Goal: Information Seeking & Learning: Learn about a topic

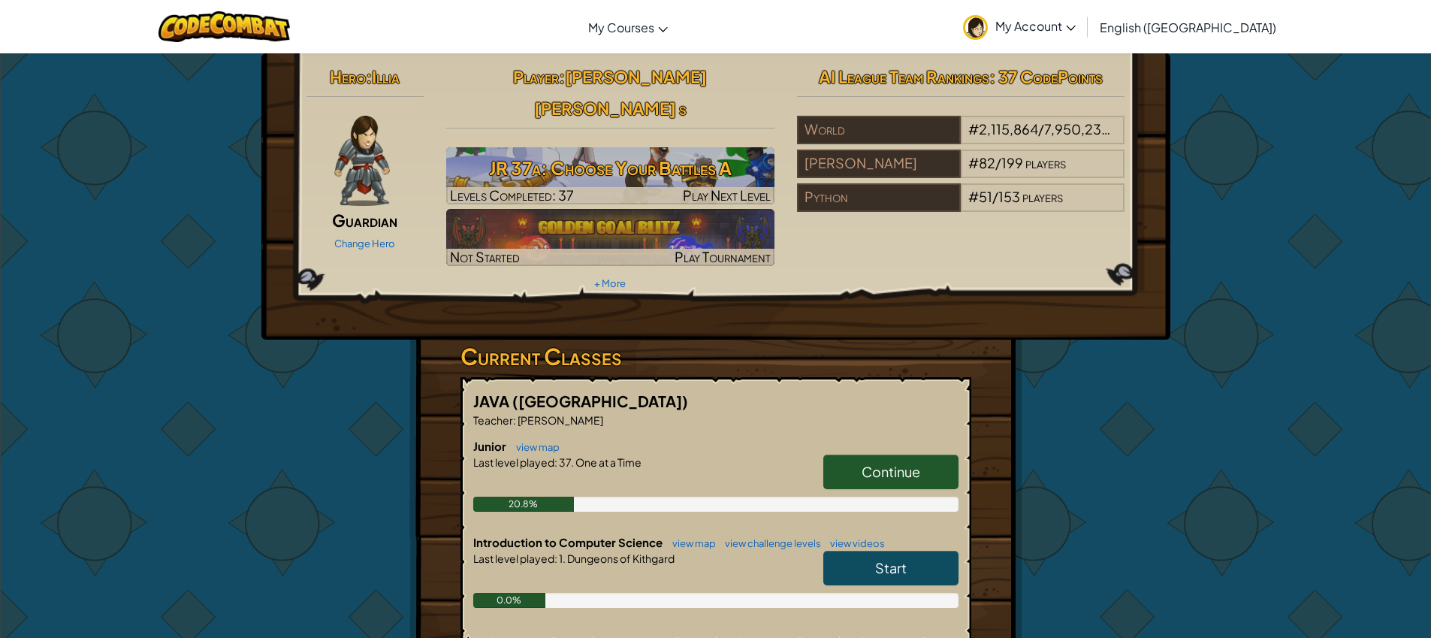
click at [932, 551] on link "Start" at bounding box center [890, 568] width 135 height 35
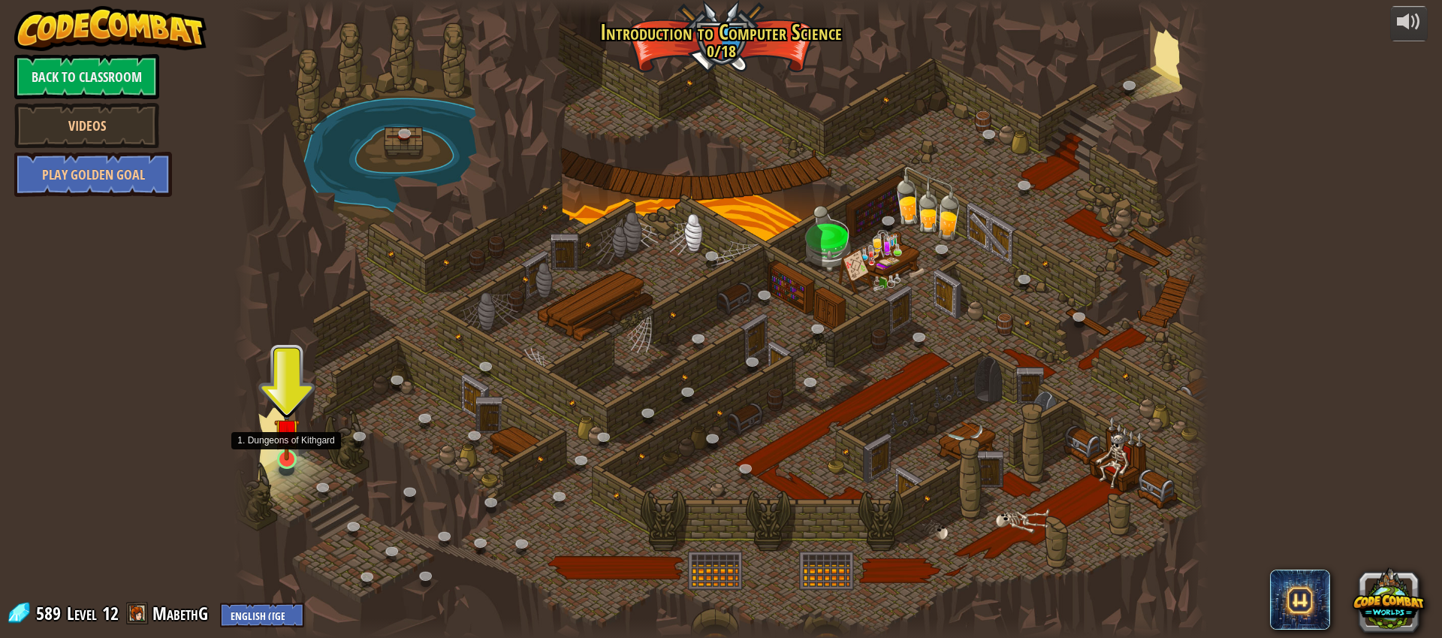
click at [282, 457] on img at bounding box center [287, 431] width 26 height 59
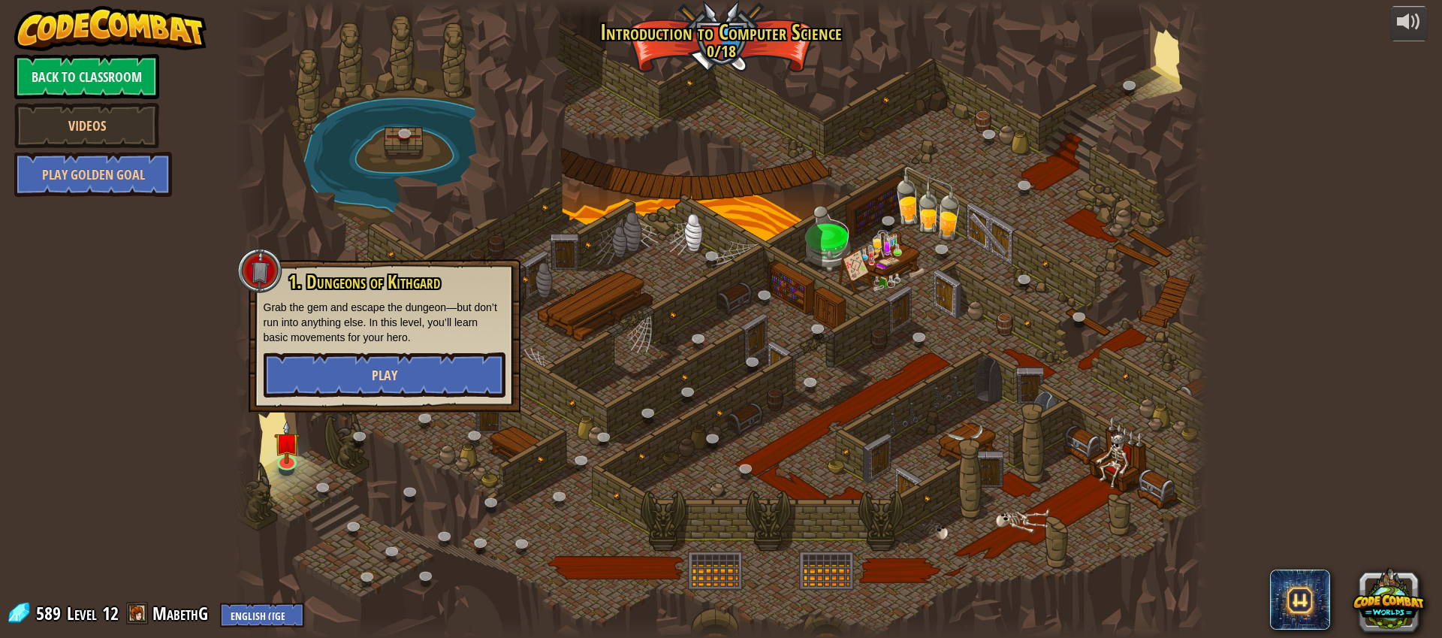
drag, startPoint x: 353, startPoint y: 405, endPoint x: 361, endPoint y: 395, distance: 12.8
click at [355, 400] on div "1. Dungeons of [PERSON_NAME] Grab the gem and escape the dungeon—but don’t run …" at bounding box center [385, 335] width 272 height 153
click at [361, 394] on button "Play" at bounding box center [385, 374] width 242 height 45
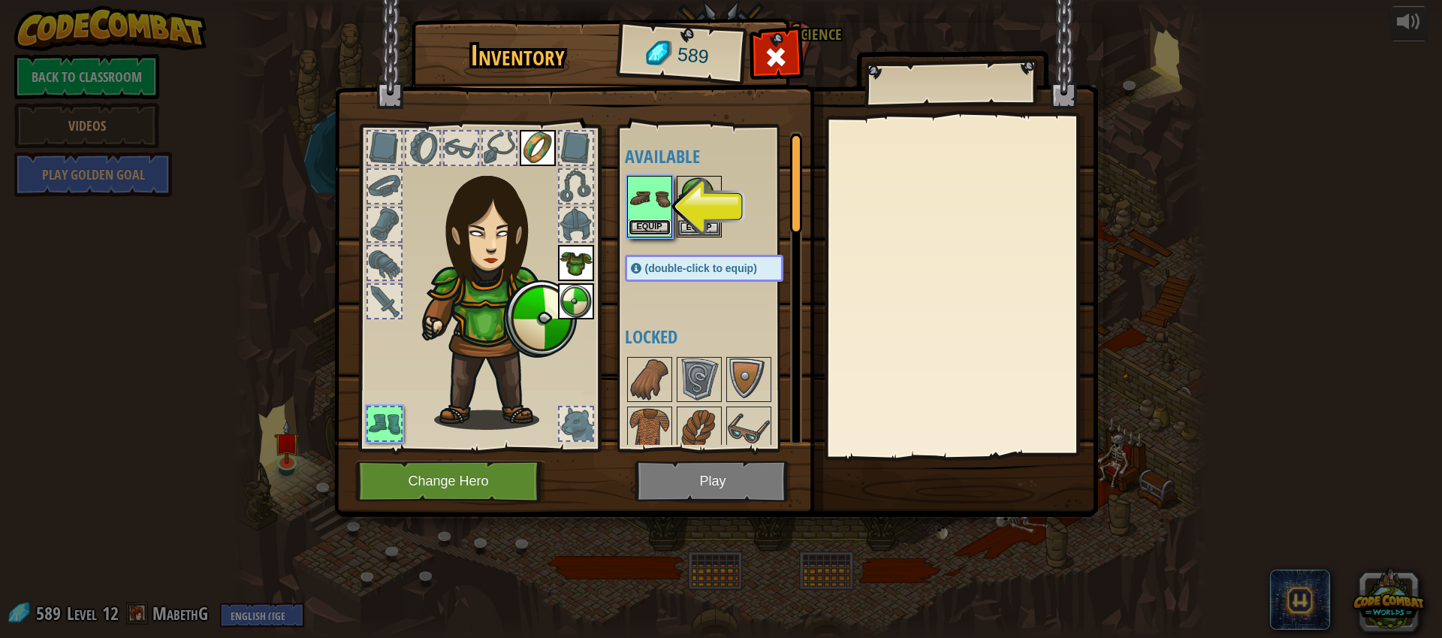
click at [654, 232] on button "Equip" at bounding box center [650, 227] width 42 height 16
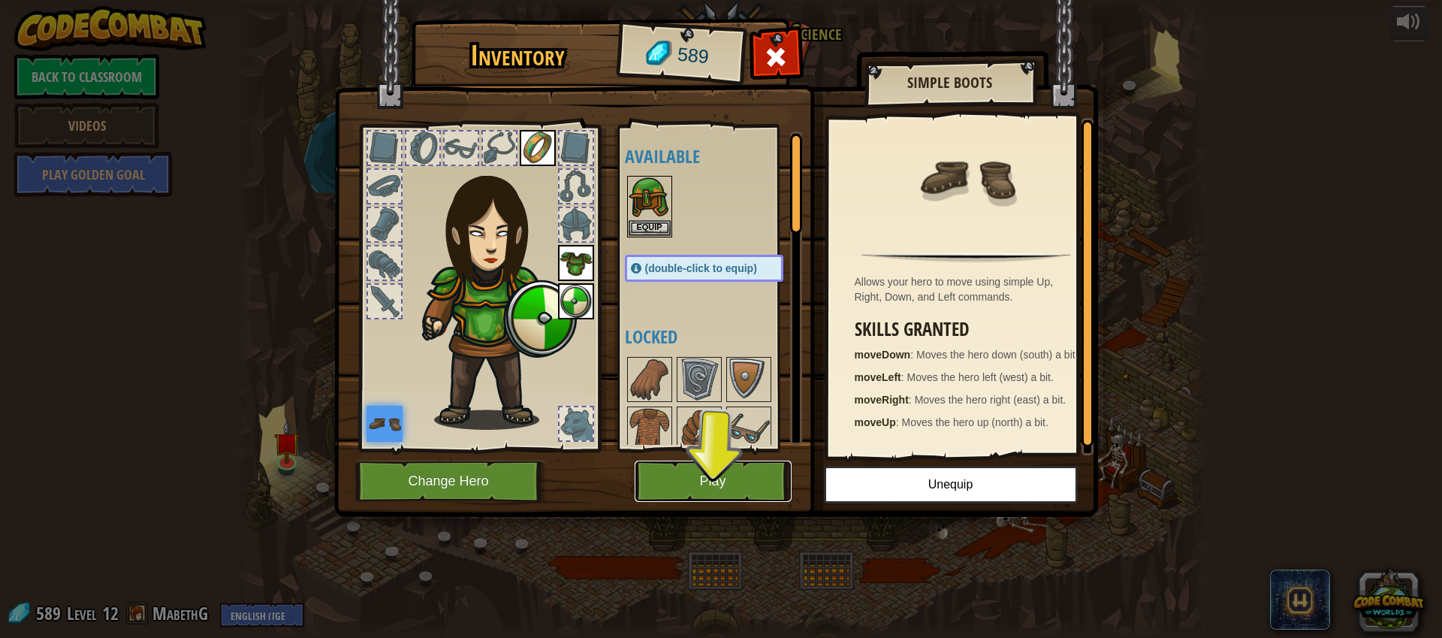
click at [736, 468] on button "Play" at bounding box center [713, 480] width 157 height 41
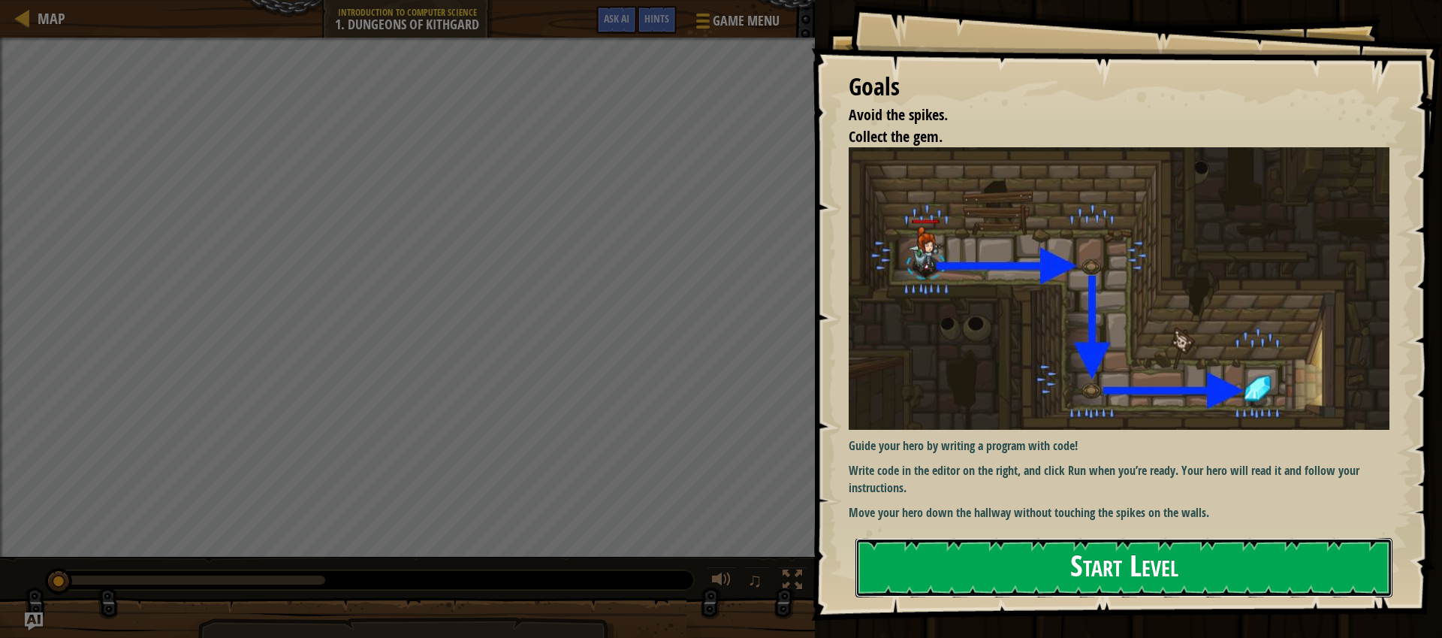
click at [1136, 562] on button "Start Level" at bounding box center [1124, 567] width 537 height 59
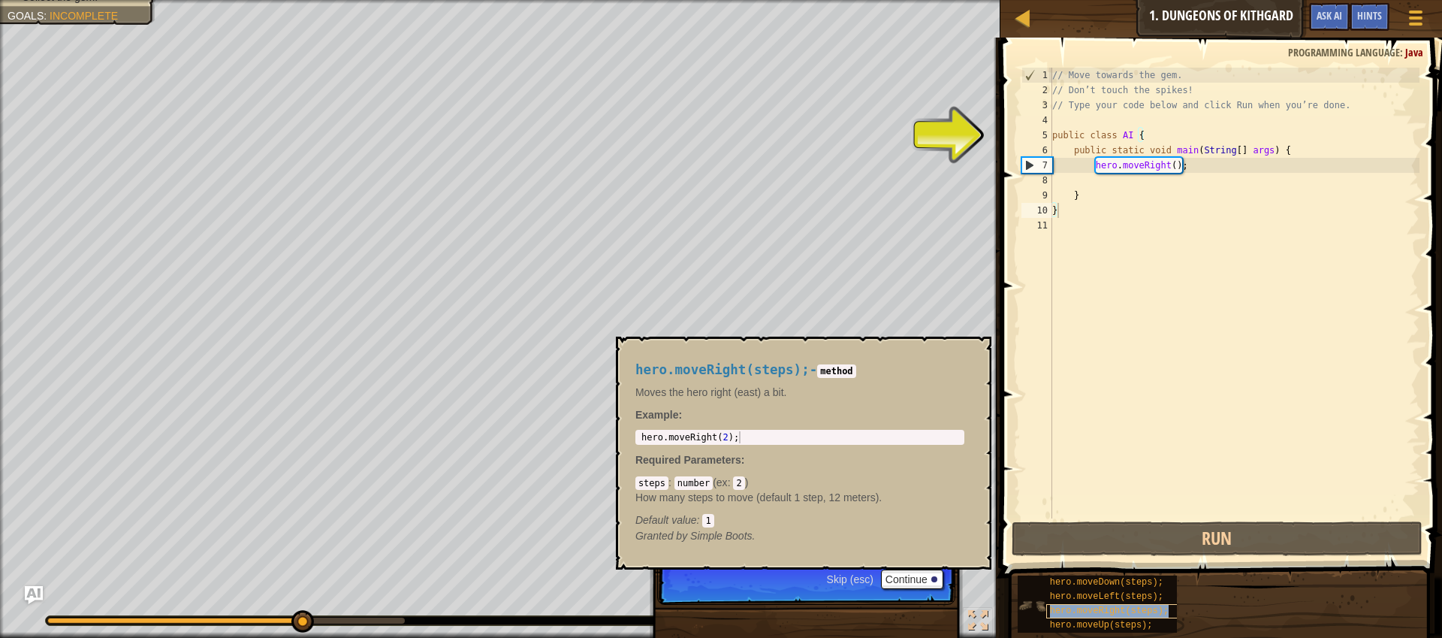
click at [1130, 609] on span "hero.moveRight(steps);" at bounding box center [1109, 610] width 119 height 11
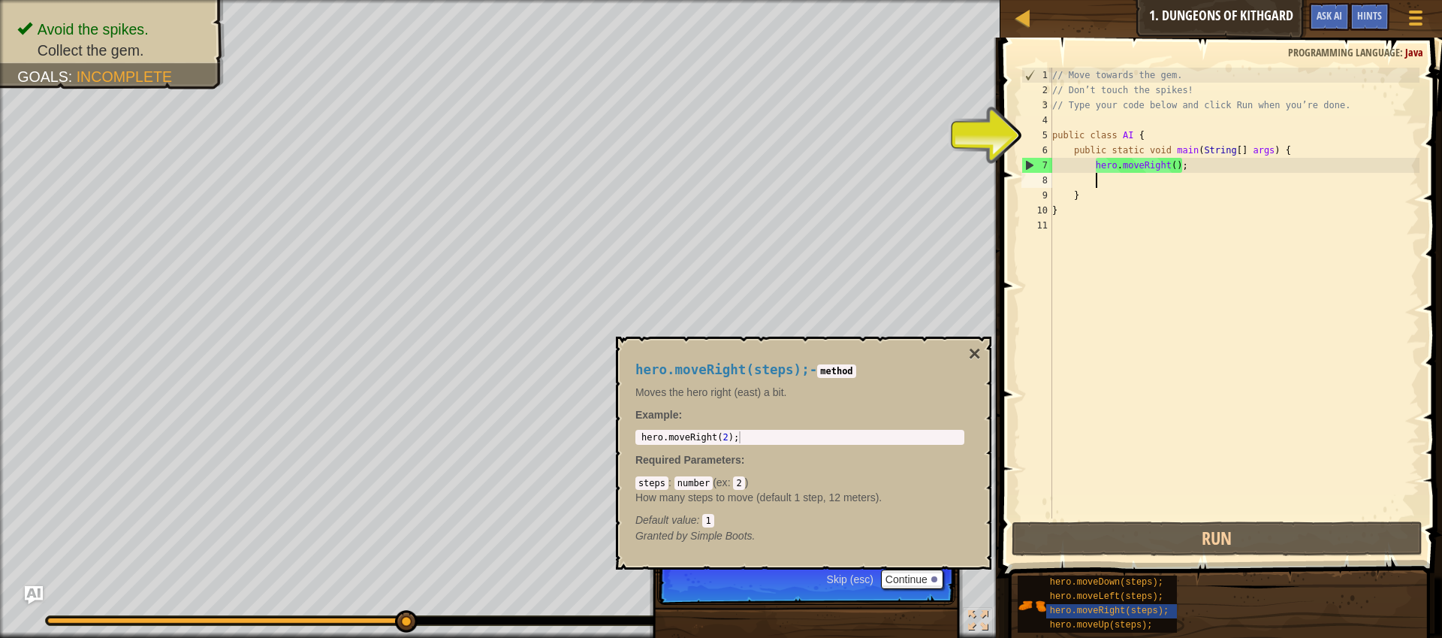
click at [1121, 186] on div "// Move towards the gem. // Don’t touch the spikes! // Type your code below and…" at bounding box center [1234, 308] width 370 height 481
click at [1164, 587] on div "hero.moveDown(steps);" at bounding box center [1118, 582] width 144 height 14
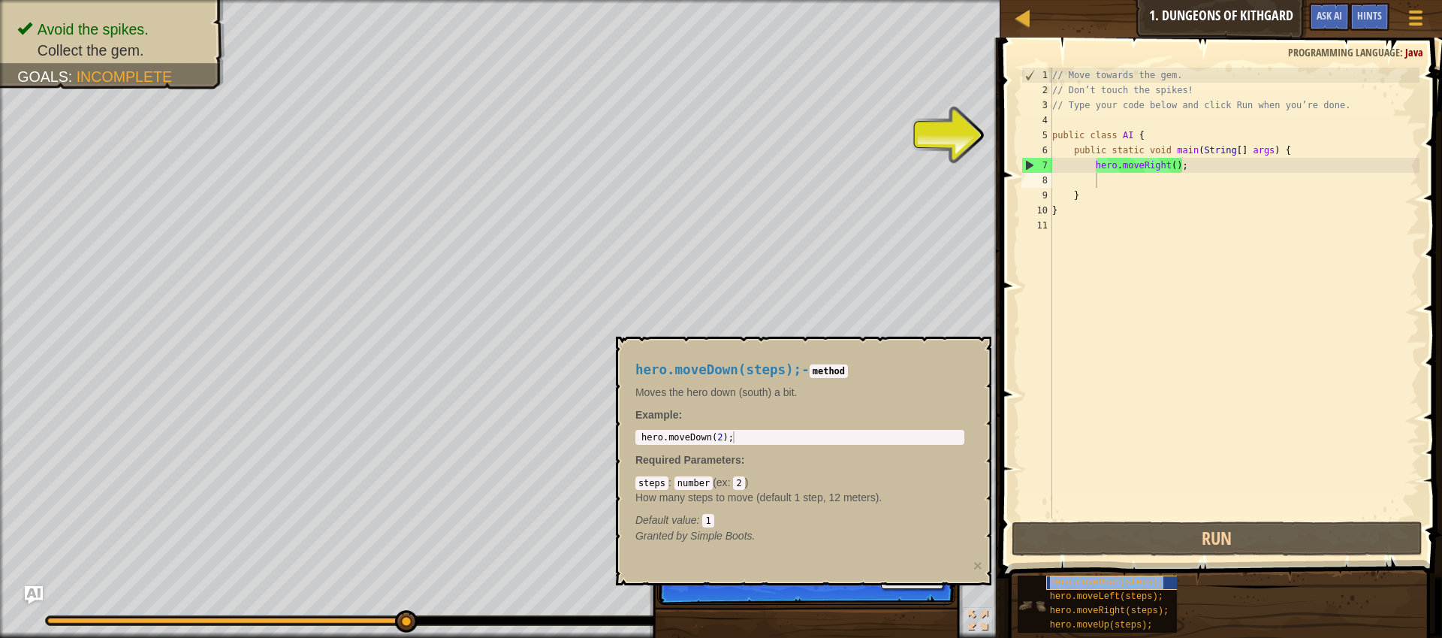
click at [1133, 585] on span "hero.moveDown(steps);" at bounding box center [1106, 582] width 113 height 11
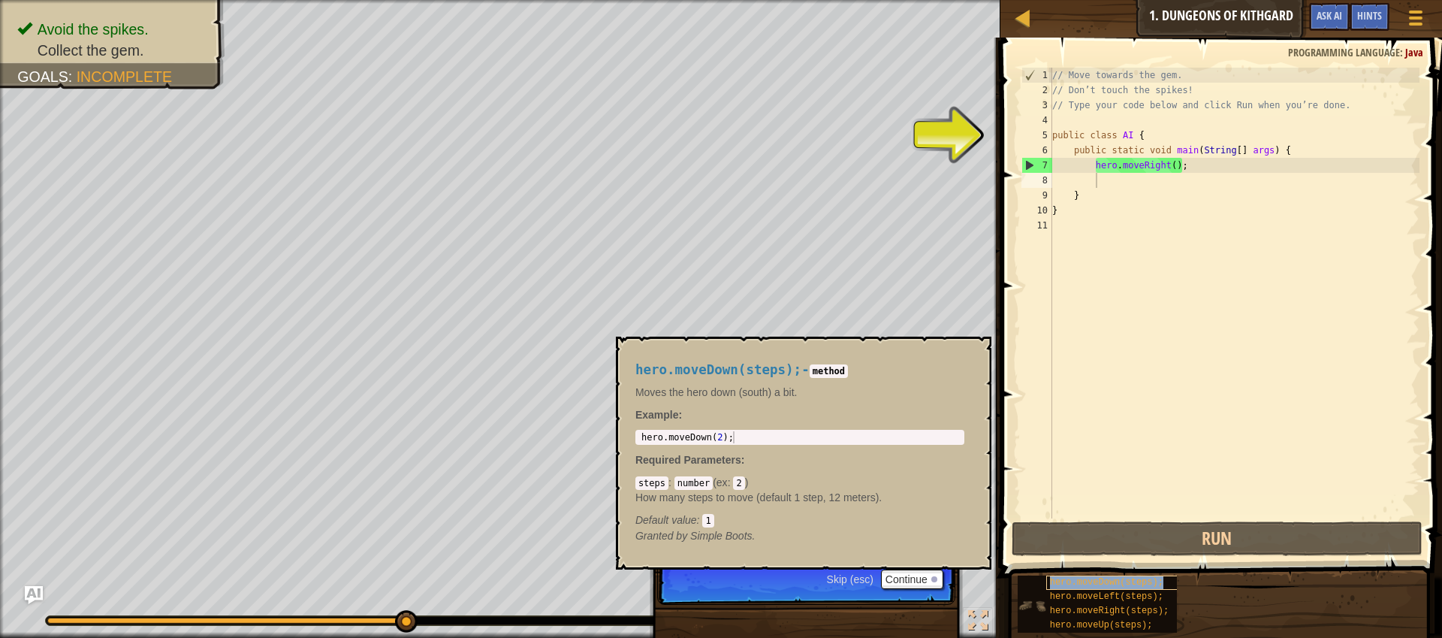
click at [1085, 583] on span "hero.moveDown(steps);" at bounding box center [1106, 582] width 113 height 11
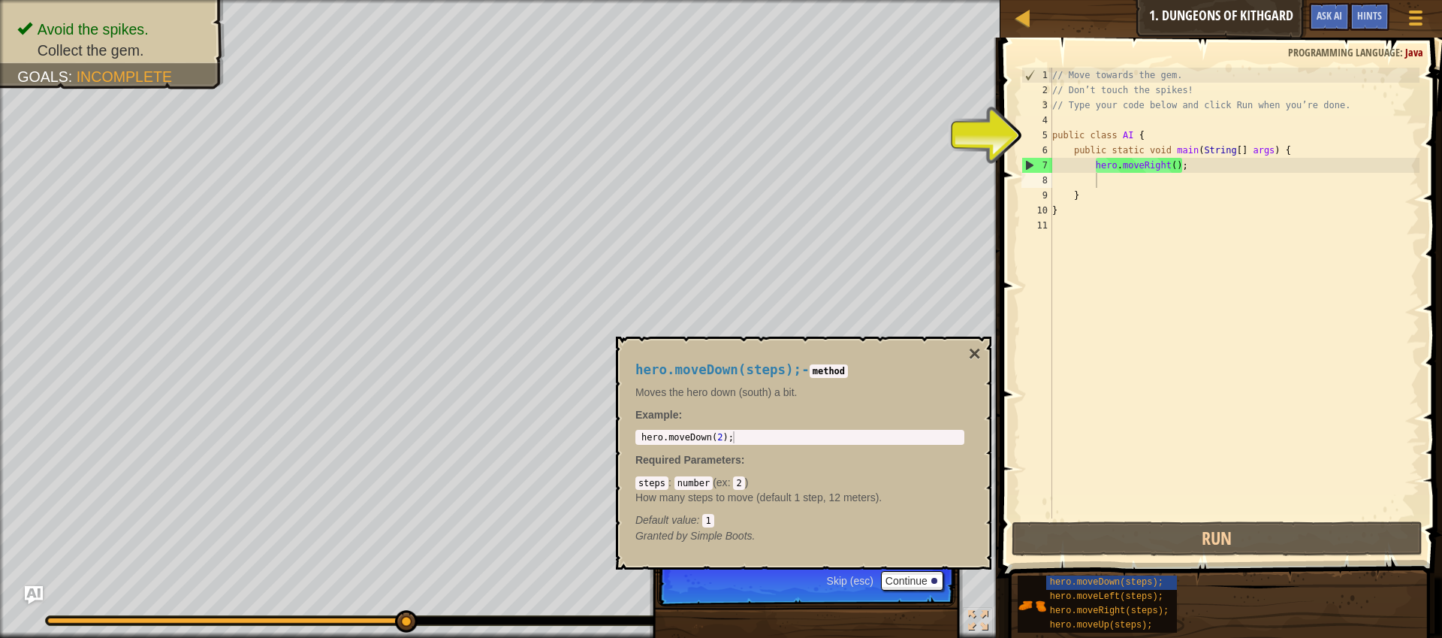
click at [1112, 185] on div "// Move towards the gem. // Don’t touch the spikes! // Type your code below and…" at bounding box center [1234, 308] width 370 height 481
click at [1123, 578] on span "hero.moveDown(steps);" at bounding box center [1106, 582] width 113 height 11
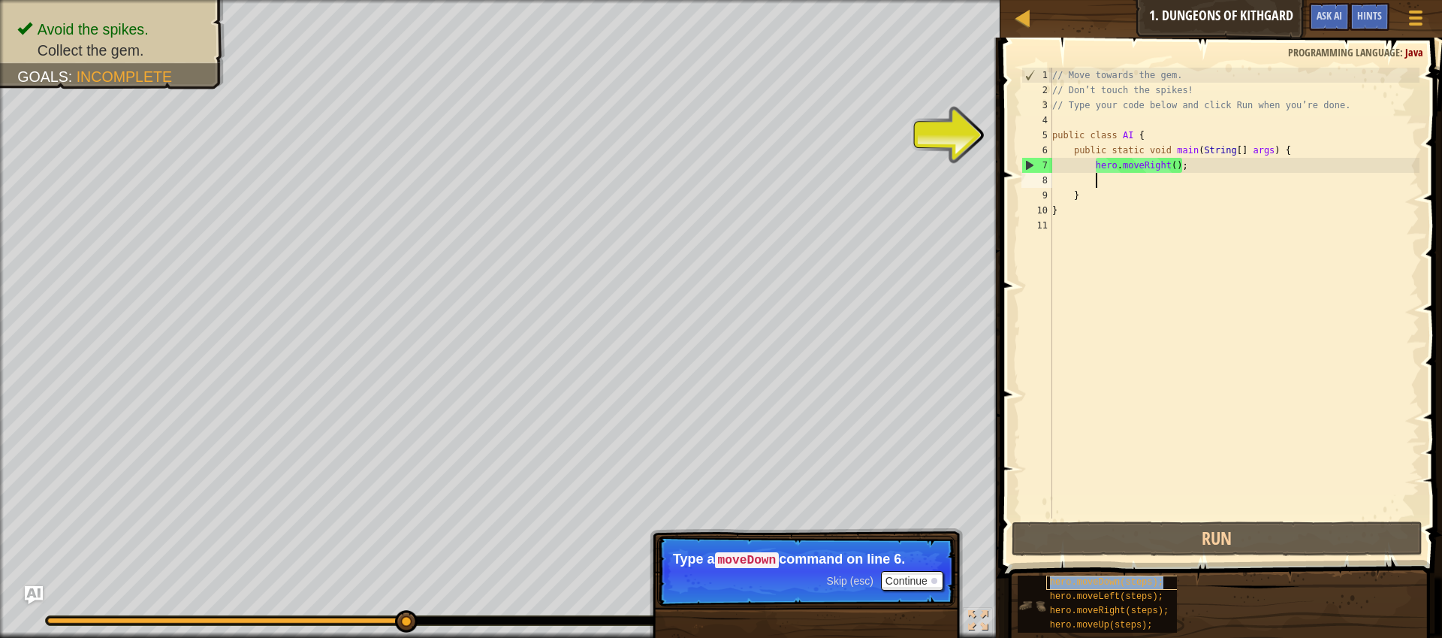
click at [1123, 578] on span "hero.moveDown(steps);" at bounding box center [1106, 582] width 113 height 11
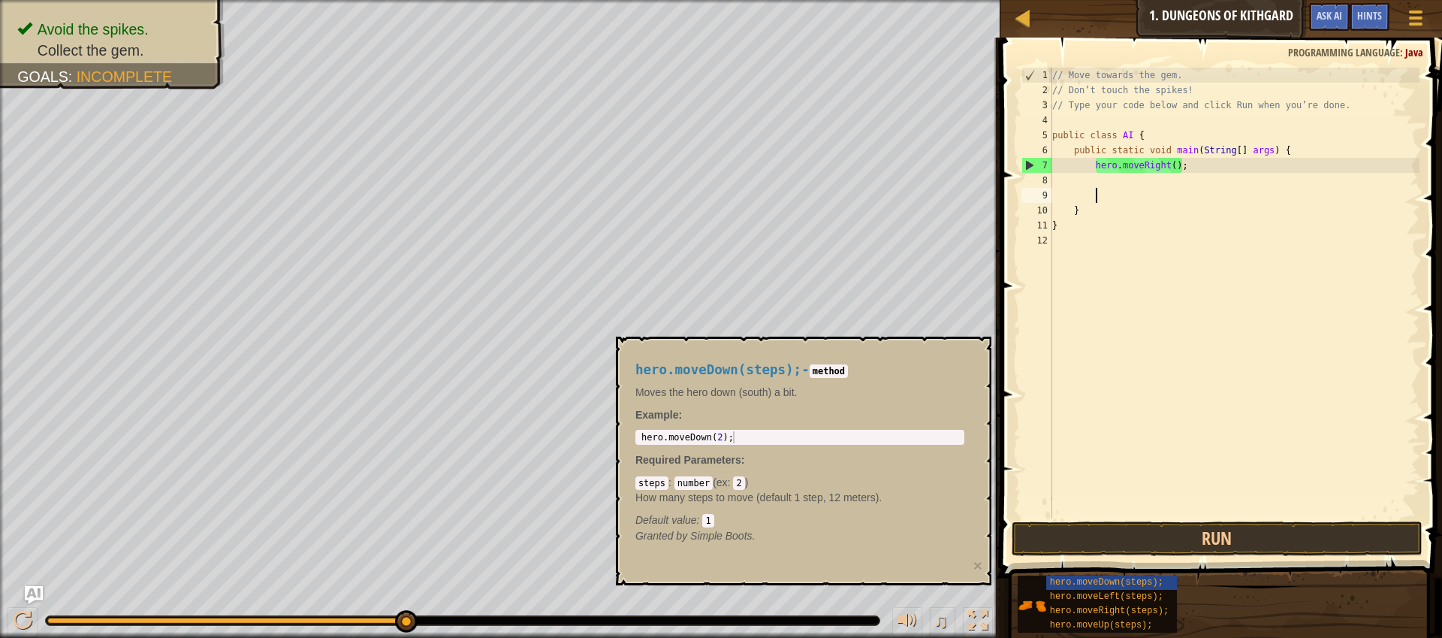
type textarea "hero.moveDown(2);"
click at [852, 442] on div "hero . moveDown ( 2 ) ;" at bounding box center [799, 449] width 323 height 36
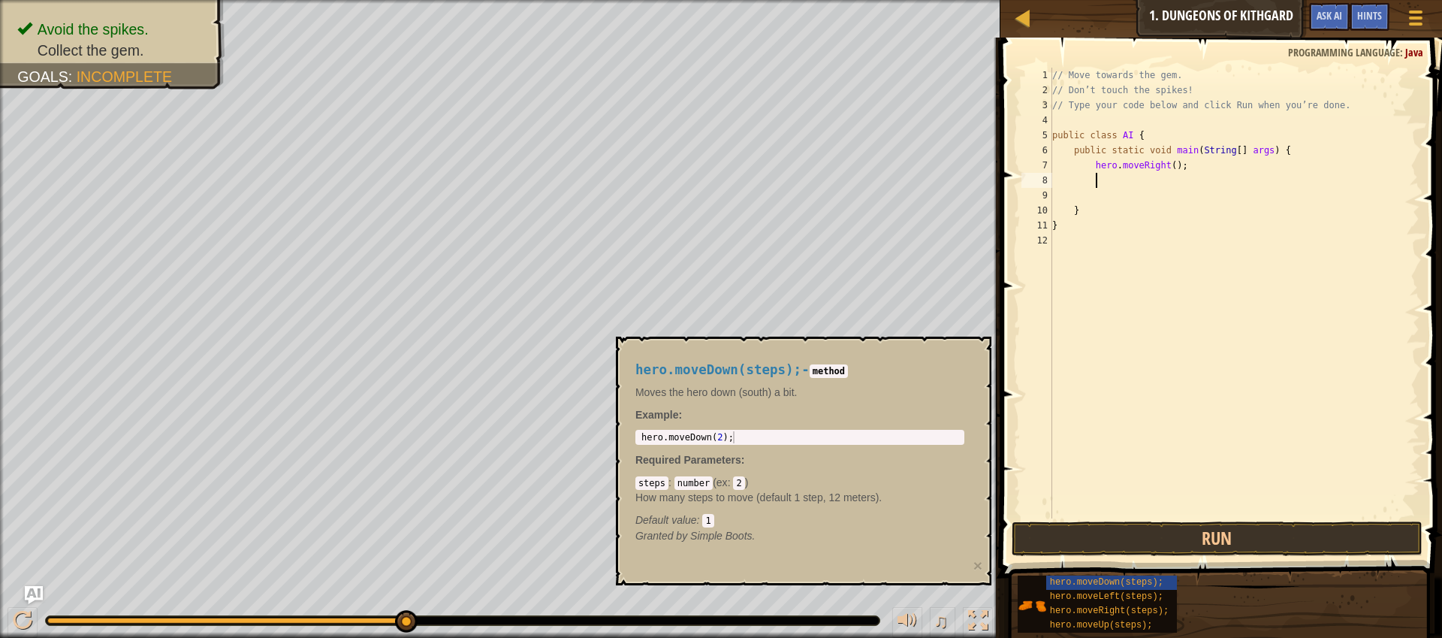
drag, startPoint x: 1136, startPoint y: 186, endPoint x: 1135, endPoint y: 178, distance: 8.3
click at [1135, 185] on div "// Move towards the gem. // Don’t touch the spikes! // Type your code below and…" at bounding box center [1234, 308] width 370 height 481
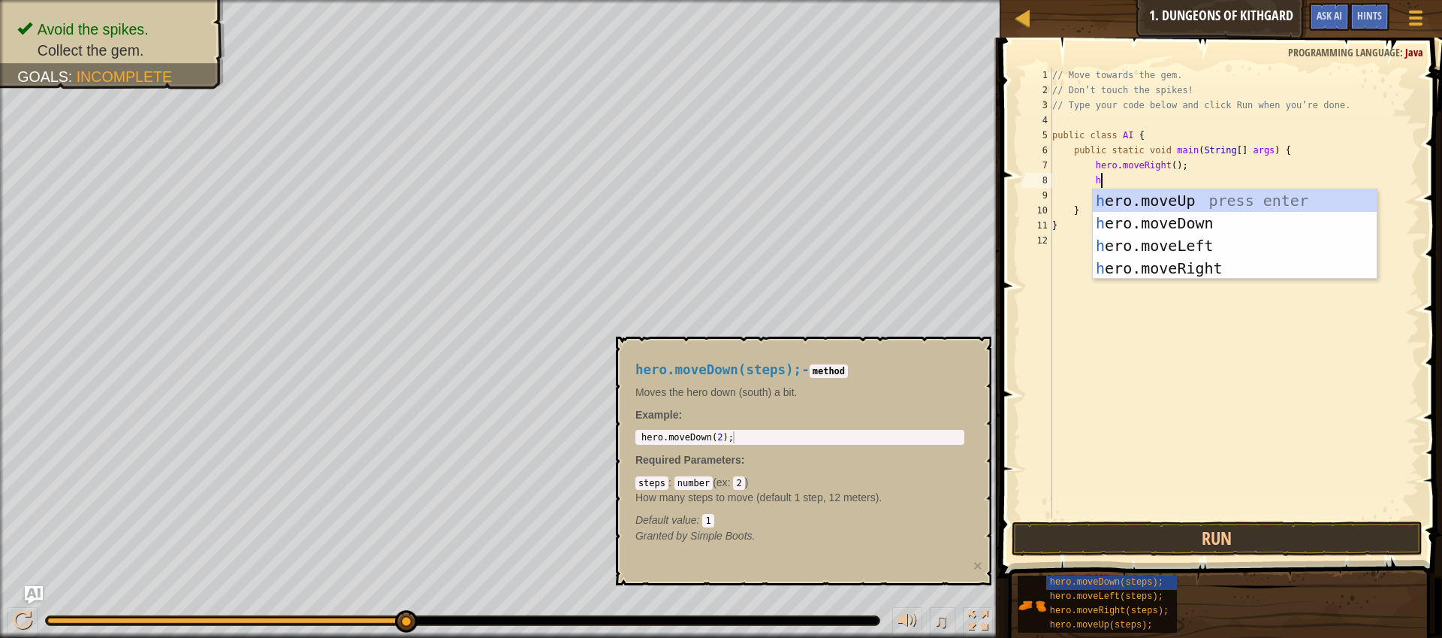
scroll to position [7, 4]
type textarea "her"
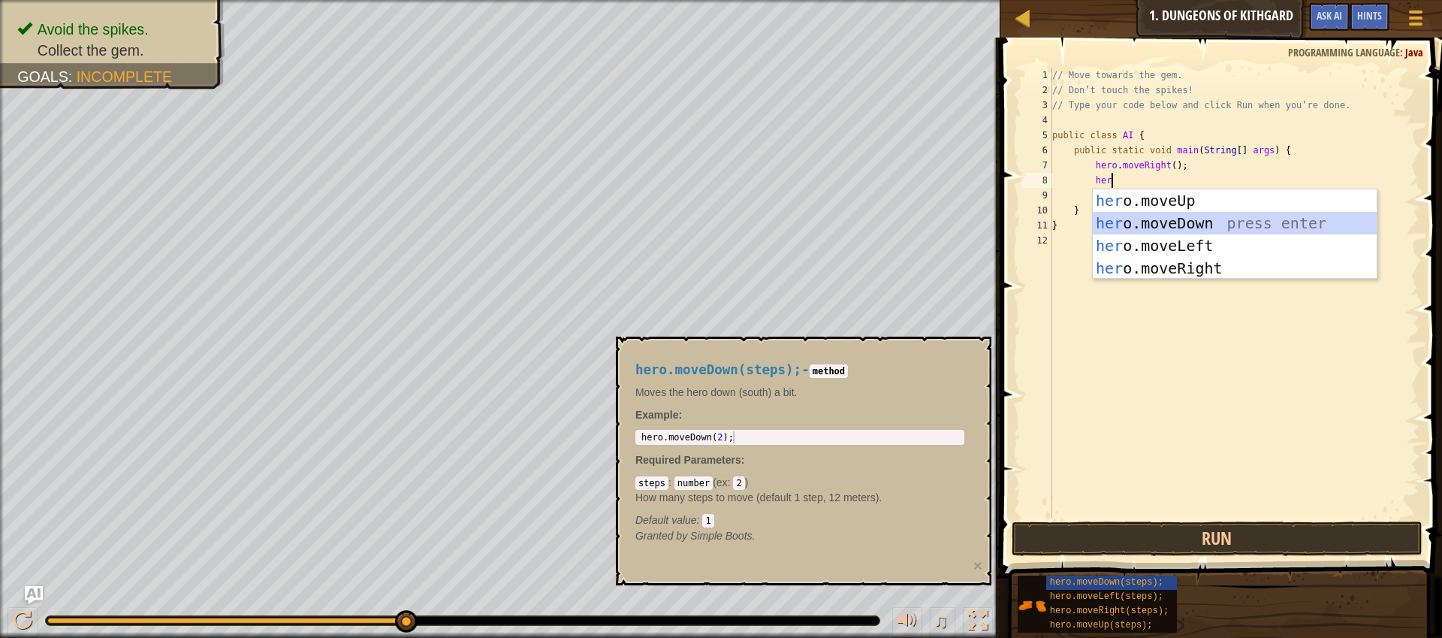
click at [1195, 225] on div "her o.moveUp press enter her o.moveDown press enter her o.moveLeft press enter …" at bounding box center [1235, 256] width 284 height 135
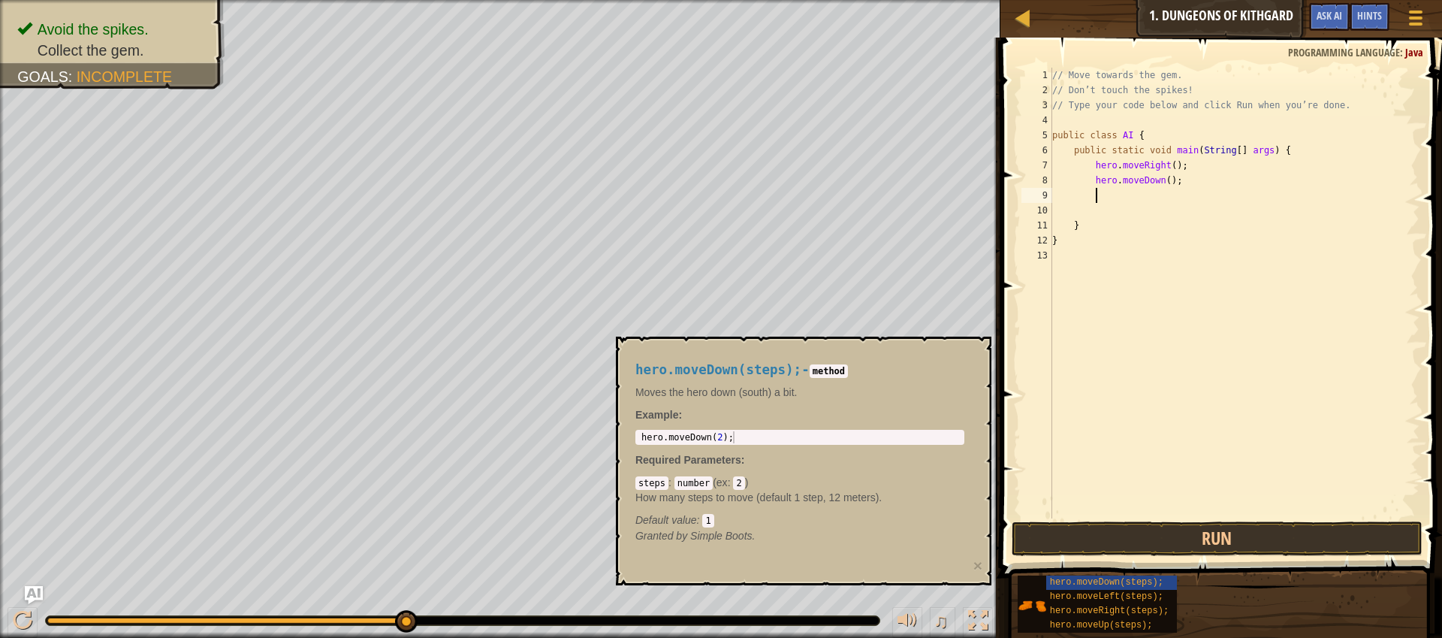
scroll to position [7, 3]
type textarea "h"
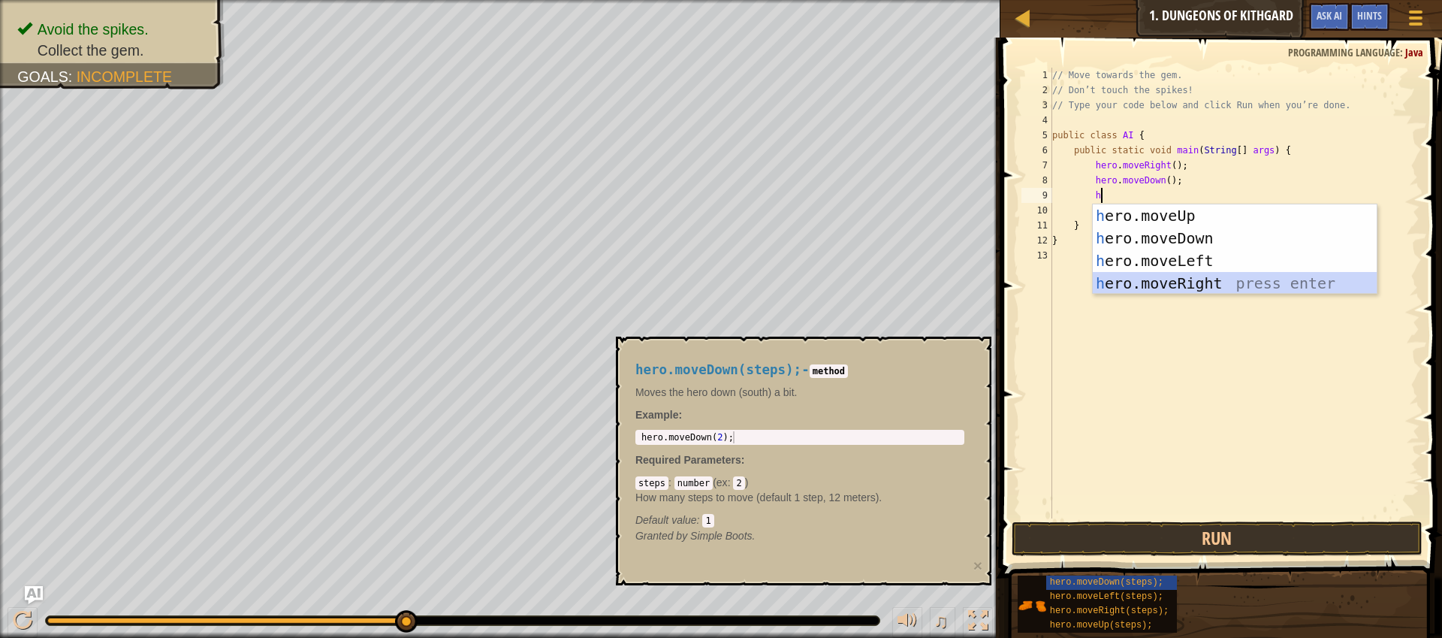
click at [1194, 283] on div "h ero.moveUp press enter h ero.moveDown press enter h ero.moveLeft press enter …" at bounding box center [1235, 271] width 284 height 135
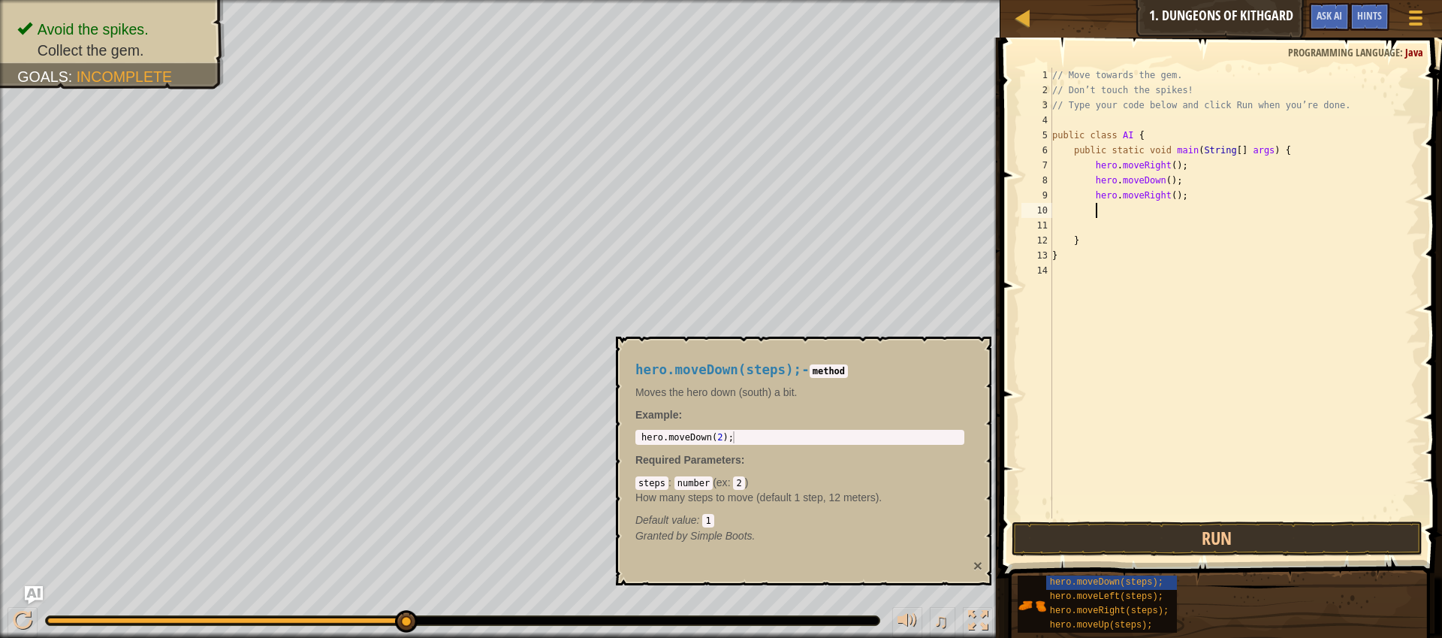
click at [973, 573] on button "×" at bounding box center [977, 565] width 9 height 16
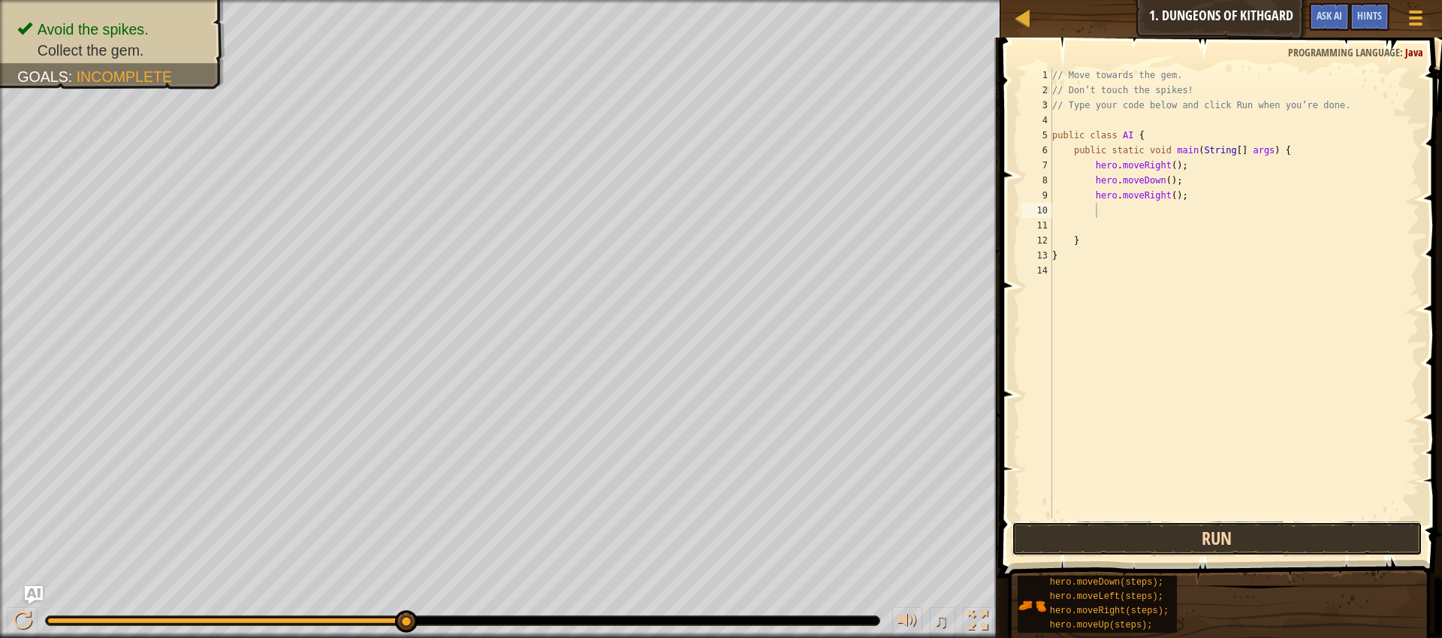
click at [1236, 532] on button "Run" at bounding box center [1217, 538] width 411 height 35
type textarea "hero.moveRight();"
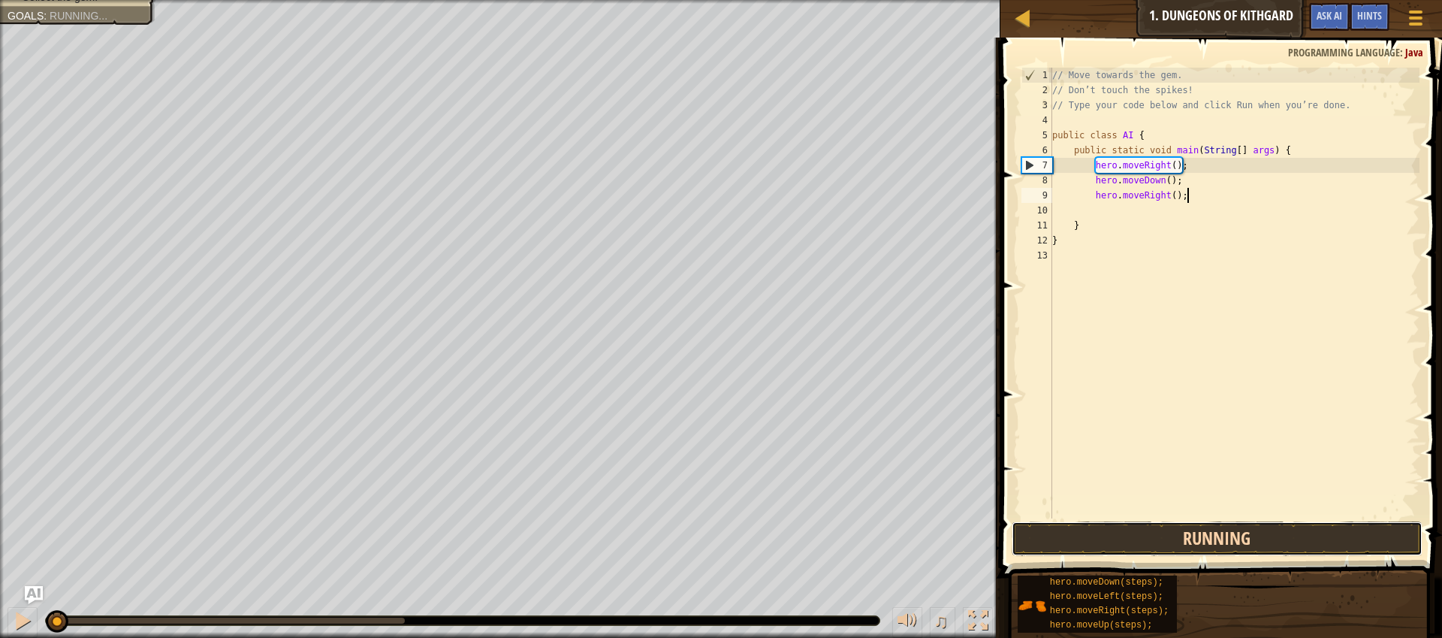
click at [1219, 544] on button "Running" at bounding box center [1217, 538] width 411 height 35
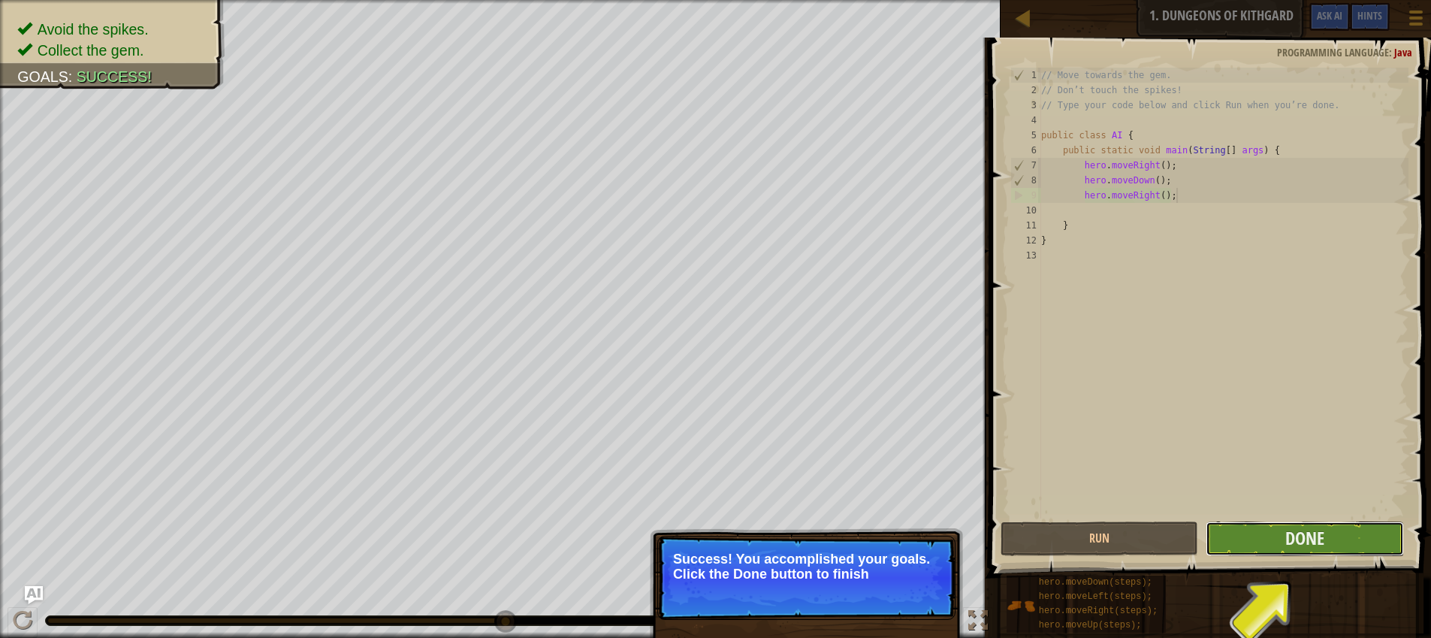
click at [1259, 534] on button "Done" at bounding box center [1305, 538] width 198 height 35
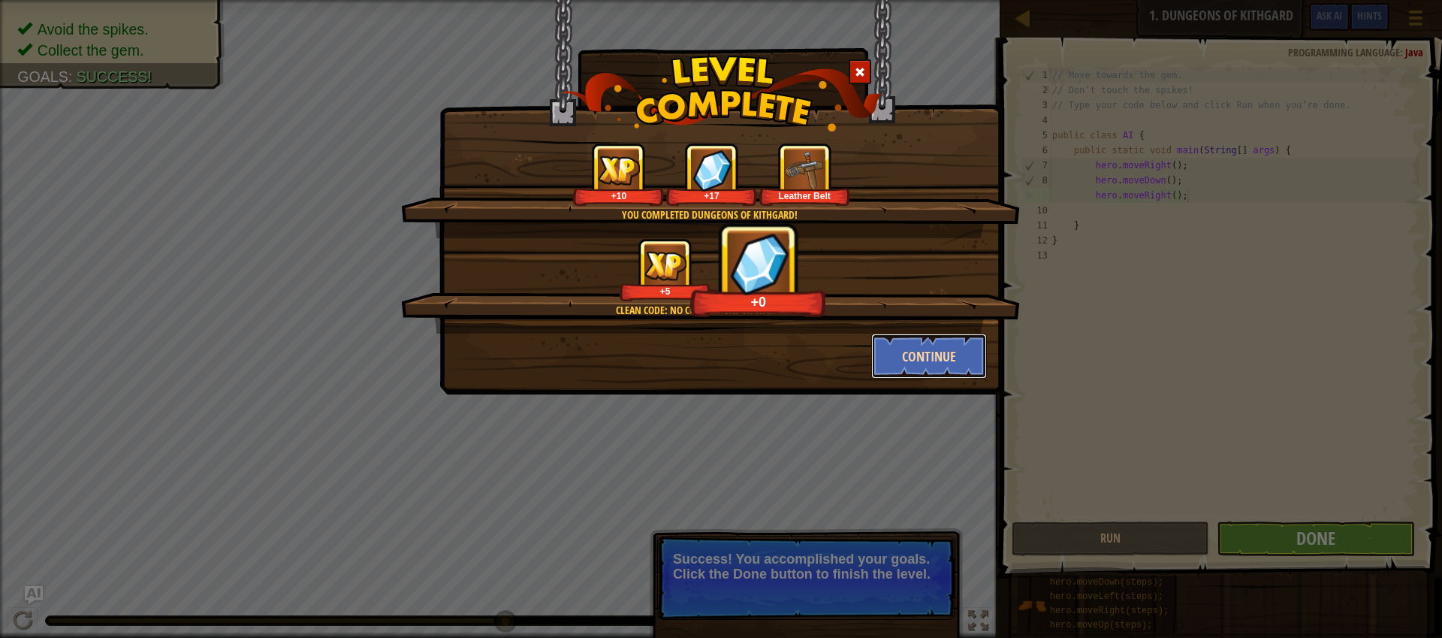
click at [907, 336] on button "Continue" at bounding box center [929, 356] width 116 height 45
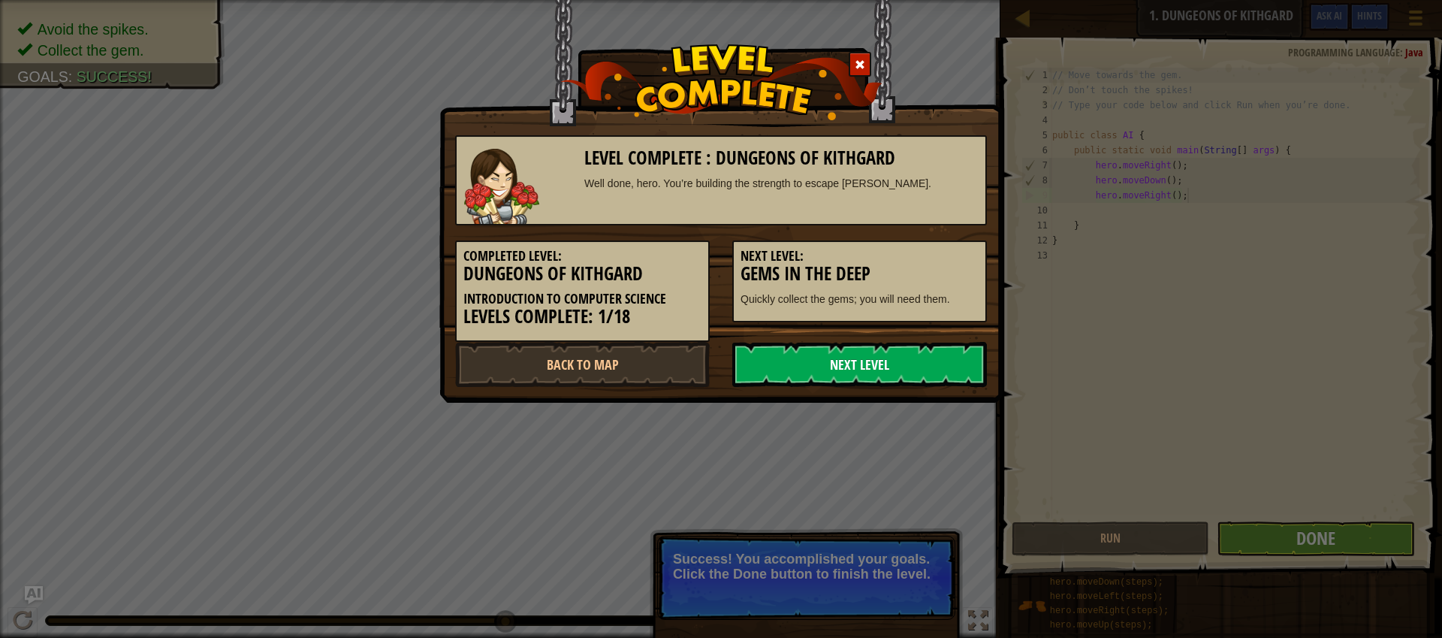
click at [907, 361] on link "Next Level" at bounding box center [859, 364] width 255 height 45
click at [861, 358] on link "Next Level" at bounding box center [859, 364] width 255 height 45
click at [929, 360] on link "Next Level" at bounding box center [859, 364] width 255 height 45
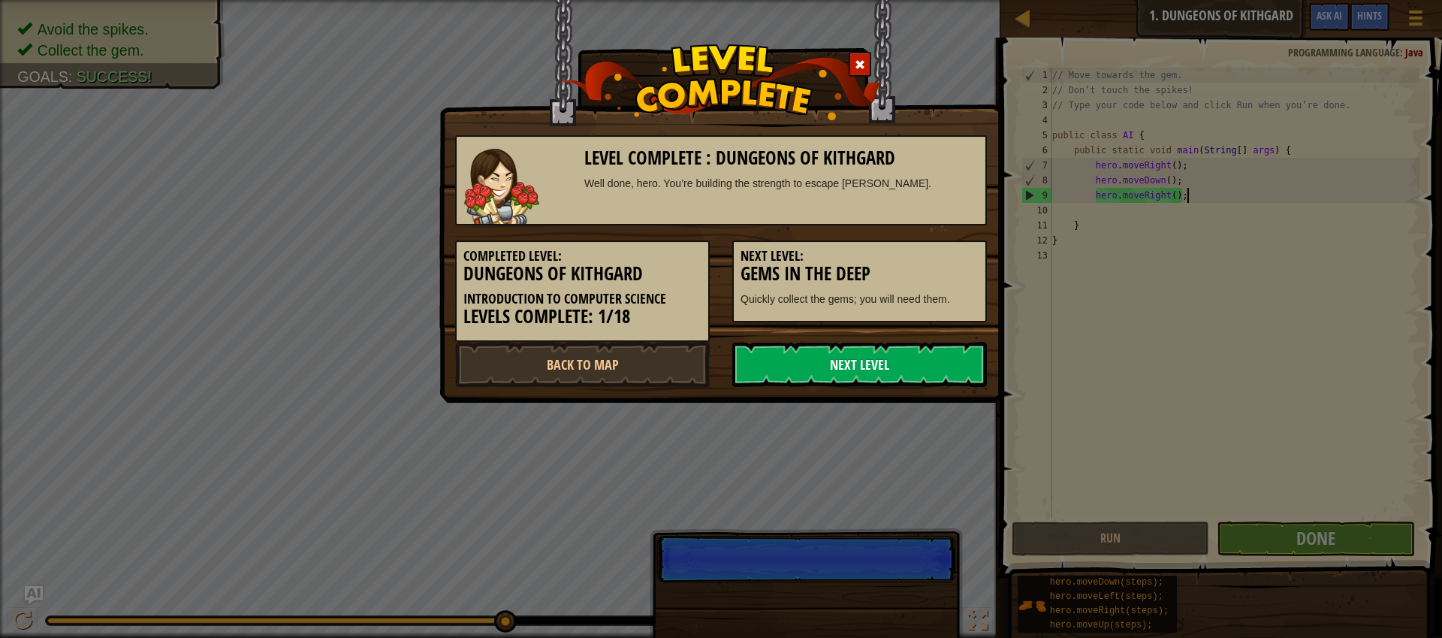
scroll to position [7, 11]
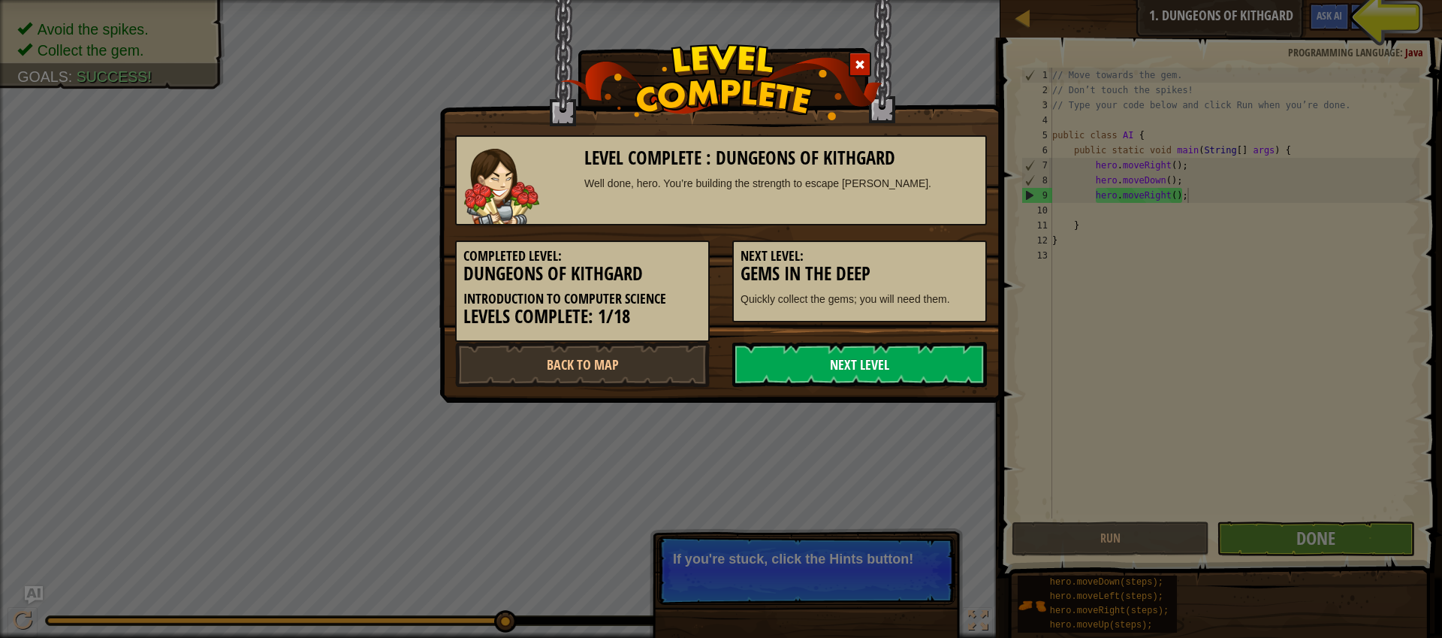
click at [929, 360] on link "Next Level" at bounding box center [859, 364] width 255 height 45
click at [929, 361] on link "Next Level" at bounding box center [859, 364] width 255 height 45
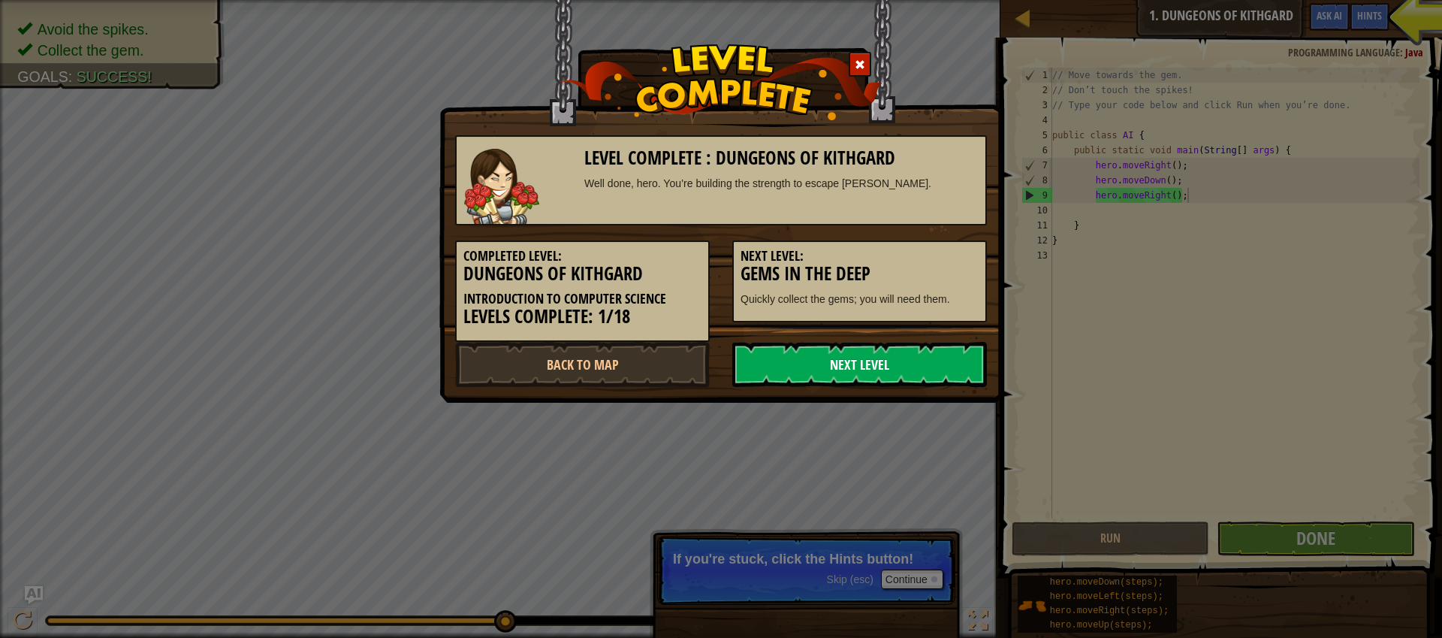
click at [929, 361] on link "Next Level" at bounding box center [859, 364] width 255 height 45
click at [953, 366] on link "Next Level" at bounding box center [859, 364] width 255 height 45
click at [964, 367] on link "Next Level" at bounding box center [859, 364] width 255 height 45
click at [969, 369] on link "Next Level" at bounding box center [859, 364] width 255 height 45
click at [972, 370] on link "Next Level" at bounding box center [859, 364] width 255 height 45
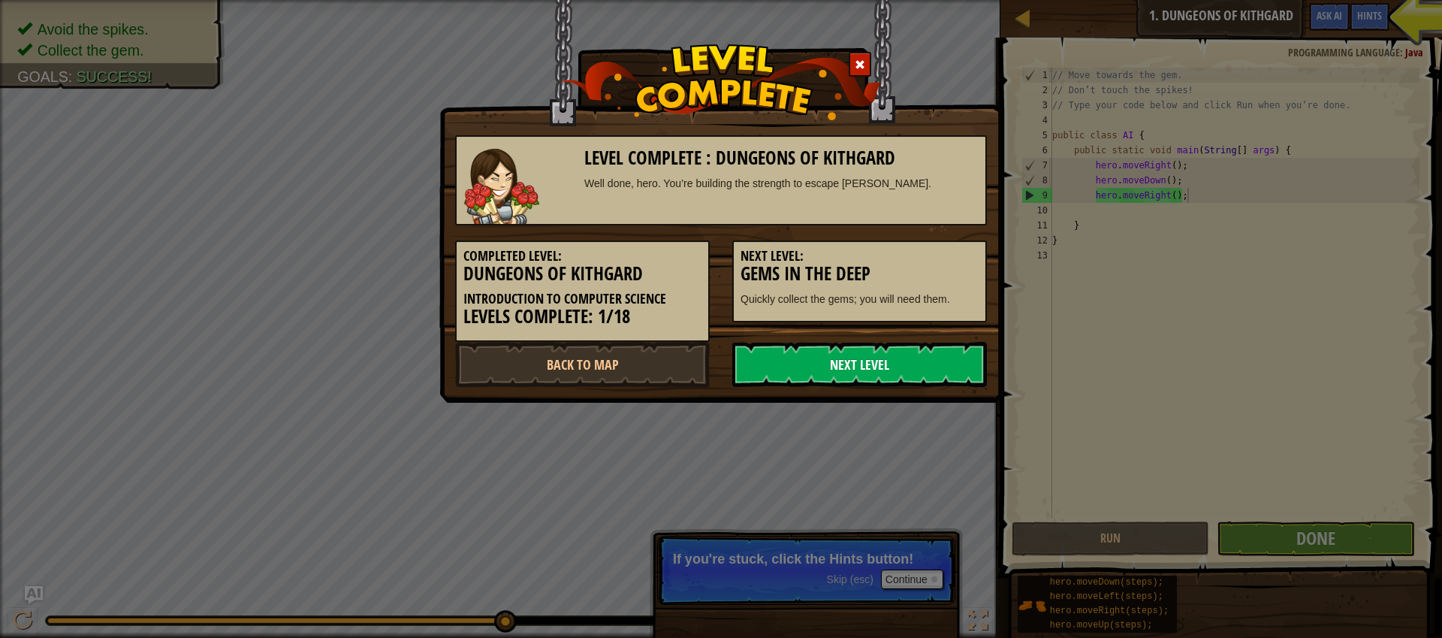
click at [972, 370] on link "Next Level" at bounding box center [859, 364] width 255 height 45
click at [858, 358] on link "Next Level" at bounding box center [859, 364] width 255 height 45
drag, startPoint x: 858, startPoint y: 358, endPoint x: 858, endPoint y: 349, distance: 9.0
click at [858, 349] on link "Next Level" at bounding box center [859, 364] width 255 height 45
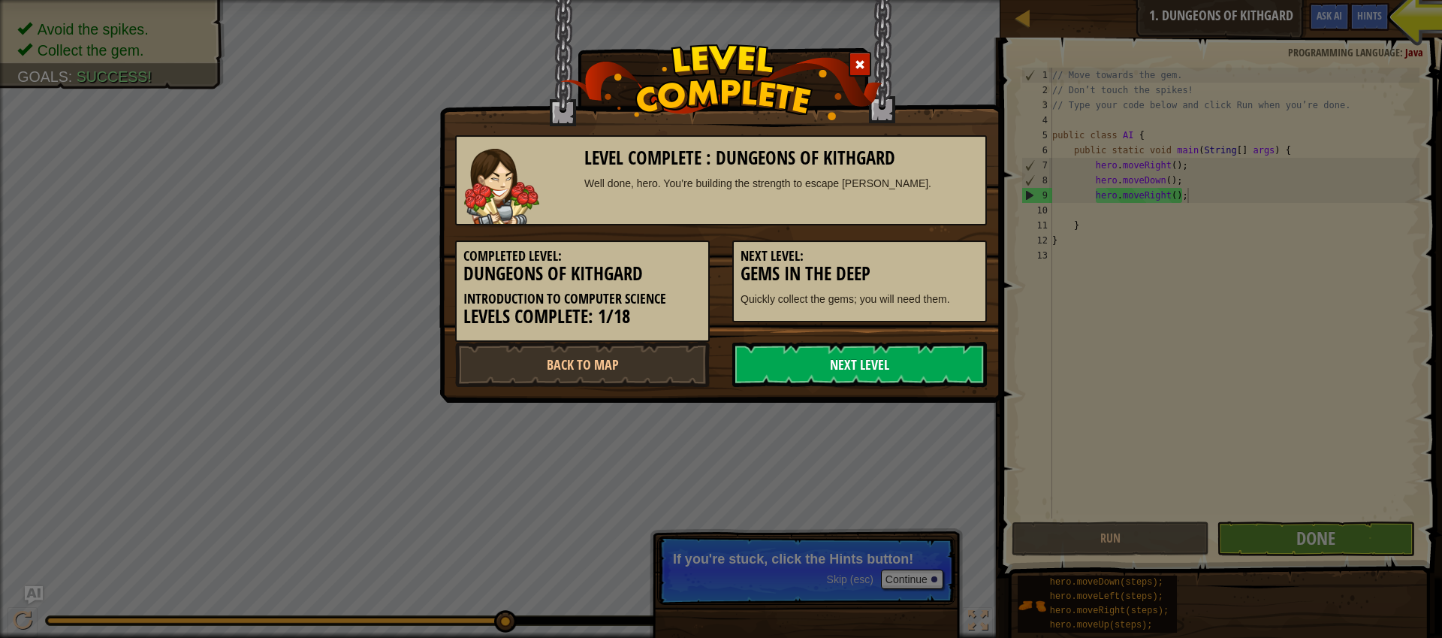
click at [854, 363] on link "Next Level" at bounding box center [859, 364] width 255 height 45
click at [854, 360] on link "Next Level" at bounding box center [859, 364] width 255 height 45
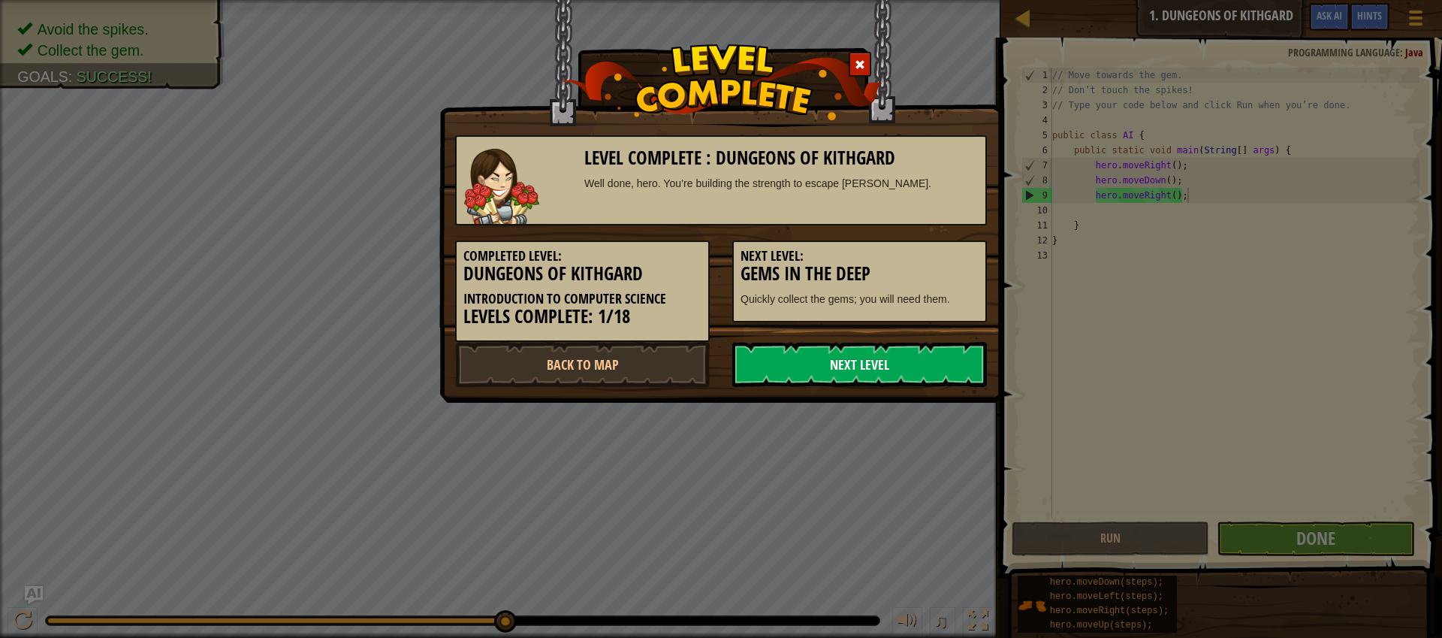
click at [854, 360] on link "Next Level" at bounding box center [859, 364] width 255 height 45
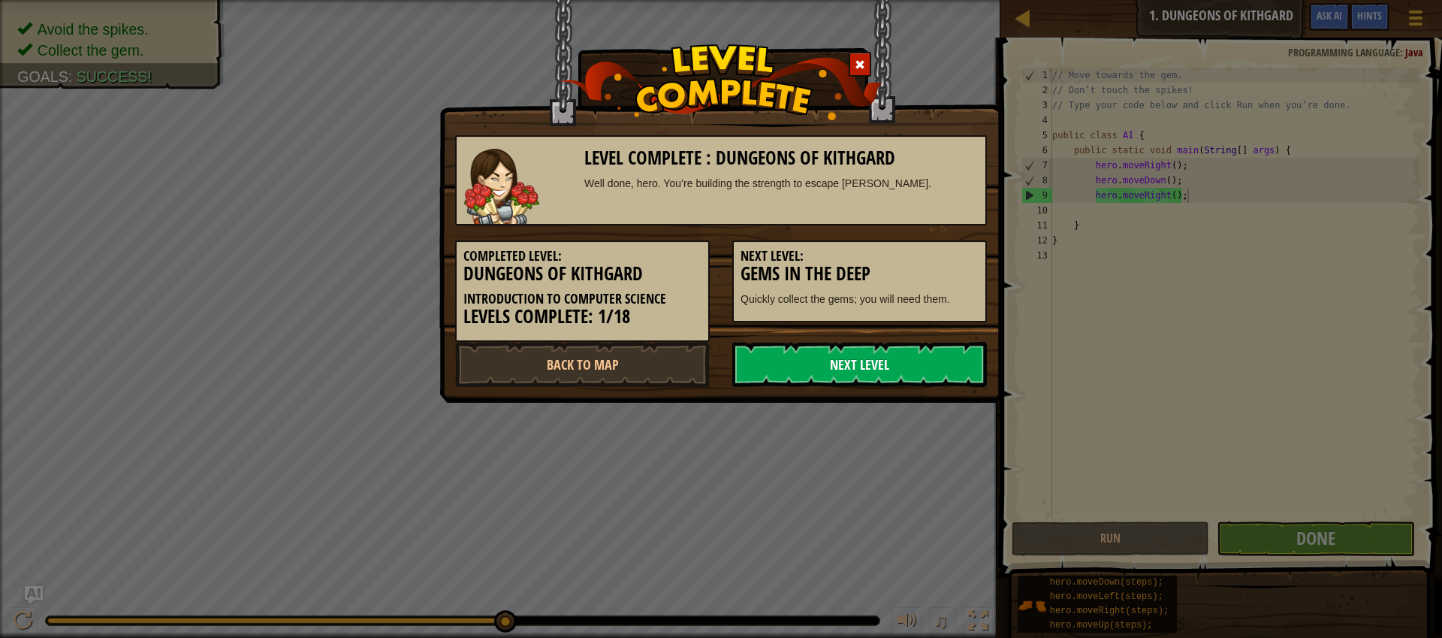
click at [854, 360] on link "Next Level" at bounding box center [859, 364] width 255 height 45
click at [854, 358] on link "Next Level" at bounding box center [859, 364] width 255 height 45
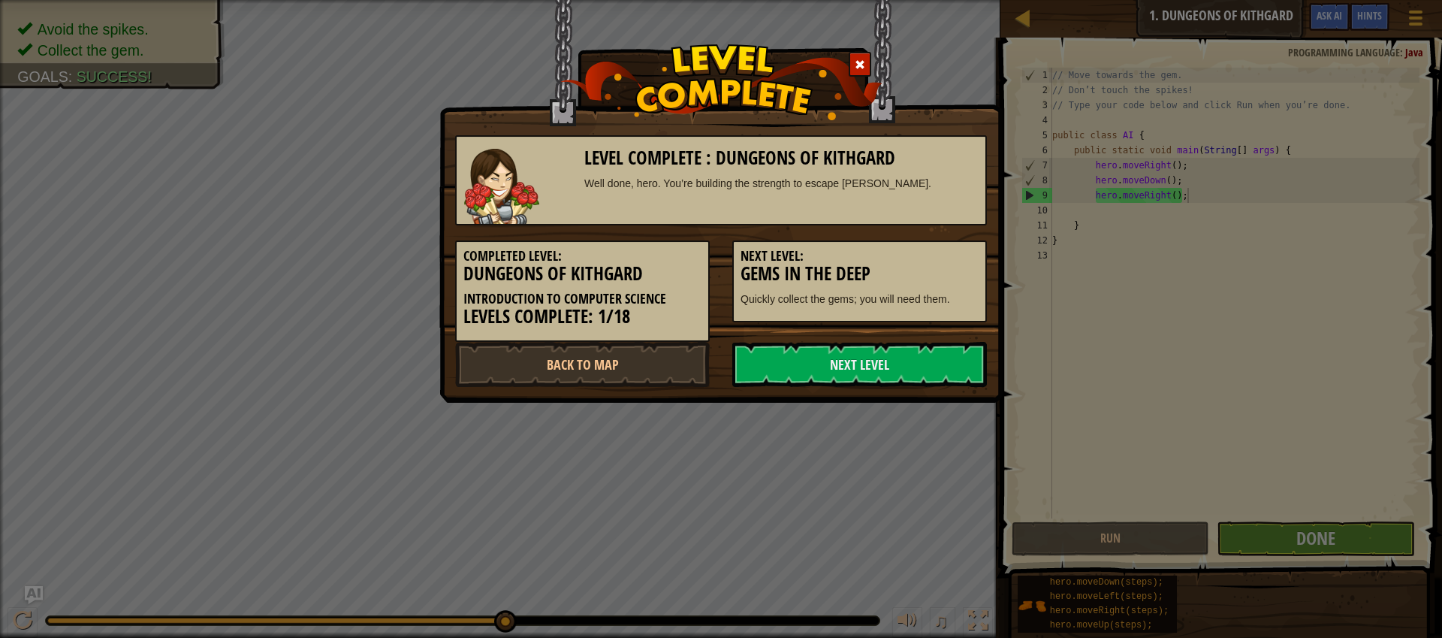
click at [782, 282] on h3 "Gems in the Deep" at bounding box center [860, 274] width 238 height 20
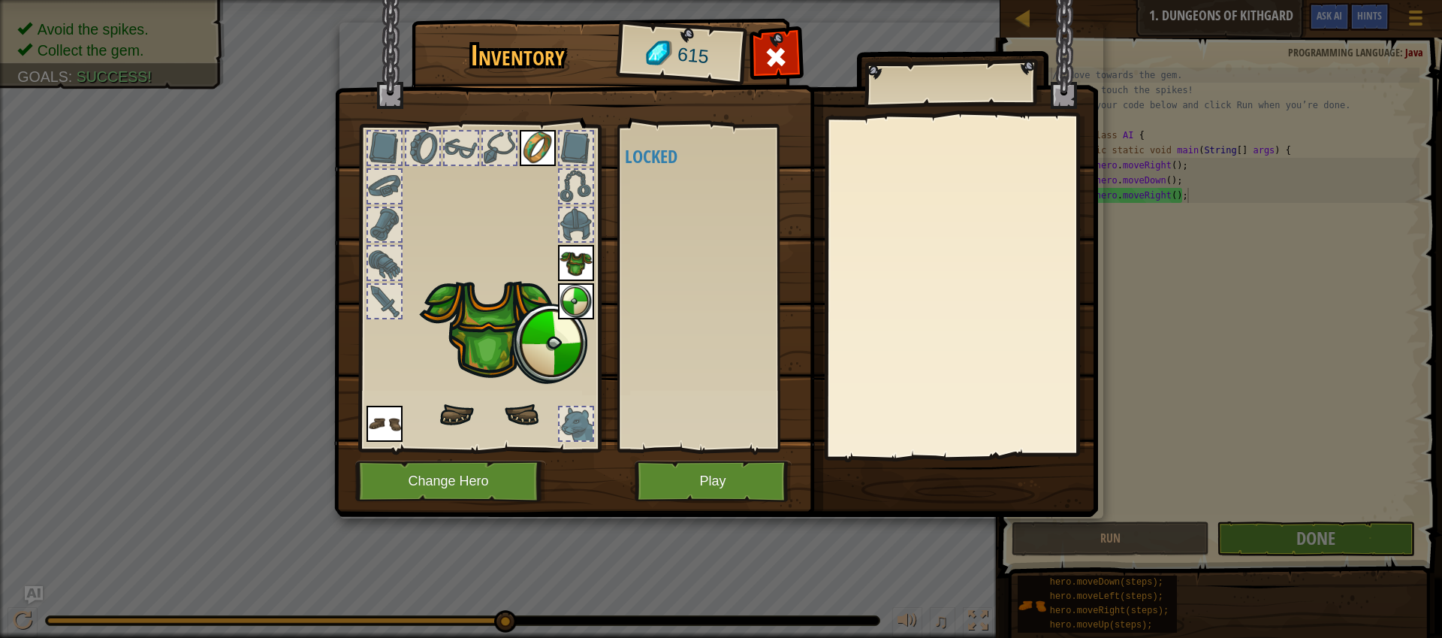
click at [395, 274] on div at bounding box center [384, 262] width 33 height 33
click at [670, 280] on div "Available (double-click to equip) Locked" at bounding box center [719, 287] width 189 height 313
click at [738, 474] on button "Play" at bounding box center [713, 480] width 157 height 41
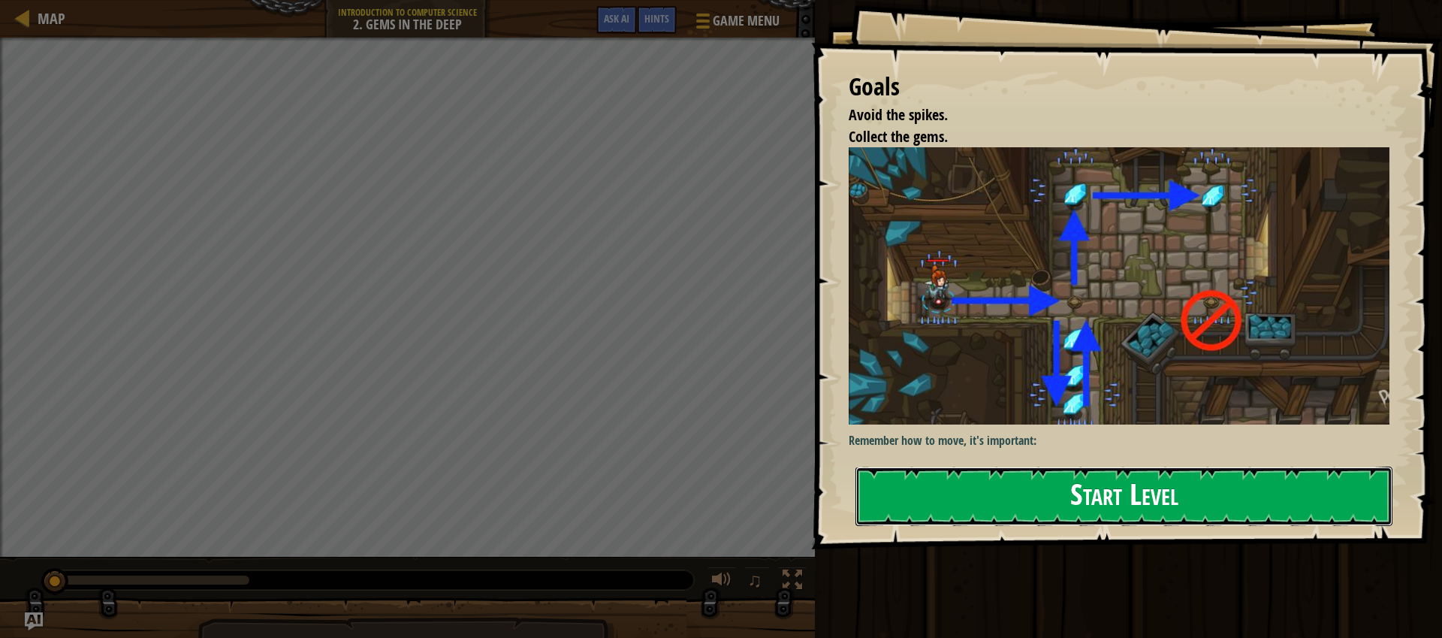
click at [1151, 502] on button "Start Level" at bounding box center [1124, 495] width 537 height 59
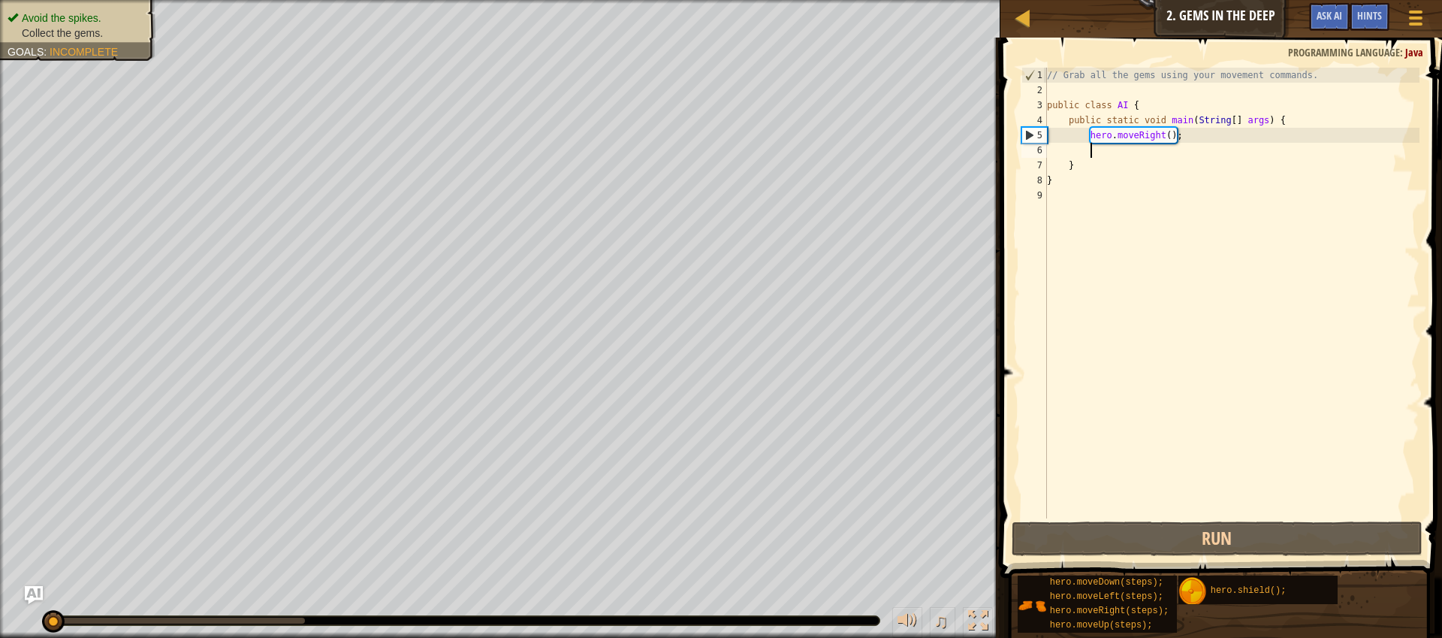
click at [1127, 154] on div "// Grab all the gems using your movement commands. public class AI { public sta…" at bounding box center [1232, 308] width 376 height 481
type textarea "h"
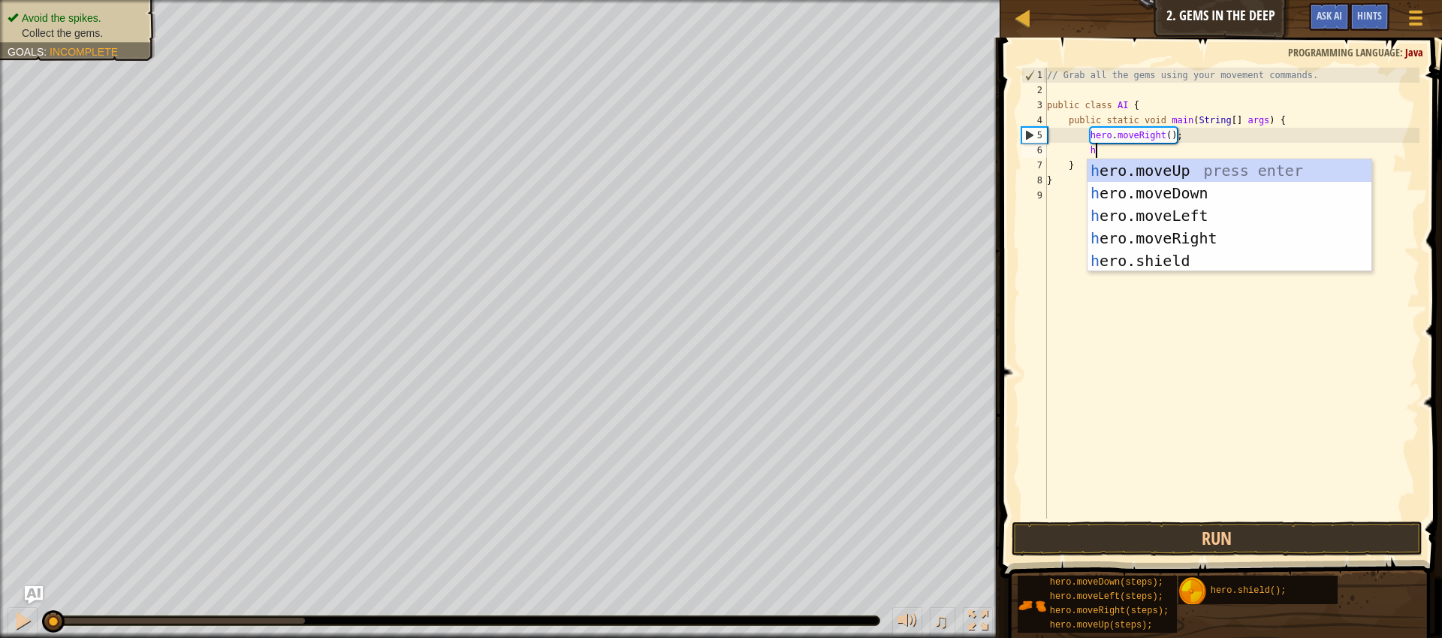
scroll to position [7, 3]
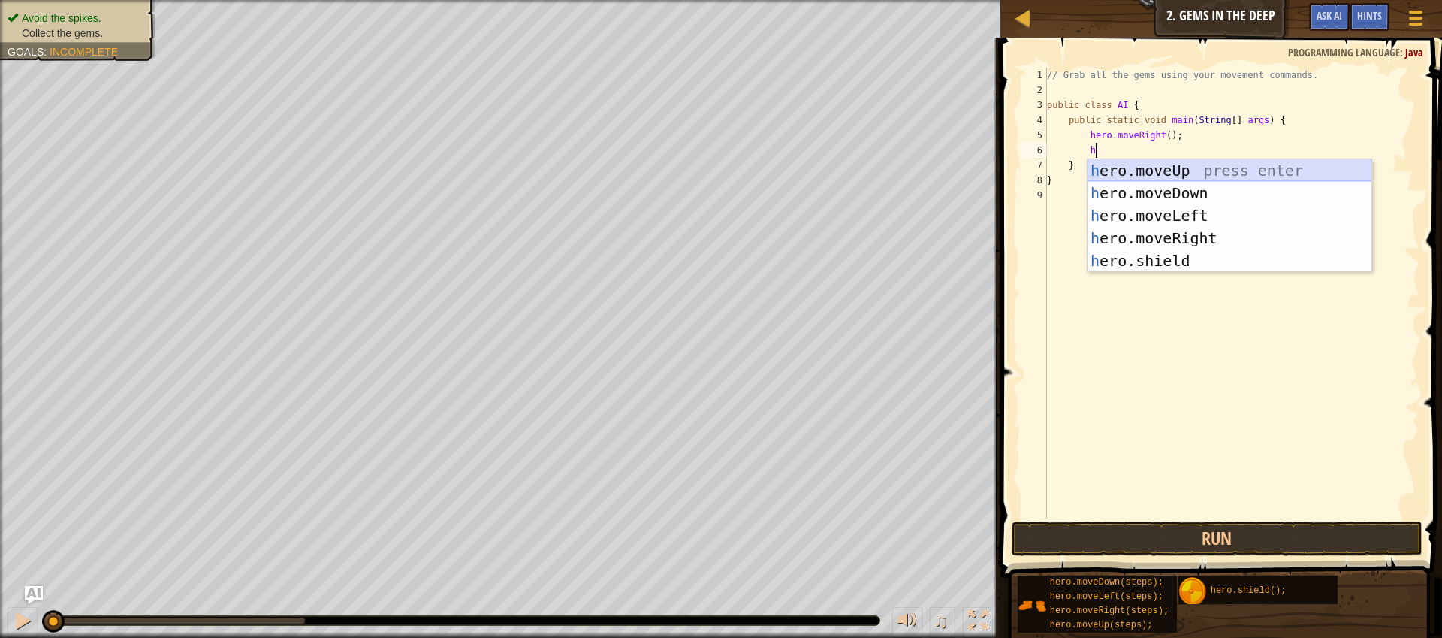
click at [1151, 175] on div "h ero.moveUp press enter h ero.moveDown press enter h ero.moveLeft press enter …" at bounding box center [1230, 238] width 284 height 158
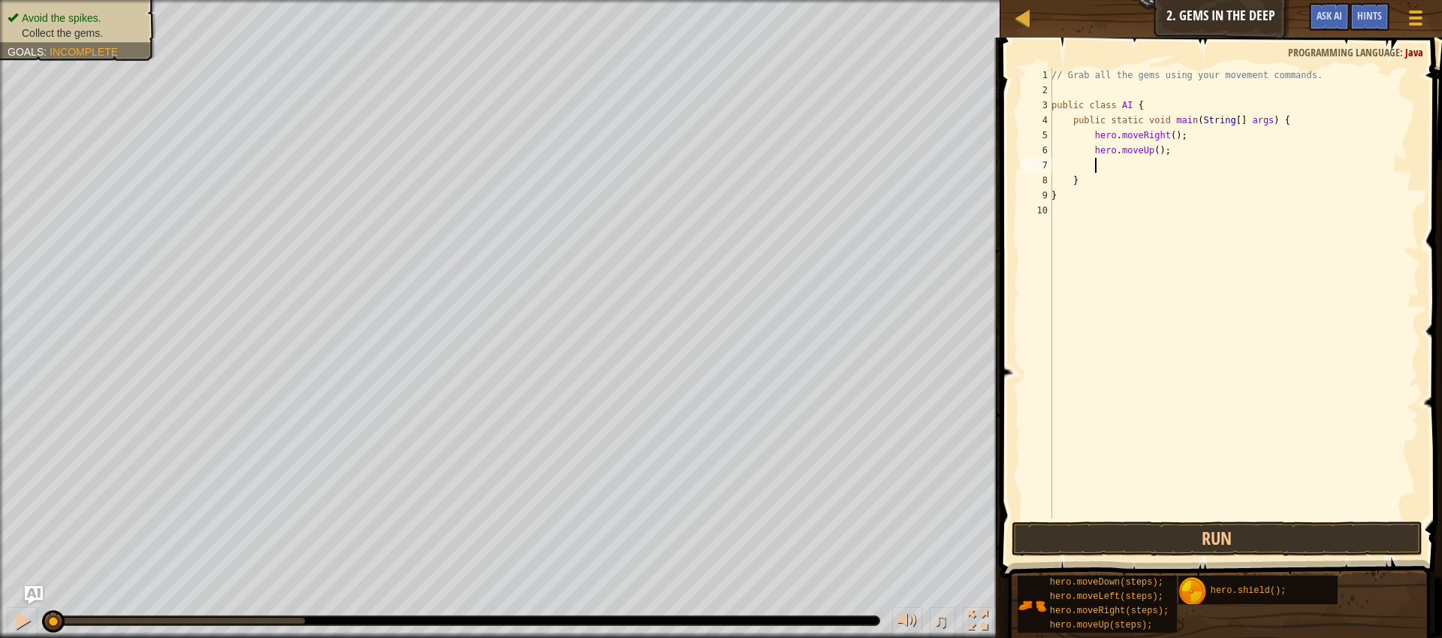
type textarea "h"
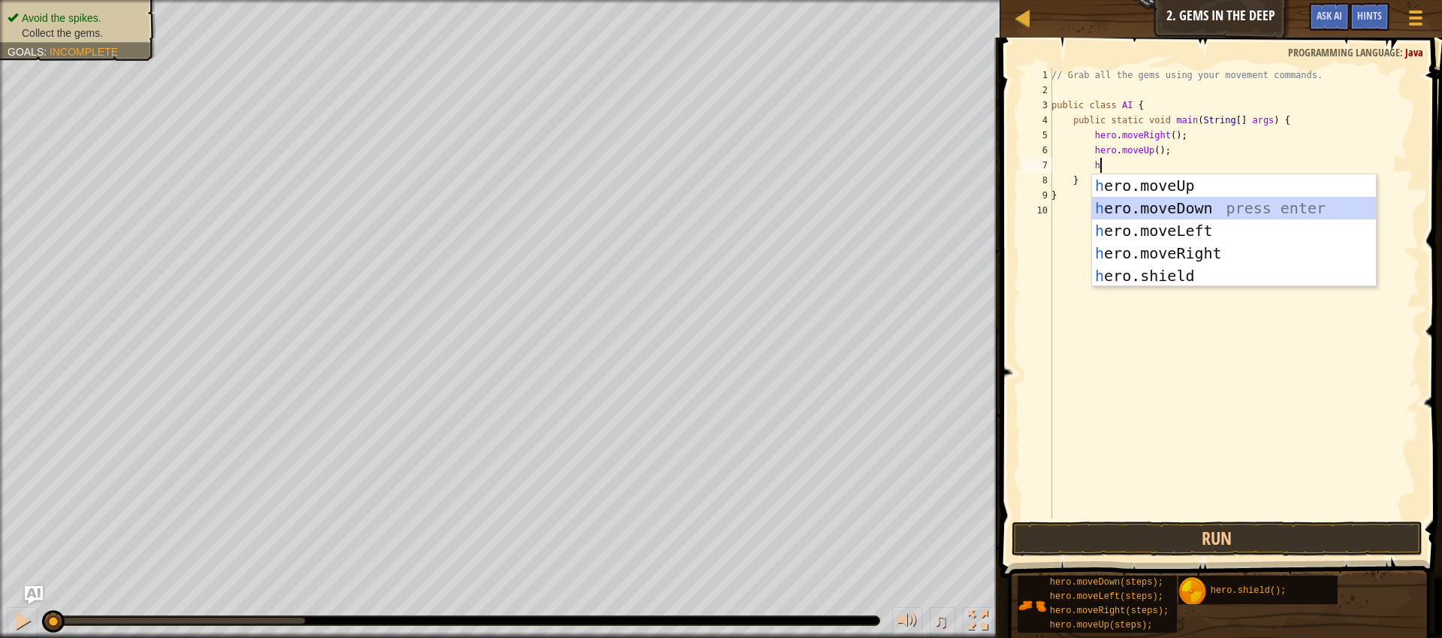
click at [1145, 206] on div "h ero.moveUp press enter h ero.moveDown press enter h ero.moveLeft press enter …" at bounding box center [1234, 253] width 284 height 158
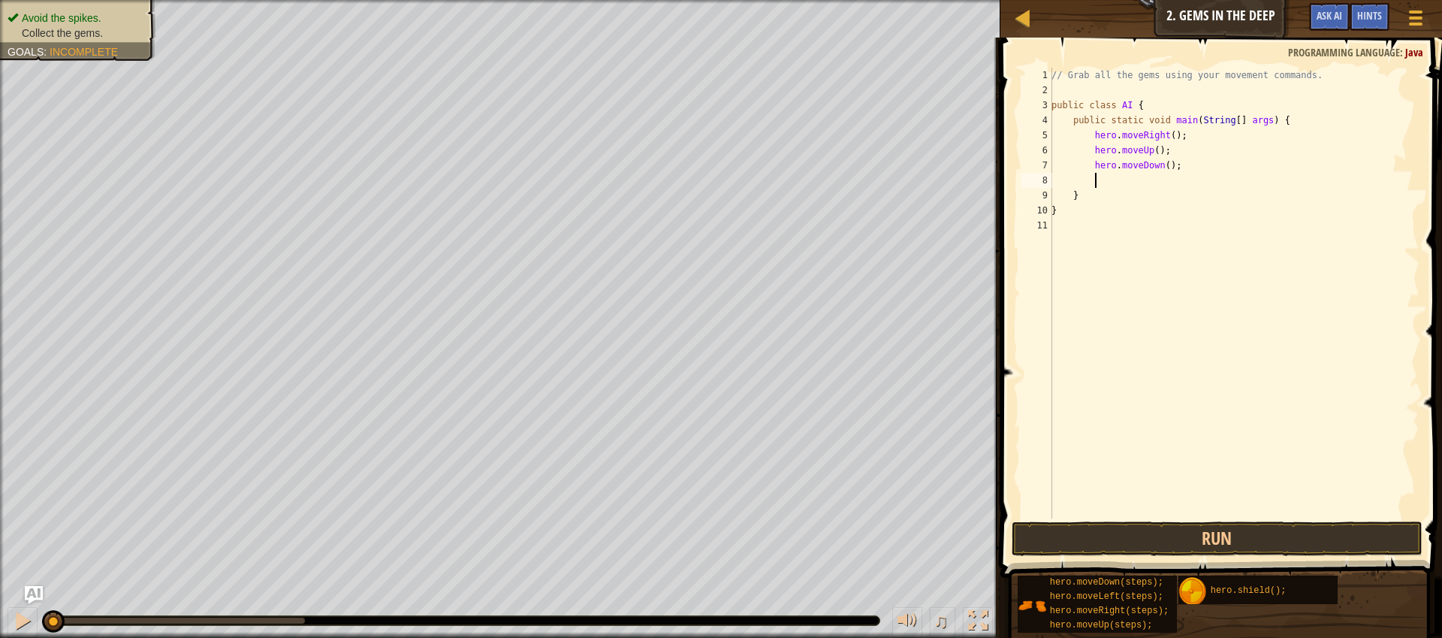
type textarea "h"
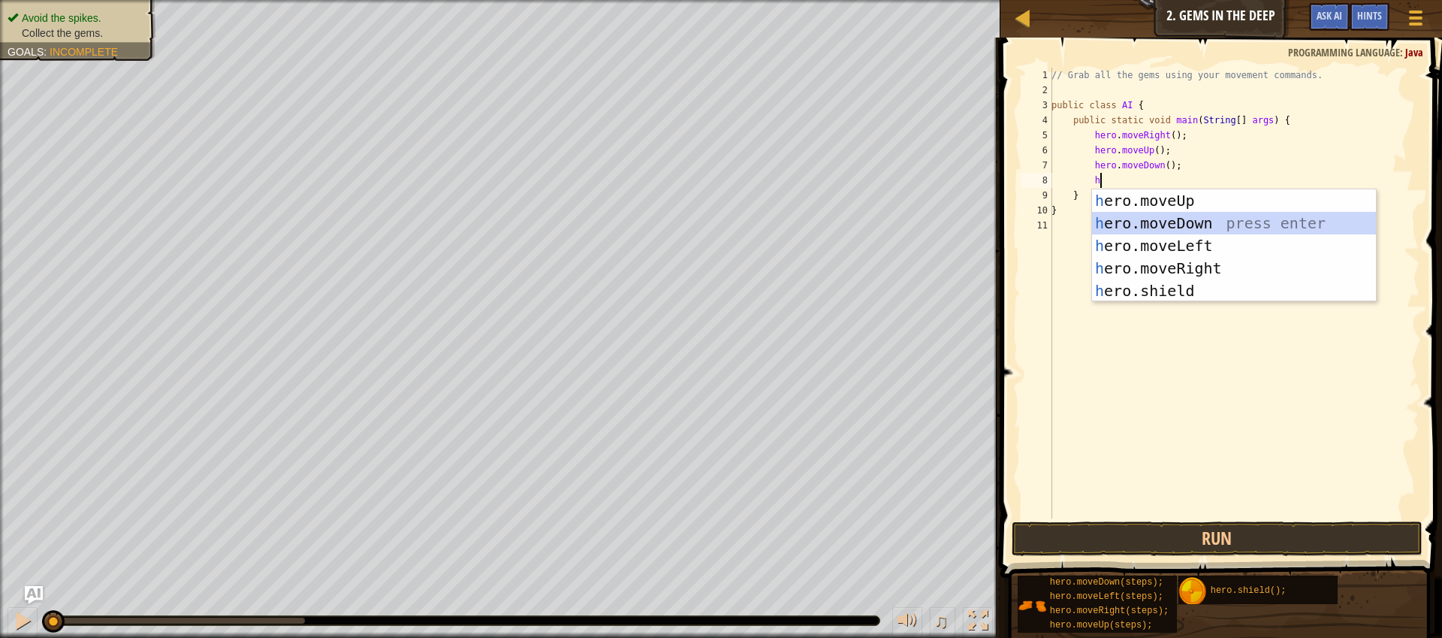
click at [1153, 225] on div "h ero.moveUp press enter h ero.moveDown press enter h ero.moveLeft press enter …" at bounding box center [1234, 268] width 284 height 158
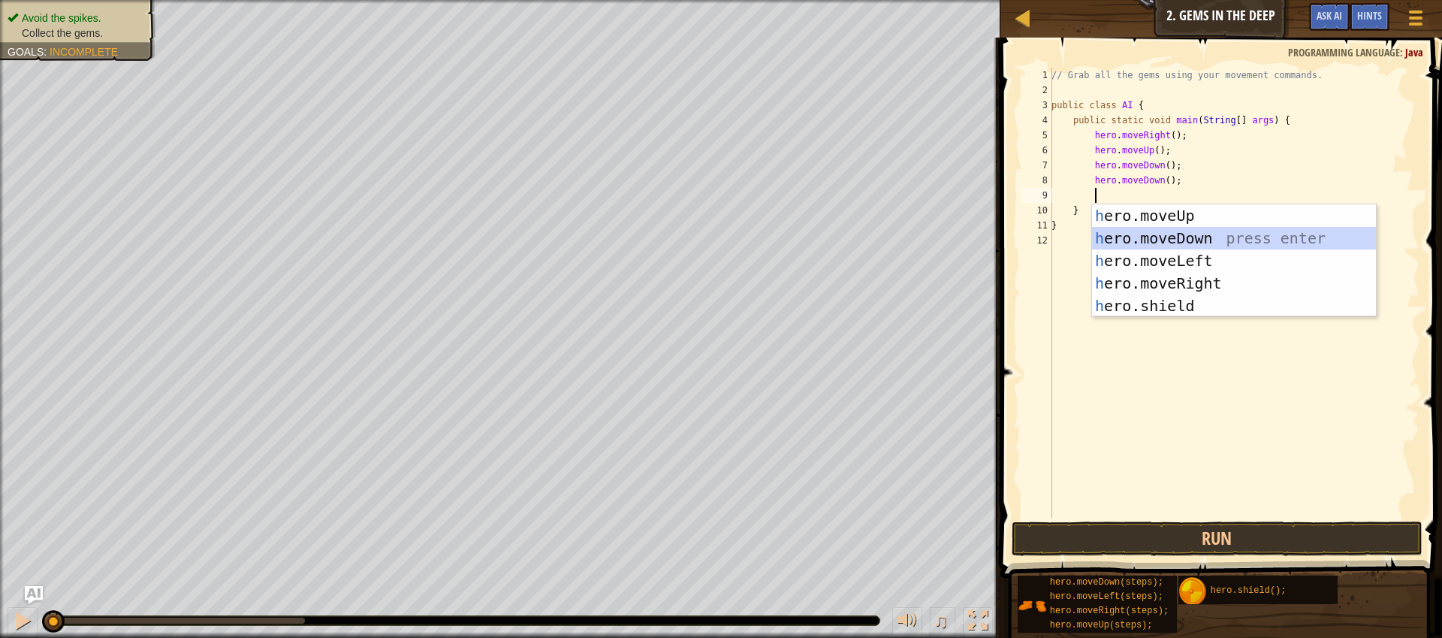
type textarea "h"
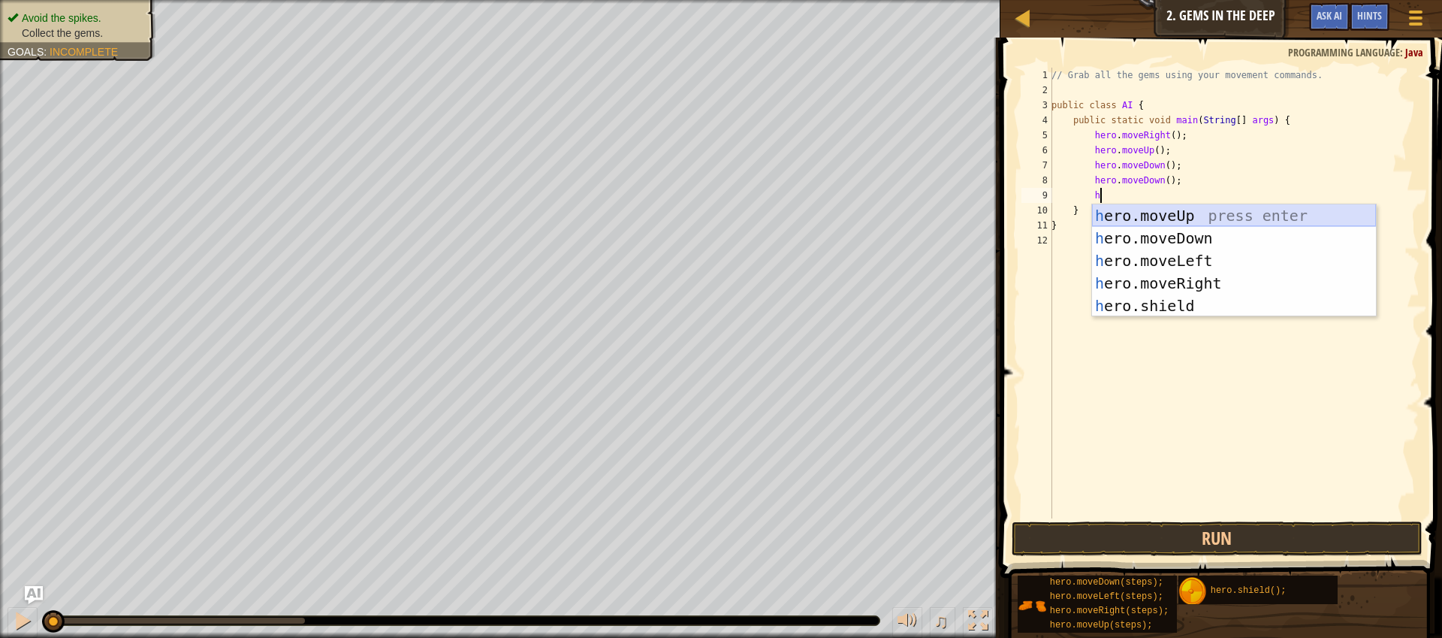
click at [1184, 219] on div "h ero.moveUp press enter h ero.moveDown press enter h ero.moveLeft press enter …" at bounding box center [1234, 283] width 284 height 158
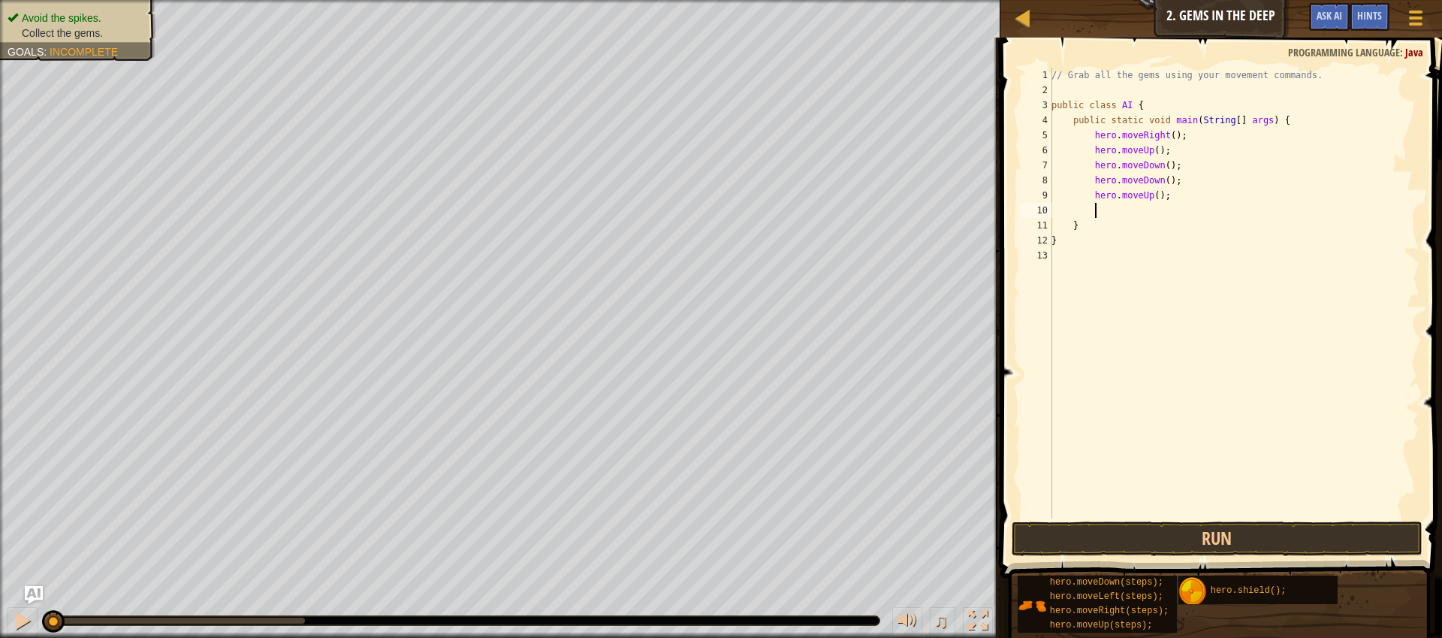
type textarea "h"
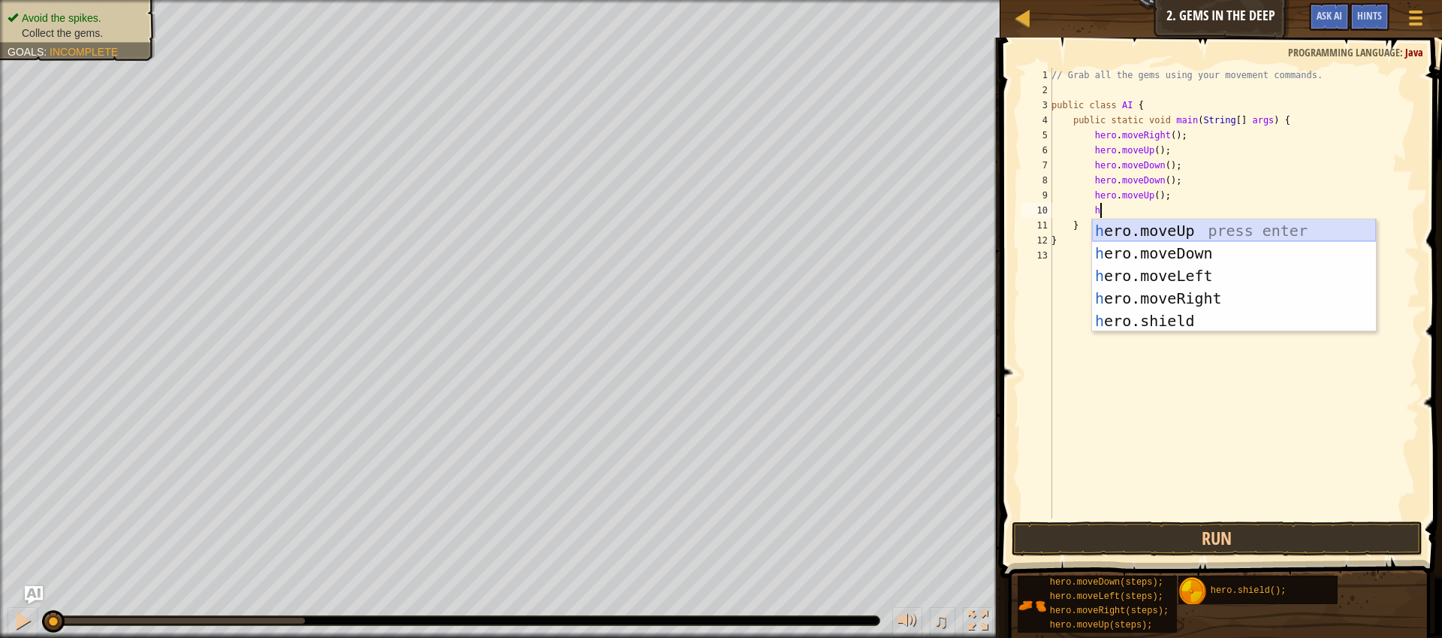
click at [1188, 225] on div "h ero.moveUp press enter h ero.moveDown press enter h ero.moveLeft press enter …" at bounding box center [1234, 298] width 284 height 158
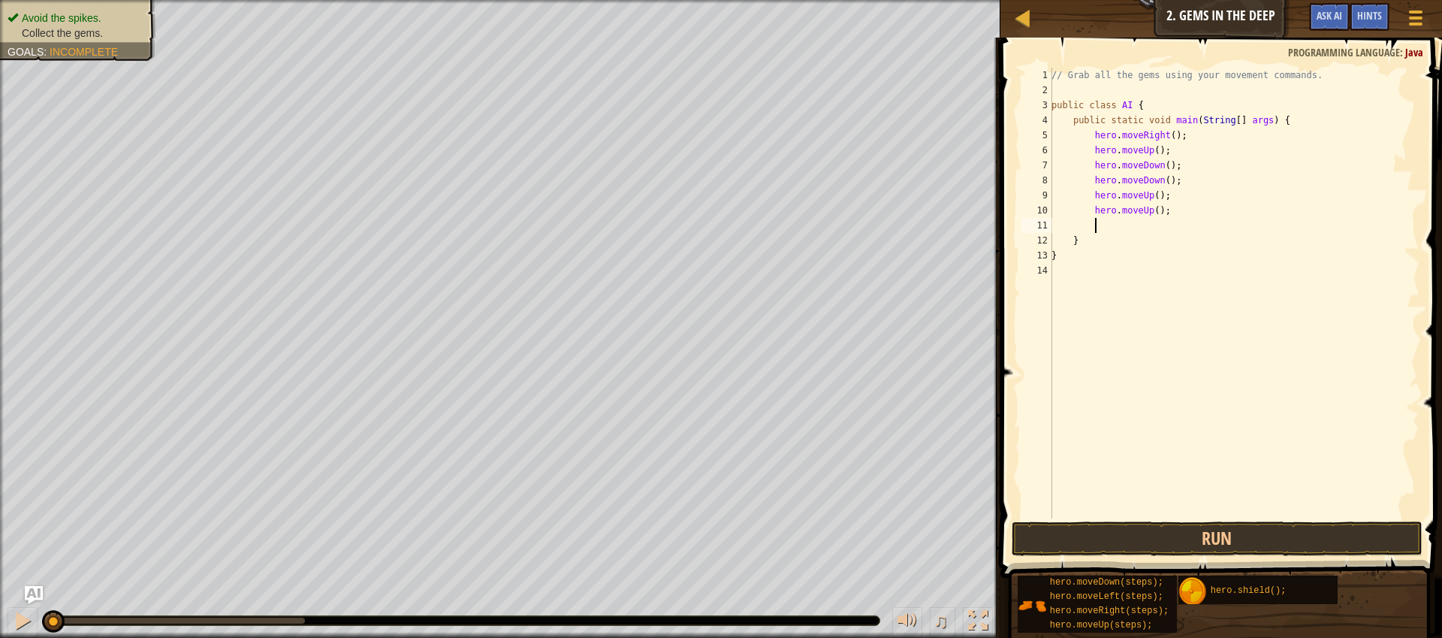
type textarea "h"
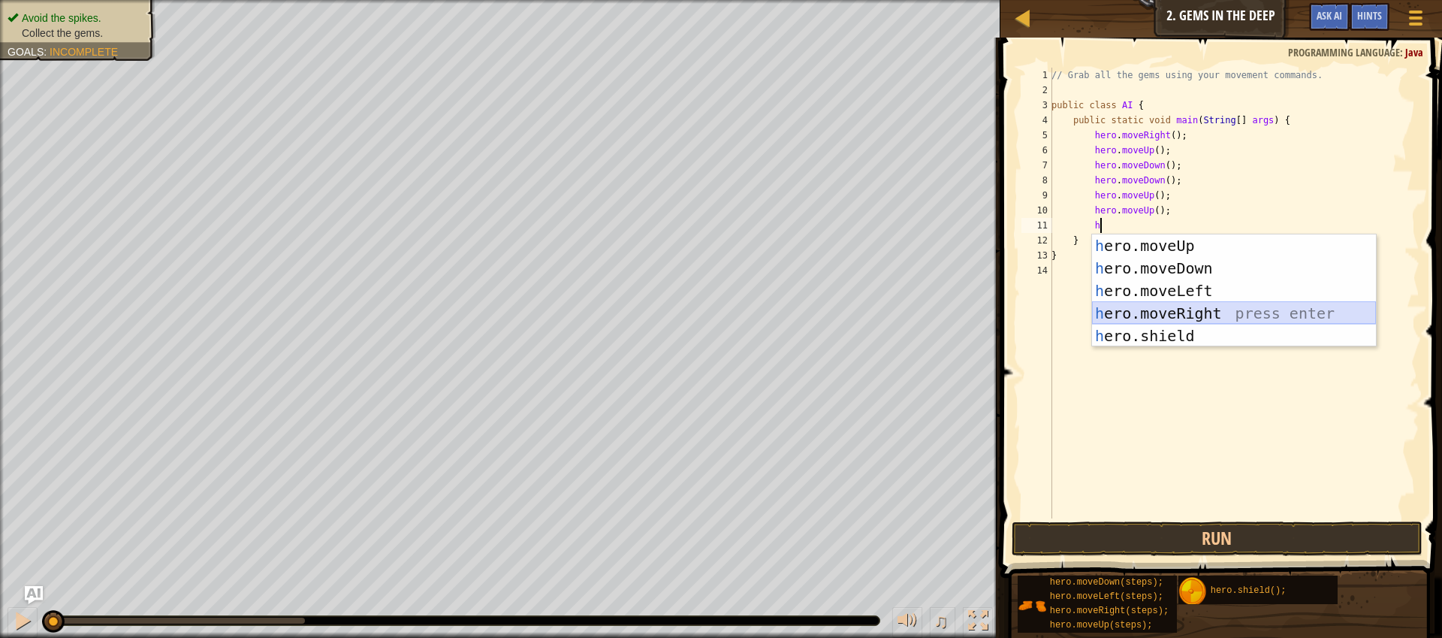
click at [1207, 307] on div "h ero.moveUp press enter h ero.moveDown press enter h ero.moveLeft press enter …" at bounding box center [1234, 313] width 284 height 158
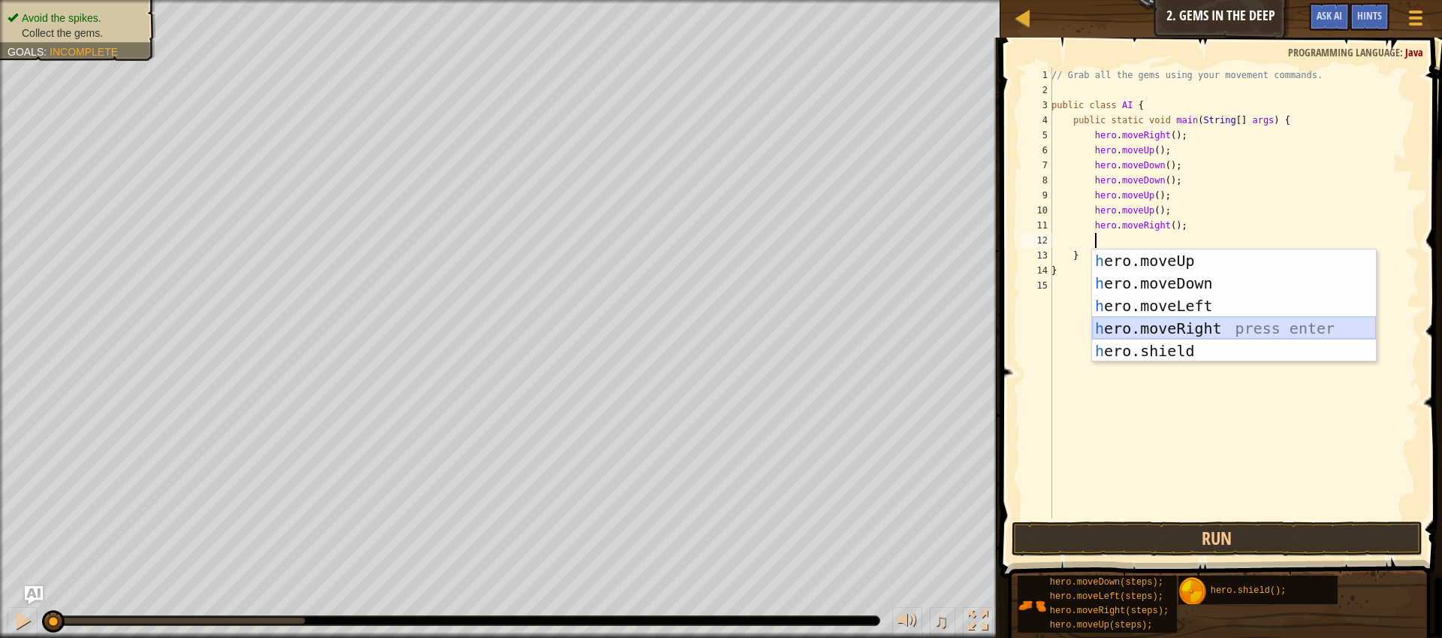
type textarea "h"
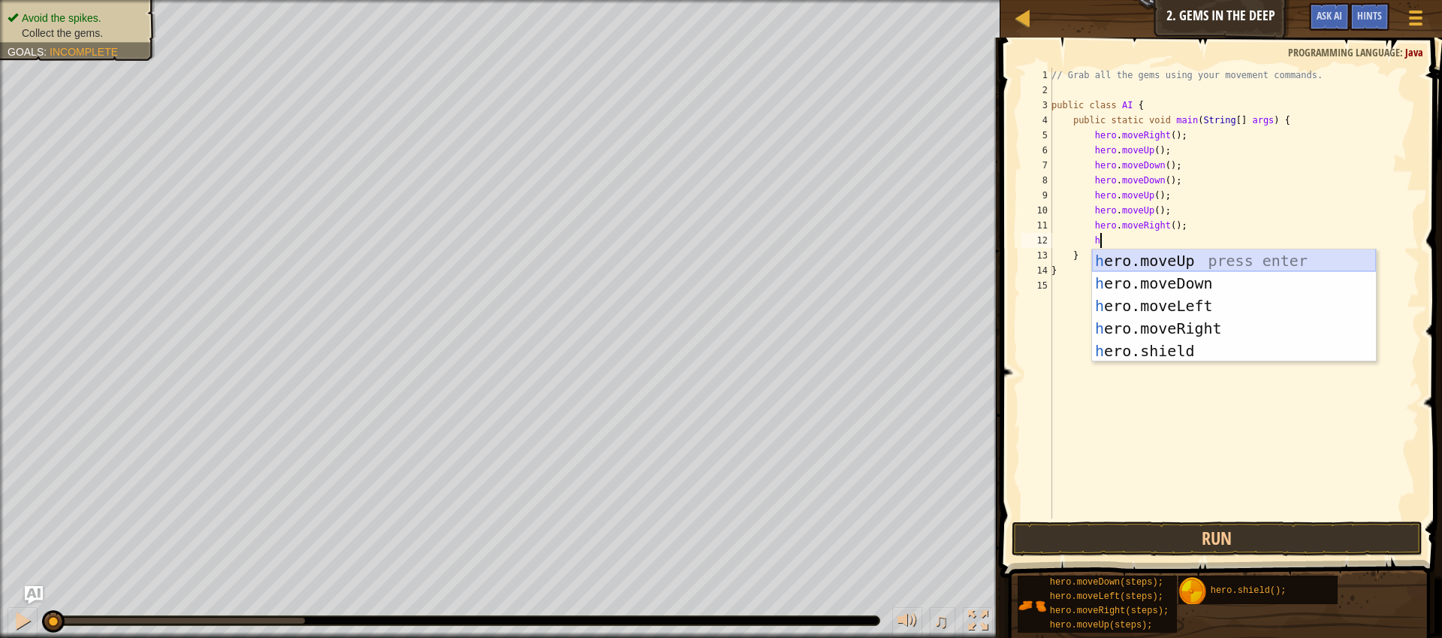
click at [1187, 265] on div "h ero.moveUp press enter h ero.moveDown press enter h ero.moveLeft press enter …" at bounding box center [1234, 328] width 284 height 158
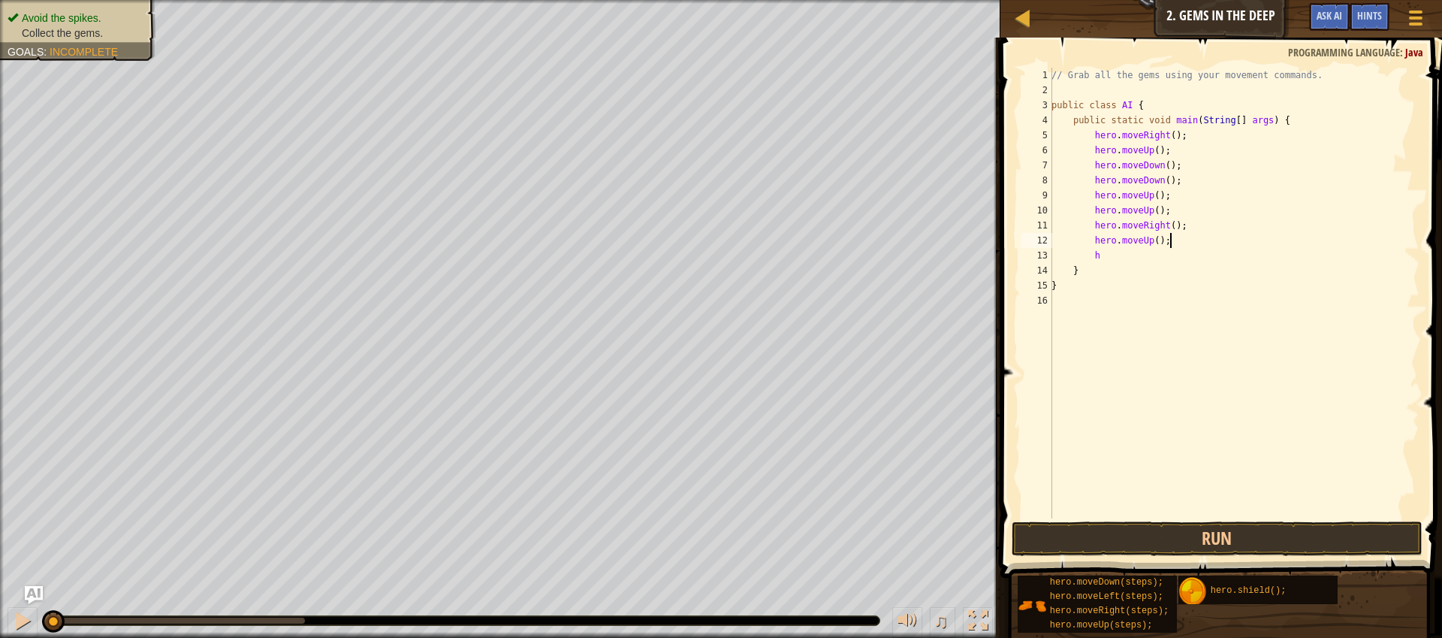
click at [1257, 233] on div "// Grab all the gems using your movement commands. public class AI { public sta…" at bounding box center [1234, 308] width 371 height 481
click at [1197, 258] on div "// Grab all the gems using your movement commands. public class AI { public sta…" at bounding box center [1234, 308] width 371 height 481
type textarea "h"
click at [1215, 538] on button "Run" at bounding box center [1217, 538] width 411 height 35
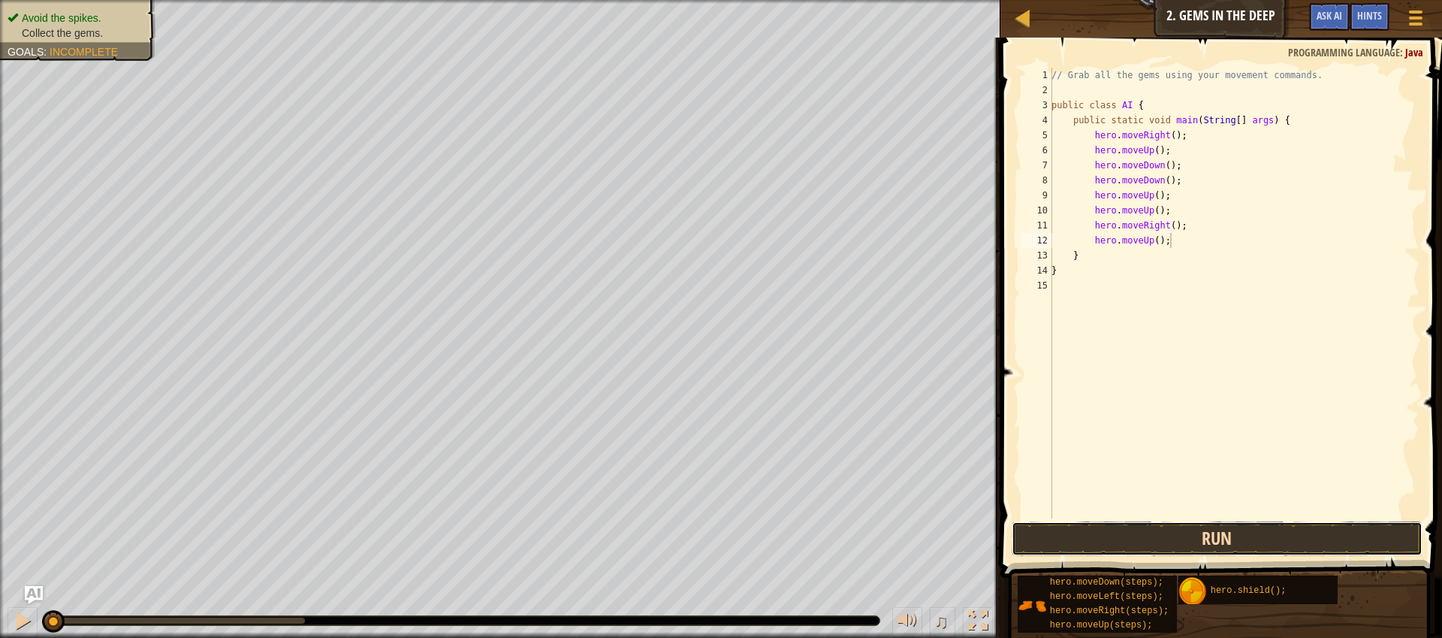
click at [1239, 542] on button "Run" at bounding box center [1217, 538] width 411 height 35
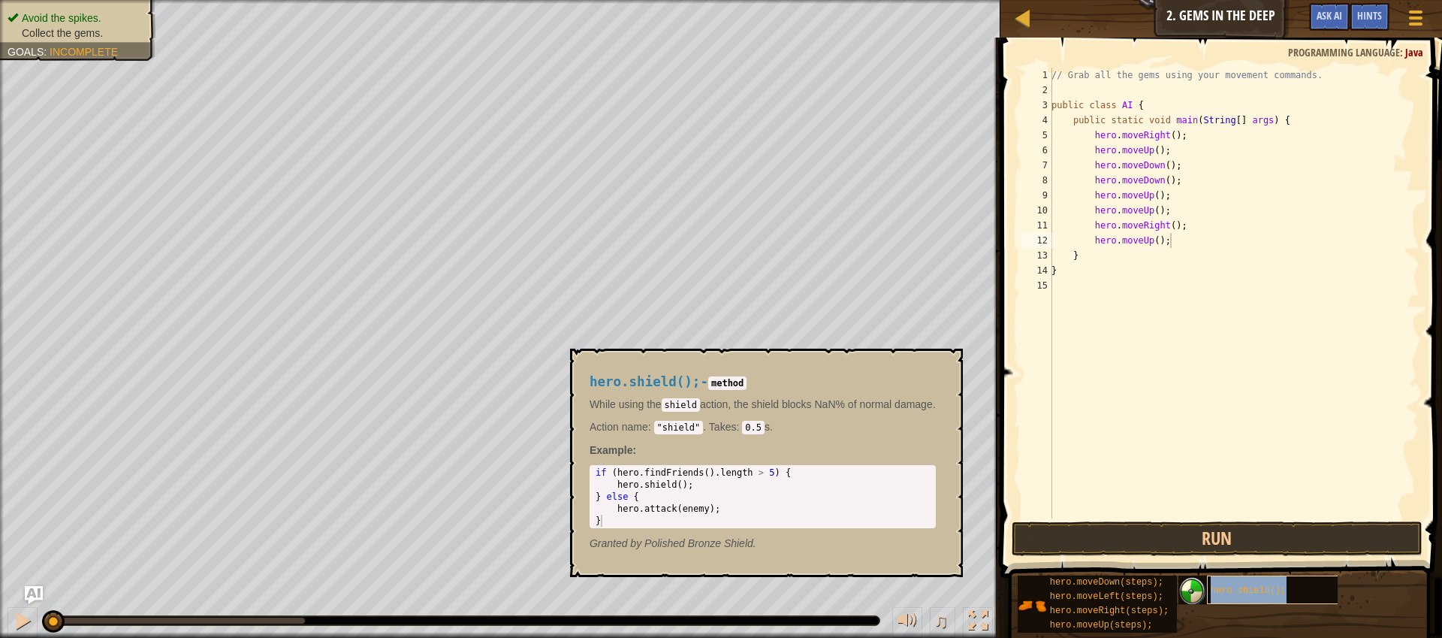
click at [1260, 587] on span "hero.shield();" at bounding box center [1249, 590] width 76 height 11
type textarea "}hero.shield();"
click at [1059, 269] on div "// Grab all the gems using your movement commands. public class AI { public sta…" at bounding box center [1234, 308] width 371 height 481
drag, startPoint x: 1058, startPoint y: 270, endPoint x: 1134, endPoint y: 275, distance: 76.0
click at [1134, 275] on div "// Grab all the gems using your movement commands. public class AI { public sta…" at bounding box center [1234, 308] width 371 height 481
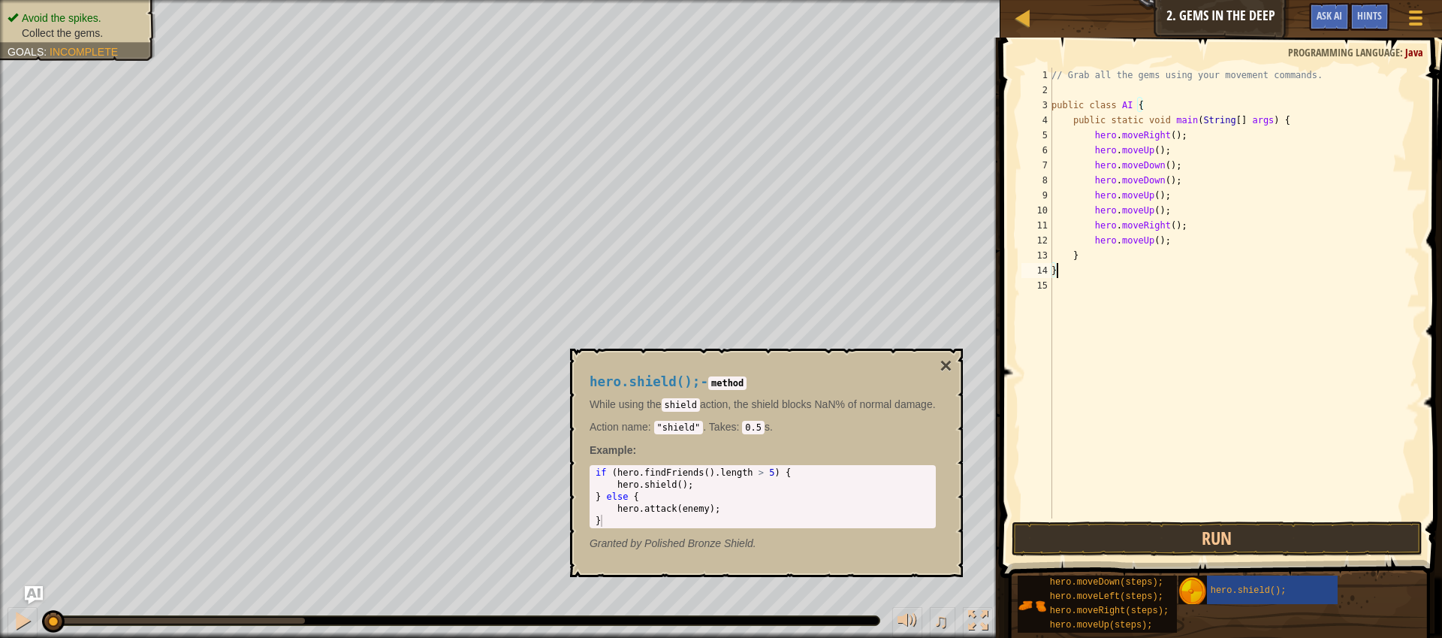
click at [1183, 242] on div "// Grab all the gems using your movement commands. public class AI { public sta…" at bounding box center [1234, 308] width 371 height 481
type textarea "hero.moveUp();"
click at [1155, 267] on div "// Grab all the gems using your movement commands. public class AI { public sta…" at bounding box center [1234, 308] width 371 height 481
type textarea "}"
click at [1154, 256] on div "// Grab all the gems using your movement commands. public class AI { public sta…" at bounding box center [1234, 308] width 371 height 481
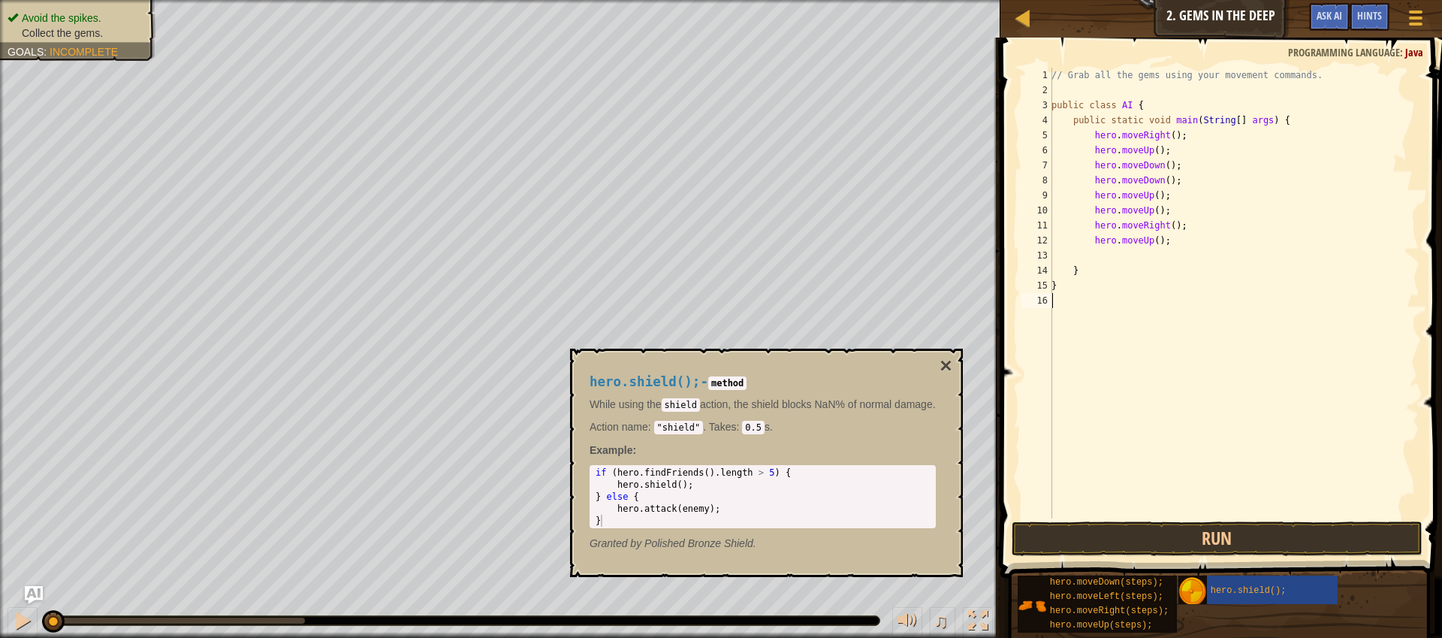
click at [1144, 256] on div "// Grab all the gems using your movement commands. public class AI { public sta…" at bounding box center [1234, 308] width 371 height 481
click at [1126, 256] on div "// Grab all the gems using your movement commands. public class AI { public sta…" at bounding box center [1234, 308] width 371 height 481
click at [1116, 263] on div "// Grab all the gems using your movement commands. public class AI { public sta…" at bounding box center [1234, 308] width 371 height 481
type textarea "}"
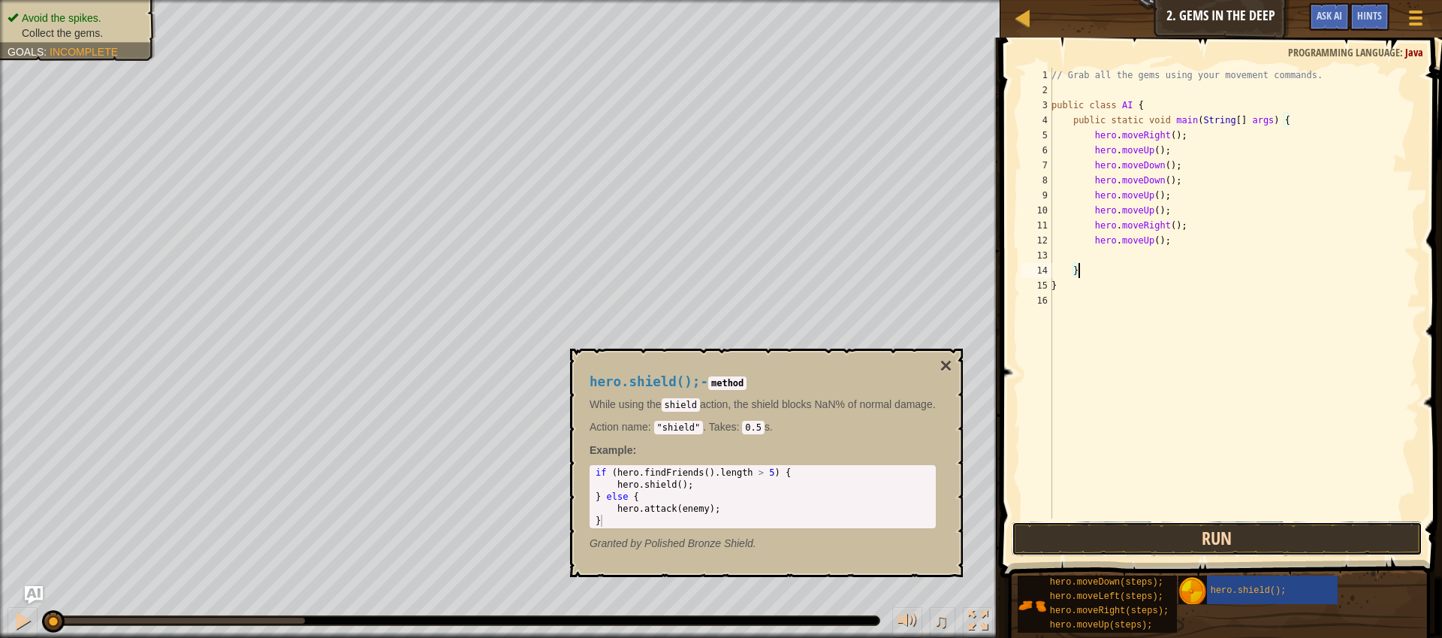
click at [1243, 531] on button "Run" at bounding box center [1217, 538] width 411 height 35
click at [952, 366] on button "×" at bounding box center [946, 365] width 12 height 21
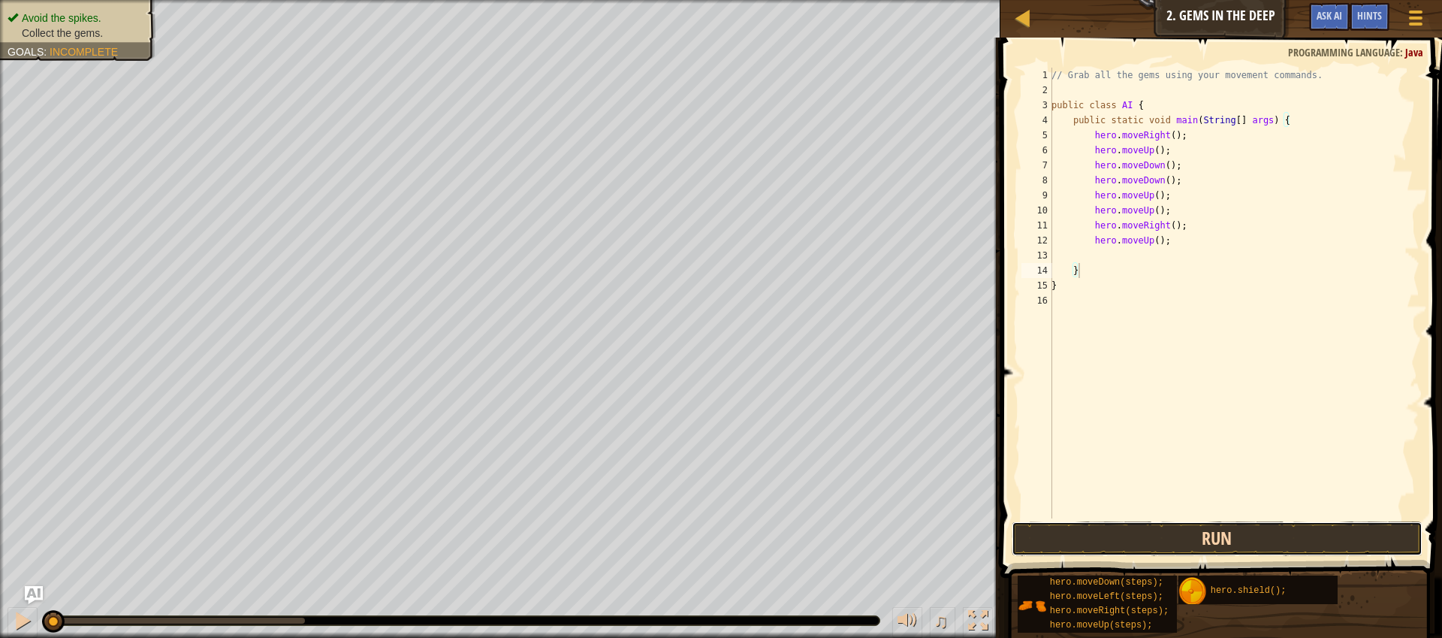
click at [1190, 536] on button "Run" at bounding box center [1217, 538] width 411 height 35
click at [1187, 534] on button "Run" at bounding box center [1217, 538] width 411 height 35
click at [1186, 533] on button "Run" at bounding box center [1217, 538] width 411 height 35
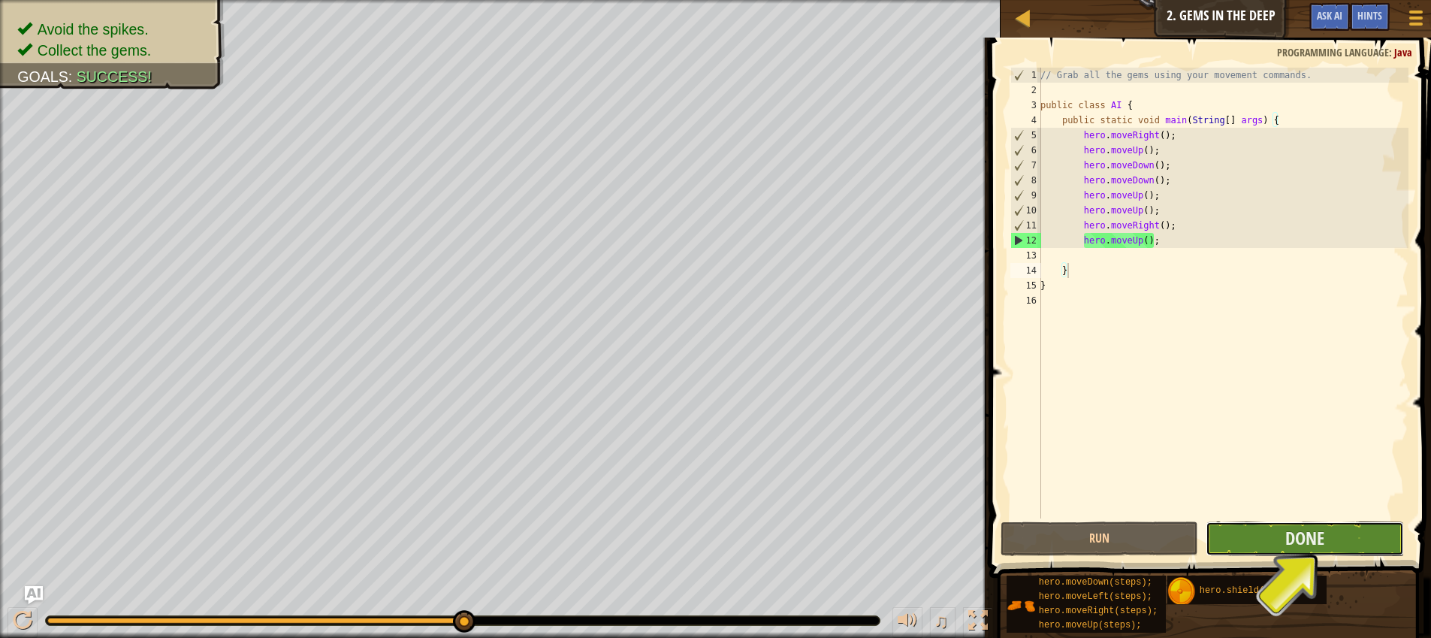
click at [1345, 548] on button "Done" at bounding box center [1305, 538] width 198 height 35
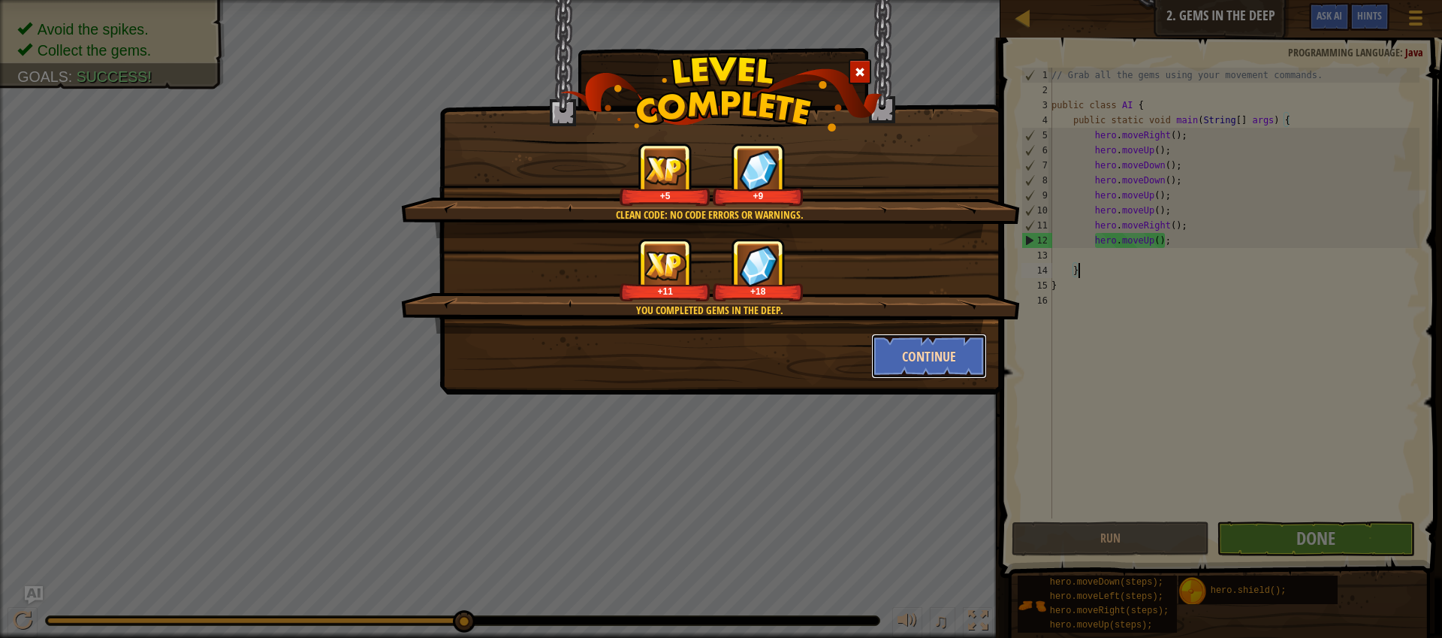
click at [923, 367] on button "Continue" at bounding box center [929, 356] width 116 height 45
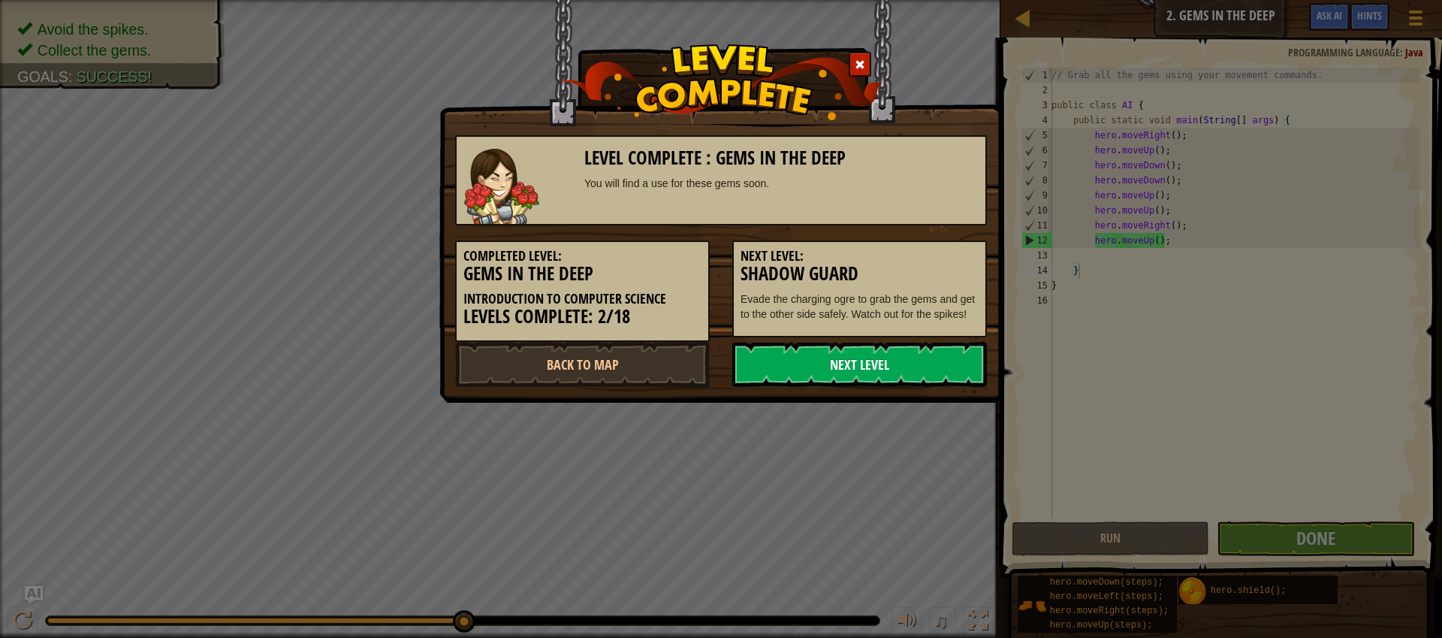
click at [877, 369] on link "Next Level" at bounding box center [859, 364] width 255 height 45
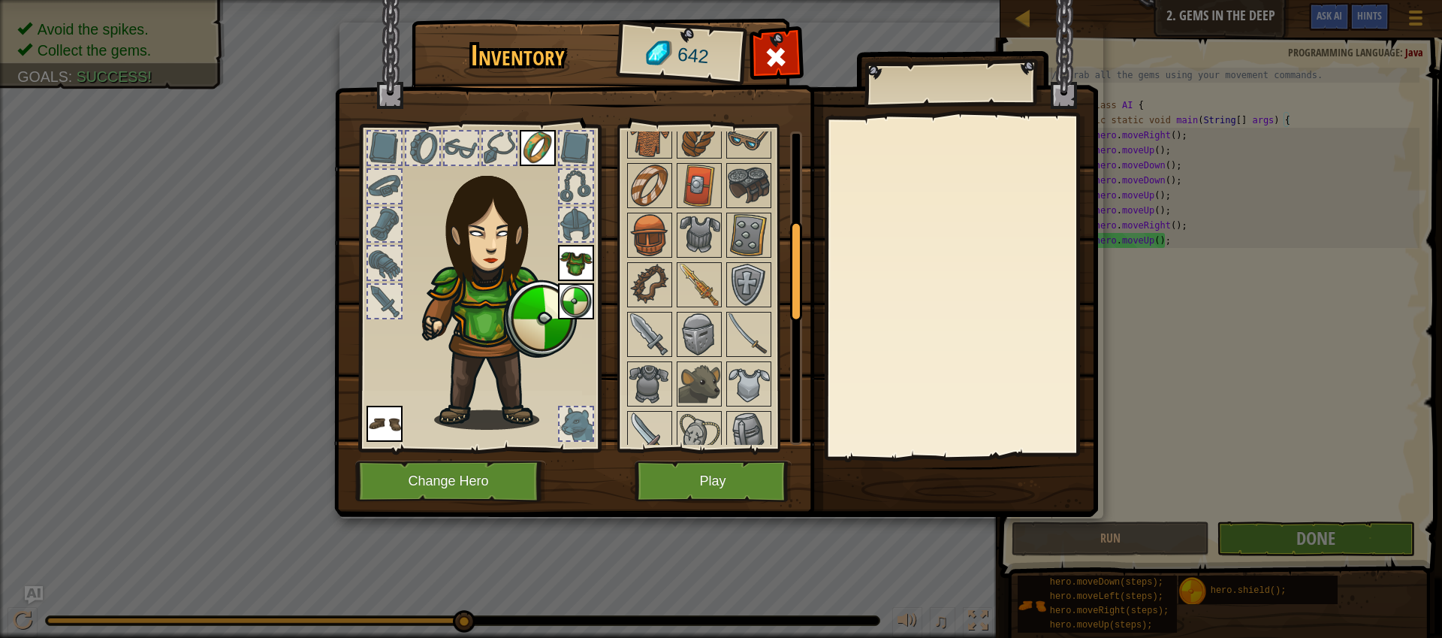
scroll to position [300, 0]
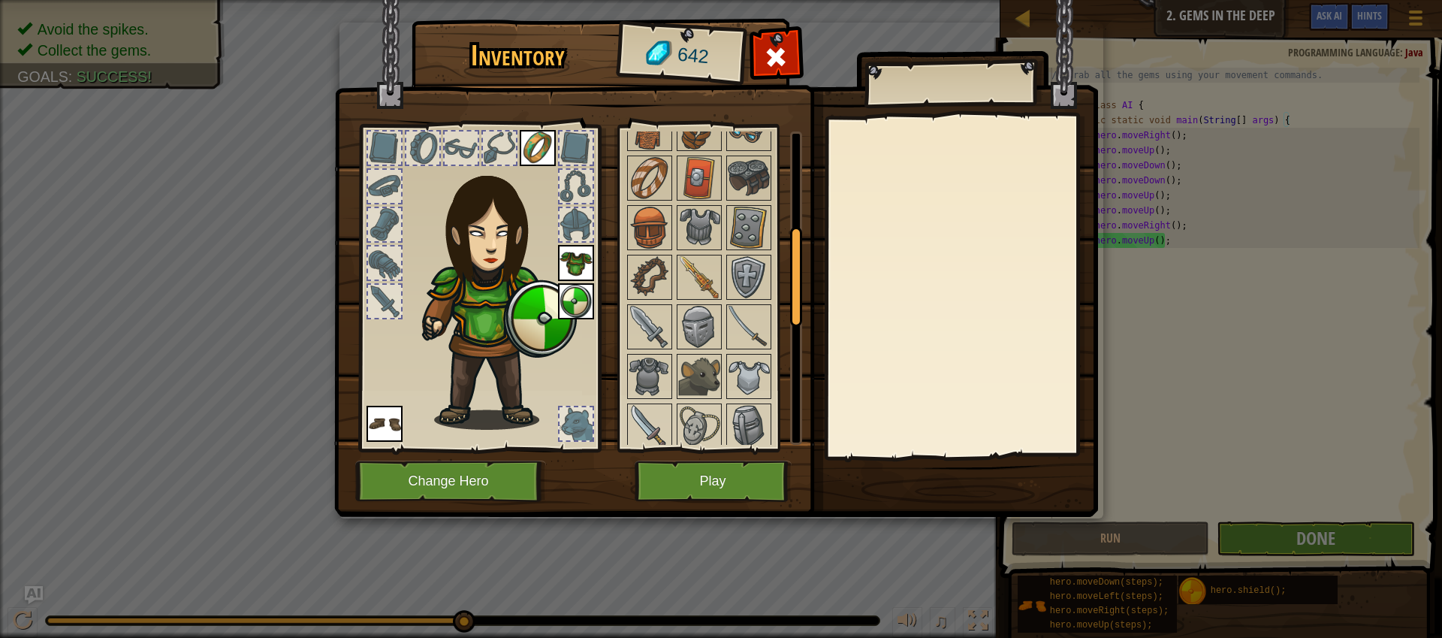
drag, startPoint x: 794, startPoint y: 215, endPoint x: 789, endPoint y: 306, distance: 91.0
click at [790, 306] on div at bounding box center [796, 277] width 12 height 100
click at [693, 282] on img at bounding box center [699, 277] width 42 height 42
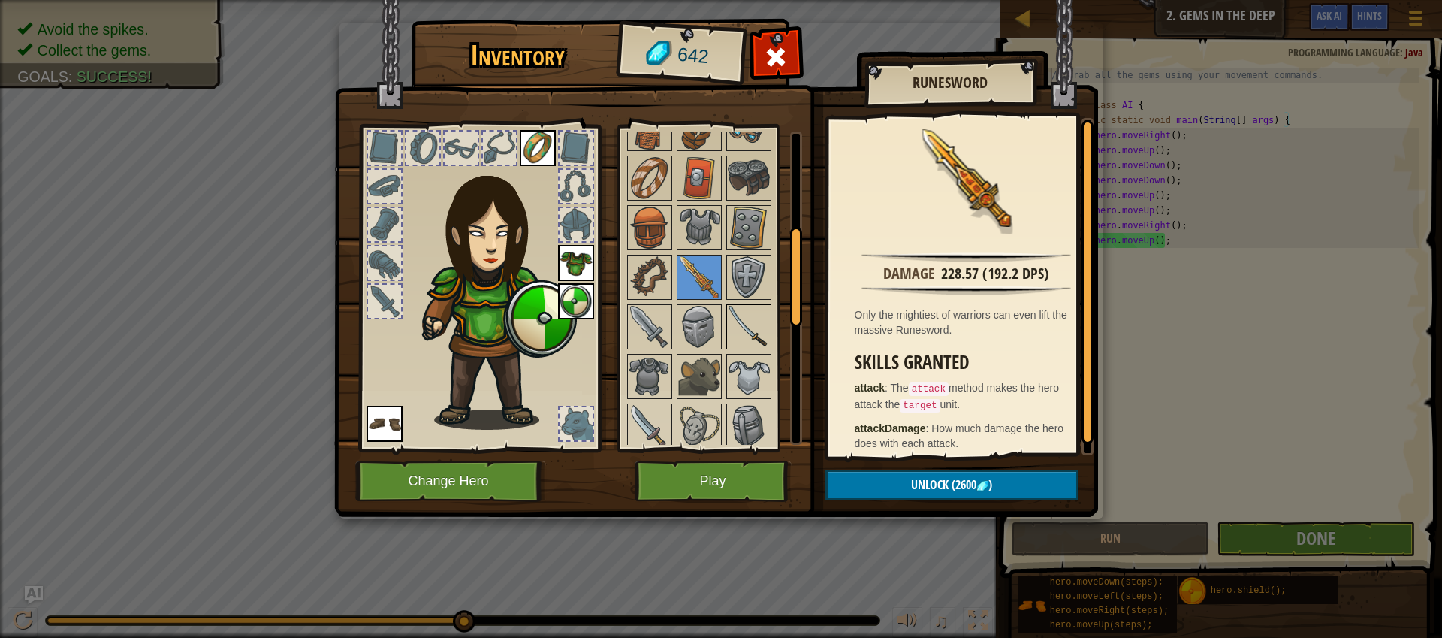
click at [769, 332] on div at bounding box center [748, 326] width 45 height 45
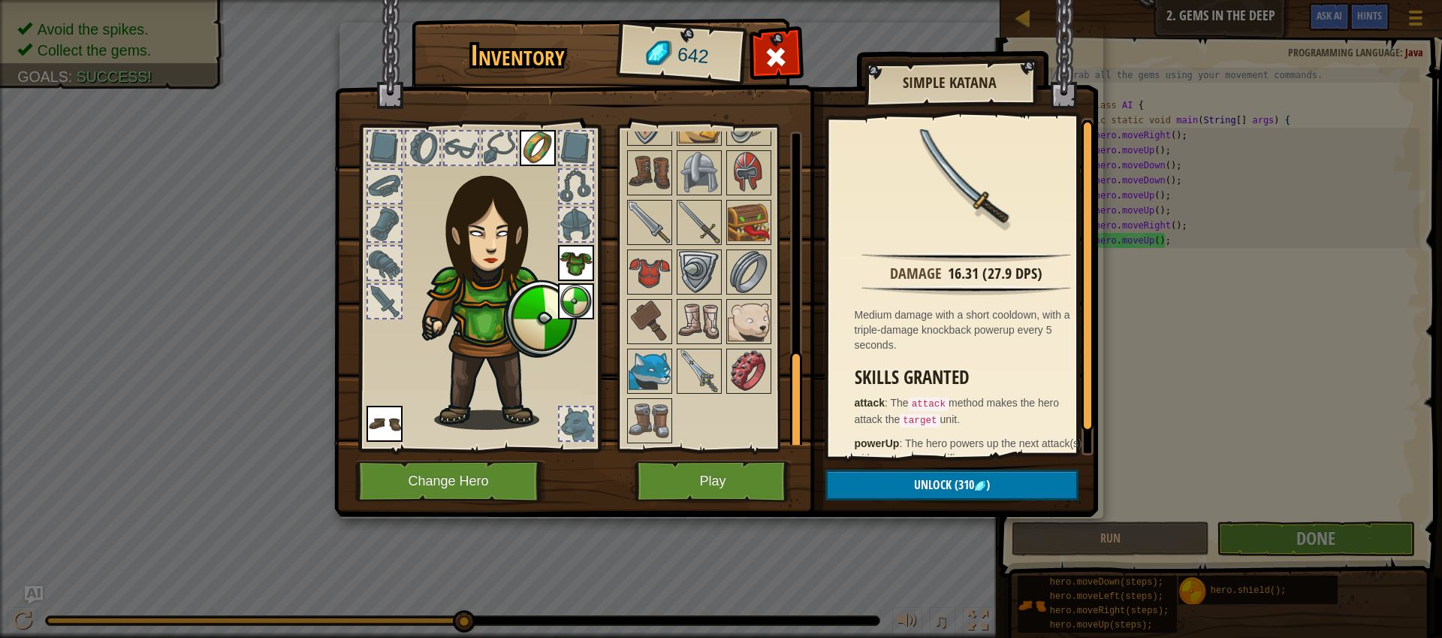
scroll to position [703, 0]
drag, startPoint x: 796, startPoint y: 310, endPoint x: 795, endPoint y: 436, distance: 126.2
click at [795, 436] on div at bounding box center [796, 402] width 12 height 100
click at [716, 385] on img at bounding box center [699, 370] width 42 height 42
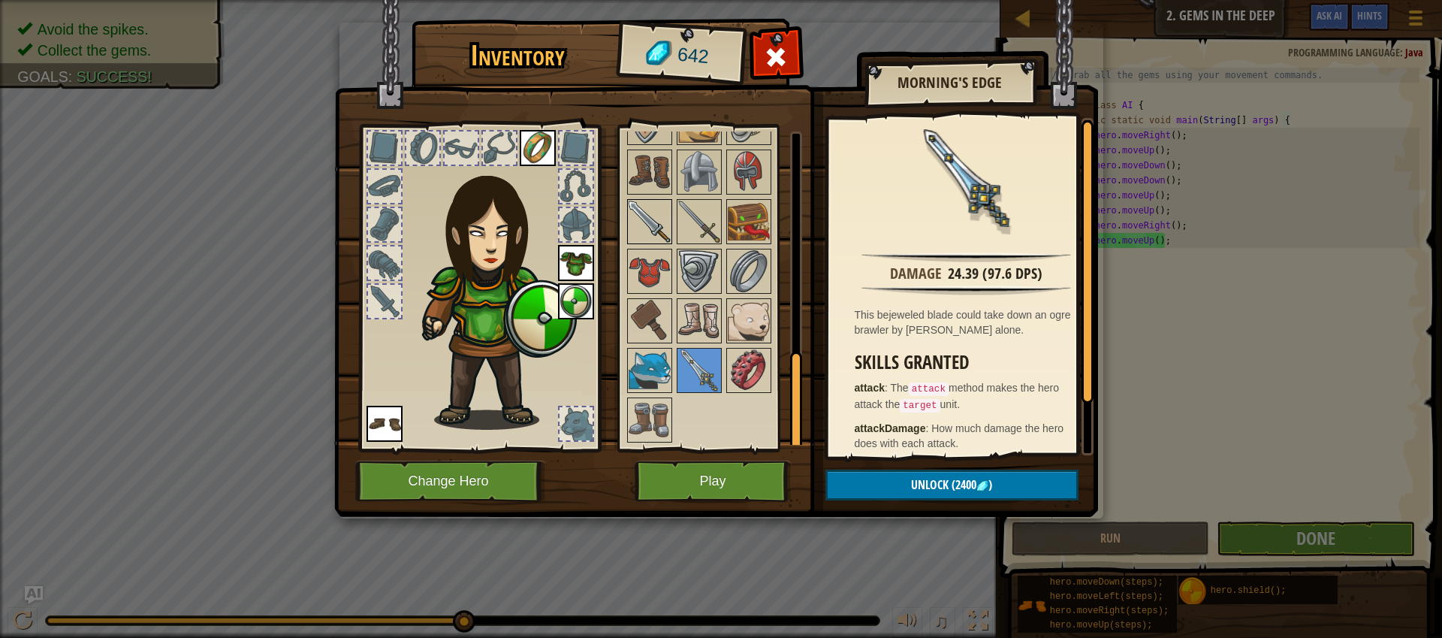
click at [657, 234] on img at bounding box center [650, 222] width 42 height 42
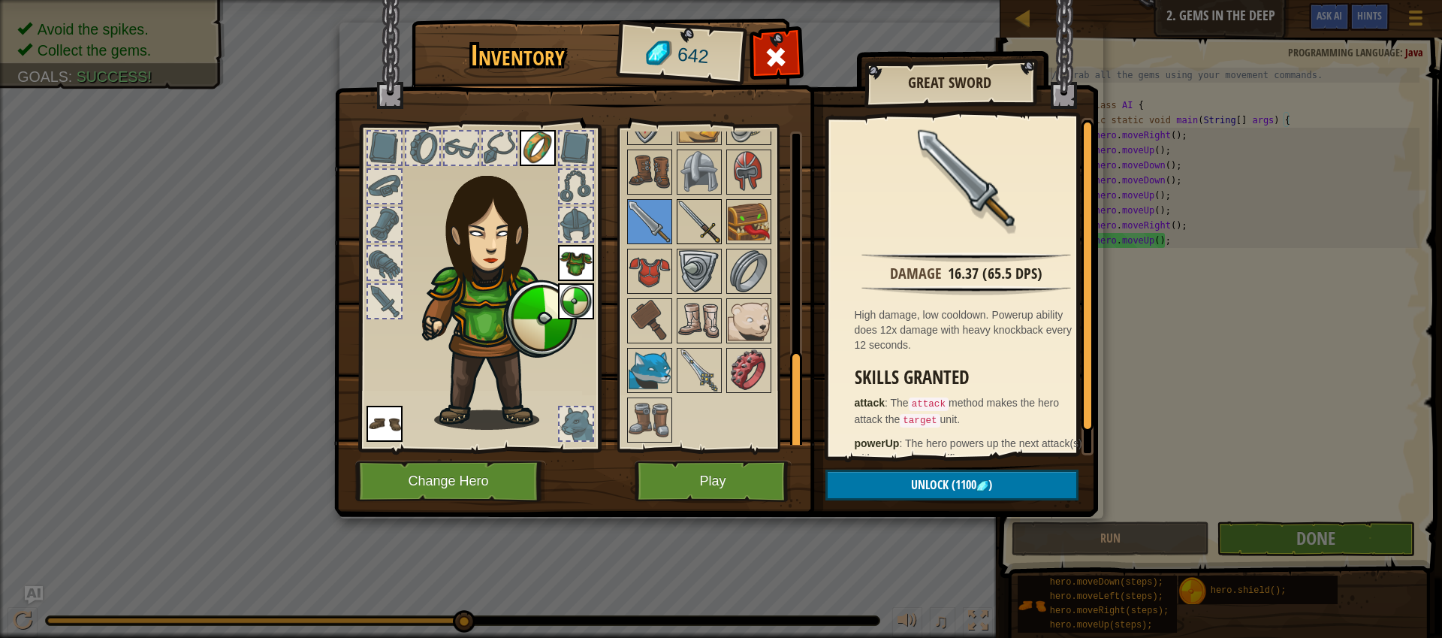
click at [693, 225] on img at bounding box center [699, 222] width 42 height 42
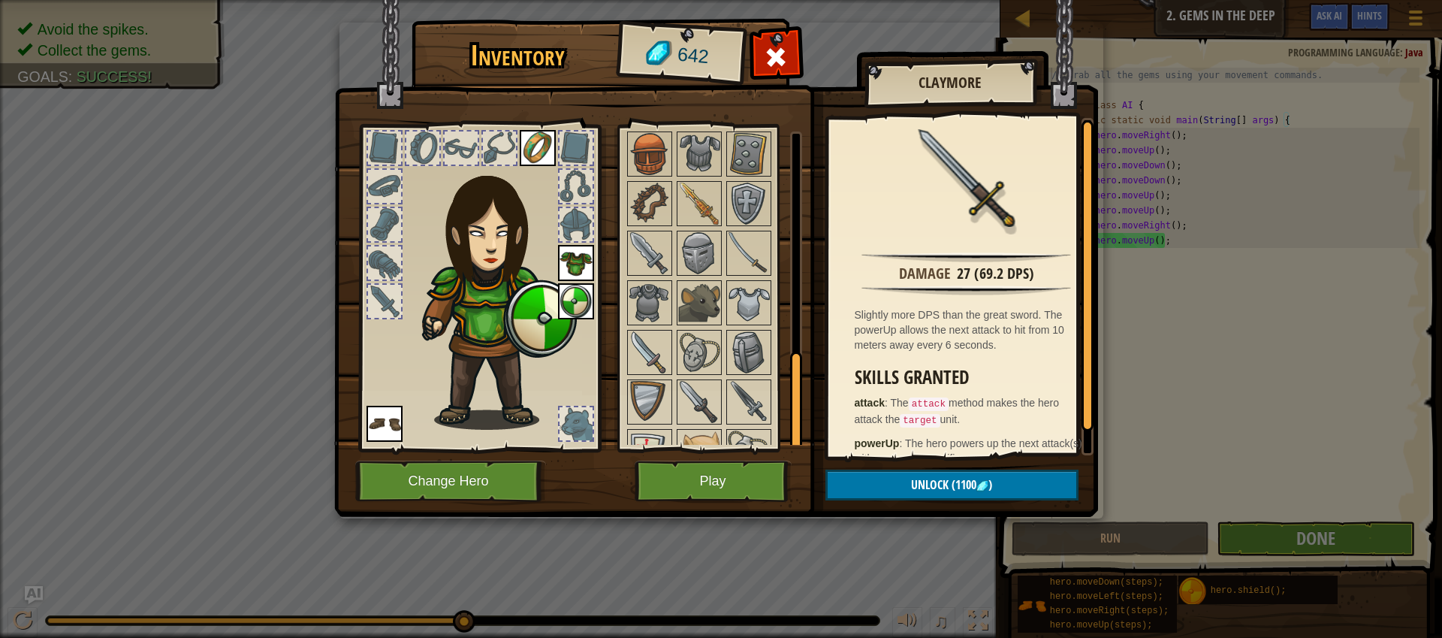
click at [800, 297] on div at bounding box center [796, 287] width 12 height 313
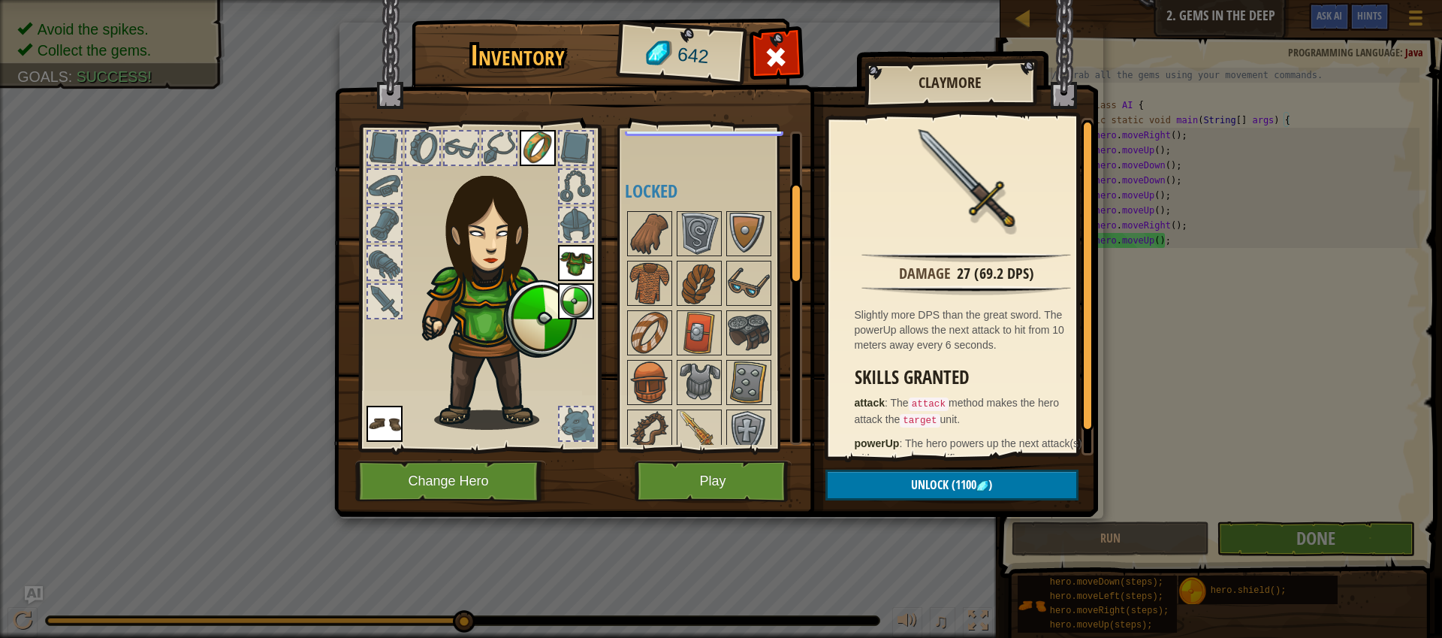
scroll to position [110, 0]
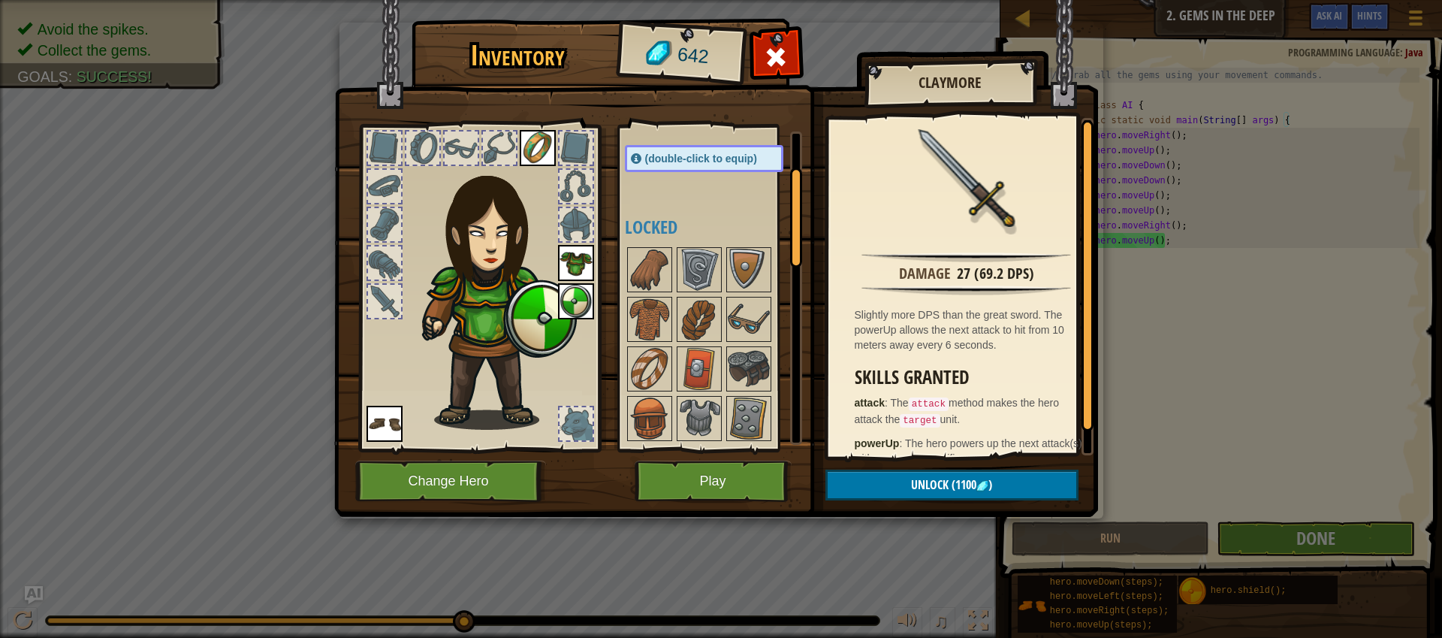
drag, startPoint x: 801, startPoint y: 295, endPoint x: 787, endPoint y: 211, distance: 85.2
click at [787, 211] on div "Available Equip Equip Equip Equip Equip Equip (double-click to equip) Locked" at bounding box center [713, 287] width 177 height 313
click at [742, 370] on img at bounding box center [749, 369] width 42 height 42
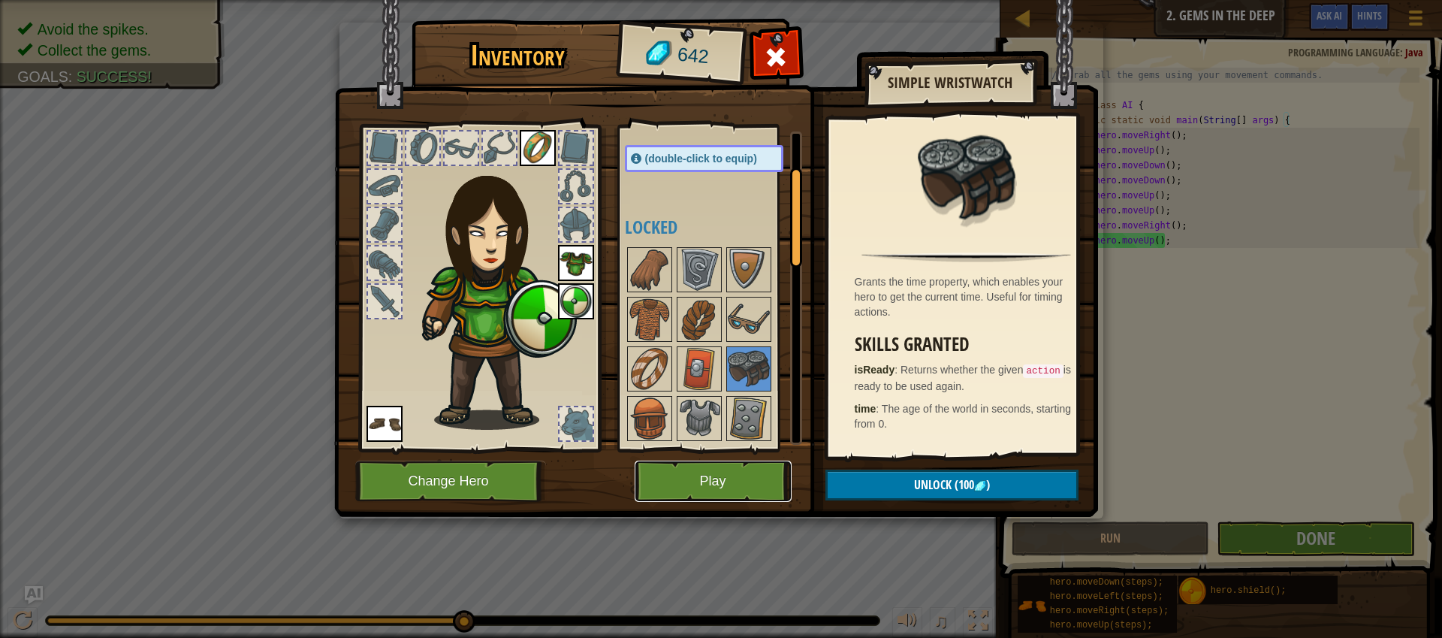
click at [748, 481] on button "Play" at bounding box center [713, 480] width 157 height 41
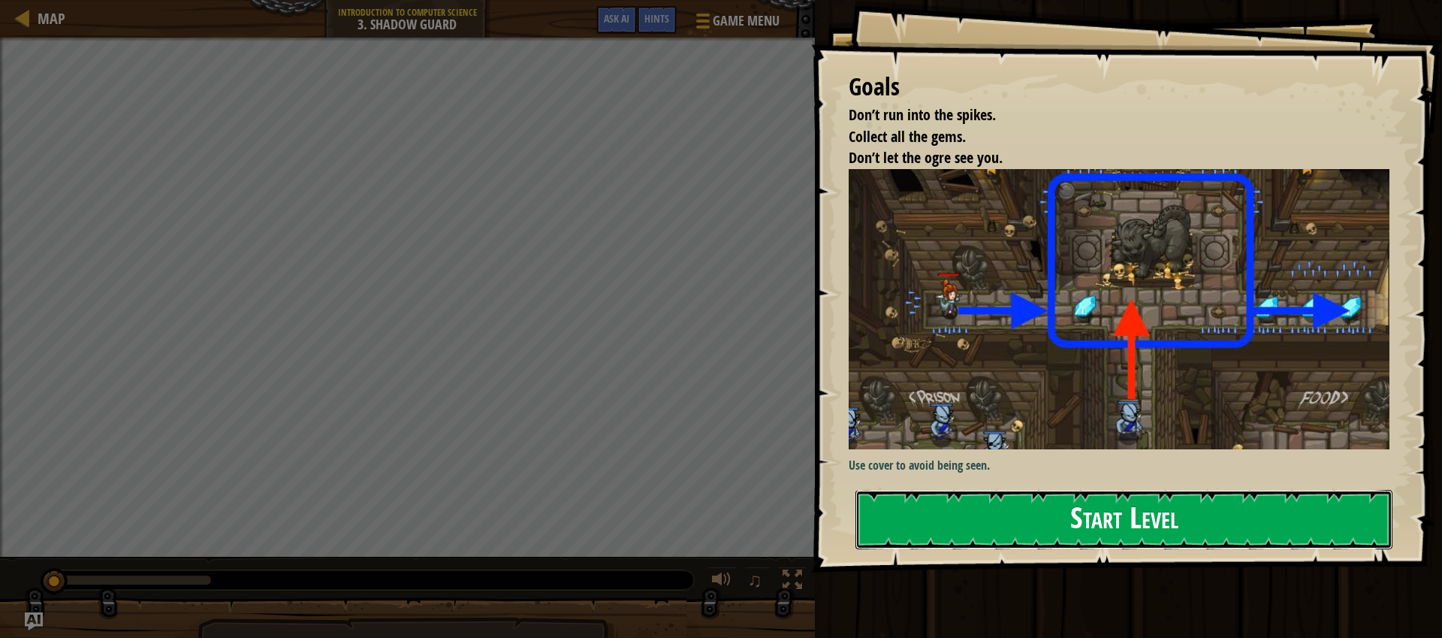
click at [1094, 506] on button "Start Level" at bounding box center [1124, 519] width 537 height 59
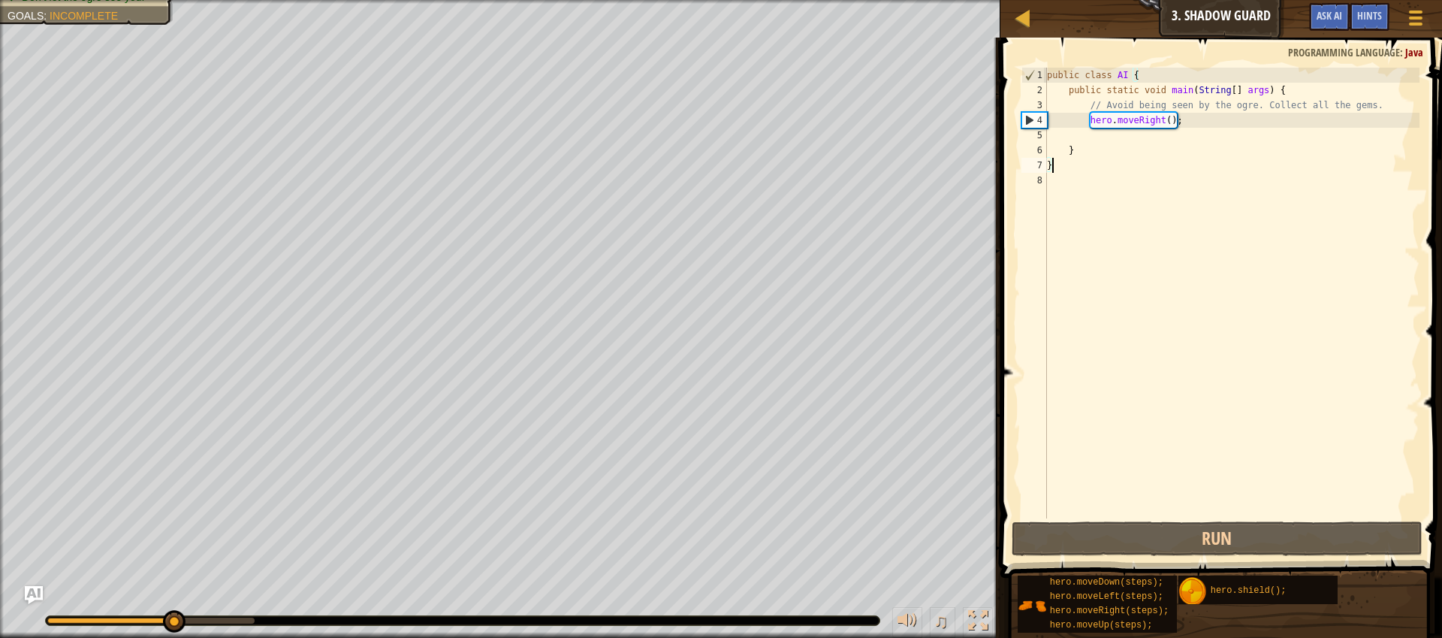
click at [1124, 143] on div "public class AI { public static void main ( String [ ] args ) { // Avoid being …" at bounding box center [1232, 308] width 376 height 481
type textarea "}"
click at [1125, 132] on div "public class AI { public static void main ( String [ ] args ) { // Avoid being …" at bounding box center [1232, 308] width 376 height 481
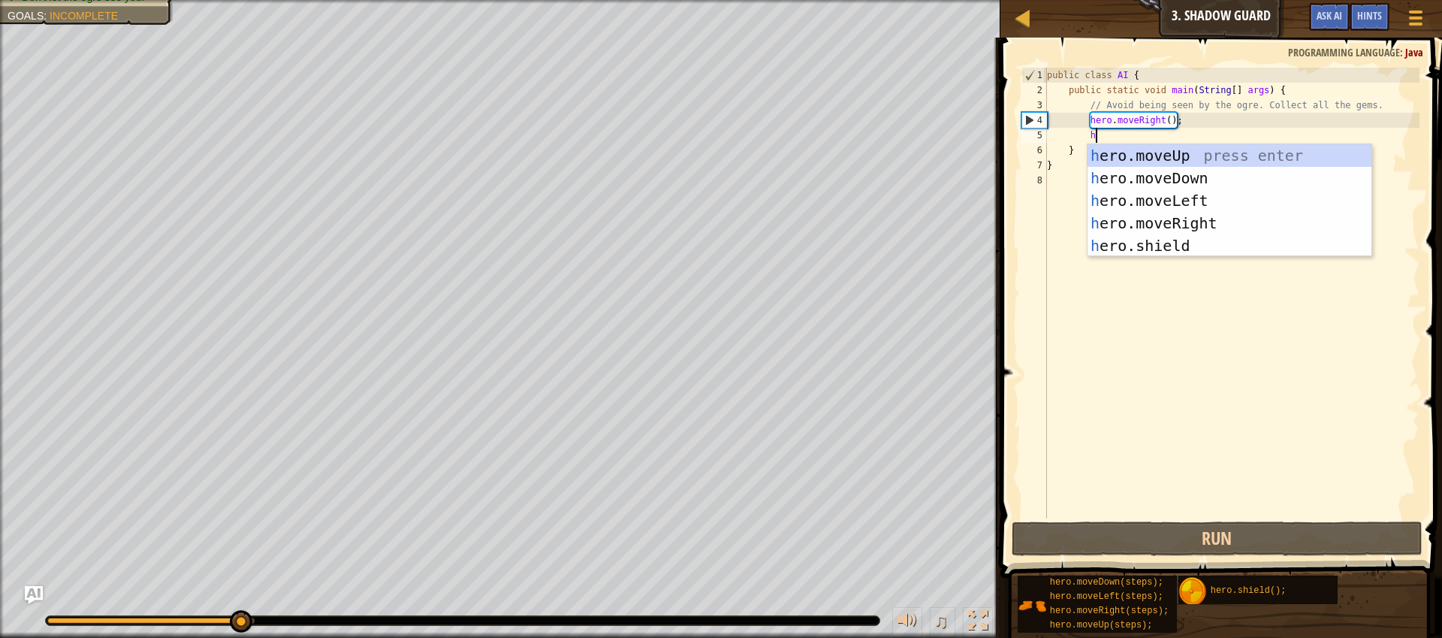
type textarea "h"
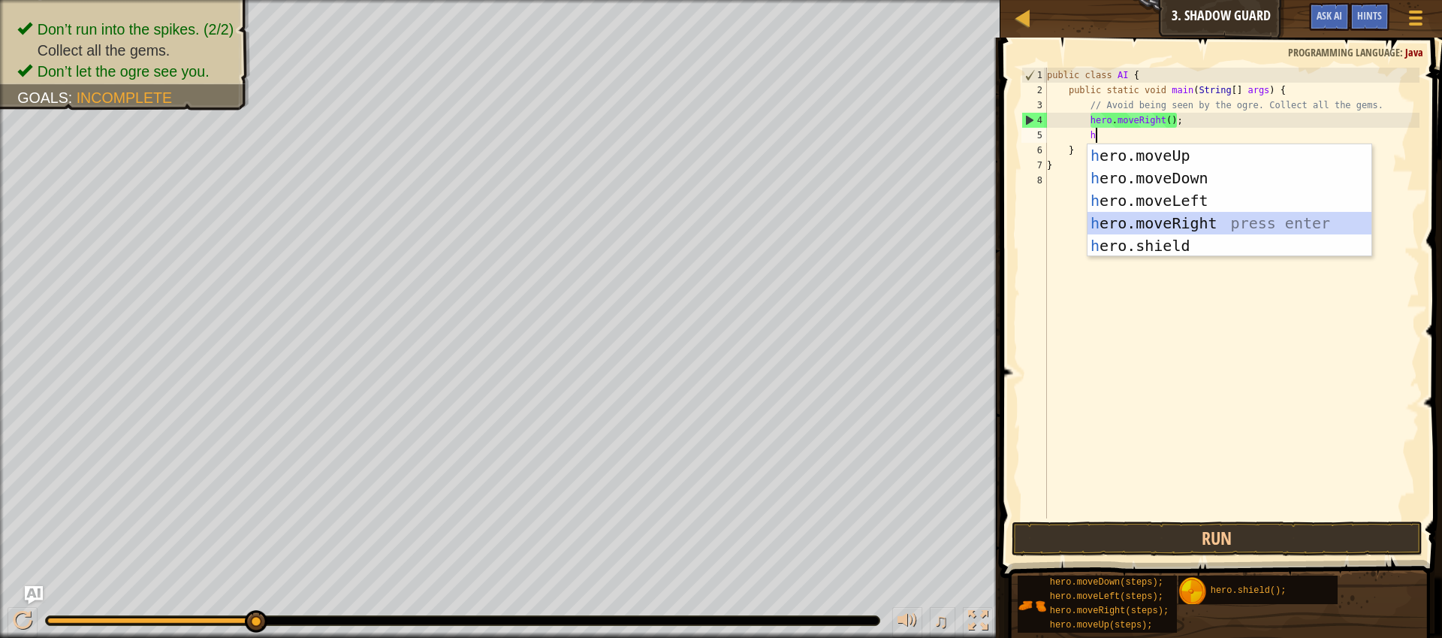
click at [1126, 223] on div "h ero.moveUp press enter h ero.moveDown press enter h ero.moveLeft press enter …" at bounding box center [1230, 223] width 284 height 158
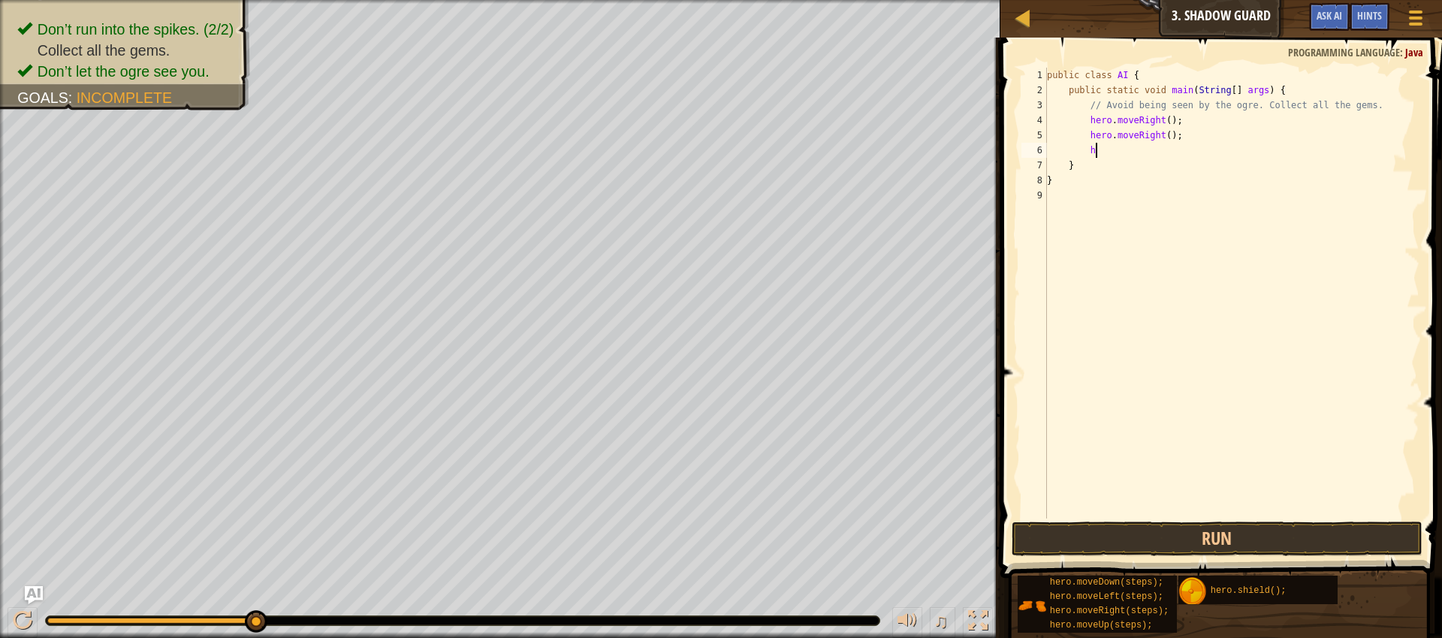
click at [1189, 124] on div "public class AI { public static void main ( String [ ] args ) { // Avoid being …" at bounding box center [1232, 308] width 376 height 481
type textarea "hero.moveRight();"
type textarea "h"
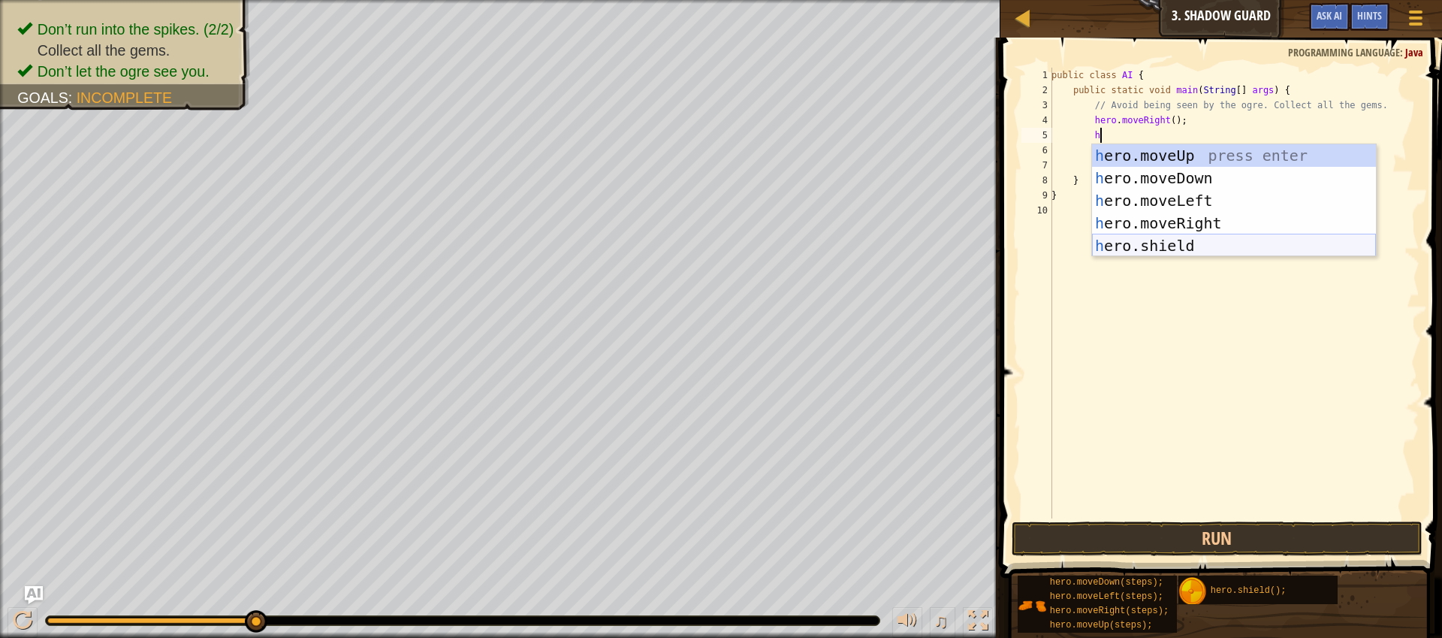
click at [1212, 240] on div "h ero.moveUp press enter h ero.moveDown press enter h ero.moveLeft press enter …" at bounding box center [1234, 223] width 284 height 158
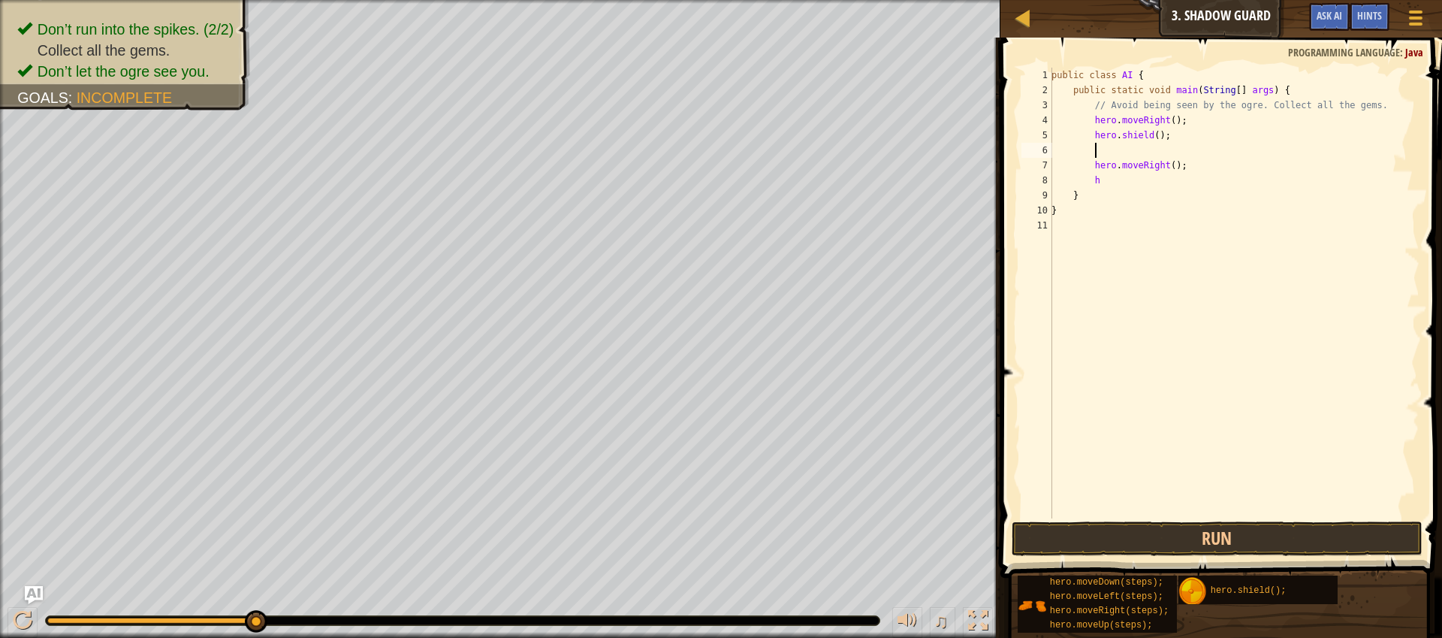
type textarea "h"
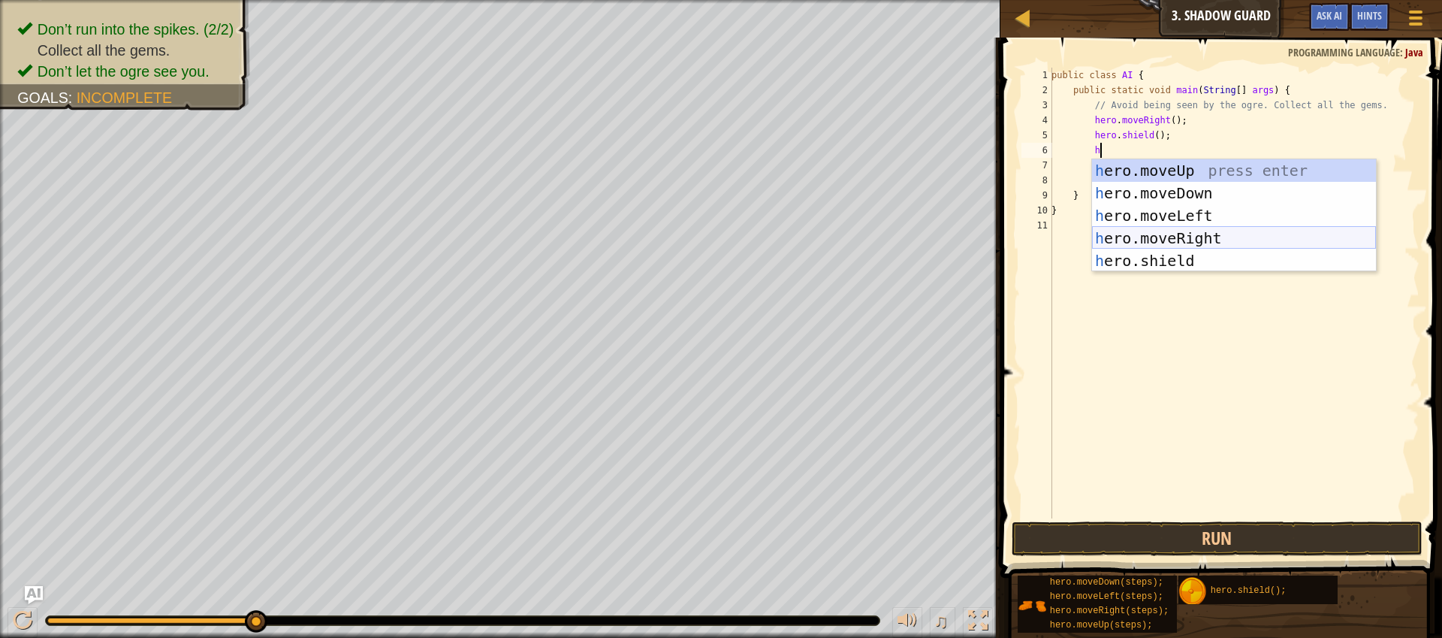
click at [1186, 234] on div "h ero.moveUp press enter h ero.moveDown press enter h ero.moveLeft press enter …" at bounding box center [1234, 238] width 284 height 158
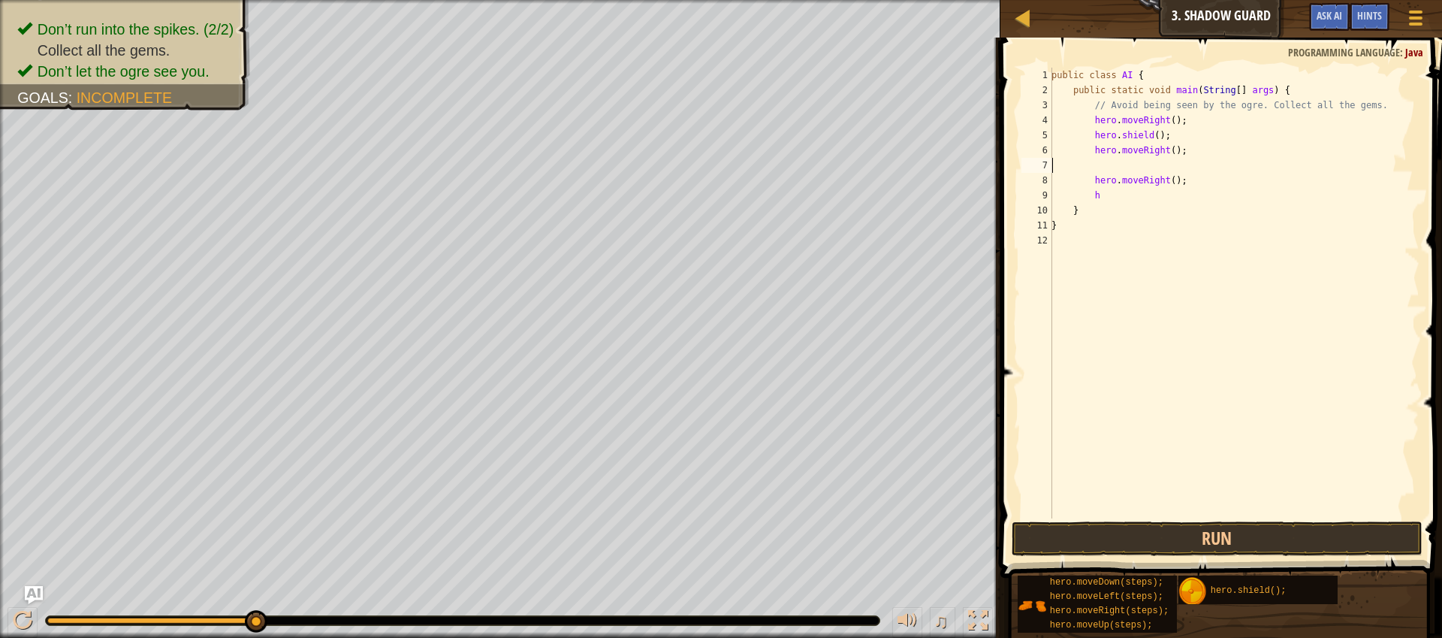
scroll to position [7, 0]
click at [1281, 543] on button "Run" at bounding box center [1217, 538] width 411 height 35
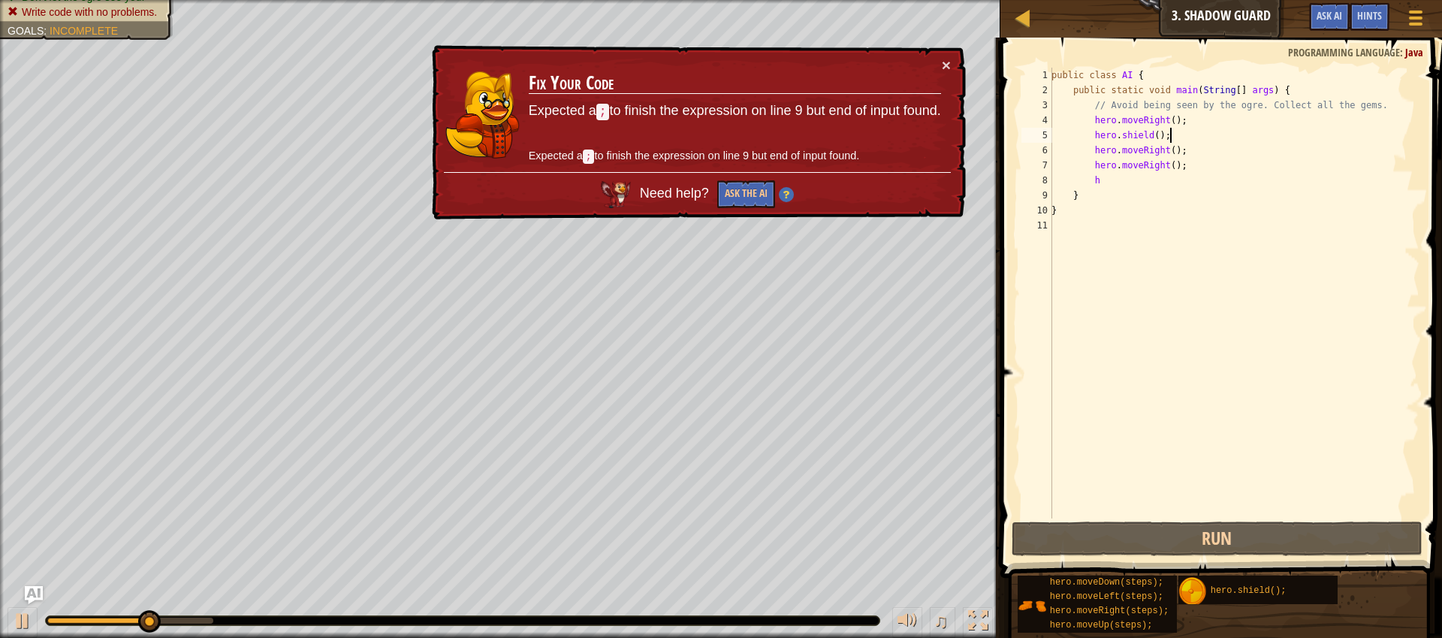
click at [1205, 134] on div "public class AI { public static void main ( String [ ] args ) { // Avoid being …" at bounding box center [1234, 308] width 371 height 481
click at [1206, 118] on div "public class AI { public static void main ( String [ ] args ) { // Avoid being …" at bounding box center [1234, 308] width 371 height 481
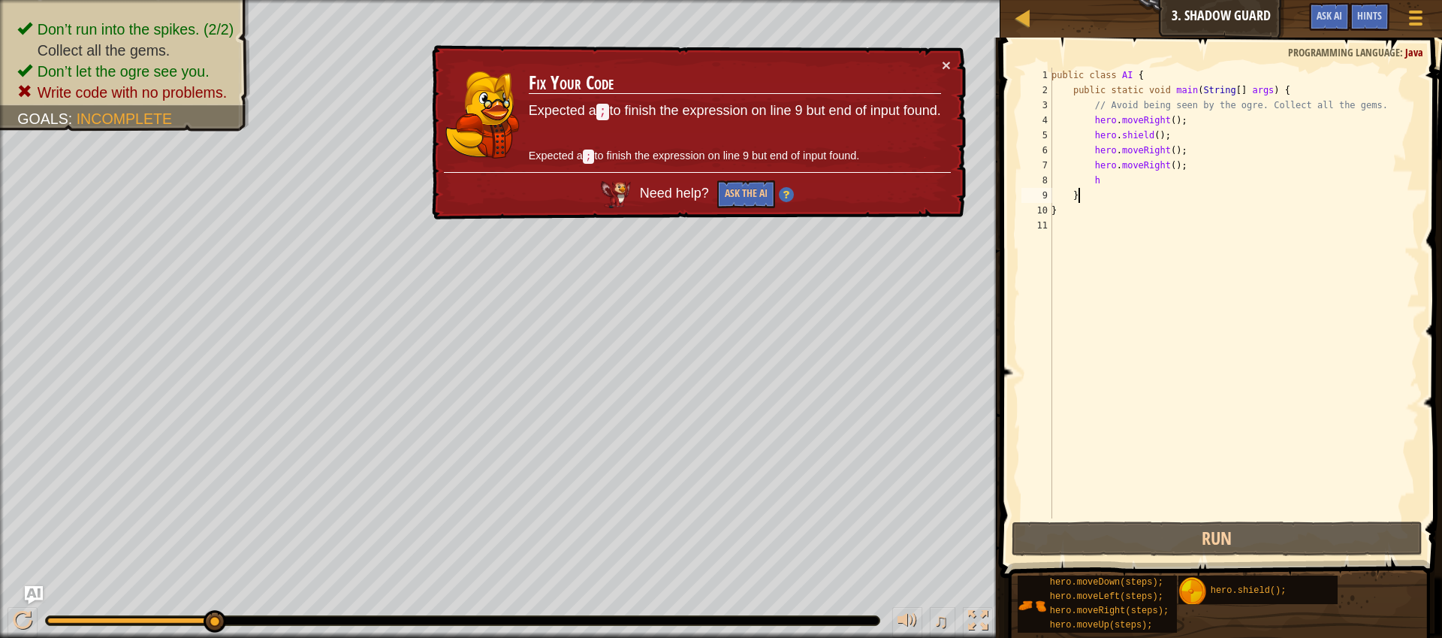
click at [1152, 190] on div "public class AI { public static void main ( String [ ] args ) { // Avoid being …" at bounding box center [1234, 308] width 371 height 481
click at [1151, 176] on div "public class AI { public static void main ( String [ ] args ) { // Avoid being …" at bounding box center [1234, 308] width 371 height 481
type textarea "h"
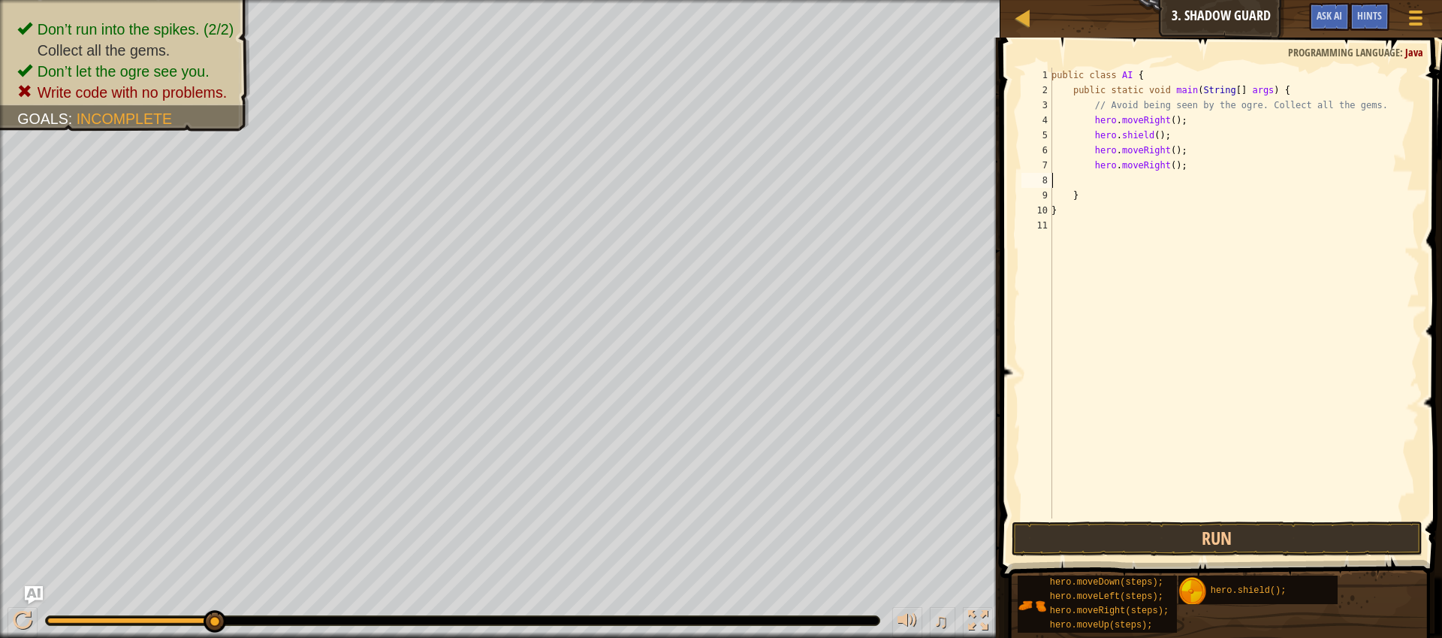
type textarea "hero.moveRight();"
click at [1224, 536] on button "Run" at bounding box center [1217, 538] width 411 height 35
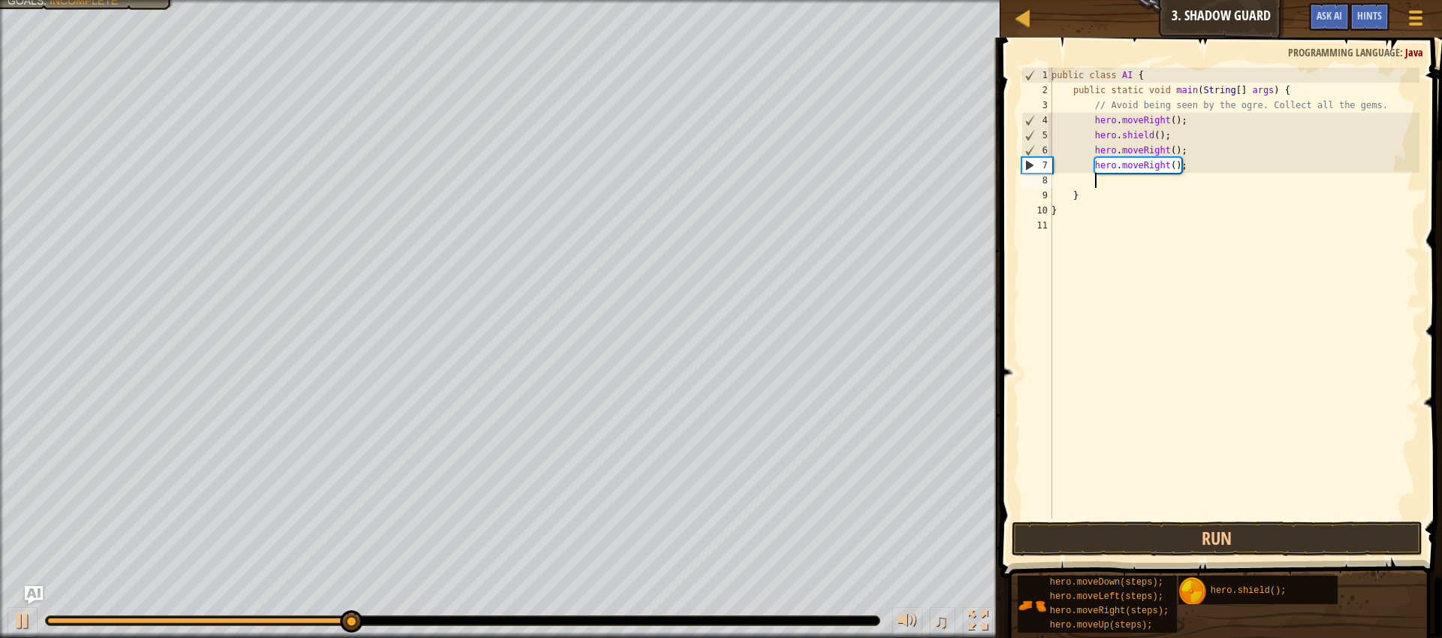
type textarea "h"
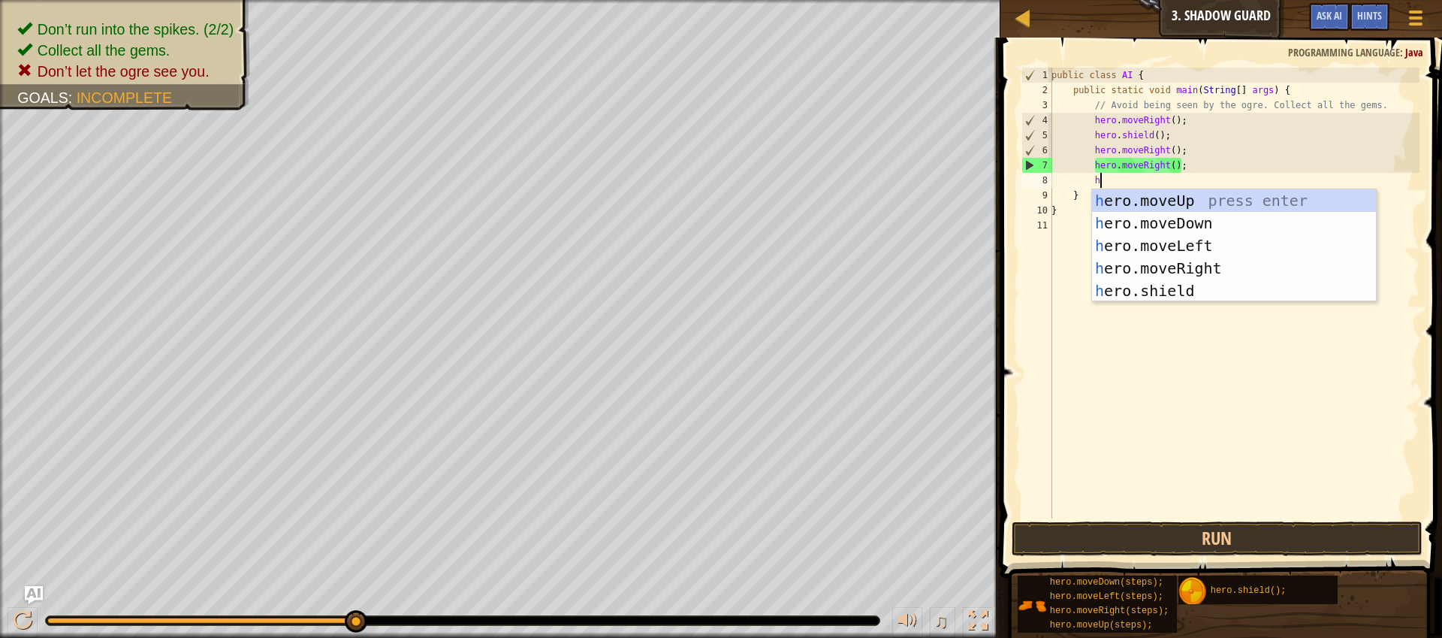
scroll to position [7, 3]
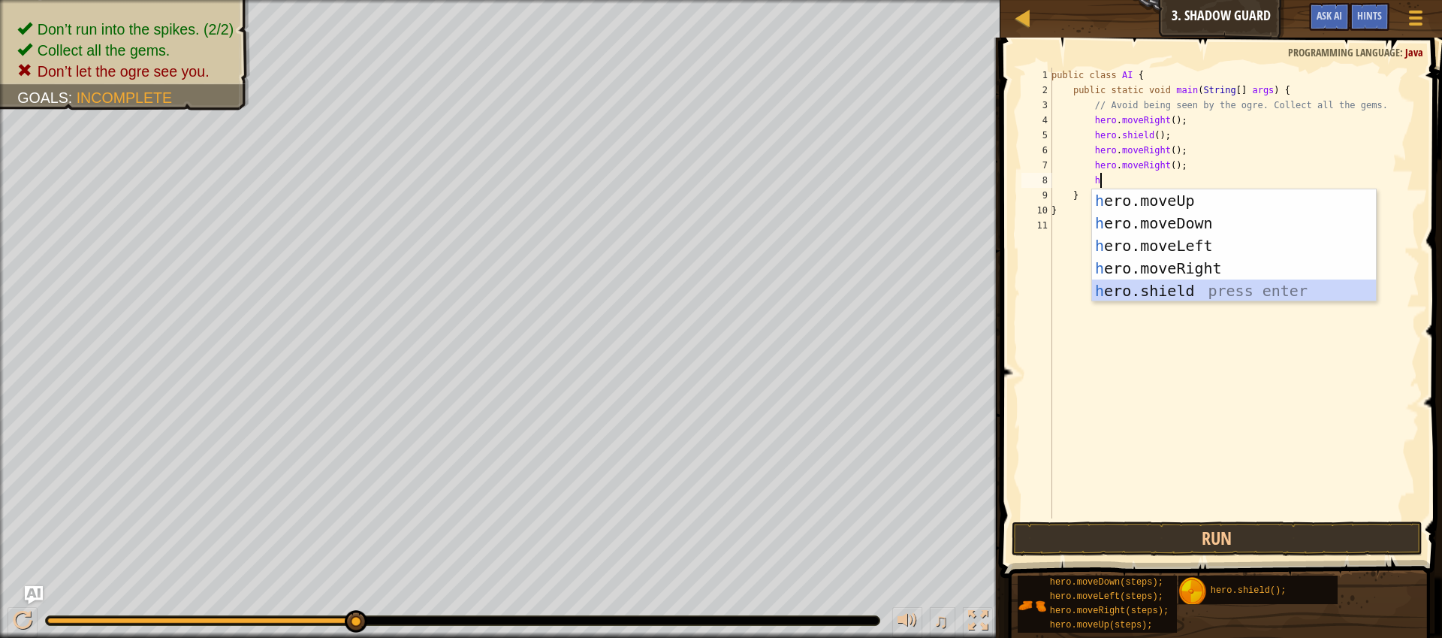
click at [1191, 298] on div "h ero.moveUp press enter h ero.moveDown press enter h ero.moveLeft press enter …" at bounding box center [1234, 268] width 284 height 158
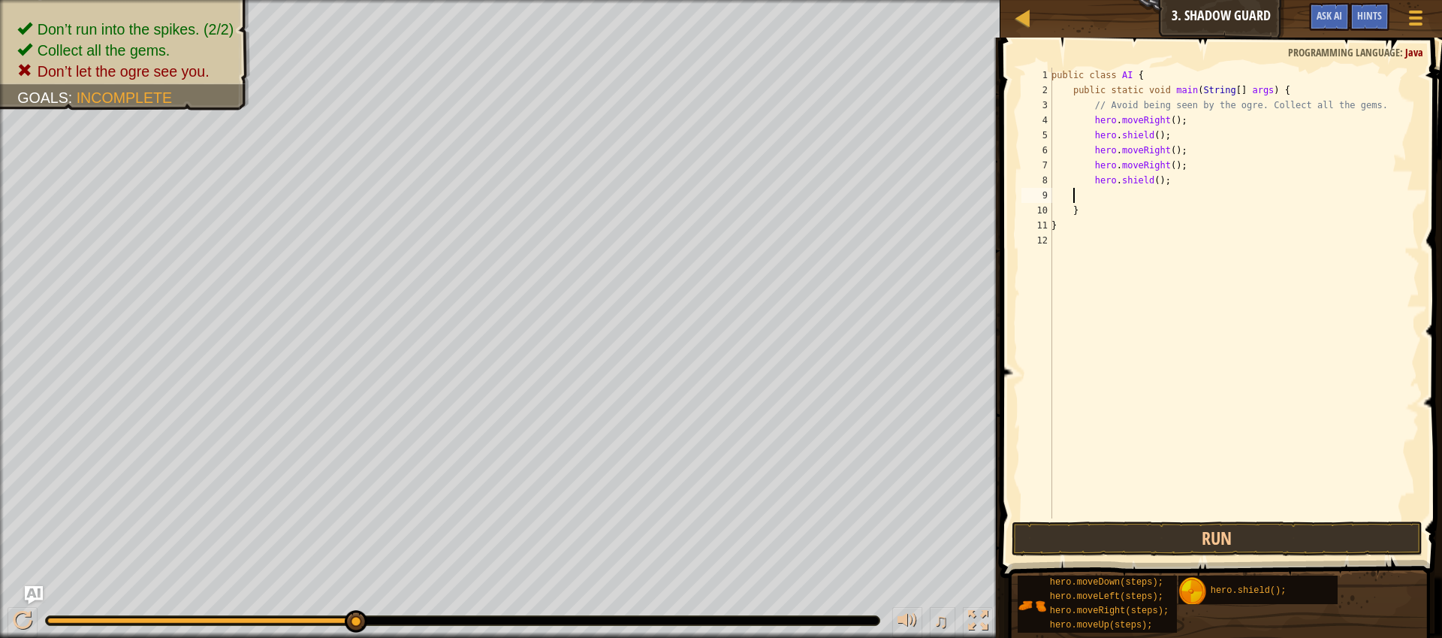
scroll to position [7, 0]
type textarea "hero.shield();"
click at [1227, 535] on button "Run" at bounding box center [1217, 538] width 411 height 35
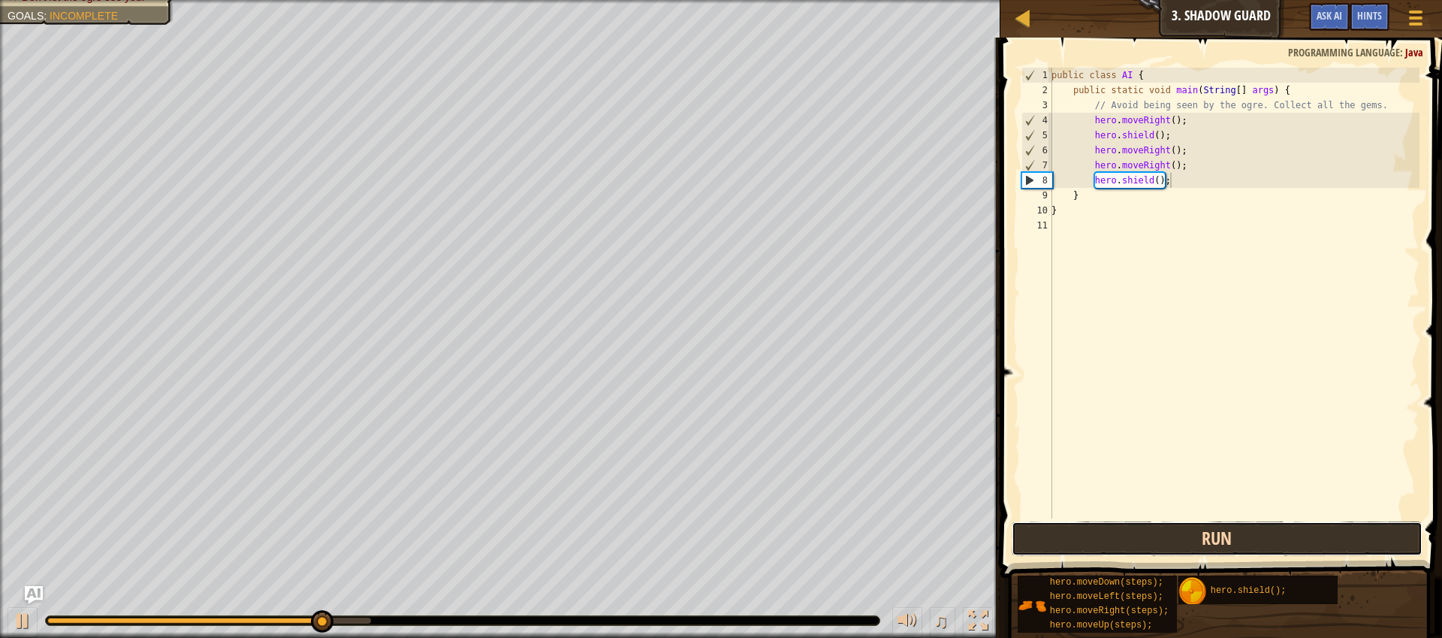
click at [1200, 530] on button "Run" at bounding box center [1217, 538] width 411 height 35
type textarea "h"
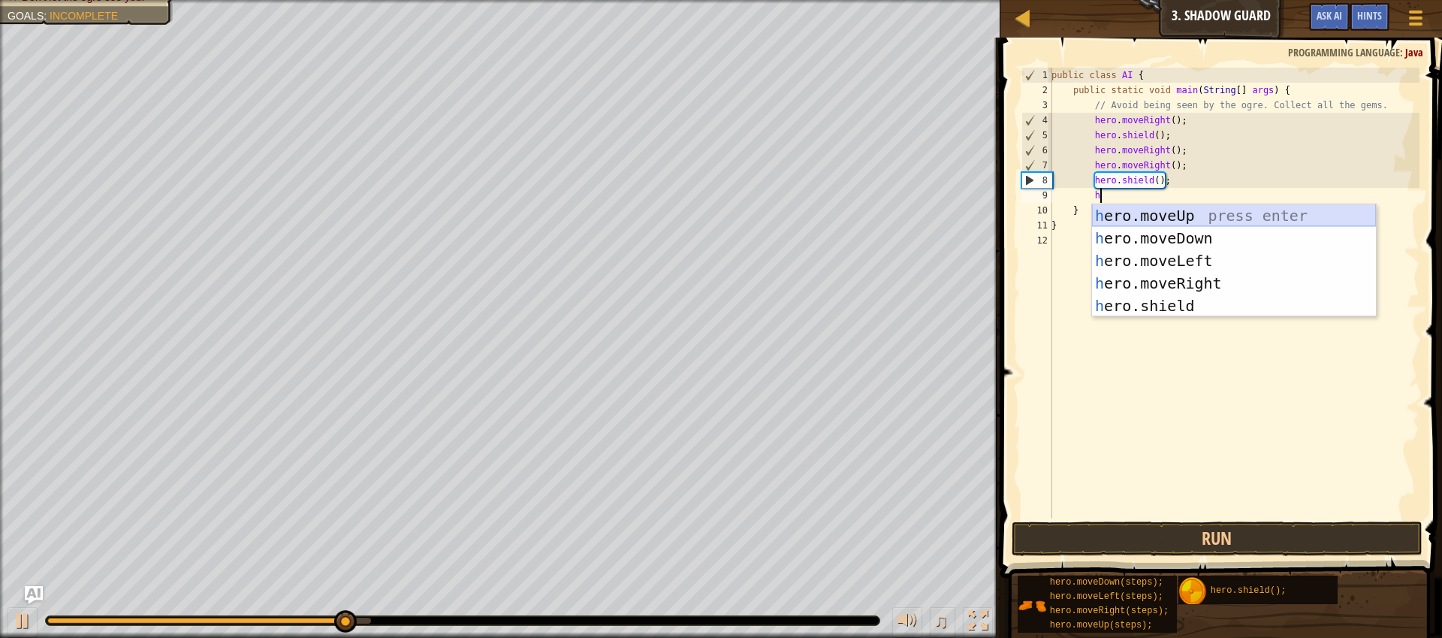
scroll to position [7, 3]
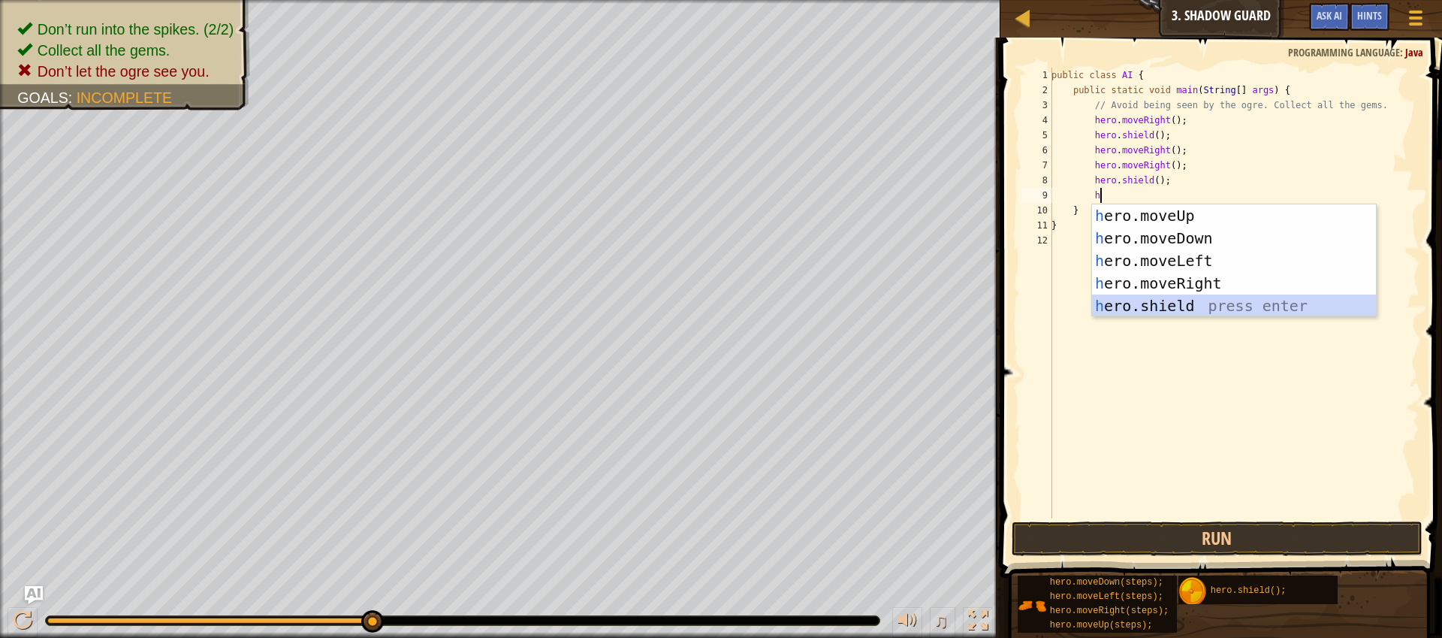
click at [1187, 303] on div "h ero.moveUp press enter h ero.moveDown press enter h ero.moveLeft press enter …" at bounding box center [1234, 283] width 284 height 158
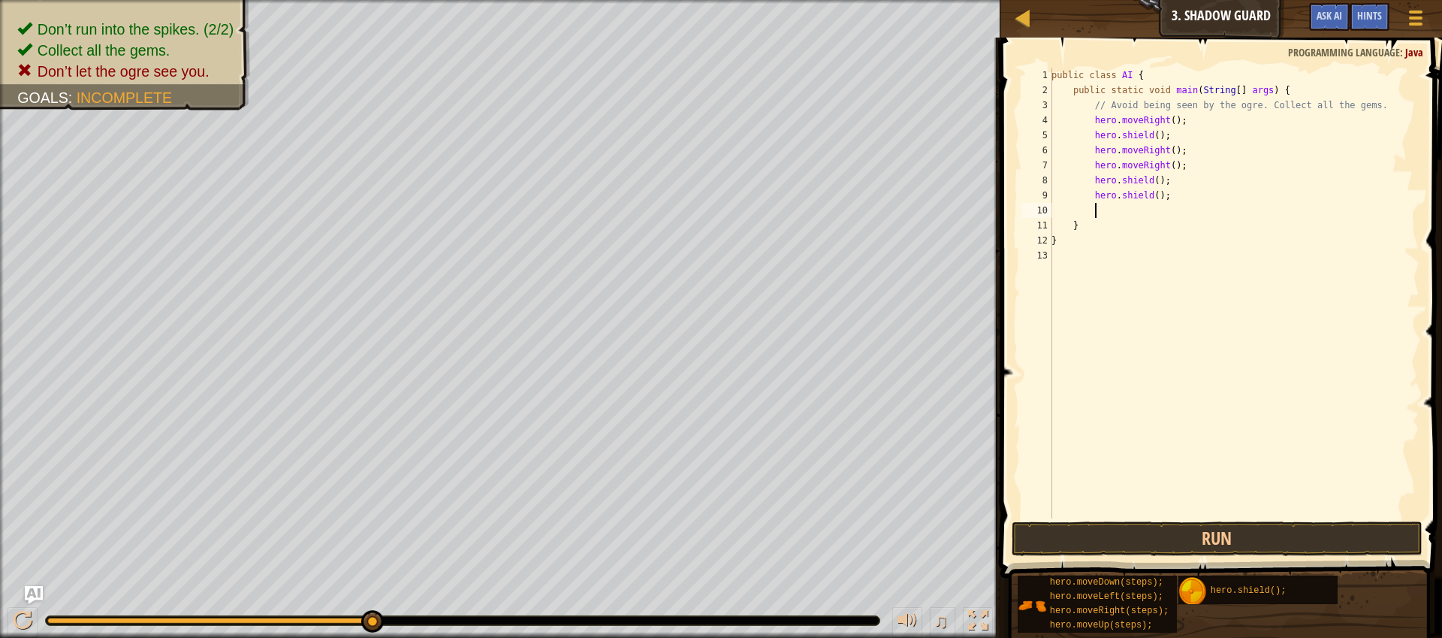
type textarea "h"
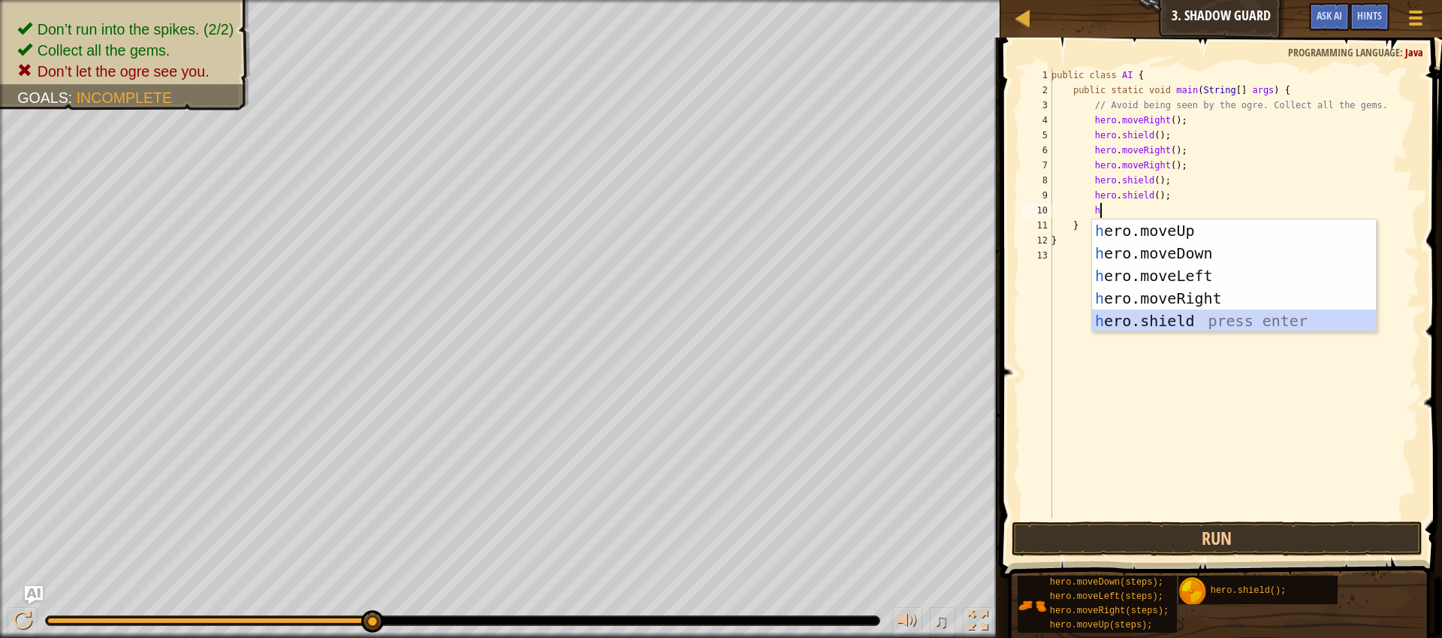
click at [1184, 315] on div "h ero.moveUp press enter h ero.moveDown press enter h ero.moveLeft press enter …" at bounding box center [1234, 298] width 284 height 158
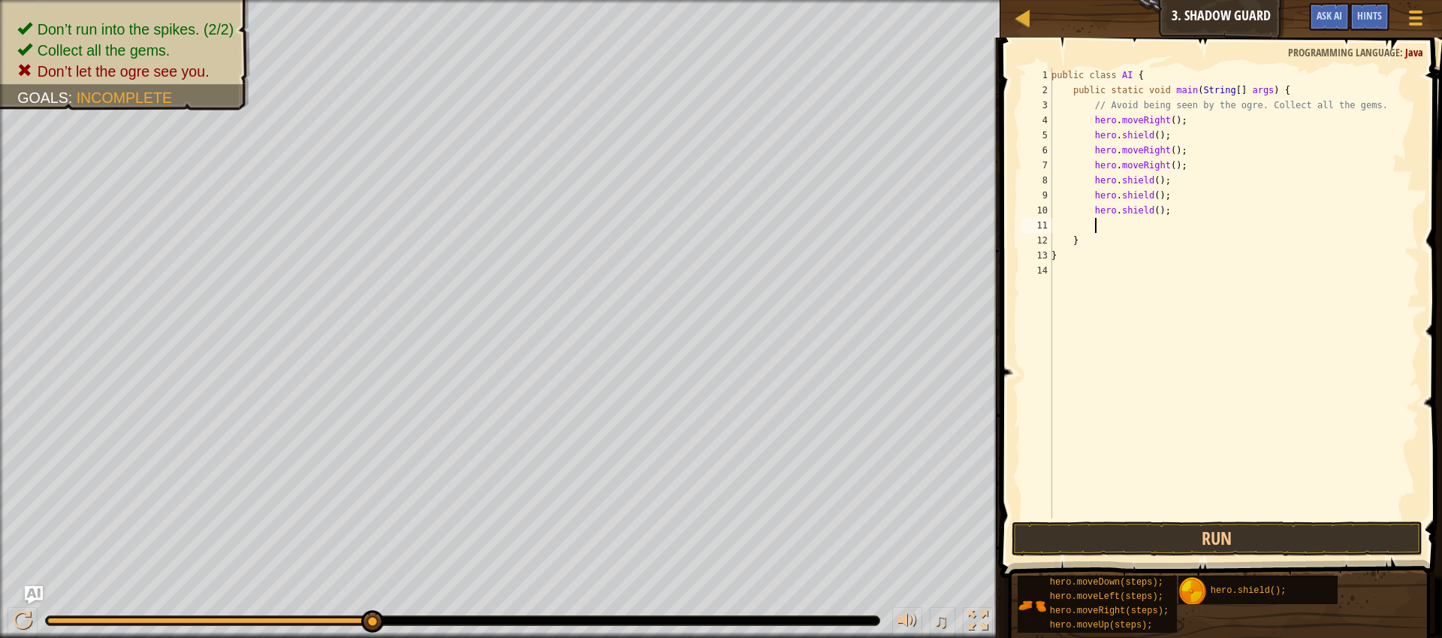
click at [1176, 134] on div "public class AI { public static void main ( String [ ] args ) { // Avoid being …" at bounding box center [1234, 308] width 371 height 481
type textarea "hero.moveRight();"
click at [1265, 532] on button "Run" at bounding box center [1217, 538] width 411 height 35
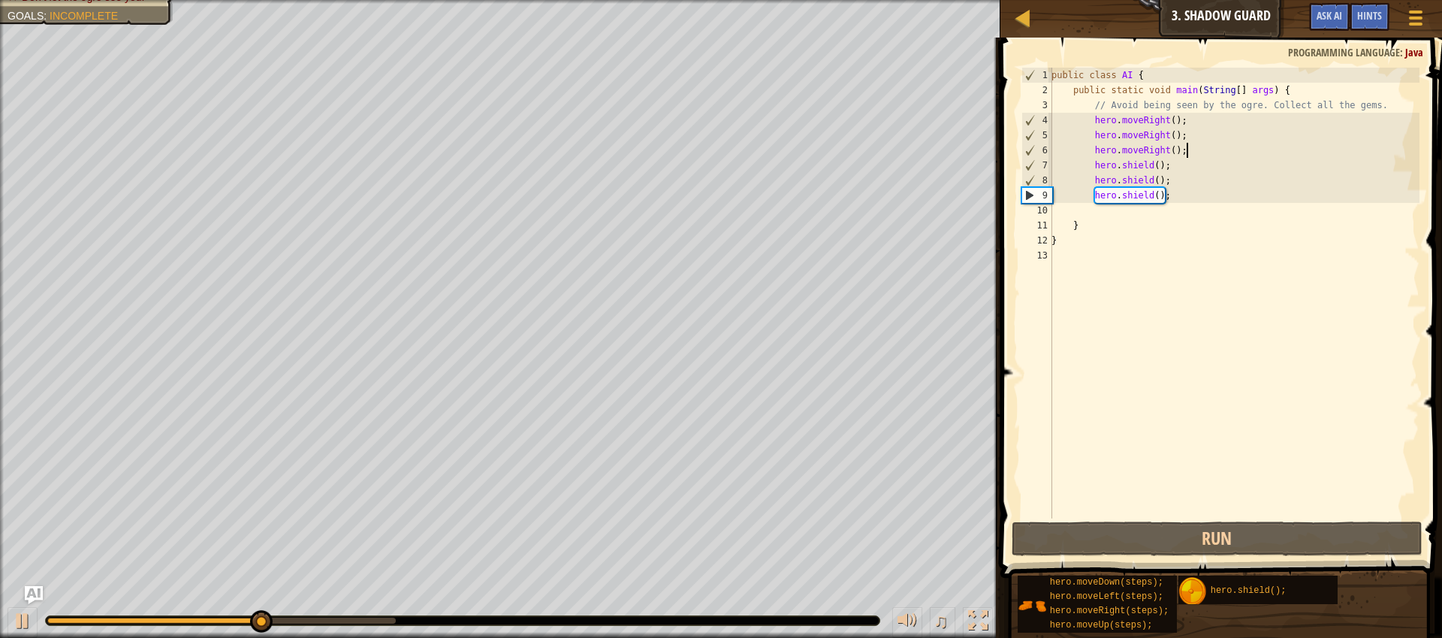
click at [1240, 157] on div "public class AI { public static void main ( String [ ] args ) { // Avoid being …" at bounding box center [1234, 308] width 371 height 481
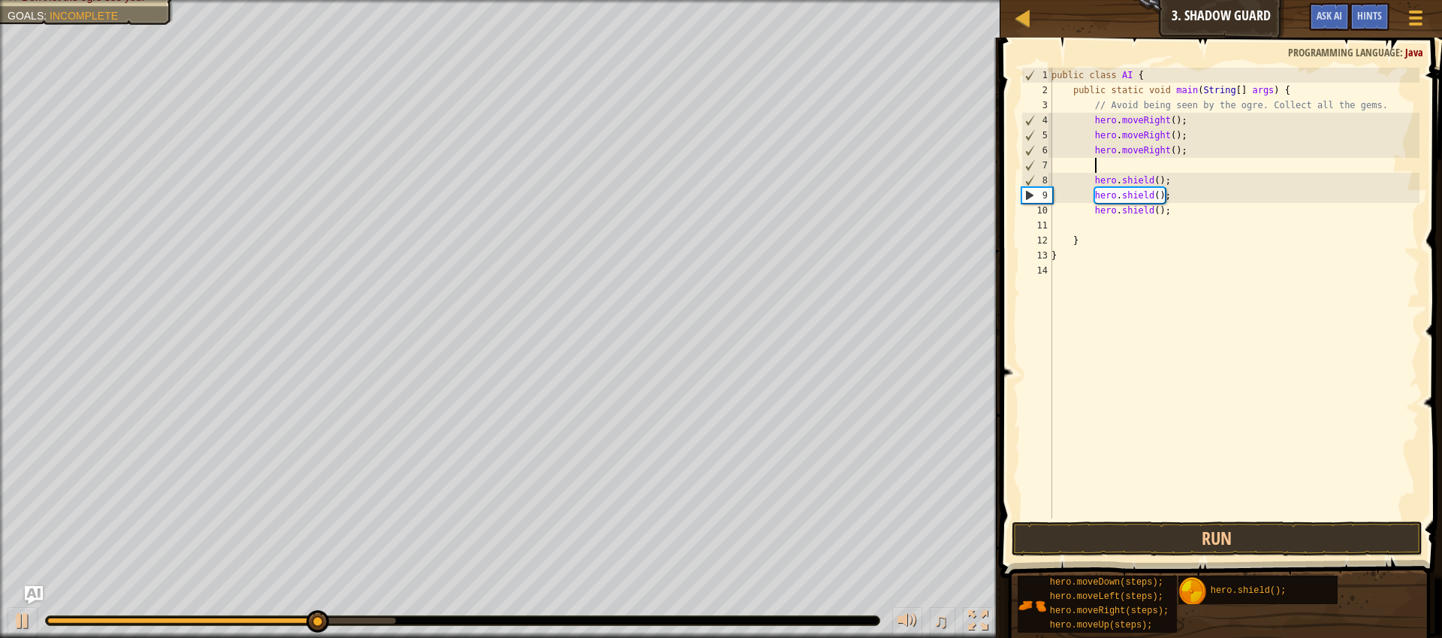
type textarea "h"
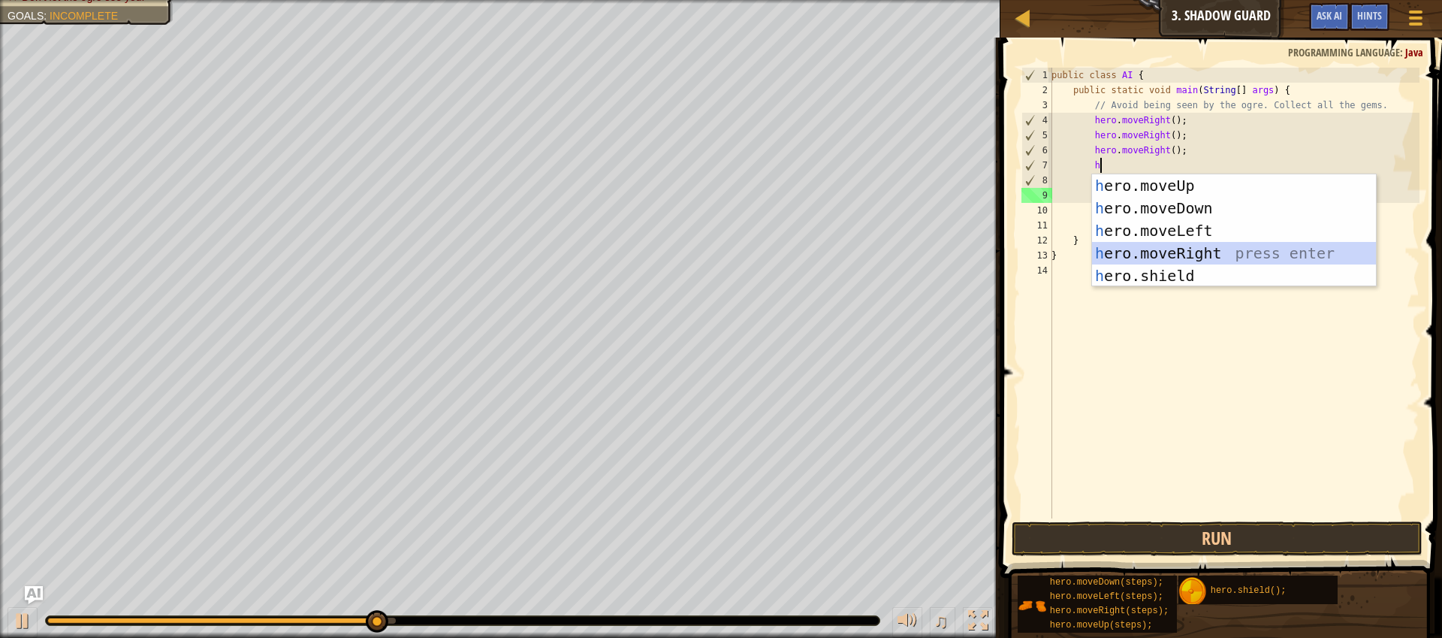
click at [1219, 249] on div "h ero.moveUp press enter h ero.moveDown press enter h ero.moveLeft press enter …" at bounding box center [1234, 253] width 284 height 158
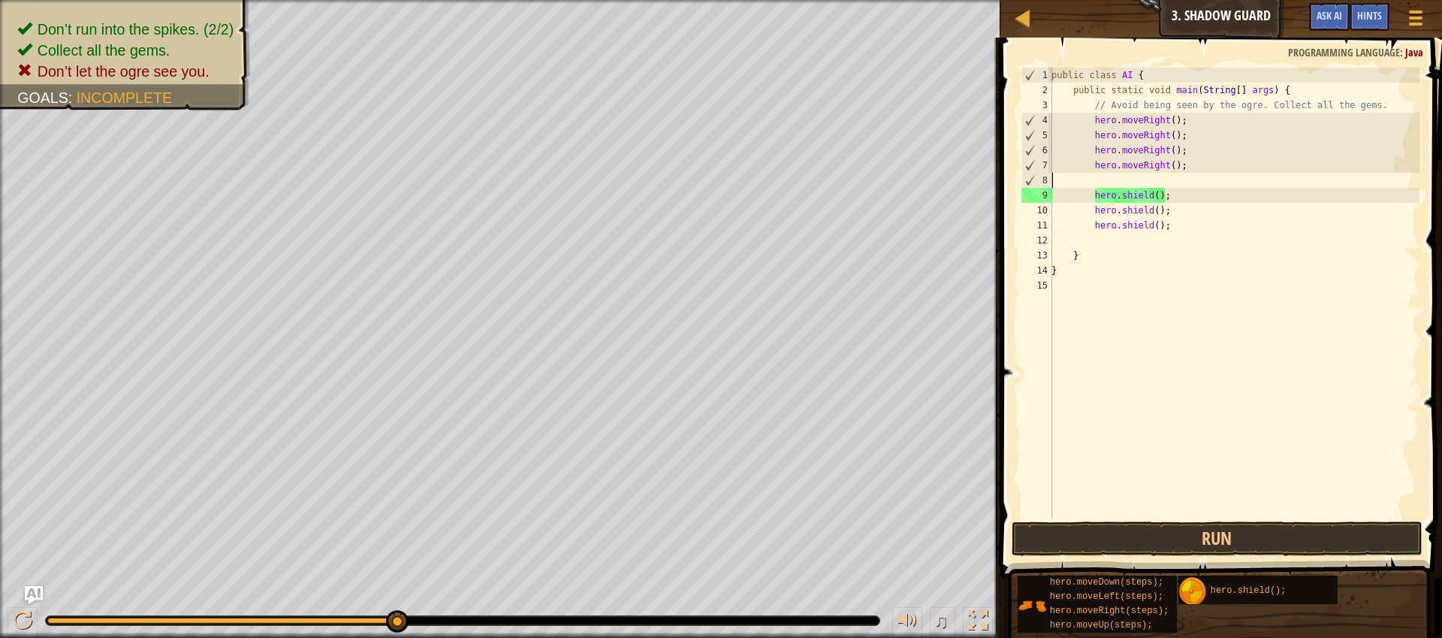
scroll to position [7, 0]
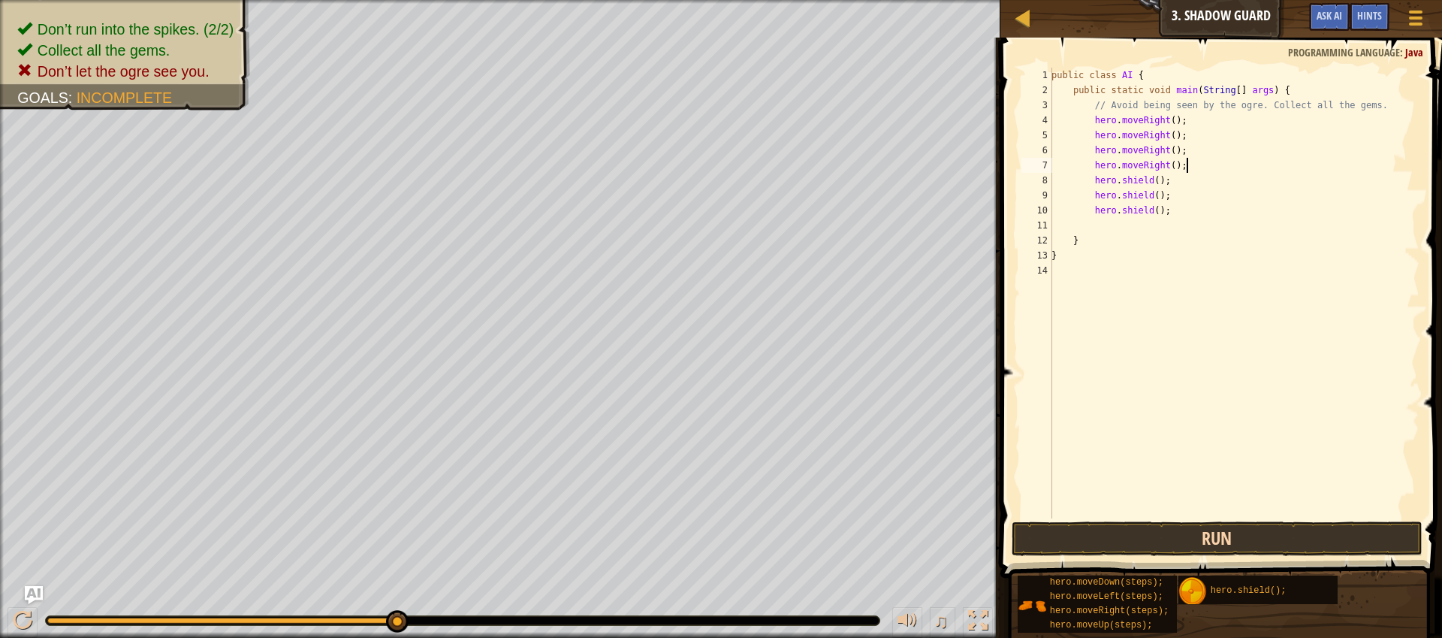
type textarea "hero.moveRight();"
click at [1281, 539] on button "Run" at bounding box center [1217, 538] width 411 height 35
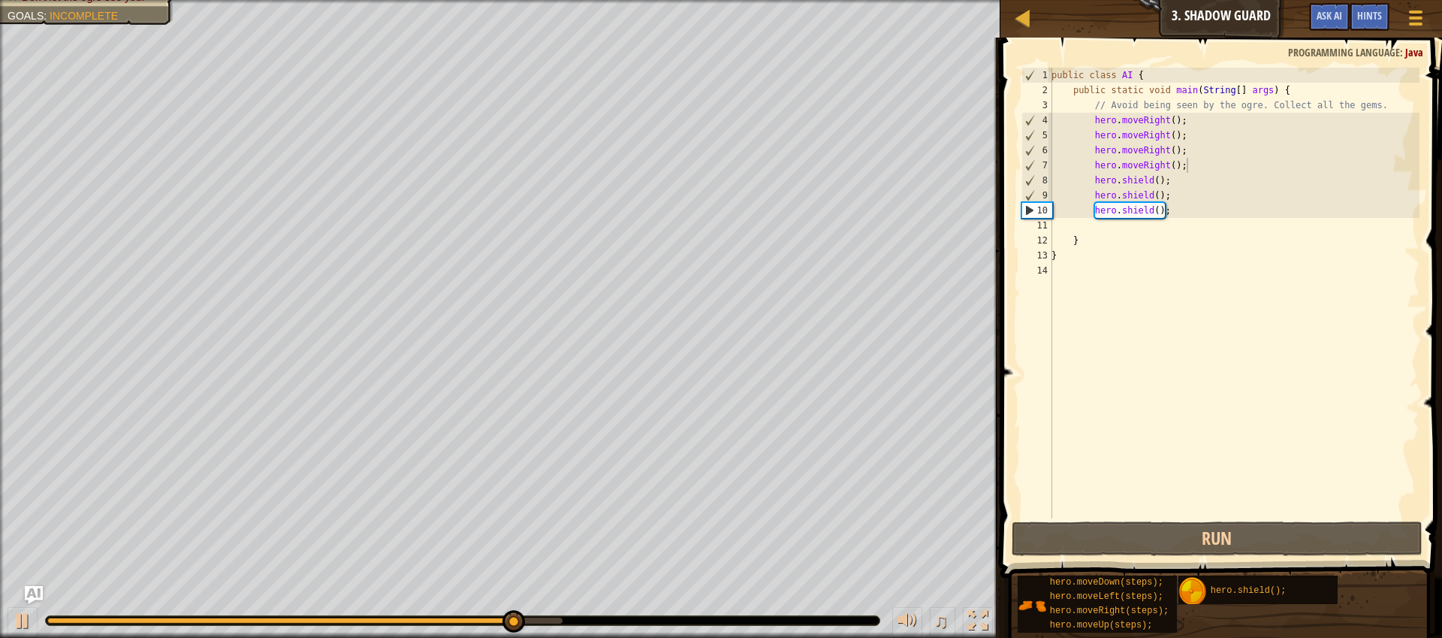
click at [38, 621] on div "♫" at bounding box center [500, 616] width 1001 height 45
click at [29, 626] on div at bounding box center [23, 621] width 20 height 20
click at [1204, 120] on div "public class AI { public static void main ( String [ ] args ) { // Avoid being …" at bounding box center [1234, 308] width 371 height 481
click at [1232, 134] on div "public class AI { public static void main ( String [ ] args ) { // Avoid being …" at bounding box center [1234, 308] width 371 height 481
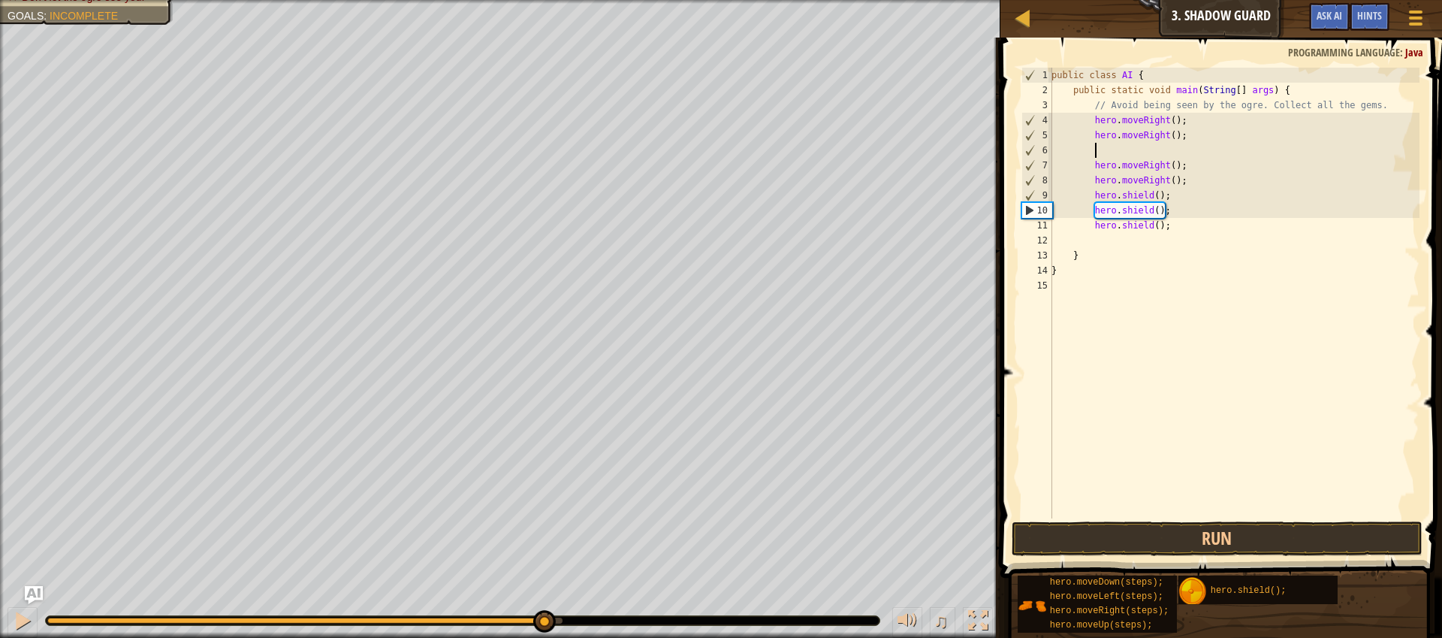
type textarea "h"
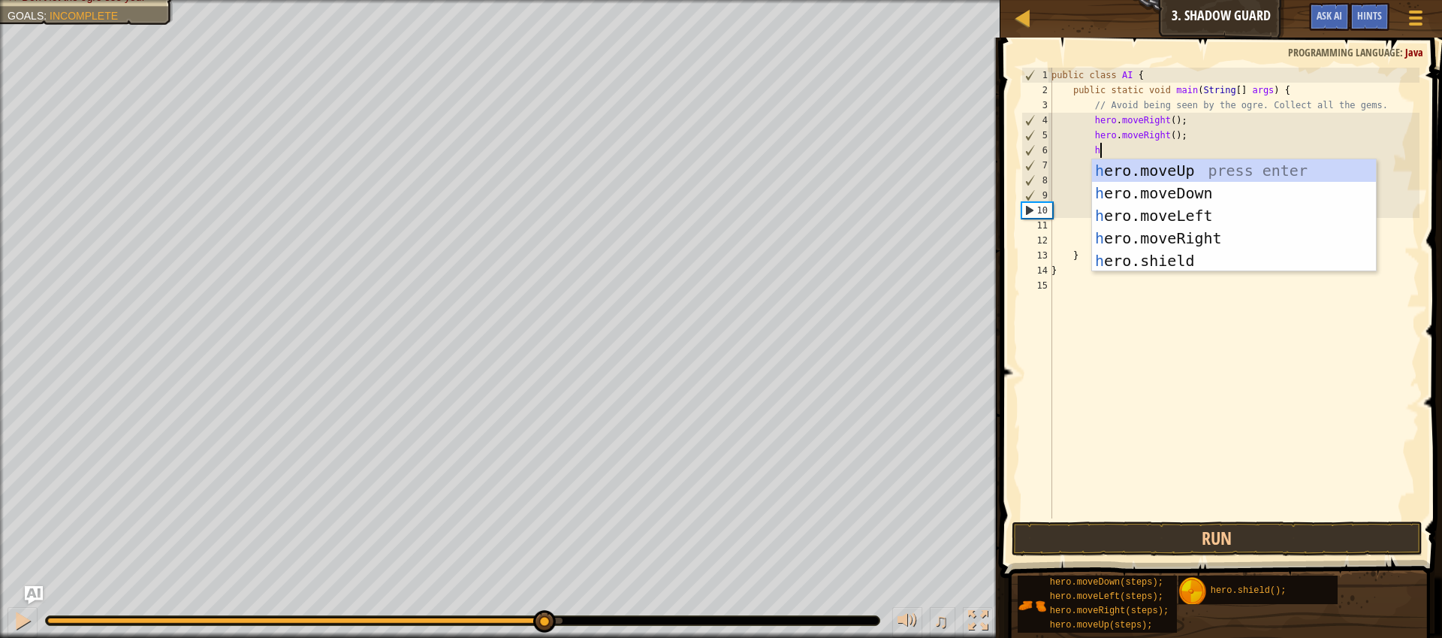
scroll to position [7, 3]
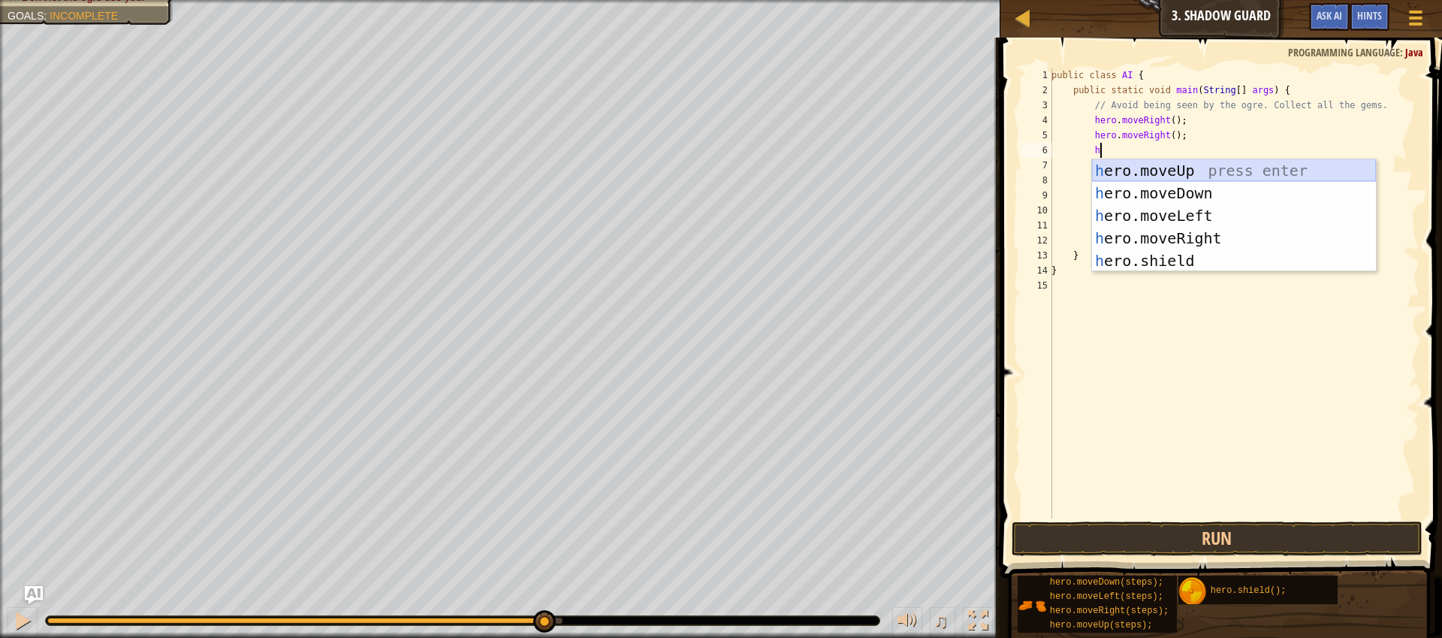
click at [1227, 172] on div "h ero.moveUp press enter h ero.moveDown press enter h ero.moveLeft press enter …" at bounding box center [1234, 238] width 284 height 158
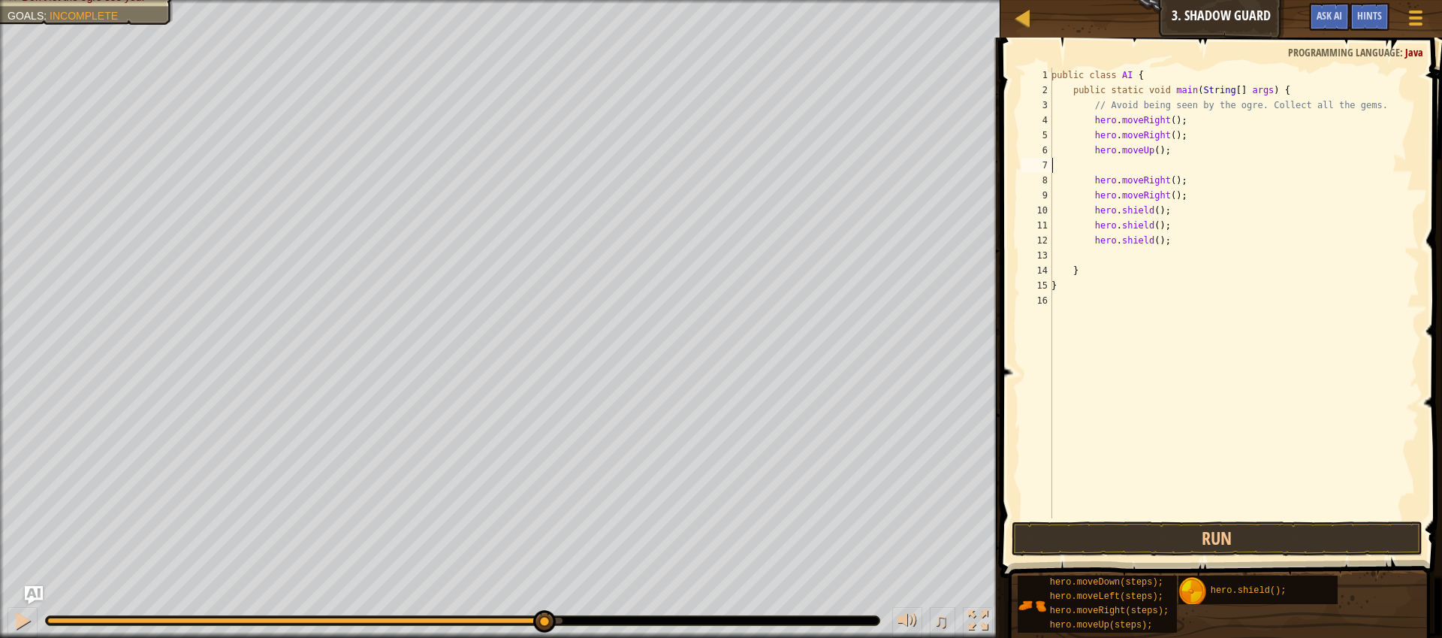
scroll to position [7, 0]
click at [1217, 171] on div "public class AI { public static void main ( String [ ] args ) { // Avoid being …" at bounding box center [1234, 308] width 371 height 481
type textarea "hero.moveRight();"
type textarea "h"
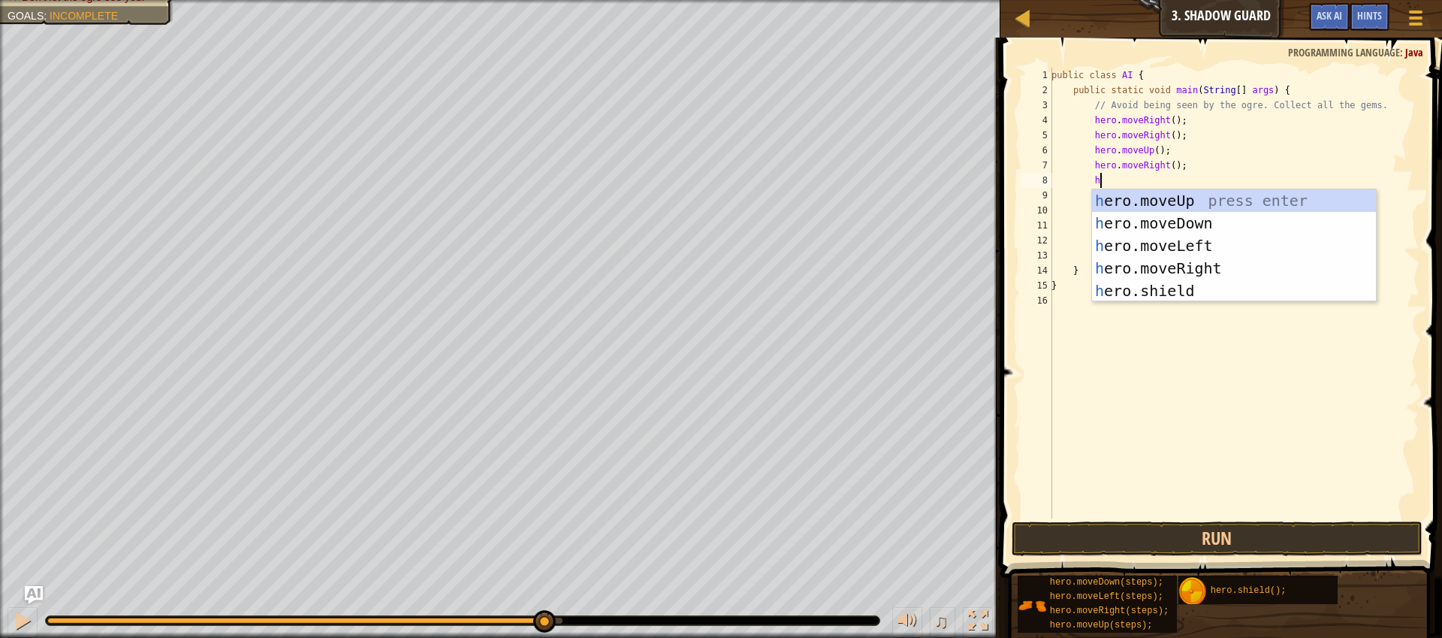
scroll to position [7, 3]
click at [1230, 219] on div "h ero.moveUp press enter h ero.moveDown press enter h ero.moveLeft press enter …" at bounding box center [1234, 268] width 284 height 158
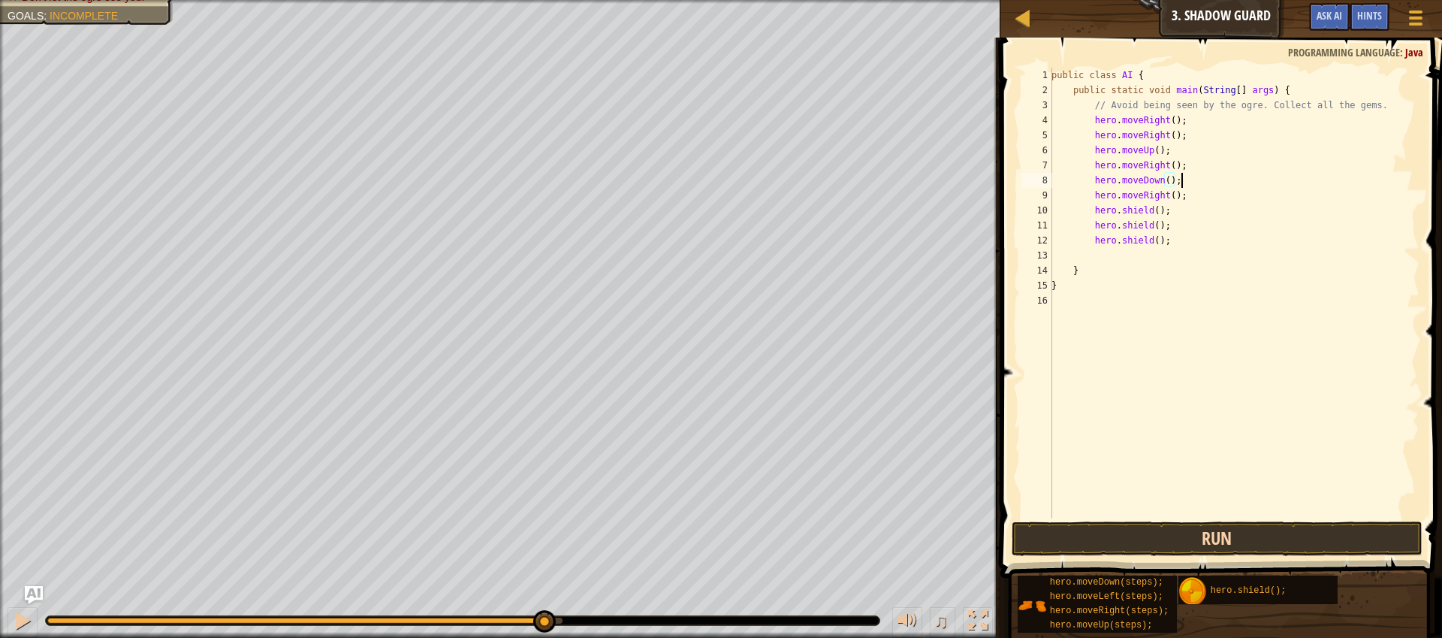
scroll to position [7, 10]
click at [1268, 543] on button "Run" at bounding box center [1217, 538] width 411 height 35
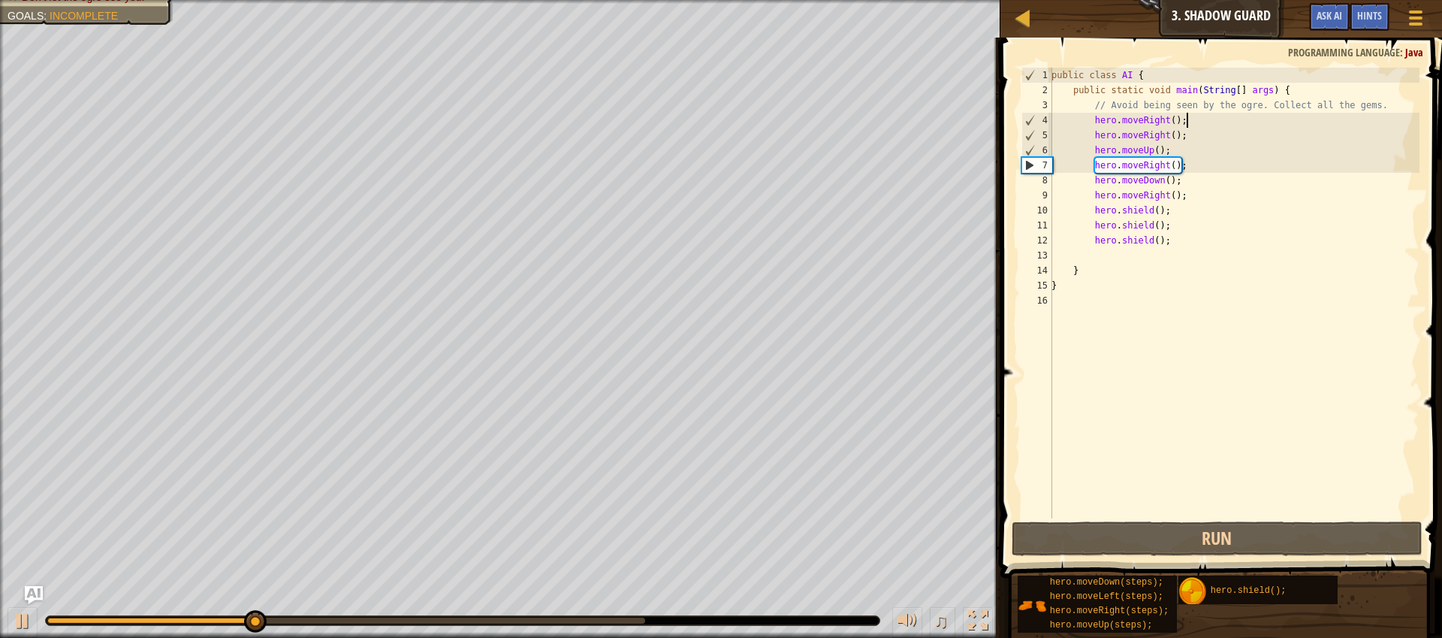
click at [1197, 119] on div "public class AI { public static void main ( String [ ] args ) { // Avoid being …" at bounding box center [1234, 308] width 371 height 481
click at [1194, 143] on div "public class AI { public static void main ( String [ ] args ) { // Avoid being …" at bounding box center [1234, 308] width 371 height 481
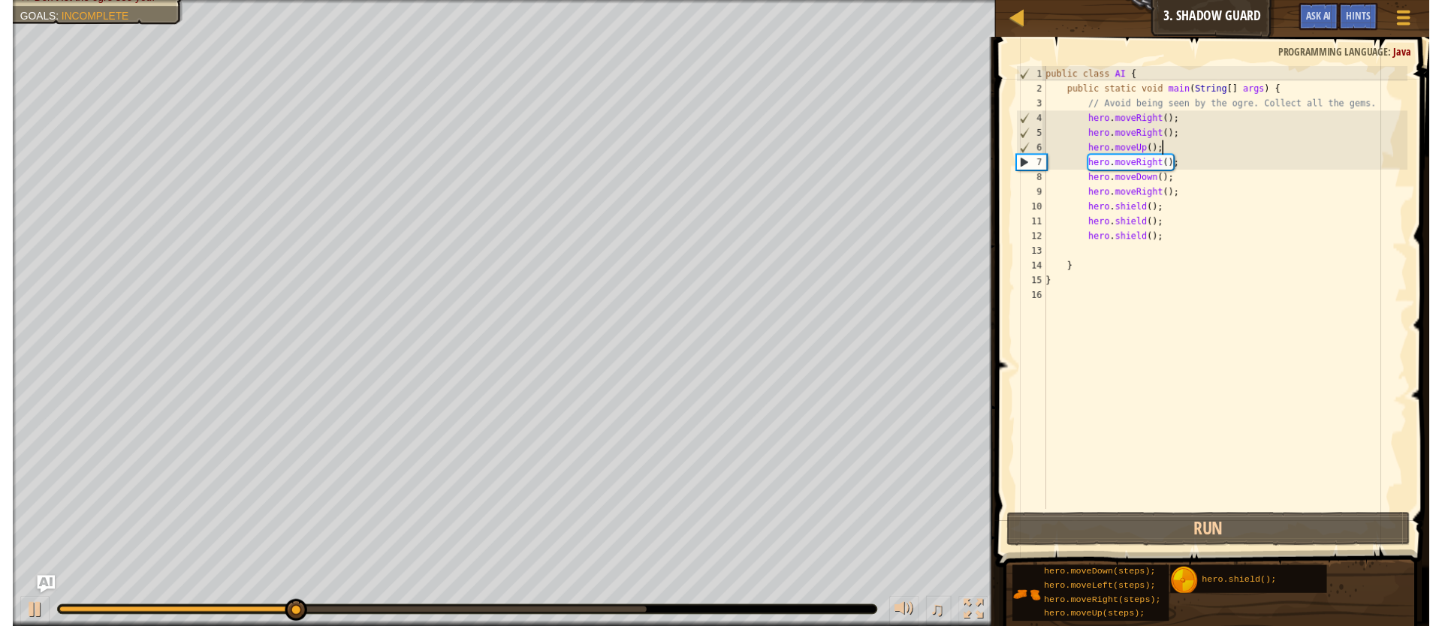
scroll to position [7, 9]
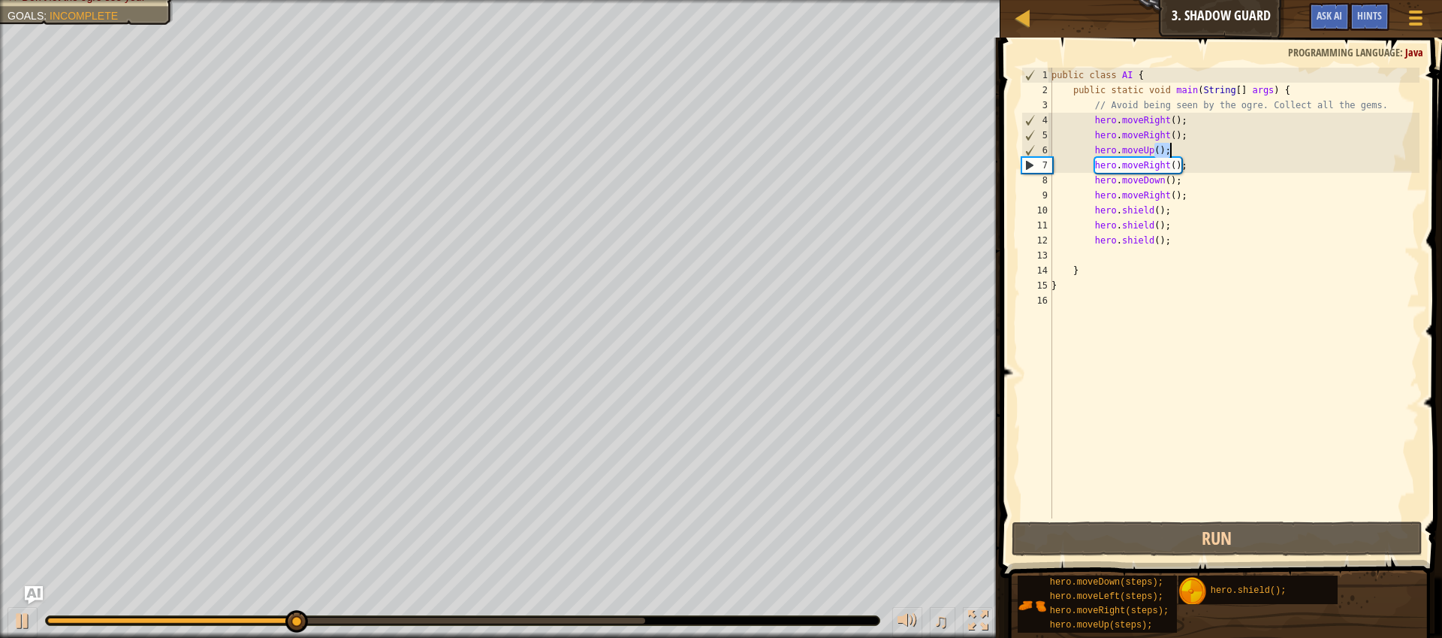
click at [1194, 143] on div "public class AI { public static void main ( String [ ] args ) { // Avoid being …" at bounding box center [1234, 308] width 371 height 481
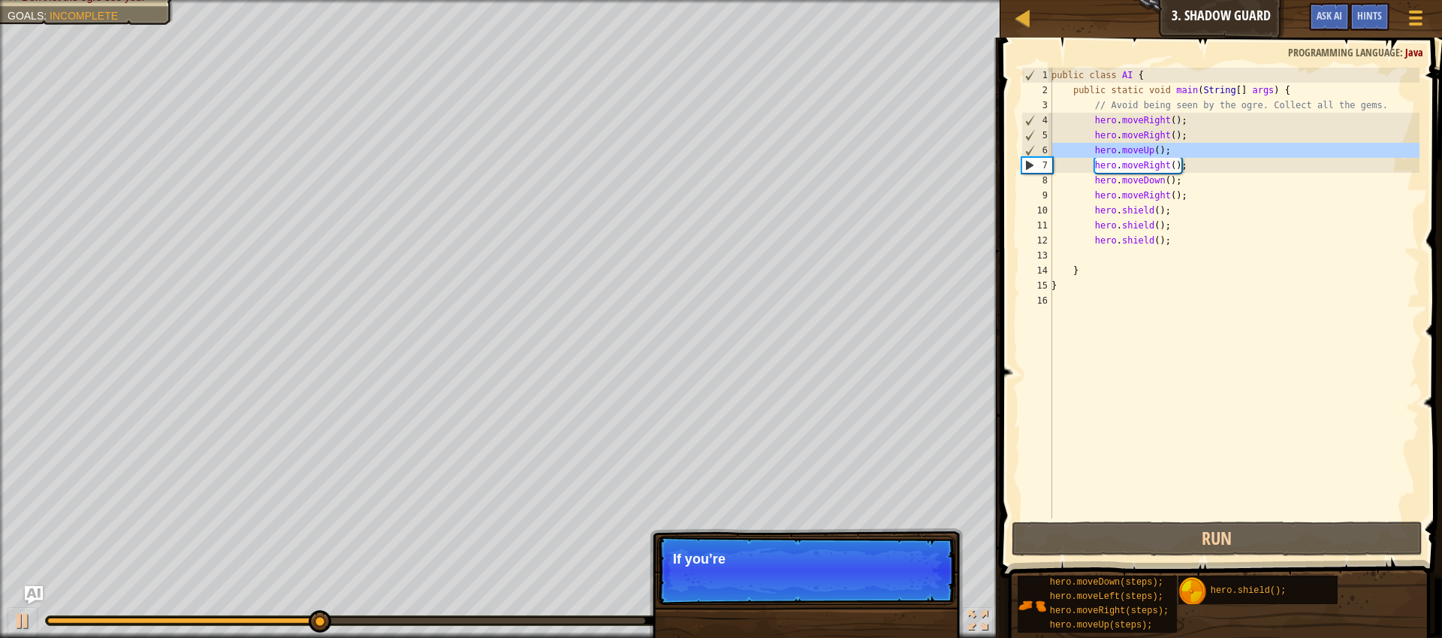
type textarea "hero.moveRight();"
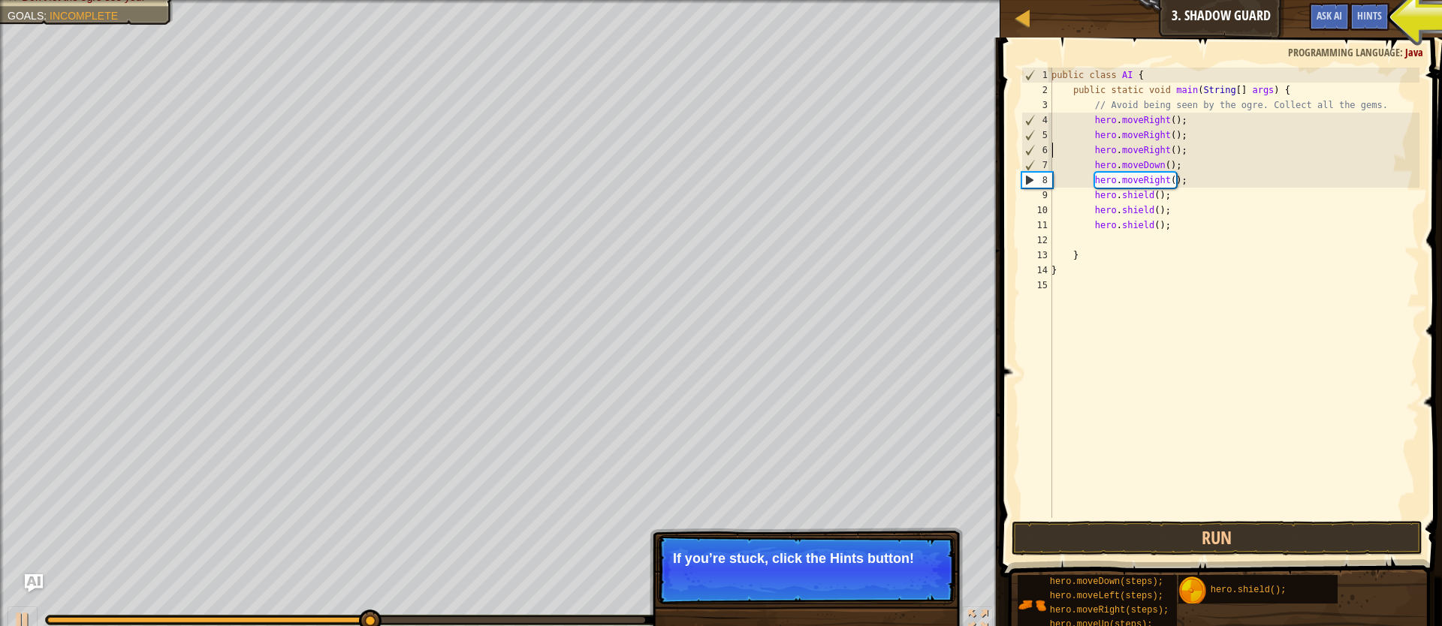
click at [1209, 118] on div "public class AI { public static void main ( String [ ] args ) { // Avoid being …" at bounding box center [1234, 308] width 371 height 481
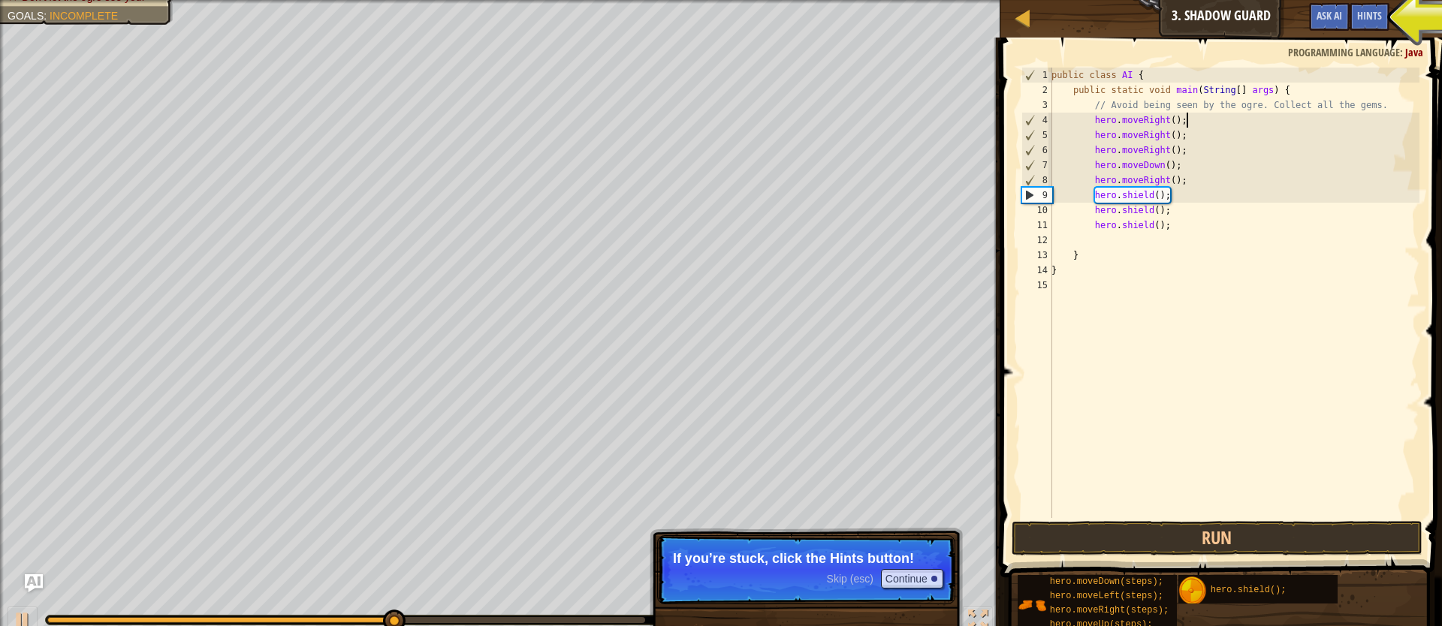
scroll to position [7, 3]
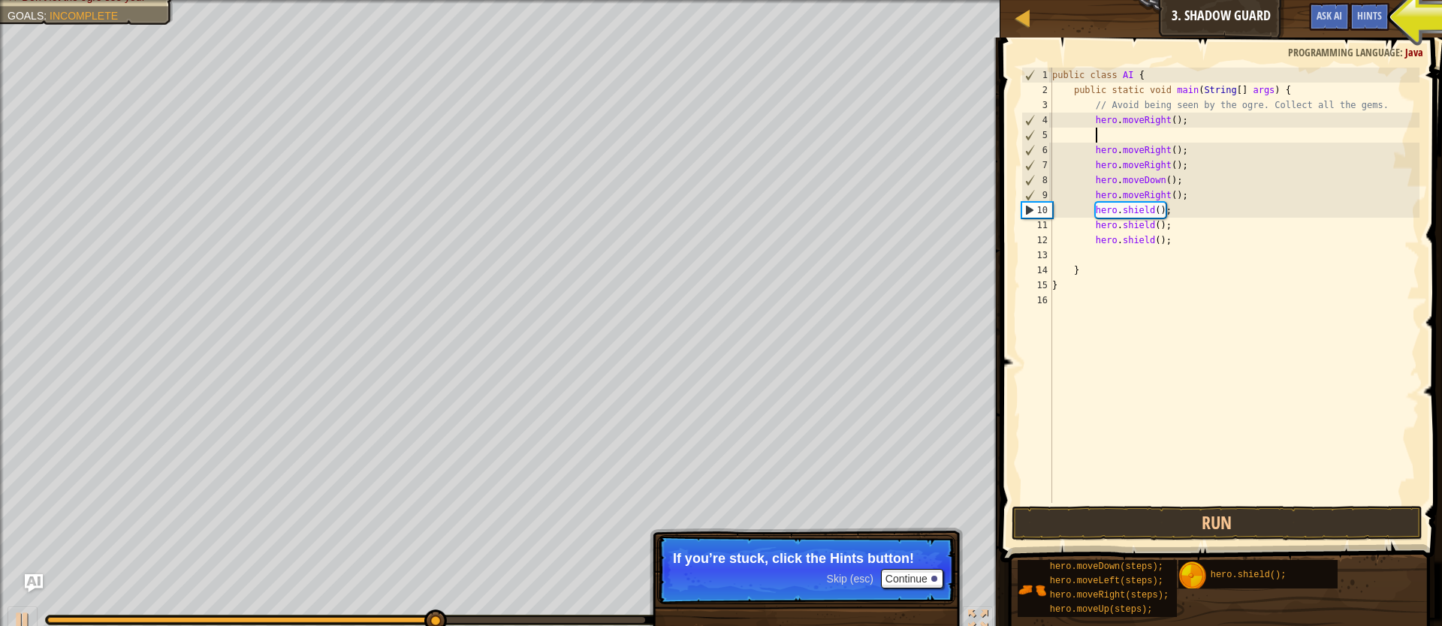
type textarea "h"
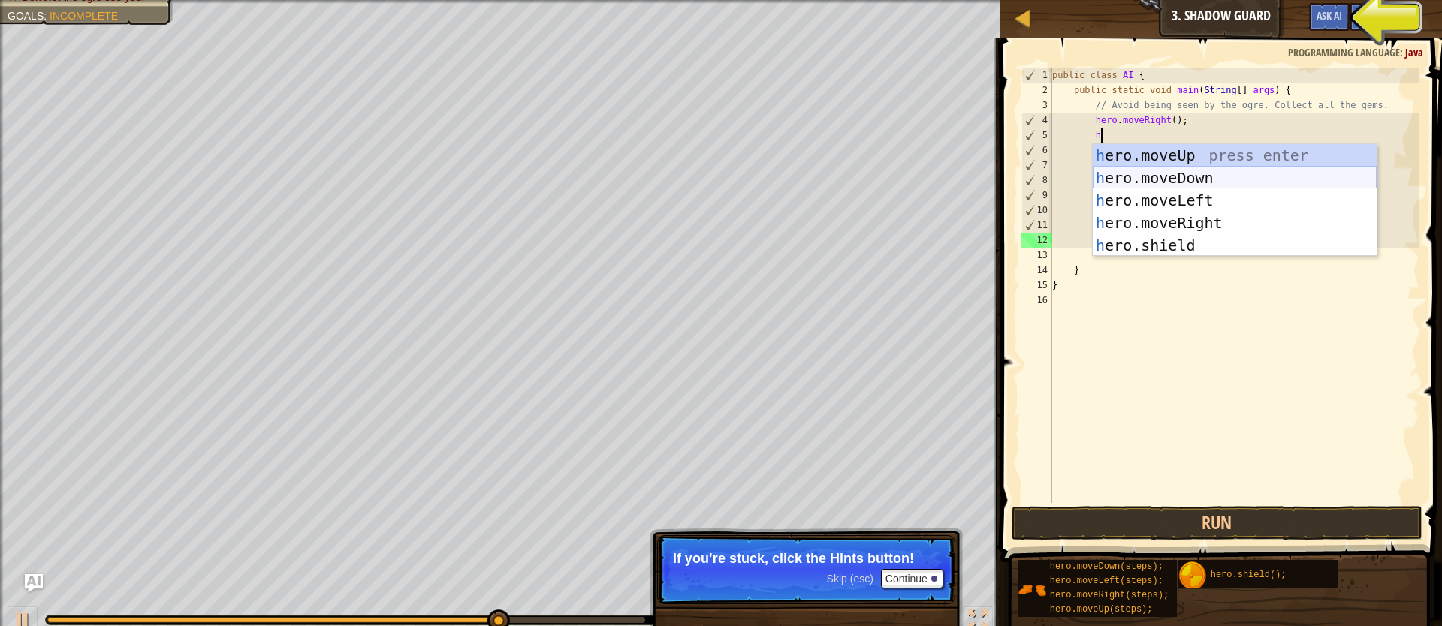
click at [1196, 167] on div "h ero.moveUp press enter h ero.moveDown press enter h ero.moveLeft press enter …" at bounding box center [1235, 223] width 284 height 158
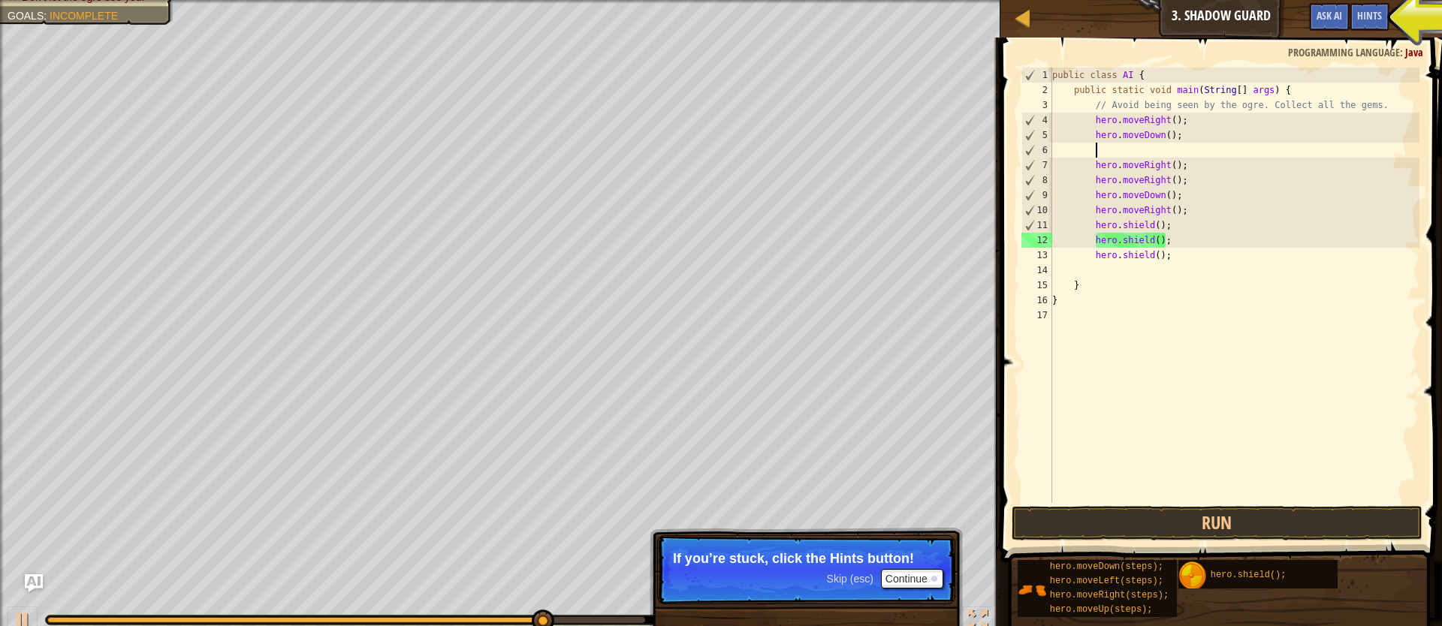
click at [1206, 139] on div "public class AI { public static void main ( String [ ] args ) { // Avoid being …" at bounding box center [1234, 301] width 370 height 466
click at [1208, 137] on div "public class AI { public static void main ( String [ ] args ) { // Avoid being …" at bounding box center [1234, 301] width 370 height 466
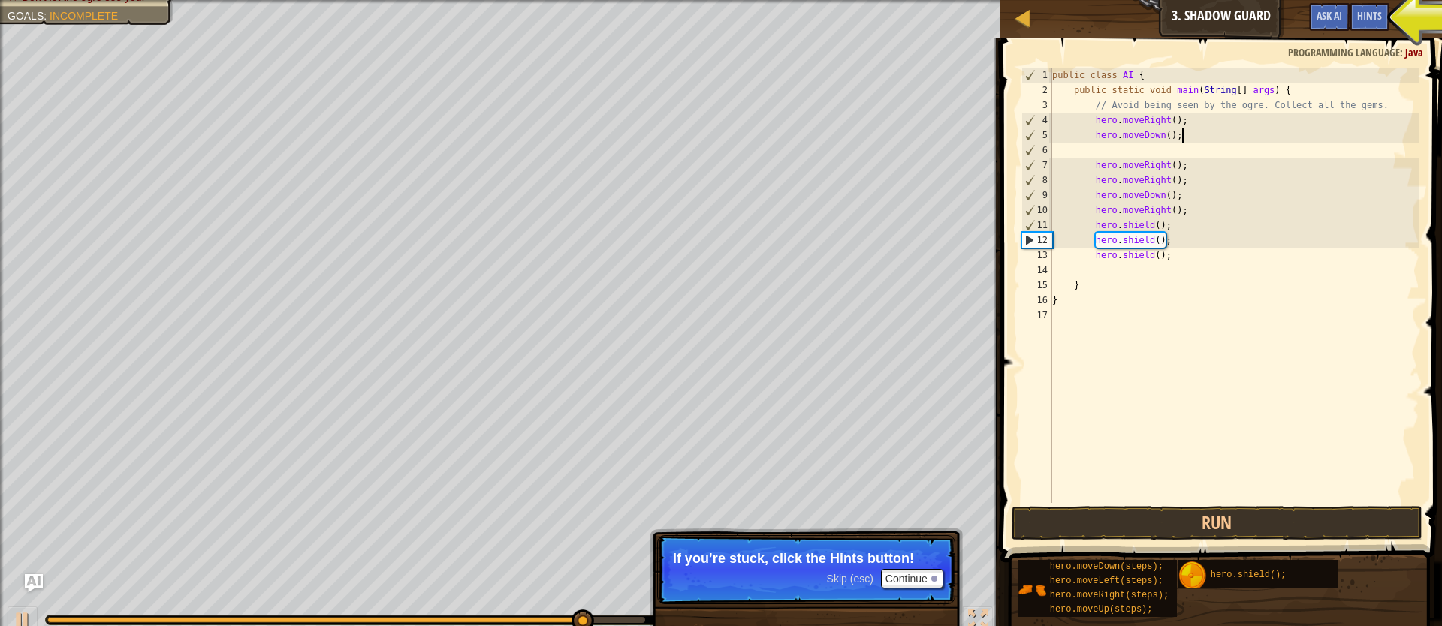
click at [1208, 137] on div "public class AI { public static void main ( String [ ] args ) { // Avoid being …" at bounding box center [1234, 301] width 370 height 466
type textarea "h"
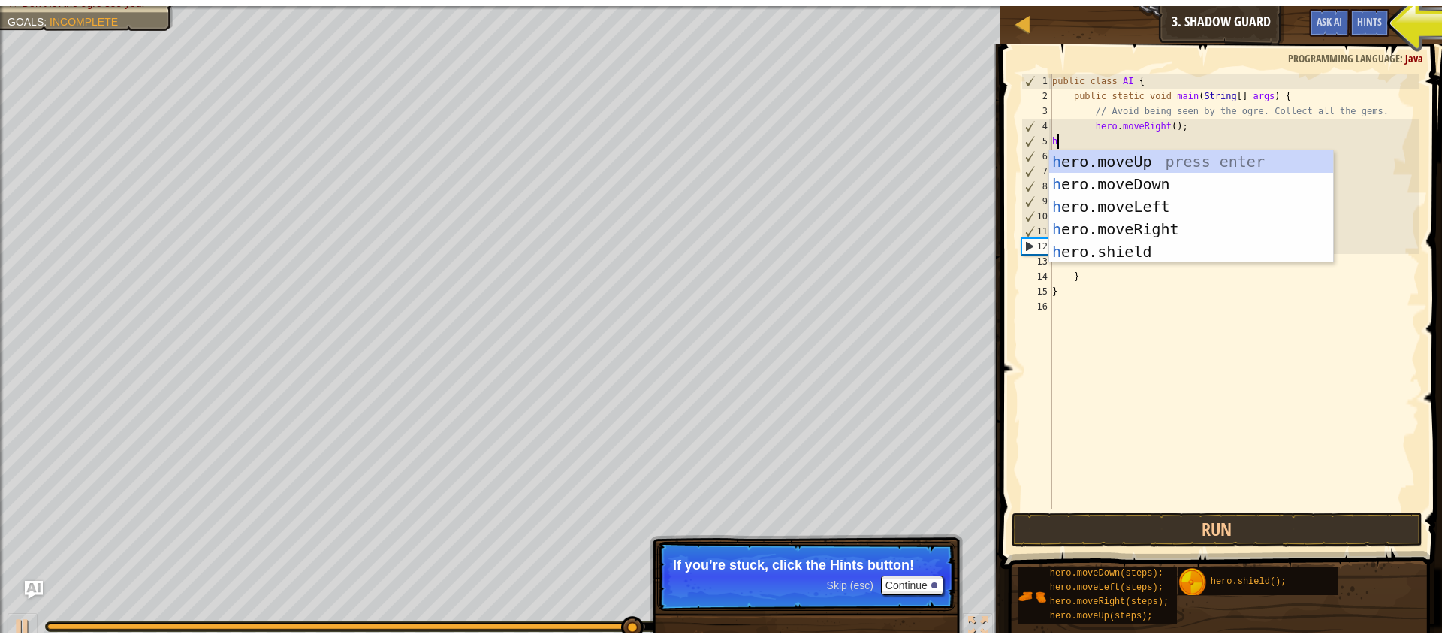
scroll to position [7, 0]
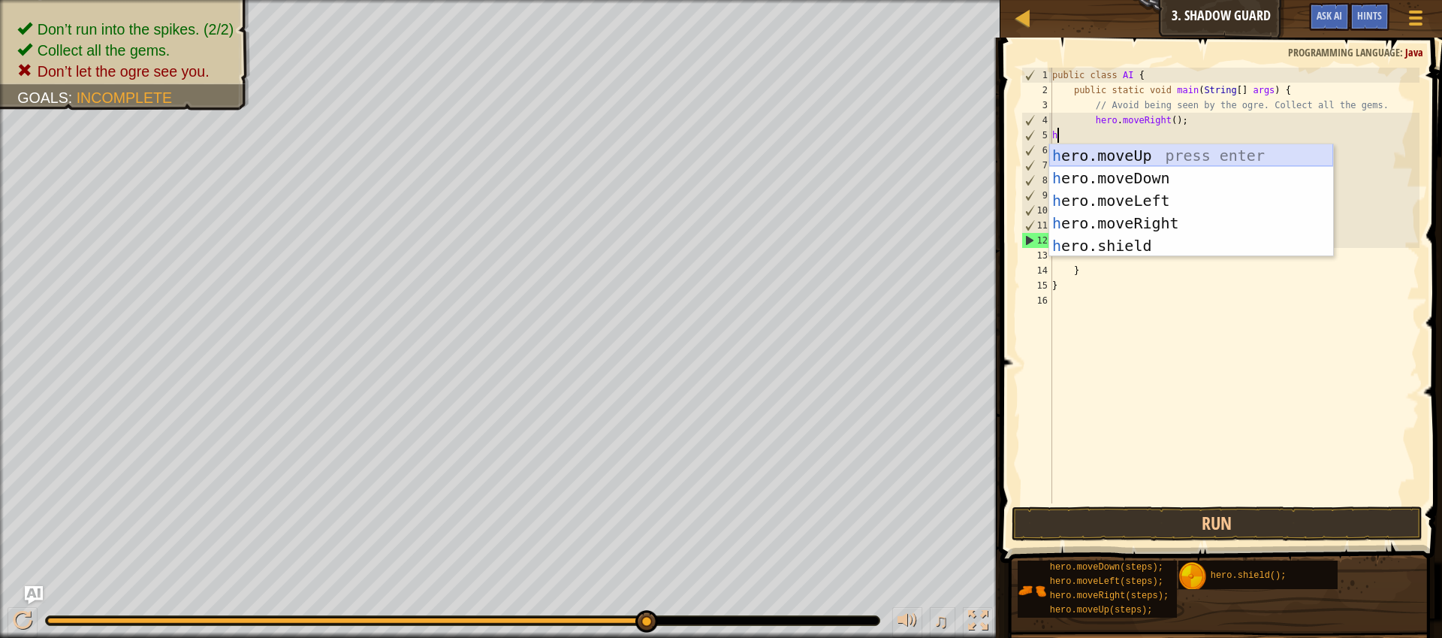
click at [1198, 151] on div "h ero.moveUp press enter h ero.moveDown press enter h ero.moveLeft press enter …" at bounding box center [1191, 223] width 284 height 158
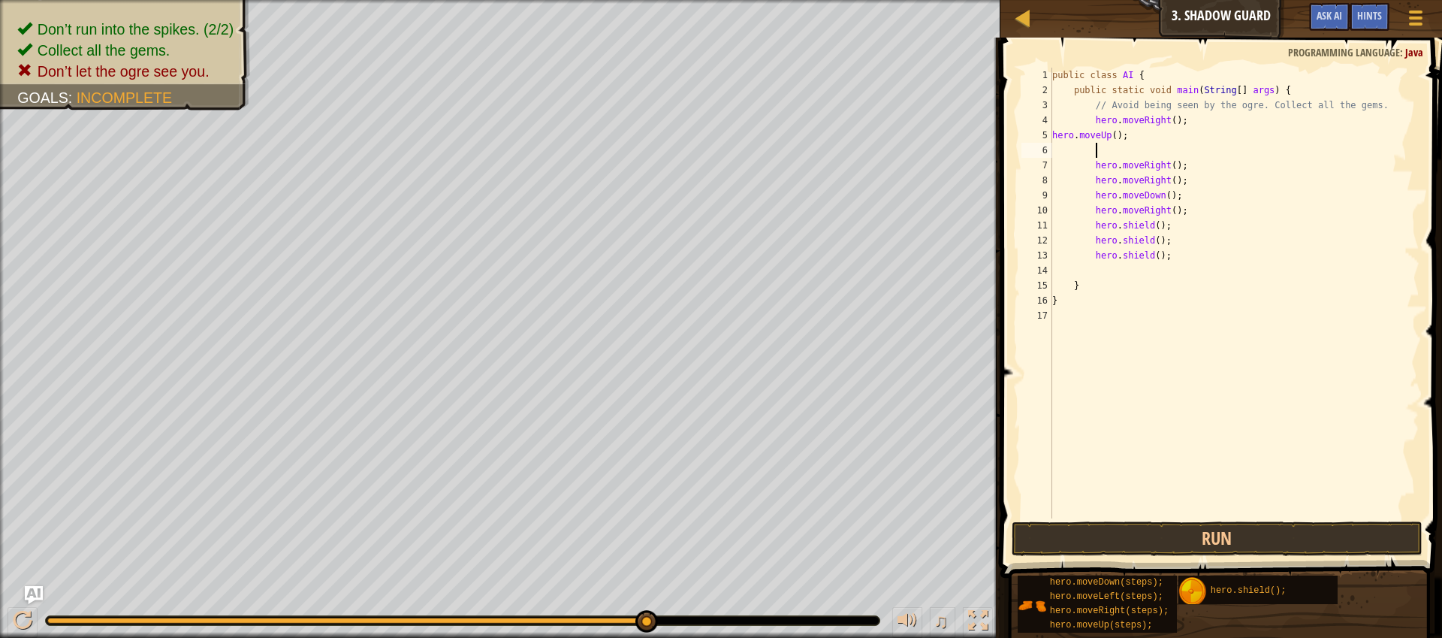
click at [1198, 151] on div "public class AI { public static void main ( String [ ] args ) { // Avoid being …" at bounding box center [1234, 308] width 370 height 481
click at [1054, 136] on div "public class AI { public static void main ( String [ ] args ) { // Avoid being …" at bounding box center [1234, 308] width 370 height 481
type textarea "hero.moveUp();"
click at [1110, 146] on div "public class AI { public static void main ( String [ ] args ) { // Avoid being …" at bounding box center [1234, 308] width 370 height 481
click at [1200, 161] on div "public class AI { public static void main ( String [ ] args ) { // Avoid being …" at bounding box center [1234, 308] width 370 height 481
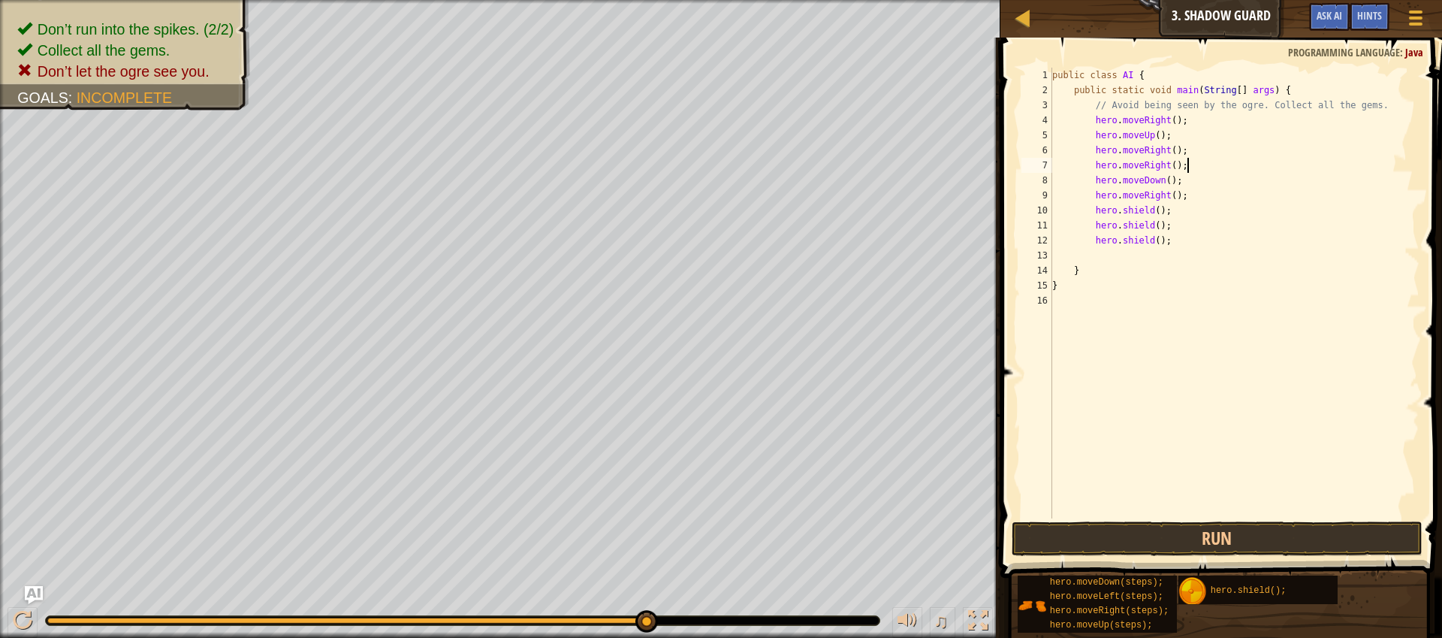
click at [1200, 161] on div "public class AI { public static void main ( String [ ] args ) { // Avoid being …" at bounding box center [1234, 308] width 370 height 481
type textarea "hero.moveDown();"
click at [1329, 533] on button "Run" at bounding box center [1217, 538] width 411 height 35
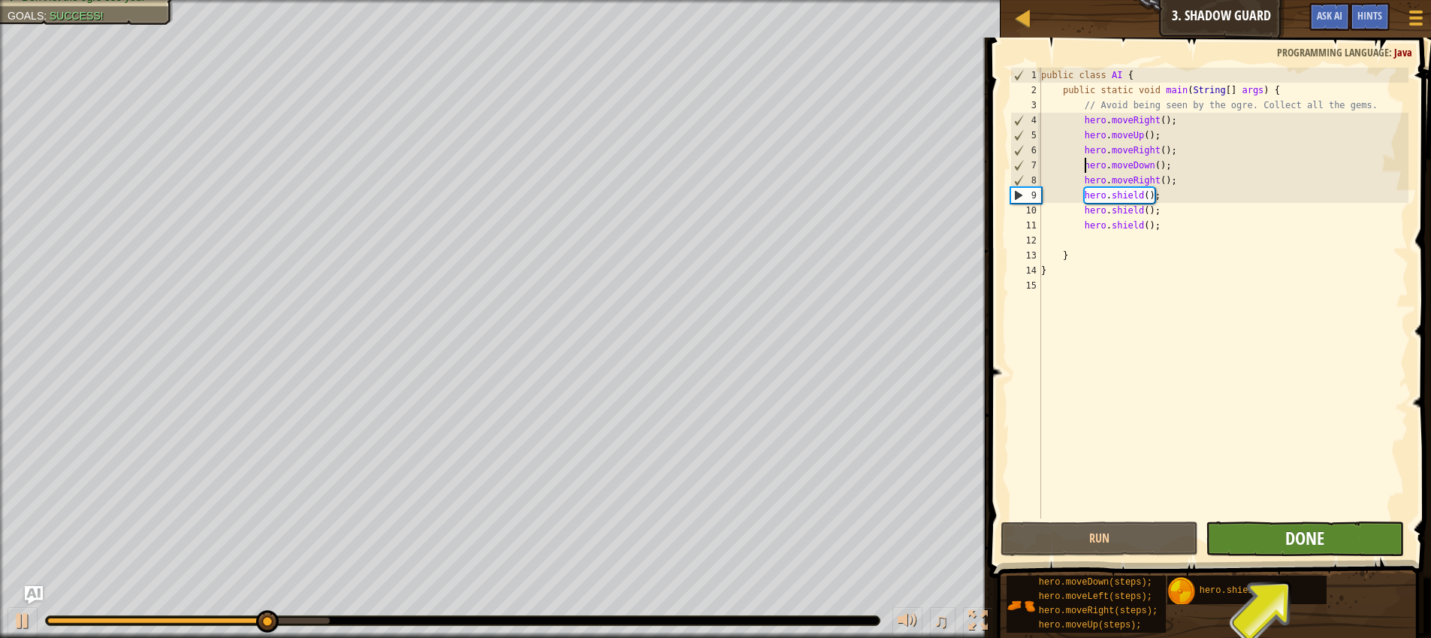
click at [1288, 552] on div "Hints Videos hero.moveDown(); 1 2 3 4 5 6 7 8 9 10 11 12 13 14 15 public class …" at bounding box center [1208, 334] width 446 height 593
click at [1295, 547] on span "Done" at bounding box center [1304, 538] width 39 height 24
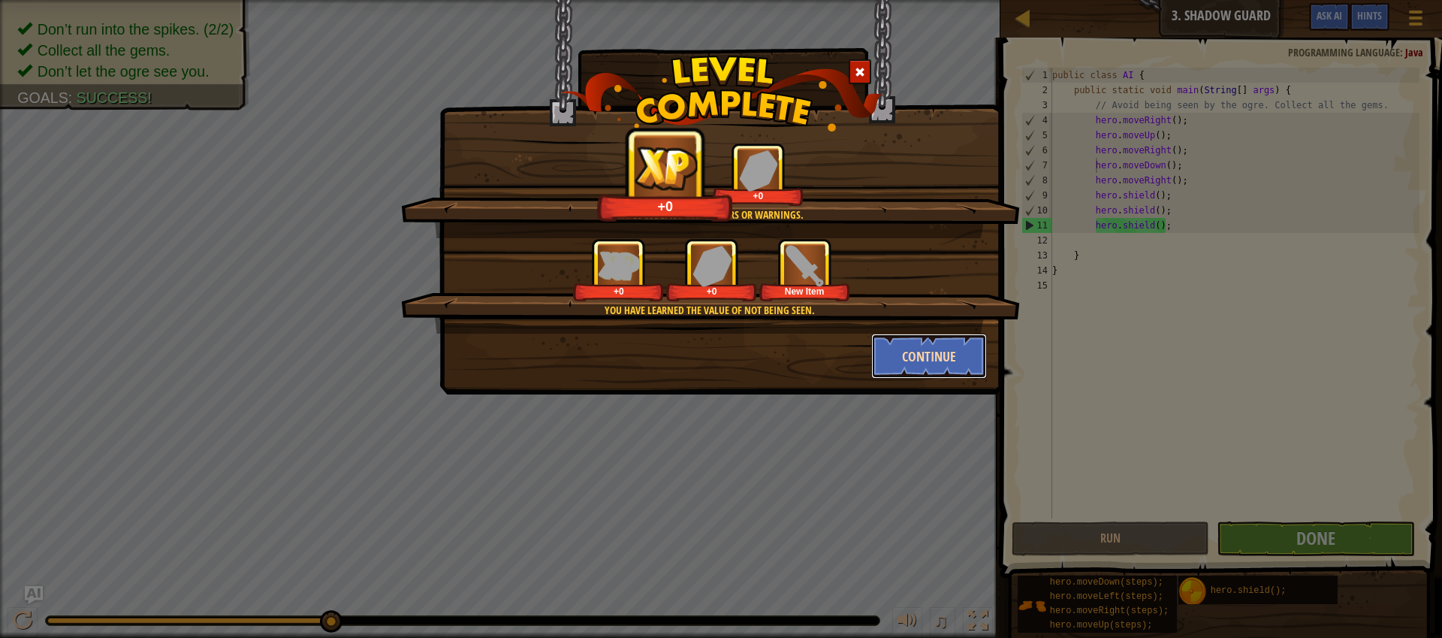
click at [952, 346] on button "Continue" at bounding box center [929, 356] width 116 height 45
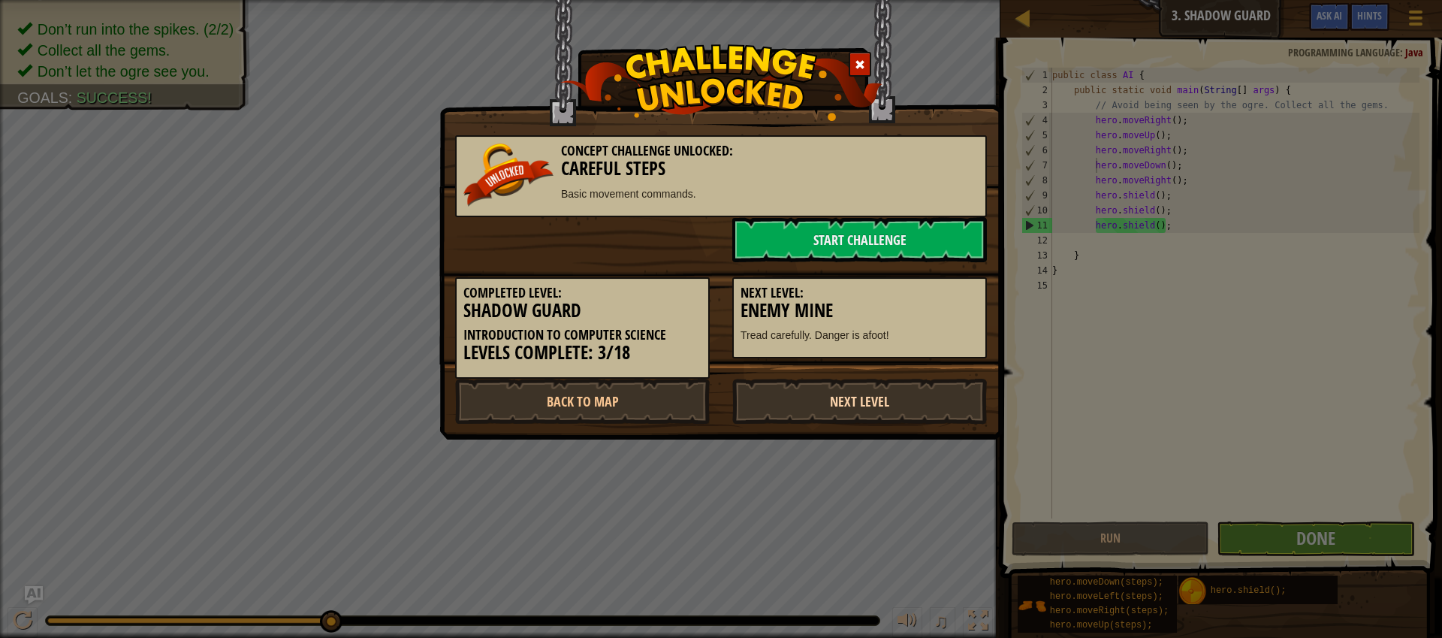
click at [867, 398] on link "Next Level" at bounding box center [859, 401] width 255 height 45
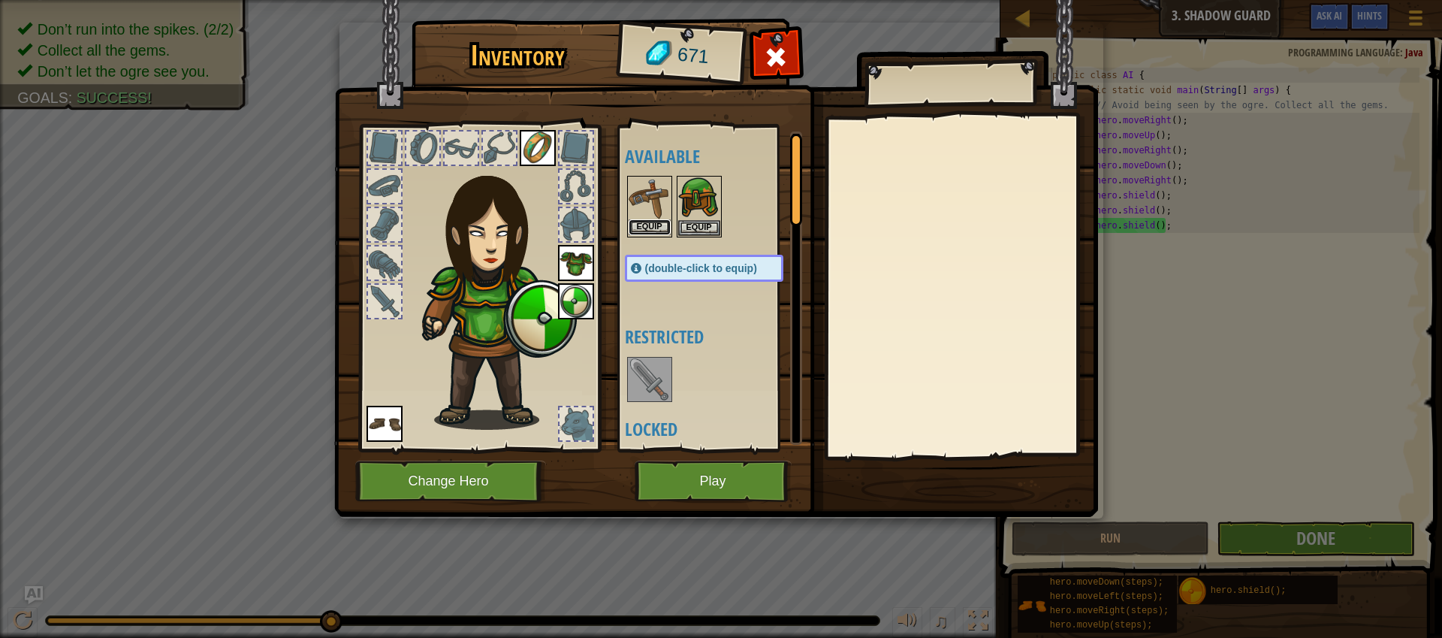
click at [649, 226] on button "Equip" at bounding box center [650, 227] width 42 height 16
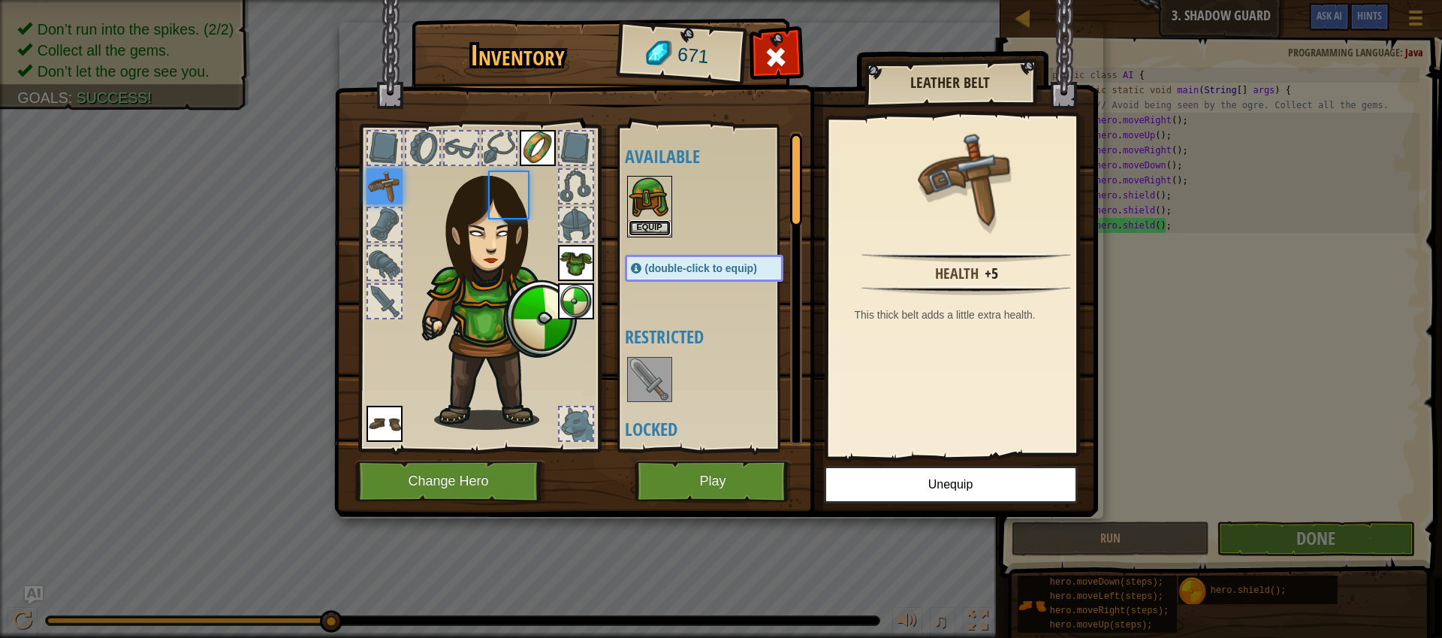
click at [649, 226] on button "Equip" at bounding box center [650, 228] width 42 height 16
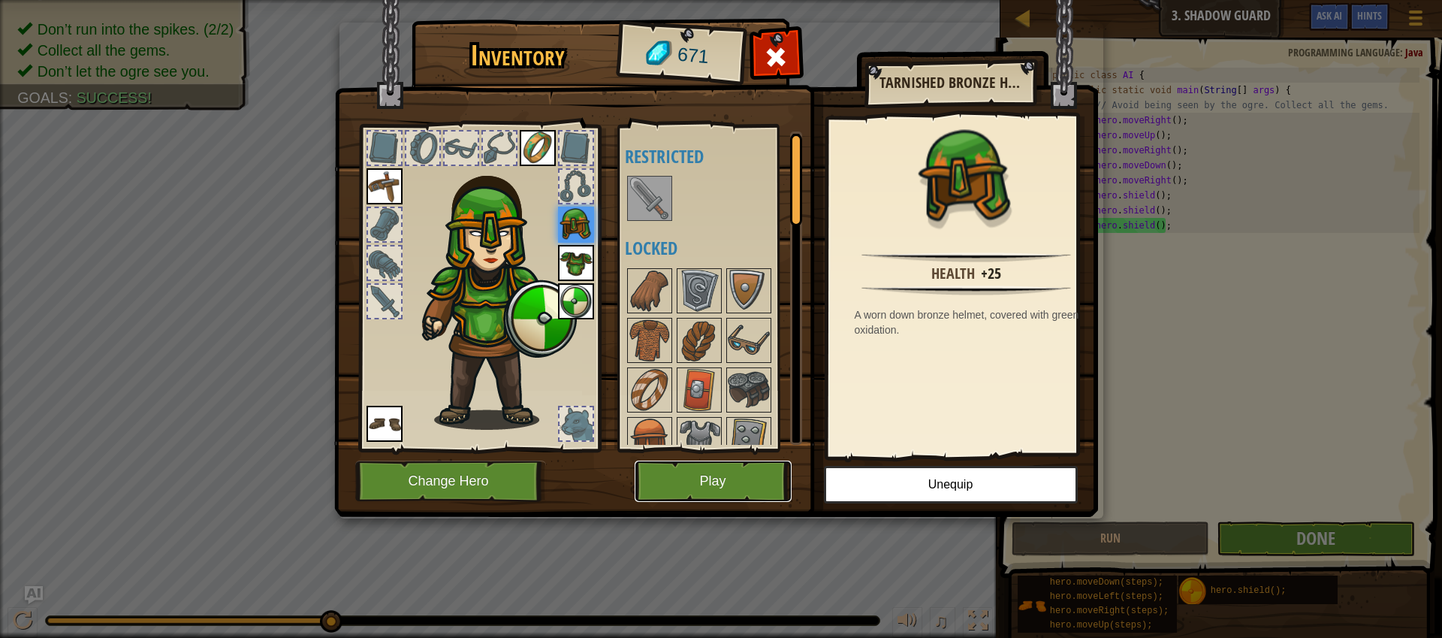
click at [701, 491] on button "Play" at bounding box center [713, 480] width 157 height 41
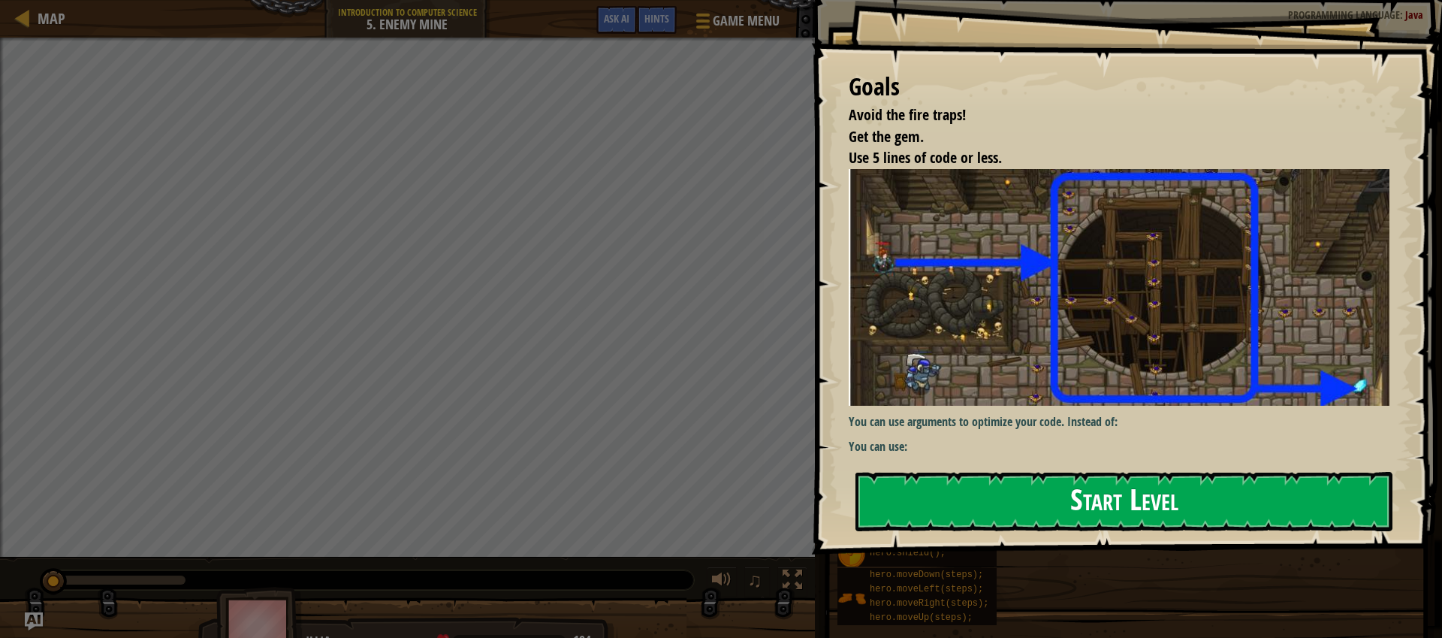
click at [1105, 514] on button "Start Level" at bounding box center [1124, 501] width 537 height 59
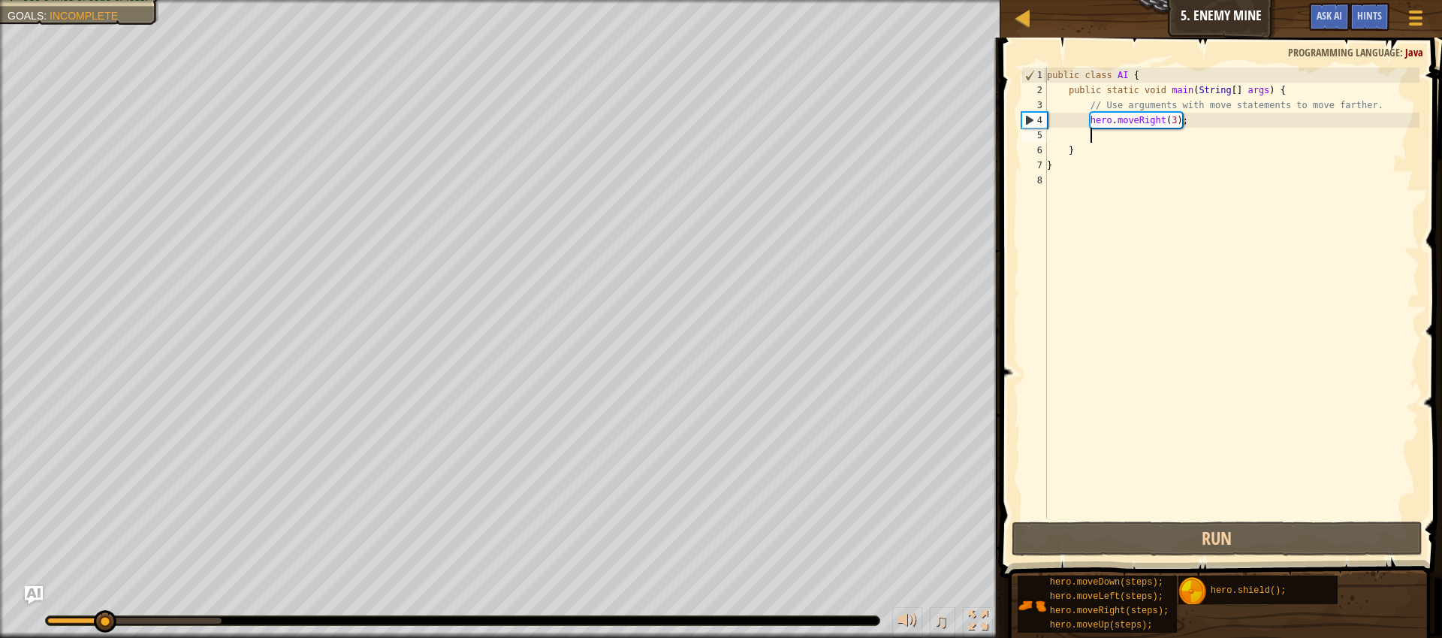
click at [1133, 138] on div "public class AI { public static void main ( String [ ] args ) { // Use argument…" at bounding box center [1232, 308] width 376 height 481
type textarea "h"
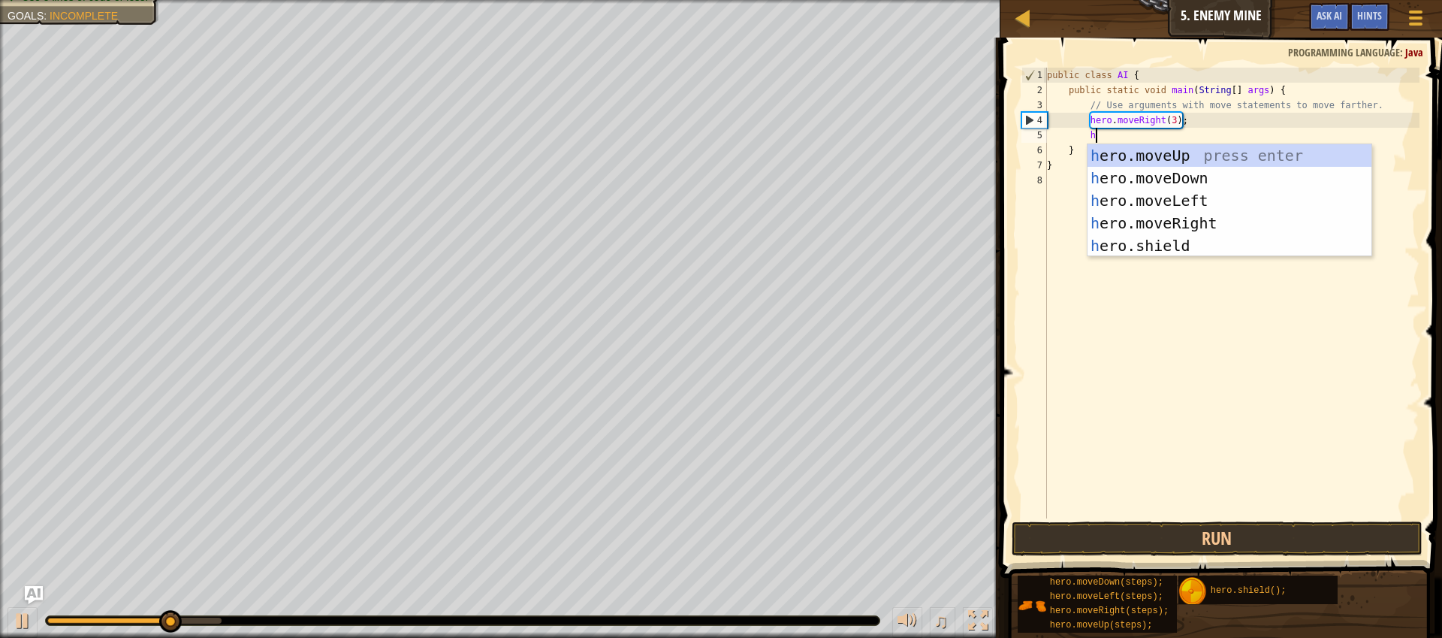
scroll to position [7, 3]
click at [1161, 150] on div "h ero.moveUp press enter h ero.moveDown press enter h ero.moveLeft press enter …" at bounding box center [1230, 223] width 284 height 158
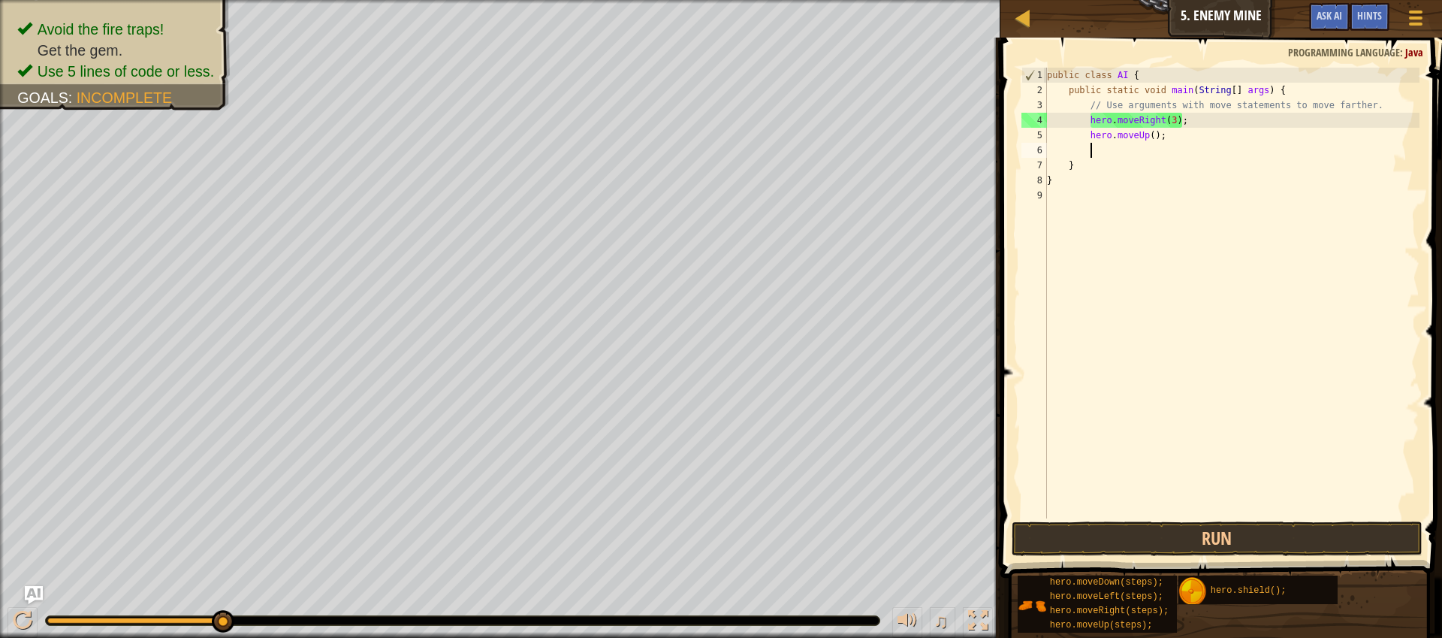
type textarea "h"
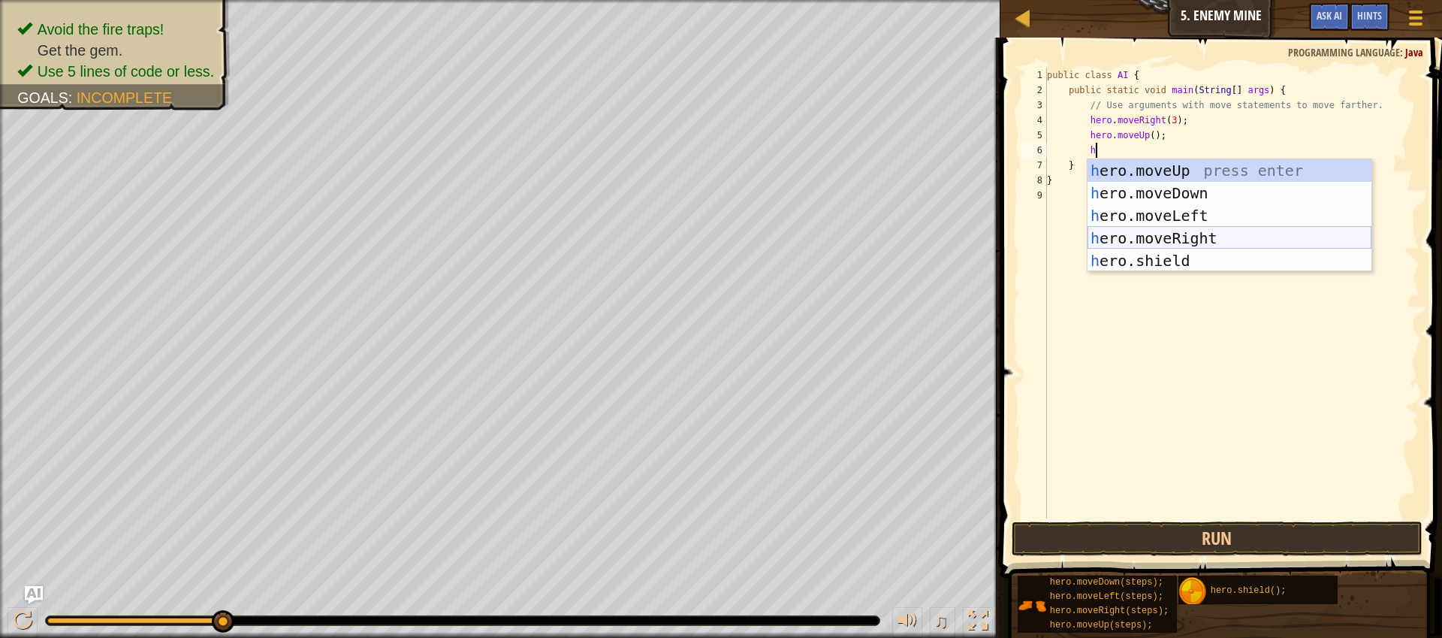
click at [1204, 247] on div "h ero.moveUp press enter h ero.moveDown press enter h ero.moveLeft press enter …" at bounding box center [1230, 238] width 284 height 158
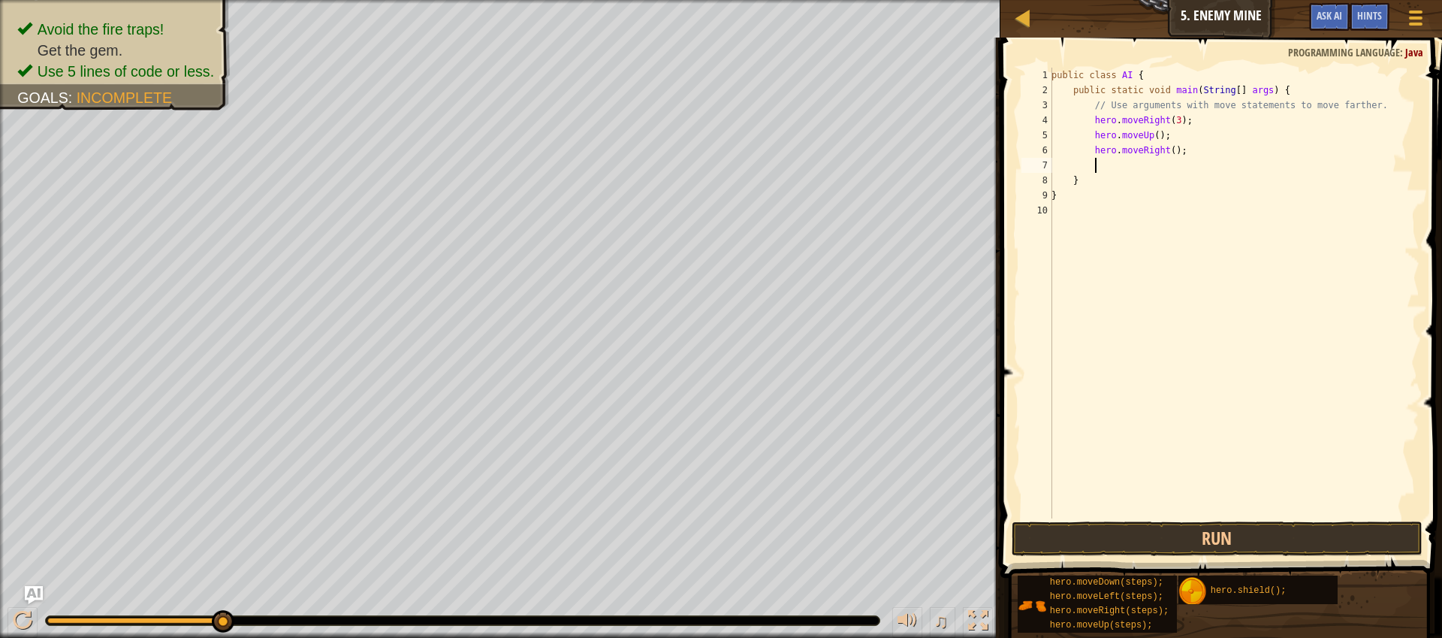
type textarea "h"
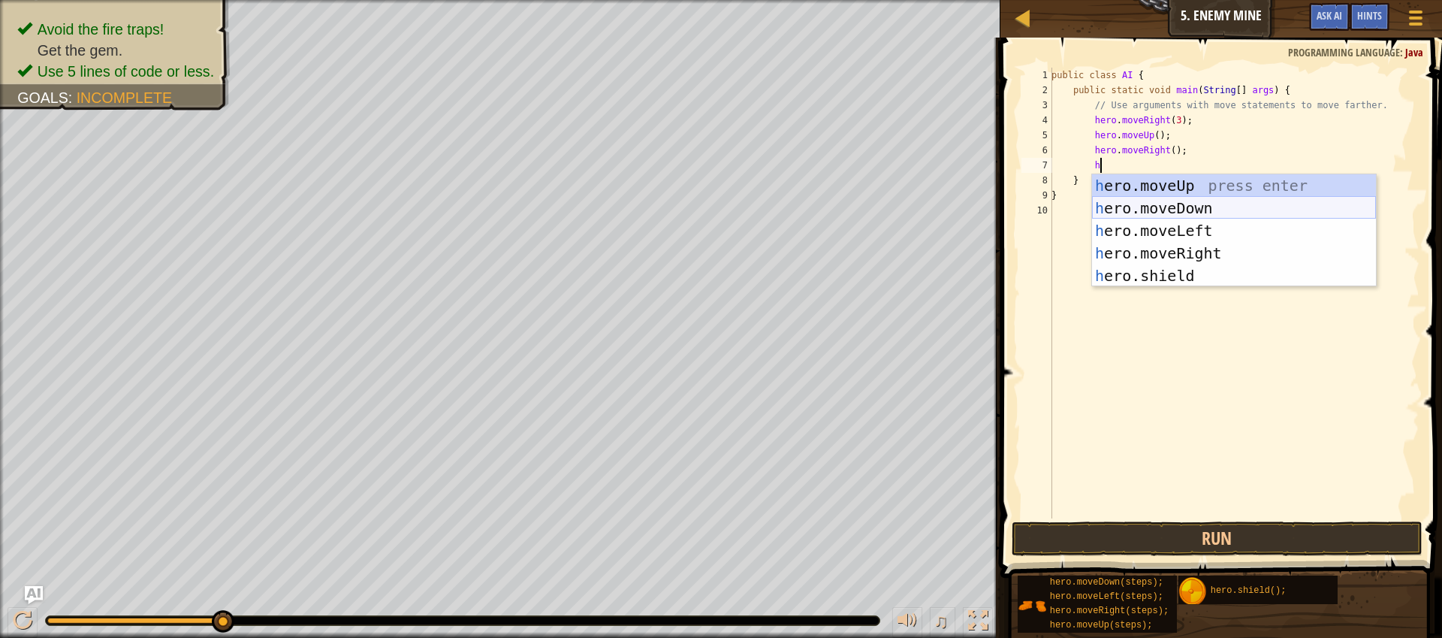
click at [1200, 207] on div "h ero.moveUp press enter h ero.moveDown press enter h ero.moveLeft press enter …" at bounding box center [1234, 253] width 284 height 158
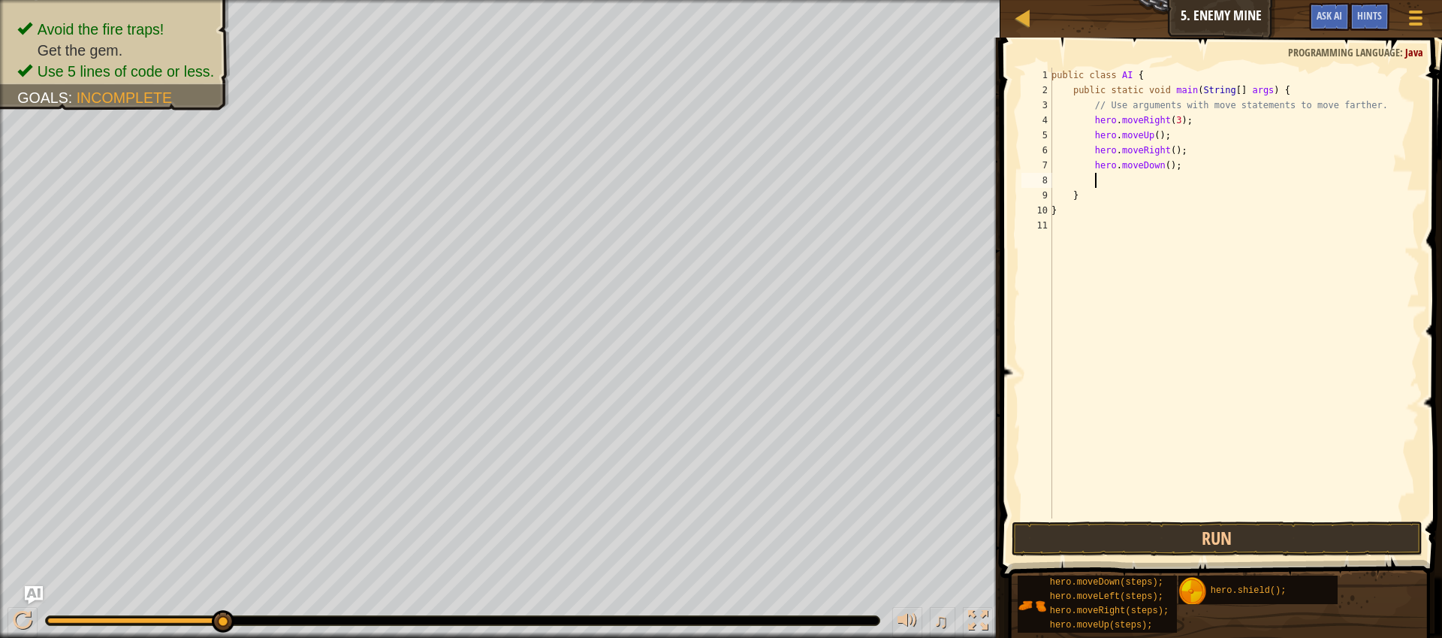
type textarea "h"
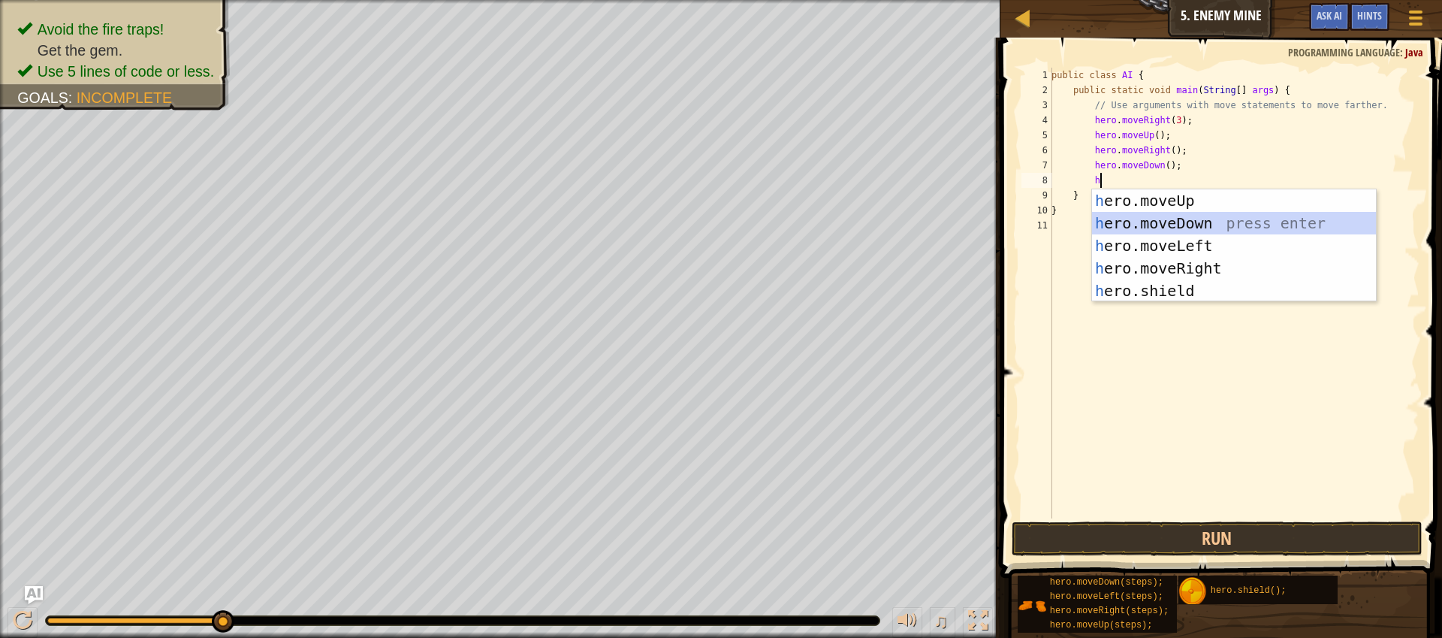
click at [1190, 225] on div "h ero.moveUp press enter h ero.moveDown press enter h ero.moveLeft press enter …" at bounding box center [1234, 268] width 284 height 158
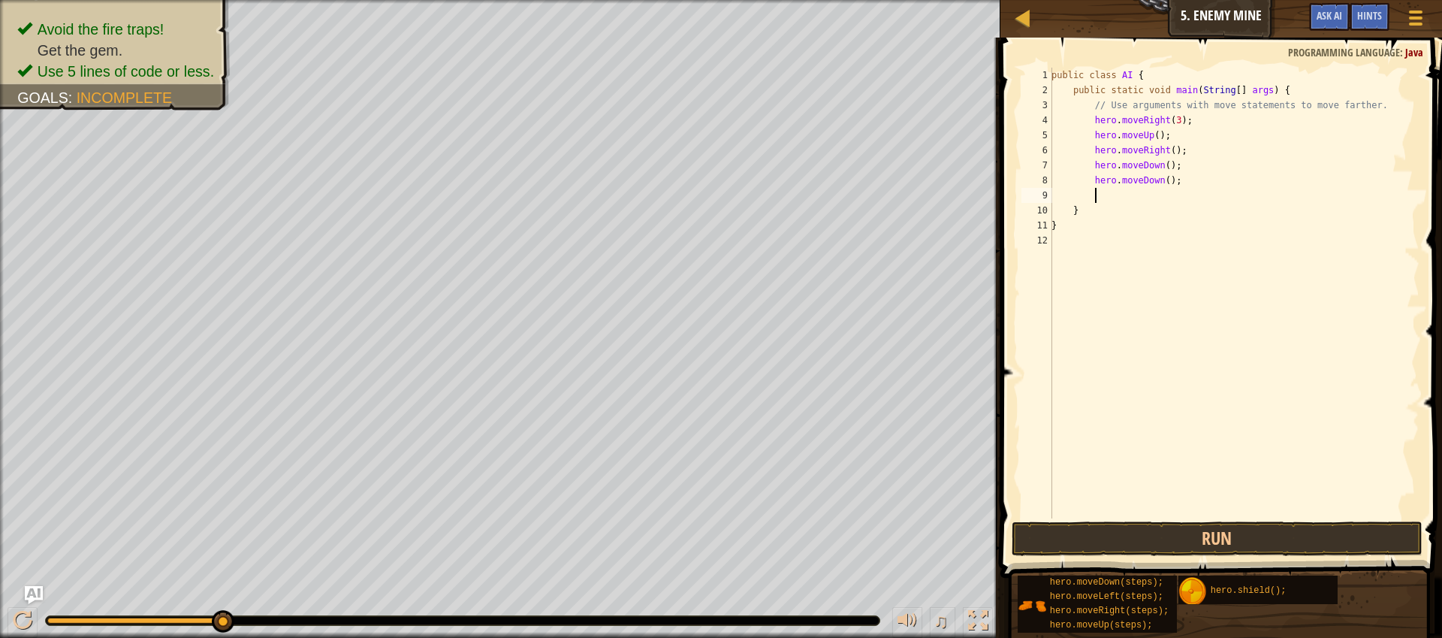
type textarea "h"
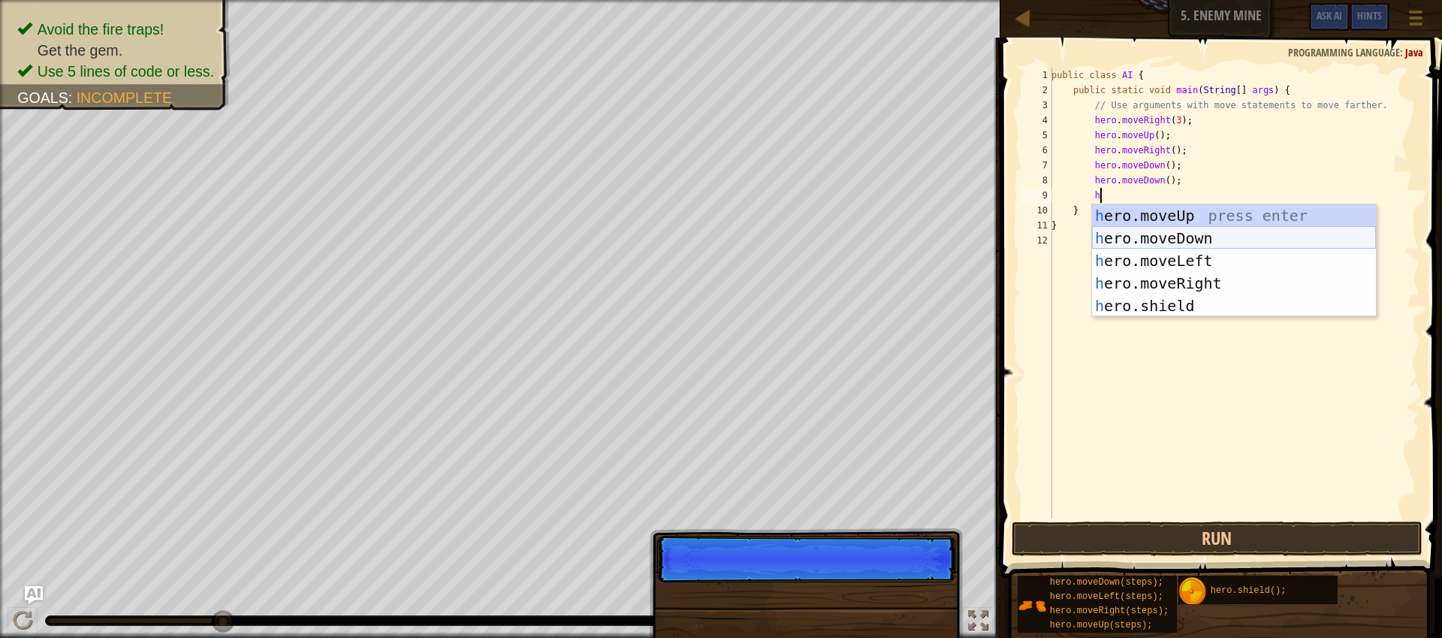
click at [1203, 231] on div "h ero.moveUp press enter h ero.moveDown press enter h ero.moveLeft press enter …" at bounding box center [1234, 283] width 284 height 158
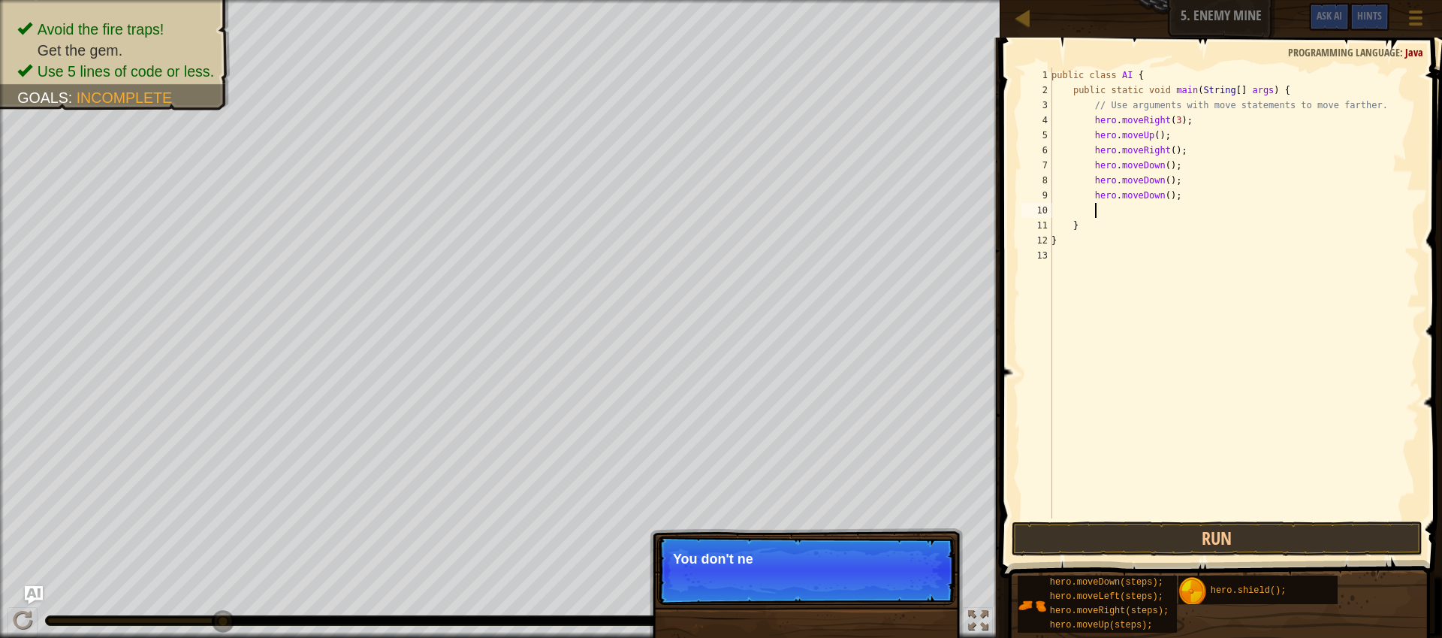
type textarea "h"
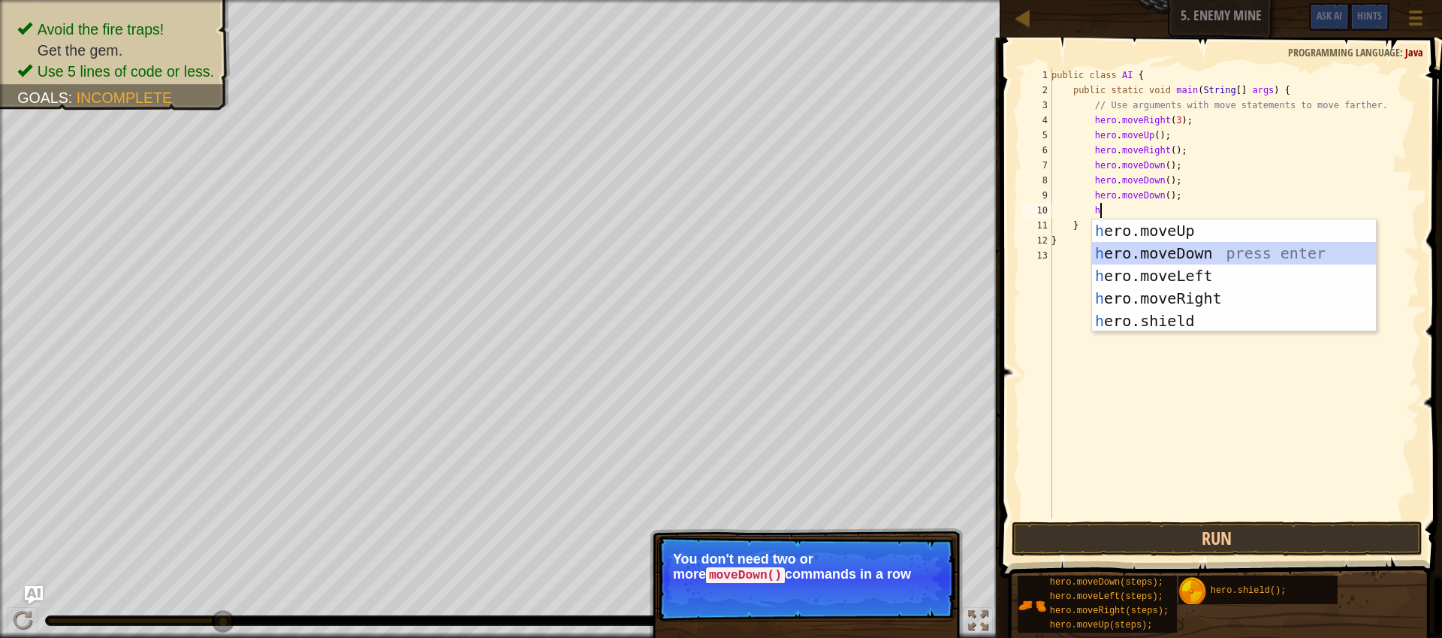
click at [1201, 257] on div "h ero.moveUp press enter h ero.moveDown press enter h ero.moveLeft press enter …" at bounding box center [1234, 298] width 284 height 158
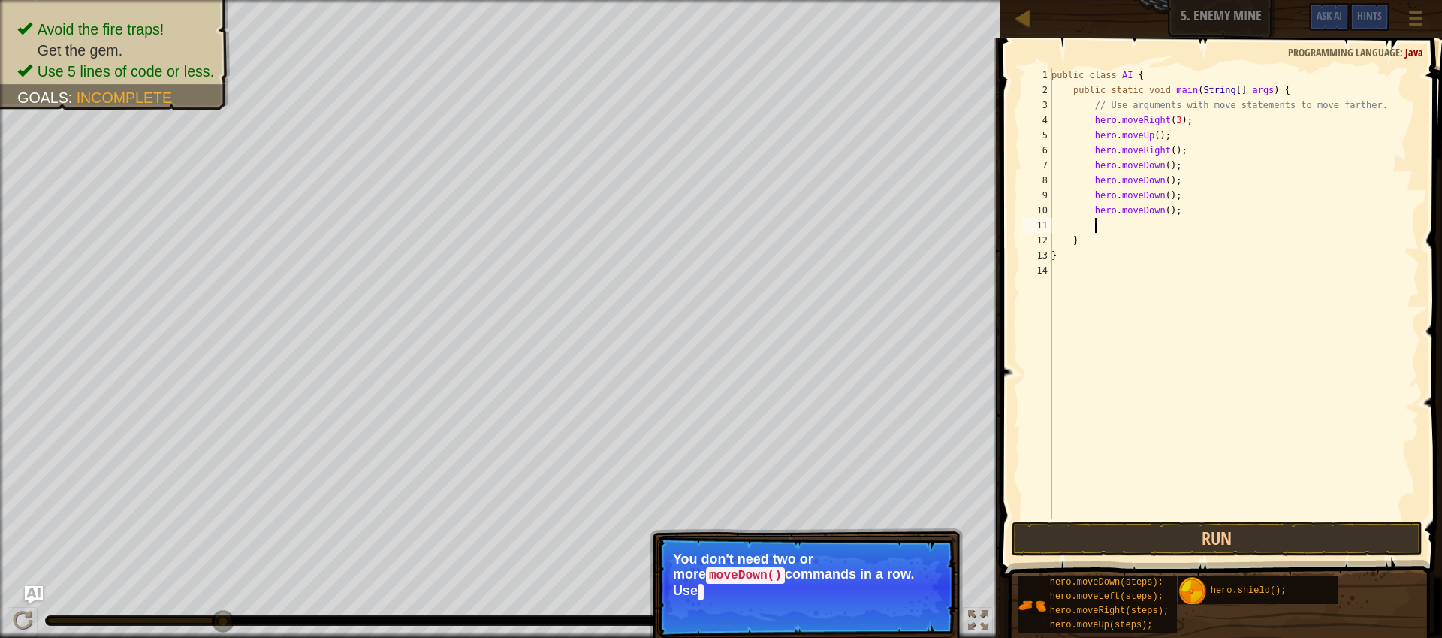
type textarea "h"
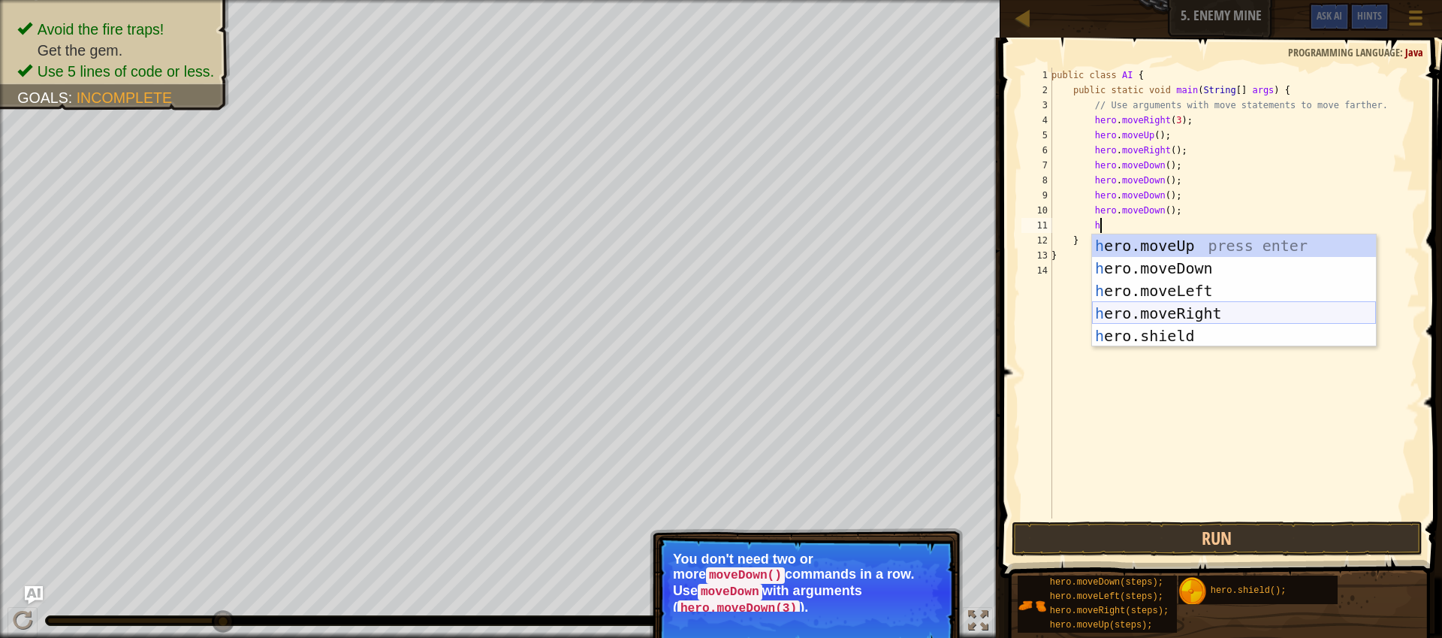
click at [1206, 311] on div "h ero.moveUp press enter h ero.moveDown press enter h ero.moveLeft press enter …" at bounding box center [1234, 313] width 284 height 158
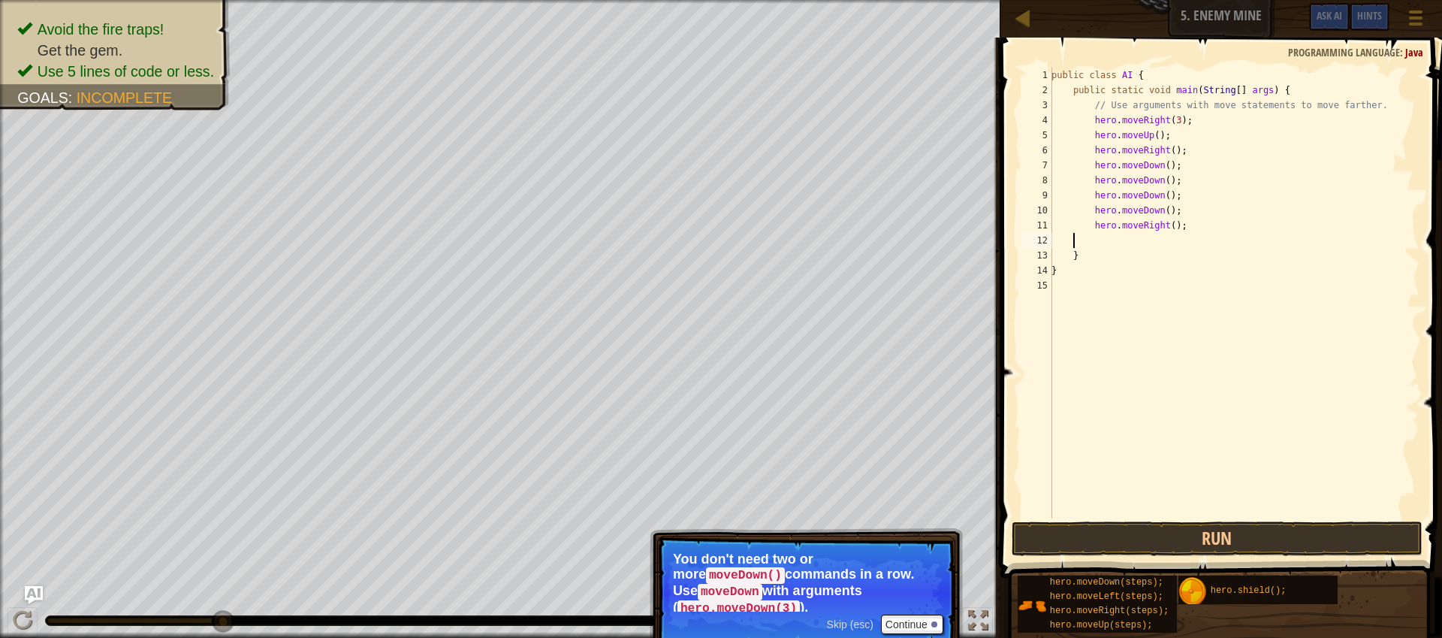
scroll to position [7, 0]
type textarea "hero.moveRight();"
click at [916, 617] on button "Continue" at bounding box center [912, 624] width 62 height 20
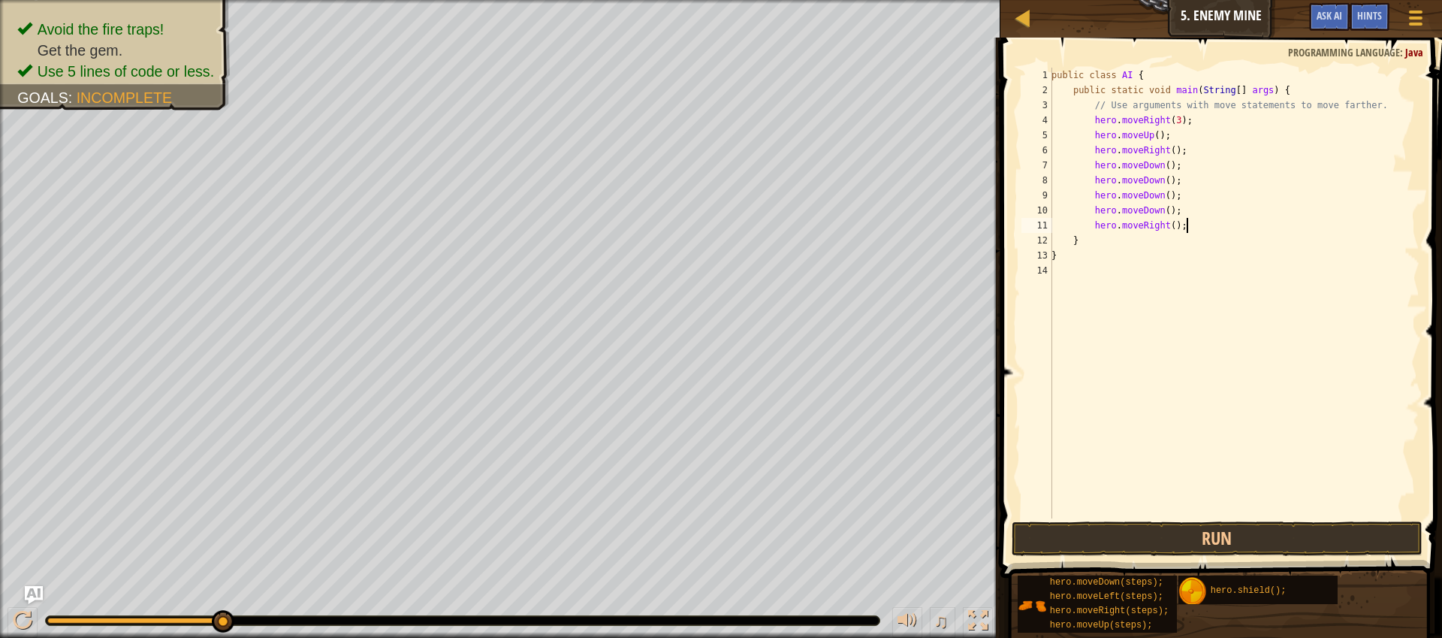
scroll to position [7, 3]
type textarea "h"
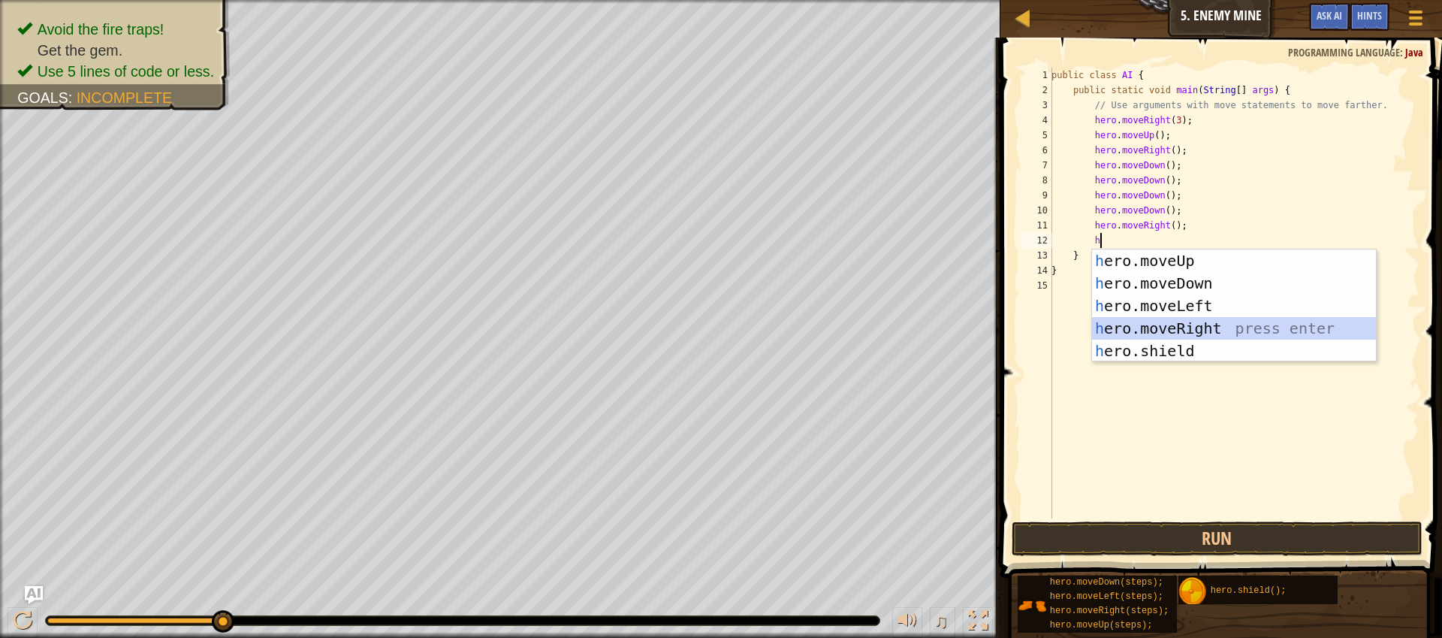
click at [1224, 321] on div "h ero.moveUp press enter h ero.moveDown press enter h ero.moveLeft press enter …" at bounding box center [1234, 328] width 284 height 158
type textarea "h"
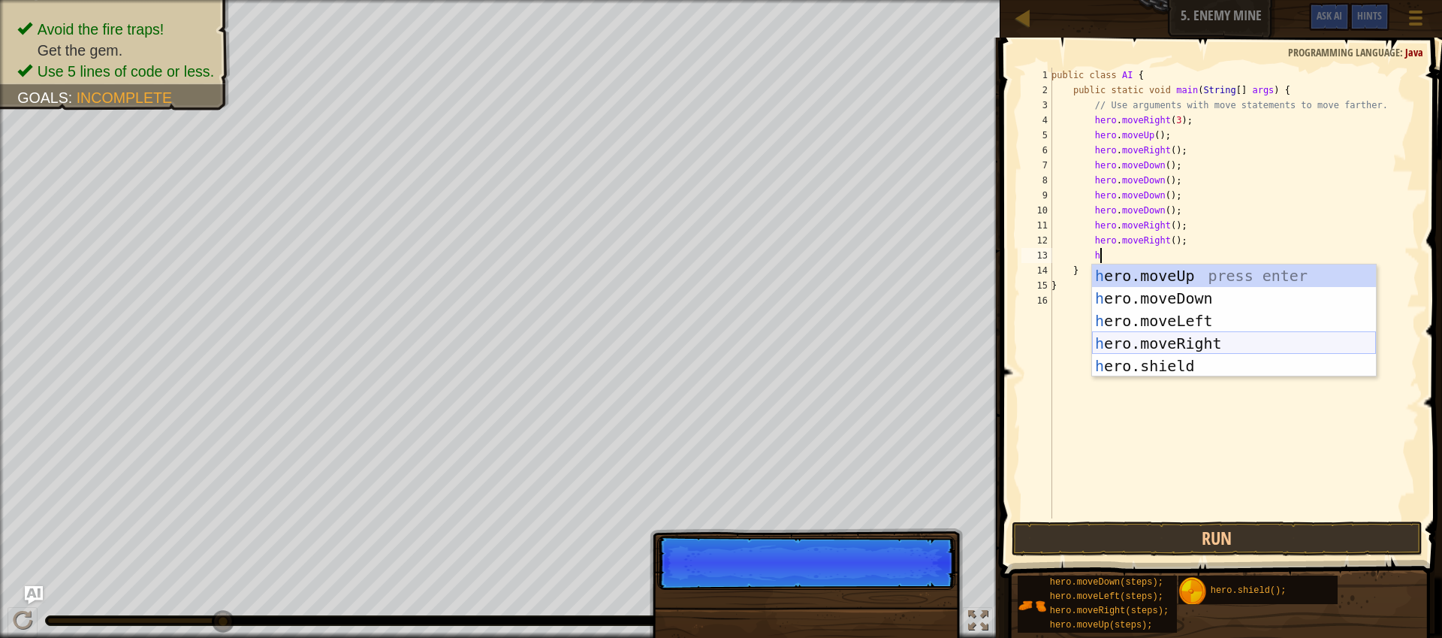
drag, startPoint x: 1230, startPoint y: 335, endPoint x: 1206, endPoint y: 322, distance: 27.2
click at [1230, 337] on div "h ero.moveUp press enter h ero.moveDown press enter h ero.moveLeft press enter …" at bounding box center [1234, 343] width 284 height 158
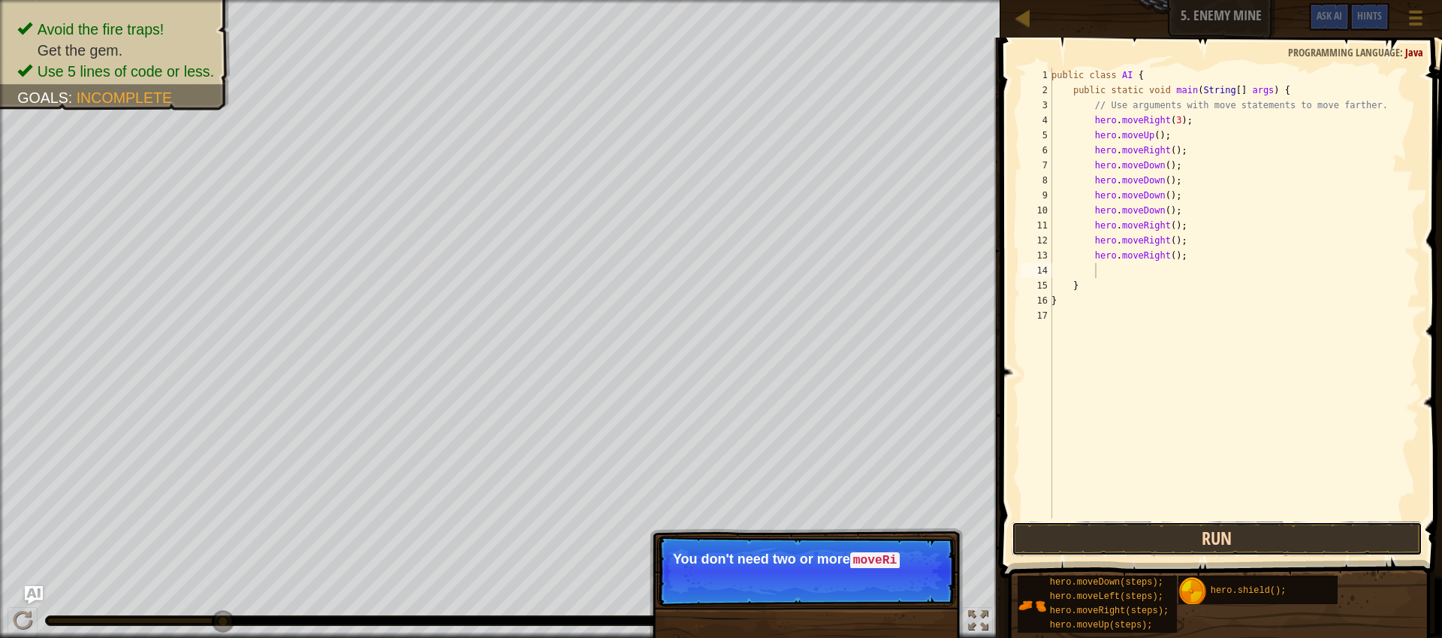
click at [1254, 527] on button "Run" at bounding box center [1217, 538] width 411 height 35
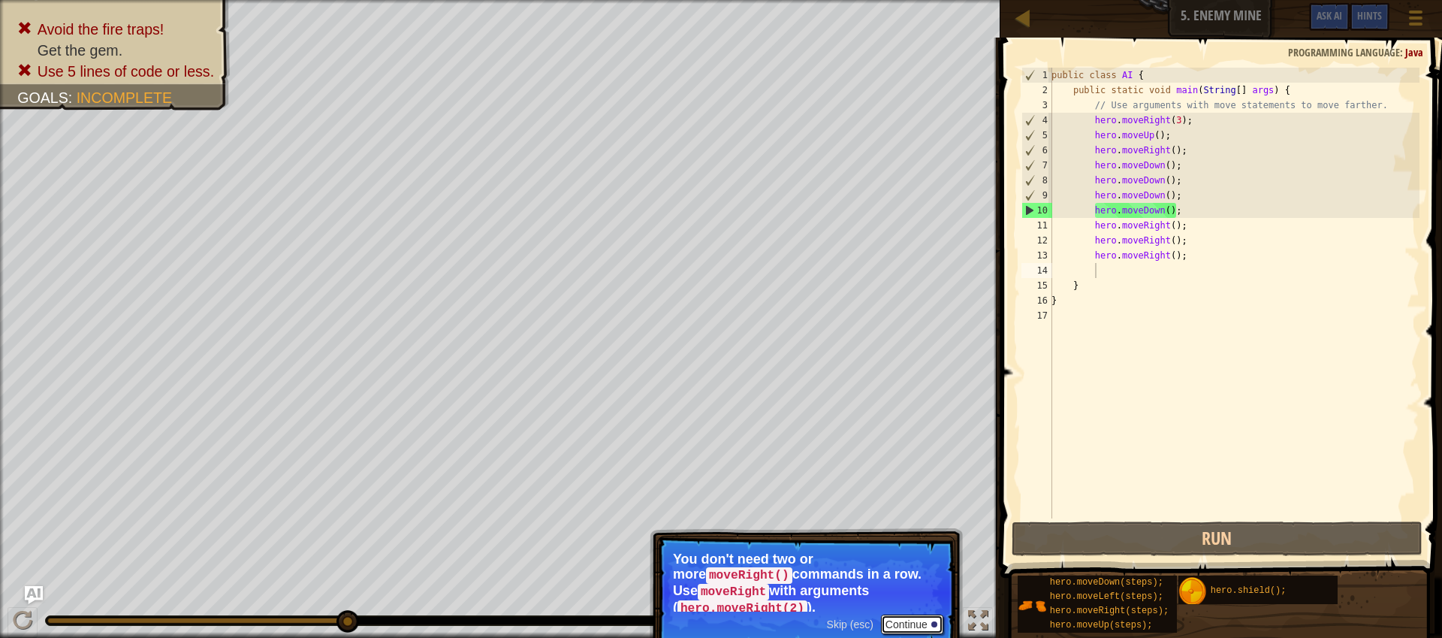
click at [939, 622] on button "Continue" at bounding box center [912, 624] width 62 height 20
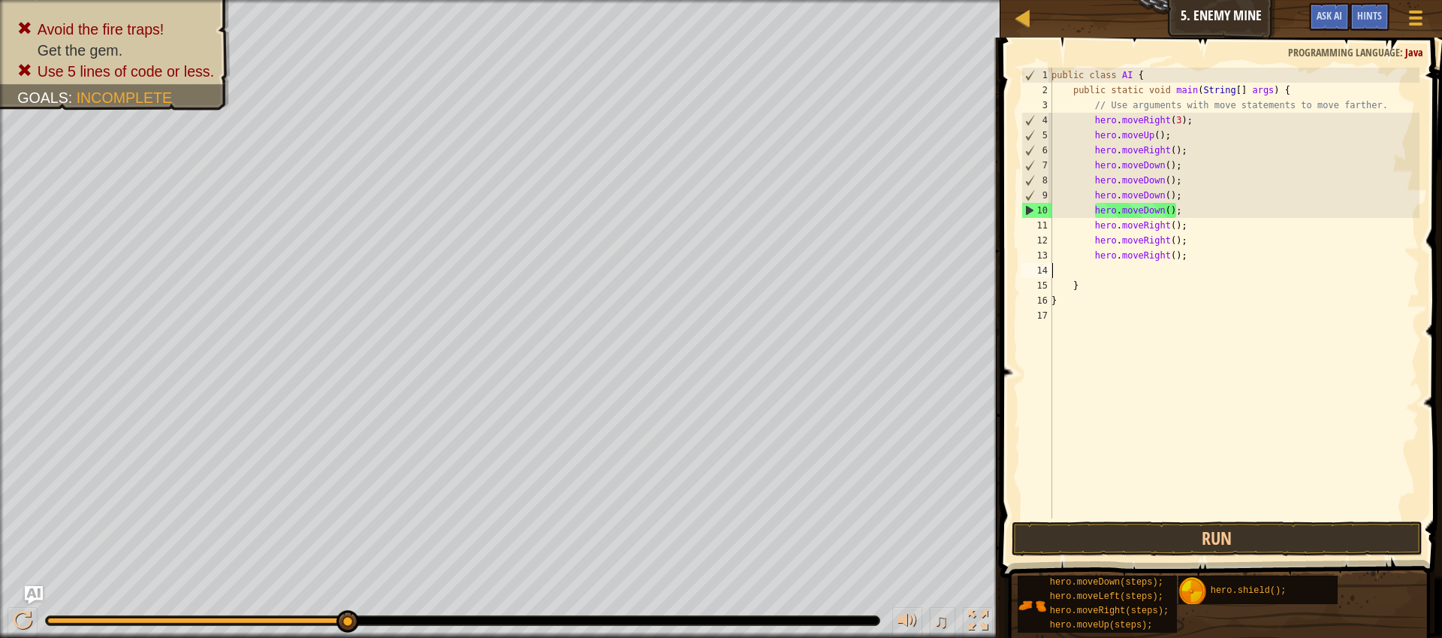
scroll to position [7, 0]
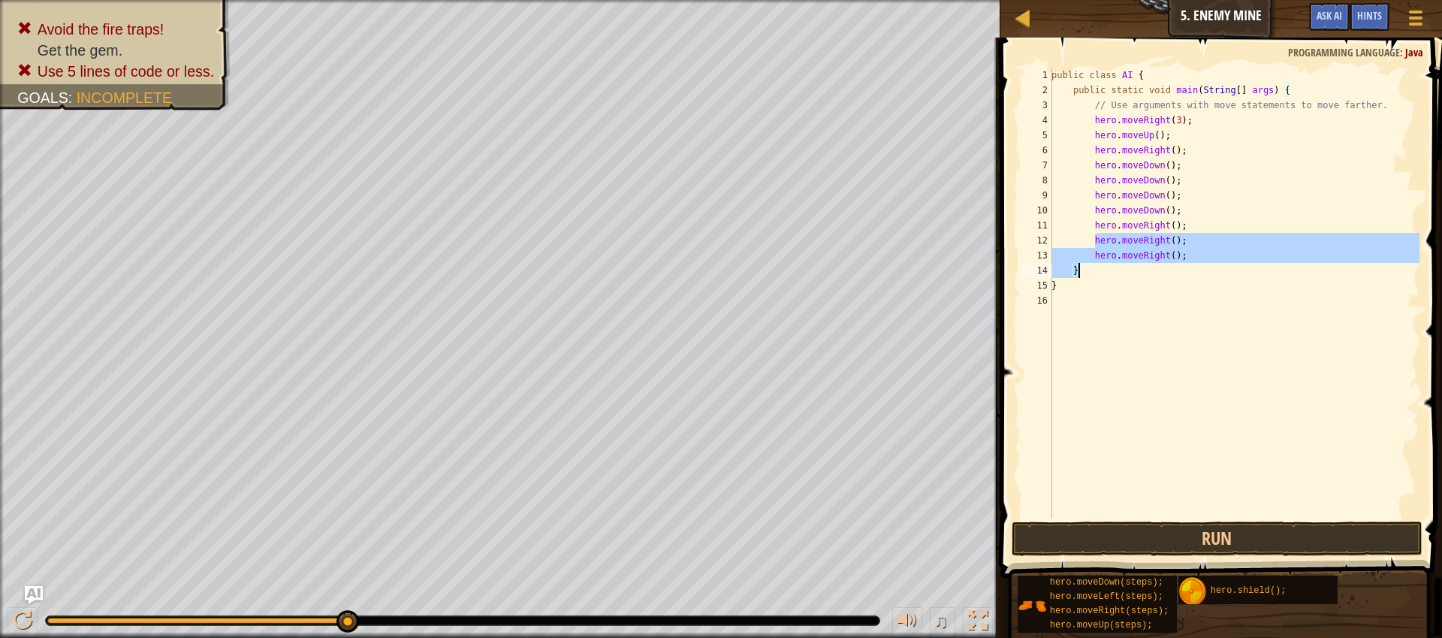
drag, startPoint x: 1097, startPoint y: 237, endPoint x: 1200, endPoint y: 259, distance: 104.5
click at [1200, 261] on div "public class AI { public static void main ( String [ ] args ) { // Use argument…" at bounding box center [1234, 308] width 371 height 481
type textarea "hero.moveRight(); hero.moveRight();"
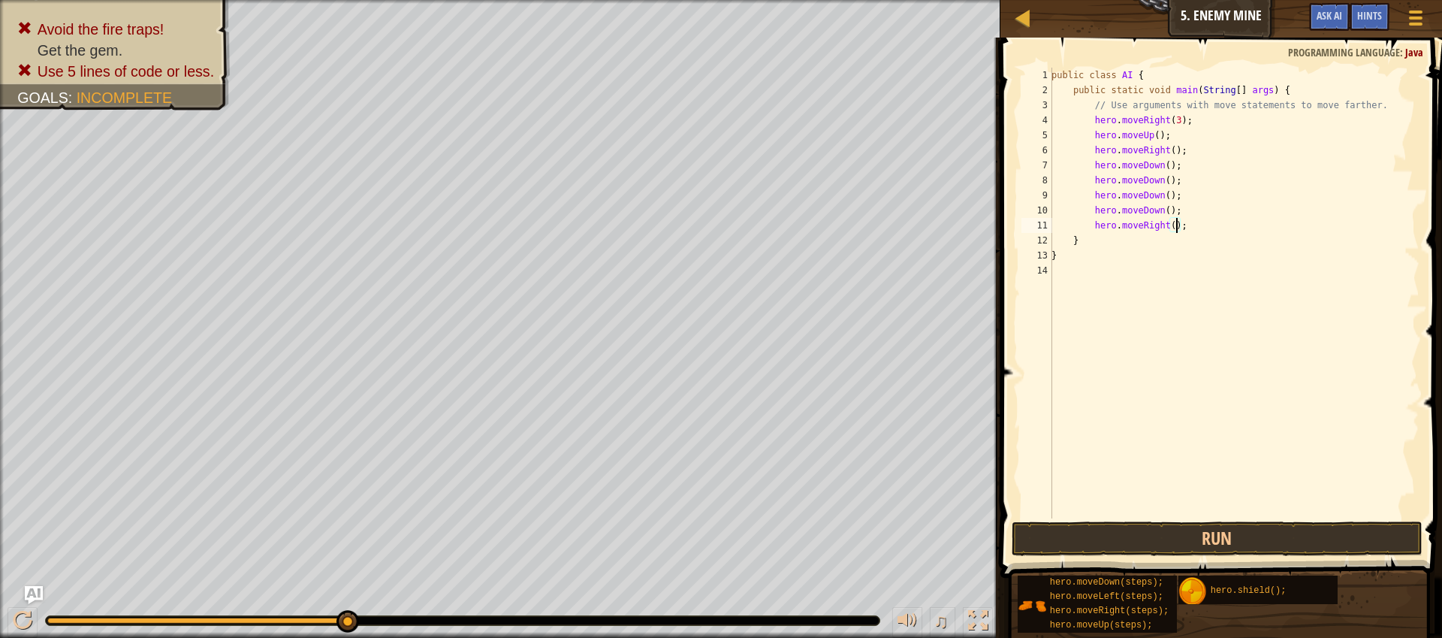
click at [1178, 229] on div "public class AI { public static void main ( String [ ] args ) { // Use argument…" at bounding box center [1234, 308] width 371 height 481
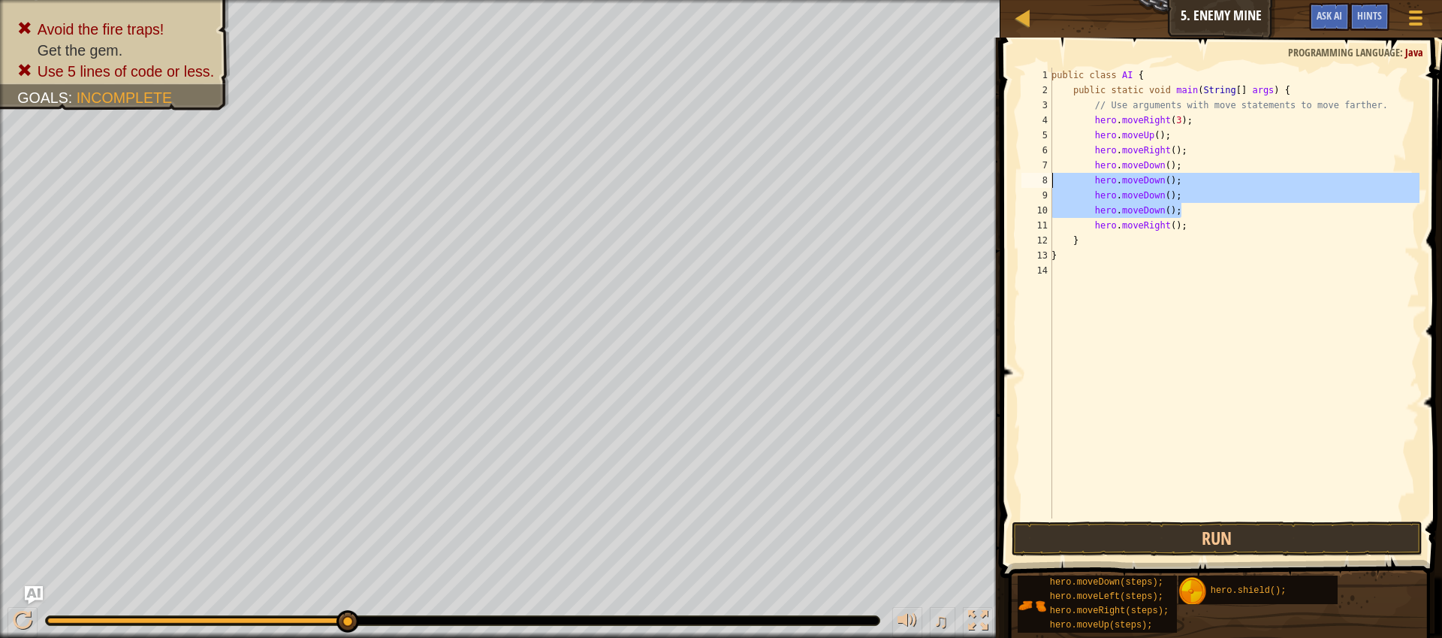
drag, startPoint x: 1180, startPoint y: 207, endPoint x: 1043, endPoint y: 177, distance: 140.7
click at [1043, 177] on div "hero.moveRight(); 1 2 3 4 5 6 7 8 9 10 11 12 13 14 public class AI { public sta…" at bounding box center [1219, 293] width 401 height 451
type textarea "hero.moveDown(); hero.moveDown();"
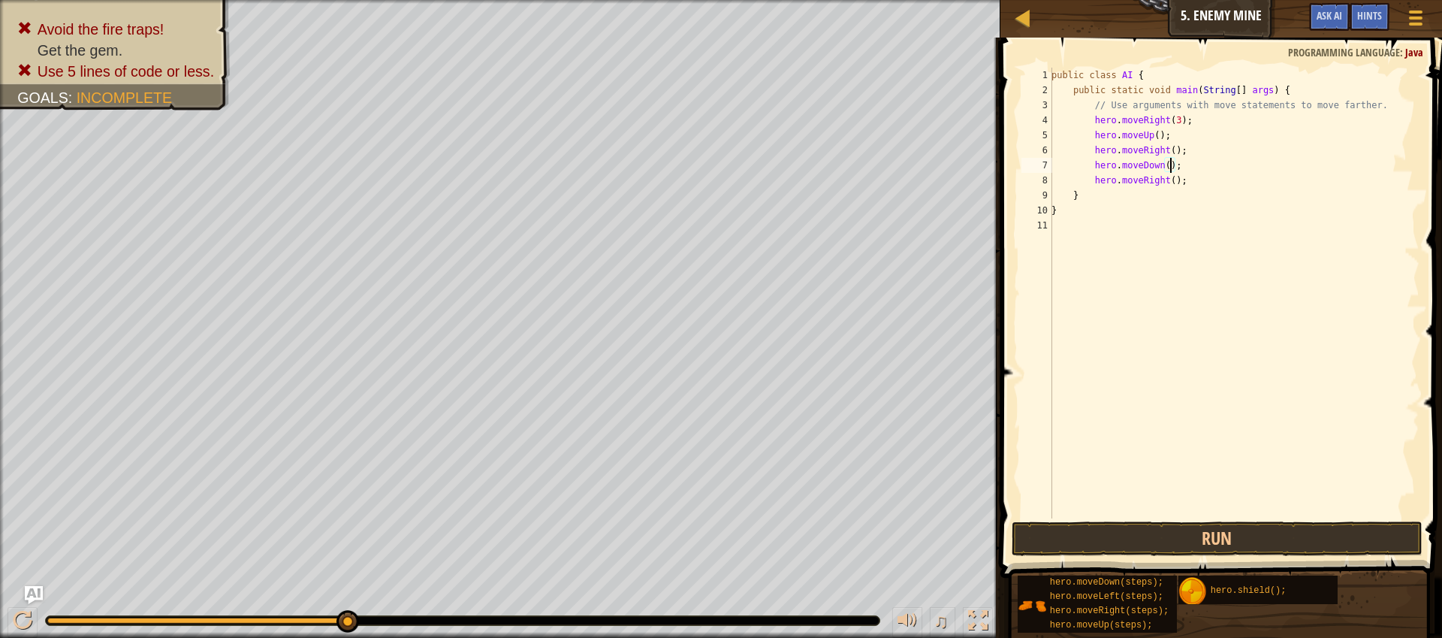
click at [1169, 164] on div "public class AI { public static void main ( String [ ] args ) { // Use argument…" at bounding box center [1234, 308] width 371 height 481
click at [1176, 182] on div "public class AI { public static void main ( String [ ] args ) { // Use argument…" at bounding box center [1234, 308] width 371 height 481
click at [1277, 545] on button "Run" at bounding box center [1217, 538] width 411 height 35
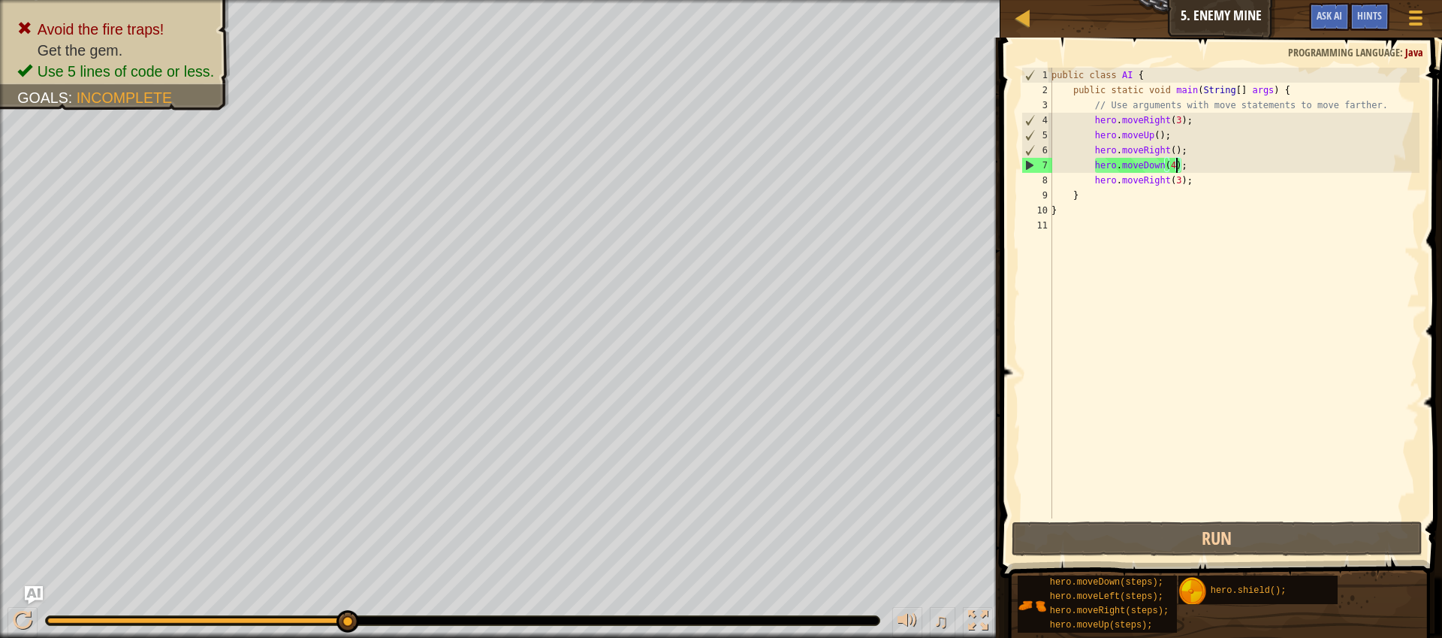
click at [1179, 171] on div "public class AI { public static void main ( String [ ] args ) { // Use argument…" at bounding box center [1234, 308] width 371 height 481
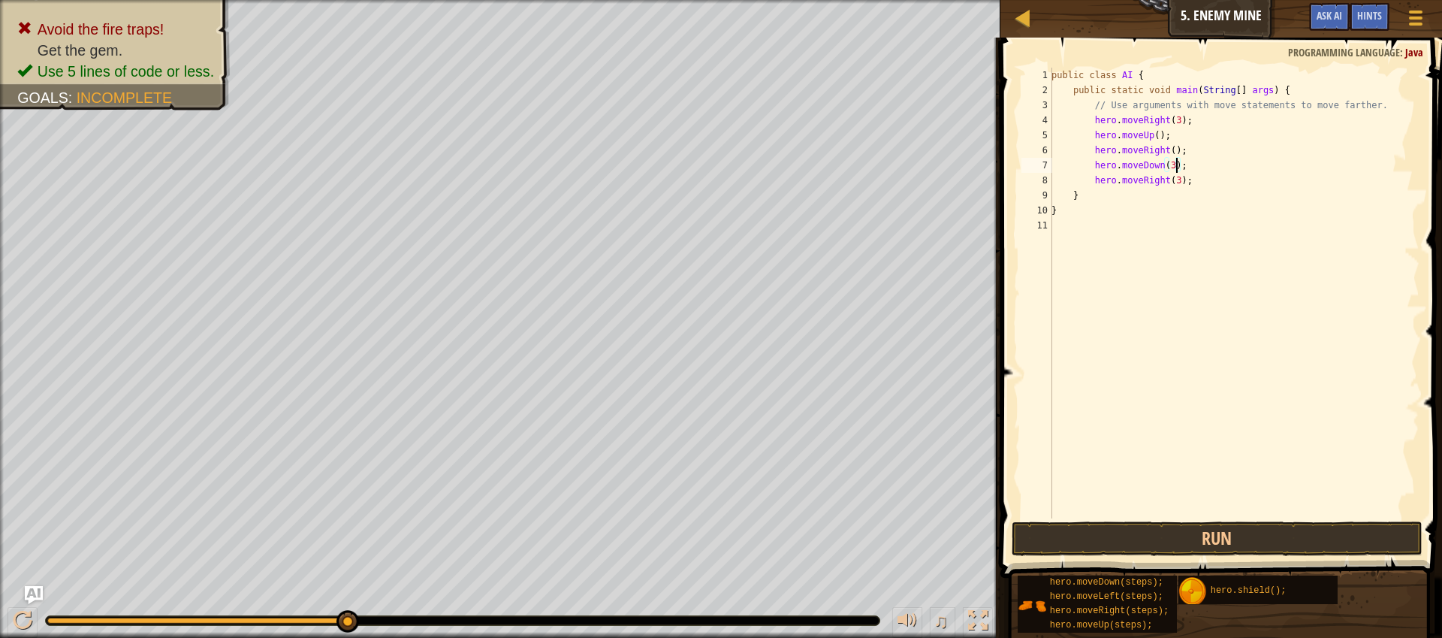
type textarea "hero.moveDown(3);"
click at [1327, 522] on div "hero.moveDown(3); 1 2 3 4 5 6 7 8 9 10 11 public class AI { public static void …" at bounding box center [1219, 337] width 446 height 584
click at [1327, 524] on button "Run" at bounding box center [1217, 538] width 411 height 35
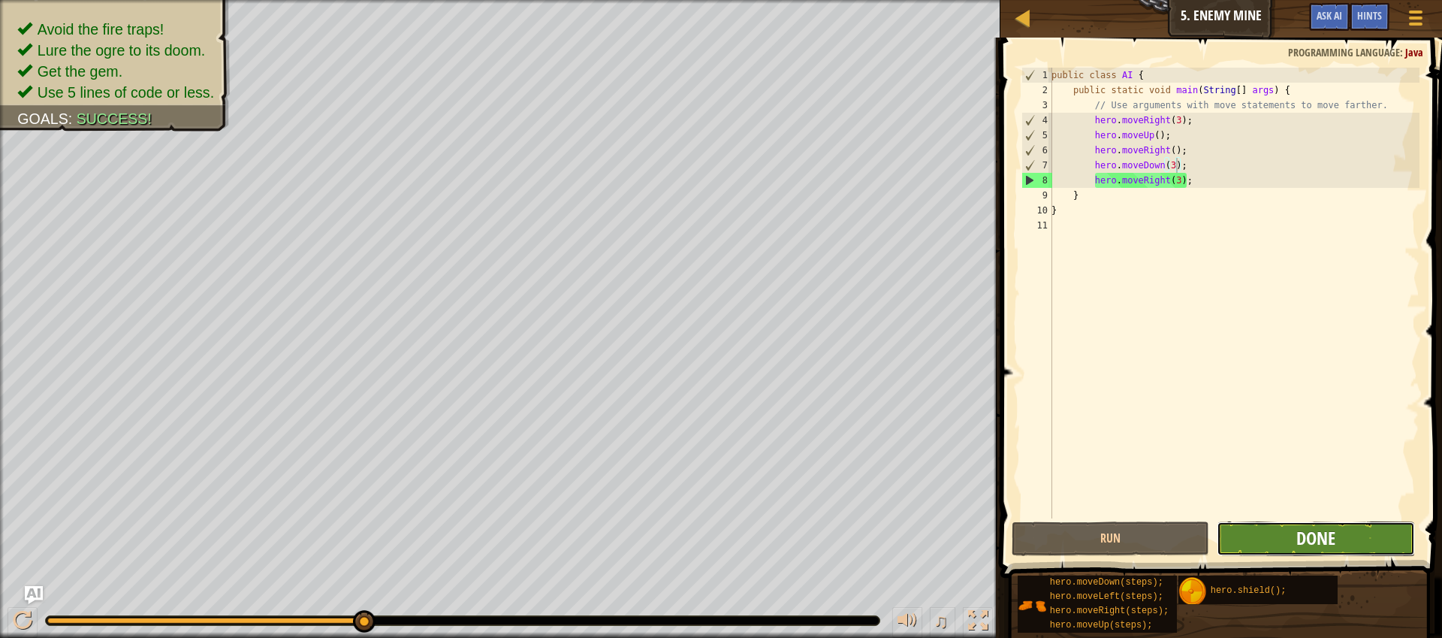
click at [1308, 543] on span "Done" at bounding box center [1315, 538] width 39 height 24
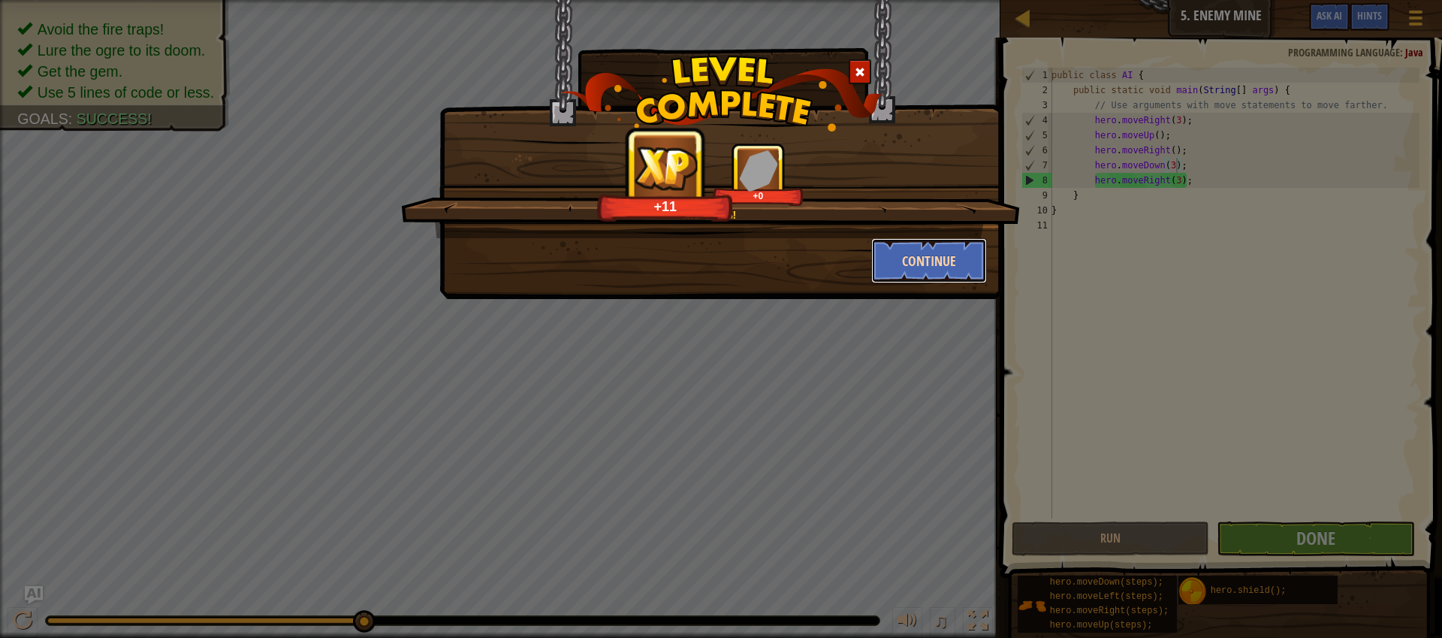
click at [985, 265] on button "Continue" at bounding box center [929, 260] width 116 height 45
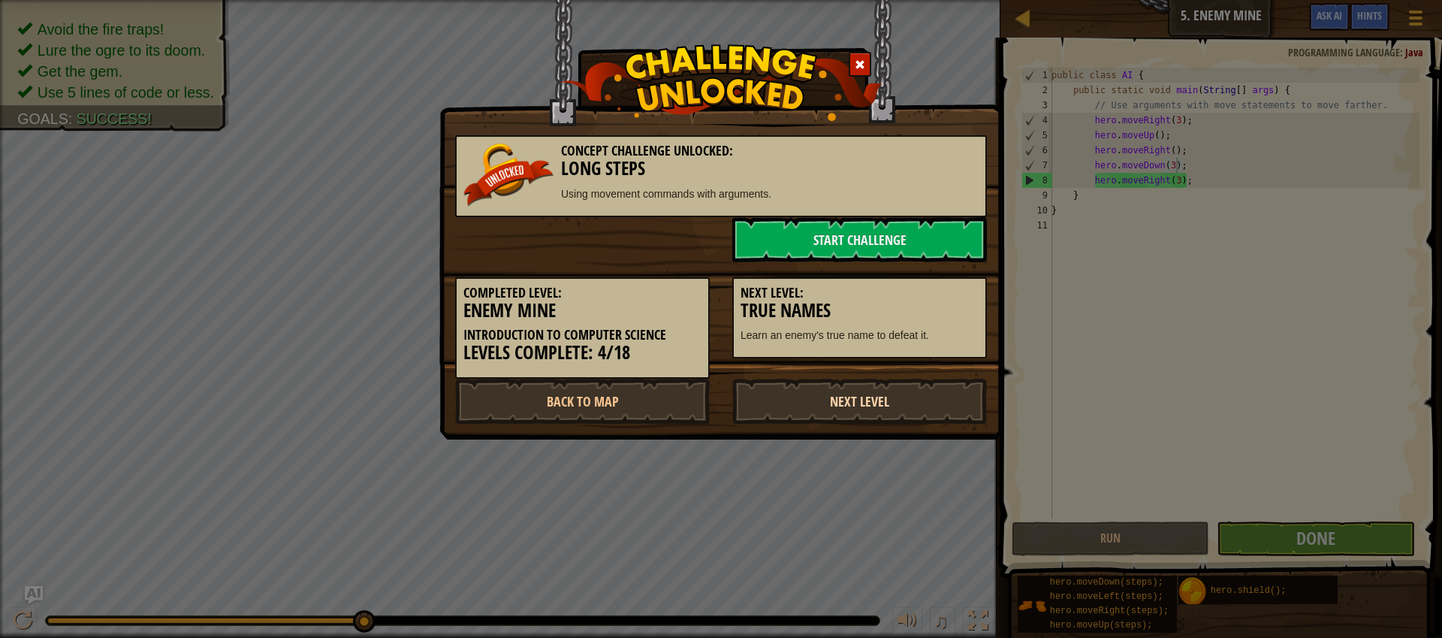
click at [907, 404] on link "Next Level" at bounding box center [859, 401] width 255 height 45
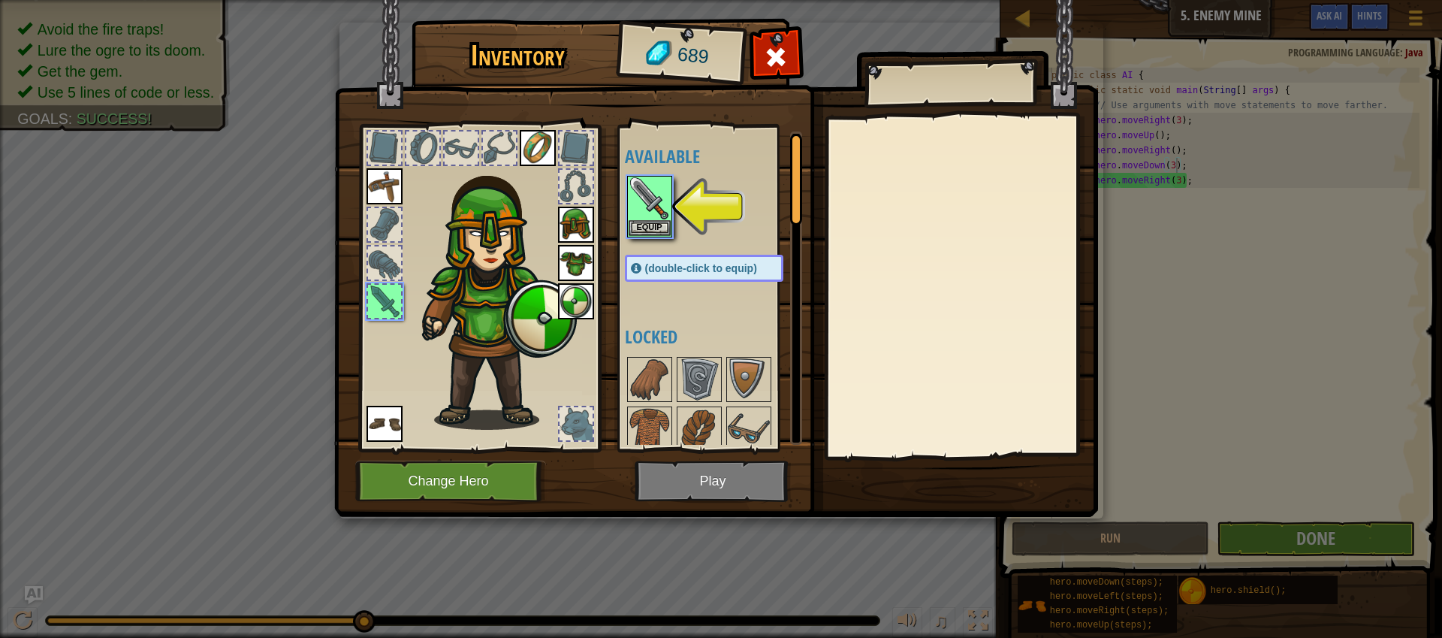
click at [640, 257] on div "(double-click to equip)" at bounding box center [704, 268] width 158 height 27
click at [650, 228] on button "Equip" at bounding box center [650, 227] width 42 height 16
click at [650, 408] on img at bounding box center [650, 429] width 42 height 42
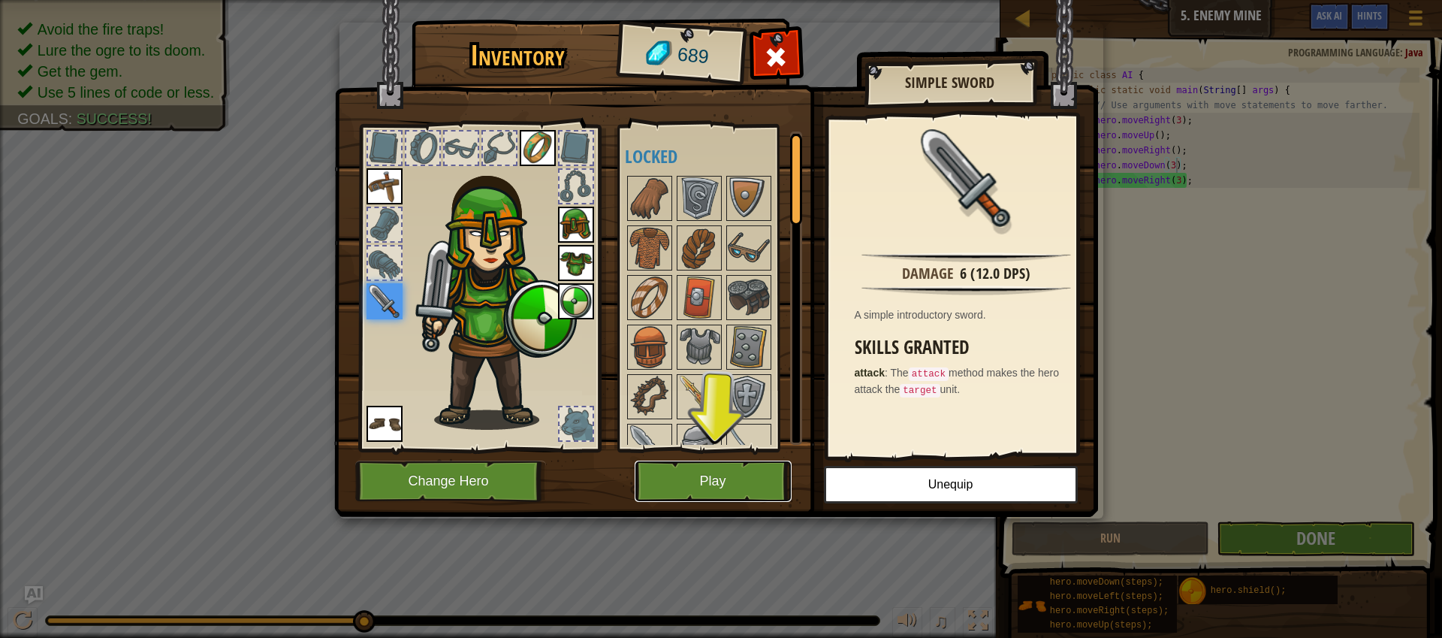
click at [695, 485] on button "Play" at bounding box center [713, 480] width 157 height 41
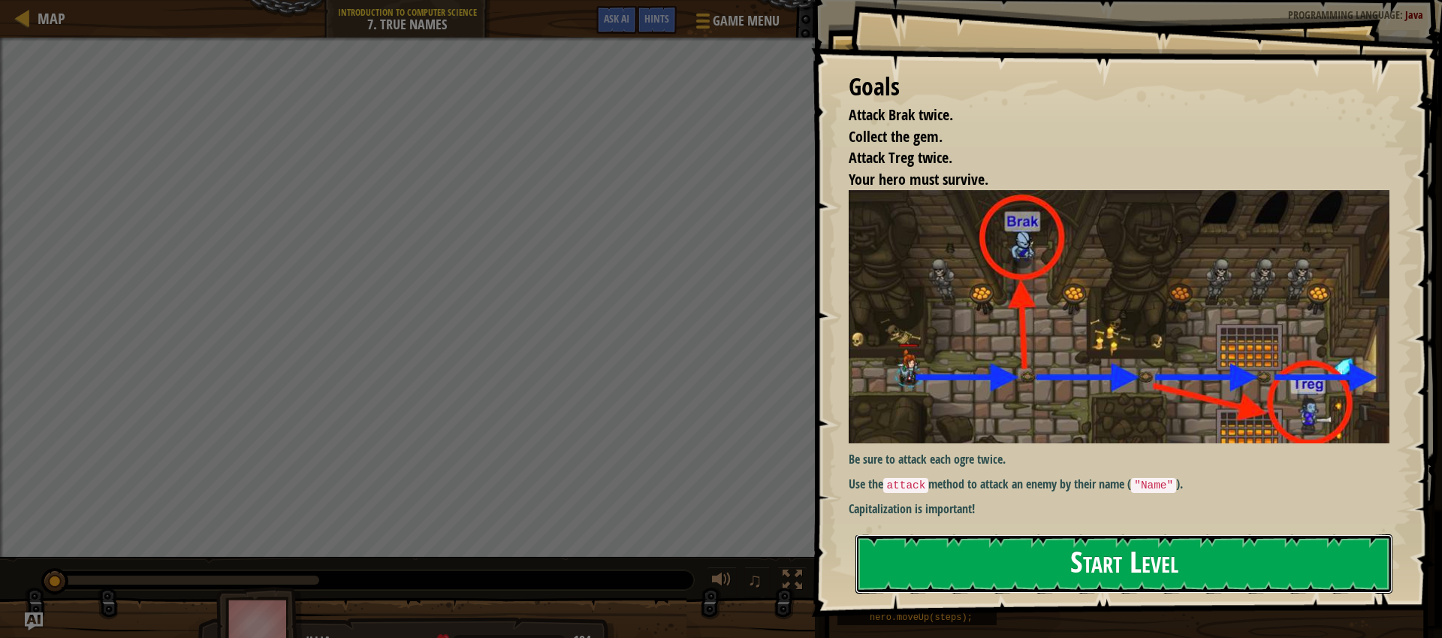
click at [1175, 563] on button "Start Level" at bounding box center [1124, 563] width 537 height 59
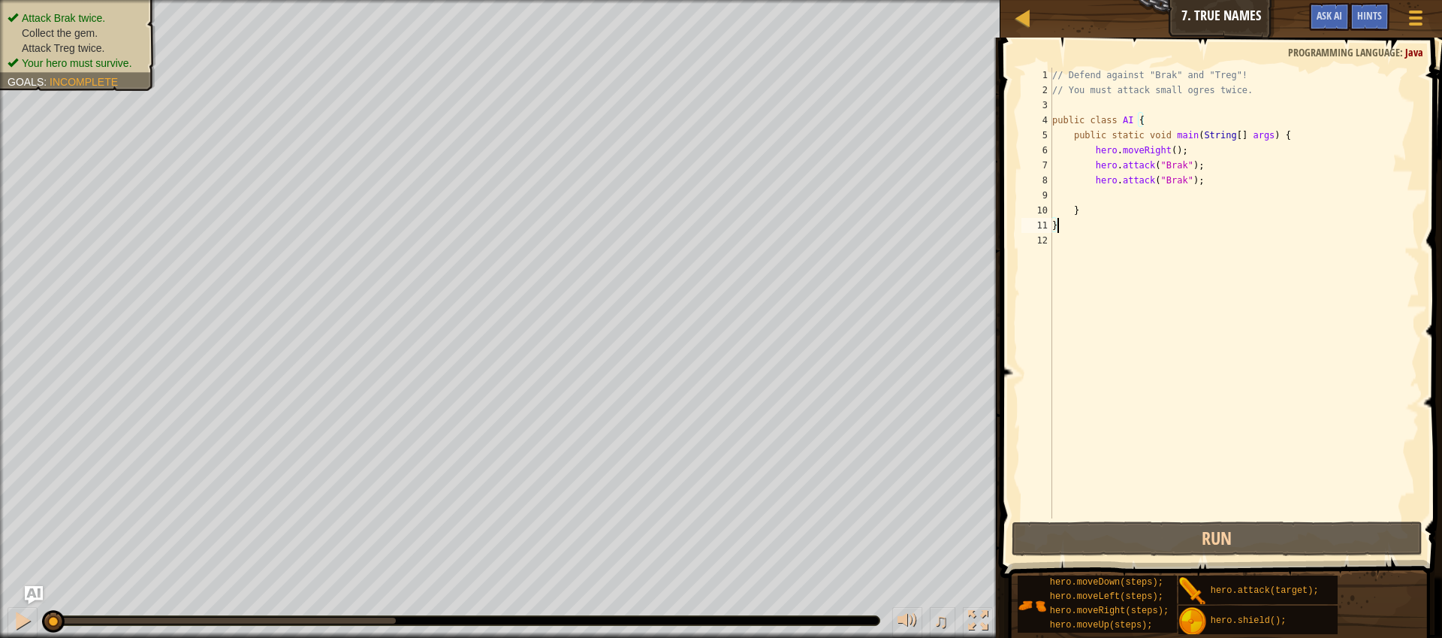
click at [1170, 197] on div "// Defend against "Brak" and "Treg"! // You must attack small ogres twice. publ…" at bounding box center [1234, 308] width 370 height 481
type textarea "h"
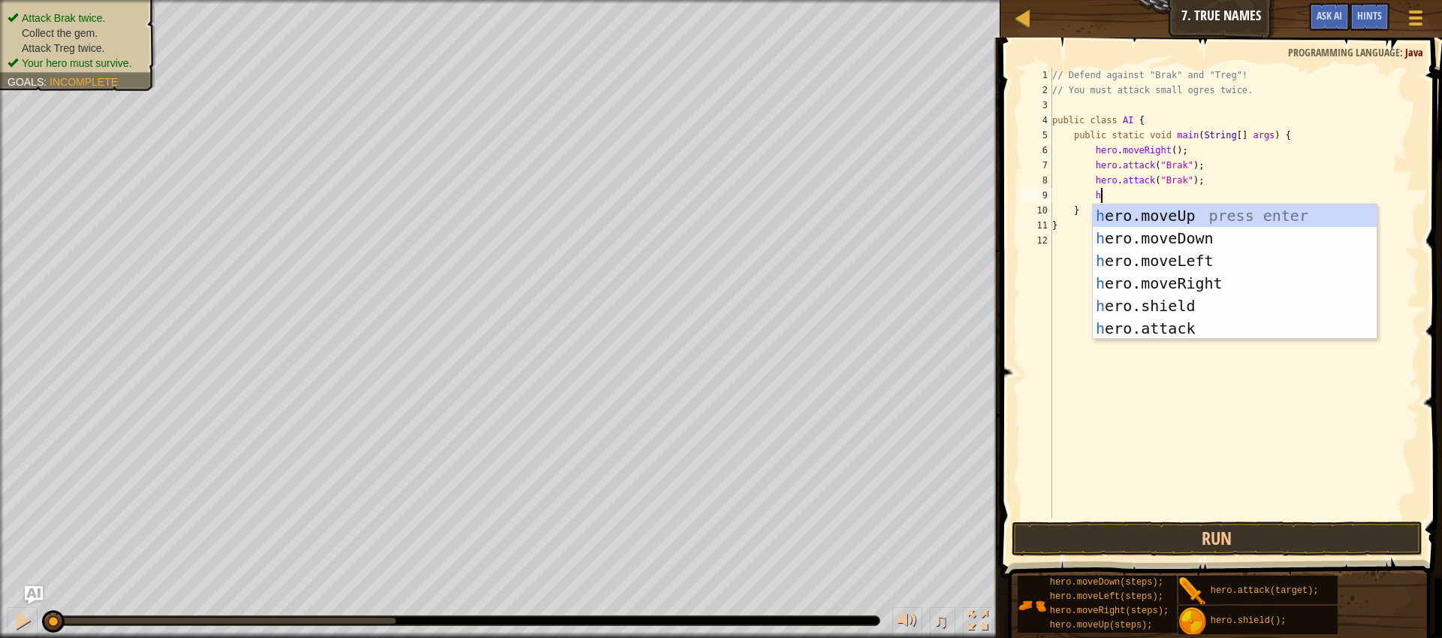
scroll to position [7, 3]
click at [1190, 279] on div "h ero.moveUp press enter h ero.moveDown press enter h ero.moveLeft press enter …" at bounding box center [1235, 294] width 284 height 180
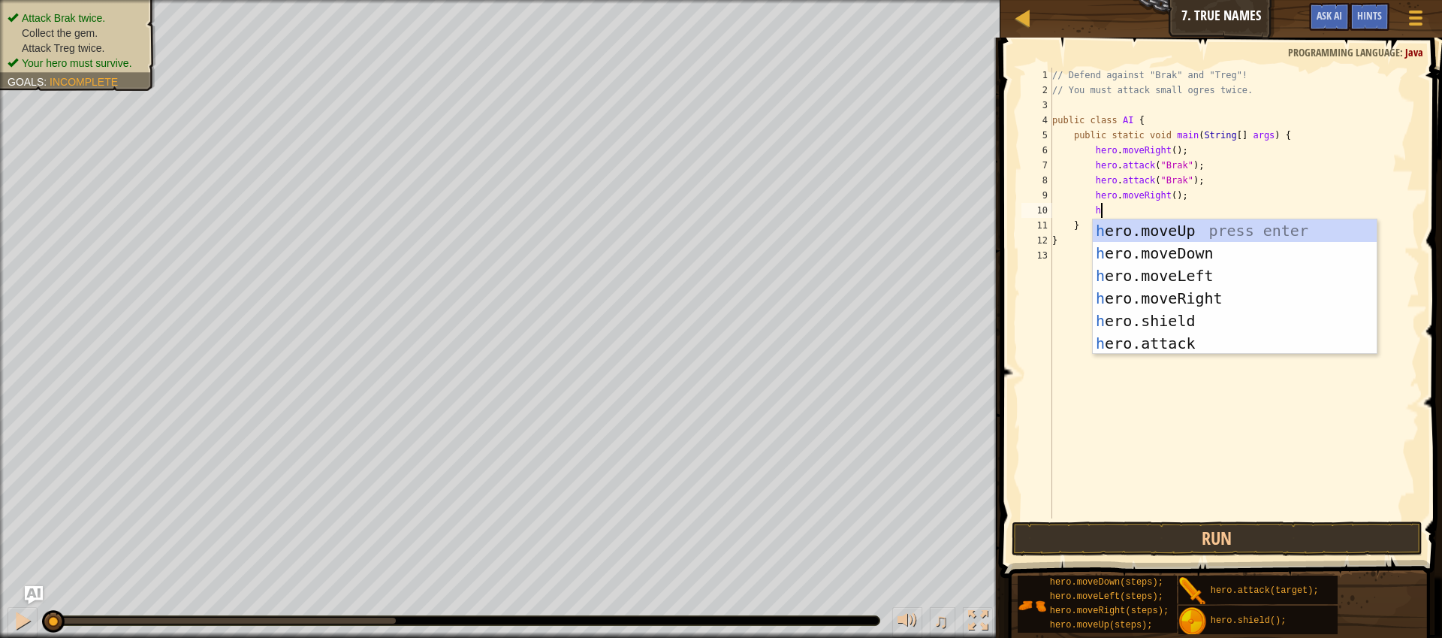
click at [1177, 192] on div "// Defend against "Brak" and "Treg"! // You must attack small ogres twice. publ…" at bounding box center [1234, 308] width 370 height 481
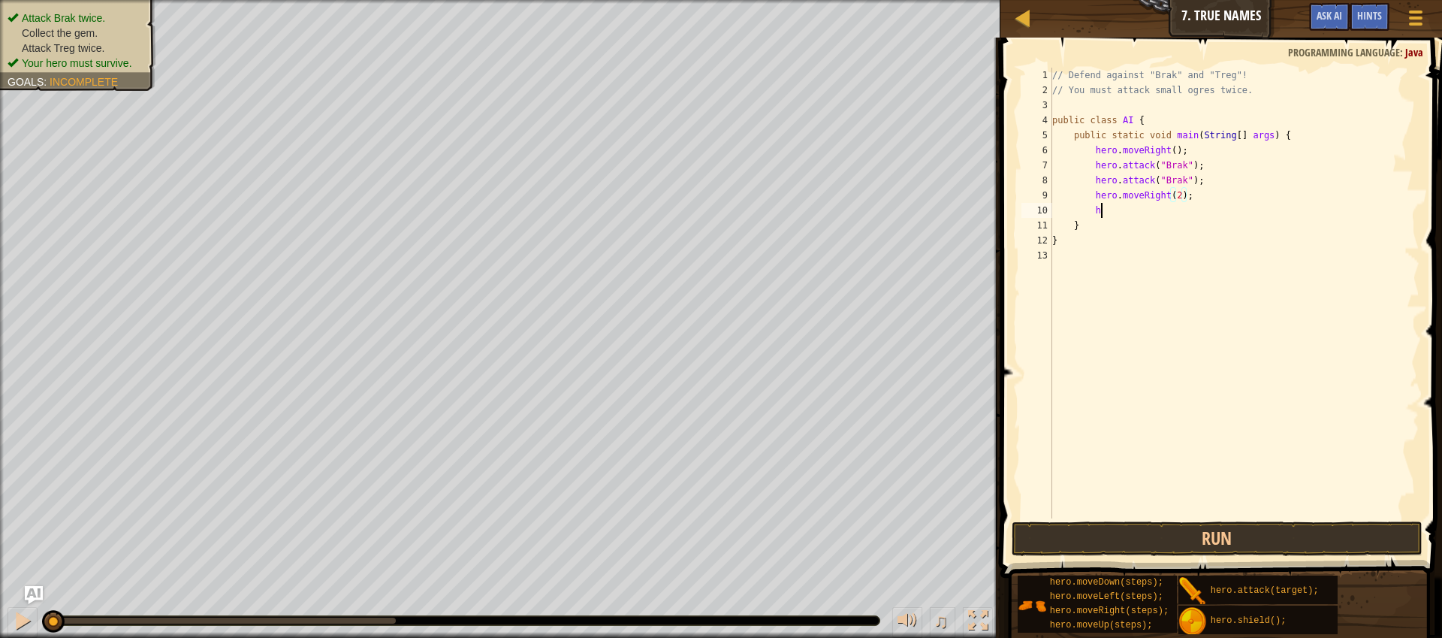
click at [1173, 212] on div "// Defend against "Brak" and "Treg"! // You must attack small ogres twice. publ…" at bounding box center [1234, 308] width 370 height 481
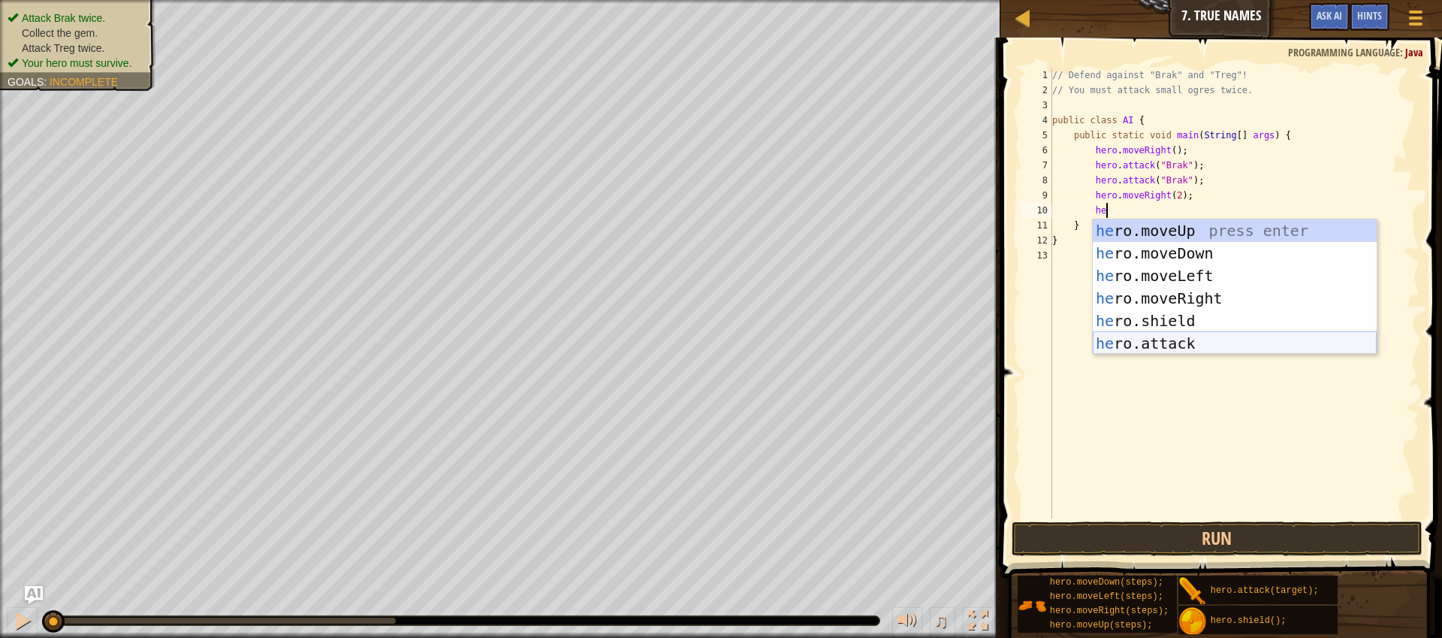
click at [1227, 340] on div "he ro.moveUp press enter he ro.moveDown press enter he ro.moveLeft press enter …" at bounding box center [1235, 309] width 284 height 180
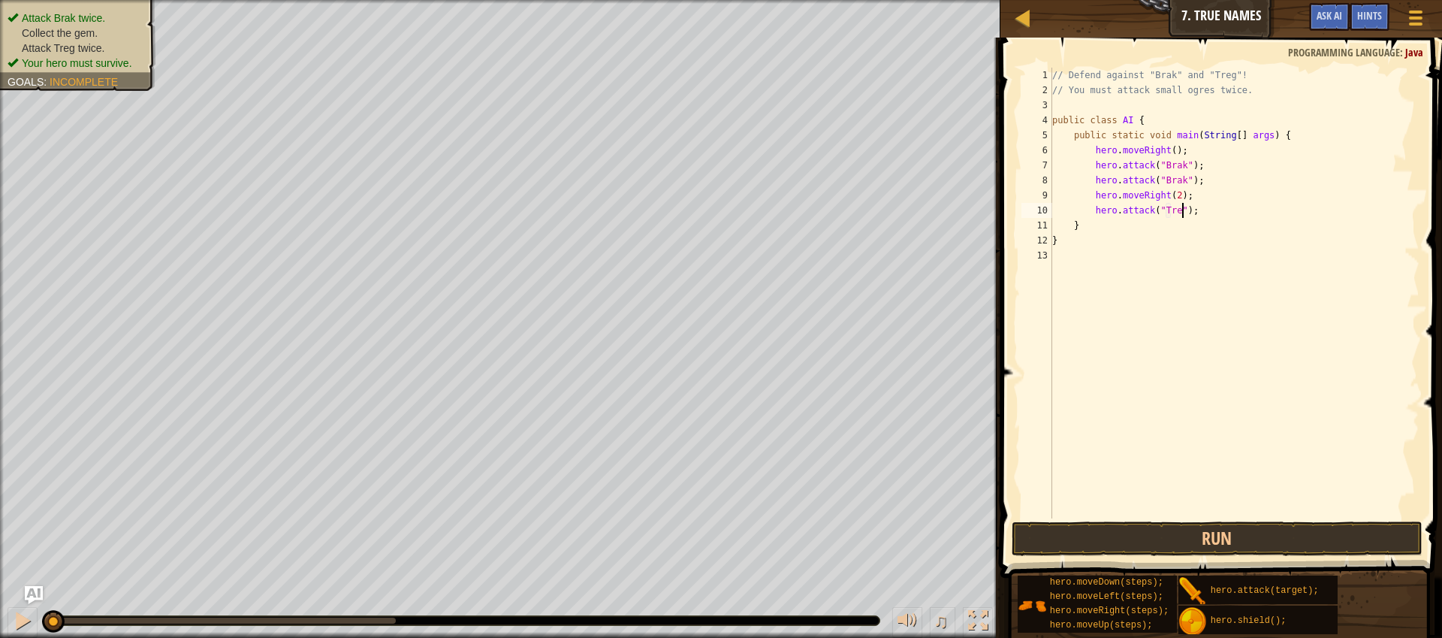
scroll to position [7, 11]
type textarea "hero.attack("Treg");"
click at [1244, 210] on div "// Defend against "Brak" and "Treg"! // You must attack small ogres twice. publ…" at bounding box center [1234, 308] width 370 height 481
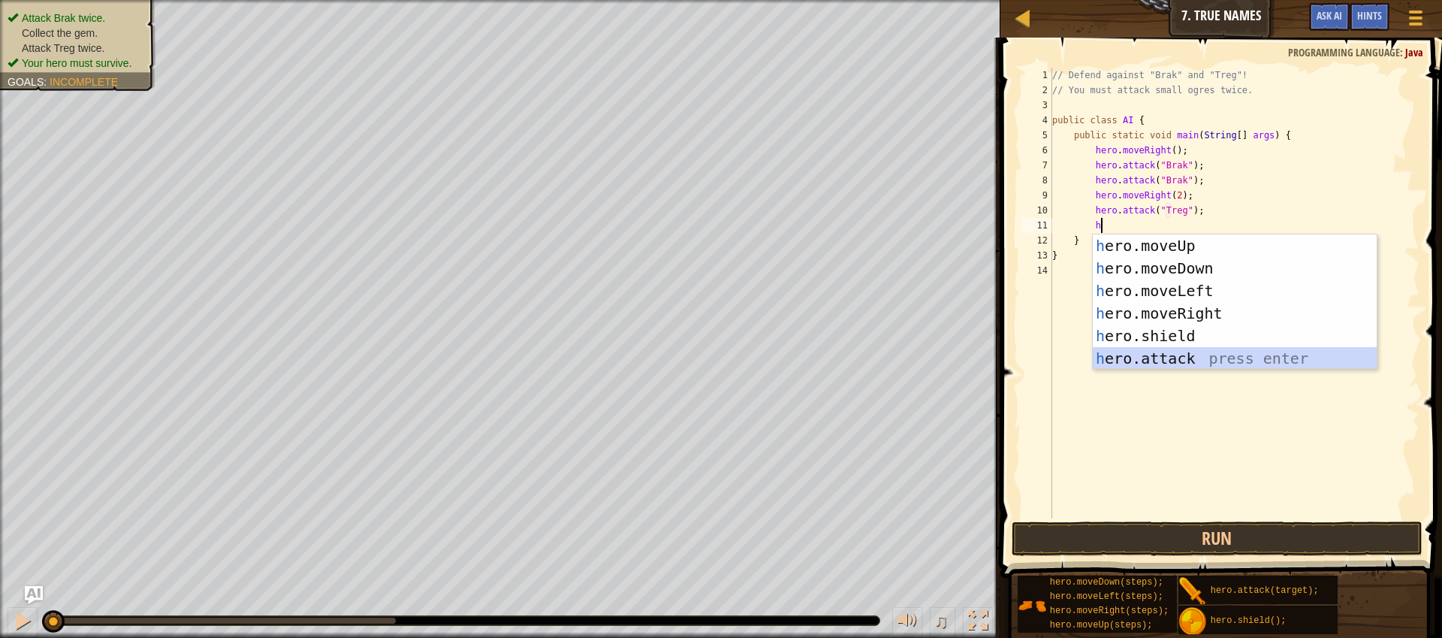
click at [1254, 352] on div "h ero.moveUp press enter h ero.moveDown press enter h ero.moveLeft press enter …" at bounding box center [1235, 324] width 284 height 180
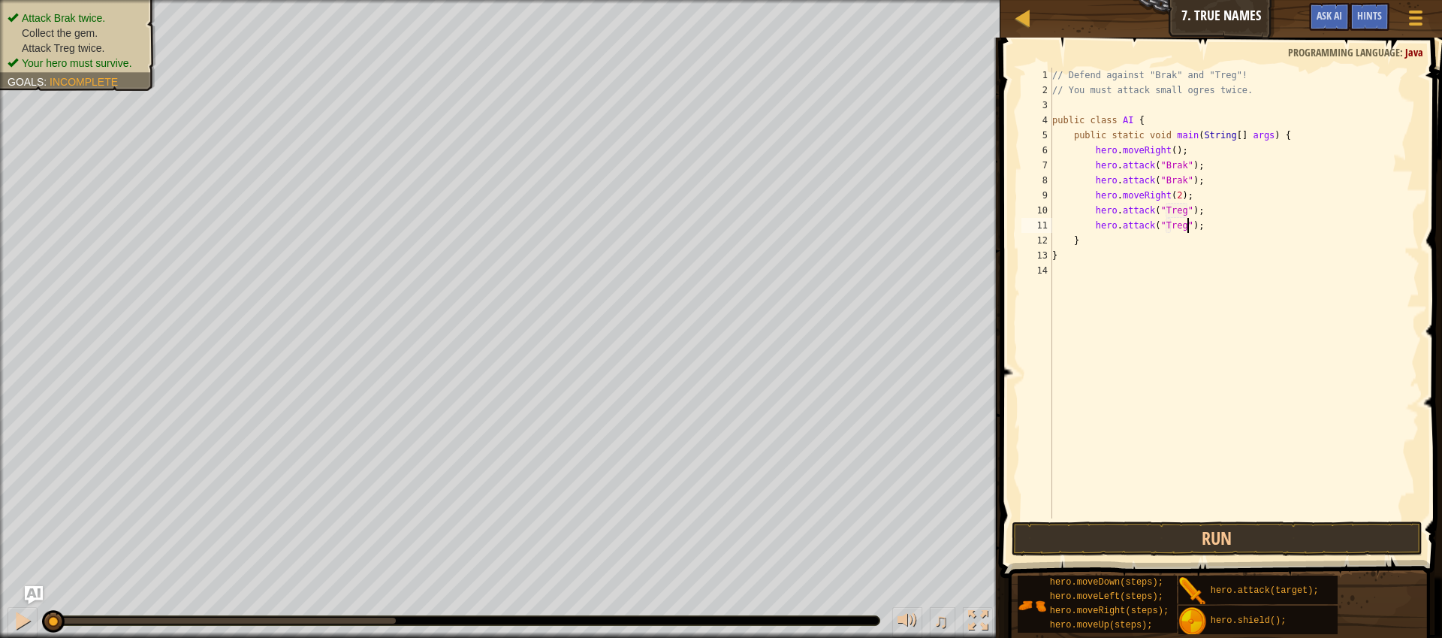
scroll to position [7, 11]
type textarea "hero.attack("Treg");"
click at [1283, 543] on button "Run" at bounding box center [1217, 538] width 411 height 35
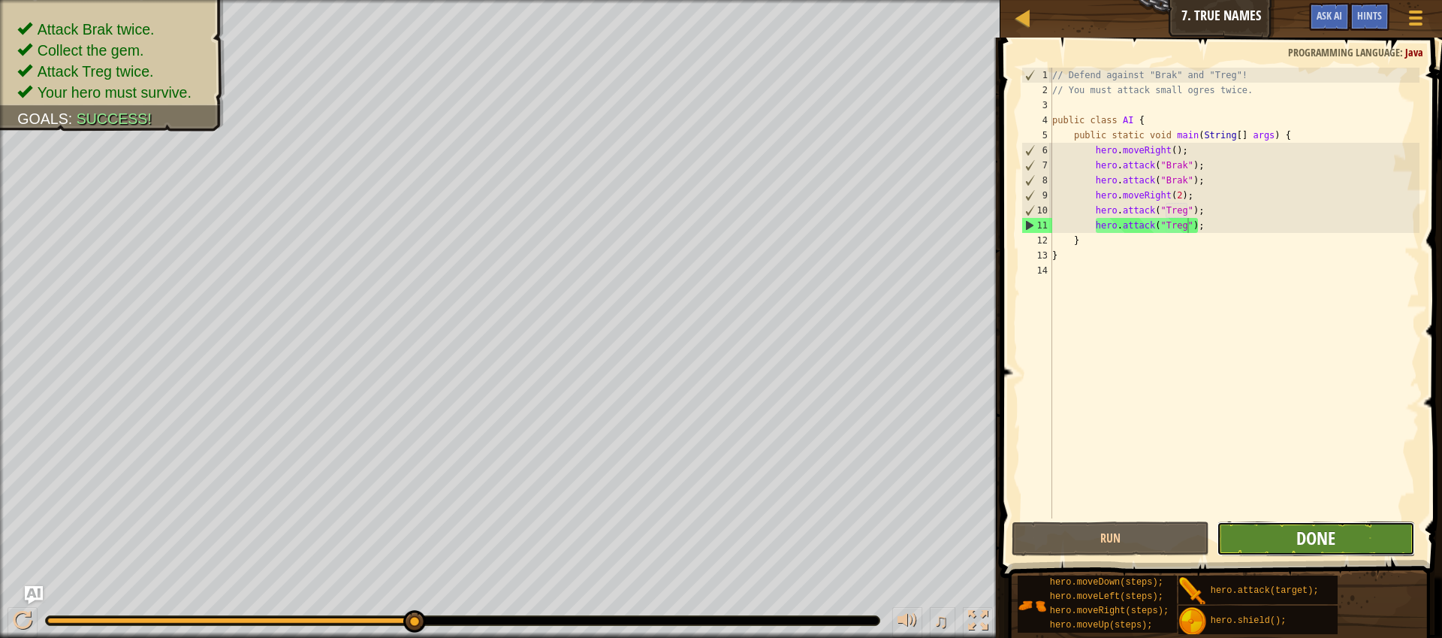
click at [1332, 540] on span "Done" at bounding box center [1315, 538] width 39 height 24
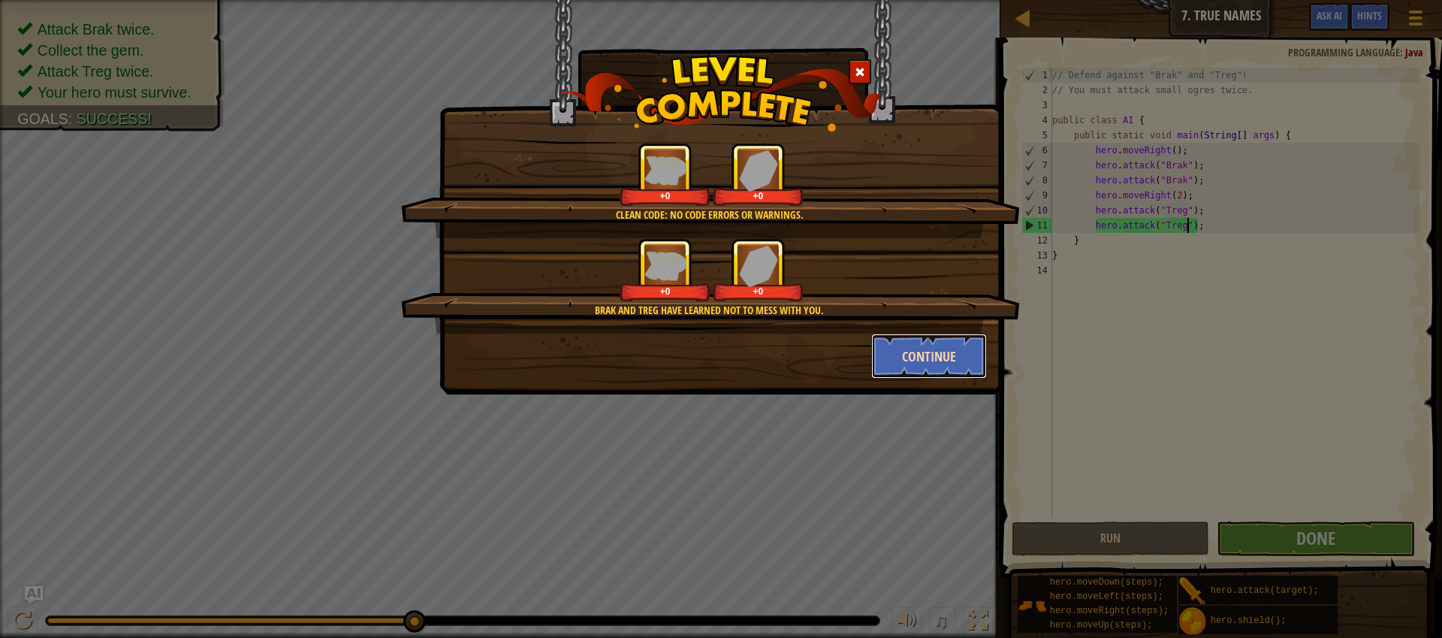
click at [946, 353] on button "Continue" at bounding box center [929, 356] width 116 height 45
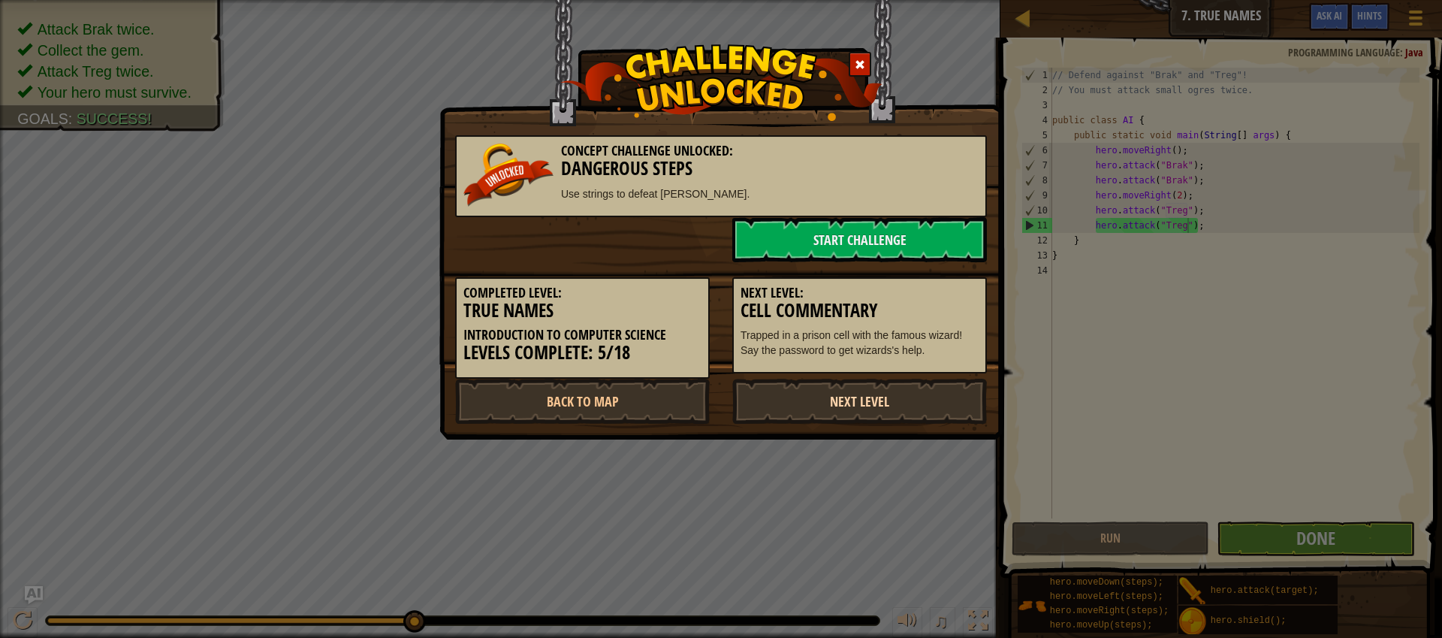
click at [929, 391] on link "Next Level" at bounding box center [859, 401] width 255 height 45
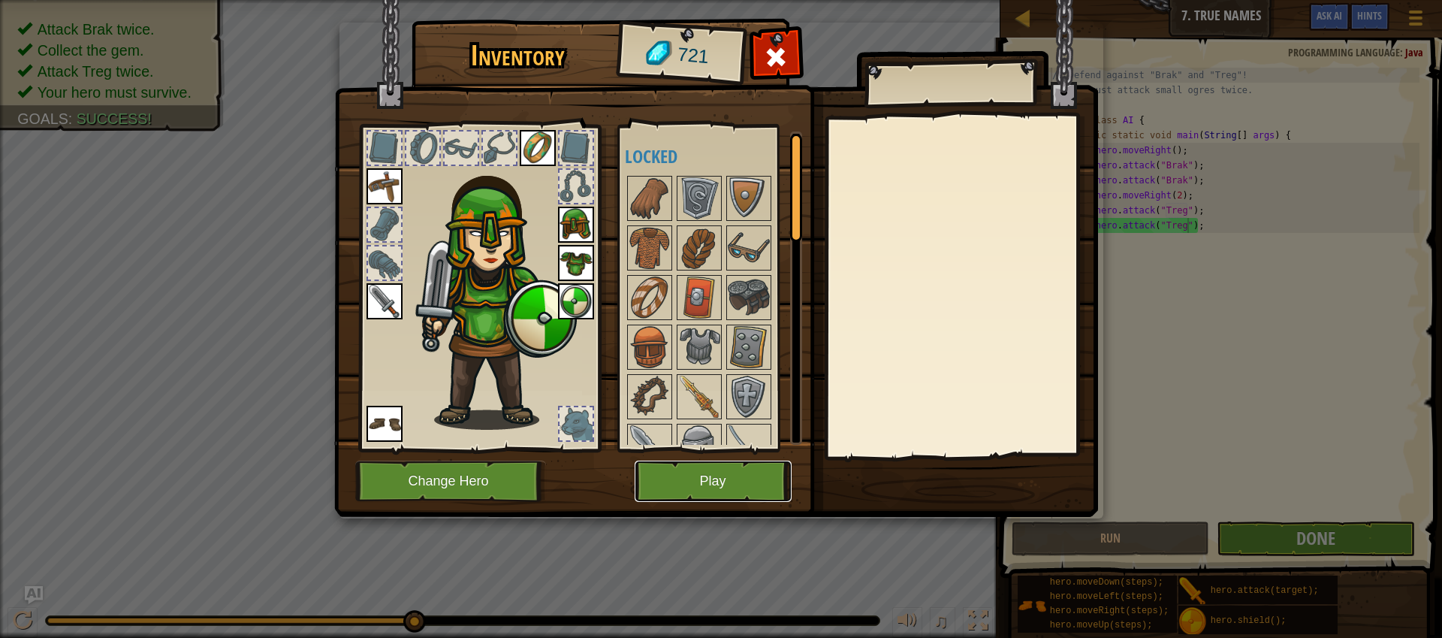
click at [717, 489] on button "Play" at bounding box center [713, 480] width 157 height 41
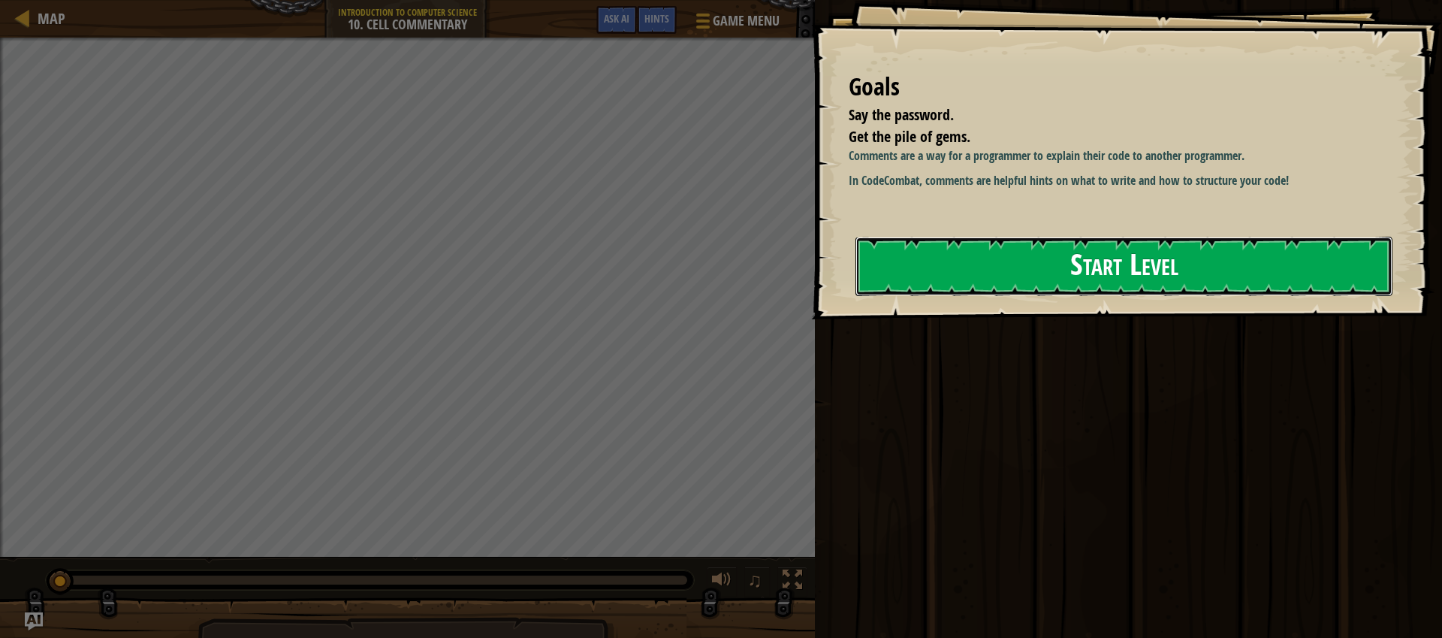
click at [1031, 274] on button "Start Level" at bounding box center [1124, 266] width 537 height 59
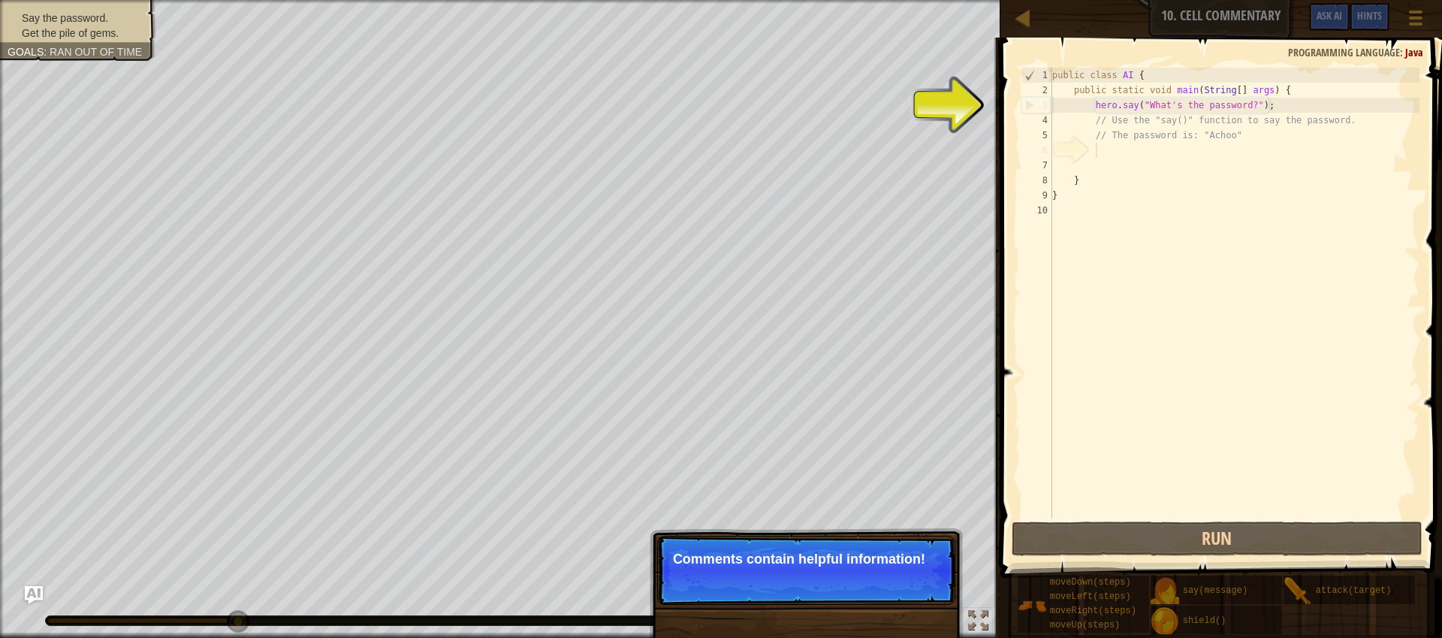
click at [1141, 149] on div "public class AI { public static void main ( String [ ] args ) { hero . say ( "W…" at bounding box center [1234, 308] width 370 height 481
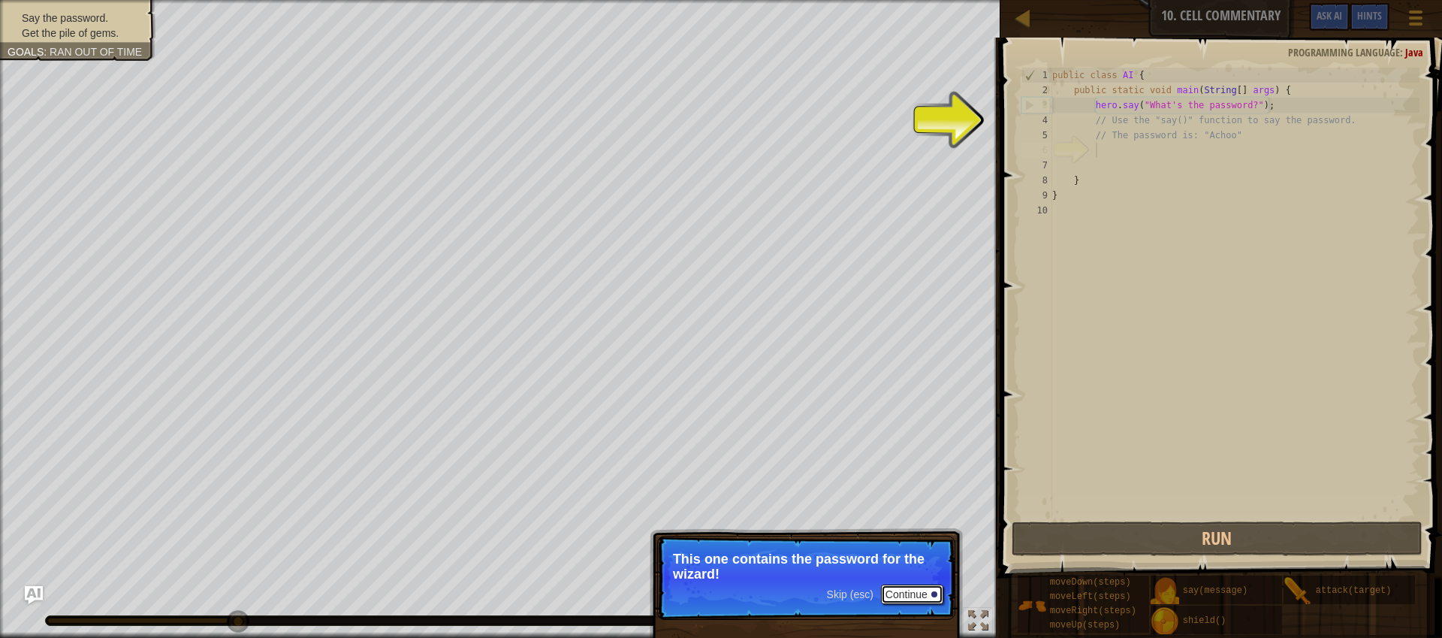
click at [910, 593] on button "Continue" at bounding box center [912, 594] width 62 height 20
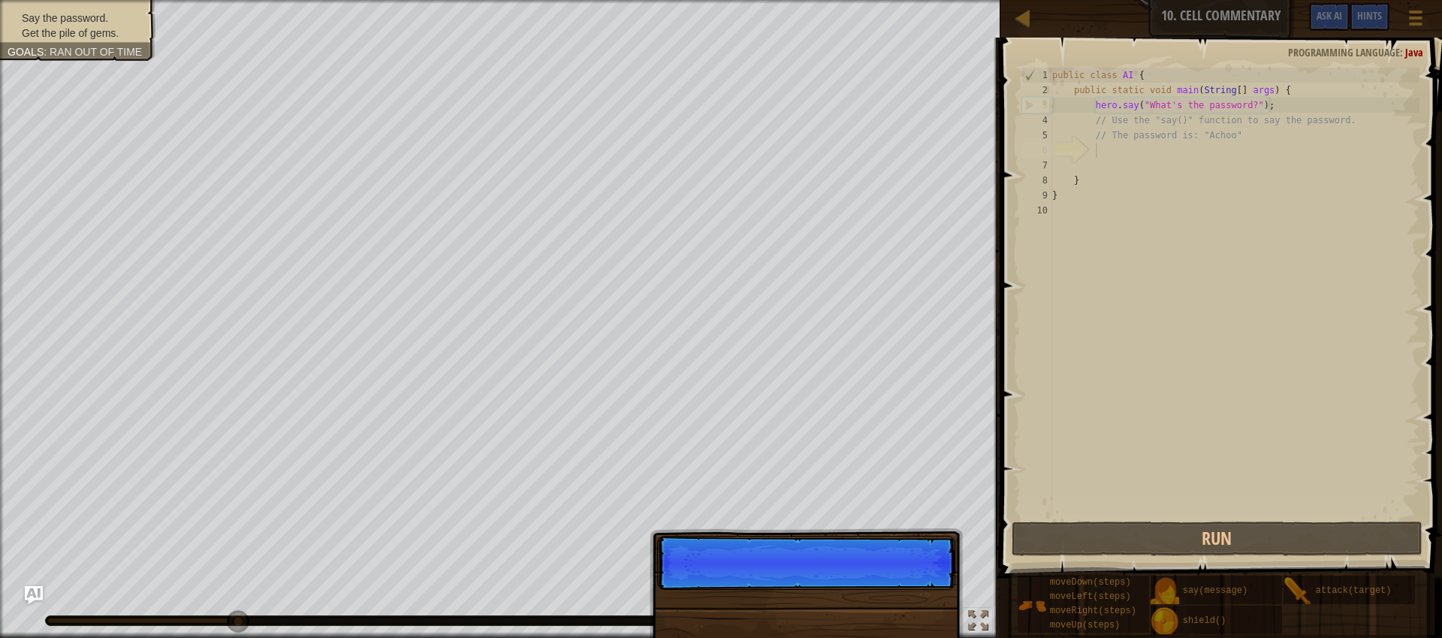
scroll to position [7, 2]
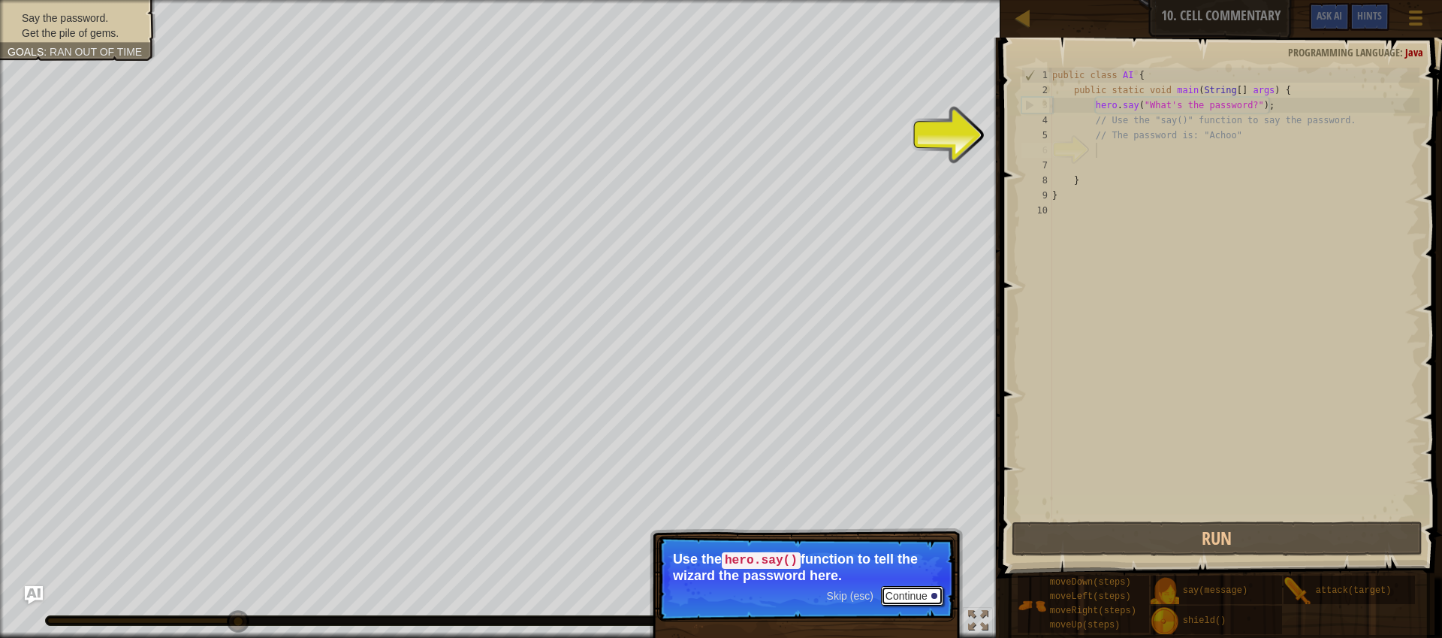
click at [922, 600] on button "Continue" at bounding box center [912, 596] width 62 height 20
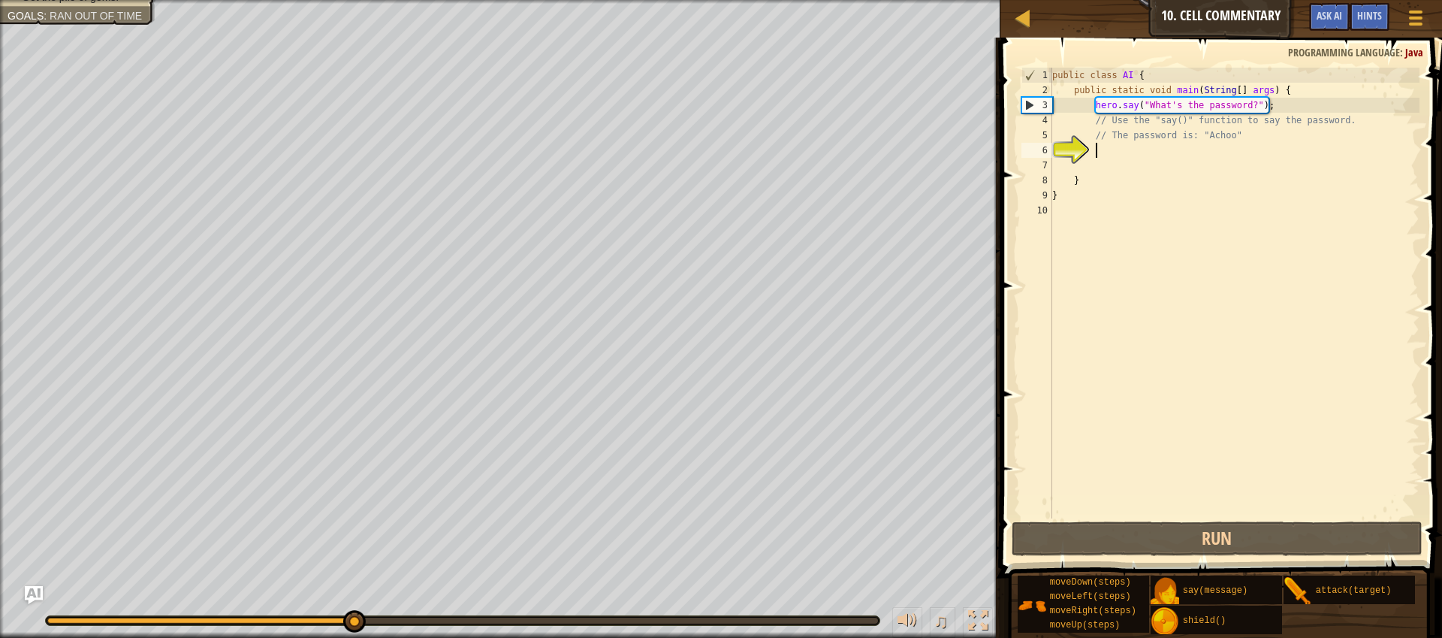
click at [1232, 104] on div "public class AI { public static void main ( String [ ] args ) { hero . say ( "W…" at bounding box center [1234, 308] width 370 height 481
click at [1232, 105] on div "public class AI { public static void main ( String [ ] args ) { hero . say ( "W…" at bounding box center [1234, 308] width 370 height 481
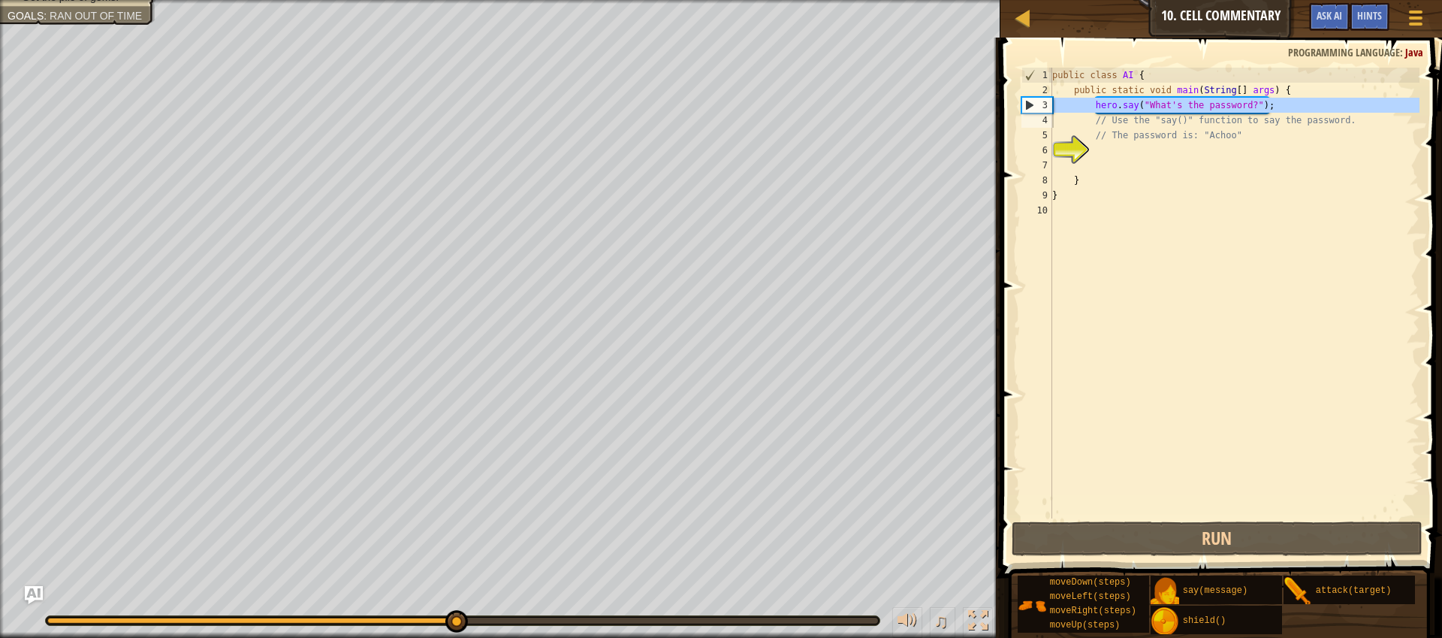
click at [1233, 106] on div "public class AI { public static void main ( String [ ] args ) { hero . say ( "W…" at bounding box center [1234, 308] width 370 height 481
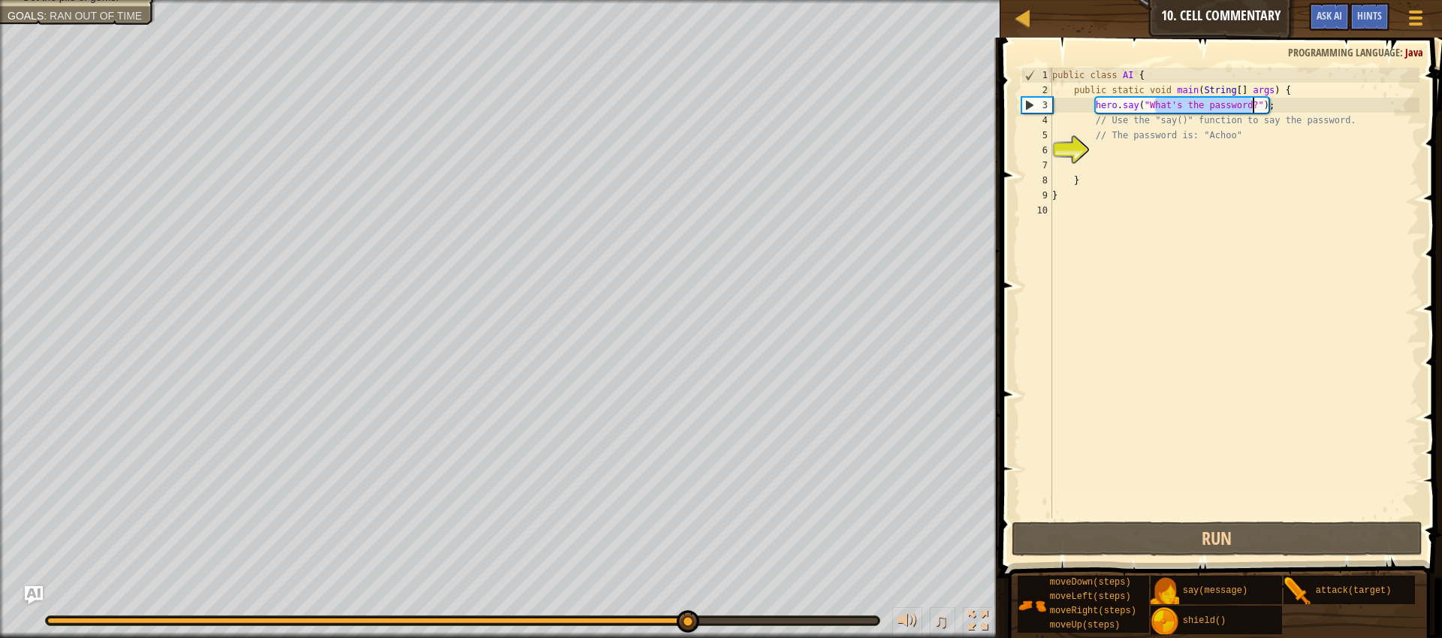
drag, startPoint x: 1153, startPoint y: 105, endPoint x: 1253, endPoint y: 105, distance: 99.9
click at [1253, 105] on div "public class AI { public static void main ( String [ ] args ) { hero . say ( "W…" at bounding box center [1234, 308] width 370 height 481
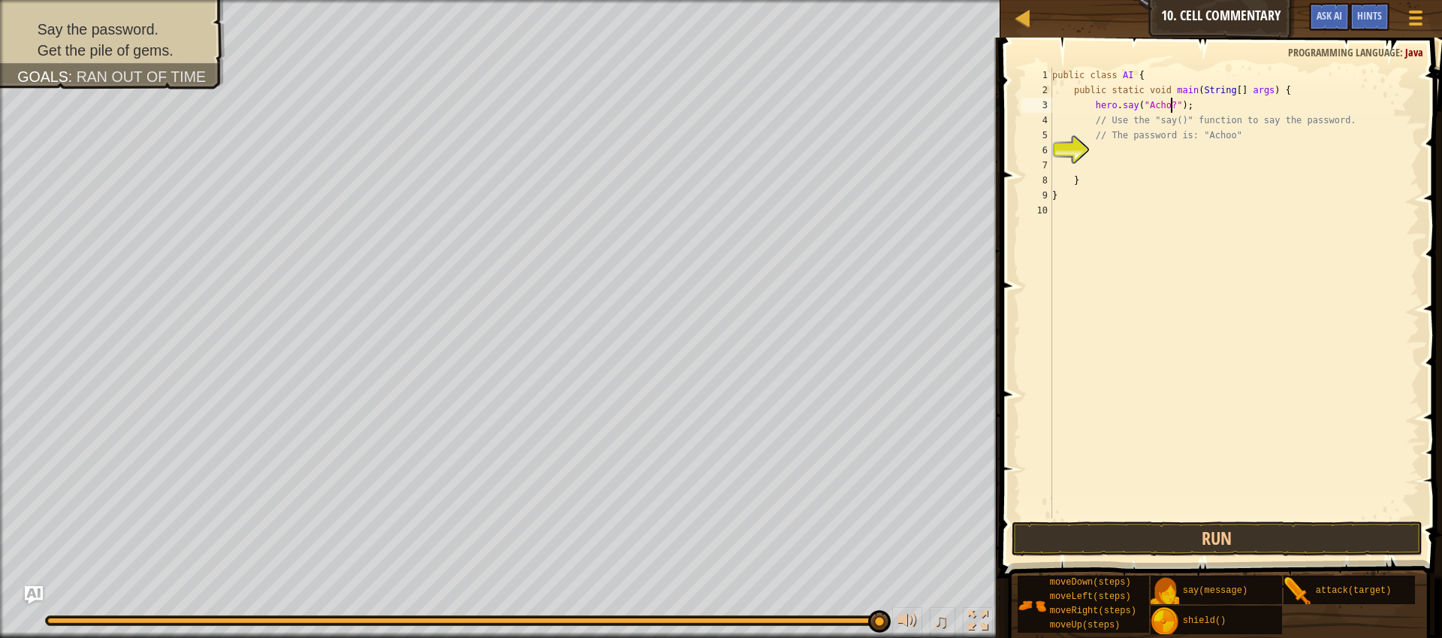
scroll to position [7, 10]
click at [1180, 107] on div "public class AI { public static void main ( String [ ] args ) { hero . say ( "A…" at bounding box center [1234, 308] width 370 height 481
type textarea "hero.say("Achoo");"
click at [1230, 543] on button "Run" at bounding box center [1217, 538] width 411 height 35
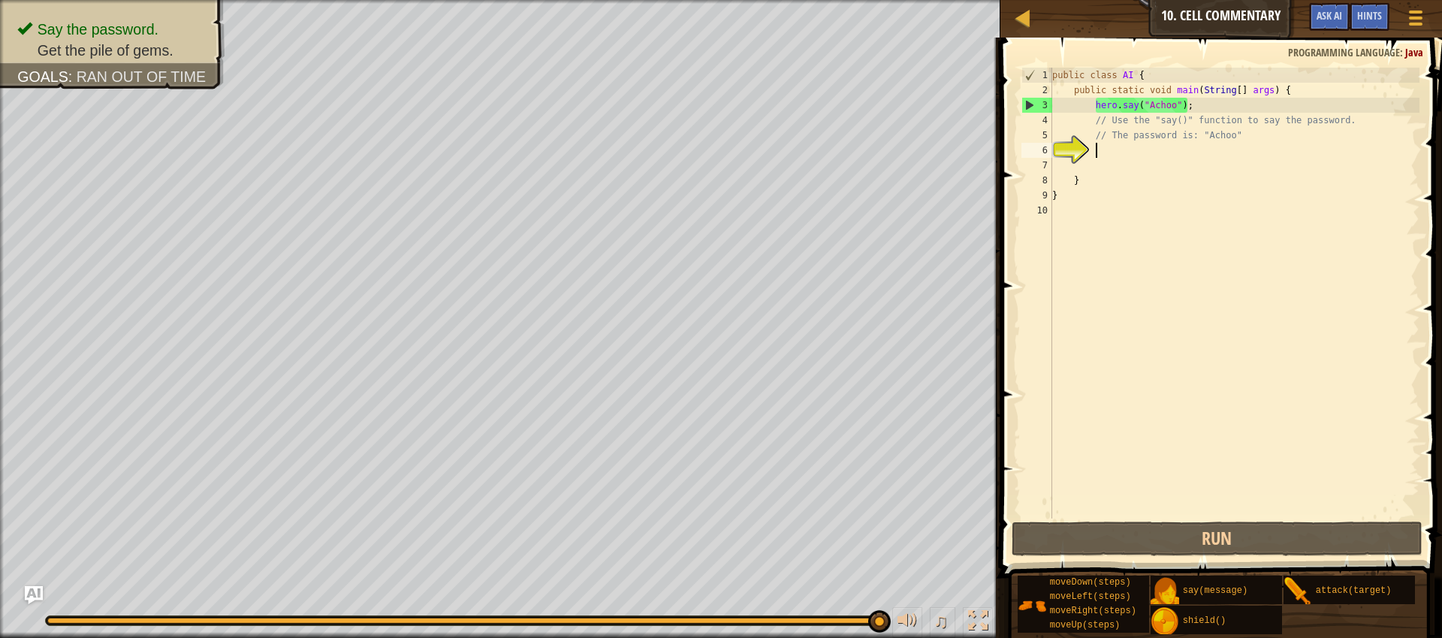
click at [1147, 153] on div "public class AI { public static void main ( String [ ] args ) { hero . say ( "A…" at bounding box center [1234, 308] width 370 height 481
type textarea "h"
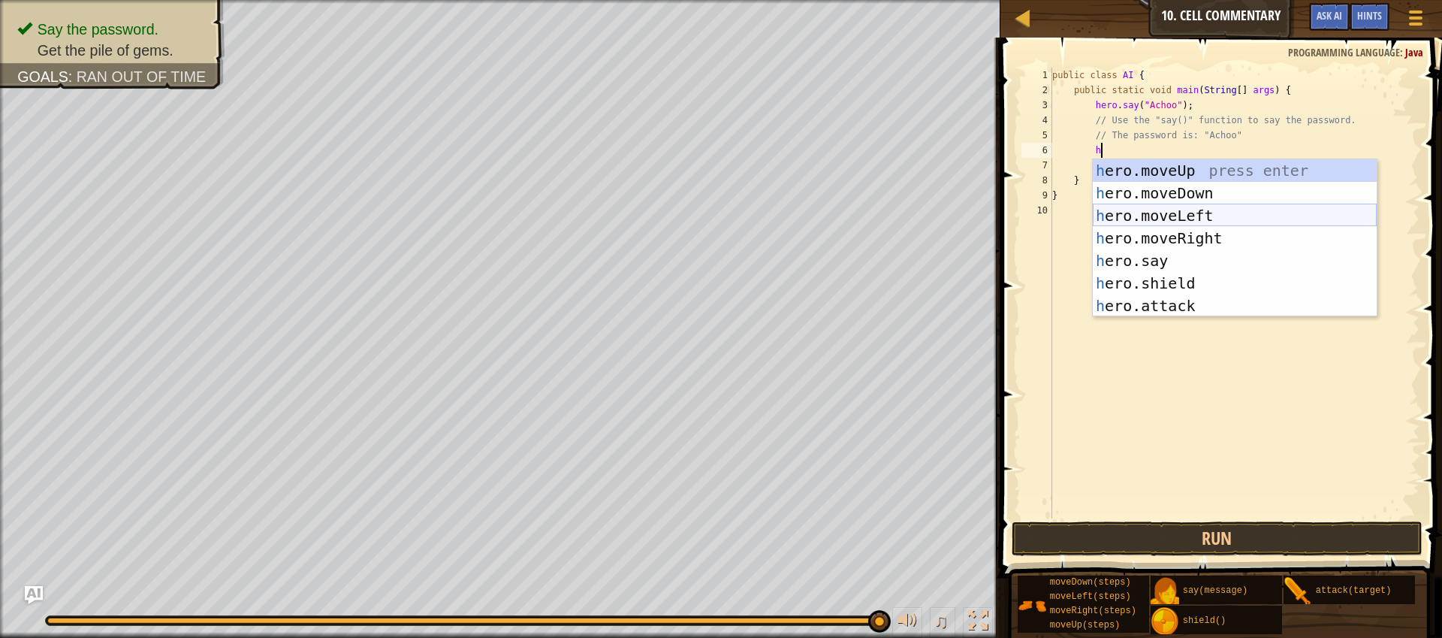
click at [1200, 219] on div "h ero.moveUp press enter h ero.moveDown press enter h ero.moveLeft press enter …" at bounding box center [1235, 260] width 284 height 203
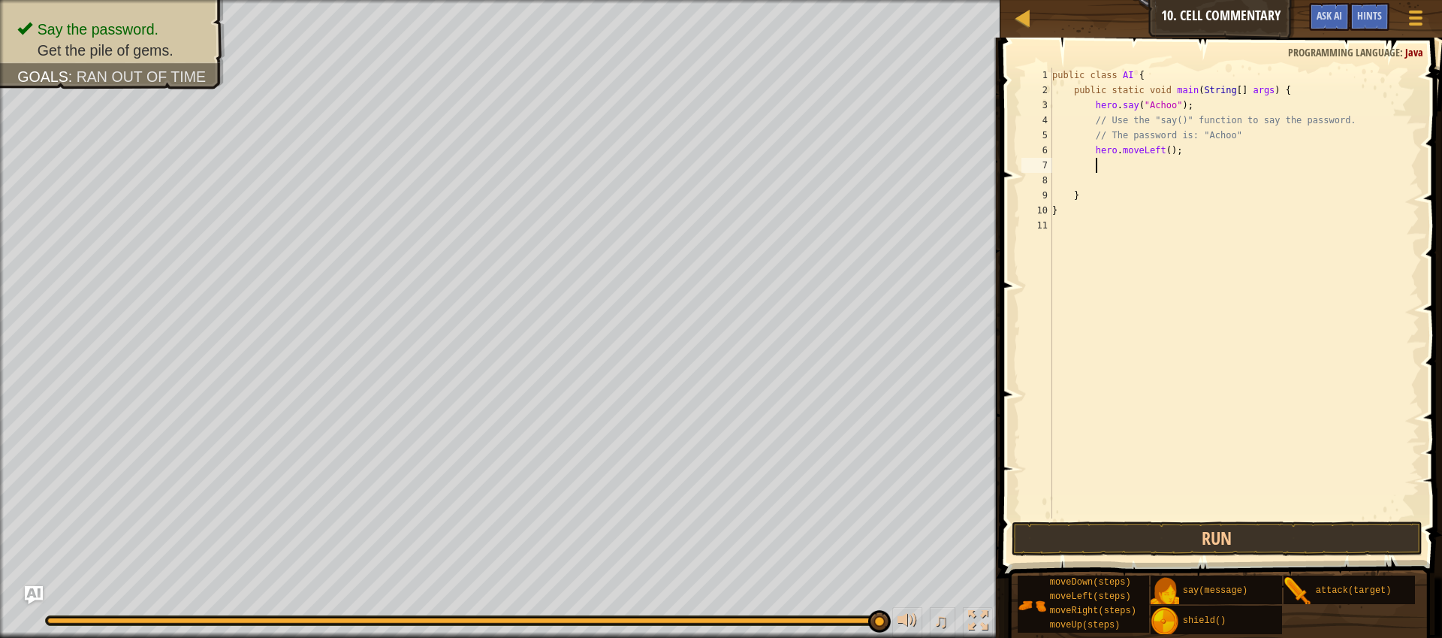
type textarea "h"
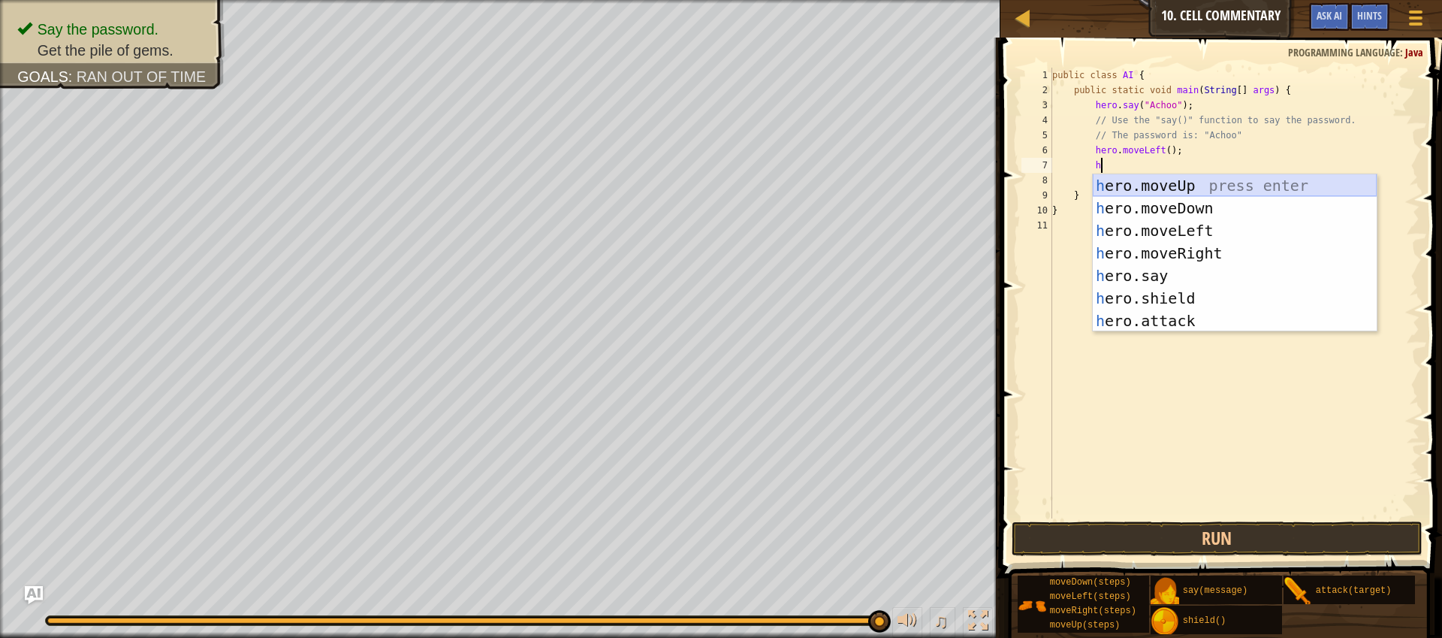
click at [1206, 186] on div "h ero.moveUp press enter h ero.moveDown press enter h ero.moveLeft press enter …" at bounding box center [1235, 275] width 284 height 203
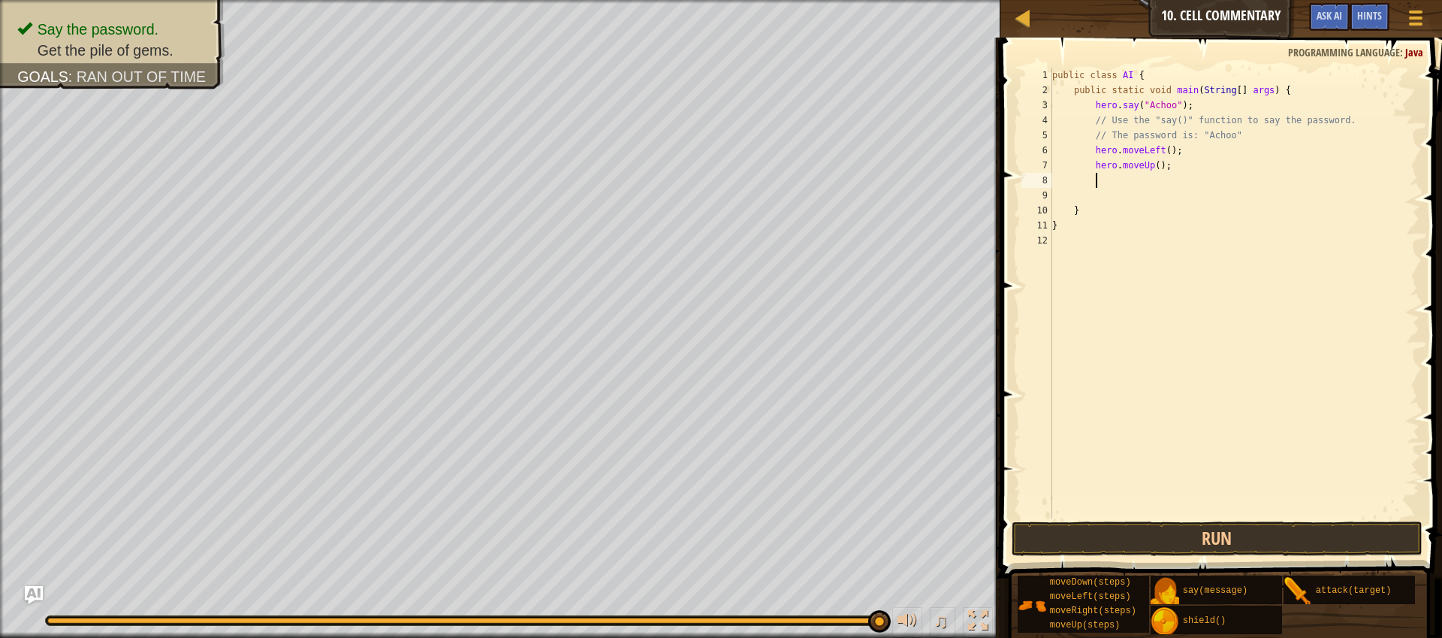
type textarea "h"
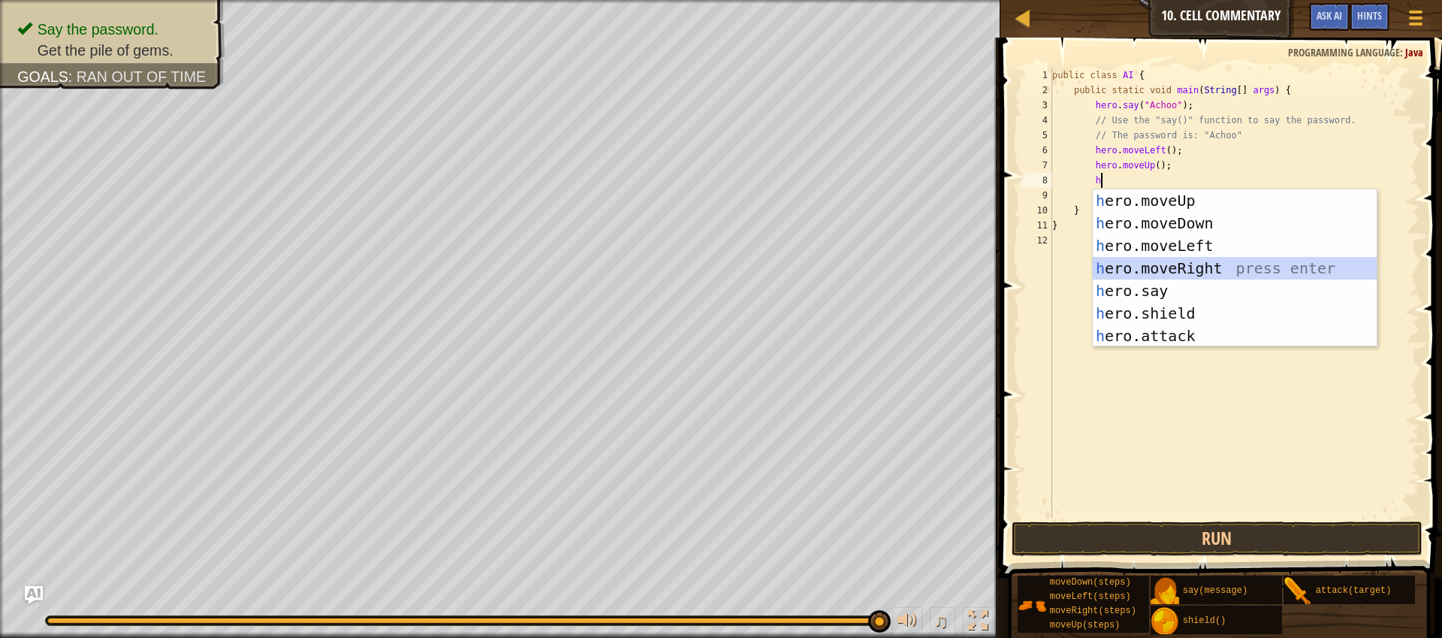
click at [1191, 267] on div "h ero.moveUp press enter h ero.moveDown press enter h ero.moveLeft press enter …" at bounding box center [1235, 290] width 284 height 203
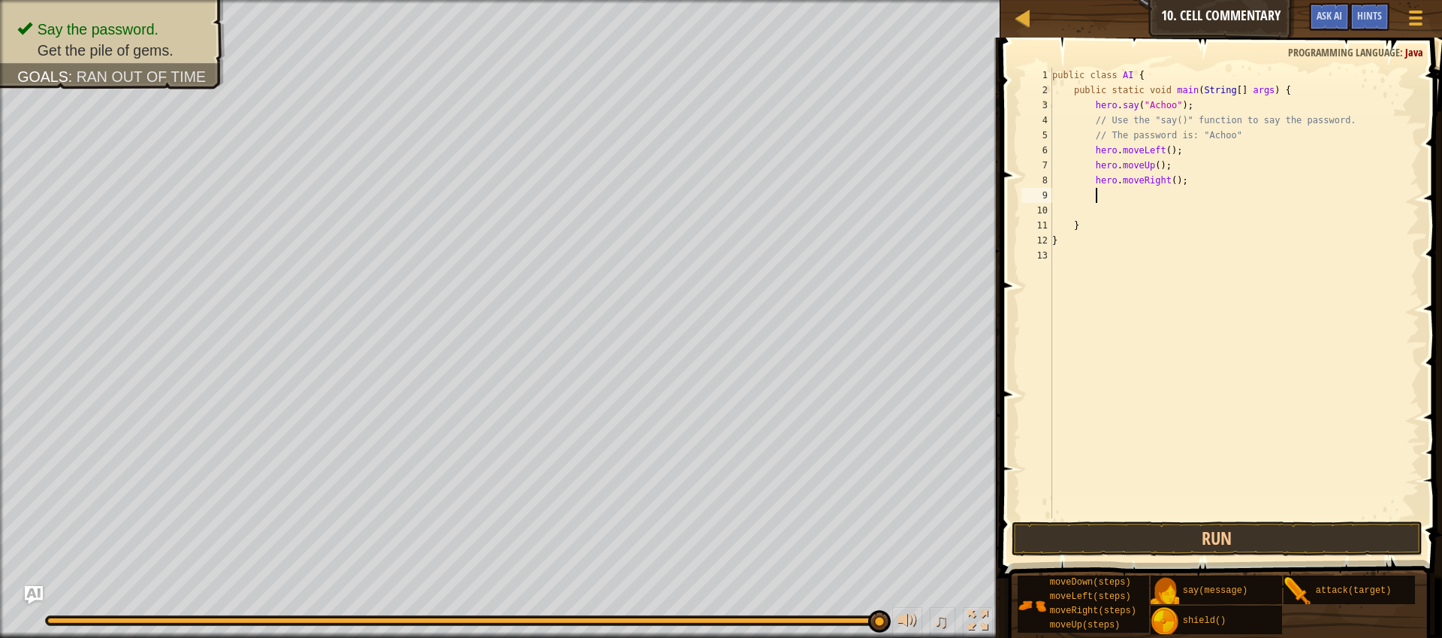
type textarea "h"
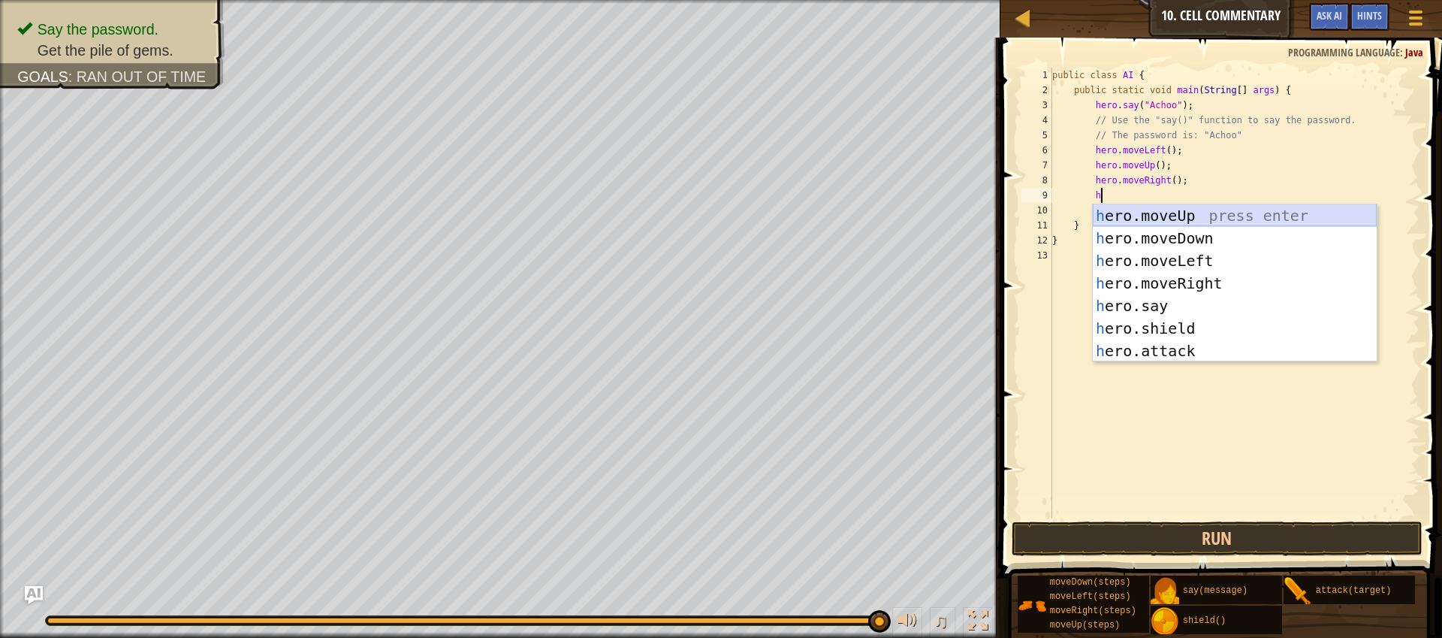
click at [1172, 217] on div "h ero.moveUp press enter h ero.moveDown press enter h ero.moveLeft press enter …" at bounding box center [1235, 305] width 284 height 203
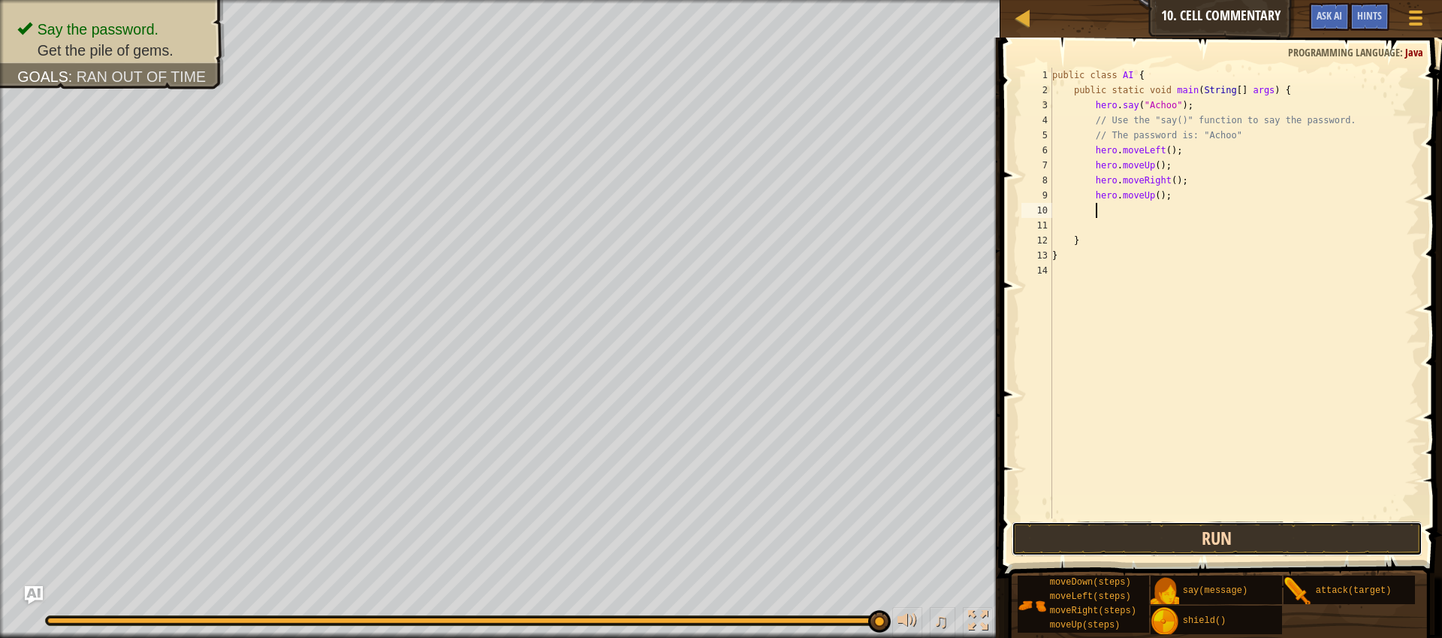
click at [1184, 535] on button "Run" at bounding box center [1217, 538] width 411 height 35
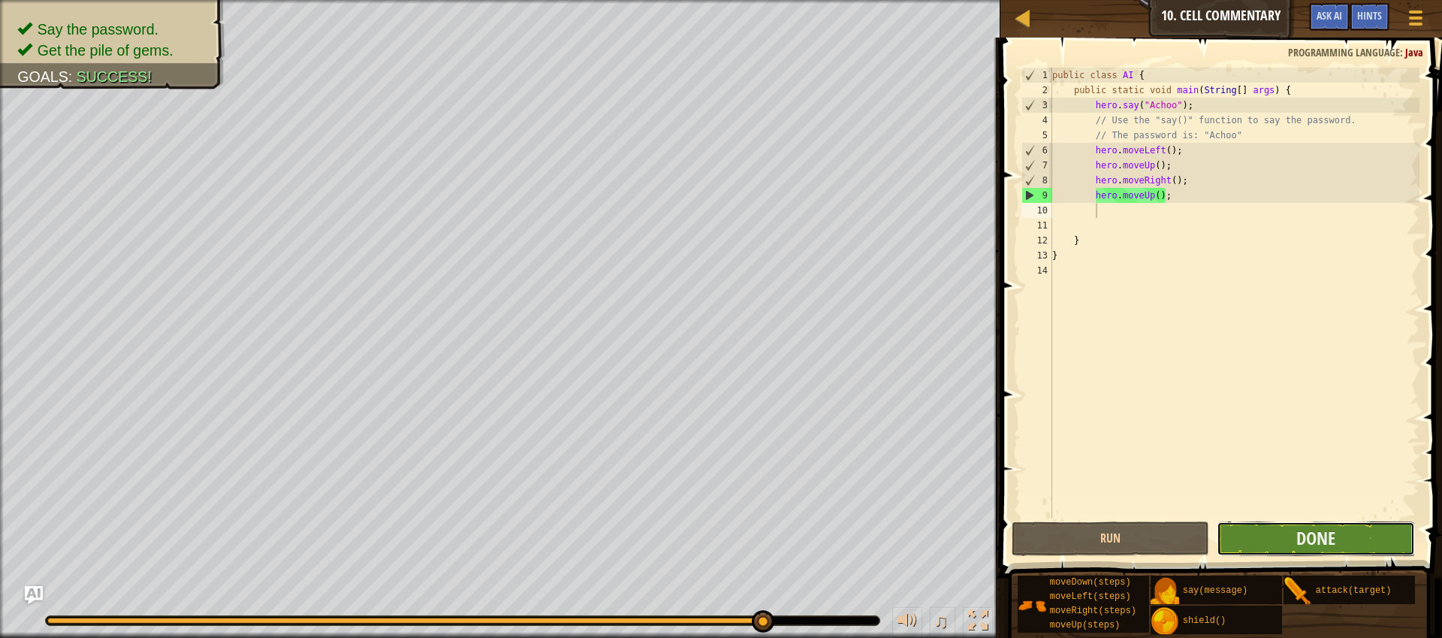
click at [1262, 541] on button "Done" at bounding box center [1316, 538] width 198 height 35
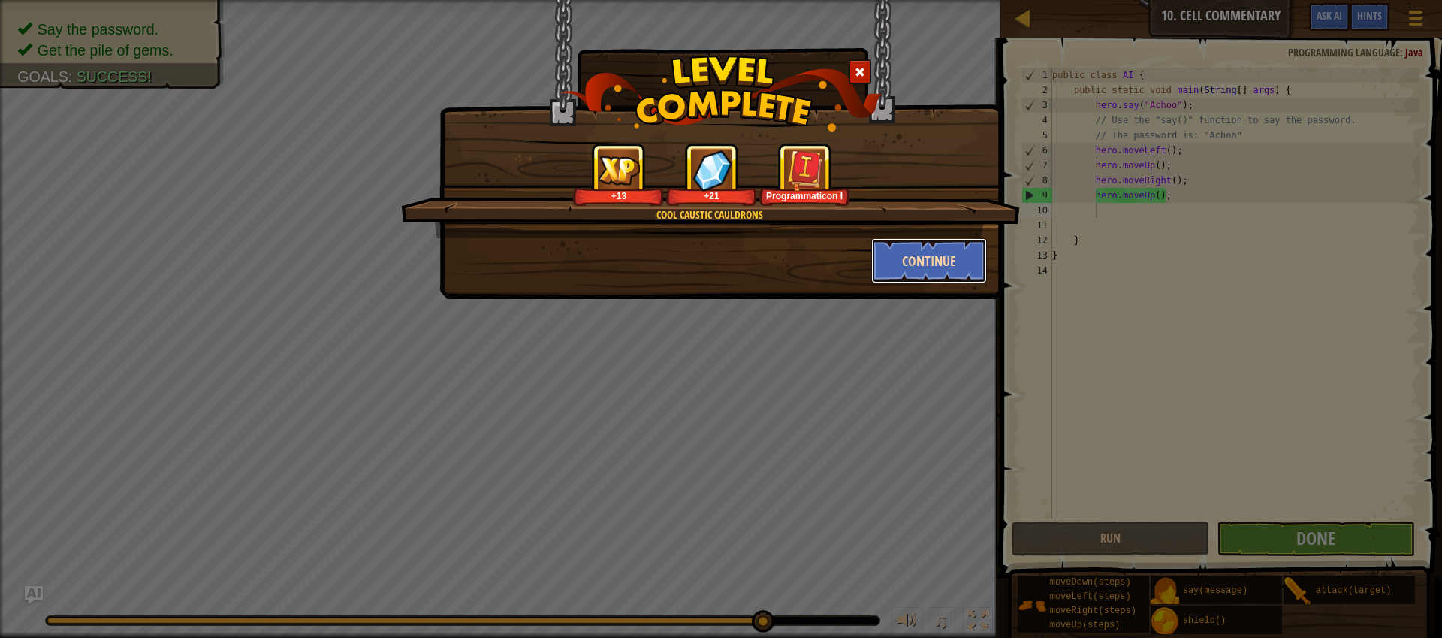
click at [923, 262] on button "Continue" at bounding box center [929, 260] width 116 height 45
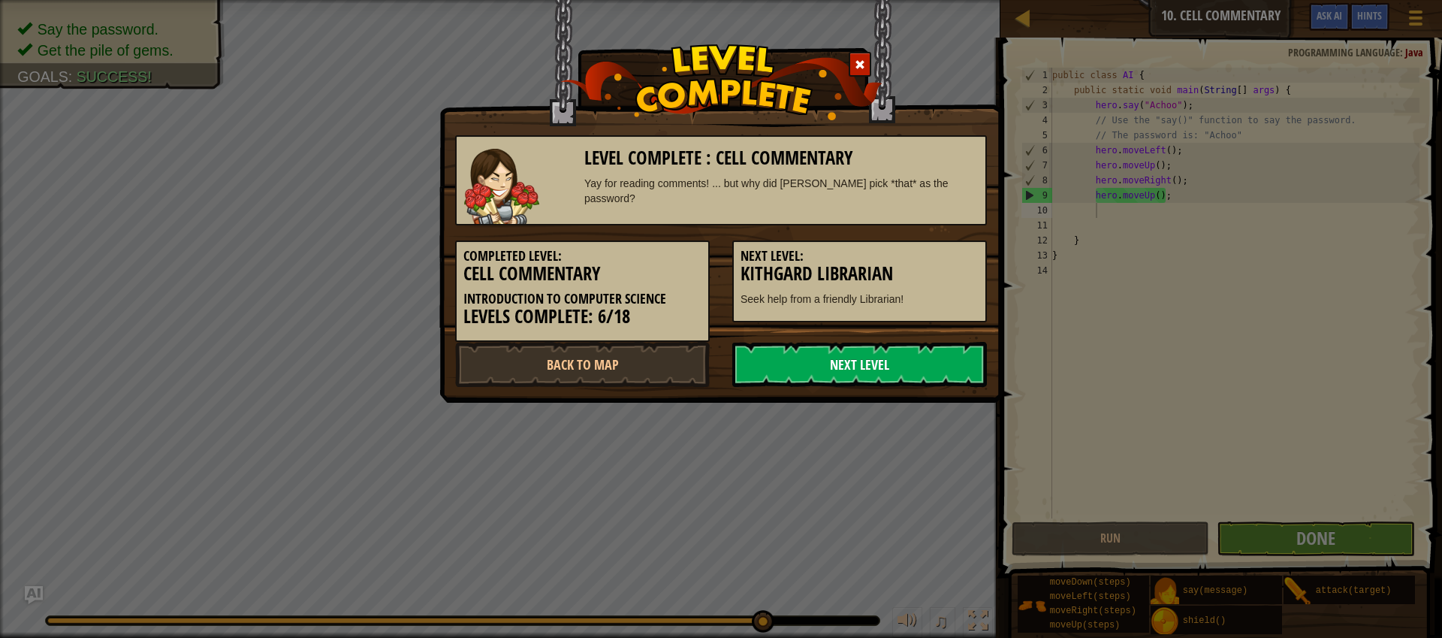
click at [889, 368] on link "Next Level" at bounding box center [859, 364] width 255 height 45
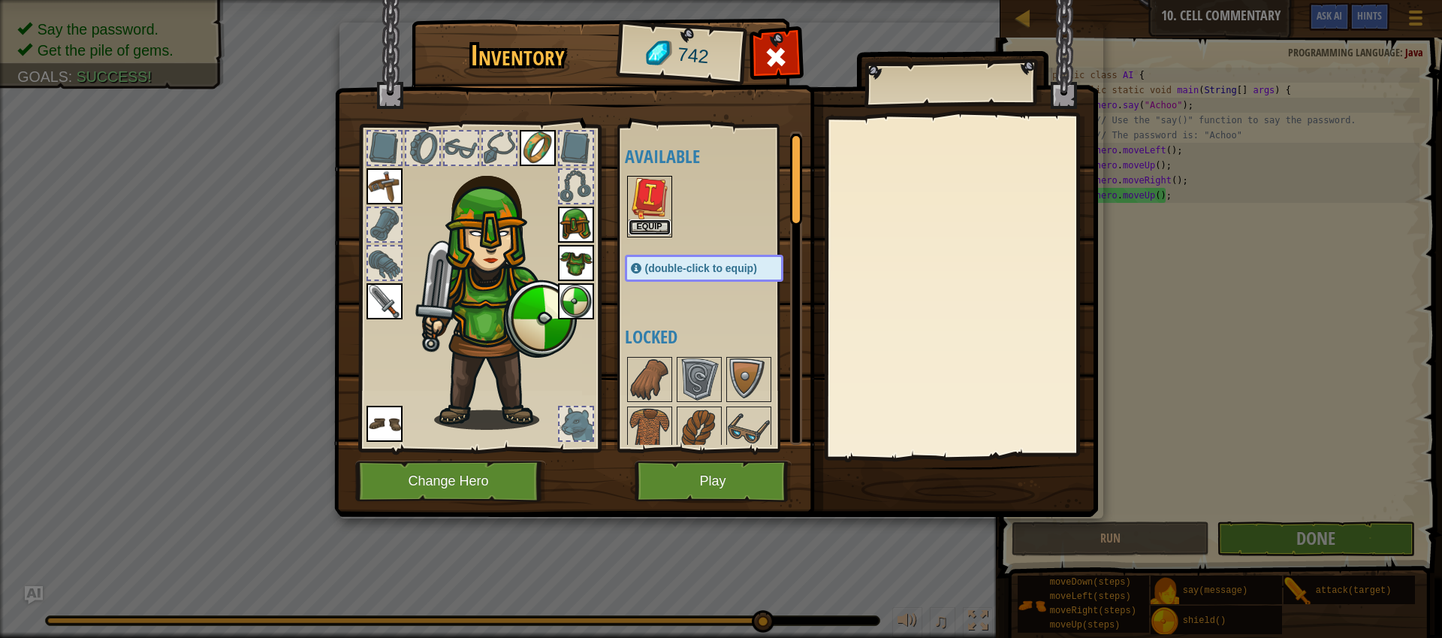
click at [659, 225] on button "Equip" at bounding box center [650, 227] width 42 height 16
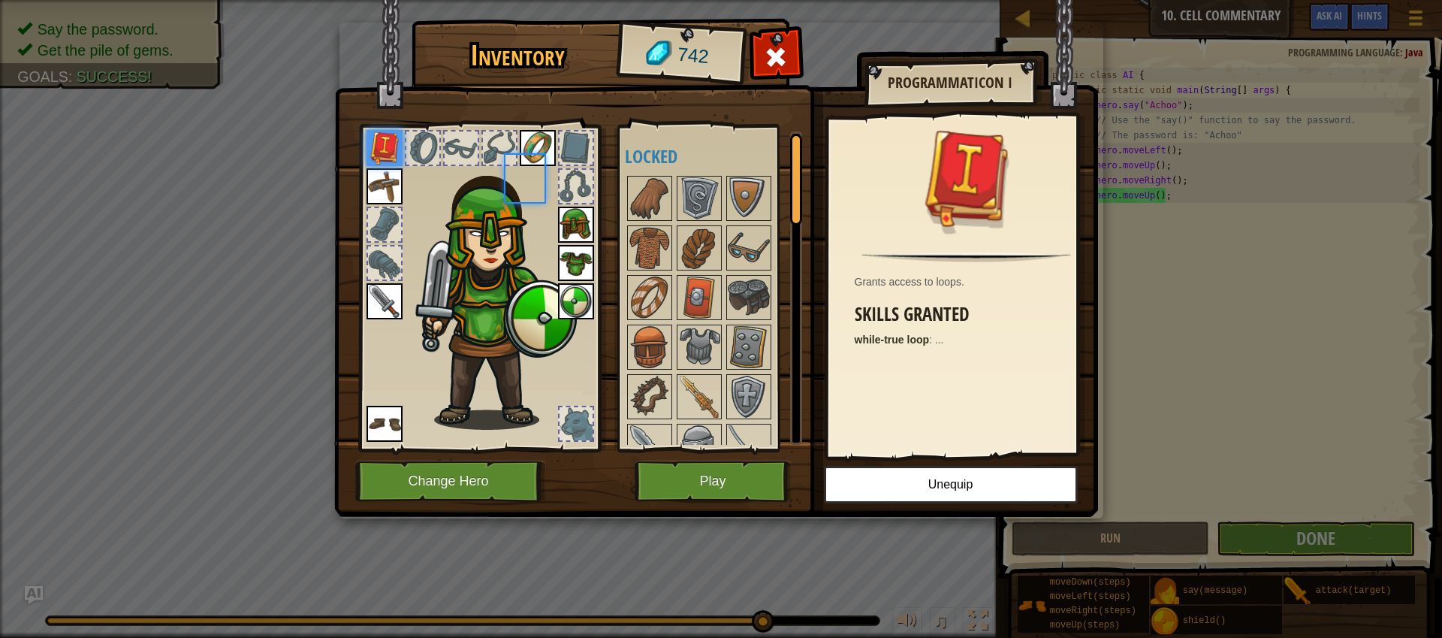
click at [659, 2] on body "Map Introduction to Computer Science 10. Cell Commentary Game Menu Done Hints A…" at bounding box center [721, 1] width 1442 height 2
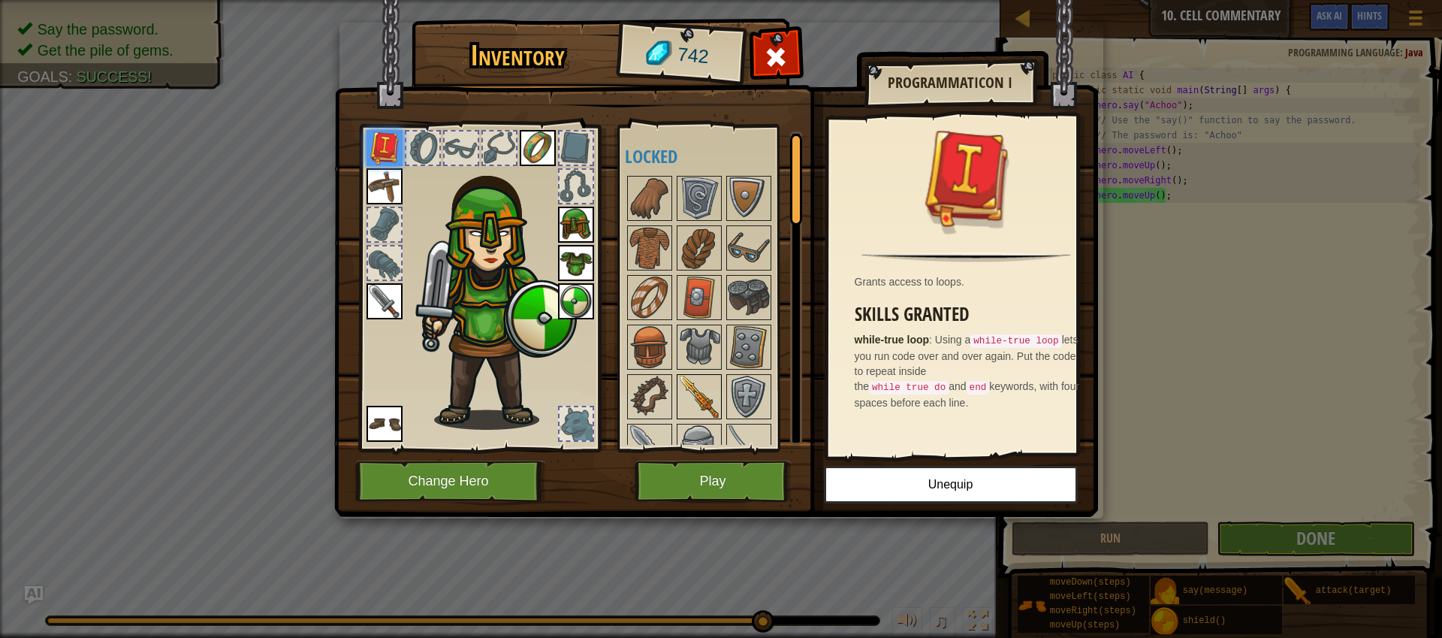
click at [691, 396] on img at bounding box center [699, 397] width 42 height 42
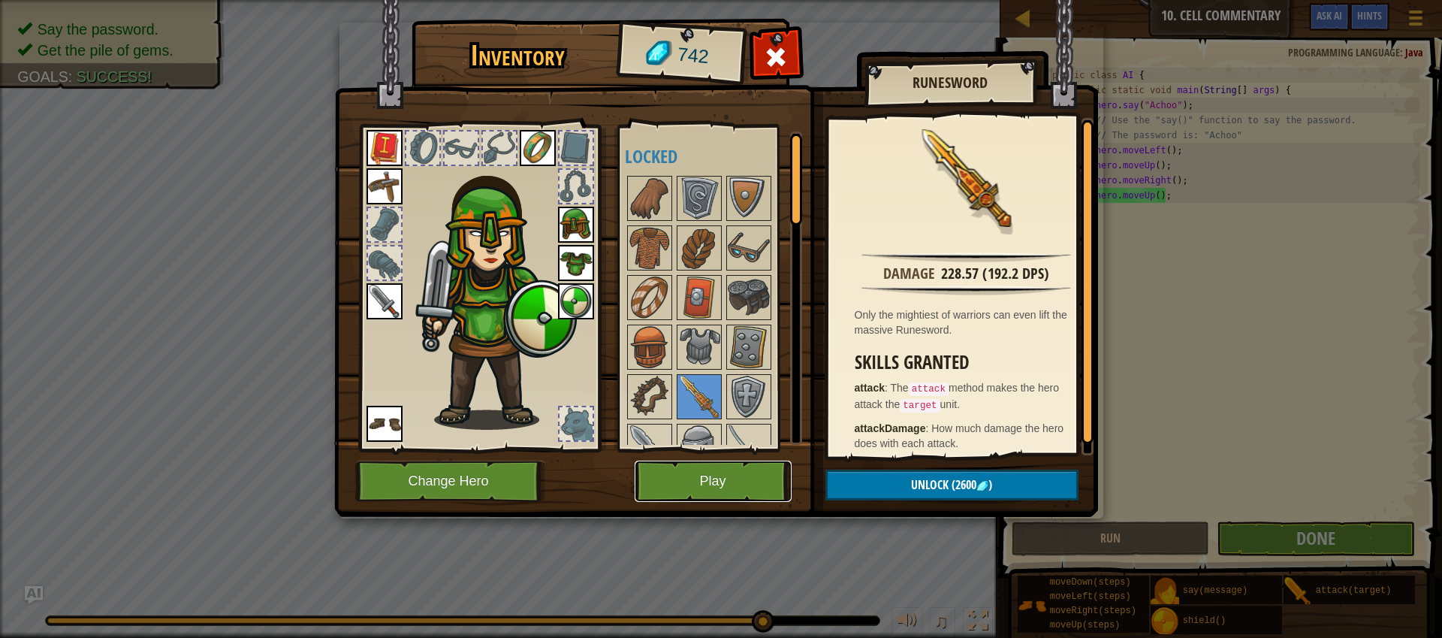
click at [726, 487] on button "Play" at bounding box center [713, 480] width 157 height 41
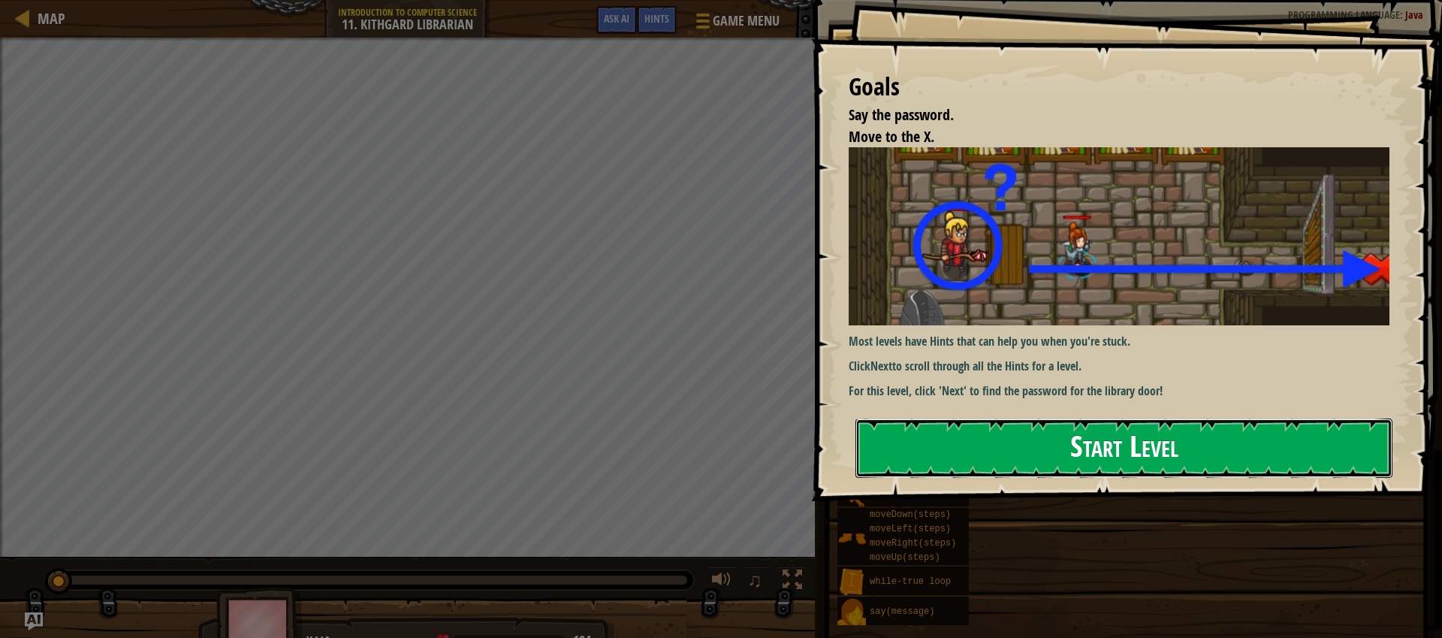
click at [1078, 445] on button "Start Level" at bounding box center [1124, 447] width 537 height 59
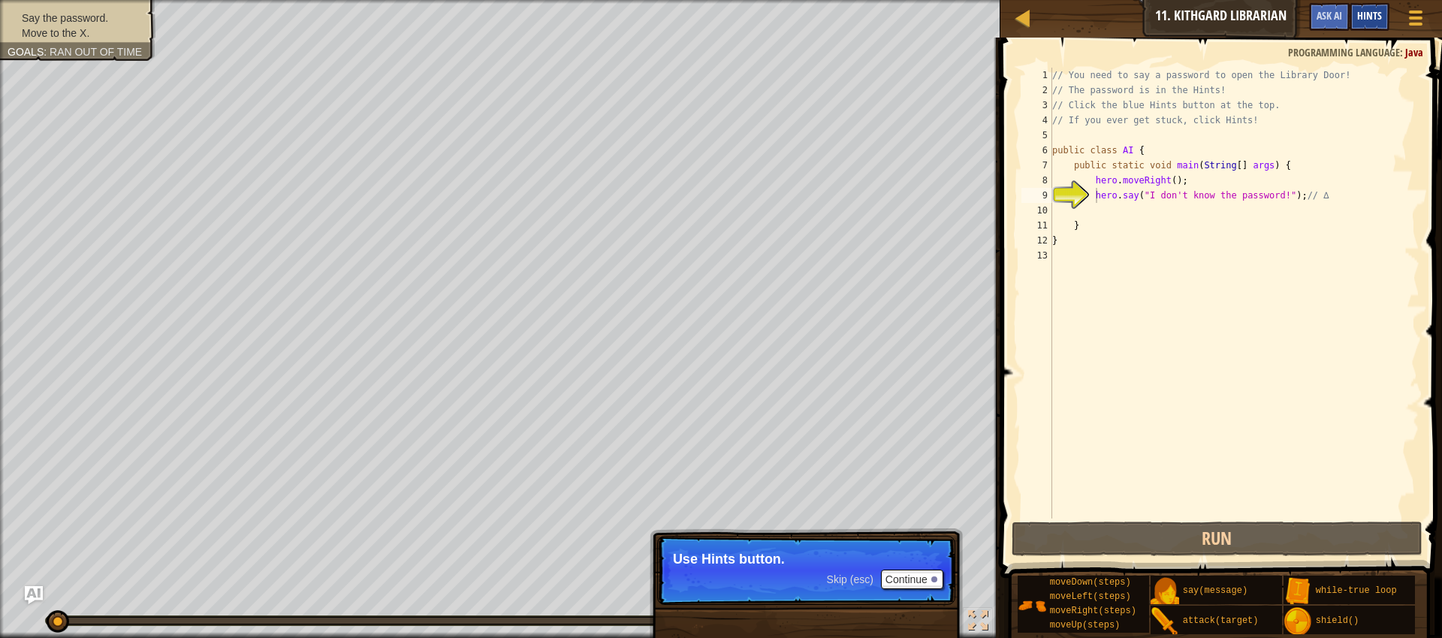
click at [1380, 17] on span "Hints" at bounding box center [1369, 15] width 25 height 14
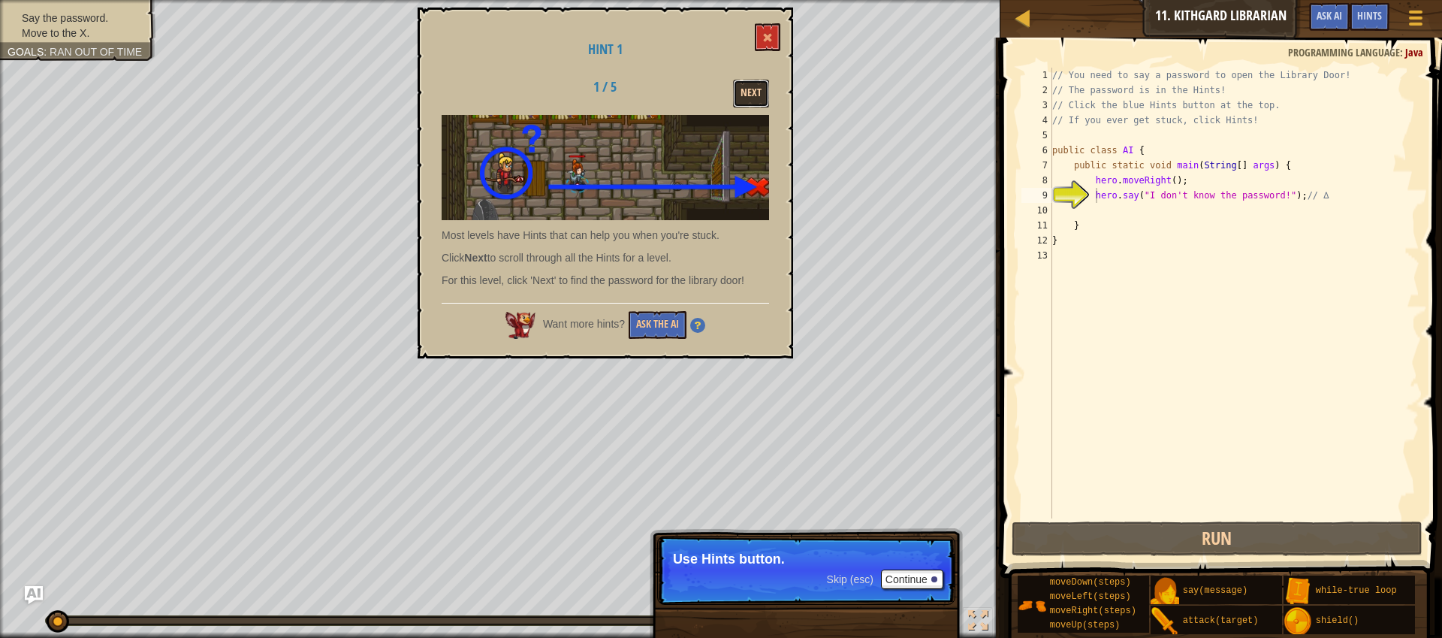
click at [756, 93] on button "Next" at bounding box center [751, 94] width 36 height 28
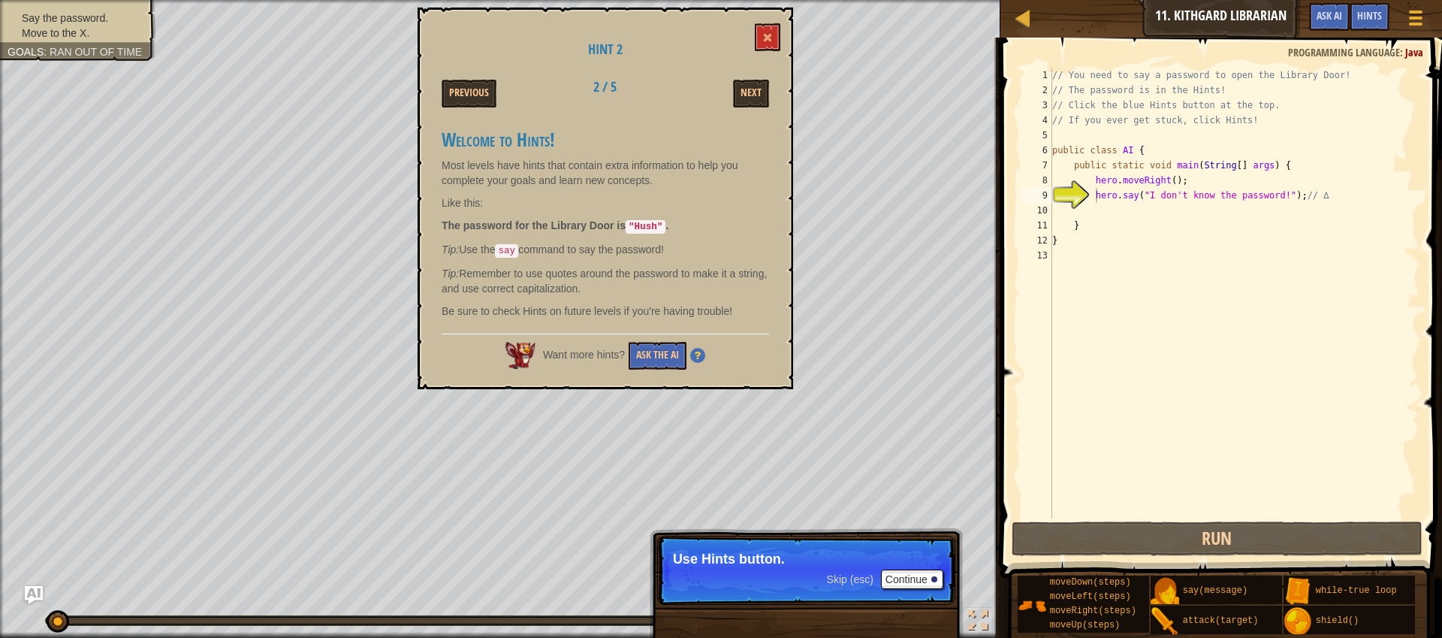
click at [1244, 199] on div "// You need to say a password to open the Library Door! // The password is in t…" at bounding box center [1234, 308] width 370 height 481
drag, startPoint x: 1289, startPoint y: 194, endPoint x: 1151, endPoint y: 193, distance: 138.2
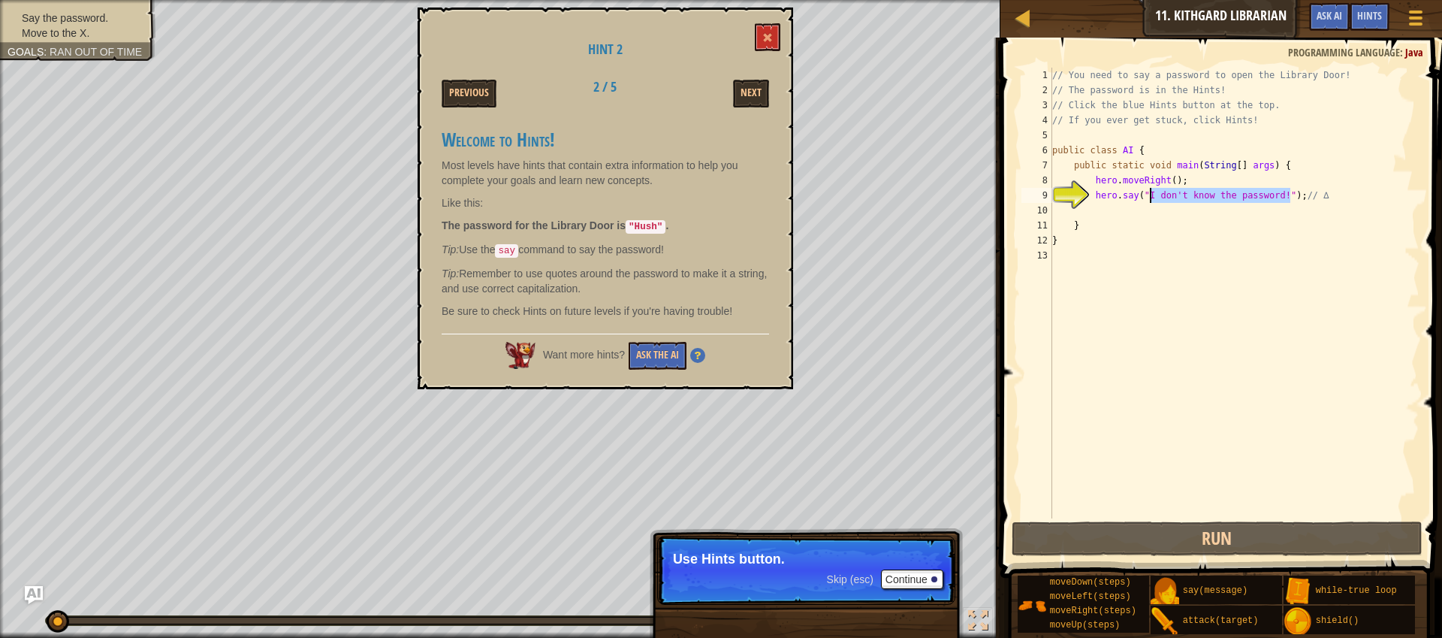
click at [1151, 193] on div "// You need to say a password to open the Library Door! // The password is in t…" at bounding box center [1234, 308] width 370 height 481
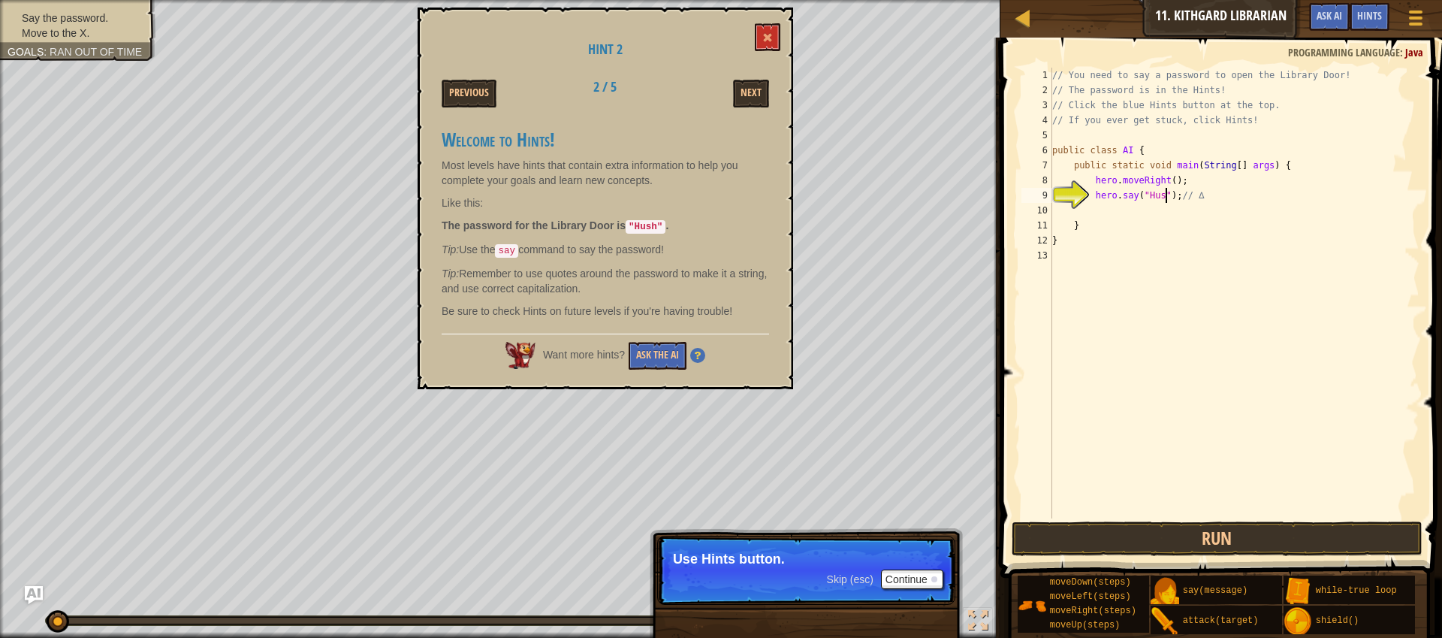
type textarea "hero.say("Hush"); // ∆"
click at [1166, 216] on div "// You need to say a password to open the Library Door! // The password is in t…" at bounding box center [1234, 308] width 370 height 481
click at [764, 38] on span at bounding box center [767, 37] width 11 height 11
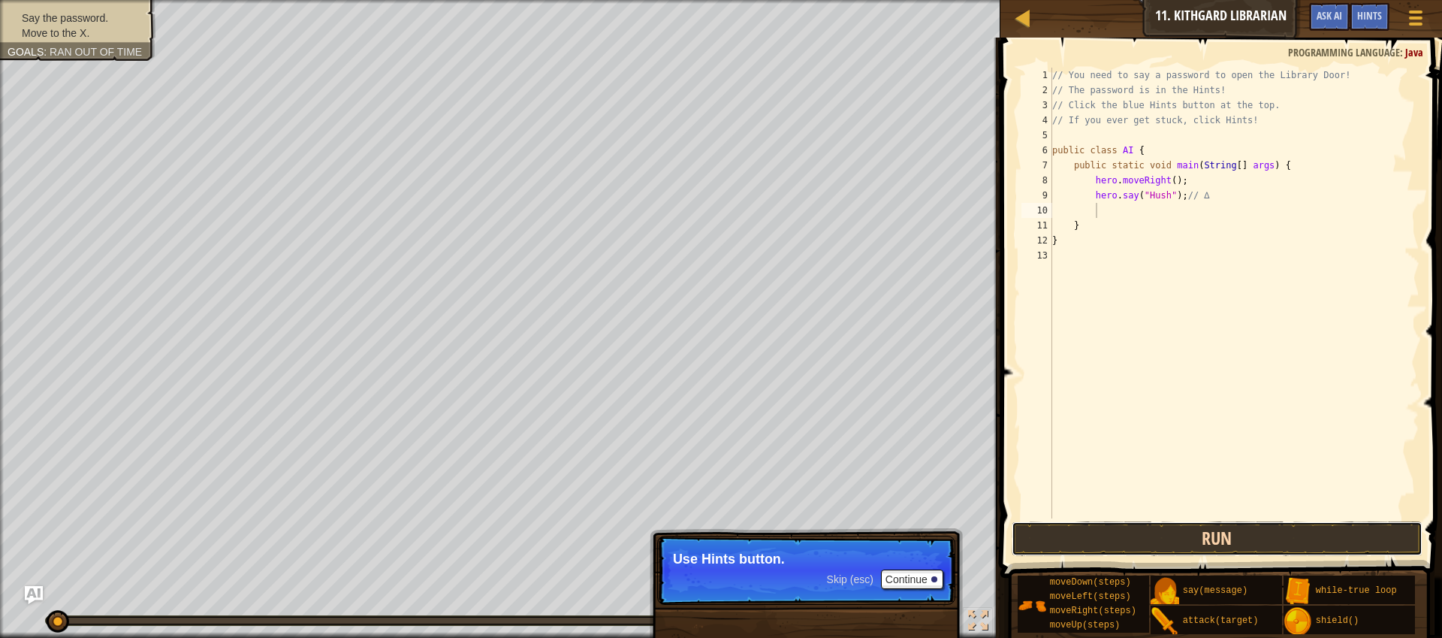
click at [1250, 542] on button "Run" at bounding box center [1217, 538] width 411 height 35
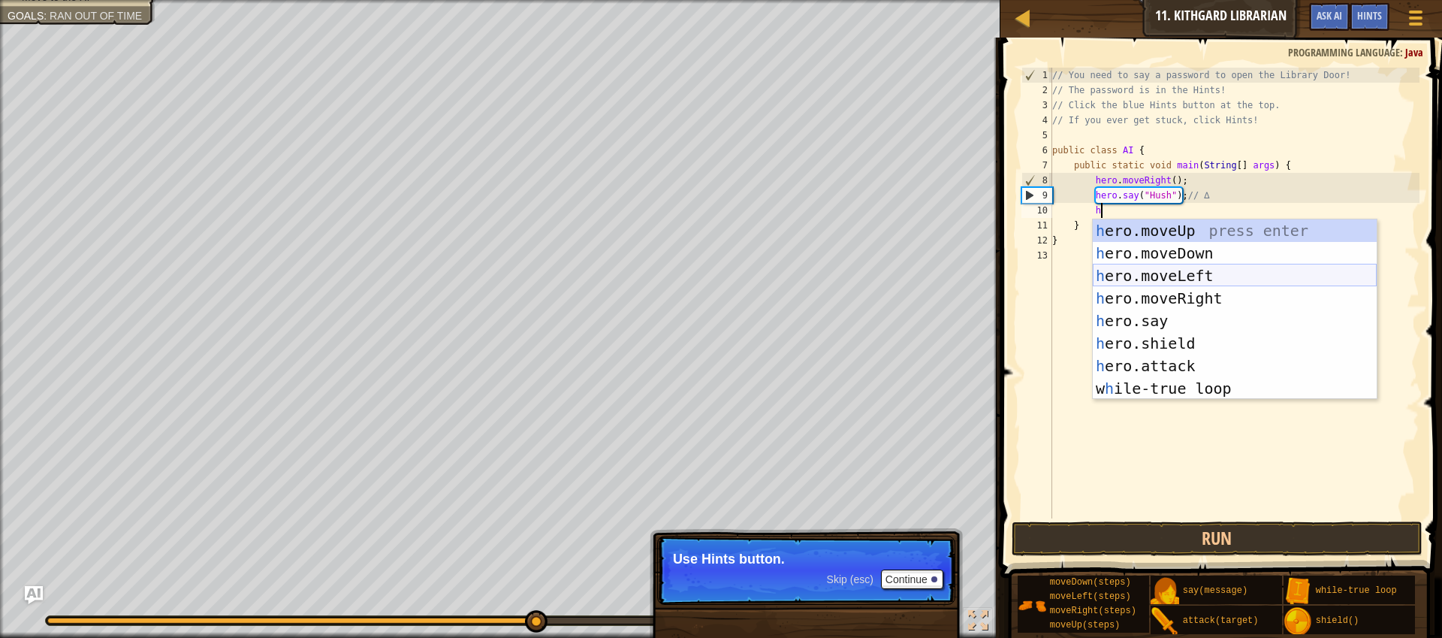
type textarea "he"
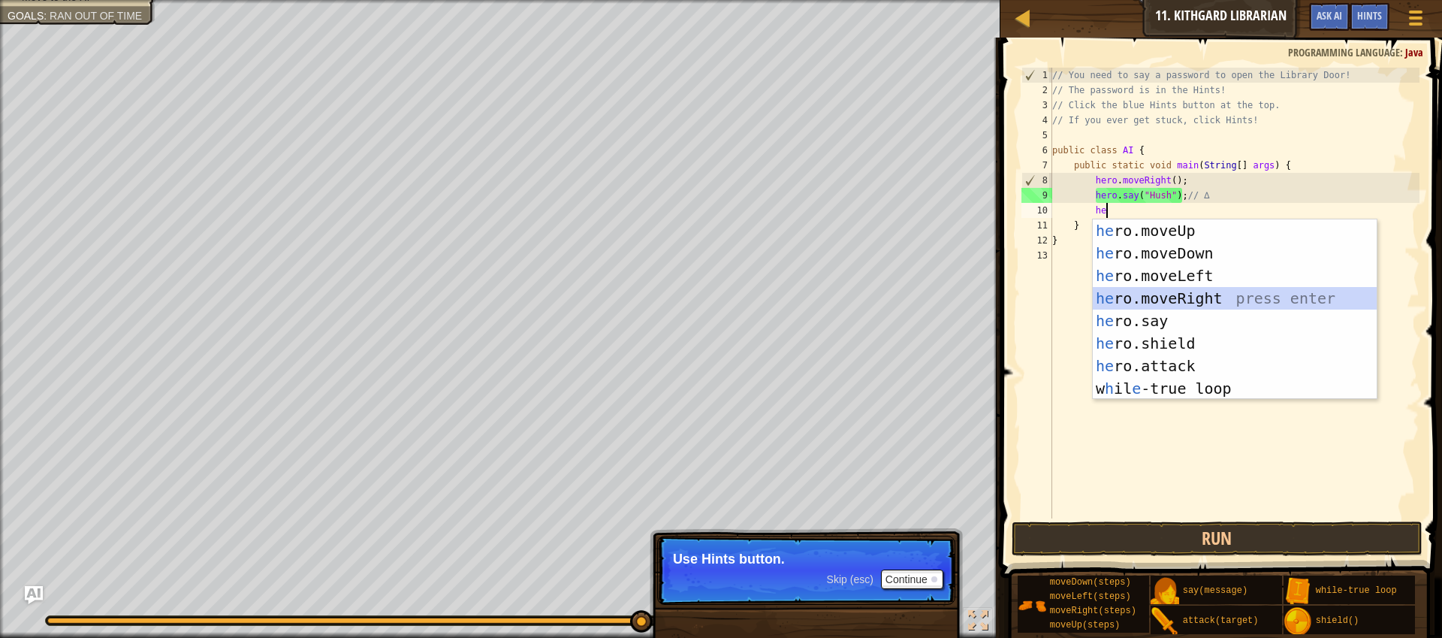
click at [1185, 301] on div "he ro.moveUp press enter he ro.moveDown press enter he ro.moveLeft press enter …" at bounding box center [1235, 331] width 284 height 225
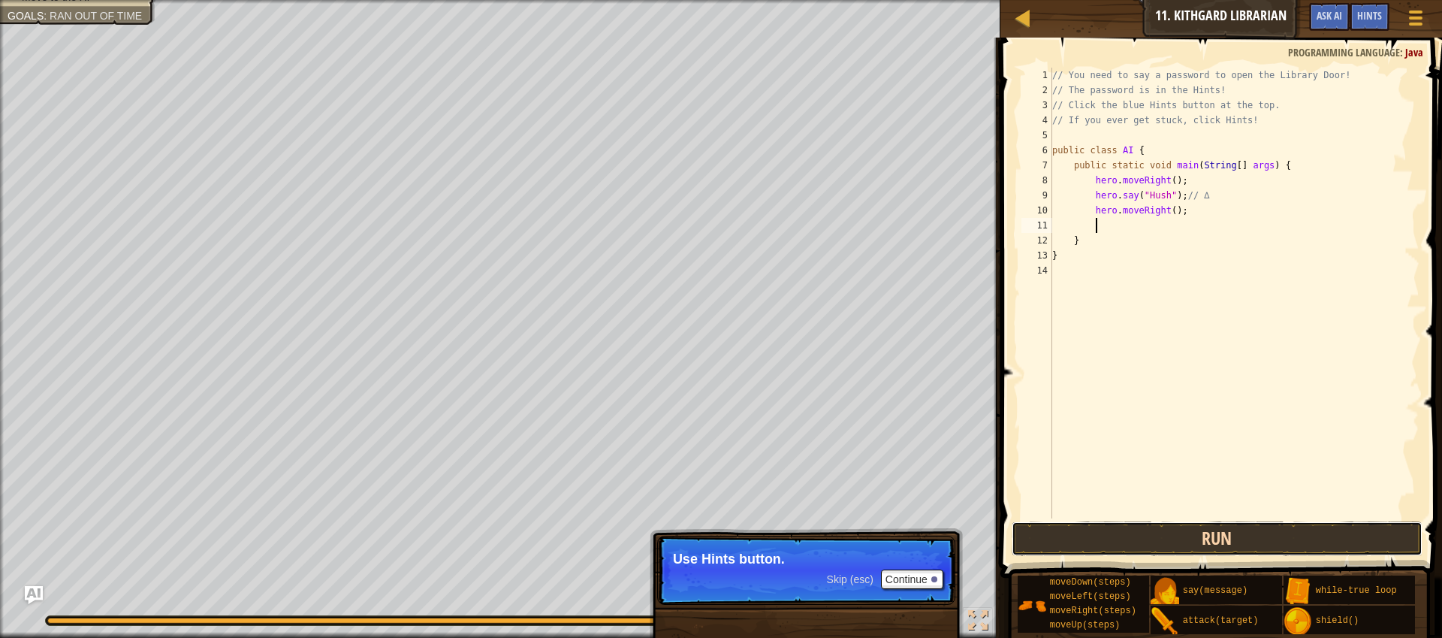
click at [1233, 538] on button "Run" at bounding box center [1217, 538] width 411 height 35
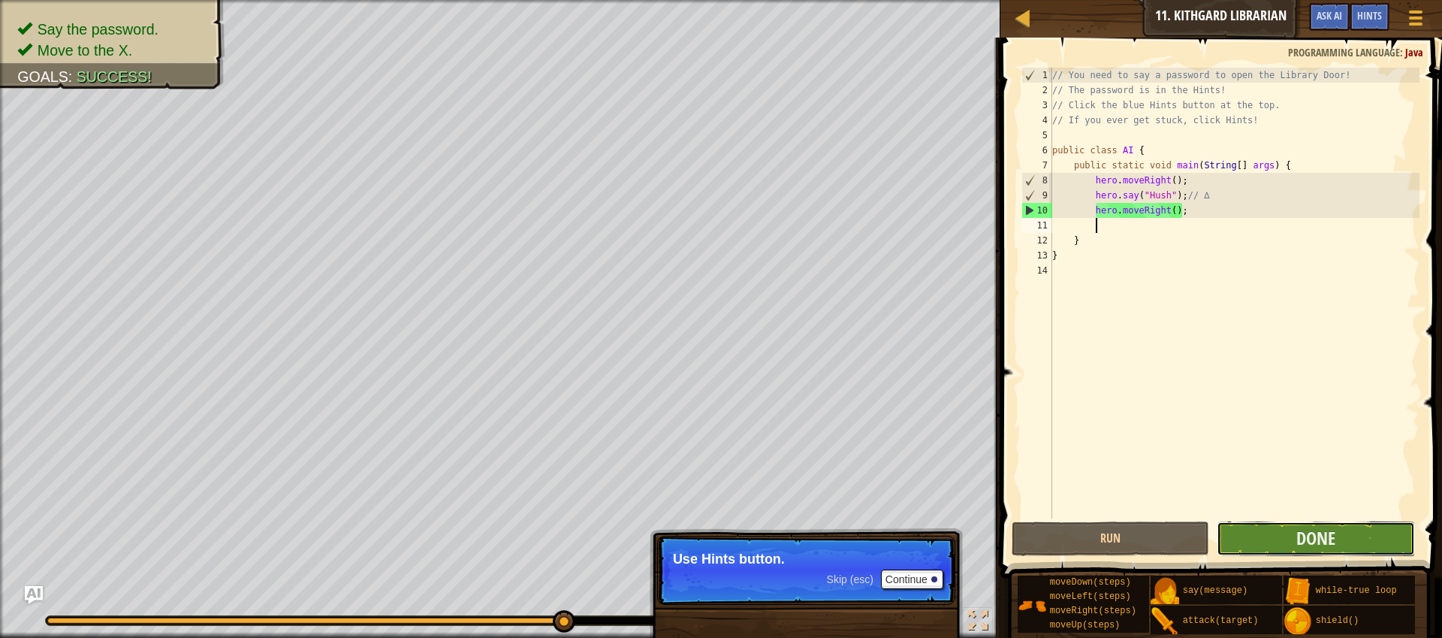
click at [1250, 532] on button "Done" at bounding box center [1316, 538] width 198 height 35
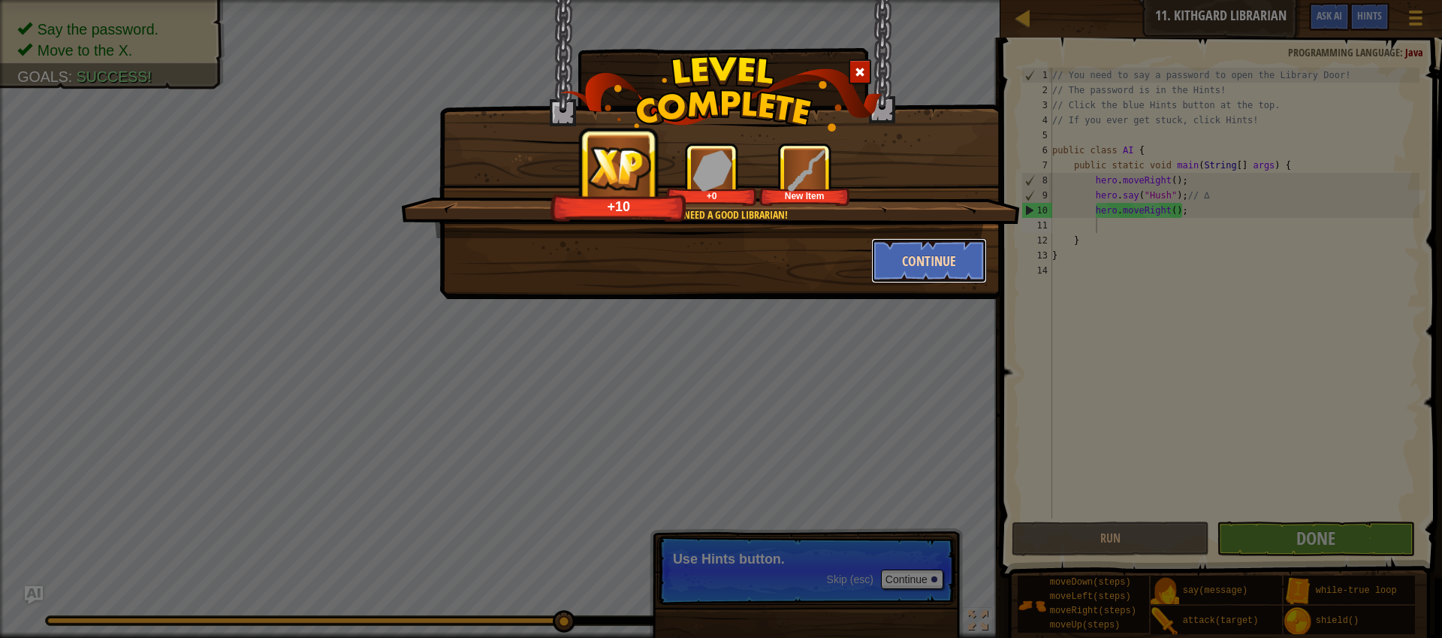
click at [942, 269] on button "Continue" at bounding box center [929, 260] width 116 height 45
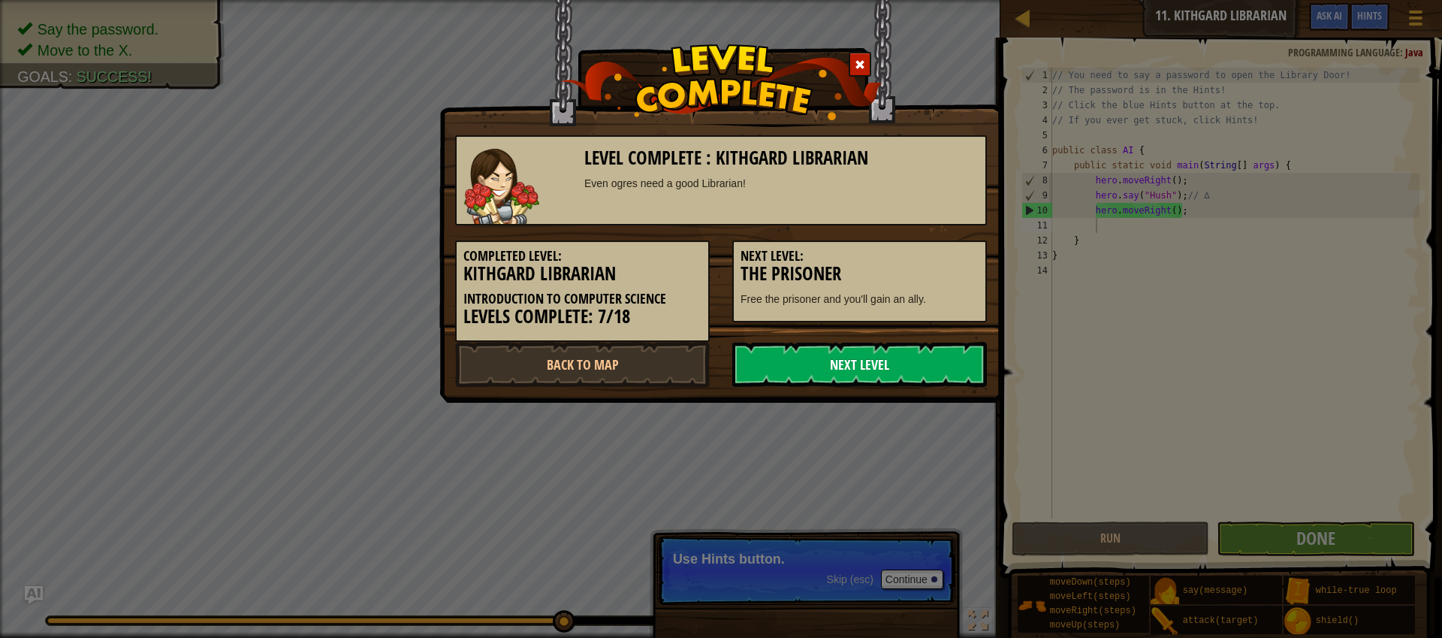
click at [923, 366] on link "Next Level" at bounding box center [859, 364] width 255 height 45
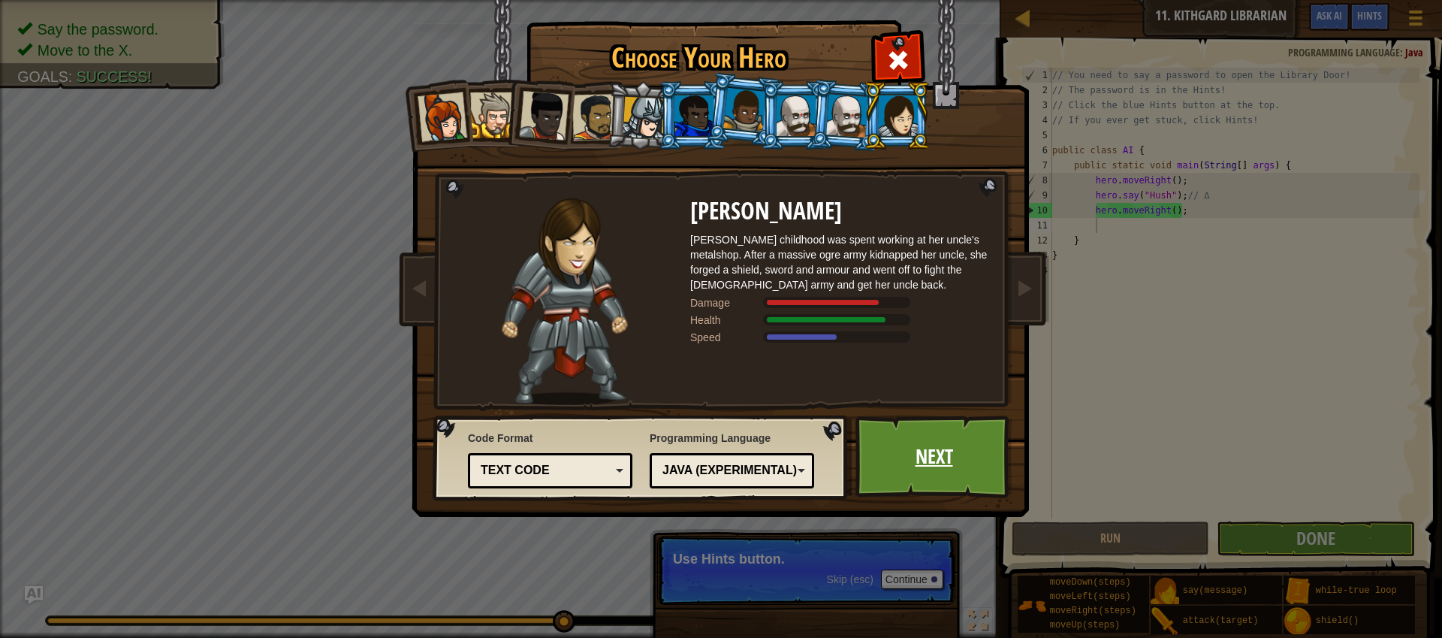
click at [939, 458] on link "Next" at bounding box center [934, 456] width 157 height 83
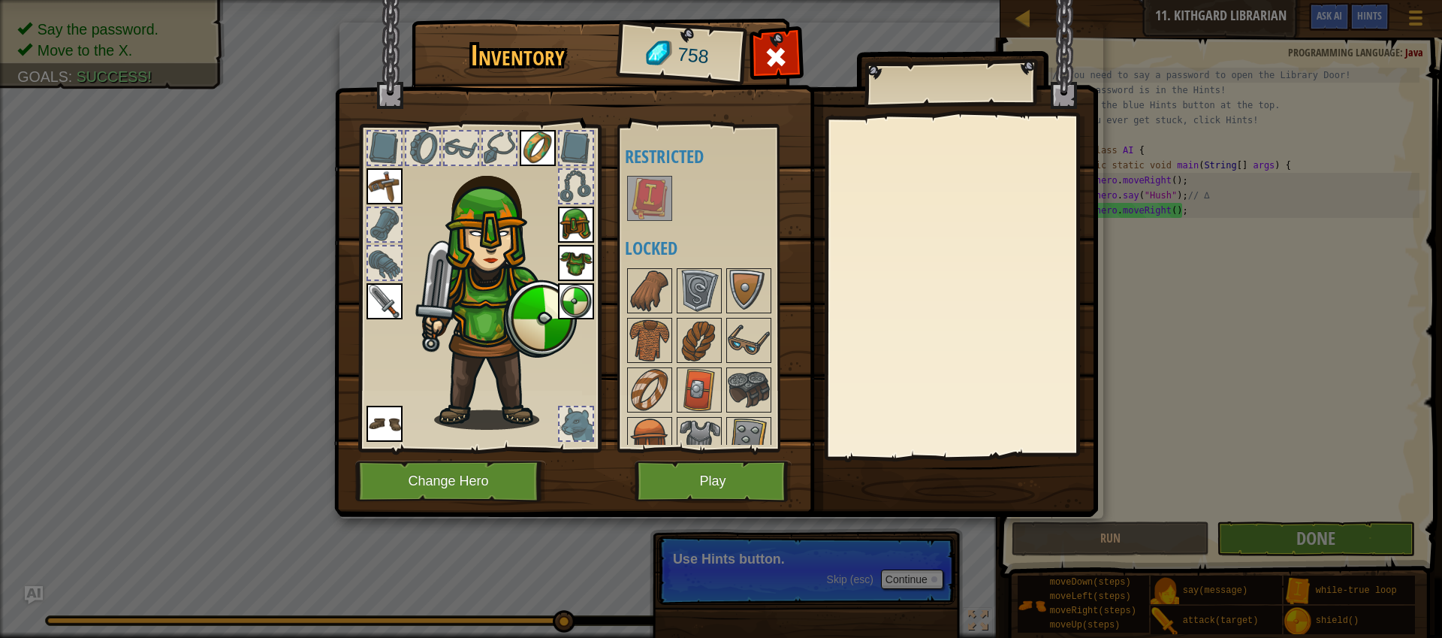
click at [747, 475] on button "Play" at bounding box center [713, 480] width 157 height 41
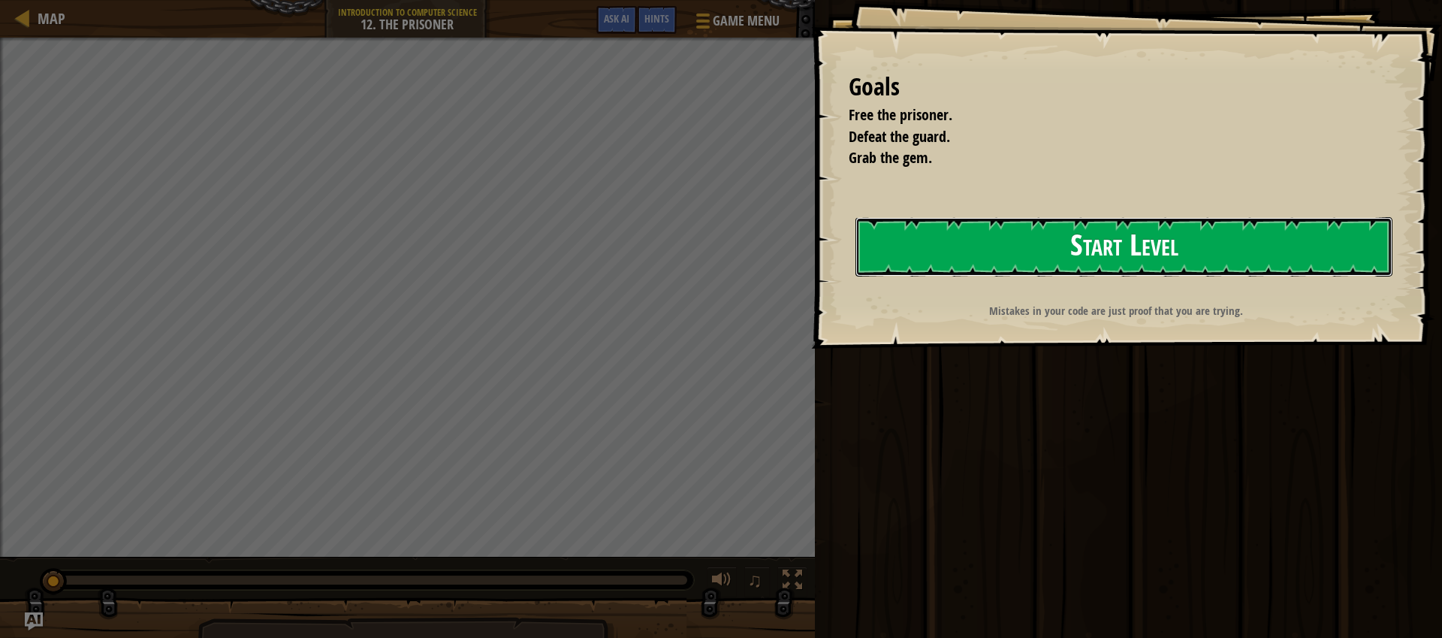
click at [1073, 252] on button "Start Level" at bounding box center [1124, 246] width 537 height 59
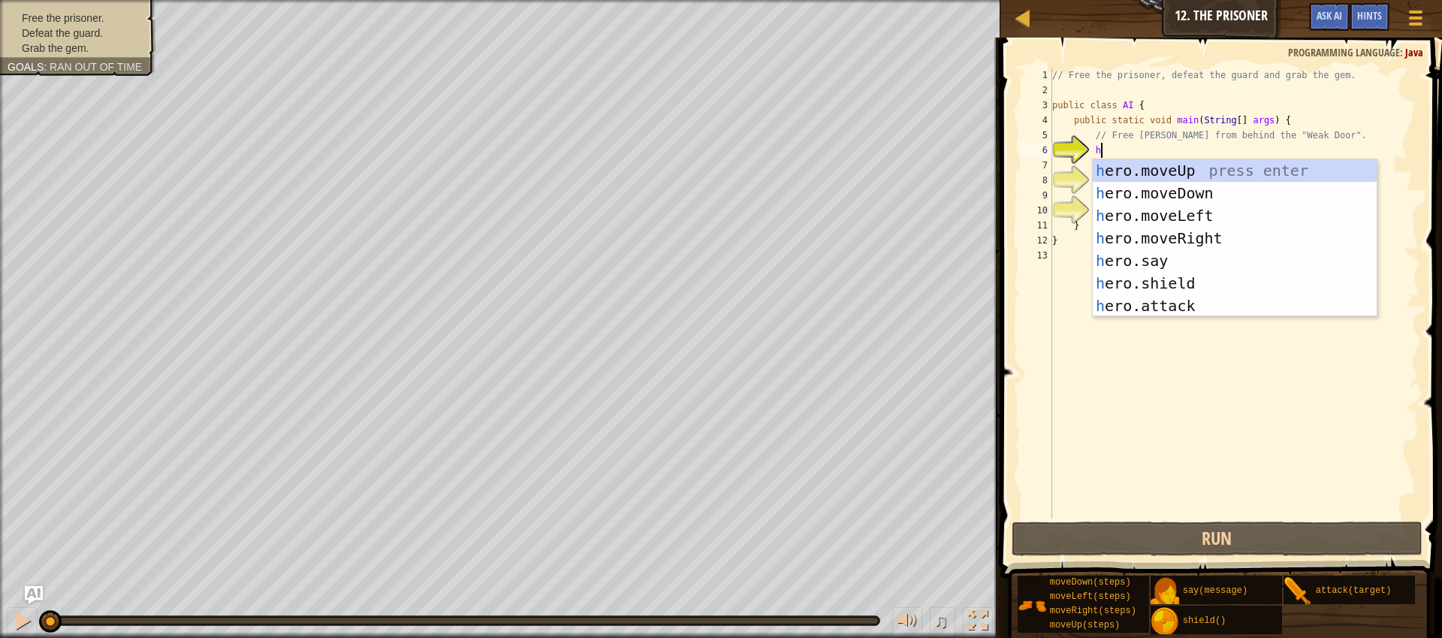
type textarea "h"
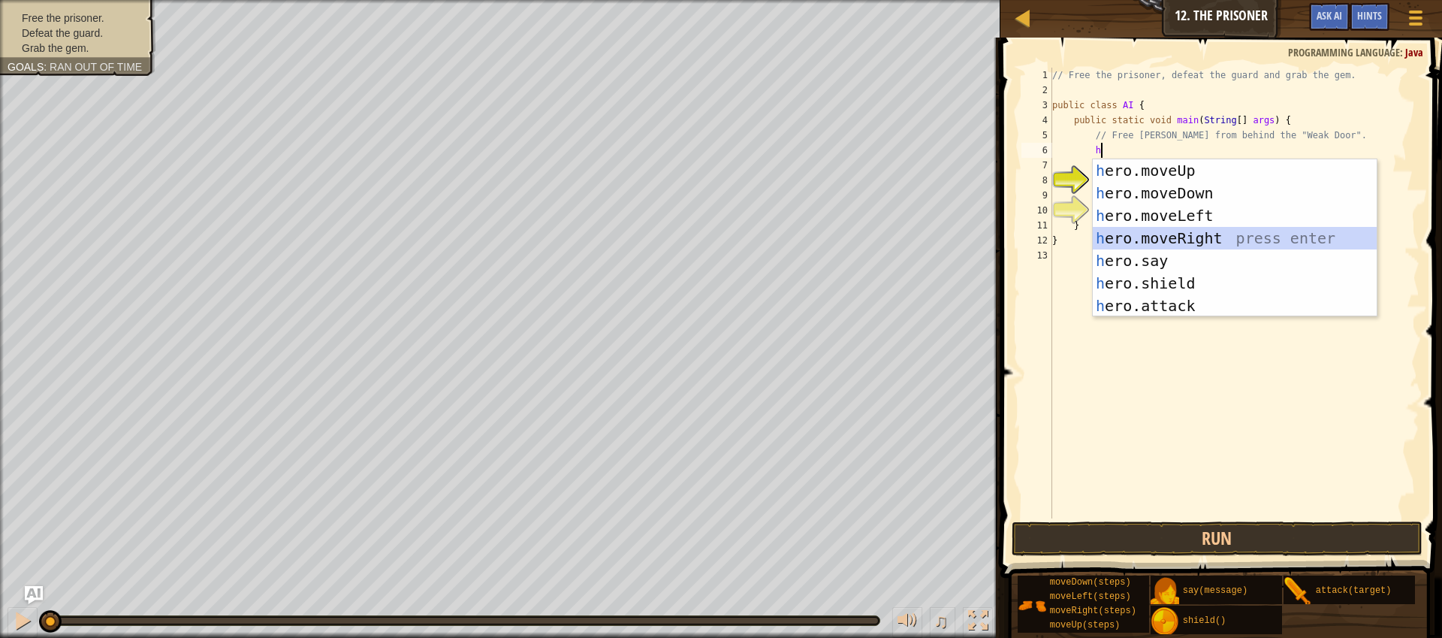
click at [1202, 234] on div "h ero.moveUp press enter h ero.moveDown press enter h ero.moveLeft press enter …" at bounding box center [1235, 260] width 284 height 203
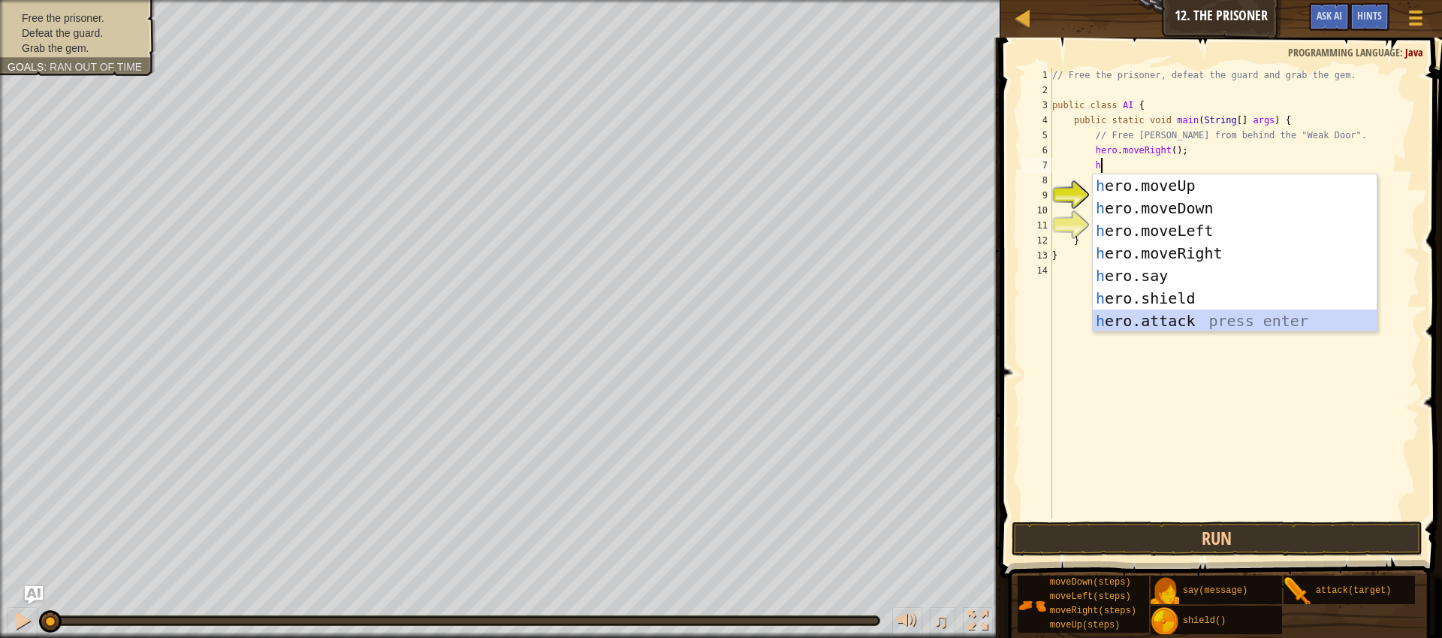
click at [1184, 325] on div "h ero.moveUp press enter h ero.moveDown press enter h ero.moveLeft press enter …" at bounding box center [1235, 275] width 284 height 203
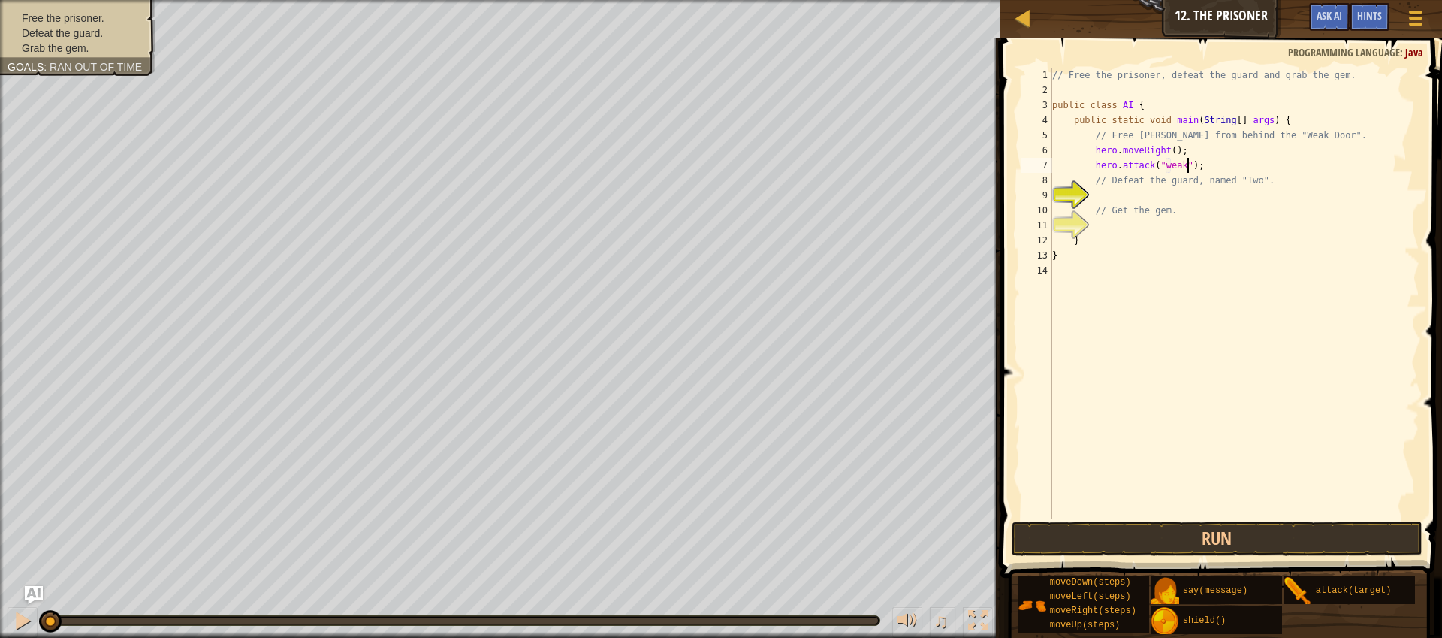
scroll to position [7, 11]
type textarea "hero.attack("weak door");"
click at [1215, 198] on div "// Free the prisoner, defeat the guard and grab the gem. public class AI { publ…" at bounding box center [1234, 308] width 370 height 481
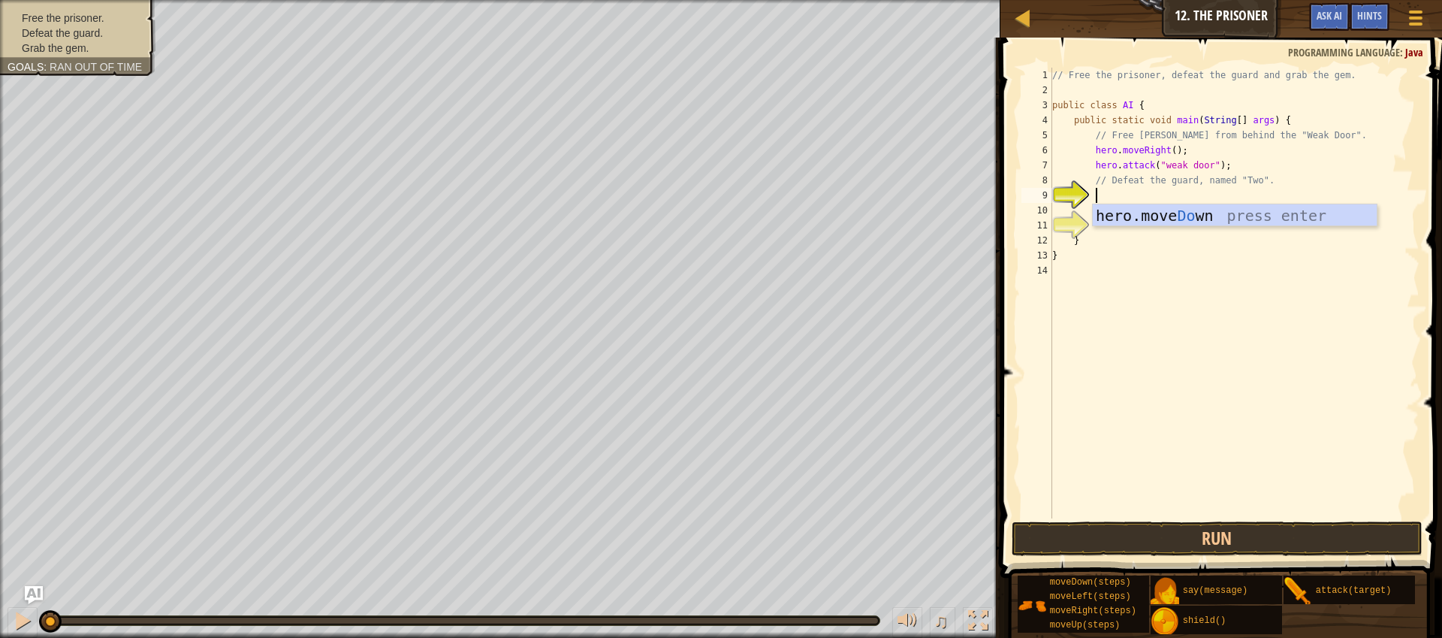
type textarea "h"
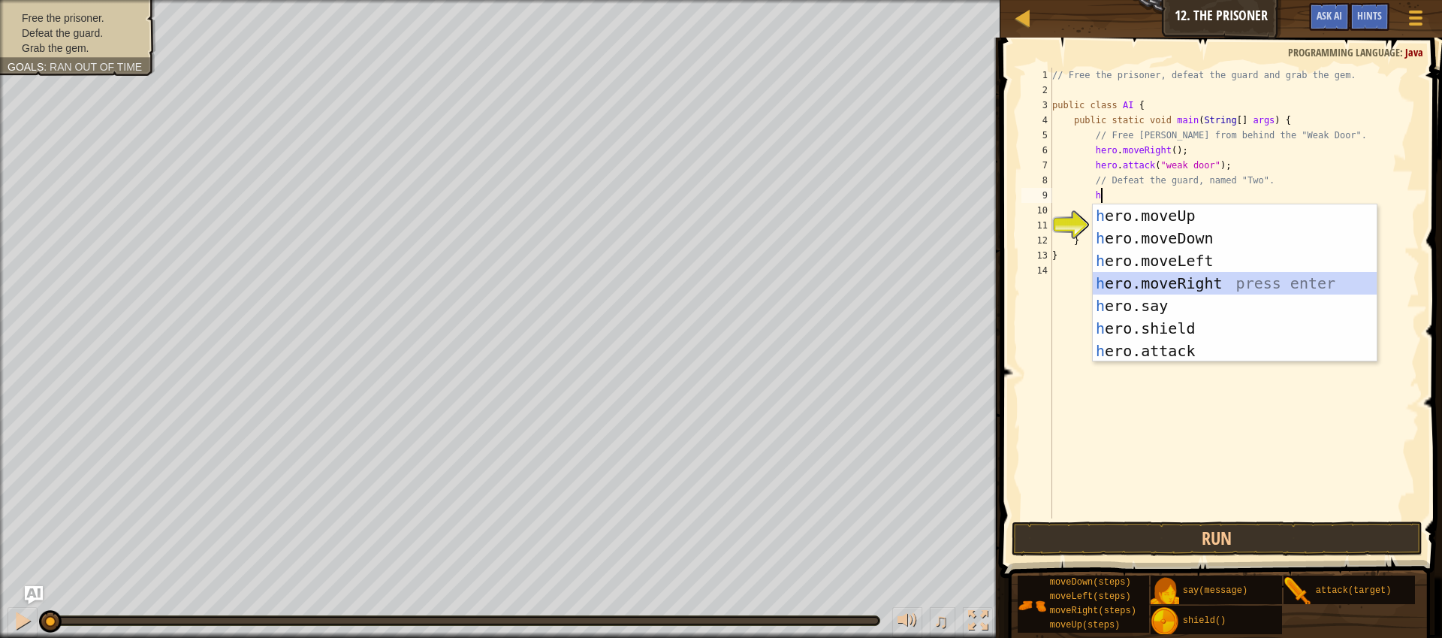
click at [1217, 279] on div "h ero.moveUp press enter h ero.moveDown press enter h ero.moveLeft press enter …" at bounding box center [1235, 305] width 284 height 203
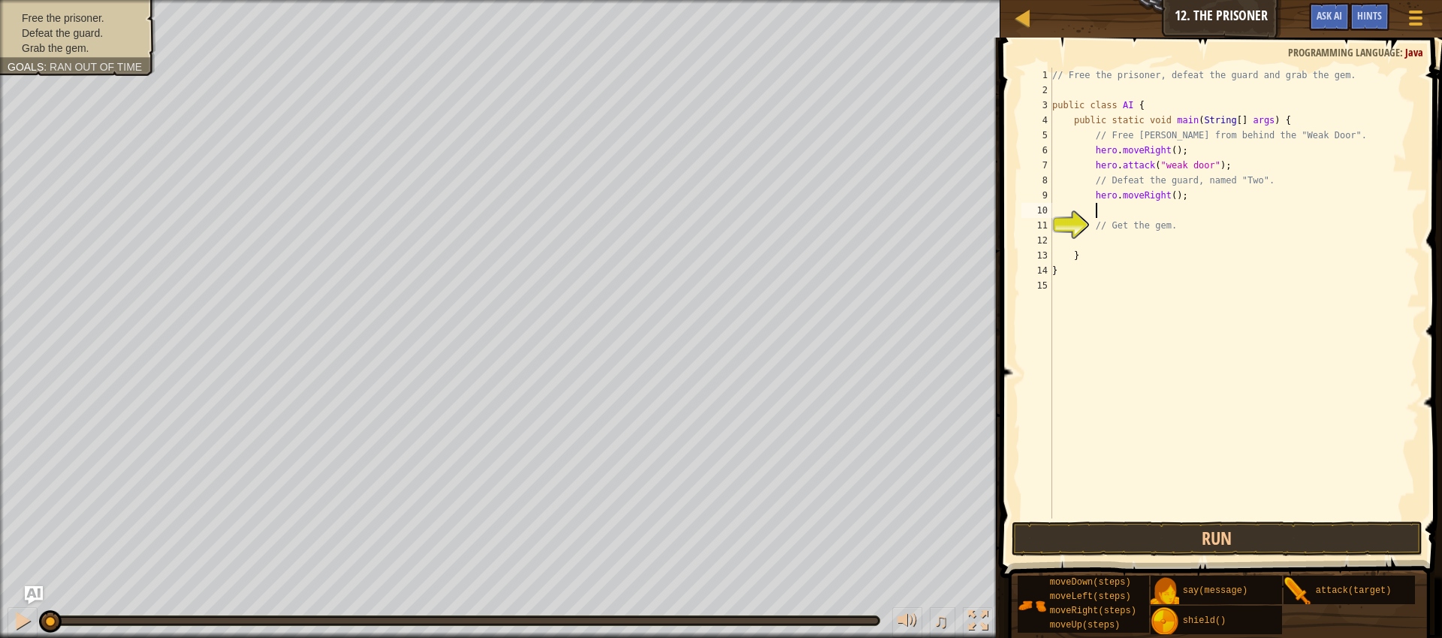
click at [1179, 195] on div "// Free the prisoner, defeat the guard and grab the gem. public class AI { publ…" at bounding box center [1234, 308] width 370 height 481
type textarea "hero.moveRight(2);"
click at [1171, 210] on div "// Free the prisoner, defeat the guard and grab the gem. public class AI { publ…" at bounding box center [1234, 308] width 370 height 481
type textarea "h"
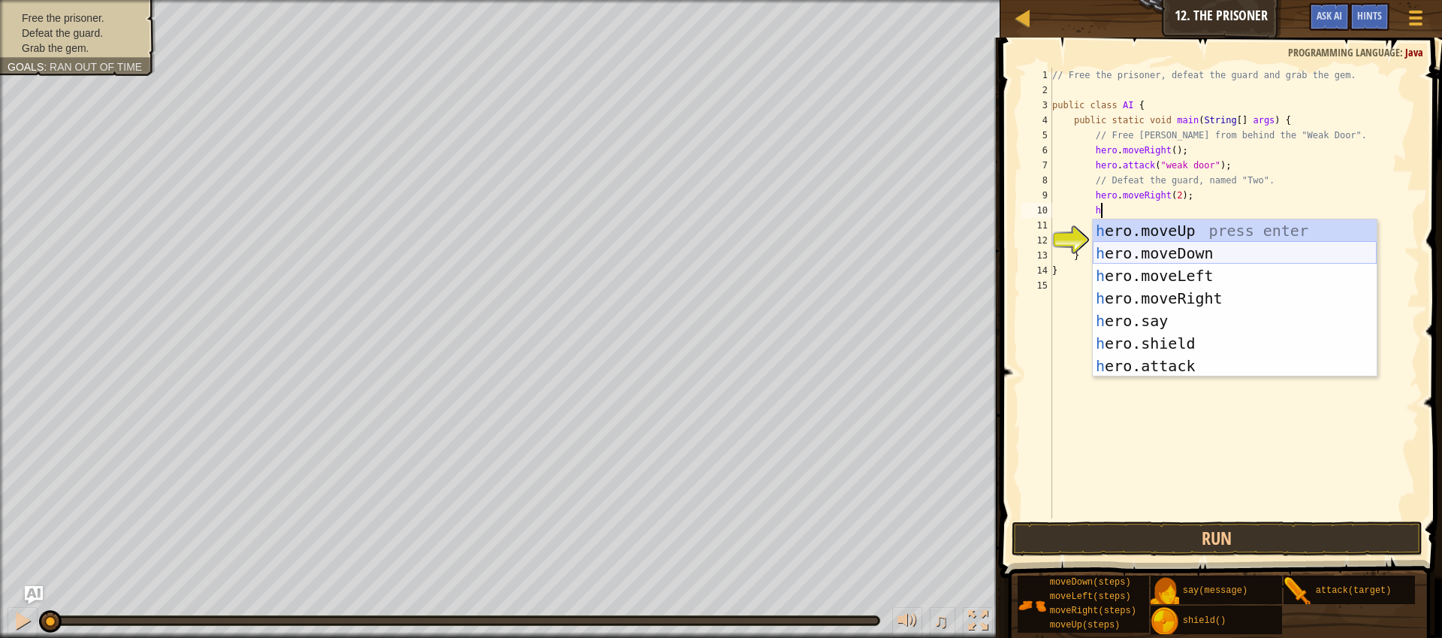
click at [1190, 253] on div "h ero.moveUp press enter h ero.moveDown press enter h ero.moveLeft press enter …" at bounding box center [1235, 320] width 284 height 203
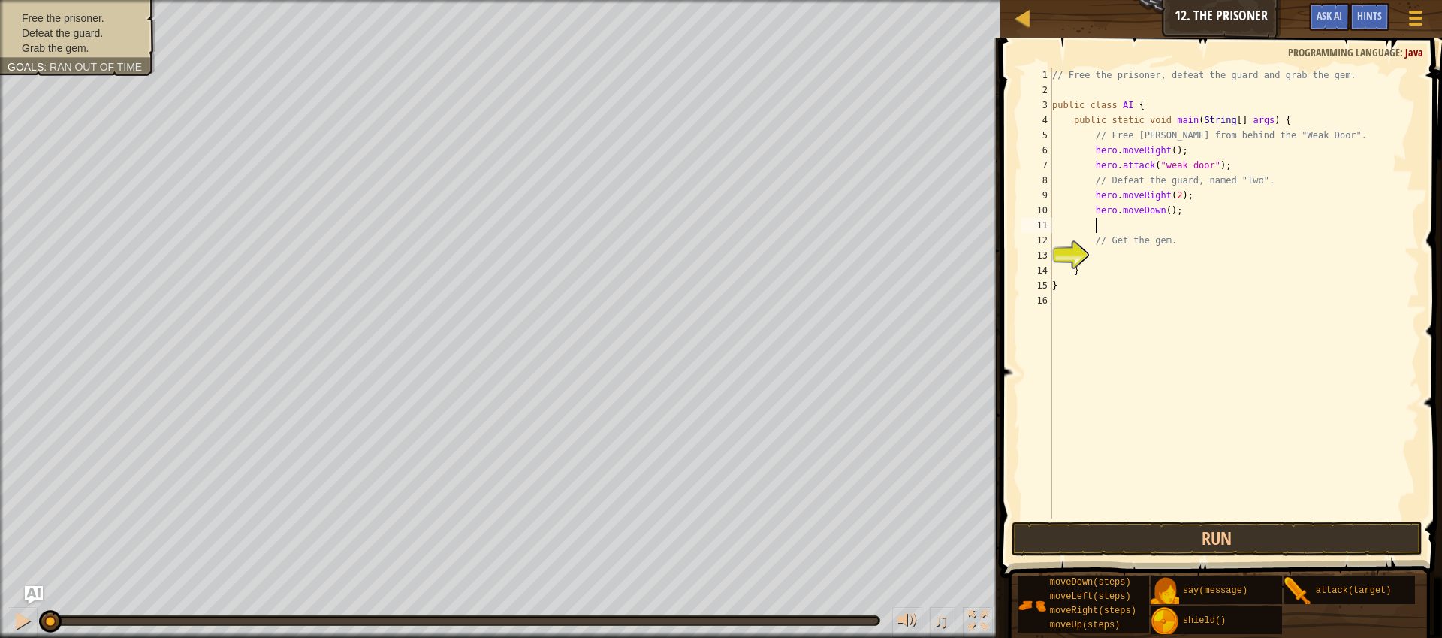
click at [1173, 215] on div "// Free the prisoner, defeat the guard and grab the gem. public class AI { publ…" at bounding box center [1234, 308] width 370 height 481
type textarea "hero.moveDown(2);"
click at [1157, 231] on div "// Free the prisoner, defeat the guard and grab the gem. public class AI { publ…" at bounding box center [1234, 308] width 370 height 481
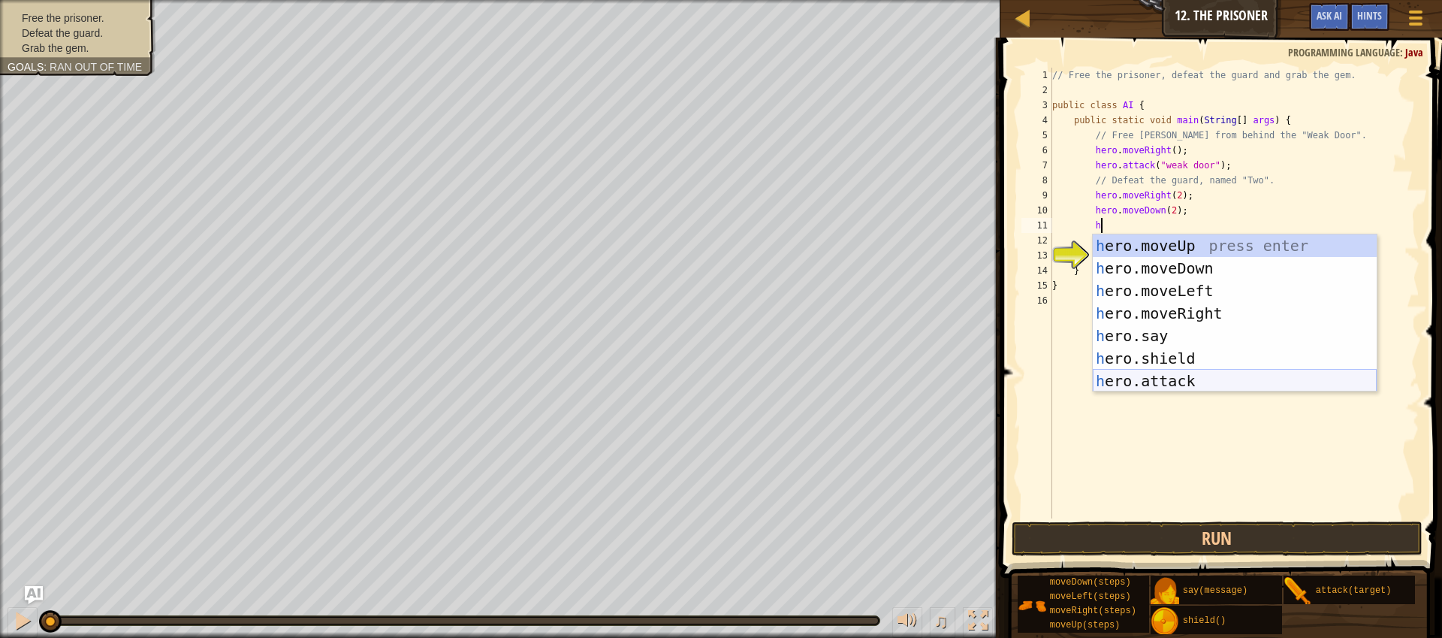
click at [1225, 373] on div "h ero.moveUp press enter h ero.moveDown press enter h ero.moveLeft press enter …" at bounding box center [1235, 335] width 284 height 203
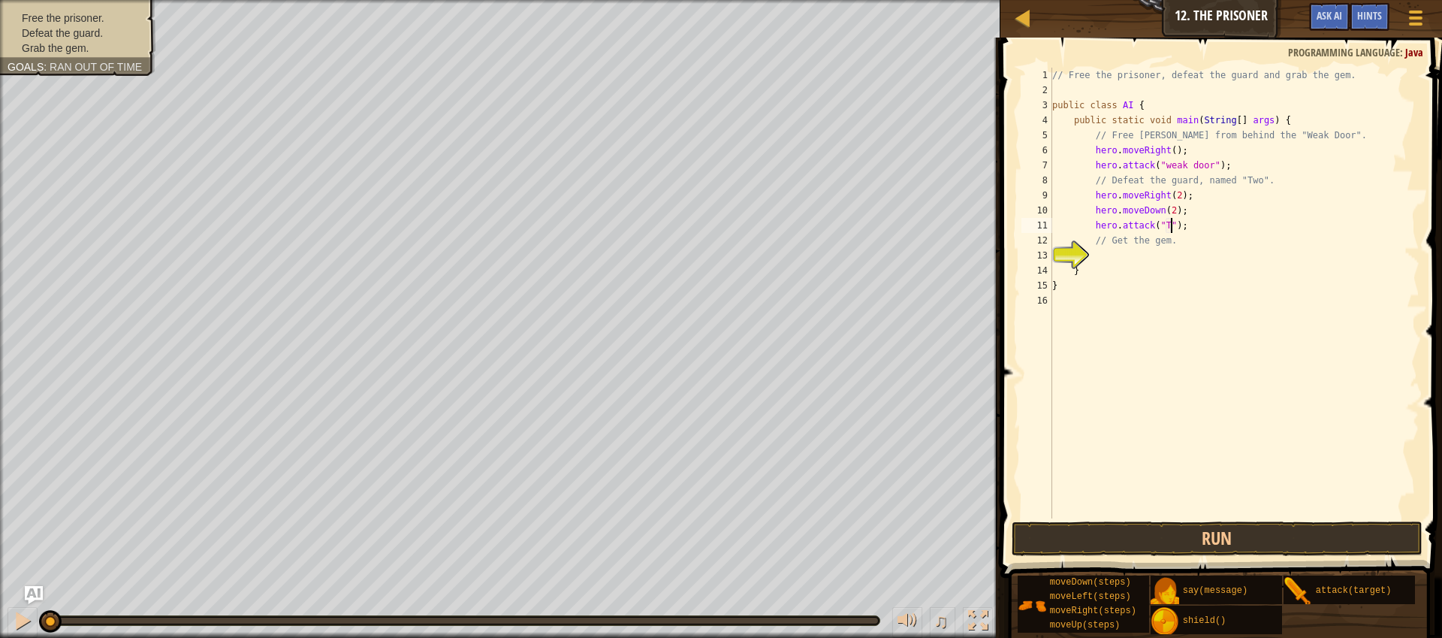
scroll to position [7, 10]
type textarea "hero.attack("Two");"
click at [1209, 231] on div "// Free the prisoner, defeat the guard and grab the gem. public class AI { publ…" at bounding box center [1234, 308] width 370 height 481
click at [1186, 261] on div "// Free the prisoner, defeat the guard and grab the gem. public class AI { publ…" at bounding box center [1234, 308] width 370 height 481
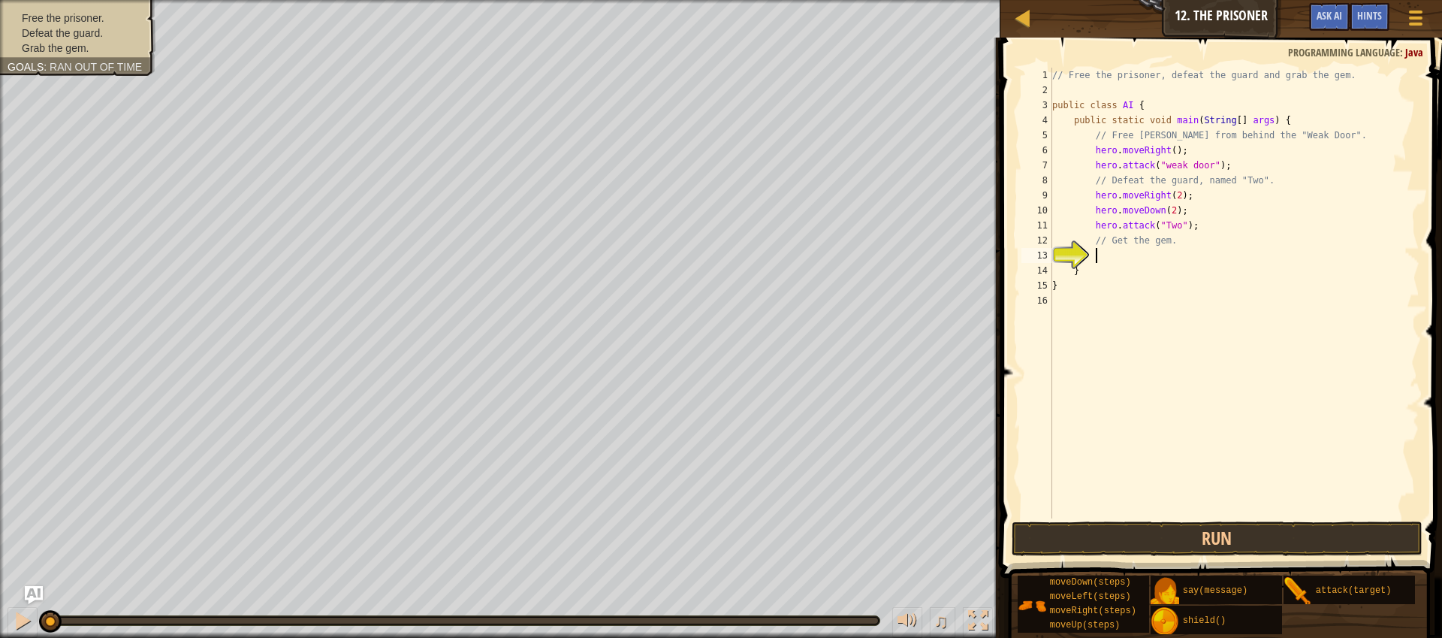
scroll to position [7, 3]
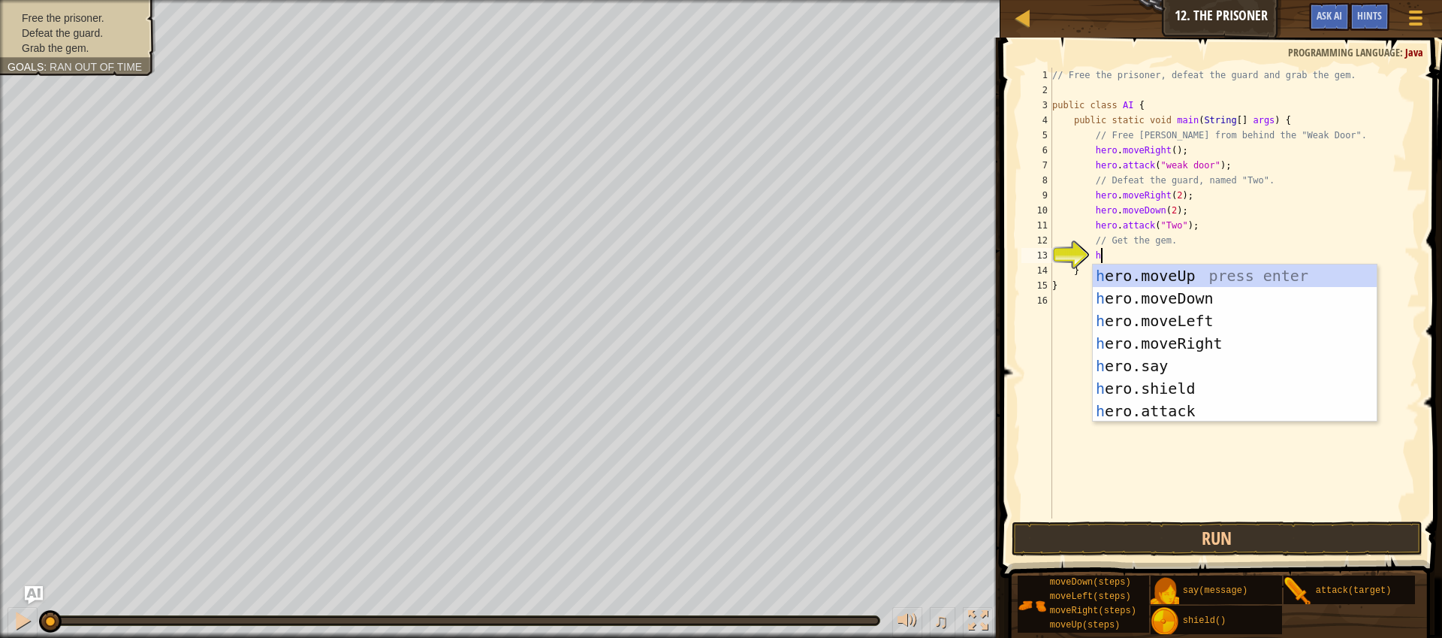
type textarea "h"
click at [1183, 297] on div "h ero.moveUp press enter h ero.moveDown press enter h ero.moveLeft press enter …" at bounding box center [1235, 365] width 284 height 203
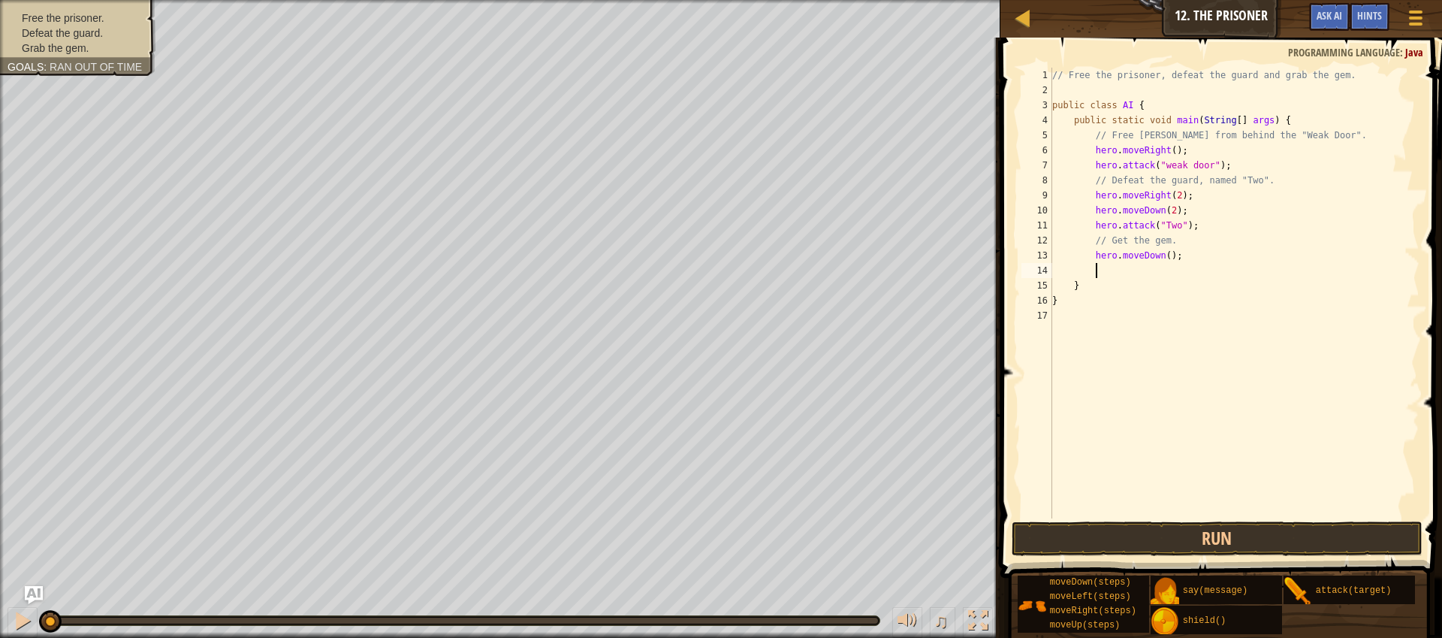
click at [1172, 255] on div "// Free the prisoner, defeat the guard and grab the gem. public class AI { publ…" at bounding box center [1234, 308] width 370 height 481
type textarea "hero.moveDown(2);"
click at [1163, 277] on div "// Free the prisoner, defeat the guard and grab the gem. public class AI { publ…" at bounding box center [1234, 308] width 370 height 481
type textarea "h"
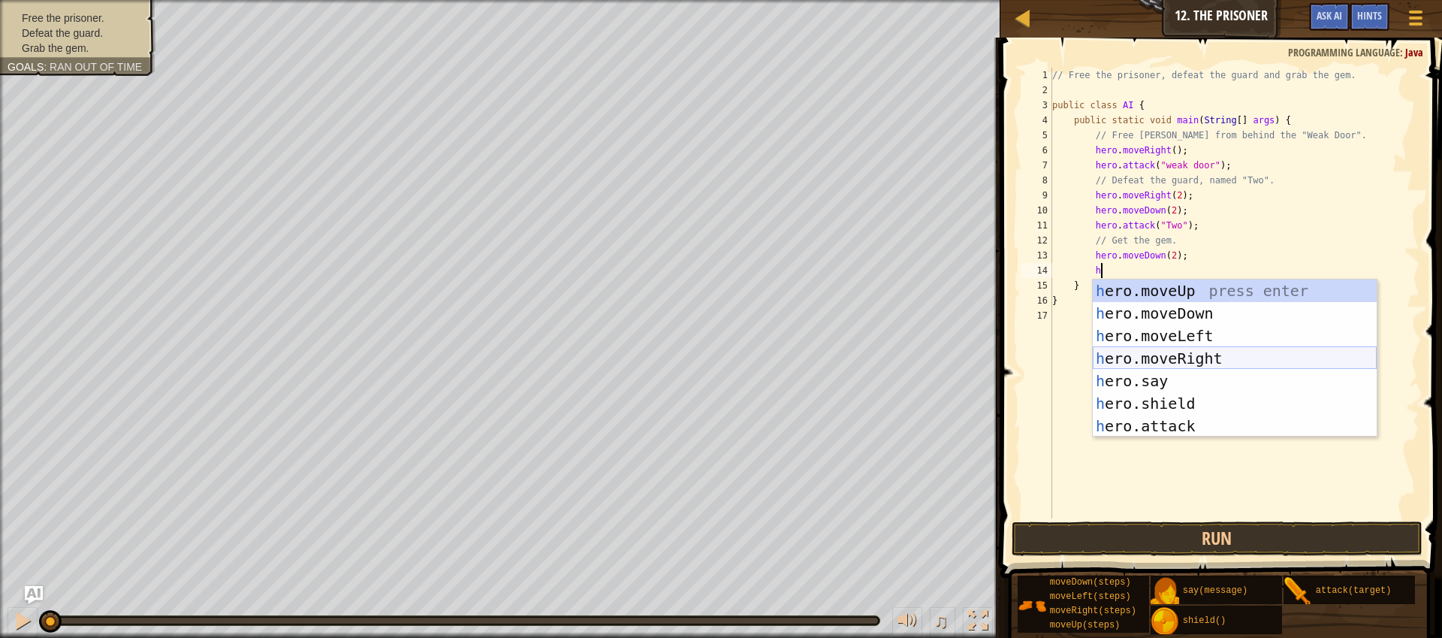
click at [1185, 355] on div "h ero.moveUp press enter h ero.moveDown press enter h ero.moveLeft press enter …" at bounding box center [1235, 380] width 284 height 203
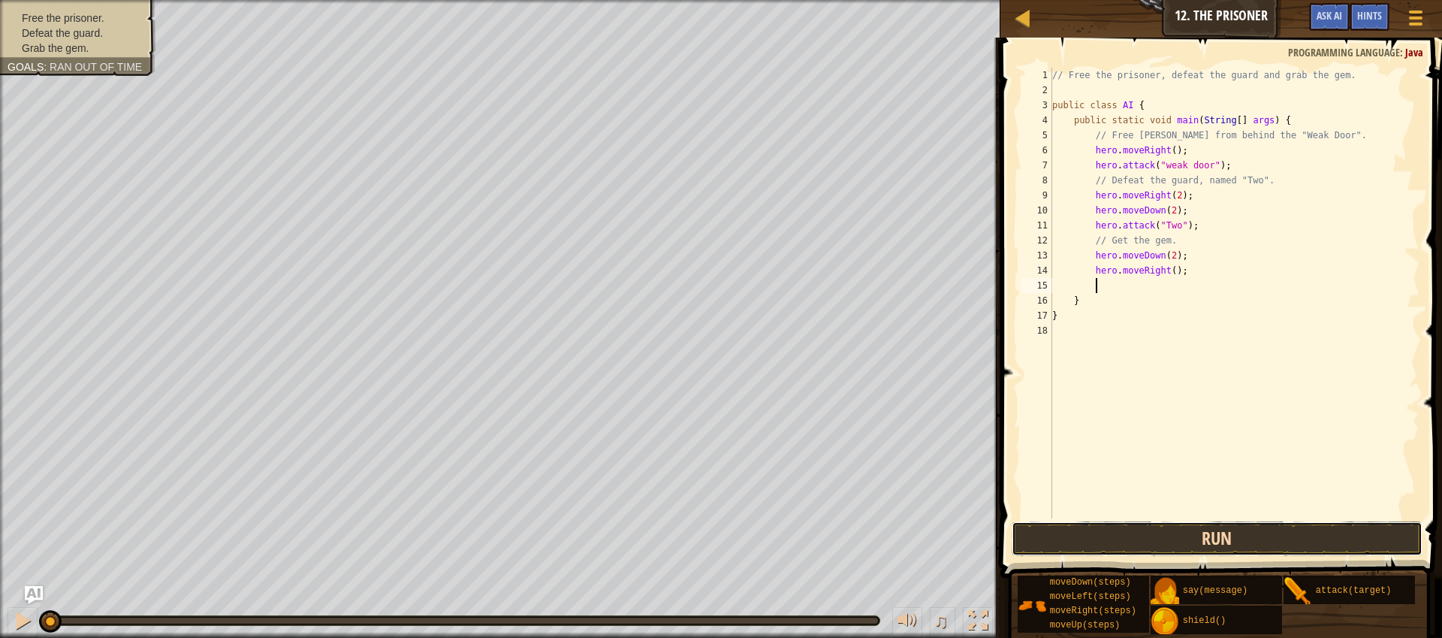
click at [1230, 534] on button "Run" at bounding box center [1217, 538] width 411 height 35
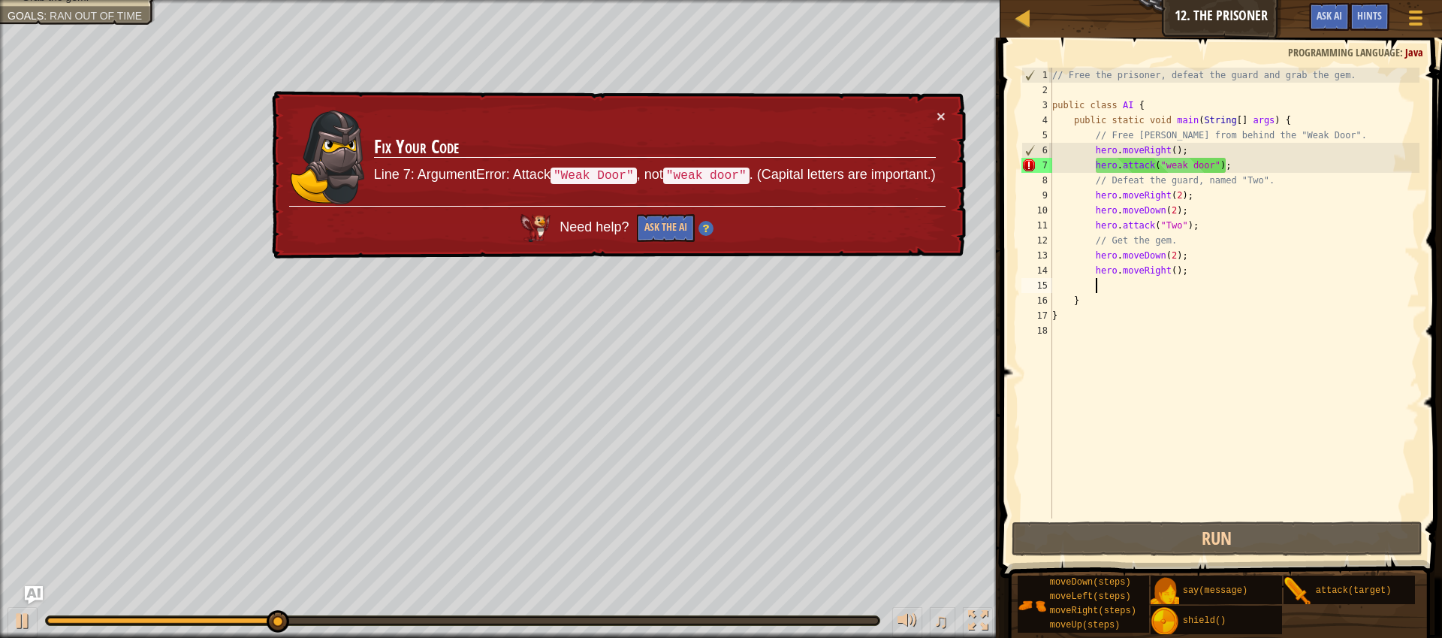
click at [1170, 164] on div "// Free the prisoner, defeat the guard and grab the gem. public class AI { publ…" at bounding box center [1234, 308] width 370 height 481
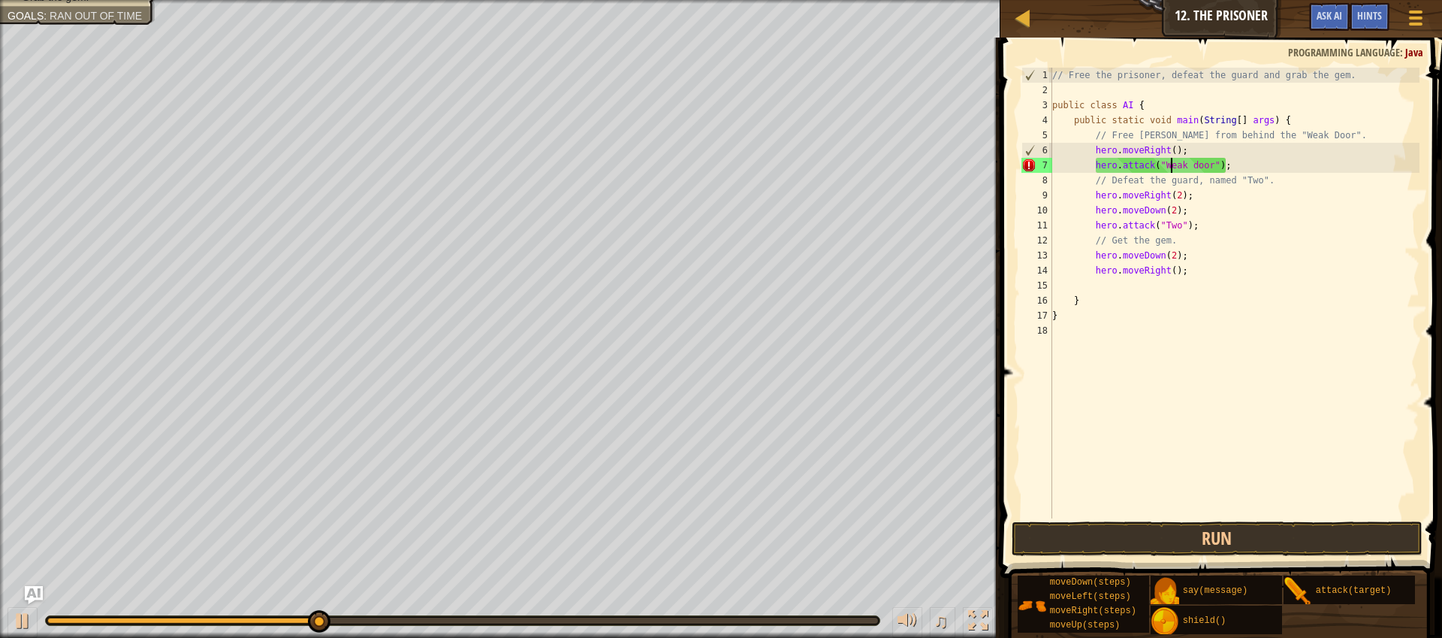
scroll to position [7, 10]
click at [1200, 168] on div "// Free the prisoner, defeat the guard and grab the gem. public class AI { publ…" at bounding box center [1234, 308] width 370 height 481
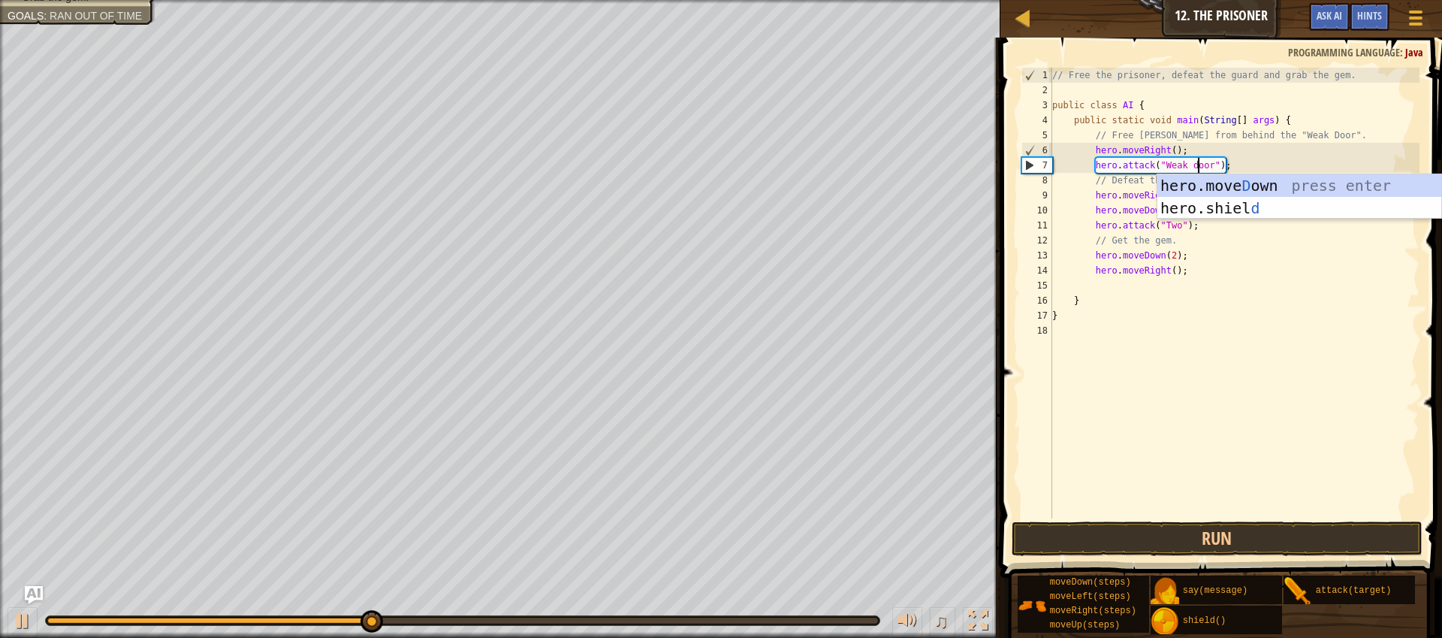
scroll to position [7, 12]
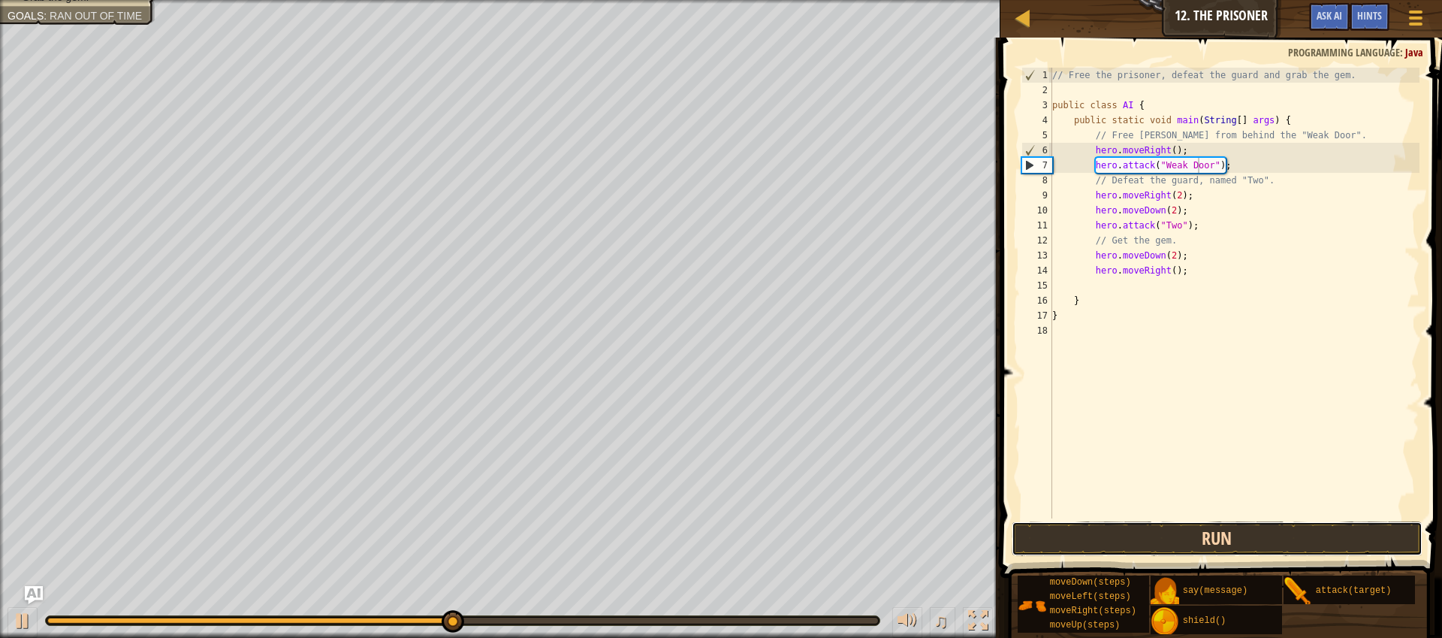
click at [1251, 534] on button "Run" at bounding box center [1217, 538] width 411 height 35
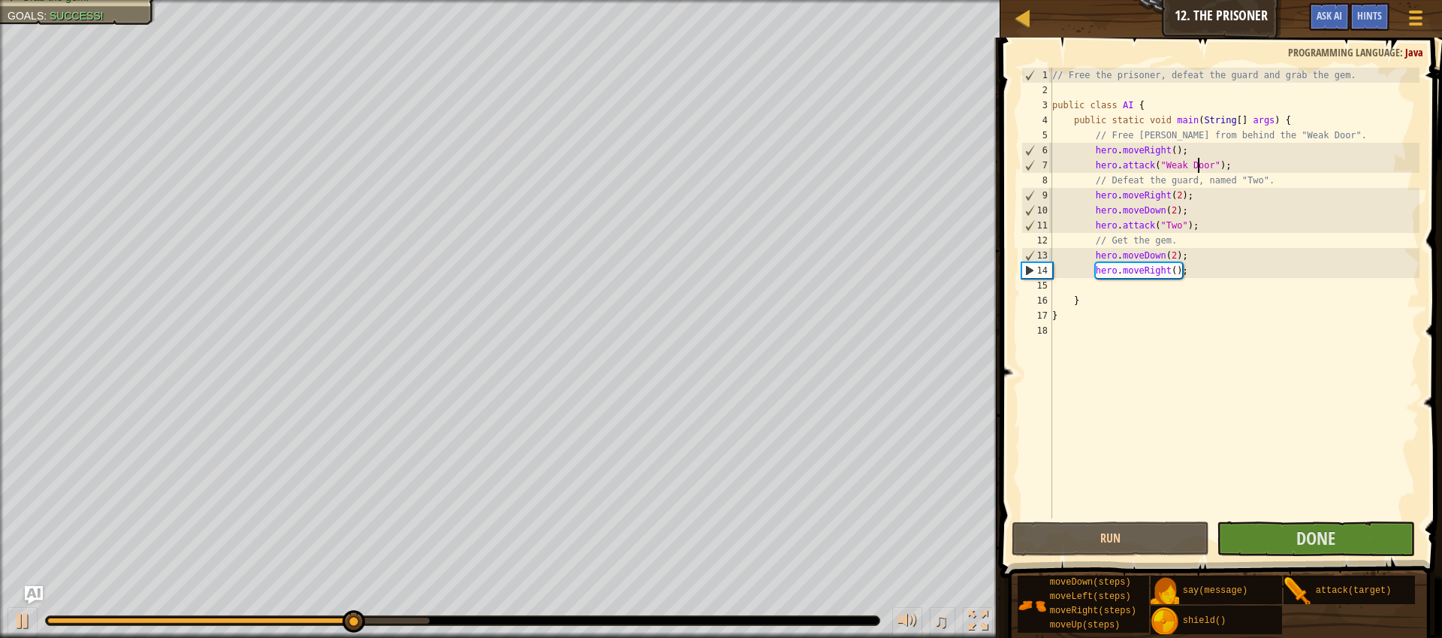
click at [1178, 258] on div "// Free the prisoner, defeat the guard and grab the gem. public class AI { publ…" at bounding box center [1234, 308] width 370 height 481
type textarea "hero.moveDown(2);"
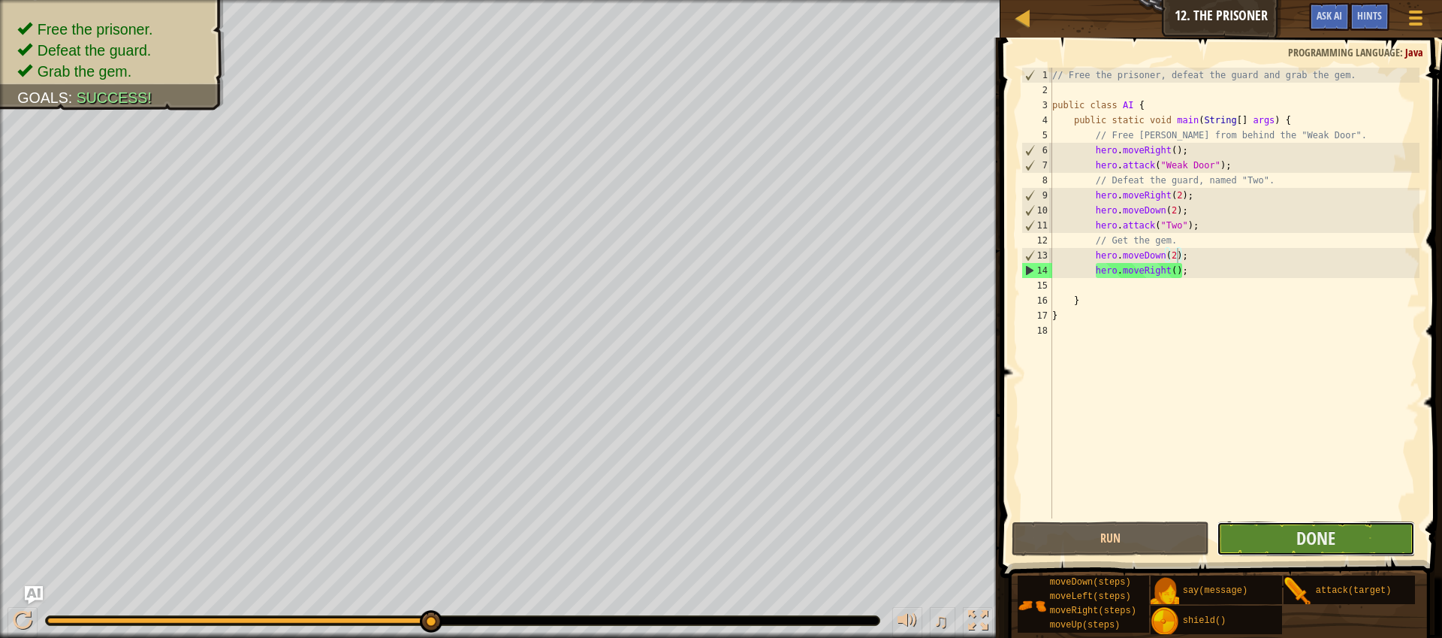
click at [1348, 529] on button "Done" at bounding box center [1316, 538] width 198 height 35
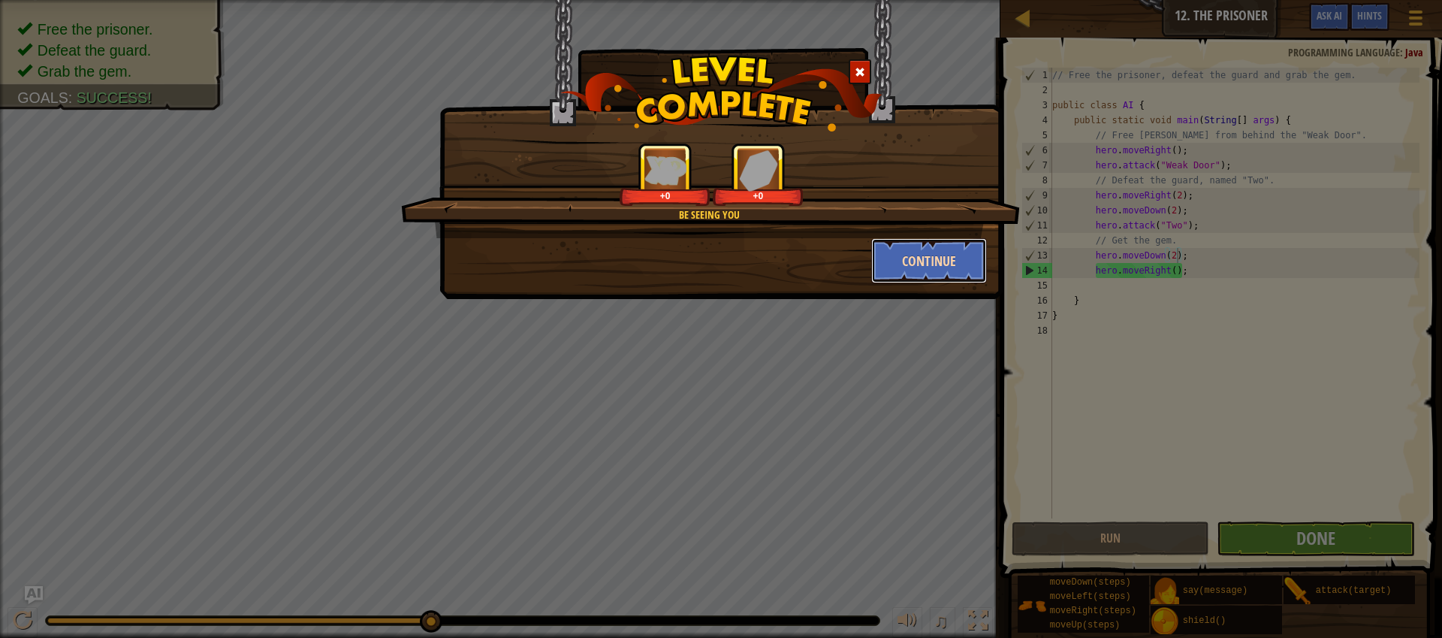
click at [928, 268] on button "Continue" at bounding box center [929, 260] width 116 height 45
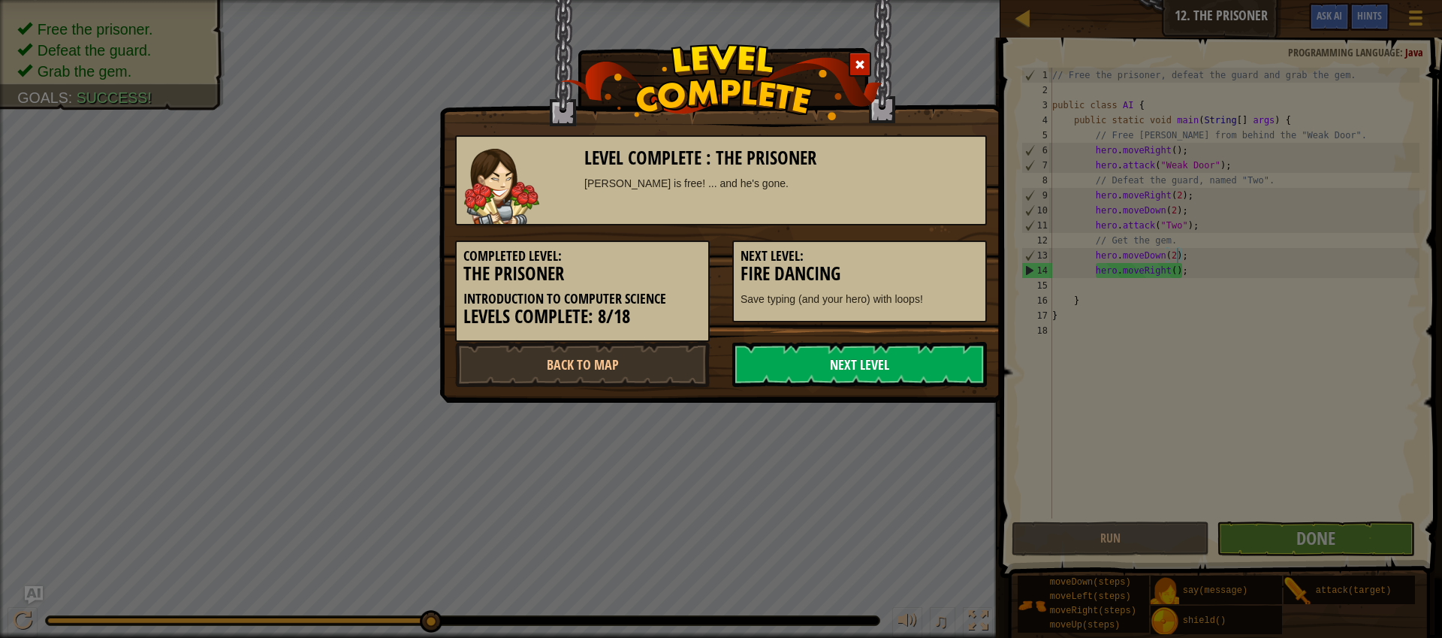
click at [892, 355] on link "Next Level" at bounding box center [859, 364] width 255 height 45
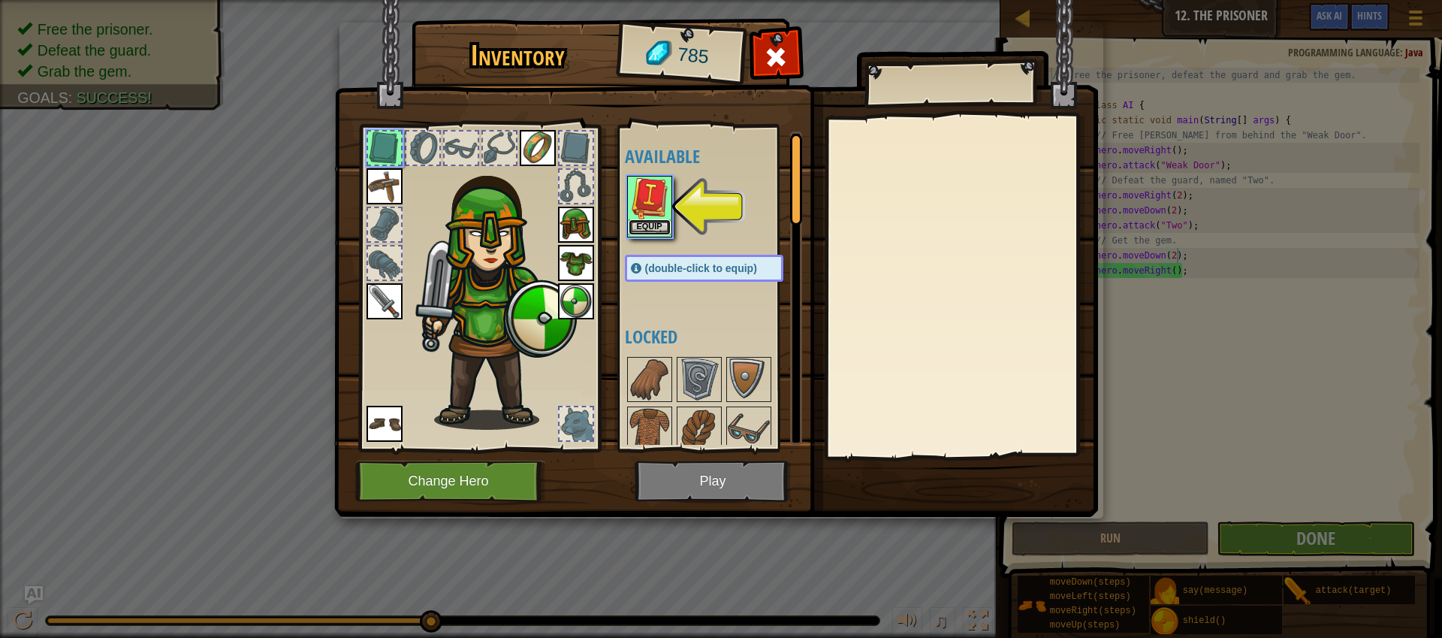
click at [650, 231] on button "Equip" at bounding box center [650, 227] width 42 height 16
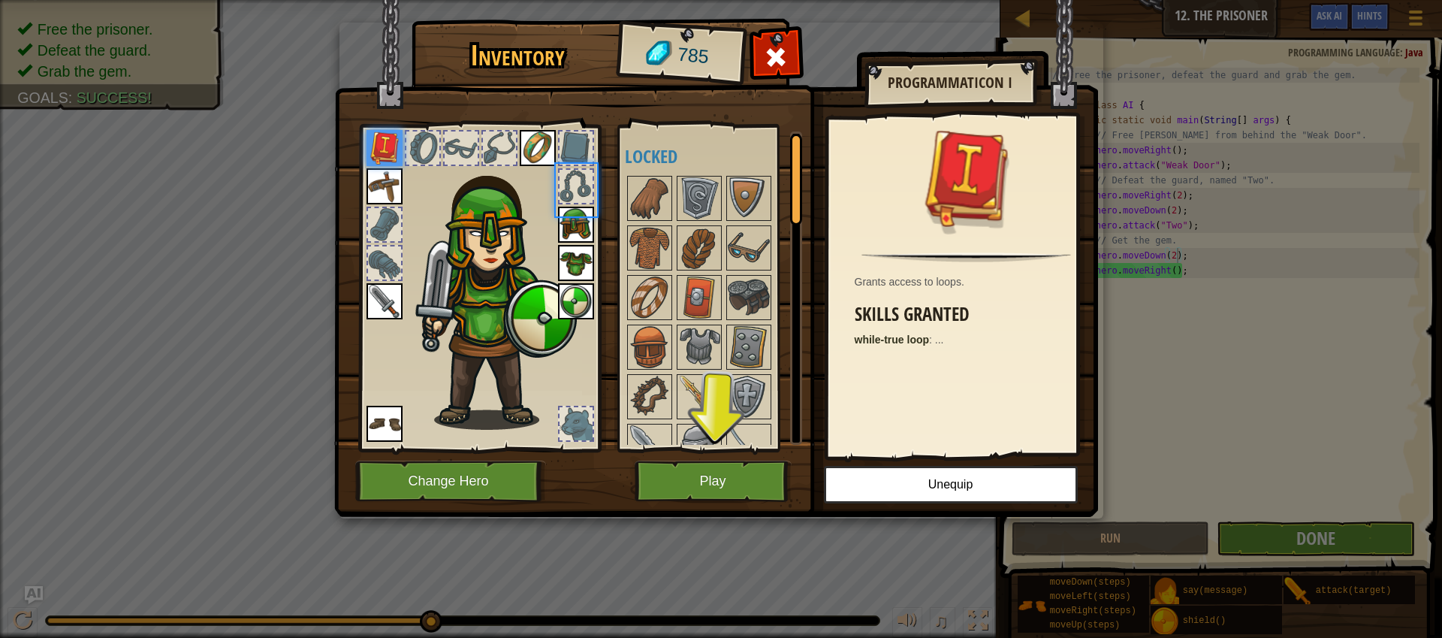
click at [650, 231] on img at bounding box center [650, 248] width 42 height 42
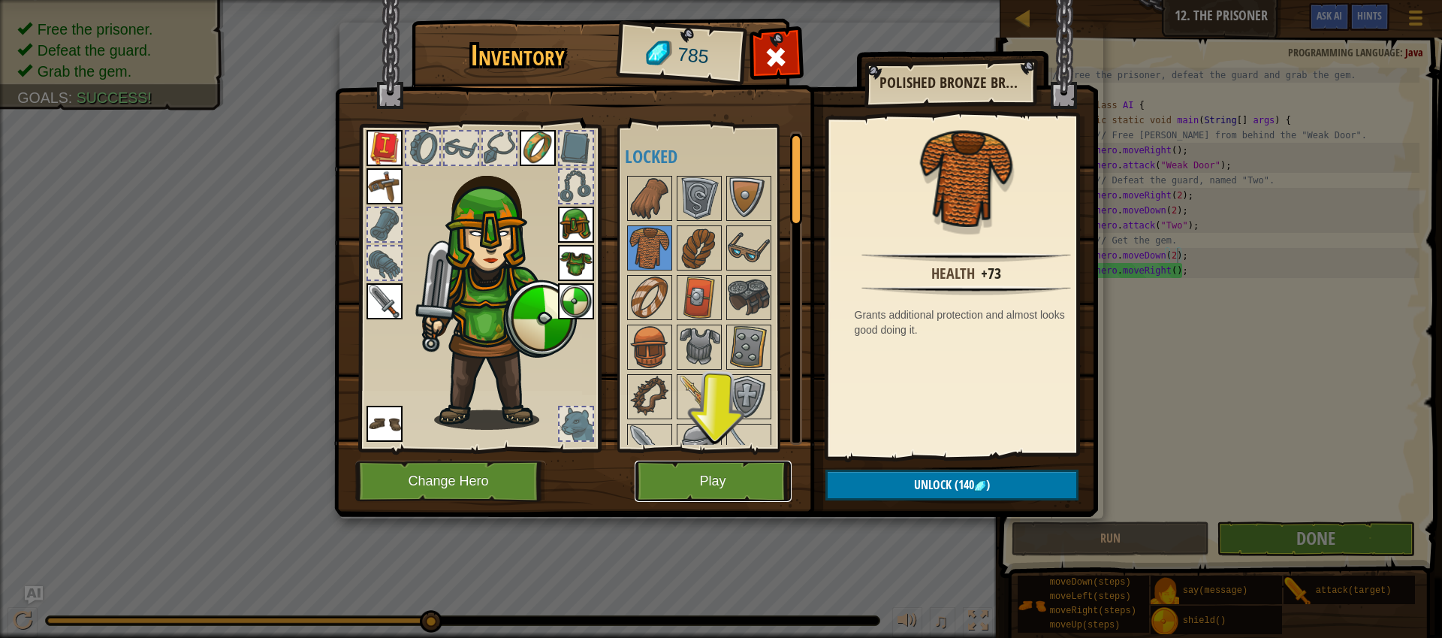
click at [668, 486] on button "Play" at bounding box center [713, 480] width 157 height 41
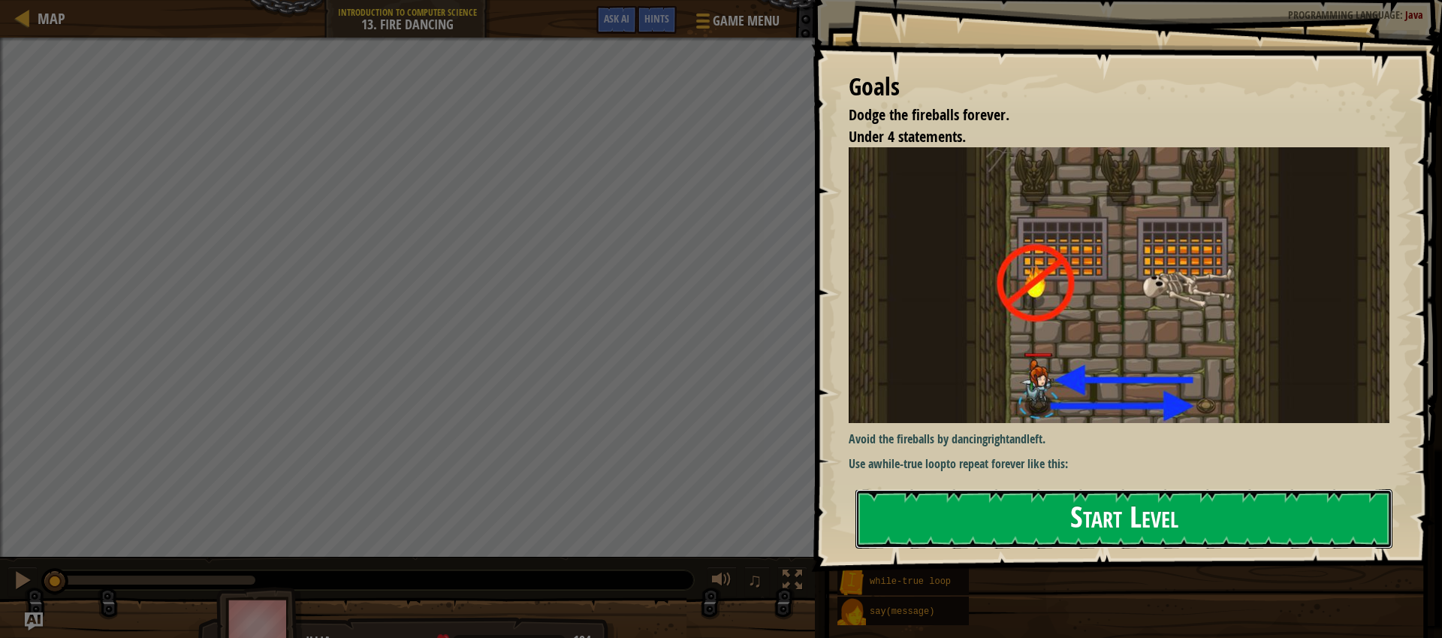
click at [1037, 517] on button "Start Level" at bounding box center [1124, 518] width 537 height 59
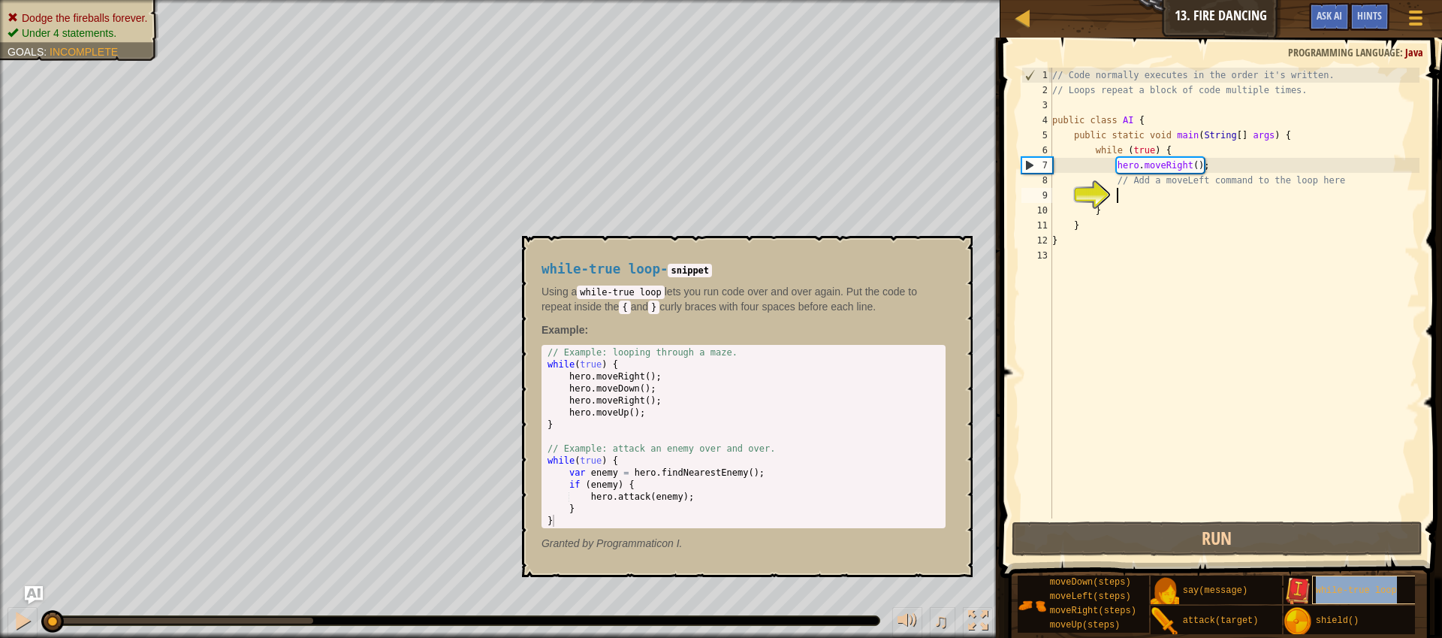
click at [1368, 598] on div "while-true loop" at bounding box center [1384, 589] width 144 height 29
type textarea "while-true loop"
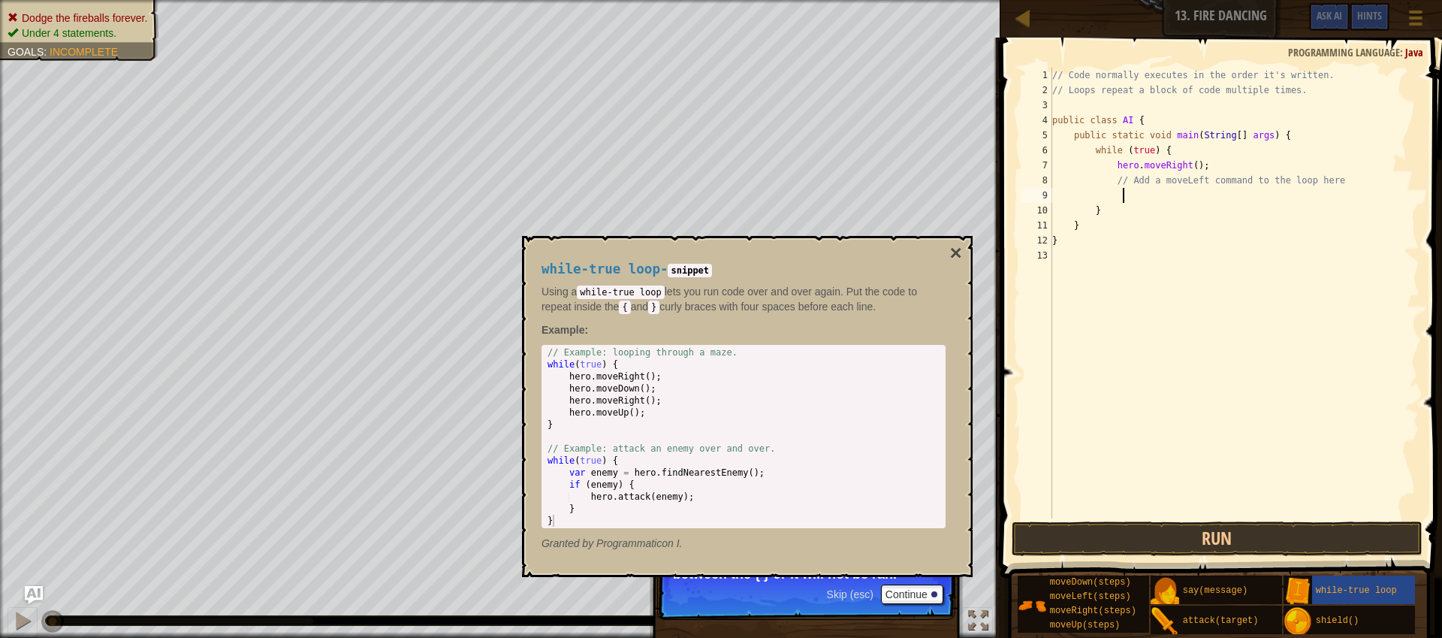
type textarea "{"
click at [1329, 591] on span "while-true loop" at bounding box center [1356, 590] width 81 height 11
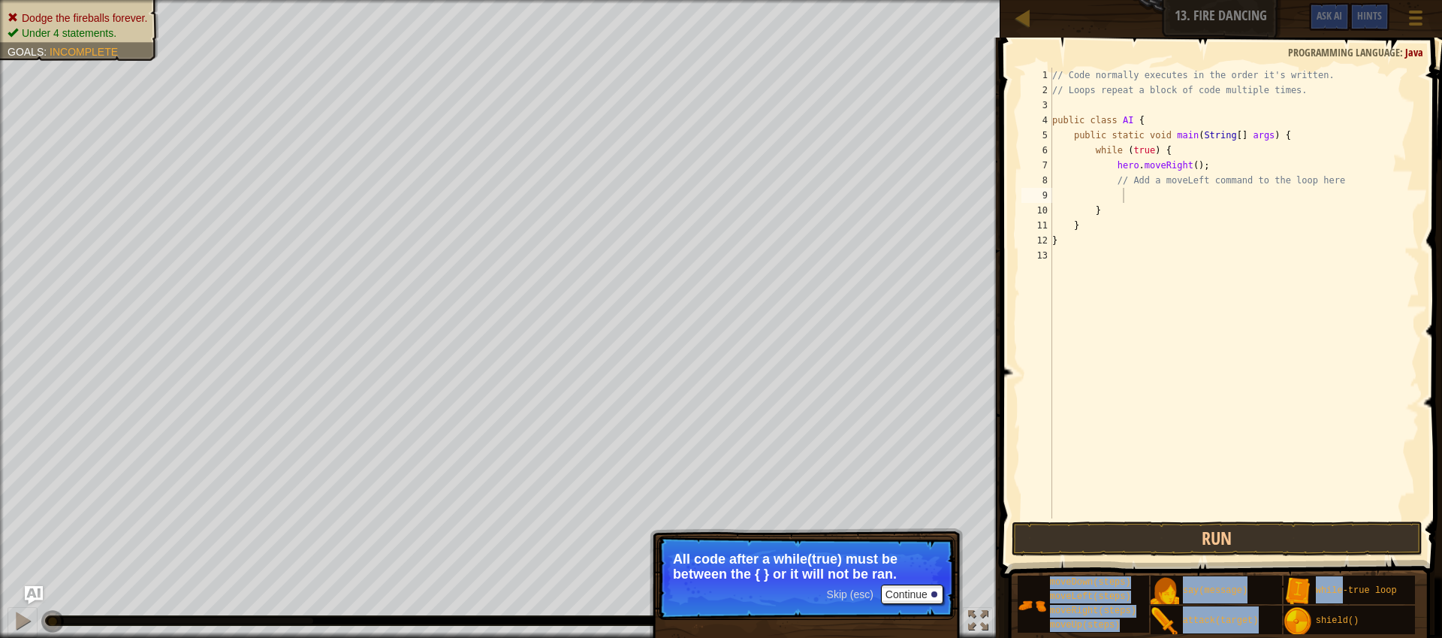
drag, startPoint x: 1329, startPoint y: 591, endPoint x: 1176, endPoint y: 227, distance: 394.9
click at [1176, 225] on div "Hints Videos 1 2 3 4 5 6 7 8 9 10 11 12 13 // Code normally executes in the ord…" at bounding box center [1219, 334] width 446 height 593
drag, startPoint x: 1339, startPoint y: 587, endPoint x: 1289, endPoint y: 535, distance: 72.2
click at [1273, 489] on div "Hints Videos 1 2 3 4 5 6 7 8 9 10 11 12 13 // Code normally executes in the ord…" at bounding box center [1219, 334] width 446 height 593
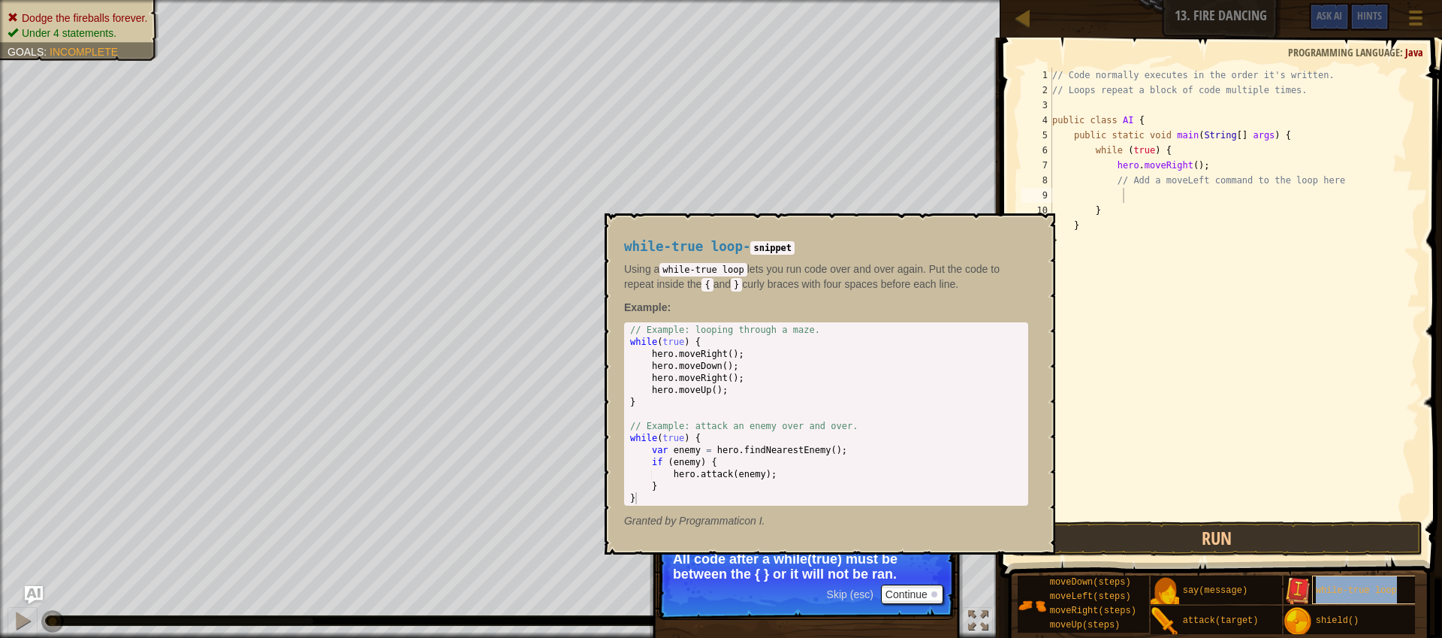
click at [1338, 586] on span "while-true loop" at bounding box center [1356, 590] width 81 height 11
click at [1211, 197] on div "// Code normally executes in the order it's written. // Loops repeat a block of…" at bounding box center [1234, 308] width 370 height 481
type textarea "while-true loop {"
click at [1230, 193] on div "// Code normally executes in the order it's written. // Loops repeat a block of…" at bounding box center [1234, 308] width 370 height 481
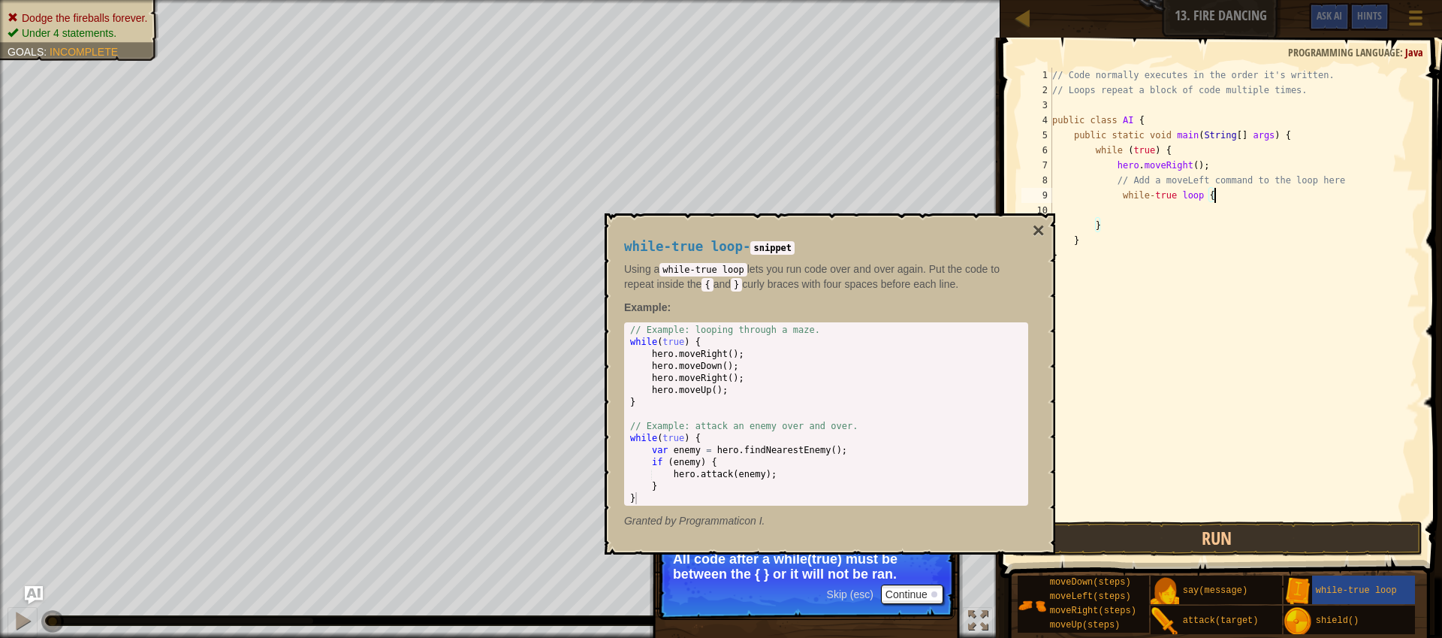
click at [1230, 193] on div "// Code normally executes in the order it's written. // Loops repeat a block of…" at bounding box center [1234, 308] width 370 height 481
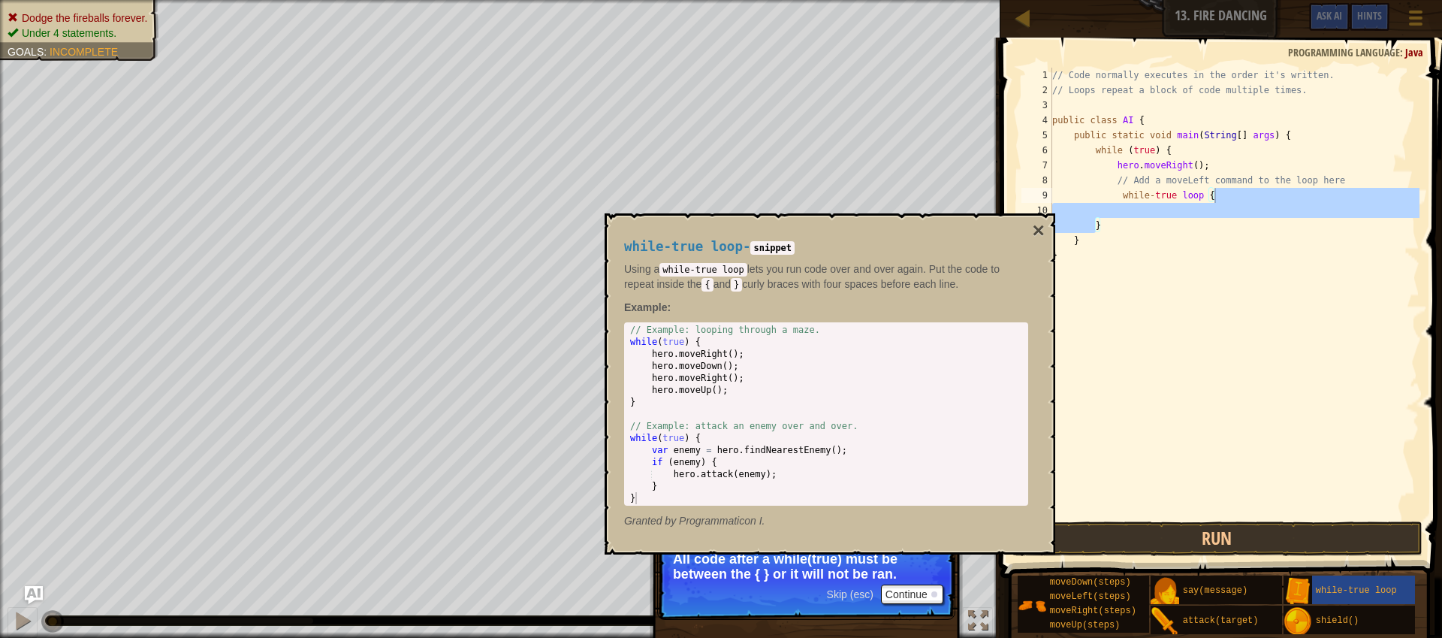
click at [1230, 191] on div "// Code normally executes in the order it's written. // Loops repeat a block of…" at bounding box center [1234, 308] width 370 height 481
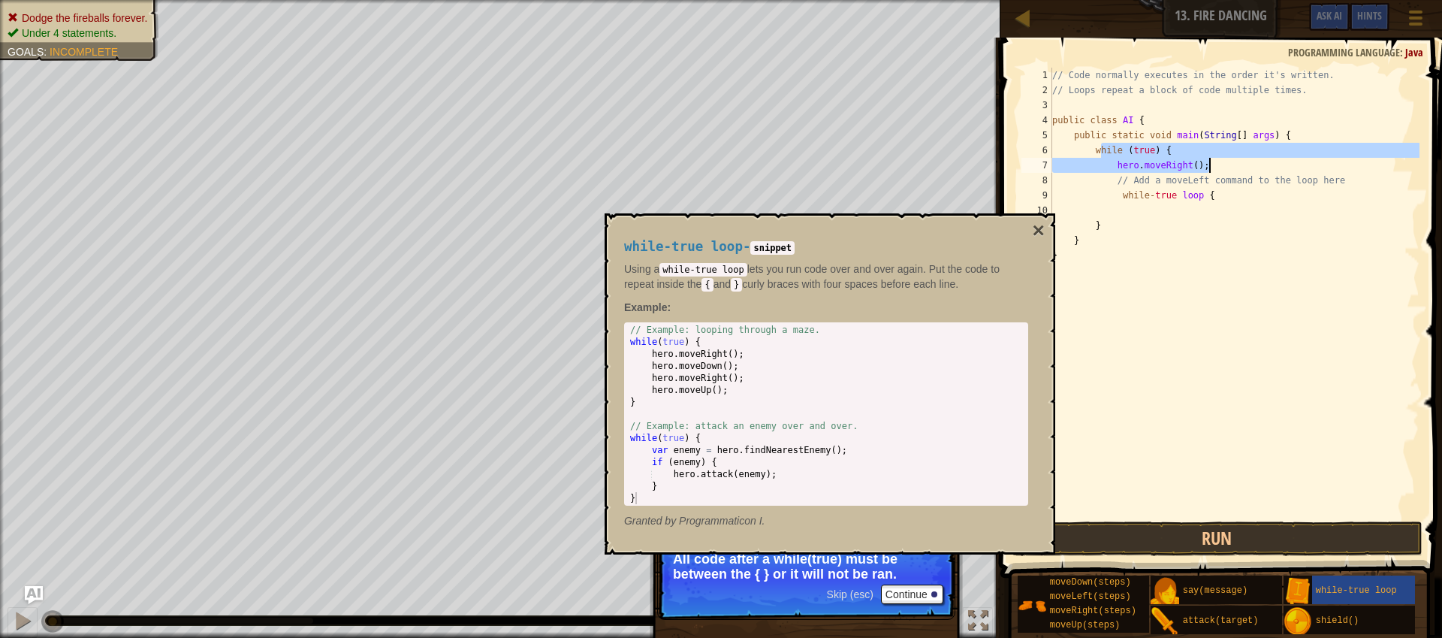
drag, startPoint x: 1103, startPoint y: 155, endPoint x: 1216, endPoint y: 163, distance: 113.7
click at [1216, 163] on div "// Code normally executes in the order it's written. // Loops repeat a block of…" at bounding box center [1234, 308] width 370 height 481
type textarea "w"
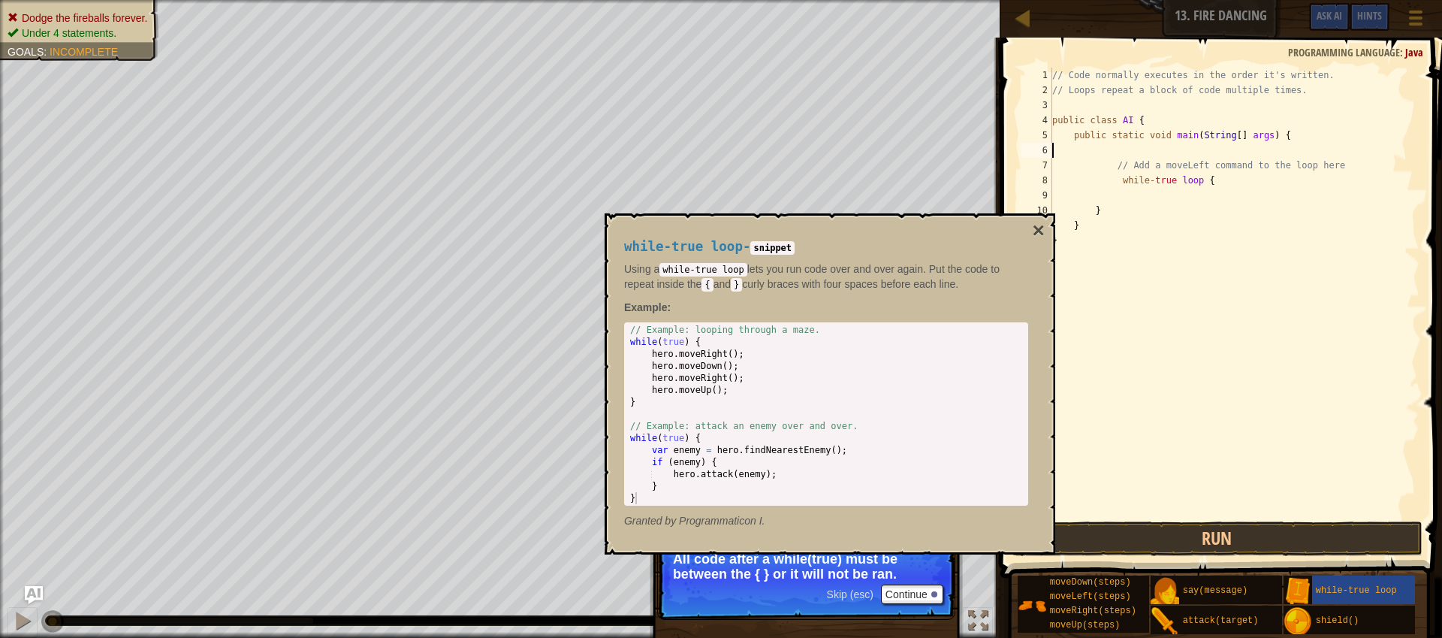
scroll to position [7, 0]
click at [1242, 168] on div "// Code normally executes in the order it's written. // Loops repeat a block of…" at bounding box center [1234, 308] width 370 height 481
type textarea "while-true loop {"
type textarea "h"
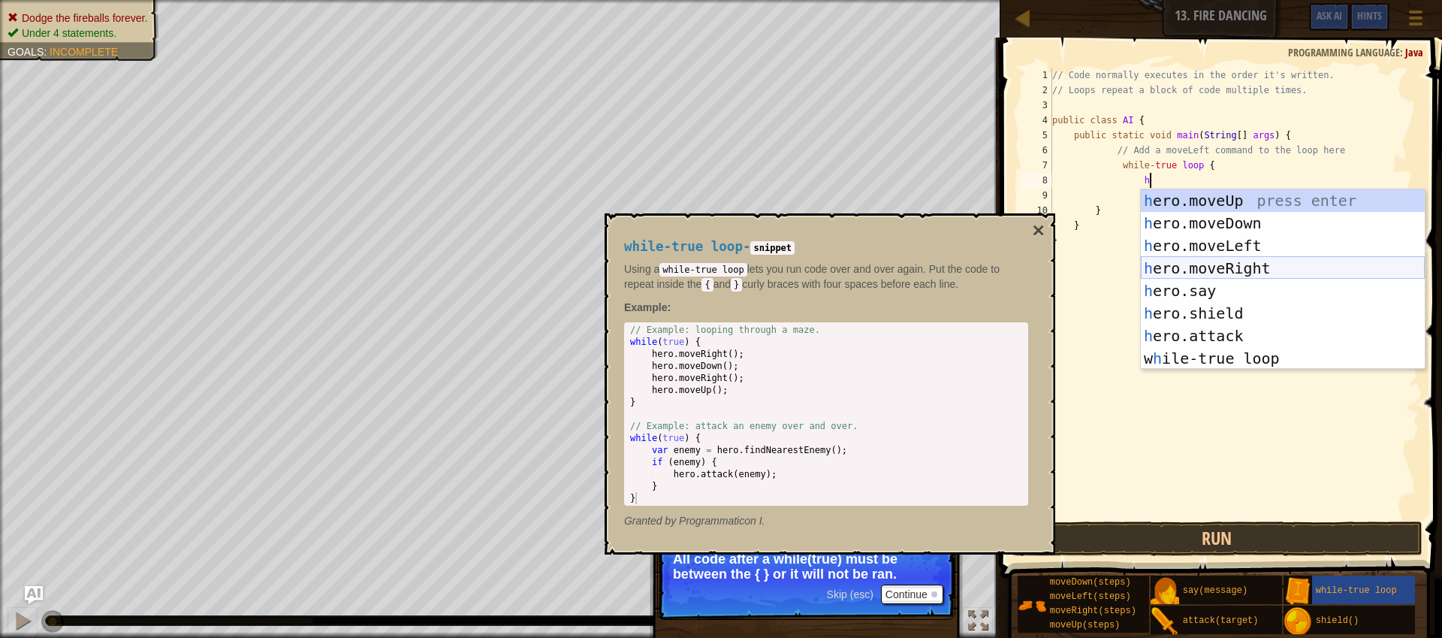
click at [1239, 270] on div "h ero.moveUp press enter h ero.moveDown press enter h ero.moveLeft press enter …" at bounding box center [1283, 301] width 284 height 225
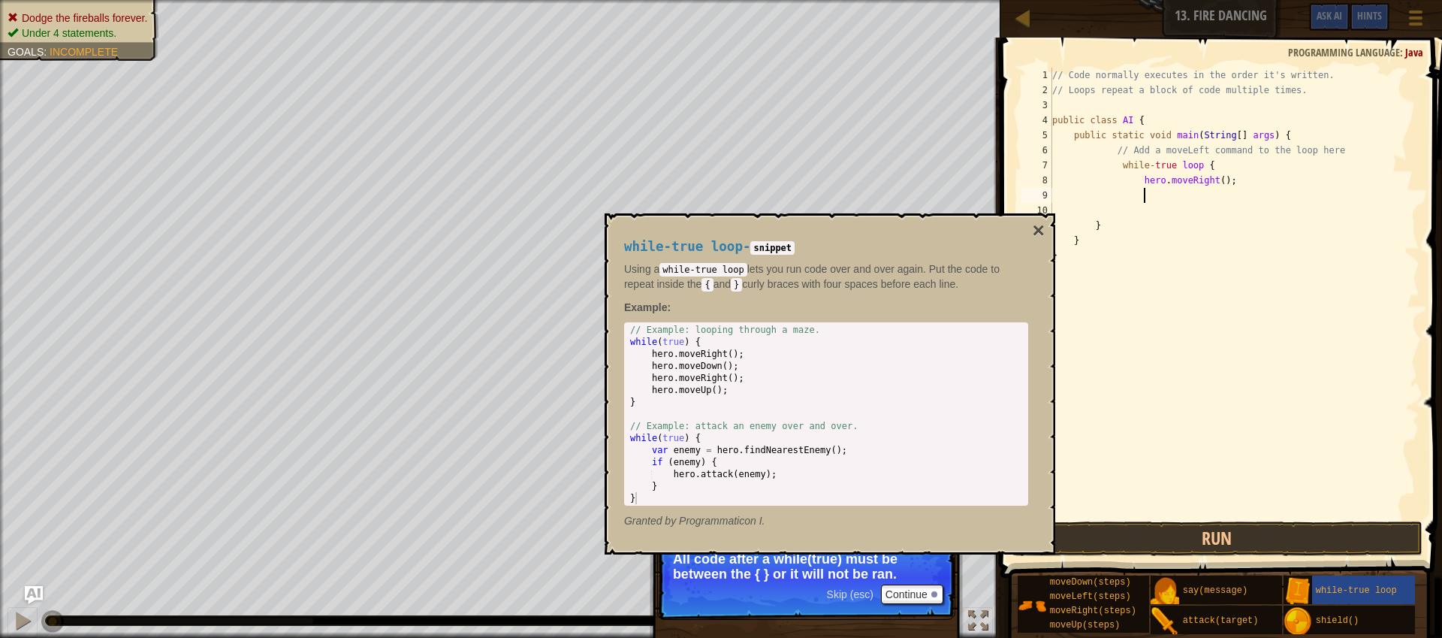
type textarea "h"
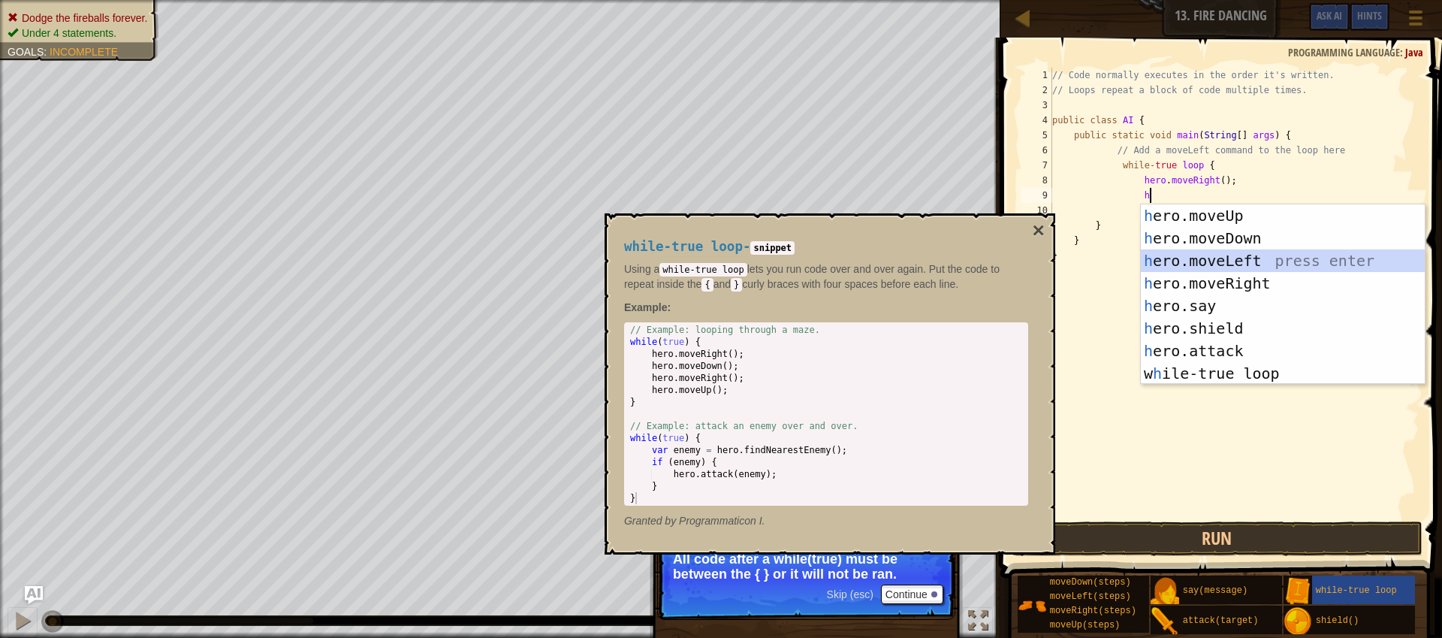
click at [1240, 262] on div "h ero.moveUp press enter h ero.moveDown press enter h ero.moveLeft press enter …" at bounding box center [1283, 316] width 284 height 225
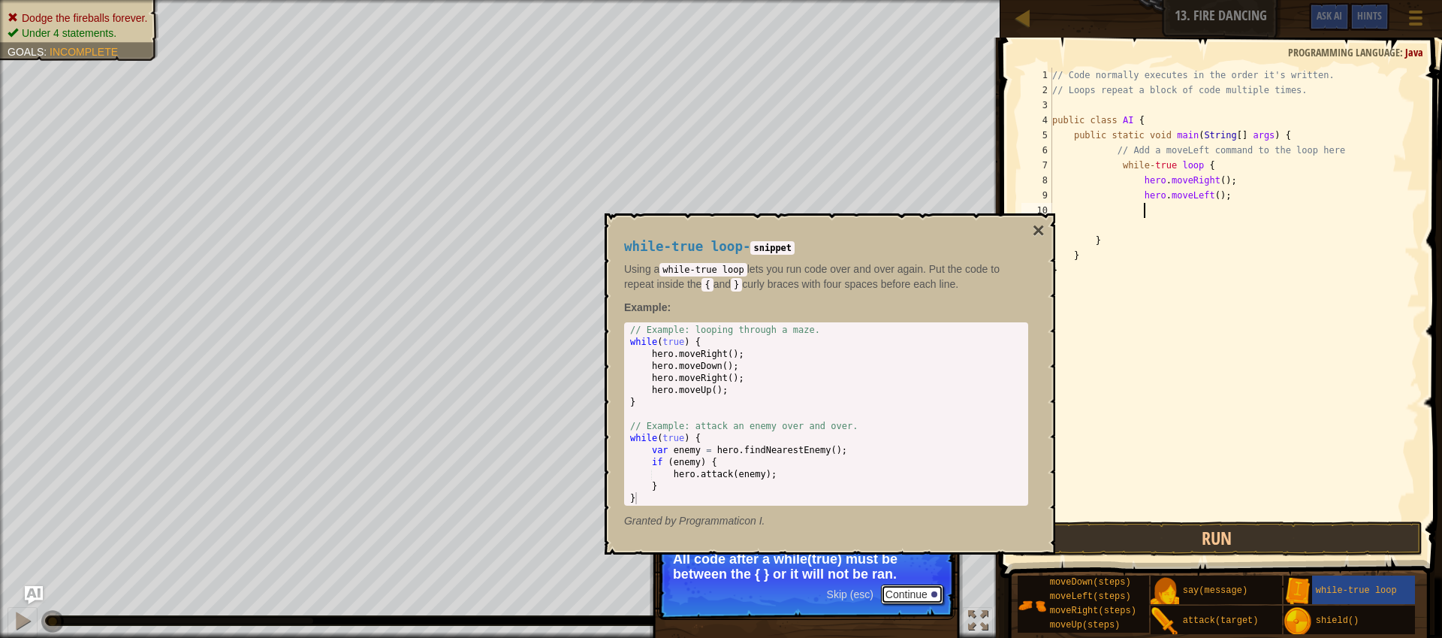
click at [926, 598] on button "Continue" at bounding box center [912, 594] width 62 height 20
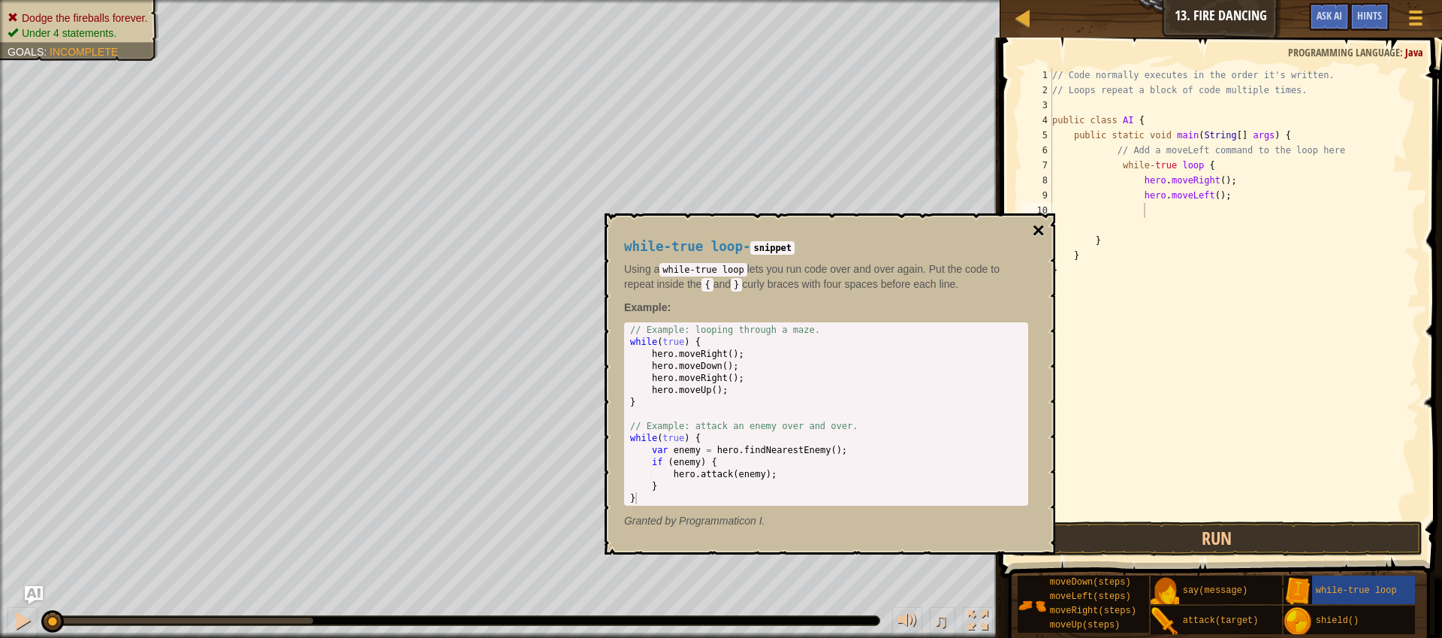
click at [1040, 231] on button "×" at bounding box center [1039, 230] width 12 height 21
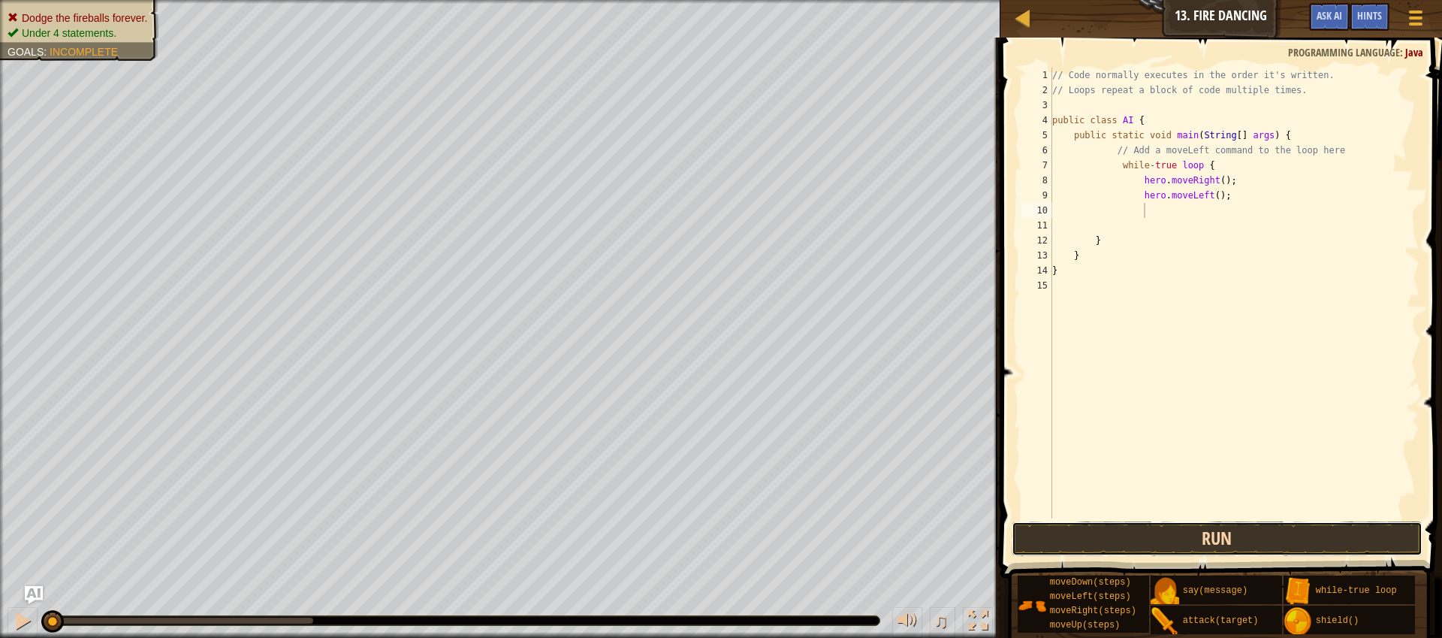
click at [1200, 536] on button "Run" at bounding box center [1217, 538] width 411 height 35
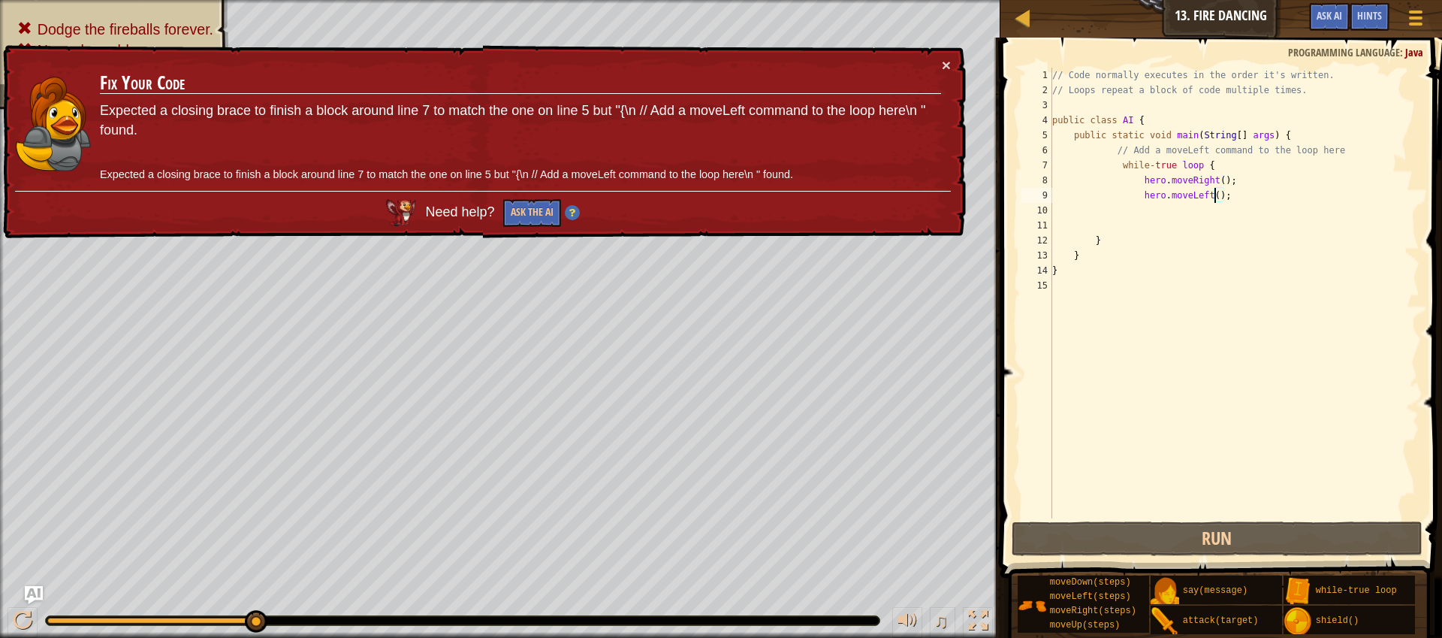
click at [1217, 201] on div "// Code normally executes in the order it's written. // Loops repeat a block of…" at bounding box center [1234, 308] width 370 height 481
type textarea "hero.moveLeft();"
click at [1214, 207] on div "// Code normally executes in the order it's written. // Loops repeat a block of…" at bounding box center [1234, 308] width 370 height 481
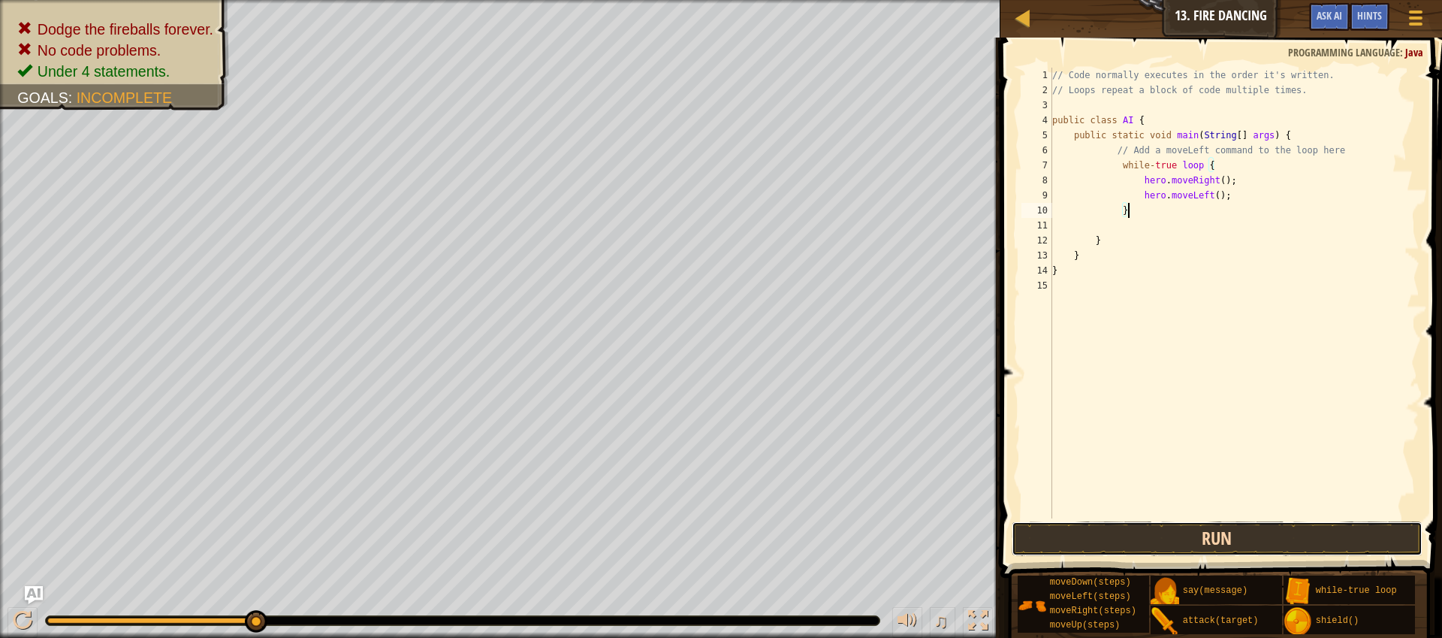
click at [1247, 532] on button "Run" at bounding box center [1217, 538] width 411 height 35
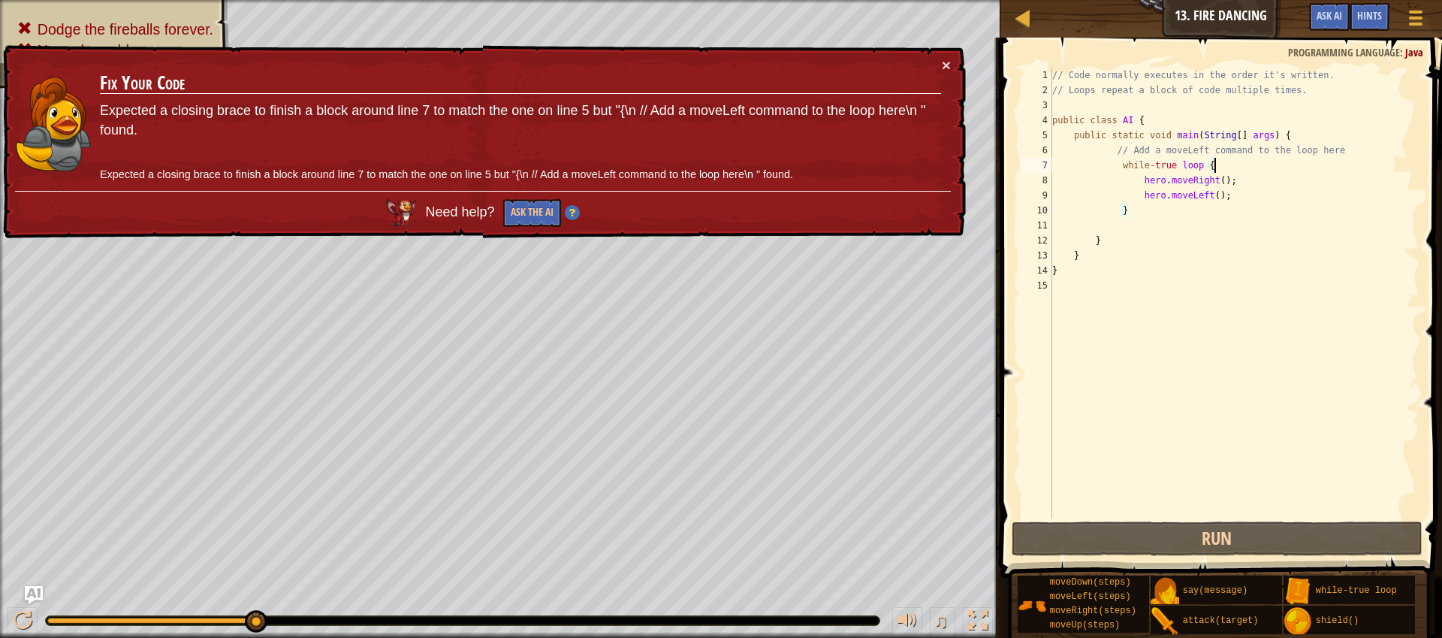
click at [1298, 160] on div "// Code normally executes in the order it's written. // Loops repeat a block of…" at bounding box center [1234, 308] width 370 height 481
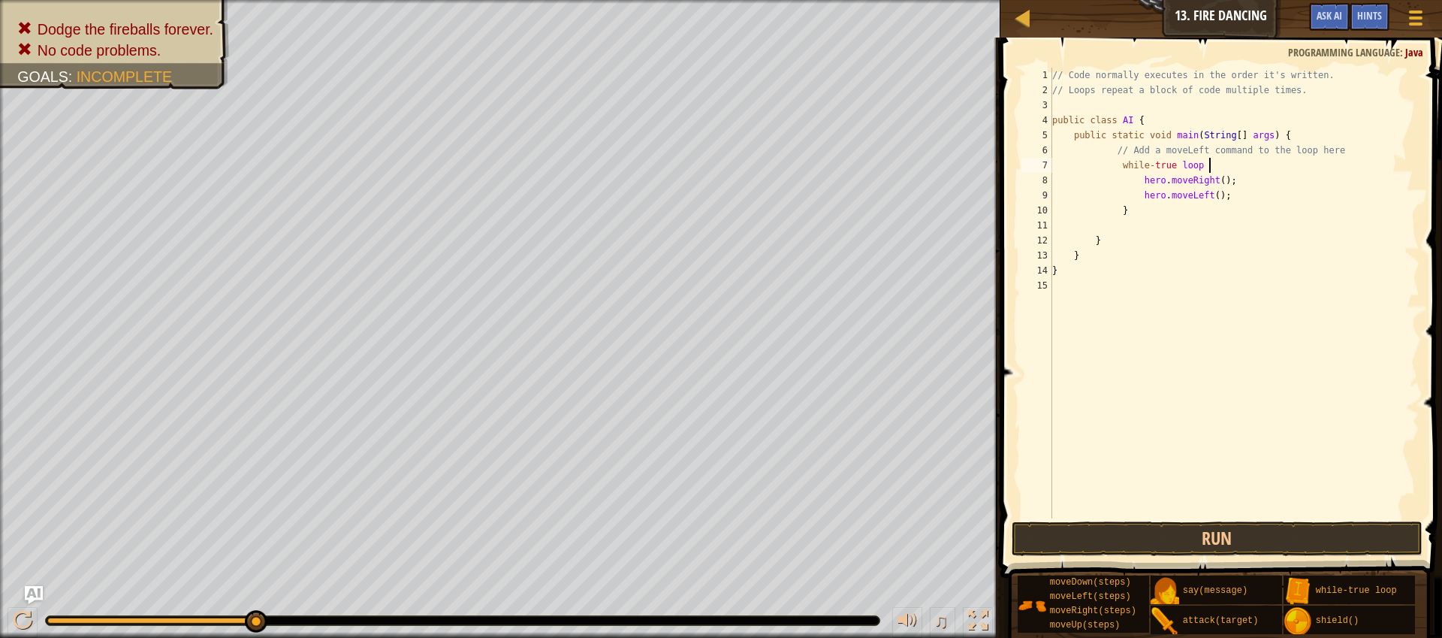
type textarea "while-true loop"
click at [1251, 220] on div "// Code normally executes in the order it's written. // Loops repeat a block of…" at bounding box center [1234, 308] width 370 height 481
drag, startPoint x: 1251, startPoint y: 220, endPoint x: 1253, endPoint y: 209, distance: 11.5
click at [1251, 218] on div "// Code normally executes in the order it's written. // Loops repeat a block of…" at bounding box center [1234, 308] width 370 height 481
click at [1253, 207] on div "// Code normally executes in the order it's written. // Loops repeat a block of…" at bounding box center [1234, 308] width 370 height 481
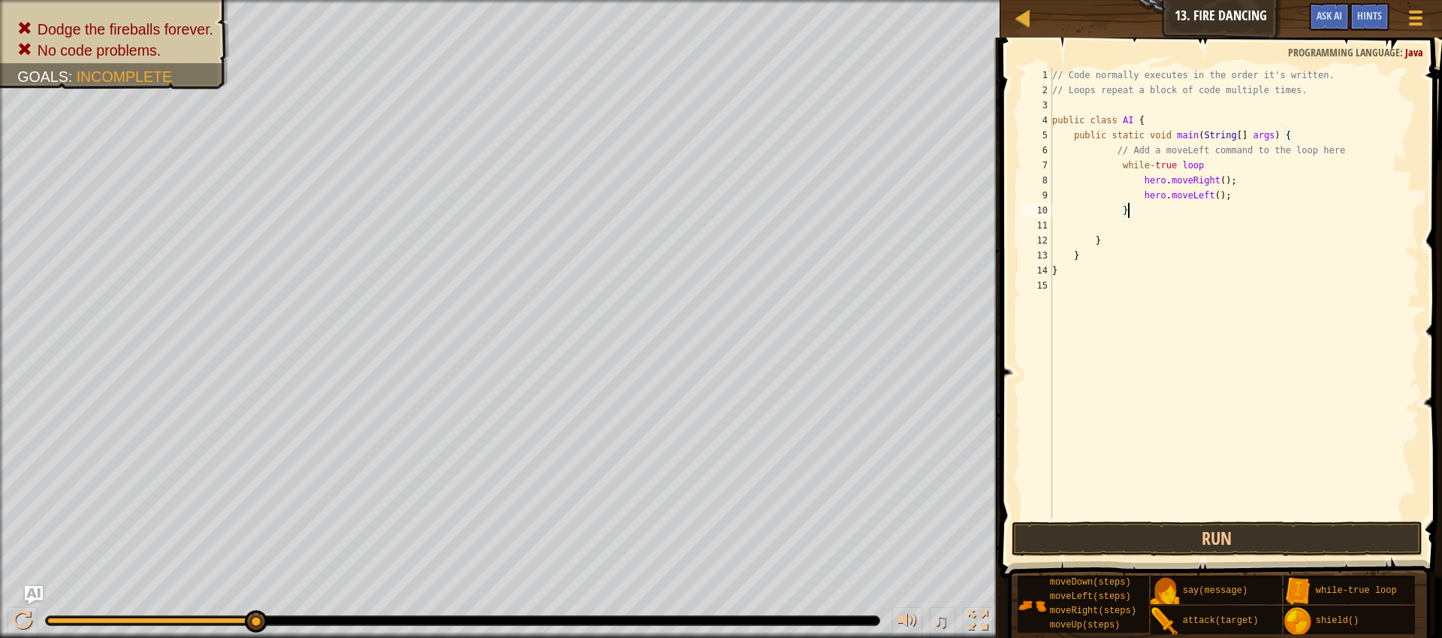
click at [1253, 207] on div "// Code normally executes in the order it's written. // Loops repeat a block of…" at bounding box center [1234, 308] width 370 height 481
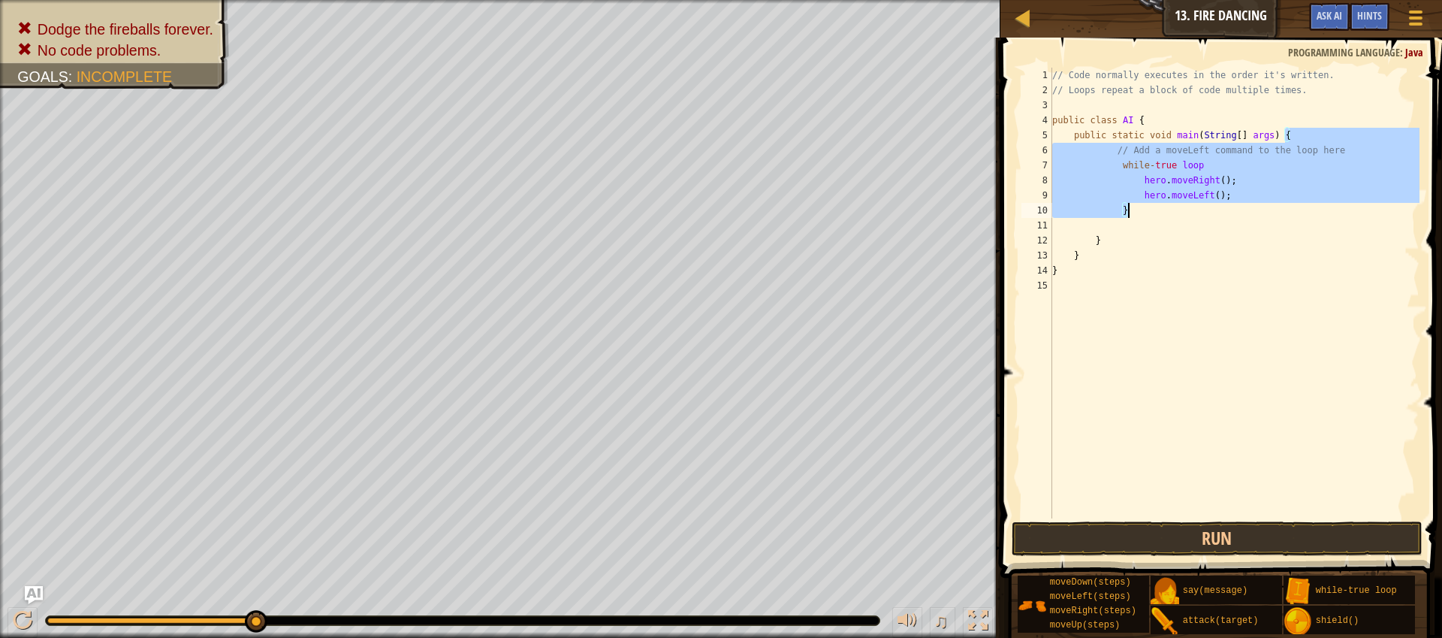
click at [1253, 207] on div "// Code normally executes in the order it's written. // Loops repeat a block of…" at bounding box center [1234, 308] width 370 height 481
type textarea "}"
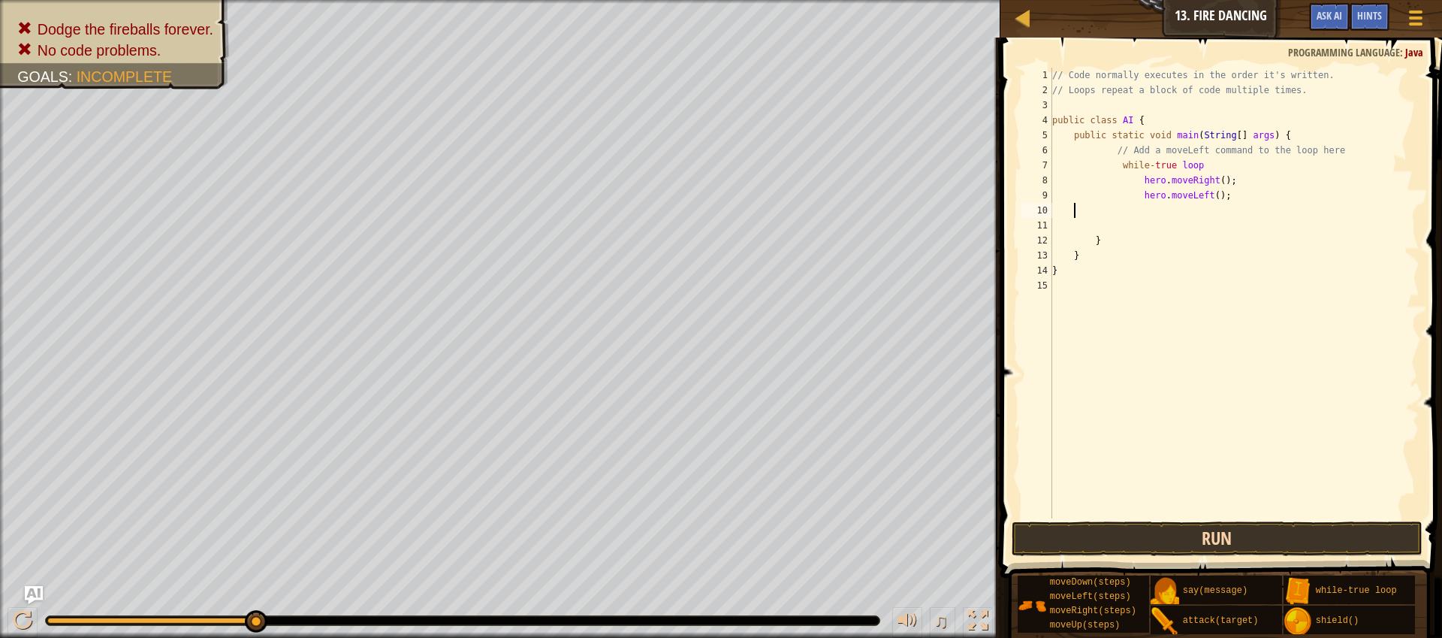
scroll to position [7, 0]
click at [1231, 554] on button "Run" at bounding box center [1217, 538] width 411 height 35
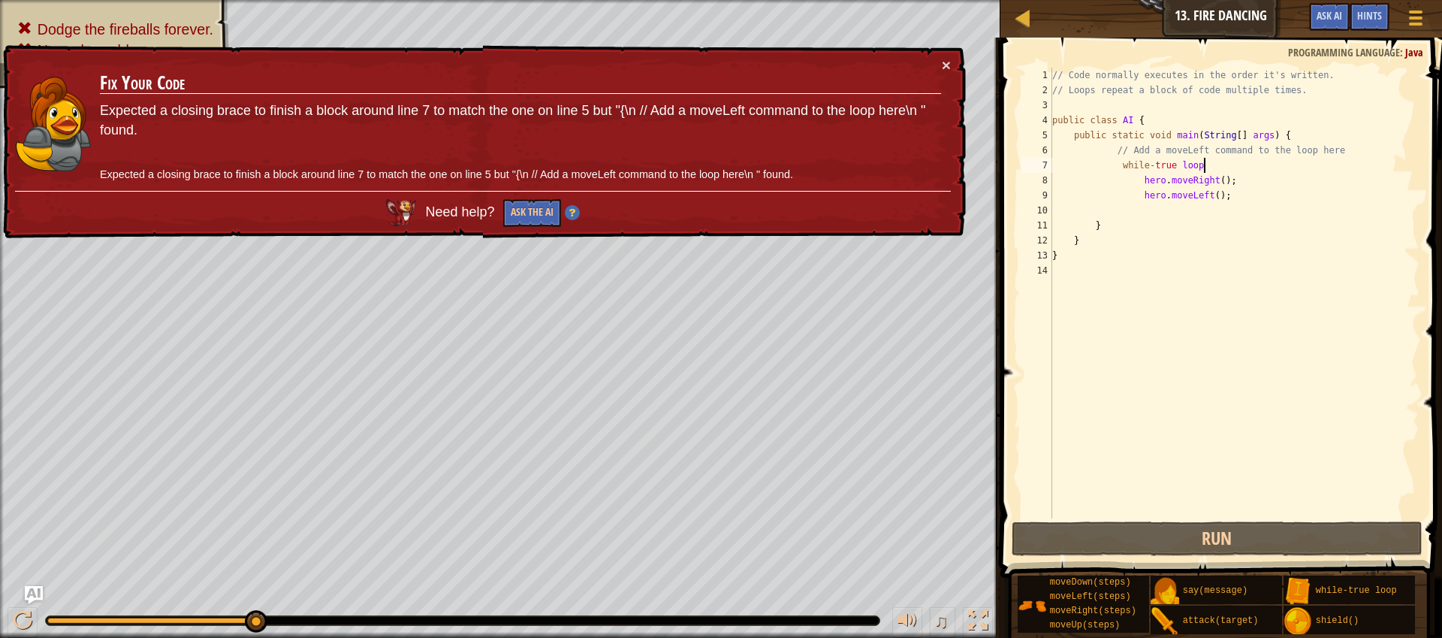
click at [1217, 167] on div "// Code normally executes in the order it's written. // Loops repeat a block of…" at bounding box center [1234, 308] width 370 height 481
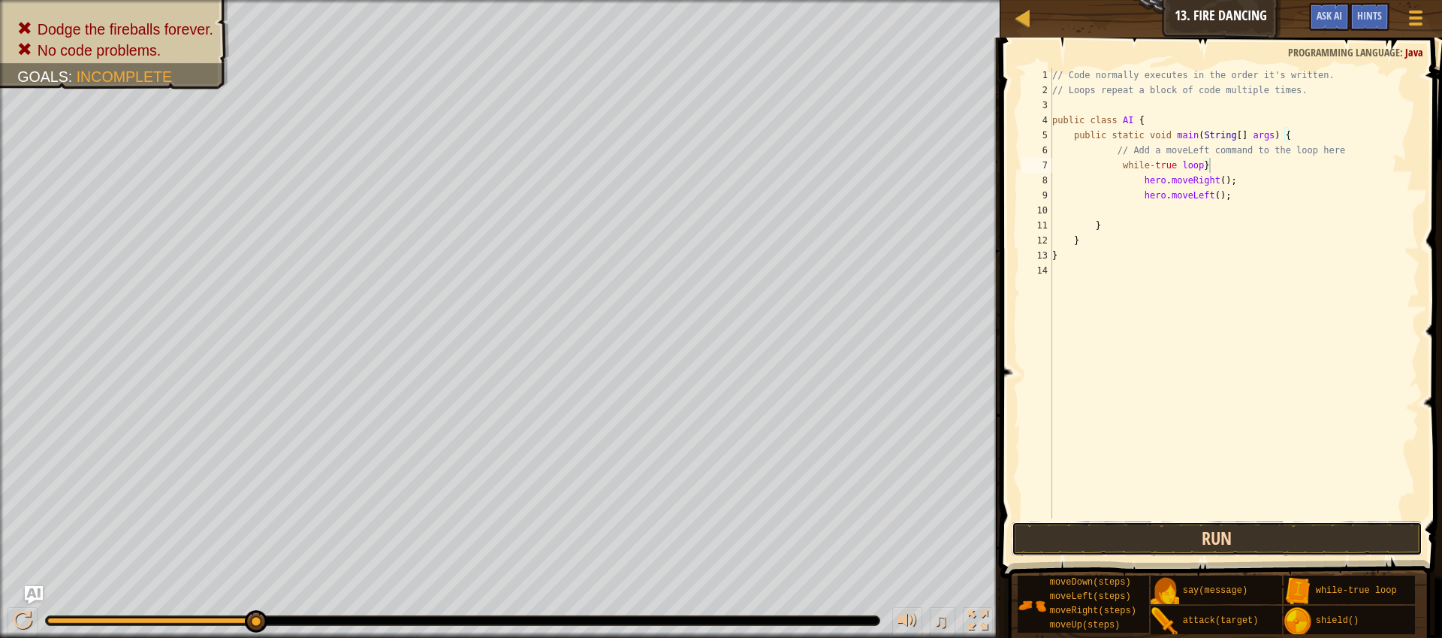
click at [1268, 537] on button "Run" at bounding box center [1217, 538] width 411 height 35
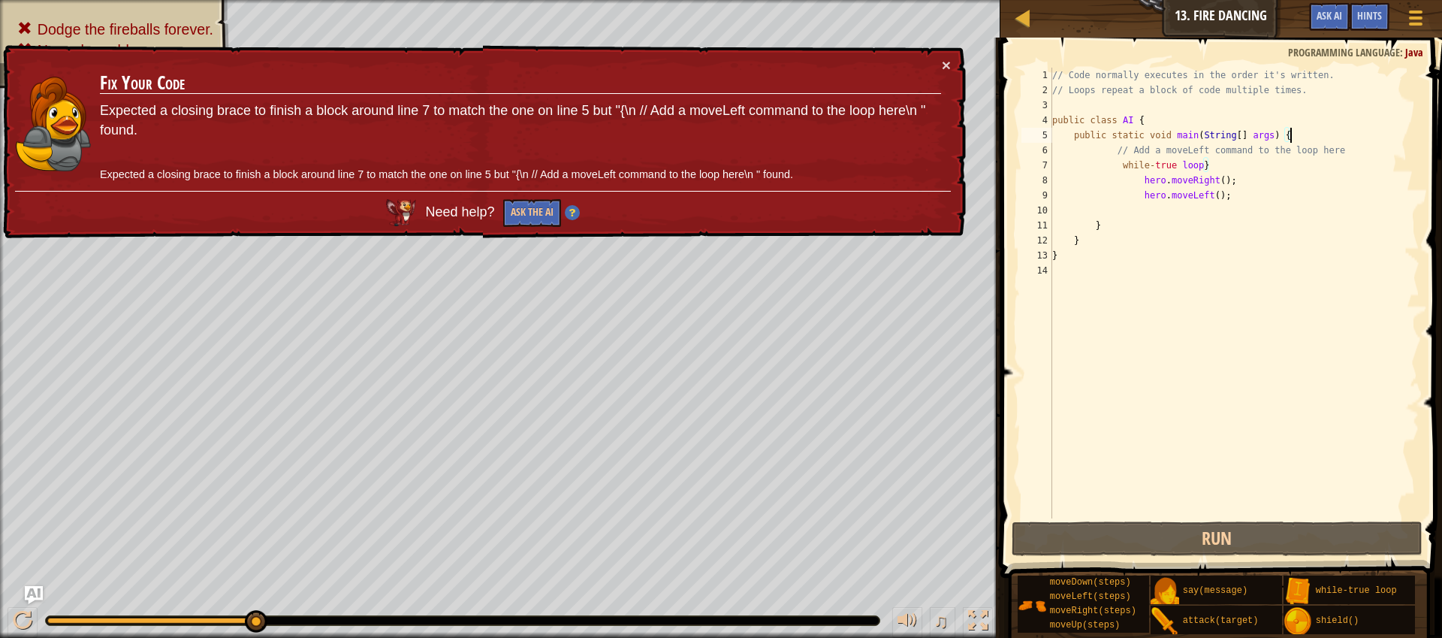
click at [1318, 129] on div "// Code normally executes in the order it's written. // Loops repeat a block of…" at bounding box center [1234, 308] width 370 height 481
click at [1209, 166] on div "// Code normally executes in the order it's written. // Loops repeat a block of…" at bounding box center [1234, 308] width 370 height 481
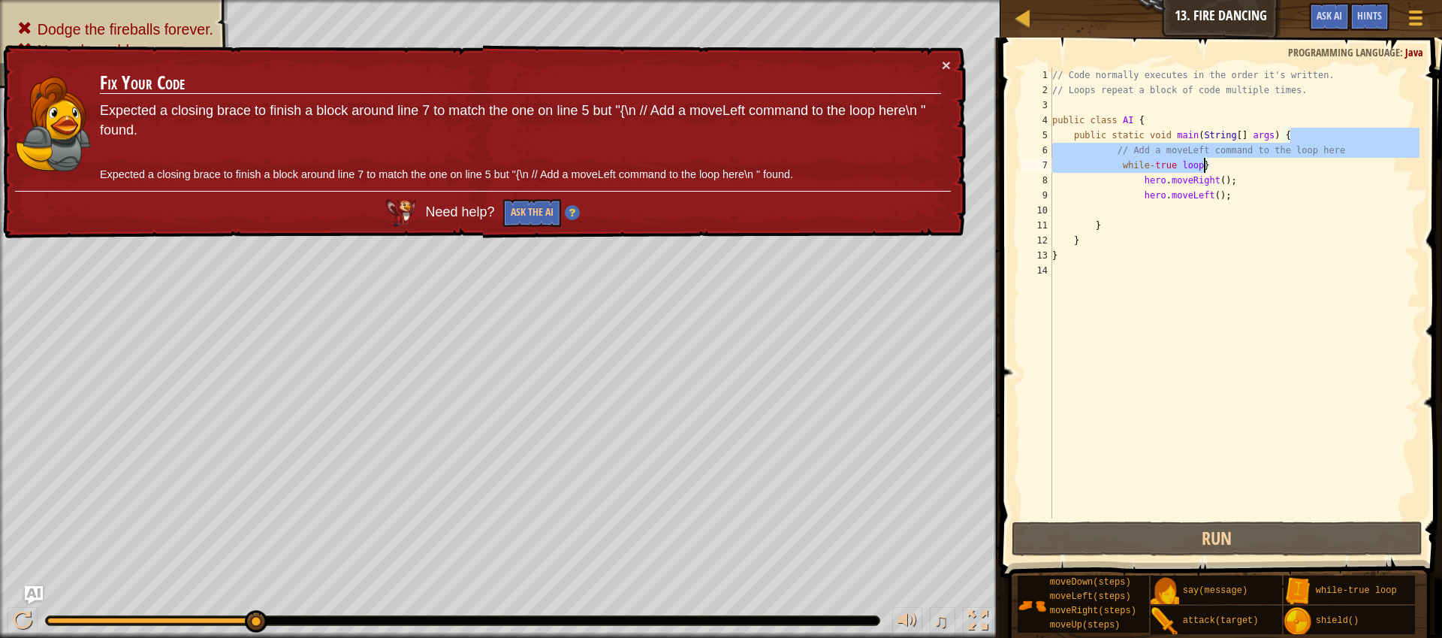
click at [1206, 166] on div "// Code normally executes in the order it's written. // Loops repeat a block of…" at bounding box center [1234, 308] width 370 height 481
click at [1208, 169] on div "// Code normally executes in the order it's written. // Loops repeat a block of…" at bounding box center [1234, 308] width 370 height 481
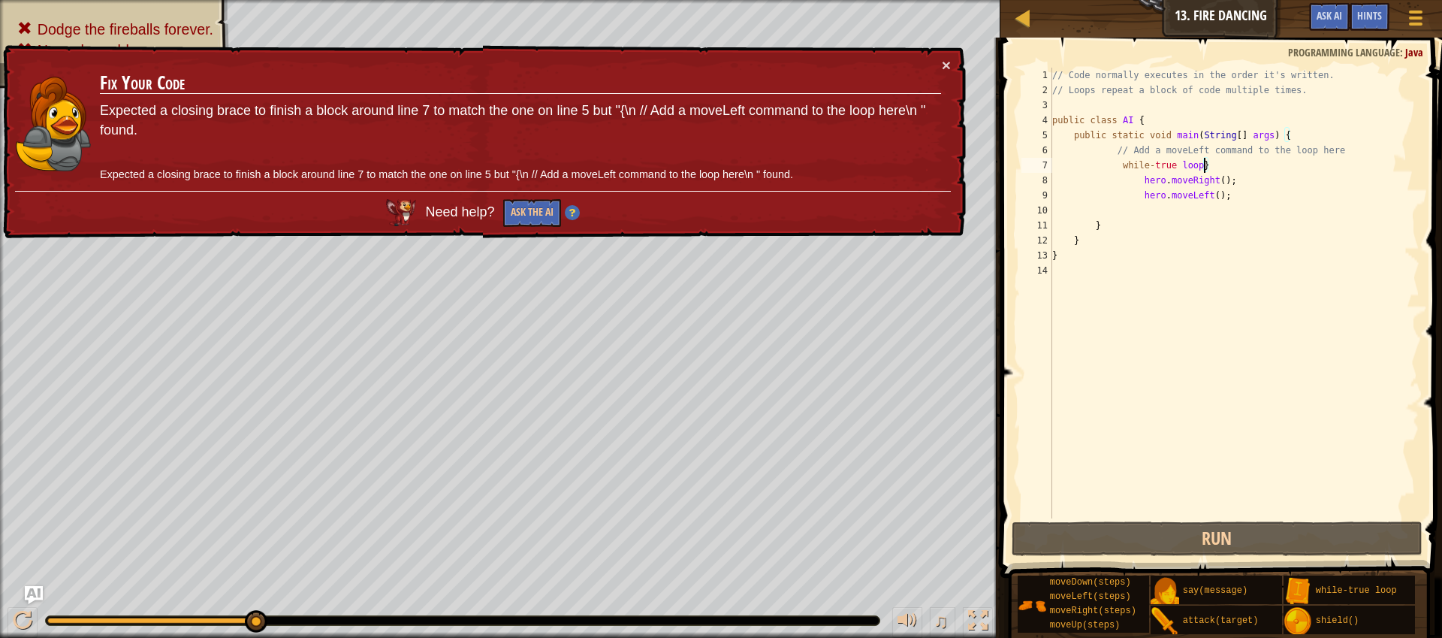
click at [1206, 166] on div "// Code normally executes in the order it's written. // Loops repeat a block of…" at bounding box center [1234, 308] width 370 height 481
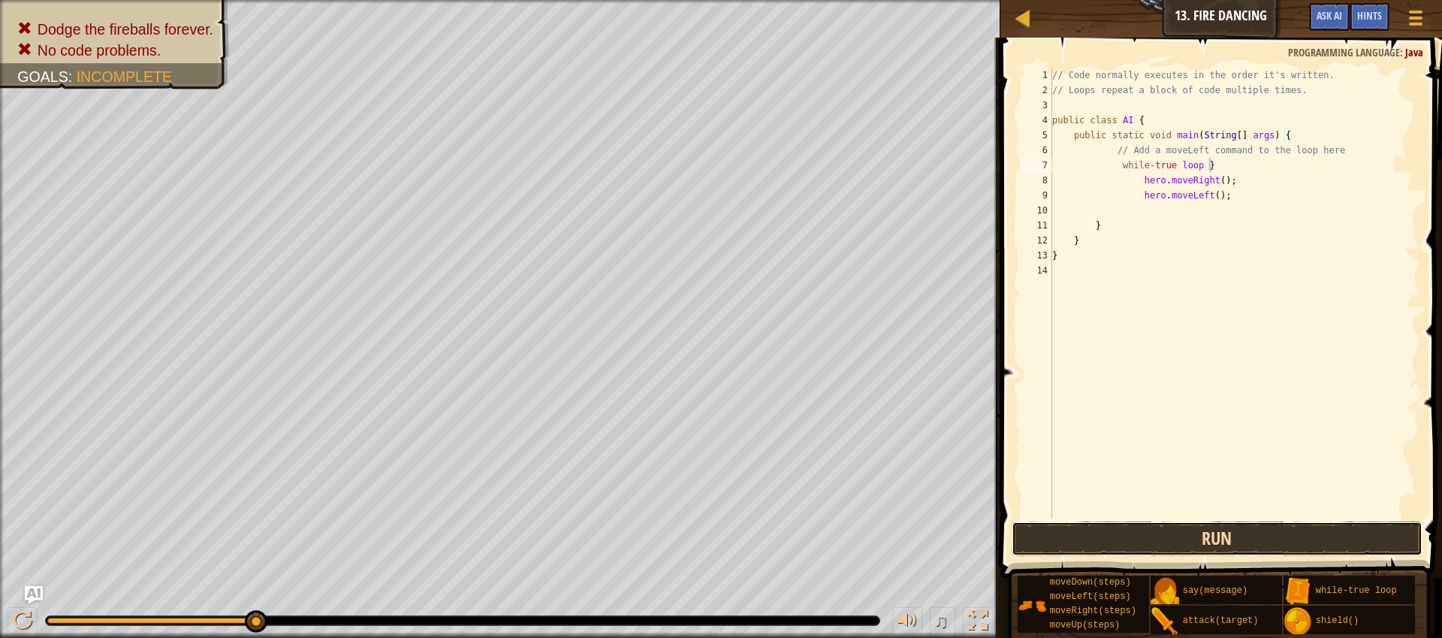
click at [1252, 536] on button "Run" at bounding box center [1217, 538] width 411 height 35
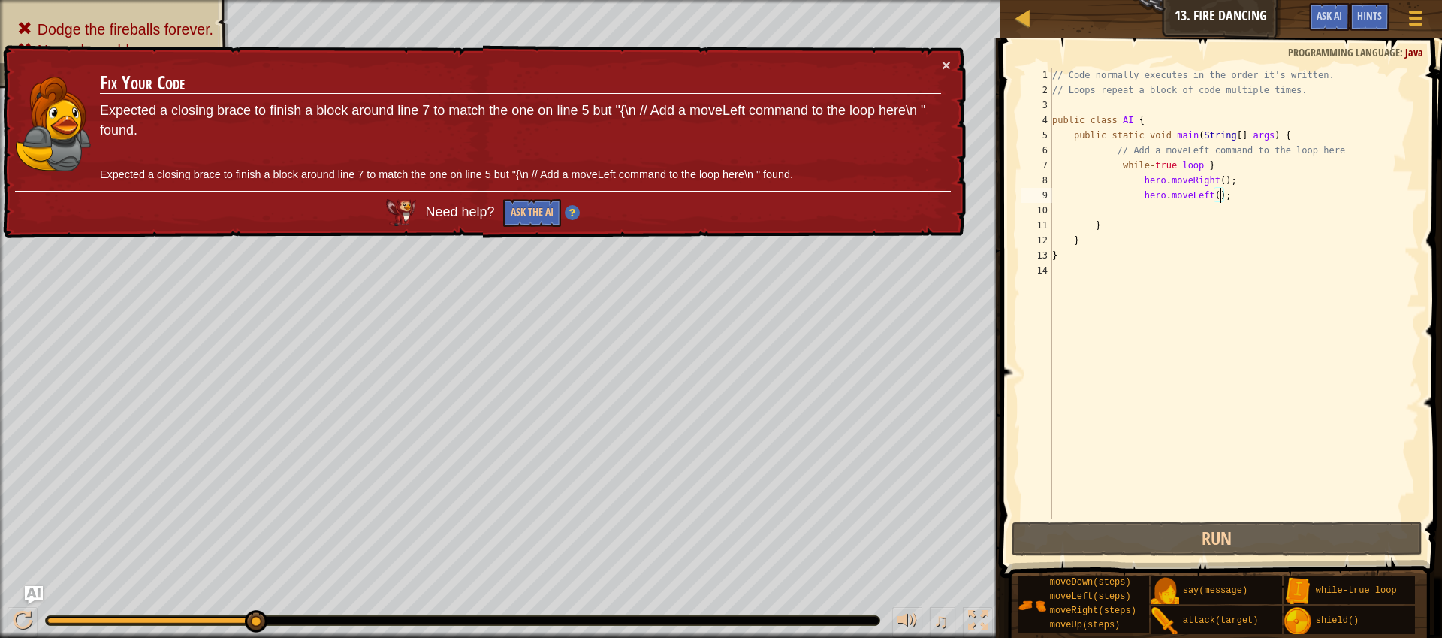
click at [1220, 198] on div "// Code normally executes in the order it's written. // Loops repeat a block of…" at bounding box center [1234, 308] width 370 height 481
type textarea "hero.moveLeft(l);"
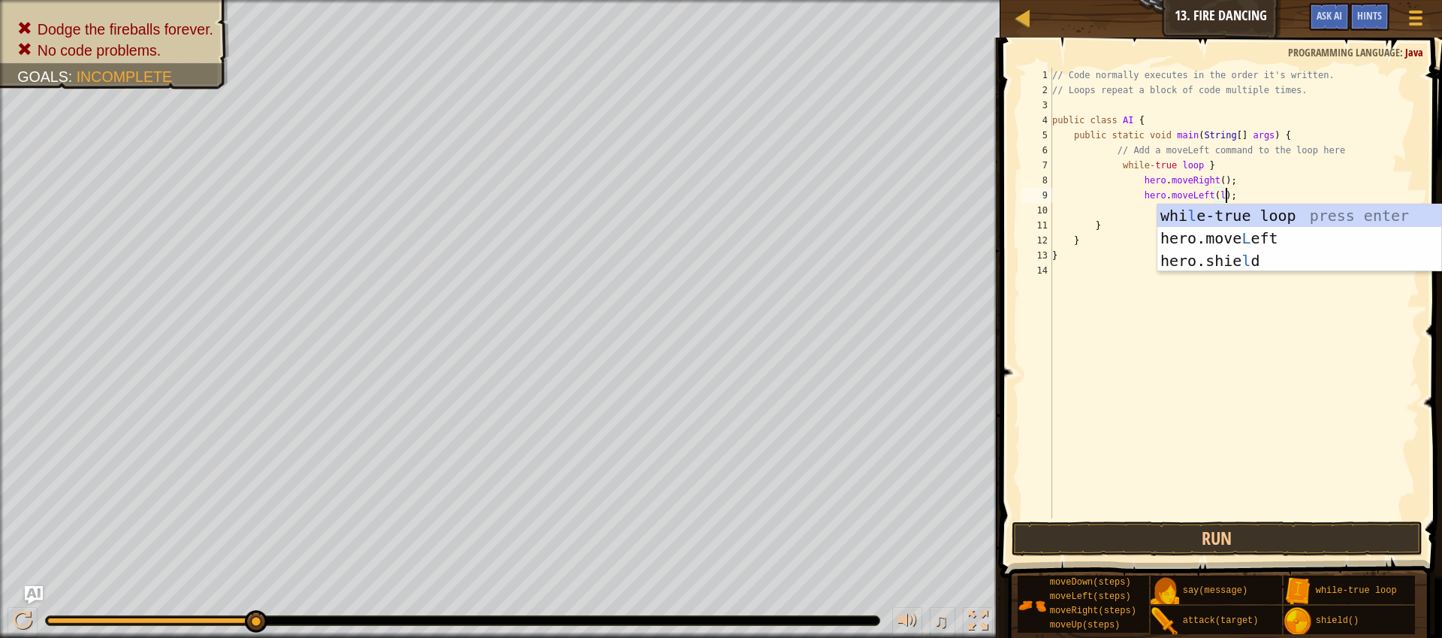
scroll to position [7, 14]
click at [1245, 222] on div "whi l e-true loop press enter hero.move L eft press enter hero.[PERSON_NAME] pr…" at bounding box center [1299, 260] width 284 height 113
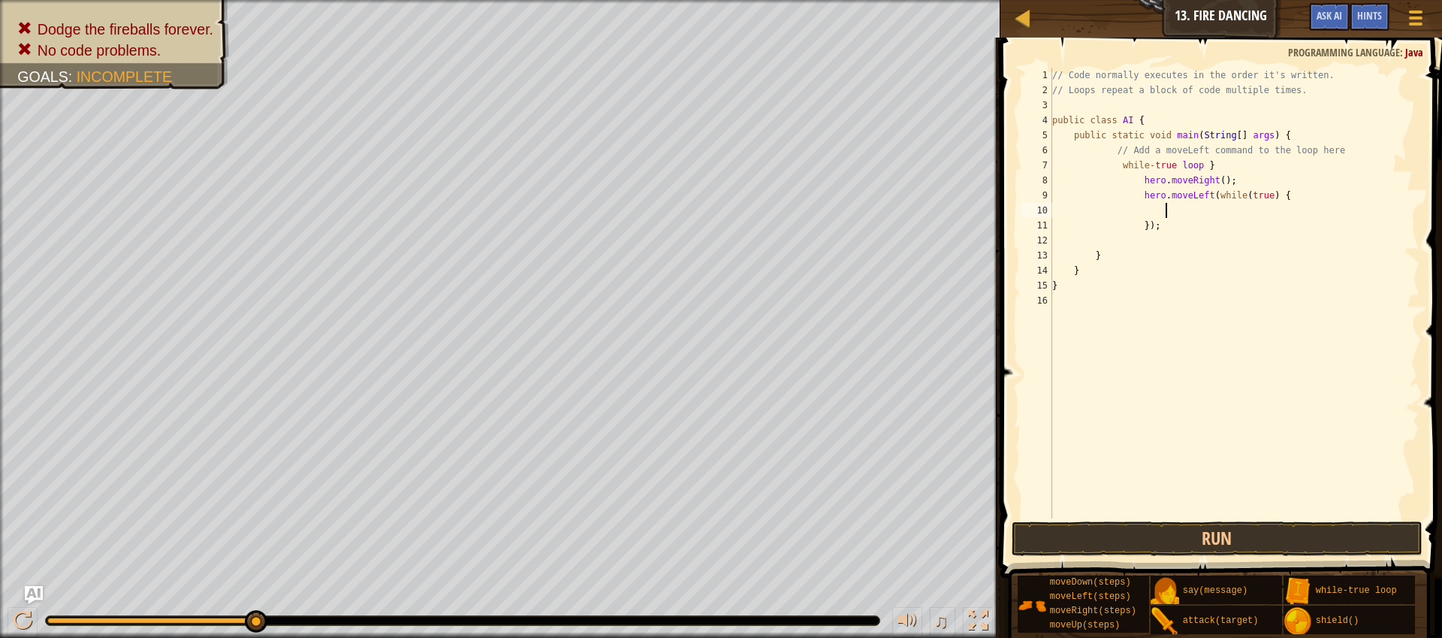
scroll to position [7, 9]
click at [1226, 180] on div "// Code normally executes in the order it's written. // Loops repeat a block of…" at bounding box center [1234, 308] width 370 height 481
type textarea "hero.moveRight(l);"
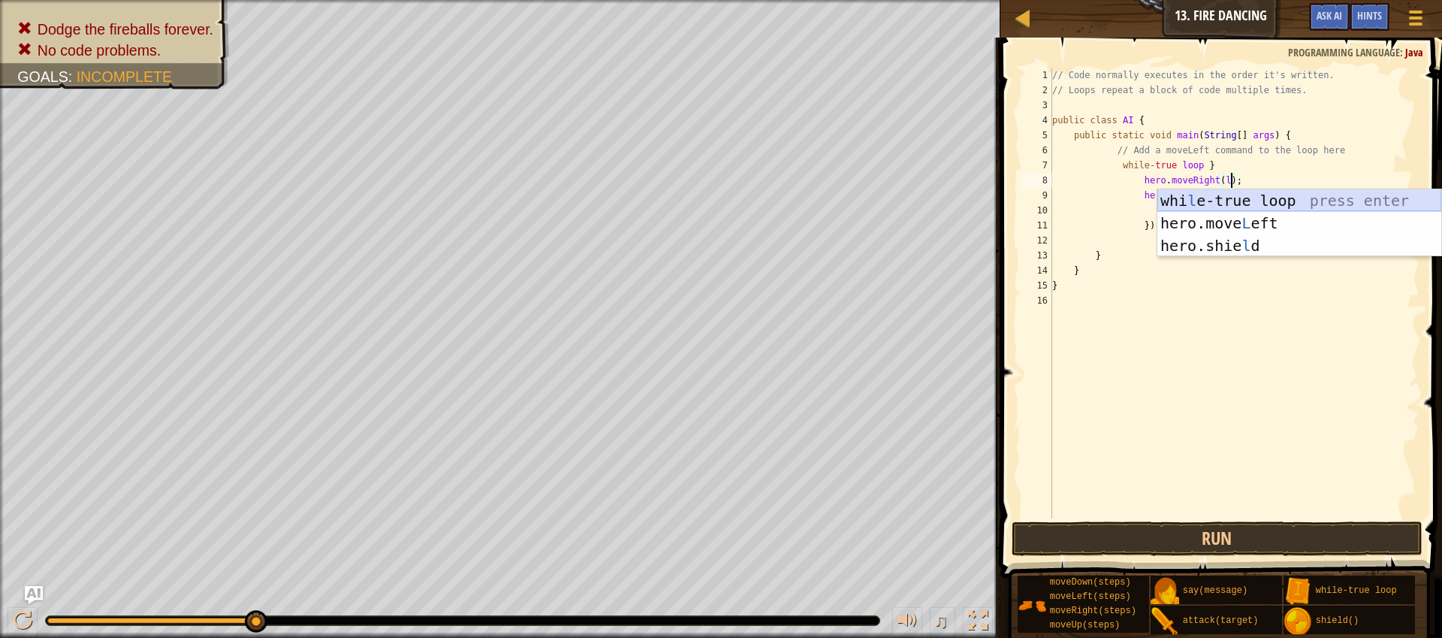
click at [1257, 201] on div "whi l e-true loop press enter hero.move L eft press enter hero.[PERSON_NAME] pr…" at bounding box center [1299, 245] width 284 height 113
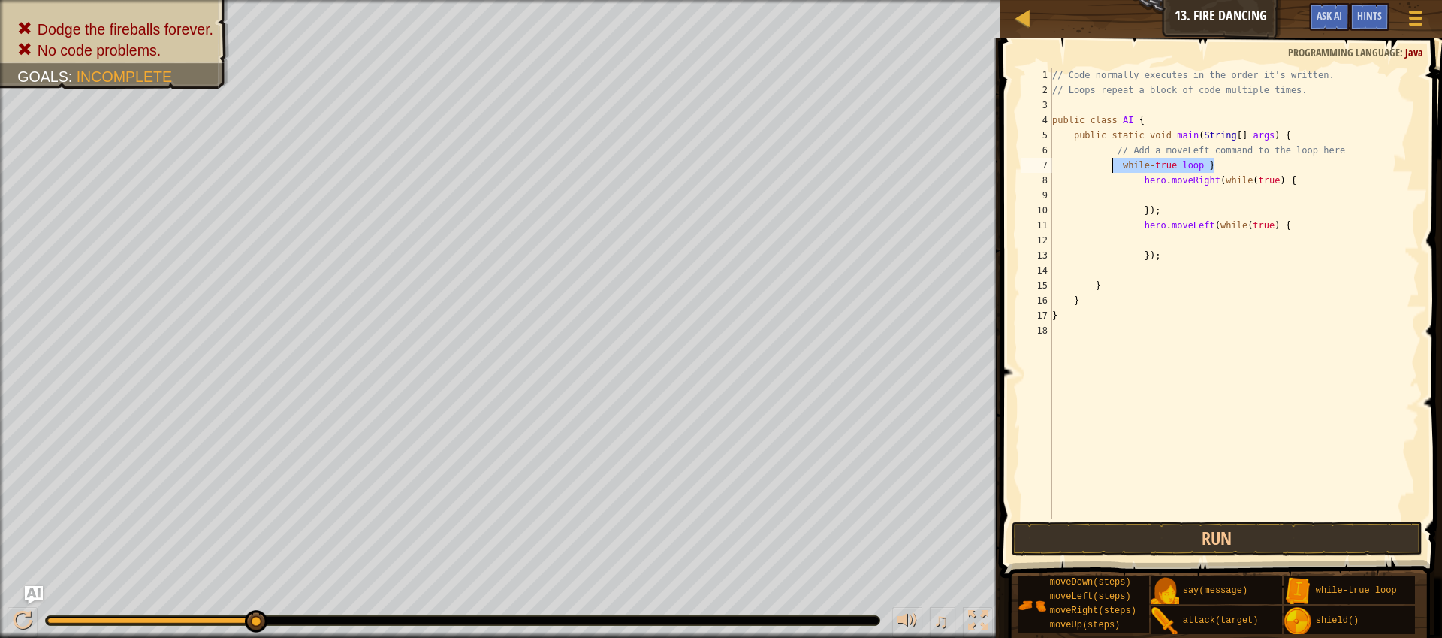
drag, startPoint x: 1233, startPoint y: 167, endPoint x: 1112, endPoint y: 164, distance: 121.7
click at [1112, 164] on div "// Code normally executes in the order it's written. // Loops repeat a block of…" at bounding box center [1234, 308] width 370 height 481
type textarea "while-true loop }"
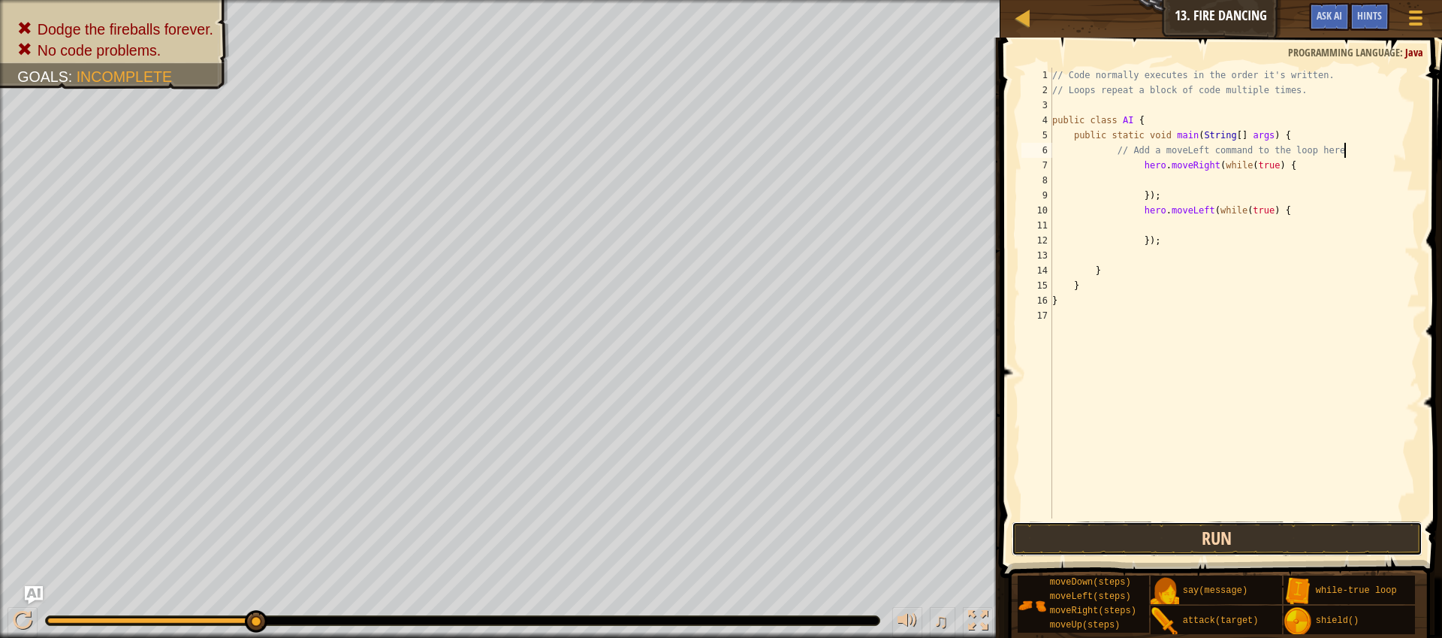
click at [1287, 532] on button "Run" at bounding box center [1217, 538] width 411 height 35
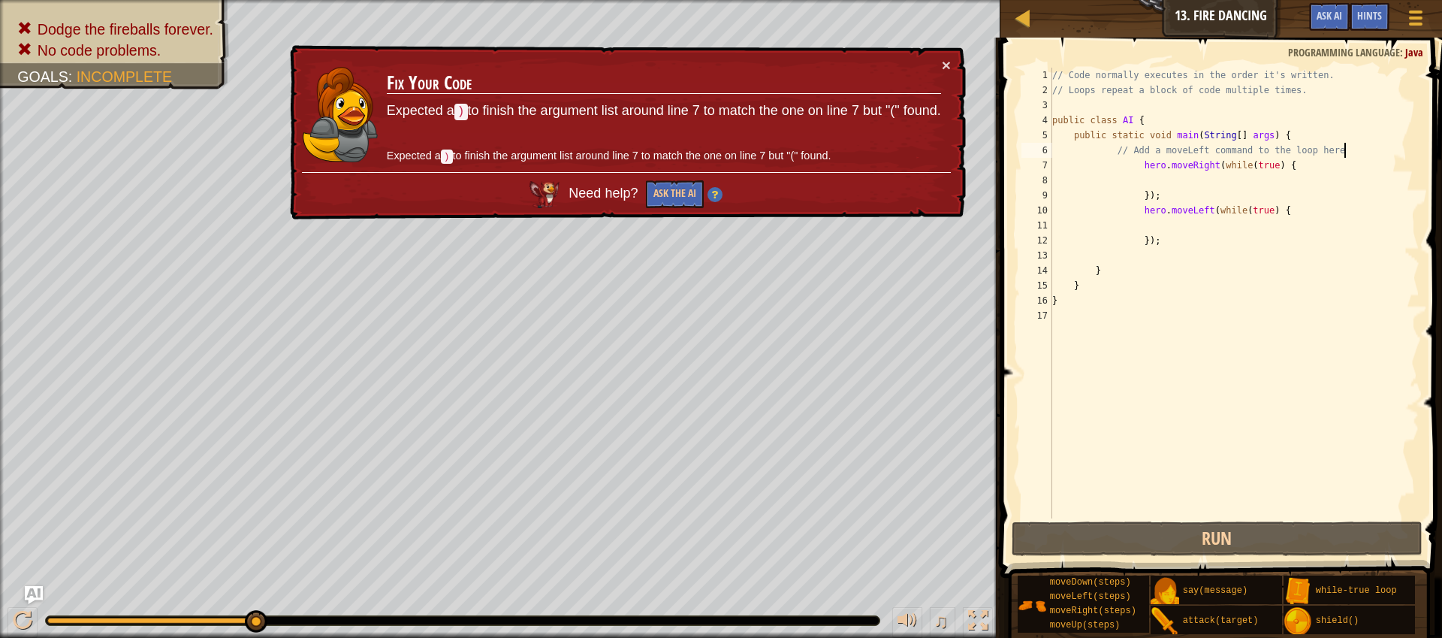
click at [1359, 165] on div "// Code normally executes in the order it's written. // Loops repeat a block of…" at bounding box center [1234, 308] width 370 height 481
click at [1141, 195] on div "// Code normally executes in the order it's written. // Loops repeat a block of…" at bounding box center [1234, 308] width 370 height 481
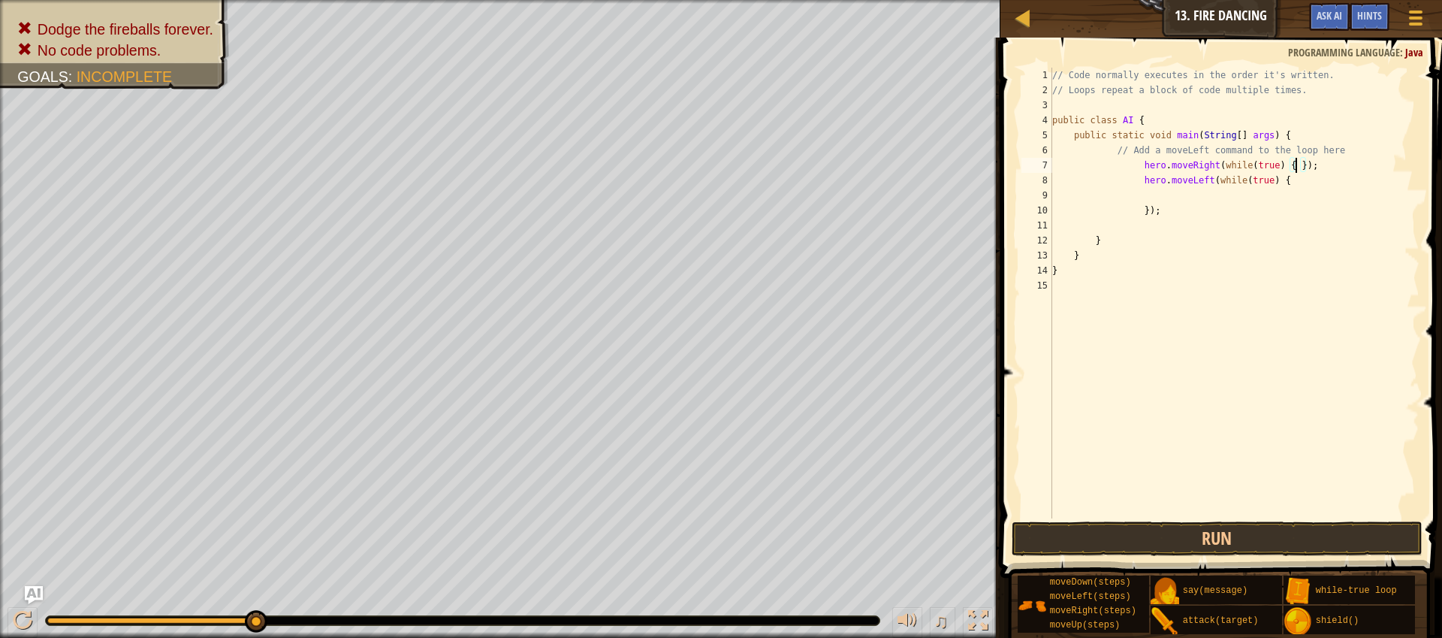
click at [1136, 210] on div "// Code normally executes in the order it's written. // Loops repeat a block of…" at bounding box center [1234, 308] width 370 height 481
click at [1258, 536] on button "Run" at bounding box center [1217, 538] width 411 height 35
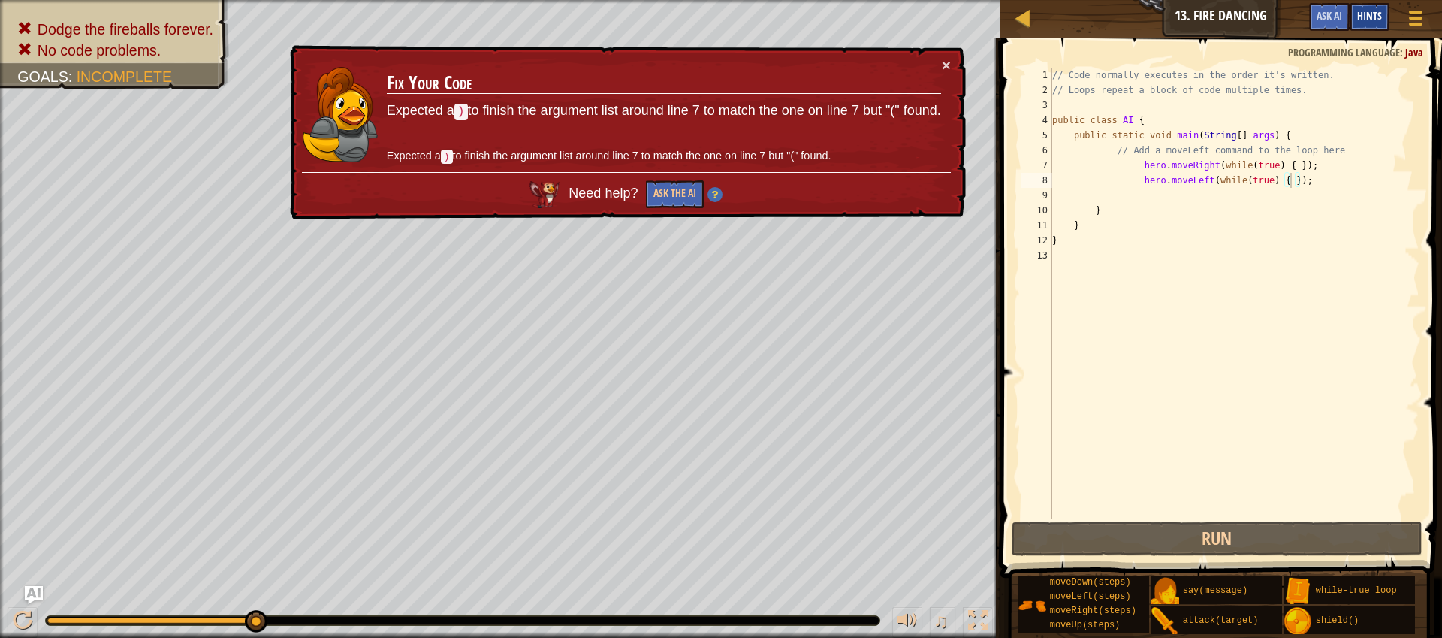
click at [1370, 21] on span "Hints" at bounding box center [1369, 15] width 25 height 14
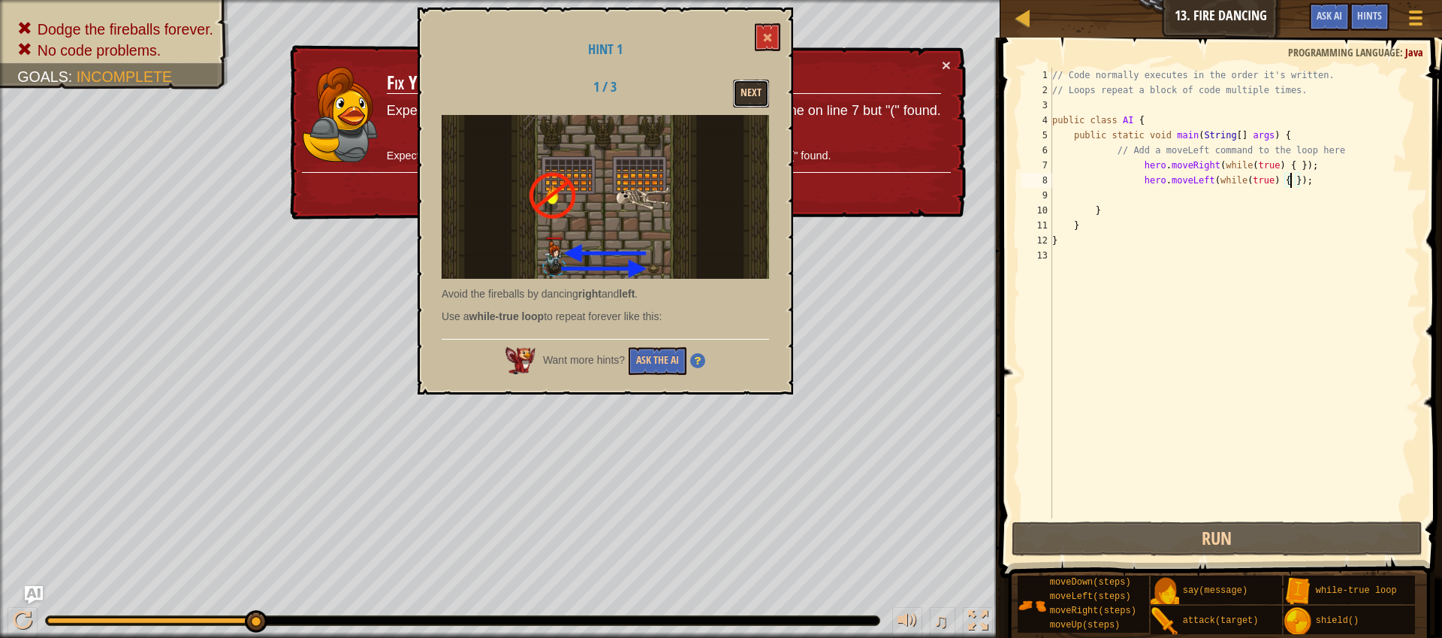
click at [746, 89] on button "Next" at bounding box center [751, 94] width 36 height 28
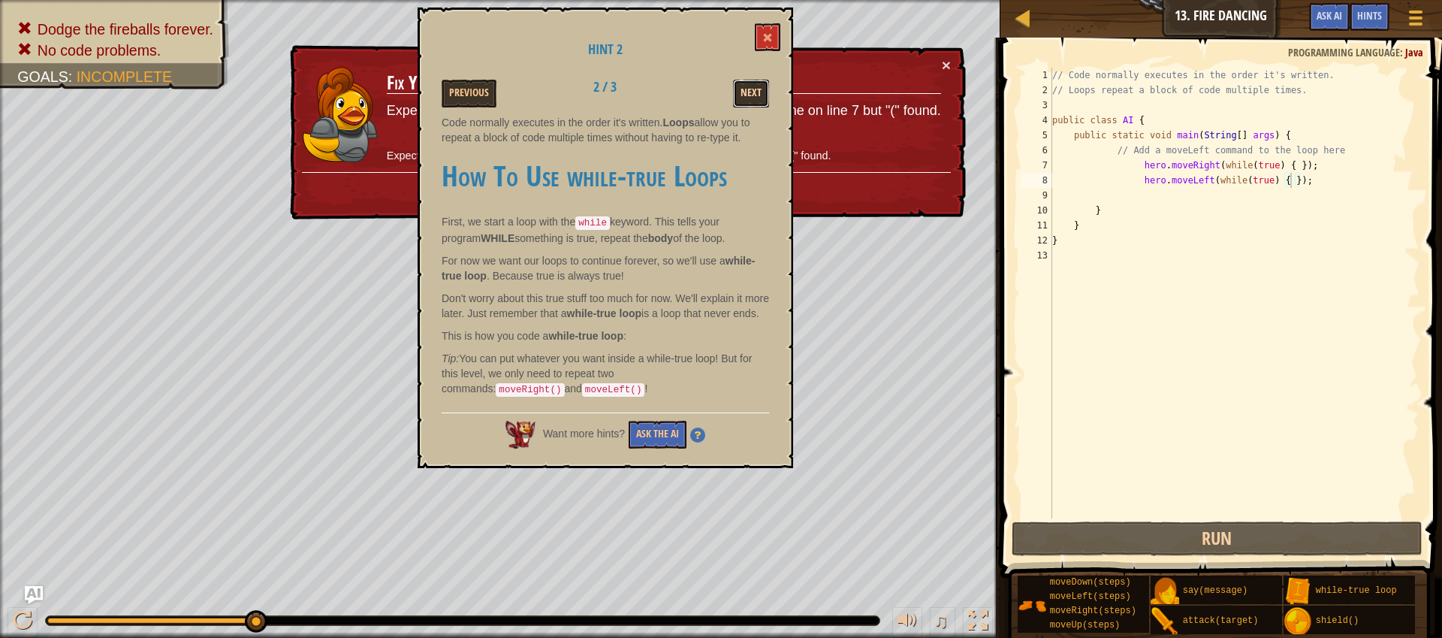
click at [741, 87] on button "Next" at bounding box center [751, 94] width 36 height 28
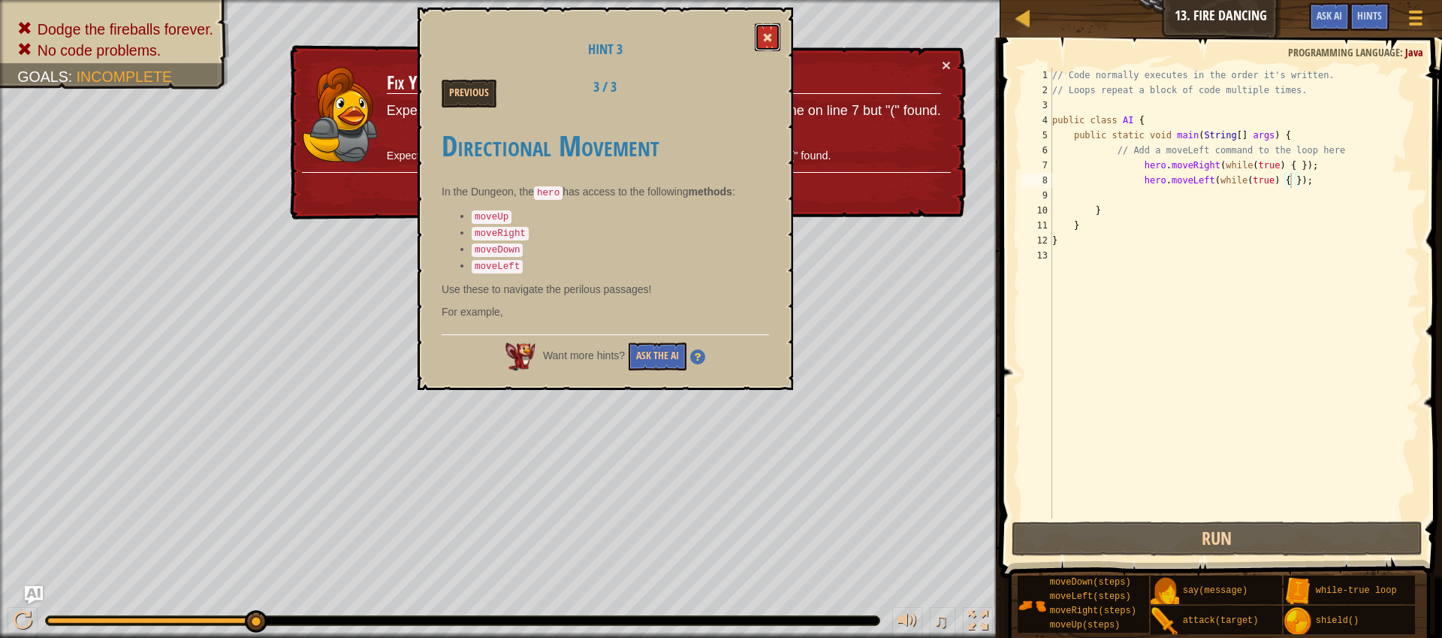
click at [761, 45] on button at bounding box center [768, 37] width 26 height 28
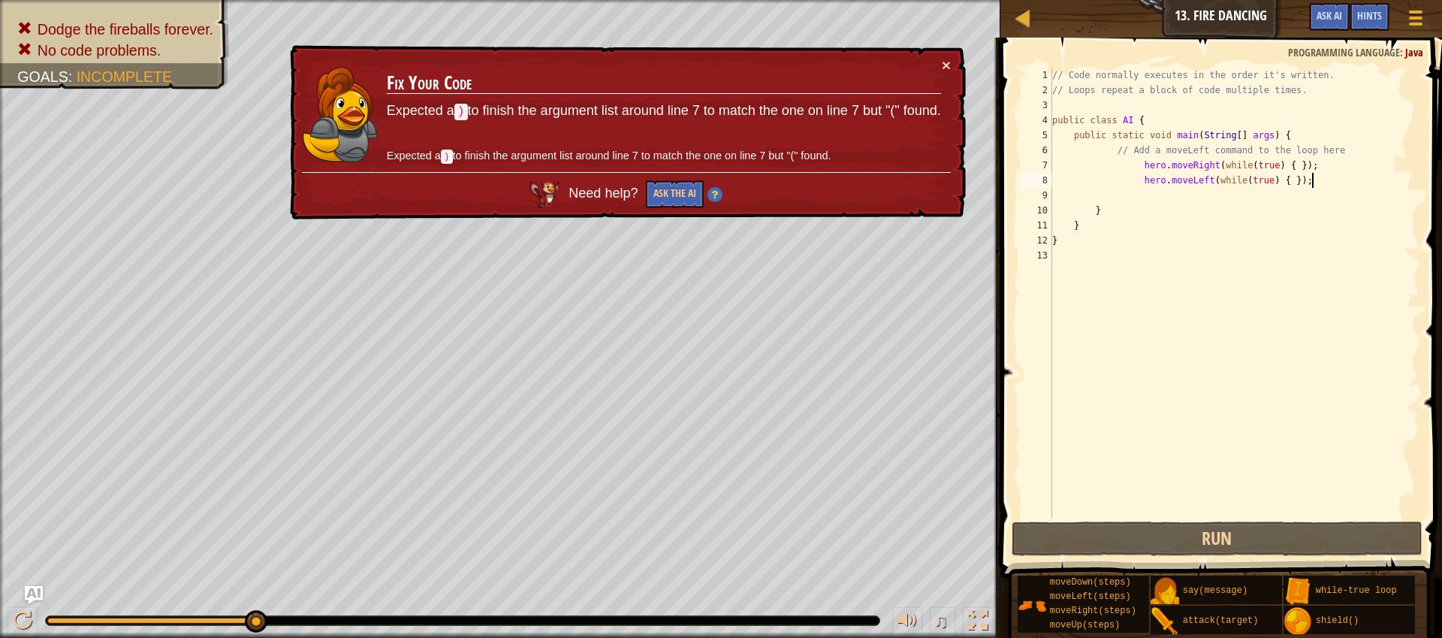
click at [1356, 186] on div "// Code normally executes in the order it's written. // Loops repeat a block of…" at bounding box center [1234, 308] width 370 height 481
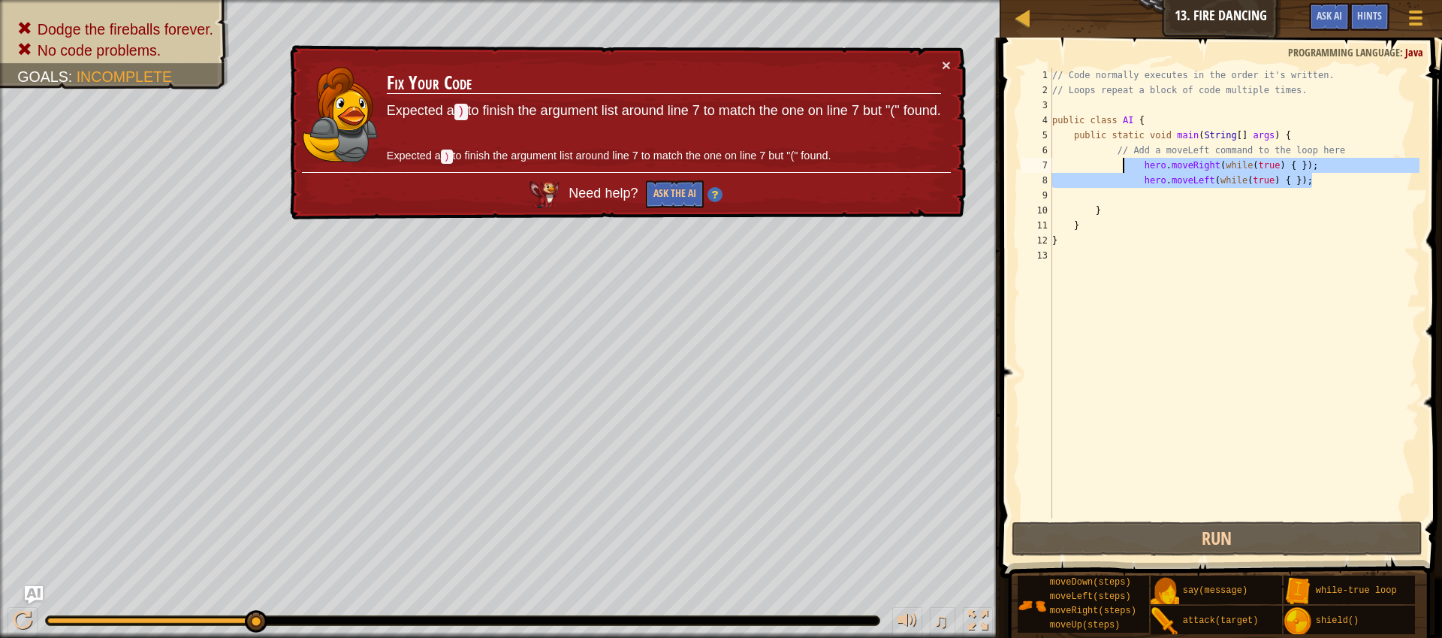
drag, startPoint x: 1356, startPoint y: 186, endPoint x: 1123, endPoint y: 164, distance: 233.8
click at [1124, 165] on div "// Code normally executes in the order it's written. // Loops repeat a block of…" at bounding box center [1234, 308] width 370 height 481
type textarea "hero.moveRight(while(true) { }); hero.moveLeft(while(true) { });"
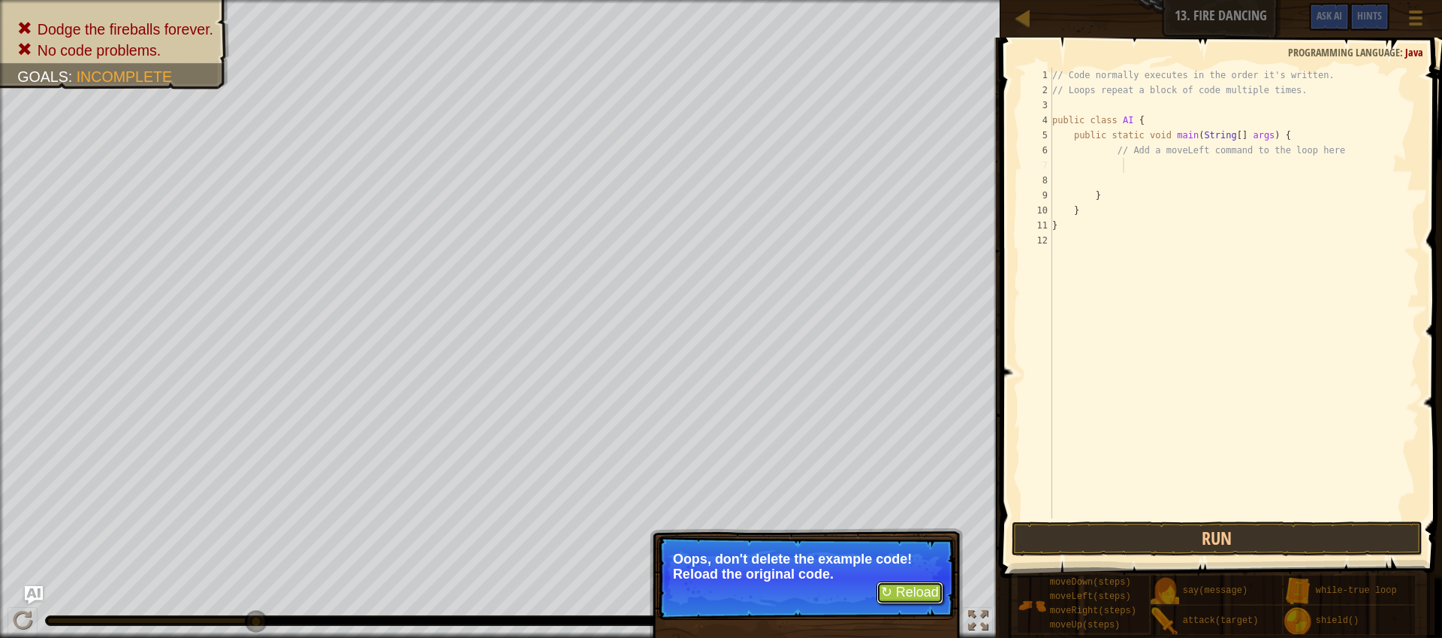
click at [904, 599] on button "↻ Reload" at bounding box center [910, 592] width 67 height 23
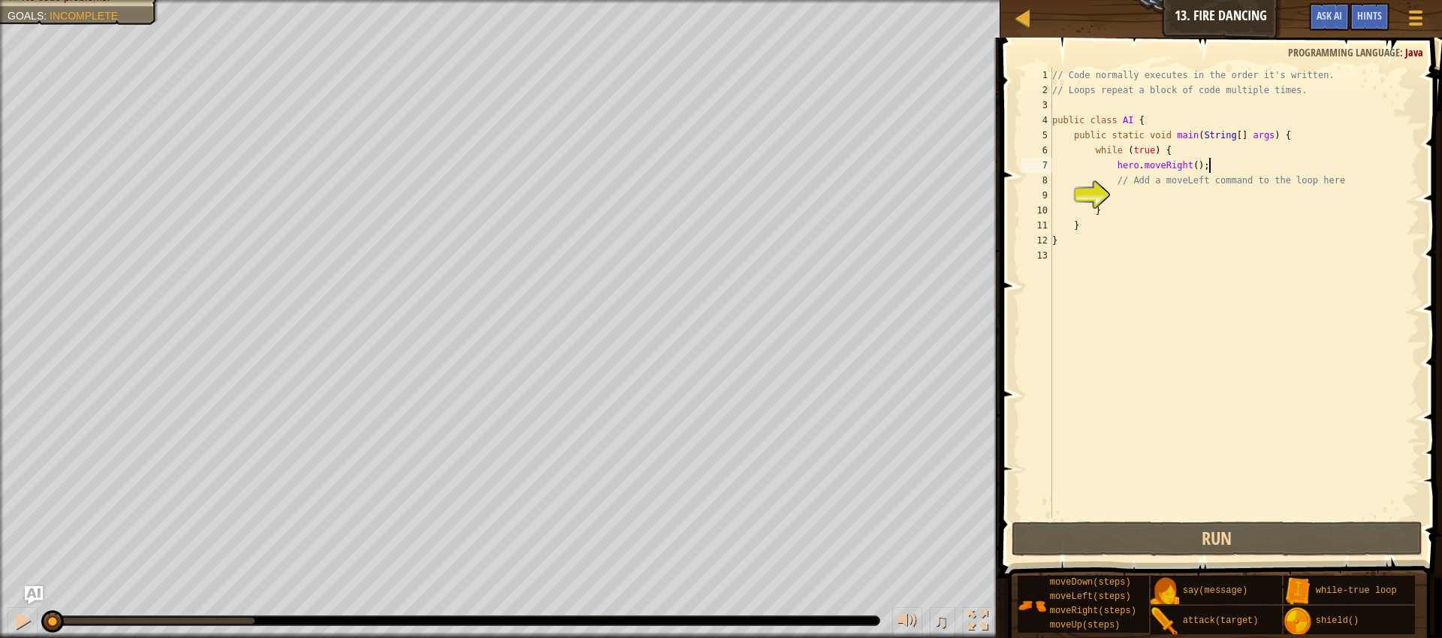
click at [1224, 164] on div "// Code normally executes in the order it's written. // Loops repeat a block of…" at bounding box center [1234, 308] width 370 height 481
type textarea "hero.moveRight();"
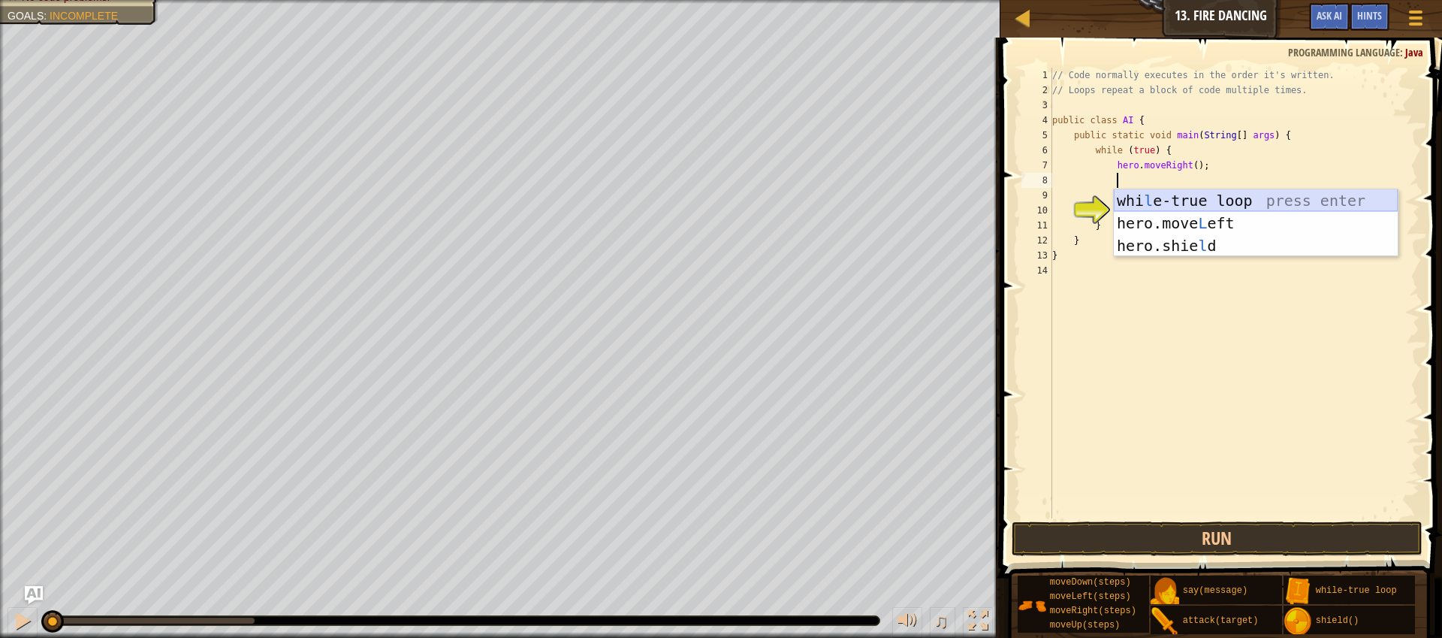
type textarea "h"
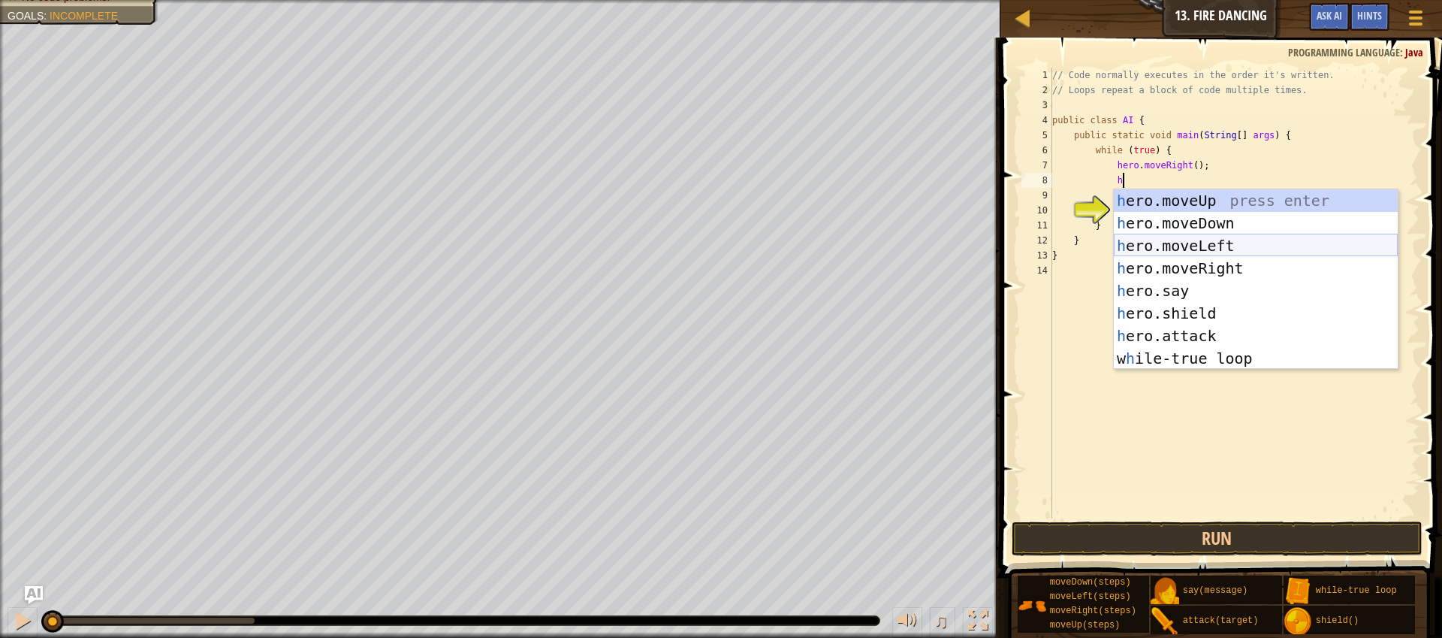
click at [1248, 248] on div "h ero.moveUp press enter h ero.moveDown press enter h ero.moveLeft press enter …" at bounding box center [1256, 301] width 284 height 225
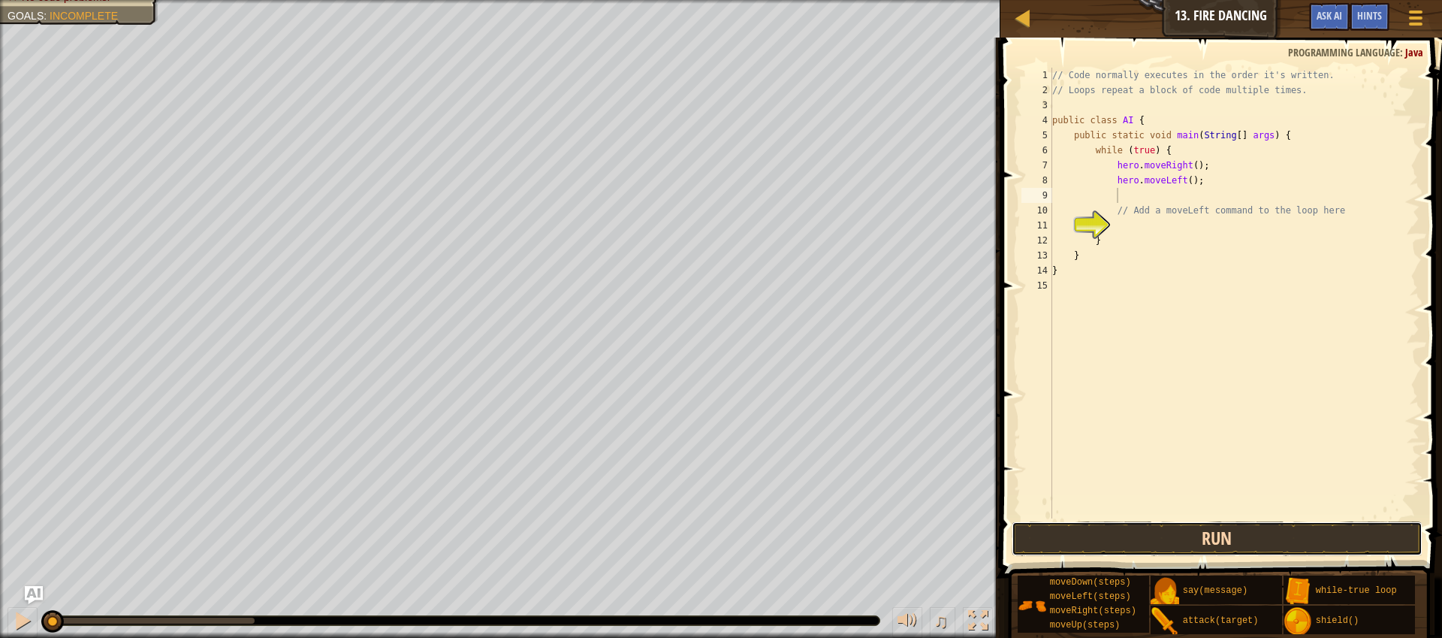
click at [1283, 544] on button "Run" at bounding box center [1217, 538] width 411 height 35
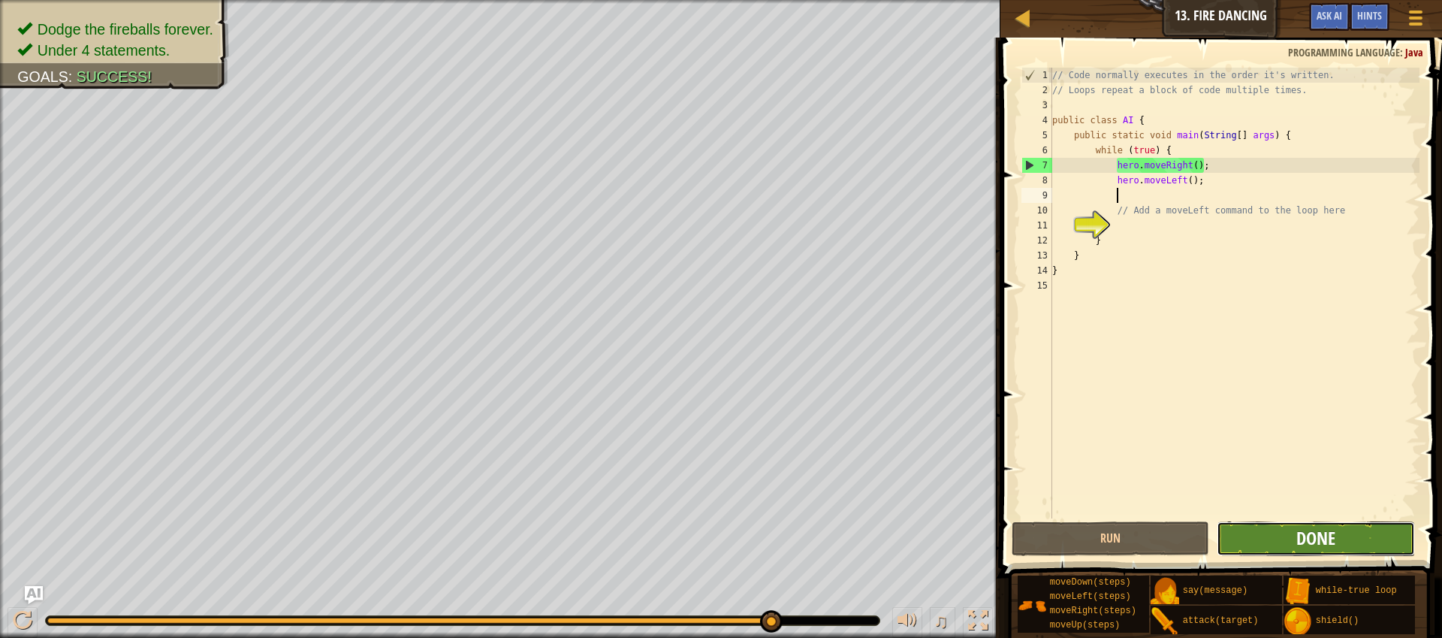
click at [1320, 548] on span "Done" at bounding box center [1315, 538] width 39 height 24
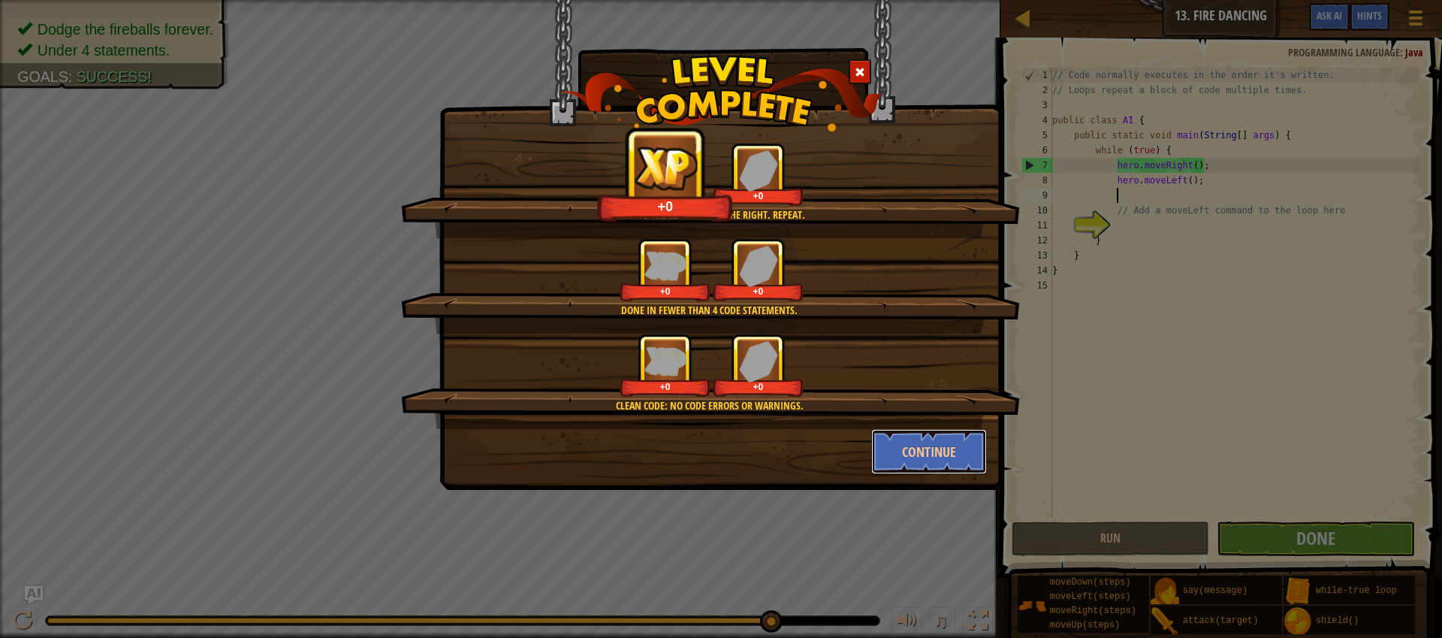
click at [969, 441] on button "Continue" at bounding box center [929, 451] width 116 height 45
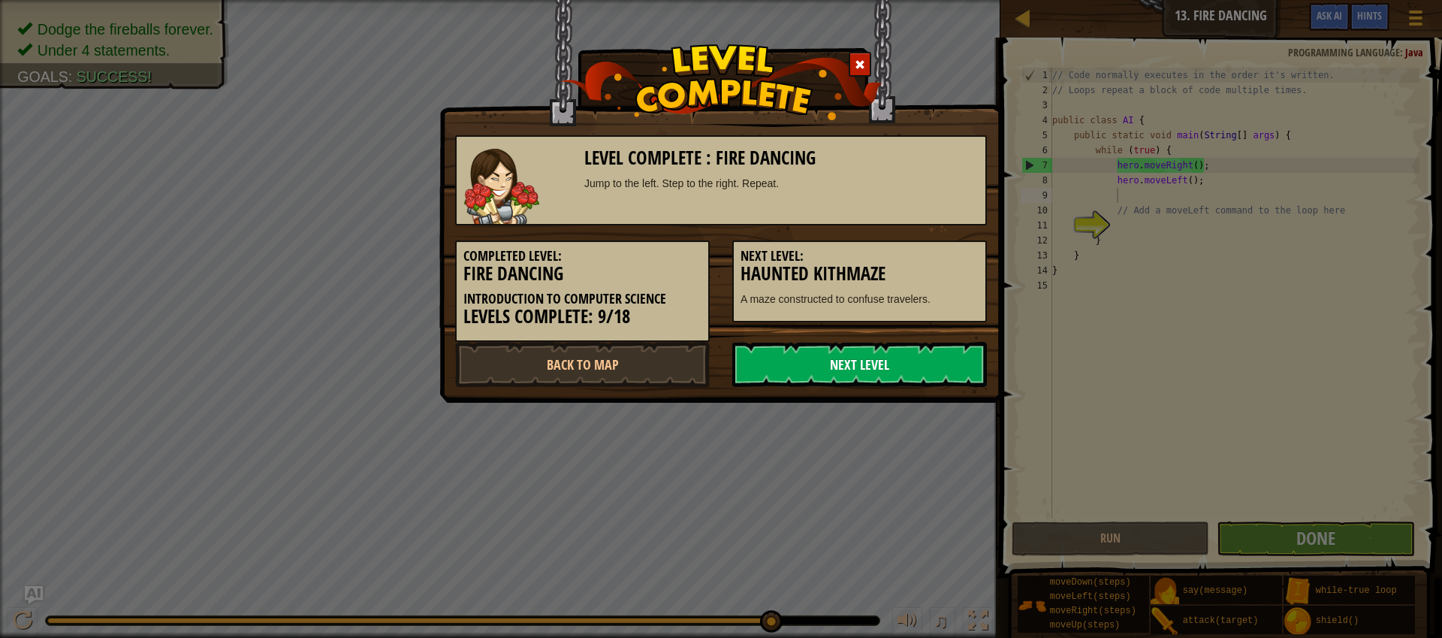
click at [868, 375] on link "Next Level" at bounding box center [859, 364] width 255 height 45
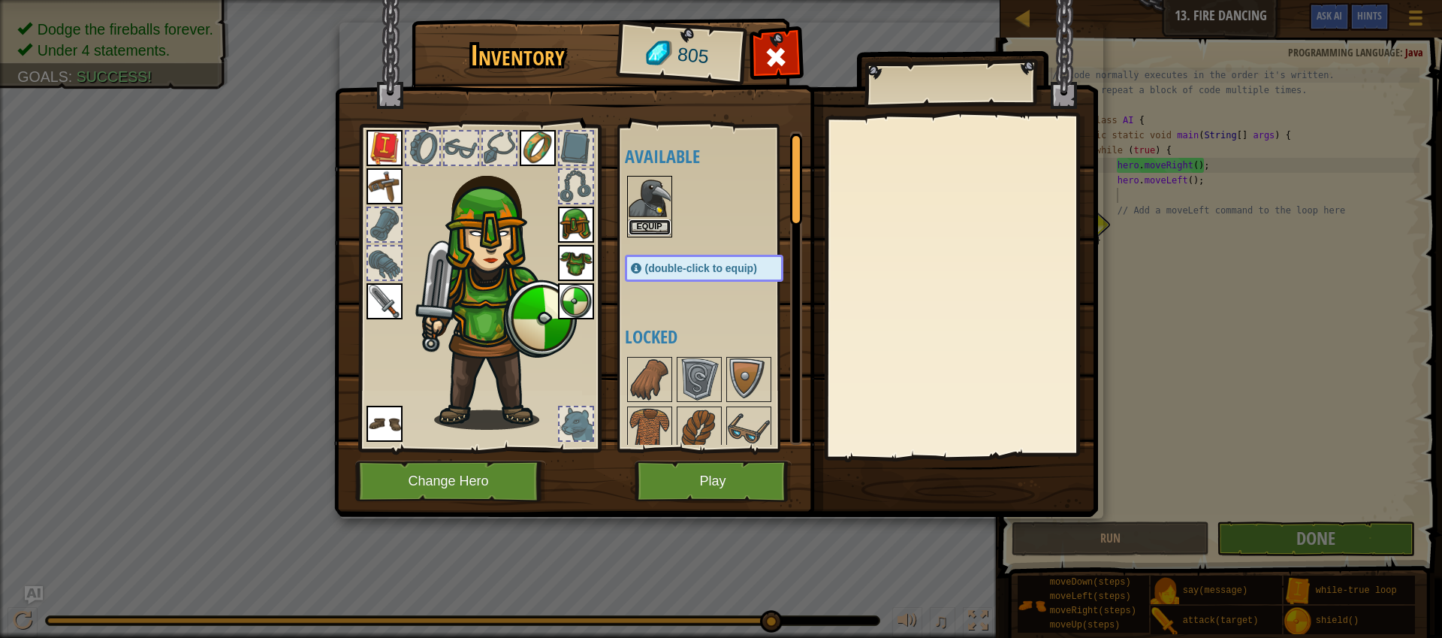
click at [653, 225] on button "Equip" at bounding box center [650, 227] width 42 height 16
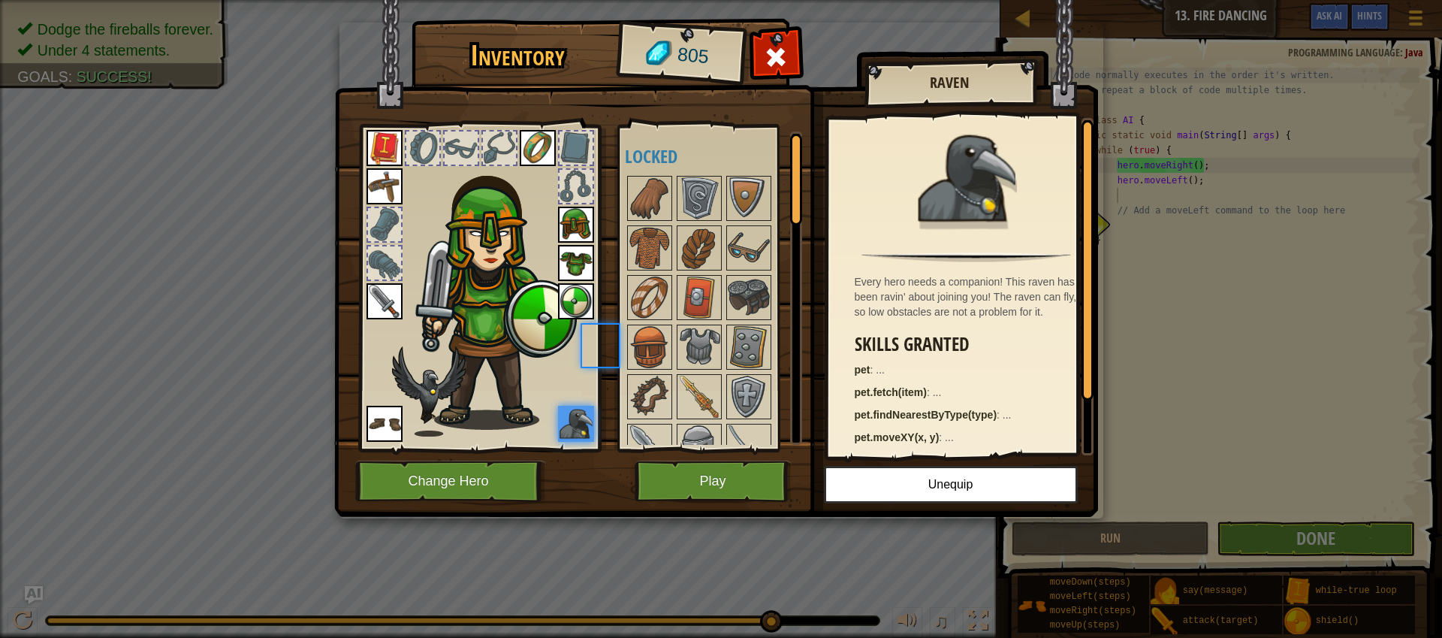
click at [653, 225] on div at bounding box center [649, 247] width 45 height 45
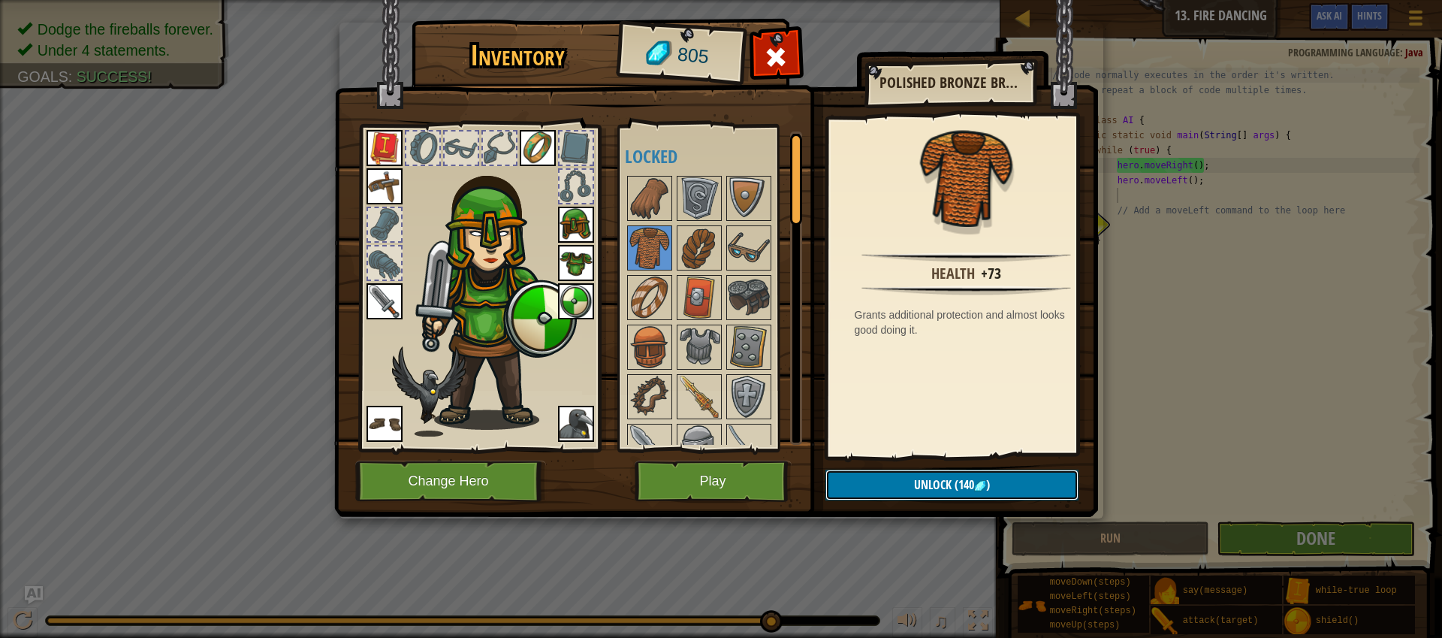
click at [988, 493] on button "Unlock (140 )" at bounding box center [951, 484] width 253 height 31
click at [947, 494] on button "Confirm" at bounding box center [951, 484] width 253 height 31
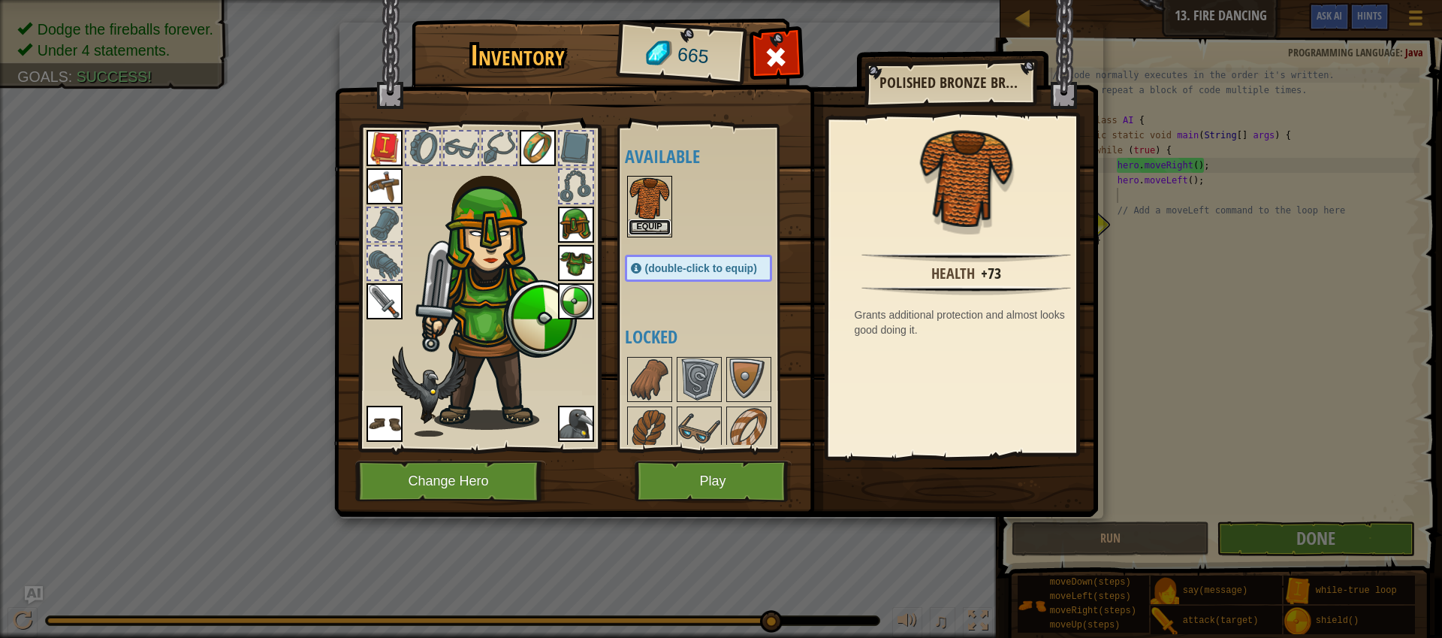
click at [649, 231] on button "Equip" at bounding box center [650, 227] width 42 height 16
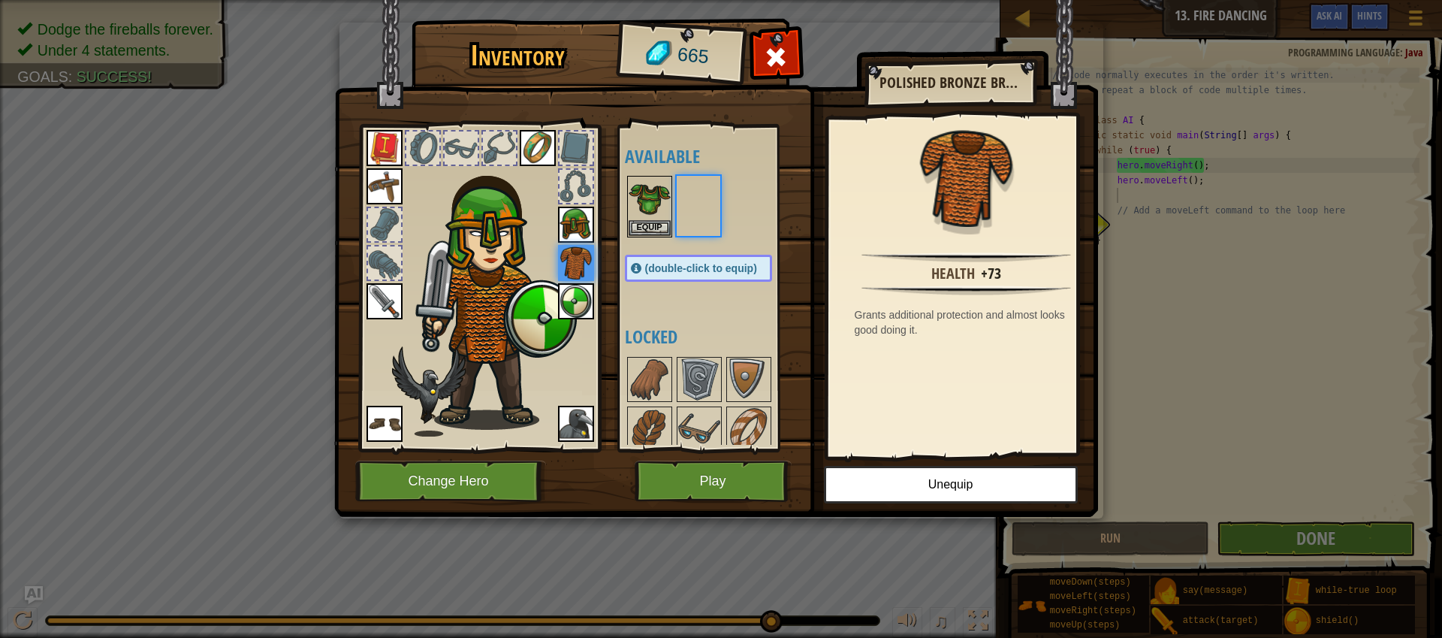
click at [649, 2] on body "Map Introduction to Computer Science 13. Fire Dancing Game Menu Done Hints Ask …" at bounding box center [721, 1] width 1442 height 2
click at [649, 221] on button "Equip" at bounding box center [650, 227] width 42 height 16
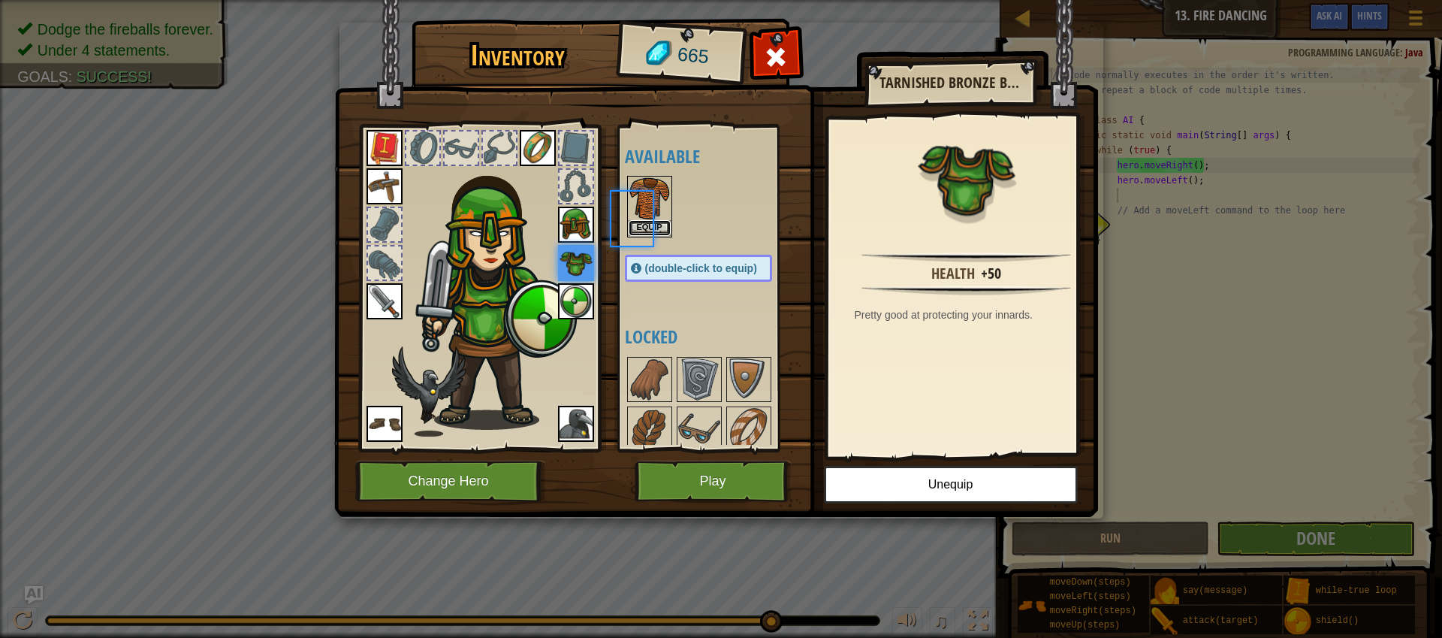
click at [649, 221] on button "Equip" at bounding box center [650, 228] width 42 height 16
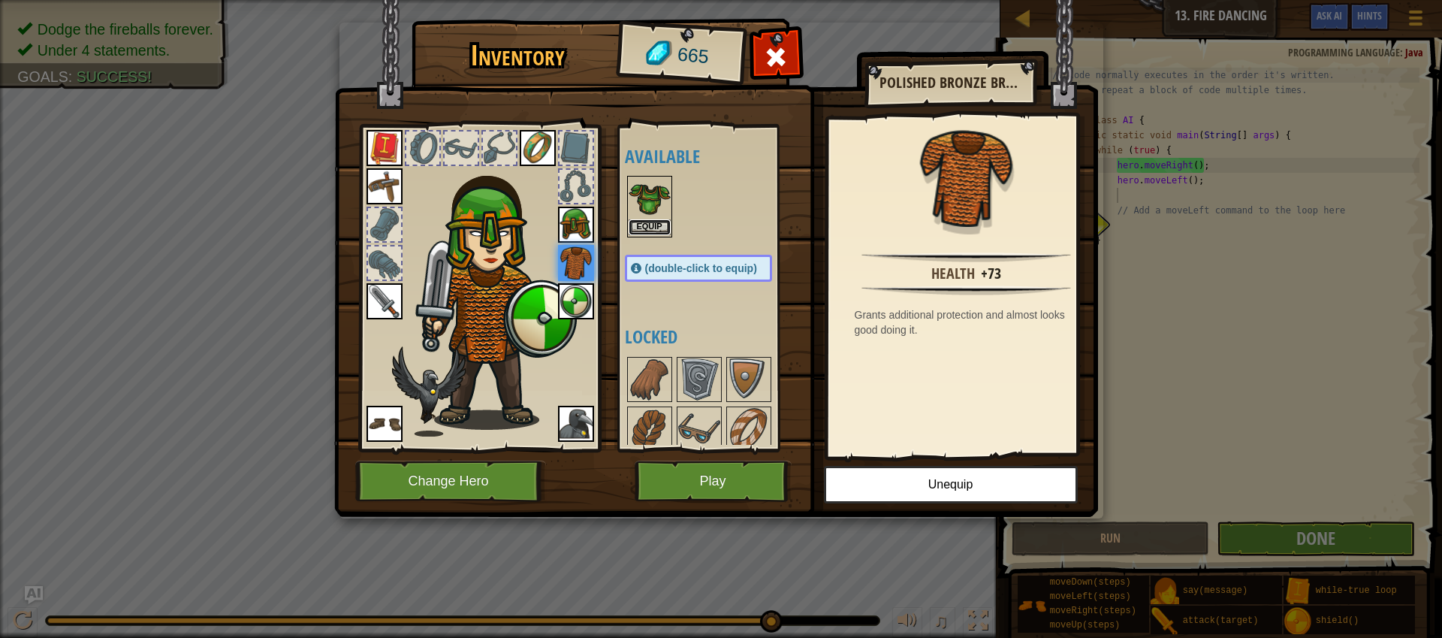
click at [649, 228] on button "Equip" at bounding box center [650, 227] width 42 height 16
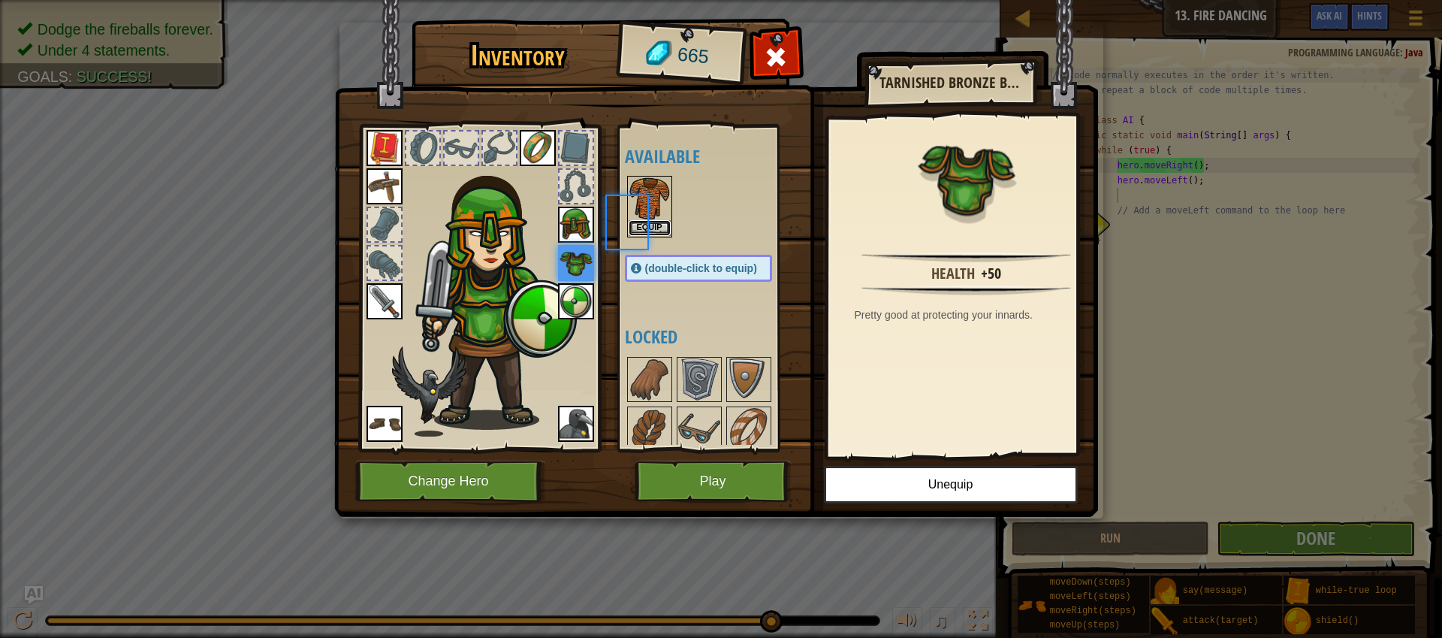
click at [649, 228] on button "Equip" at bounding box center [650, 228] width 42 height 16
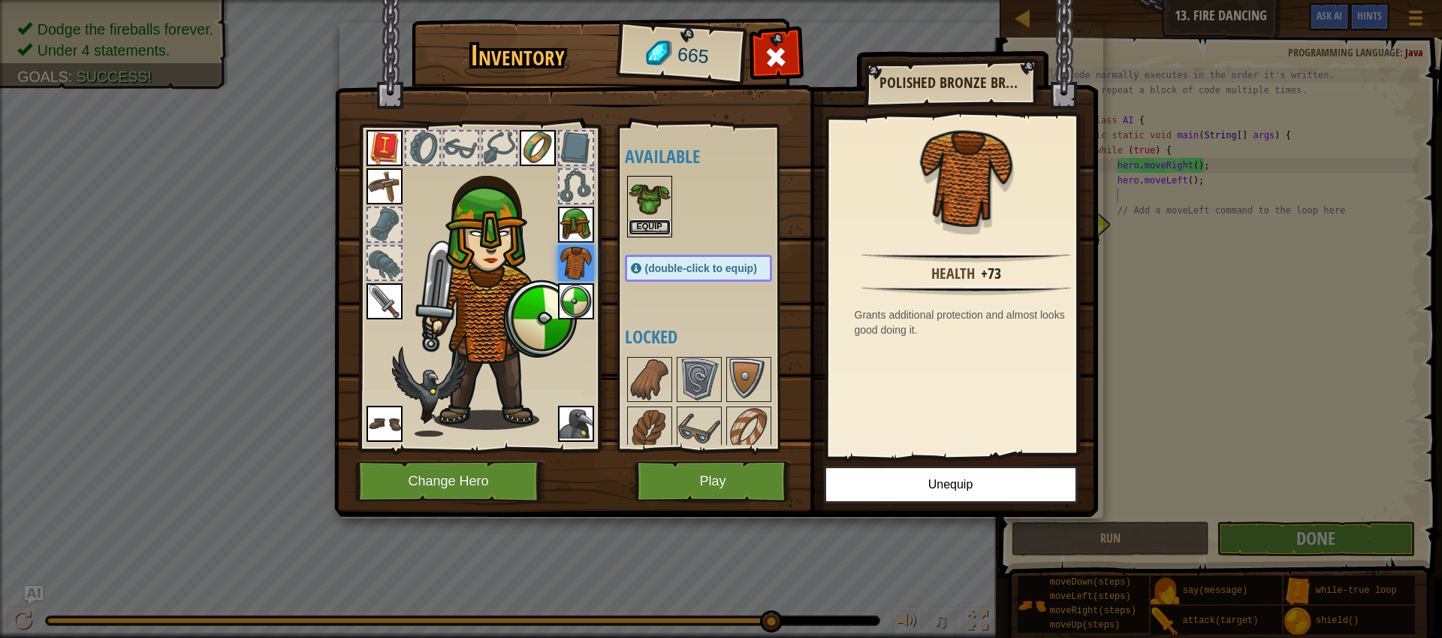
click at [649, 228] on button "Equip" at bounding box center [650, 227] width 42 height 16
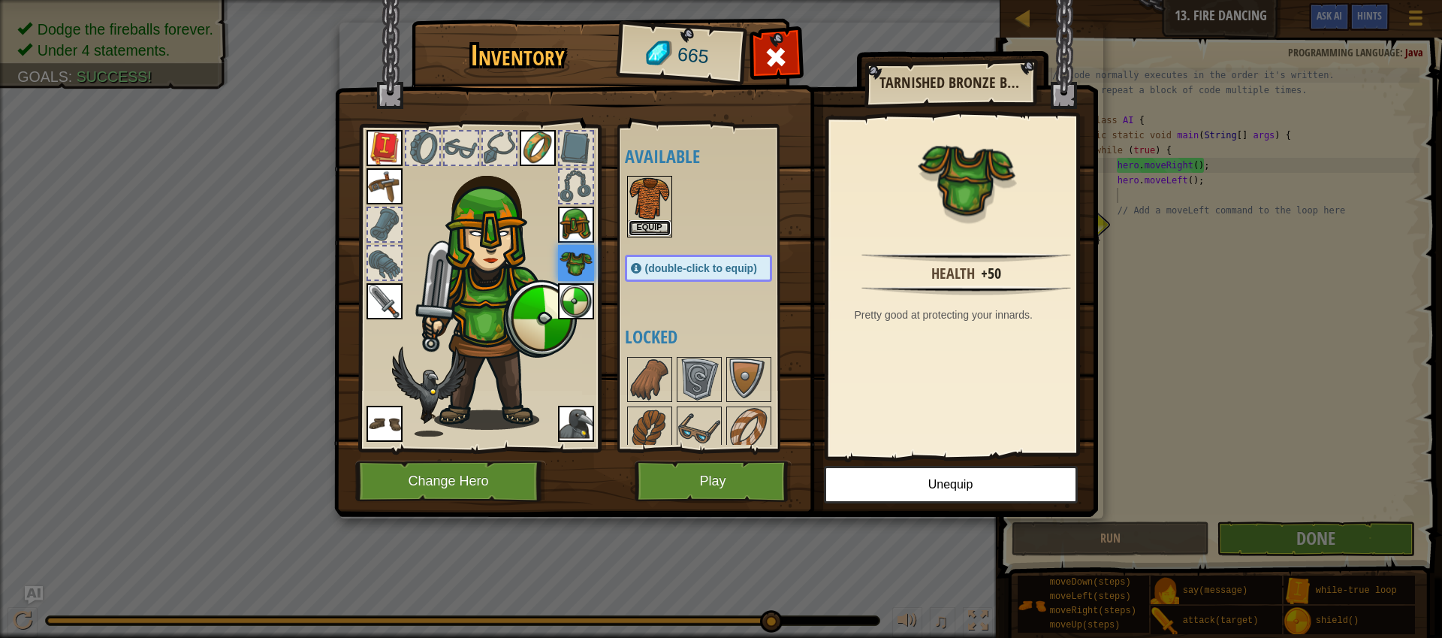
click at [649, 228] on button "Equip" at bounding box center [650, 228] width 42 height 16
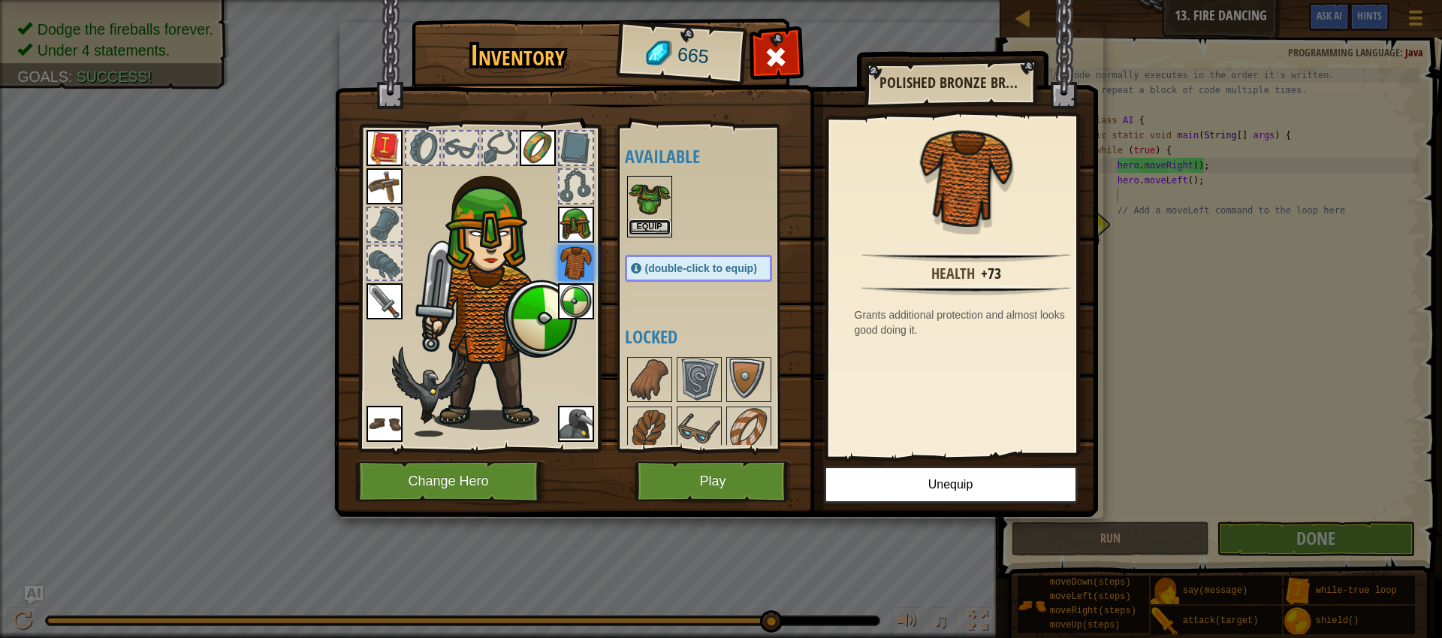
click at [654, 222] on button "Equip" at bounding box center [650, 227] width 42 height 16
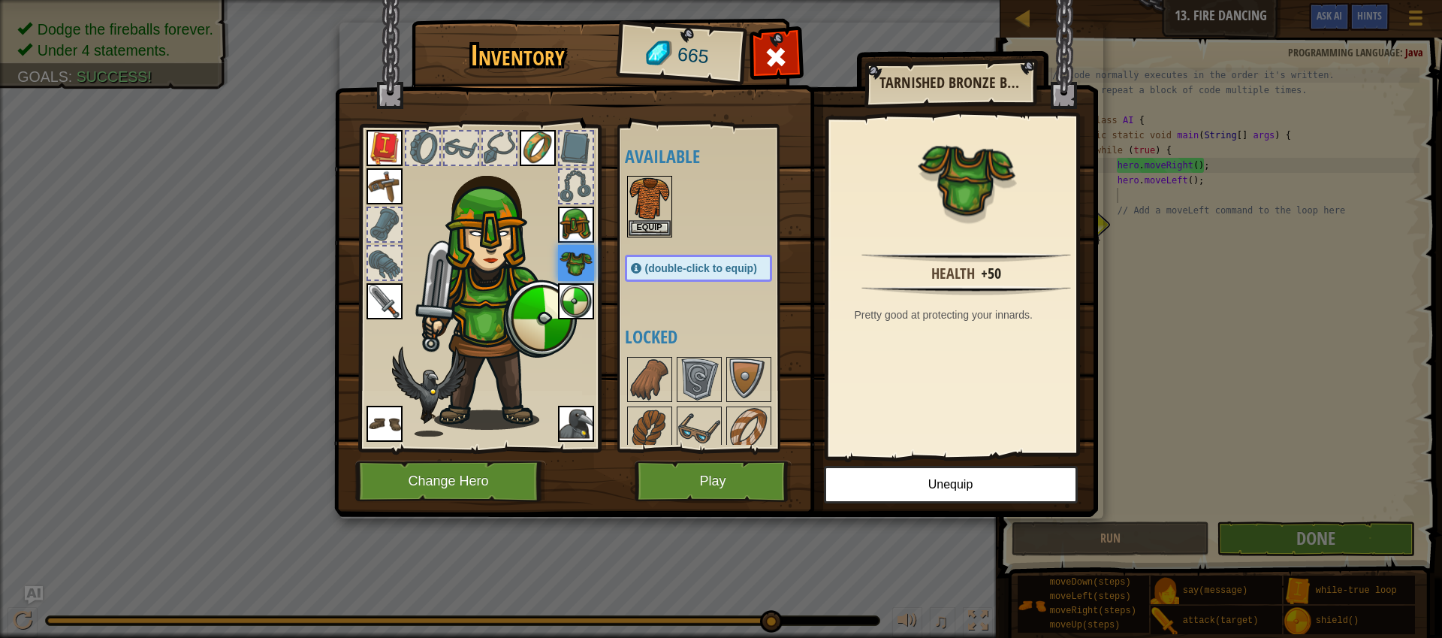
click at [751, 304] on div "Available Equip Equip Equip Equip Equip Equip Equip Equip Equip Equip (double-c…" at bounding box center [713, 287] width 177 height 313
click at [741, 463] on button "Play" at bounding box center [713, 480] width 157 height 41
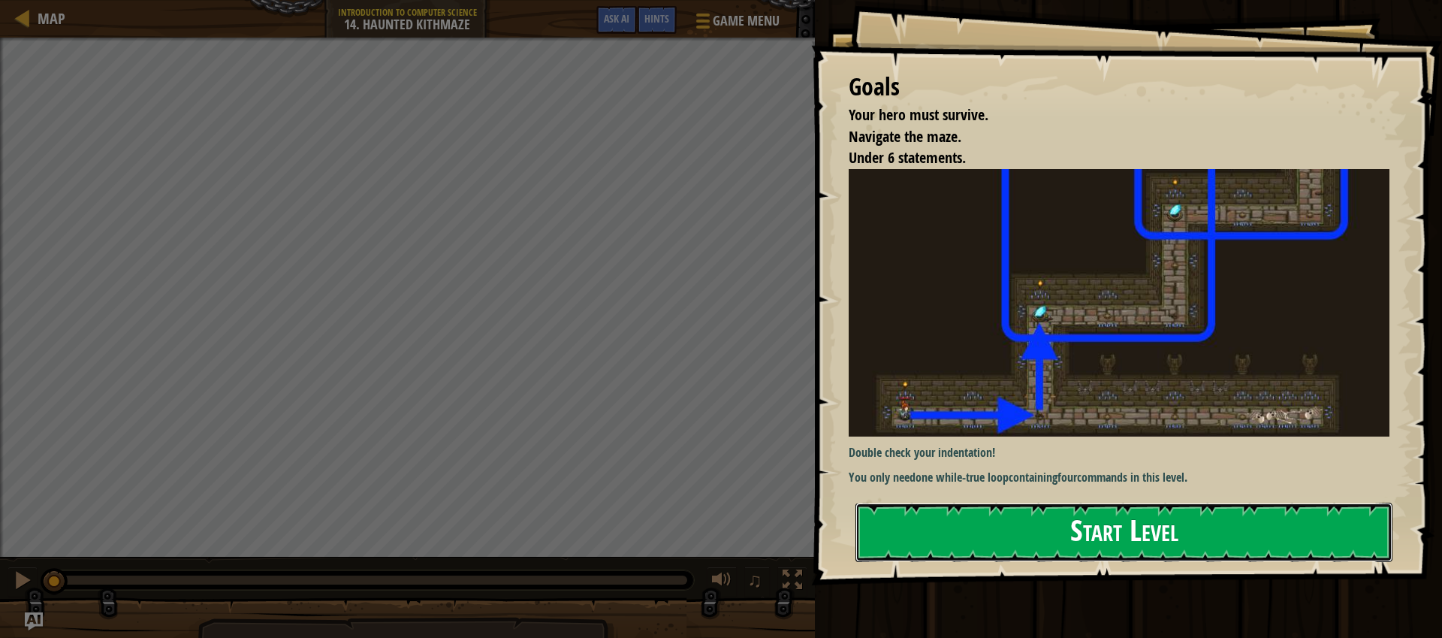
click at [1123, 529] on button "Start Level" at bounding box center [1124, 532] width 537 height 59
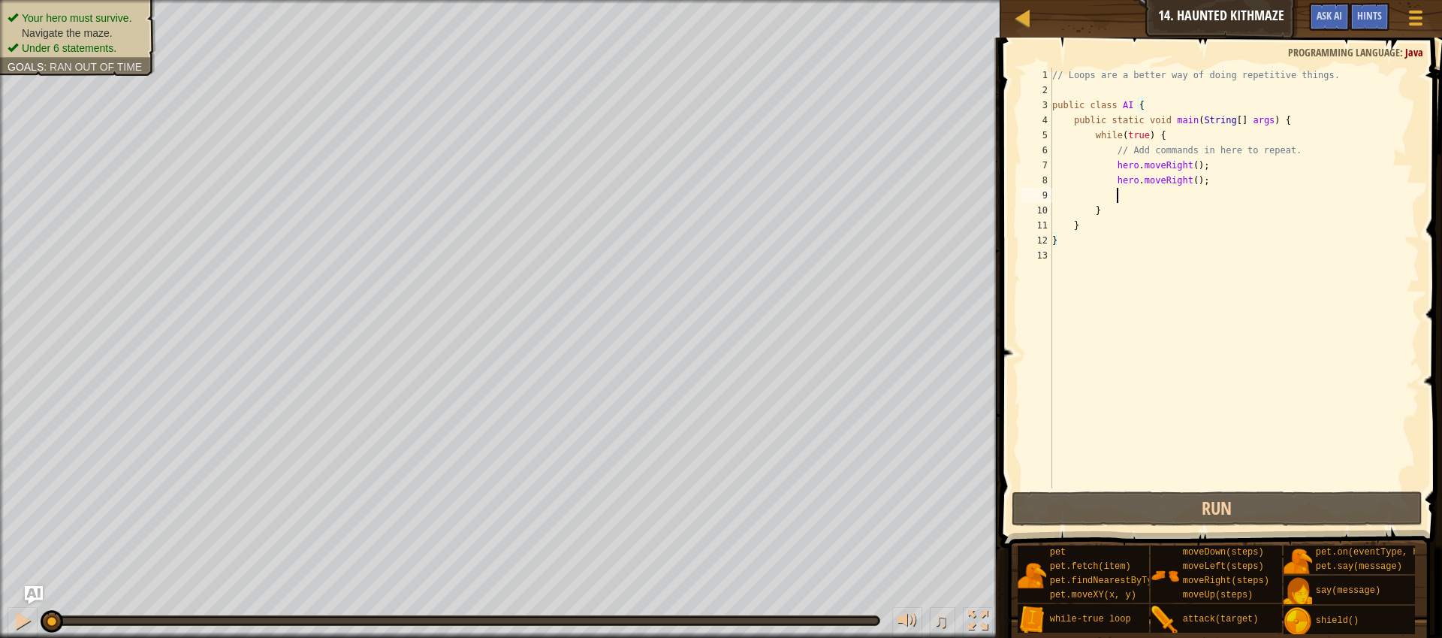
click at [1179, 194] on div "// Loops are a better way of doing repetitive things. public class AI { public …" at bounding box center [1234, 293] width 370 height 451
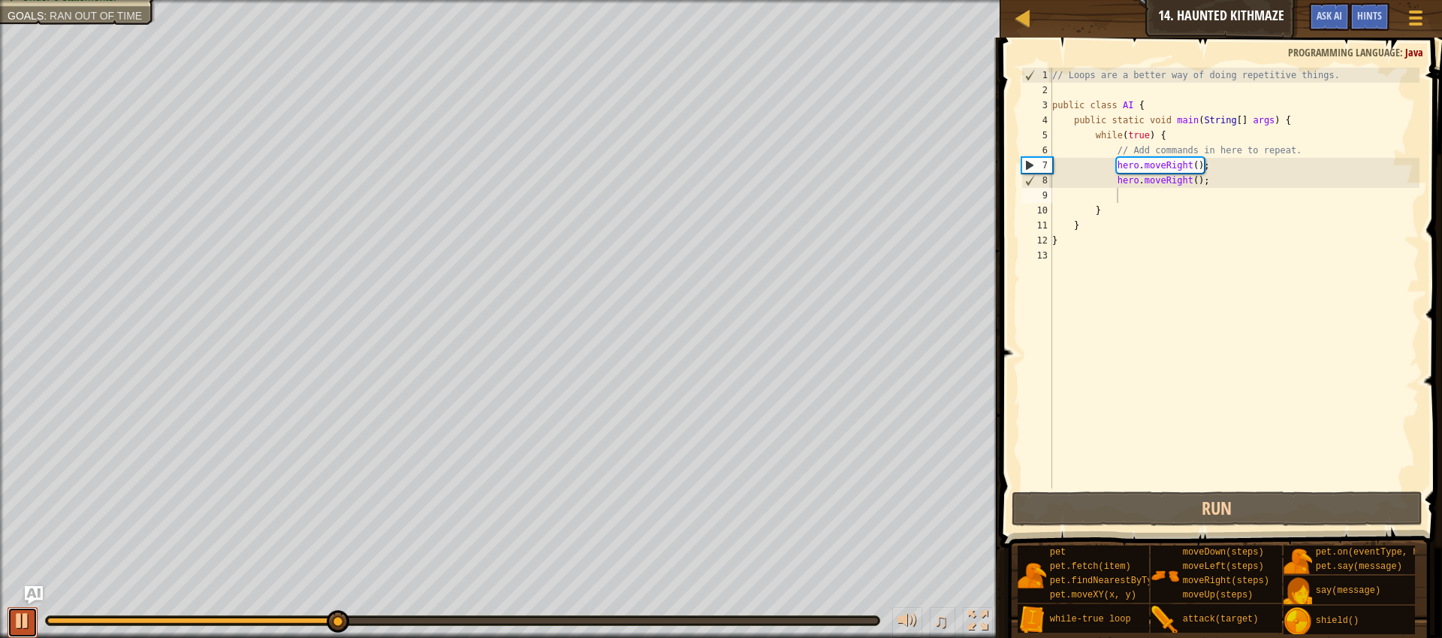
drag, startPoint x: 26, startPoint y: 622, endPoint x: 34, endPoint y: 624, distance: 7.8
click at [26, 622] on div at bounding box center [23, 621] width 20 height 20
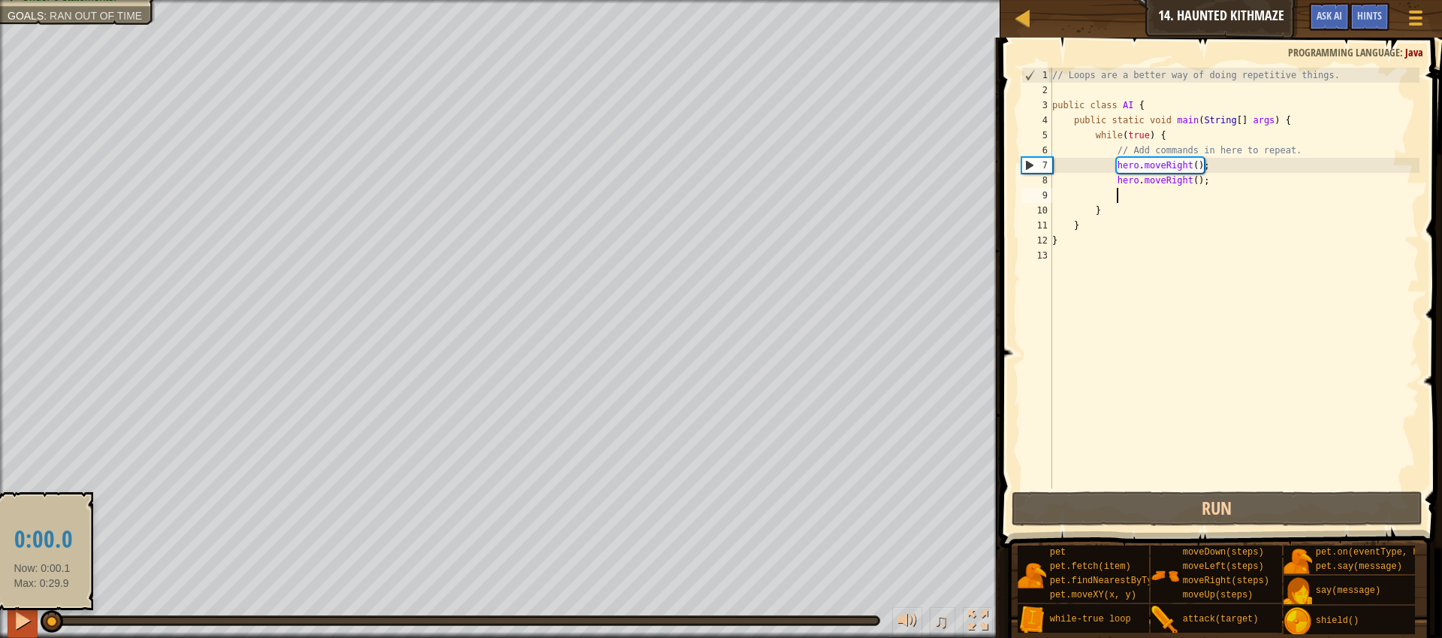
drag, startPoint x: 345, startPoint y: 622, endPoint x: 32, endPoint y: 622, distance: 312.5
click at [41, 620] on div at bounding box center [52, 621] width 23 height 23
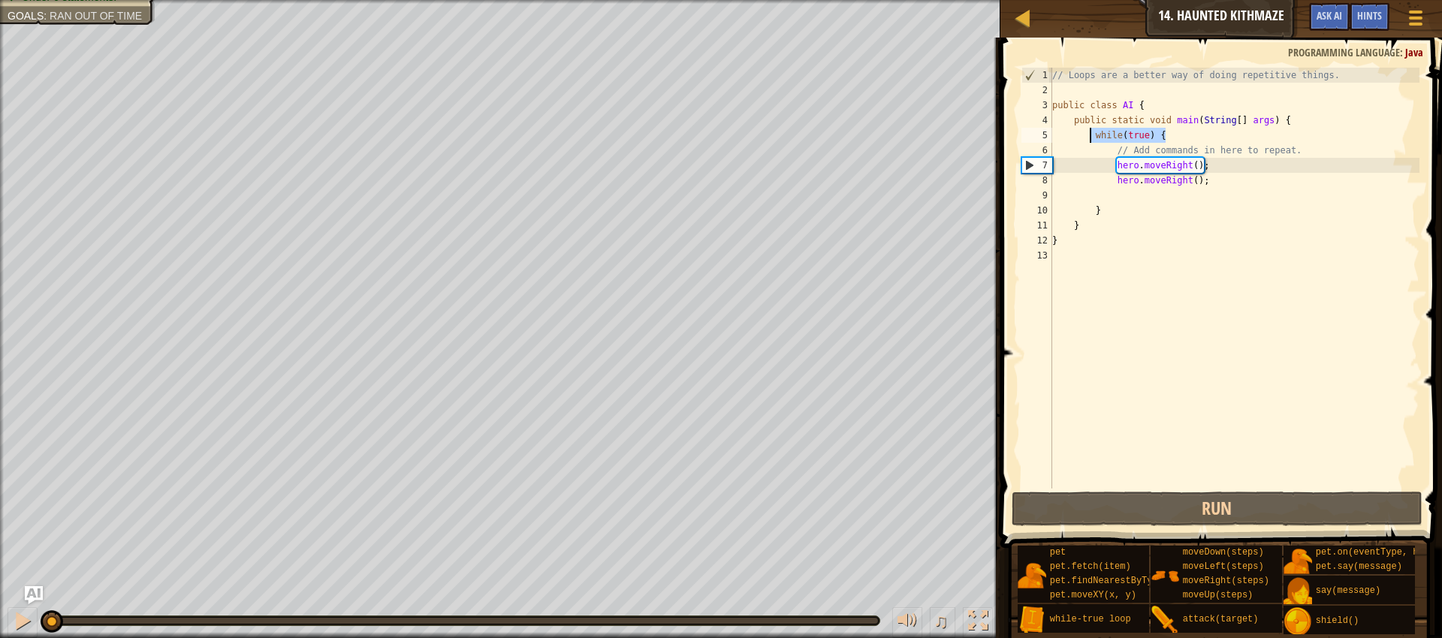
drag, startPoint x: 1186, startPoint y: 134, endPoint x: 1086, endPoint y: 130, distance: 100.0
click at [1086, 130] on div "// Loops are a better way of doing repetitive things. public class AI { public …" at bounding box center [1234, 293] width 370 height 451
type textarea "while(true) {"
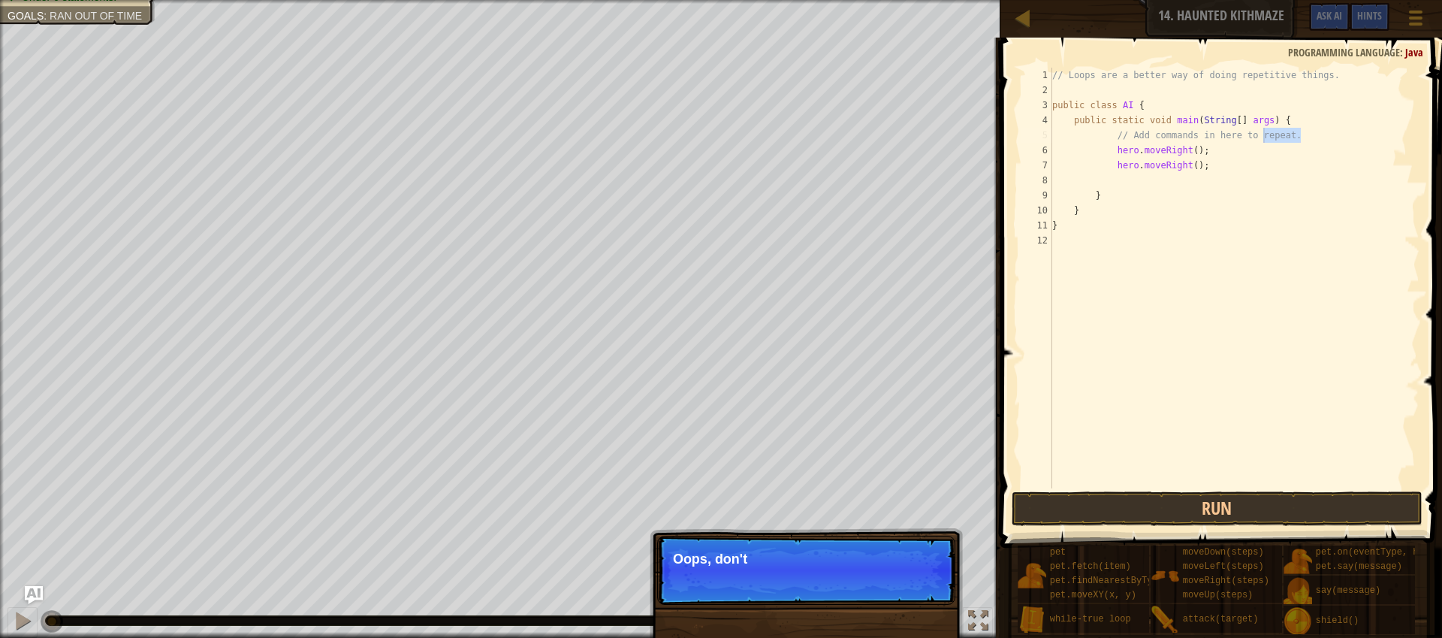
drag, startPoint x: 1317, startPoint y: 138, endPoint x: 1246, endPoint y: 140, distance: 70.6
click at [1246, 140] on div "// Loops are a better way of doing repetitive things. public class AI { public …" at bounding box center [1234, 293] width 370 height 451
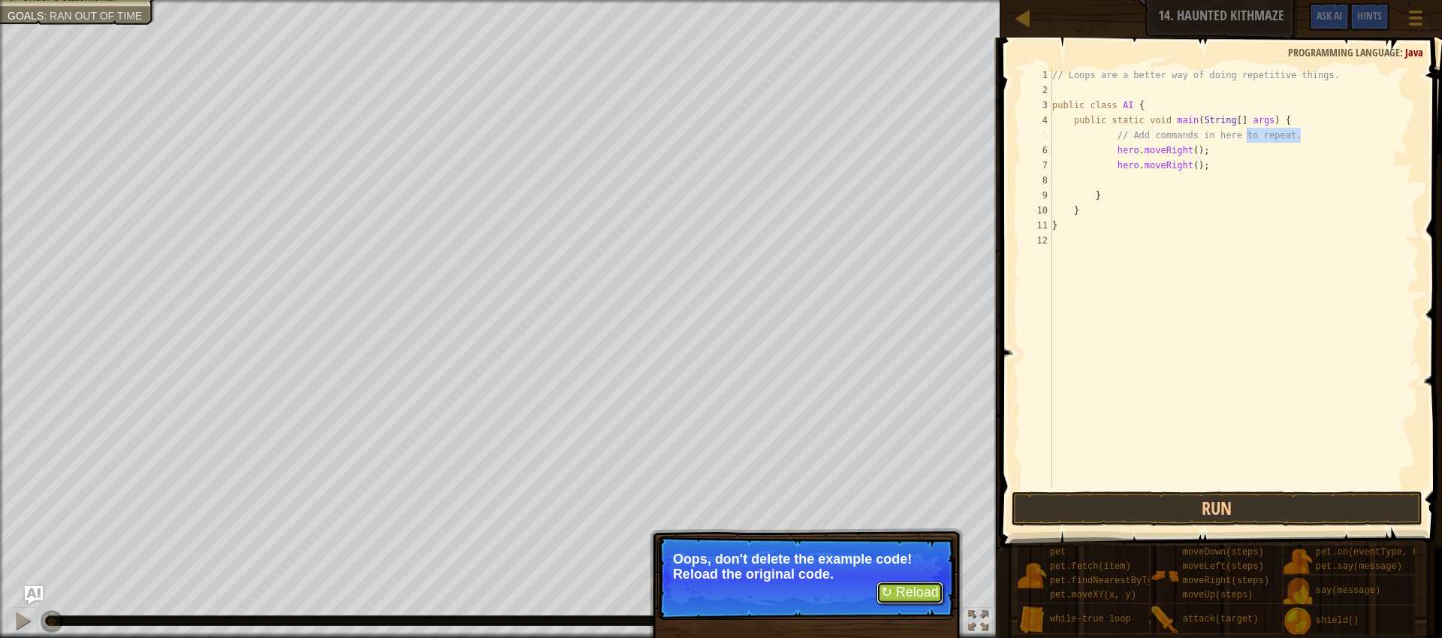
click at [929, 596] on button "↻ Reload" at bounding box center [910, 592] width 67 height 23
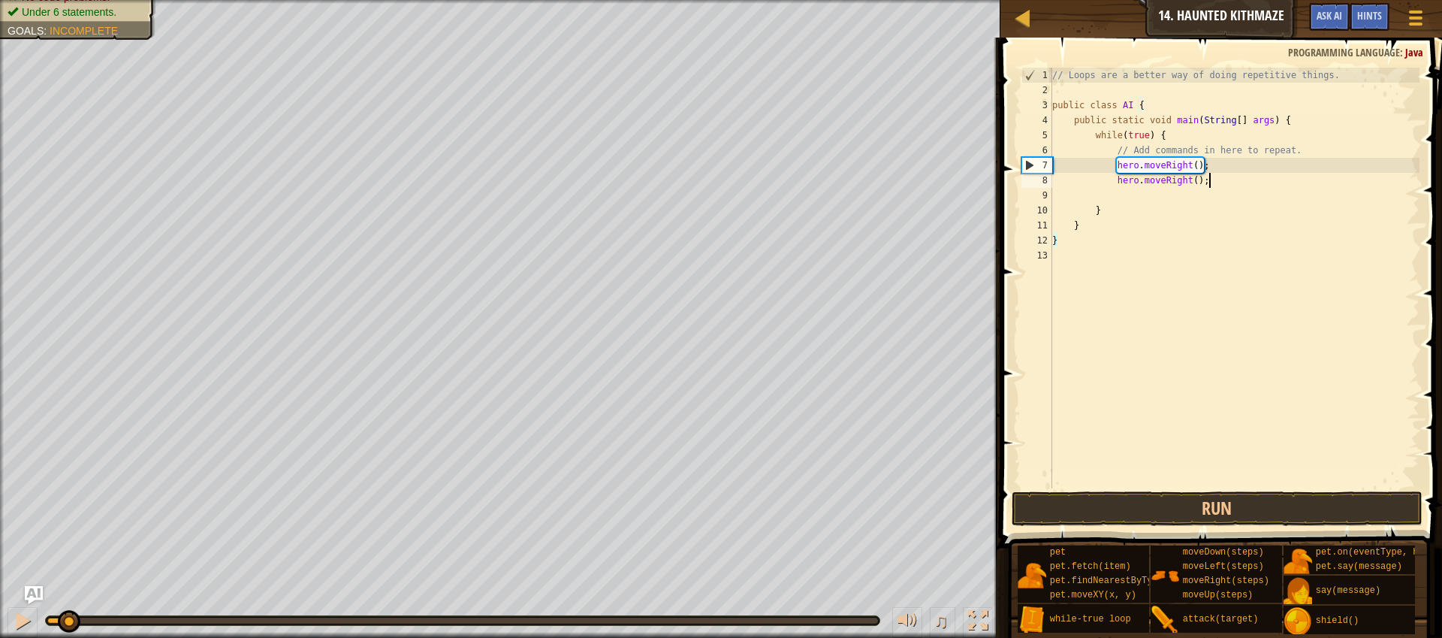
click at [1226, 181] on div "// Loops are a better way of doing repetitive things. public class AI { public …" at bounding box center [1234, 293] width 370 height 451
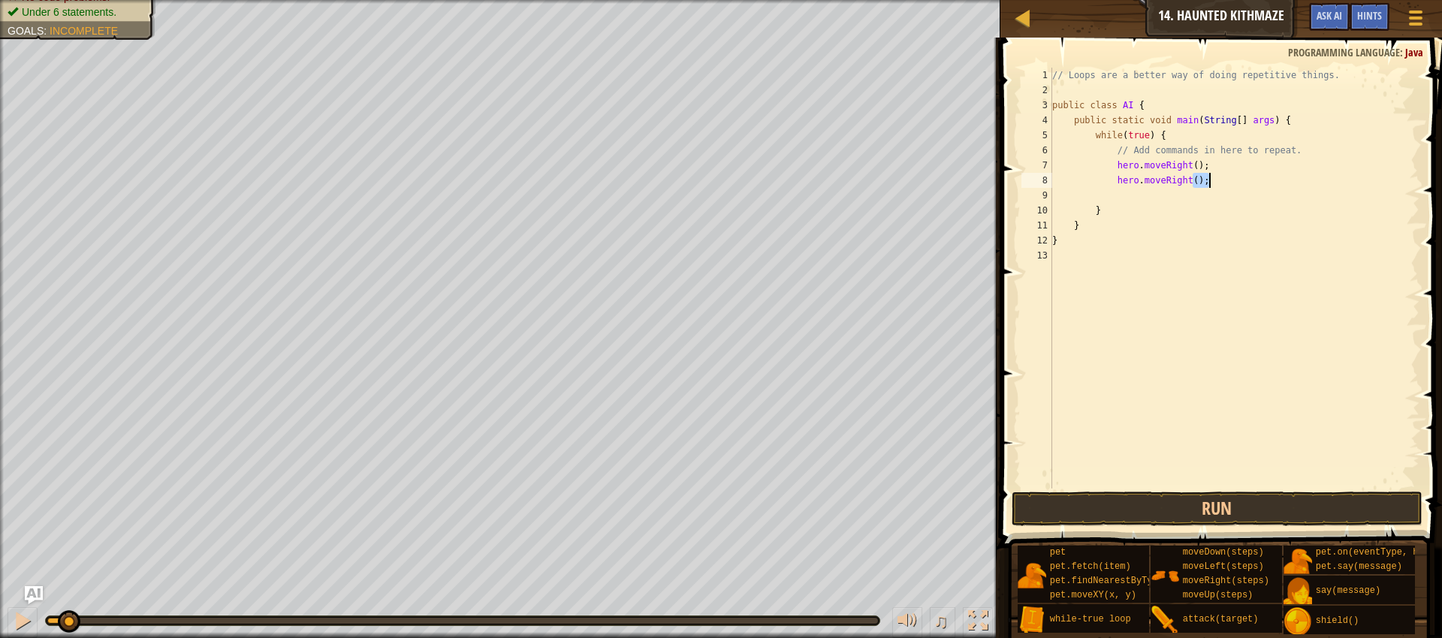
click at [1226, 181] on div "// Loops are a better way of doing repetitive things. public class AI { public …" at bounding box center [1234, 293] width 370 height 451
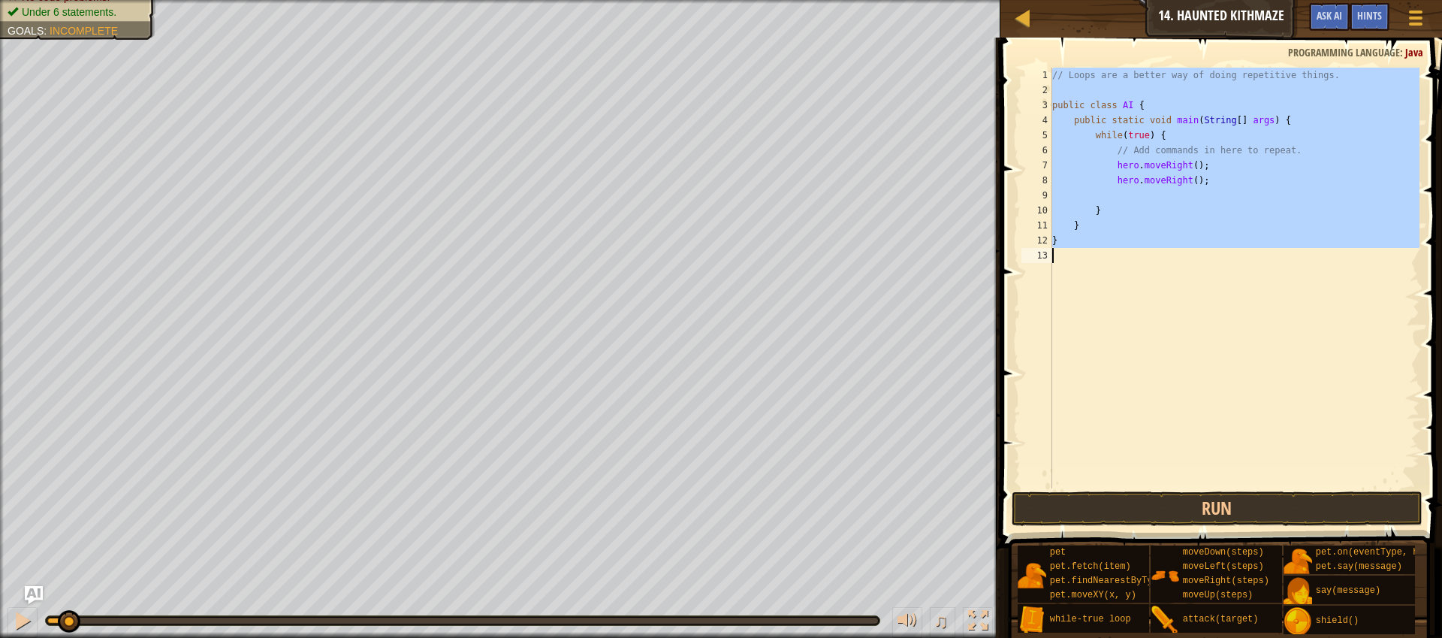
click at [1226, 181] on div "// Loops are a better way of doing repetitive things. public class AI { public …" at bounding box center [1234, 293] width 370 height 451
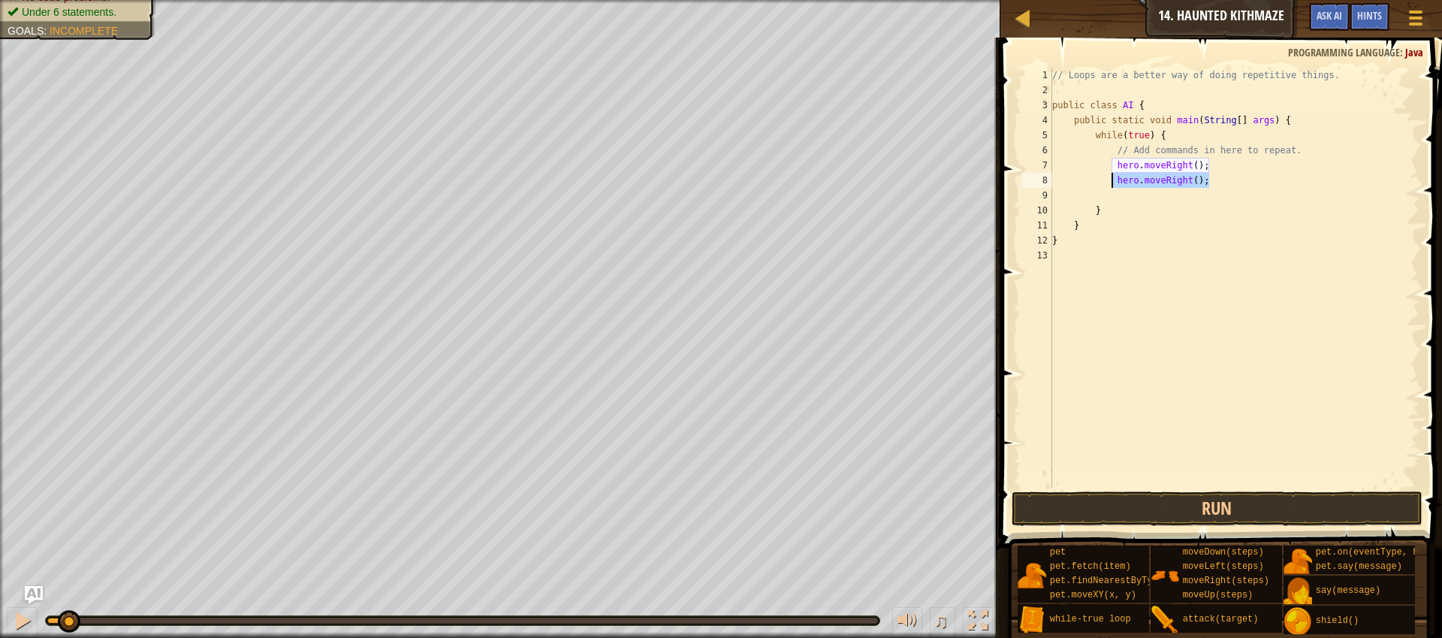
drag, startPoint x: 1215, startPoint y: 183, endPoint x: 1110, endPoint y: 182, distance: 104.4
click at [1110, 182] on div "// Loops are a better way of doing repetitive things. public class AI { public …" at bounding box center [1234, 293] width 370 height 451
click at [29, 629] on div at bounding box center [23, 621] width 20 height 20
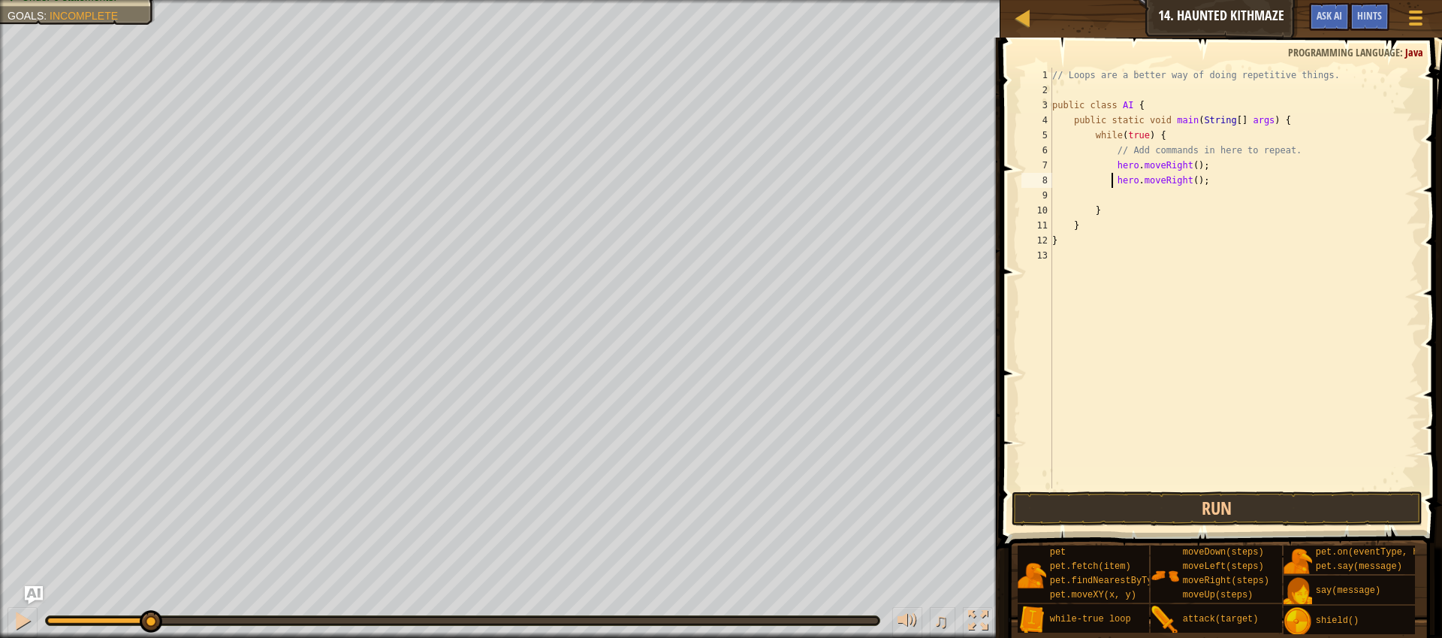
click at [1163, 183] on div "// Loops are a better way of doing repetitive things. public class AI { public …" at bounding box center [1234, 293] width 370 height 451
click at [1161, 183] on div "// Loops are a better way of doing repetitive things. public class AI { public …" at bounding box center [1234, 293] width 370 height 451
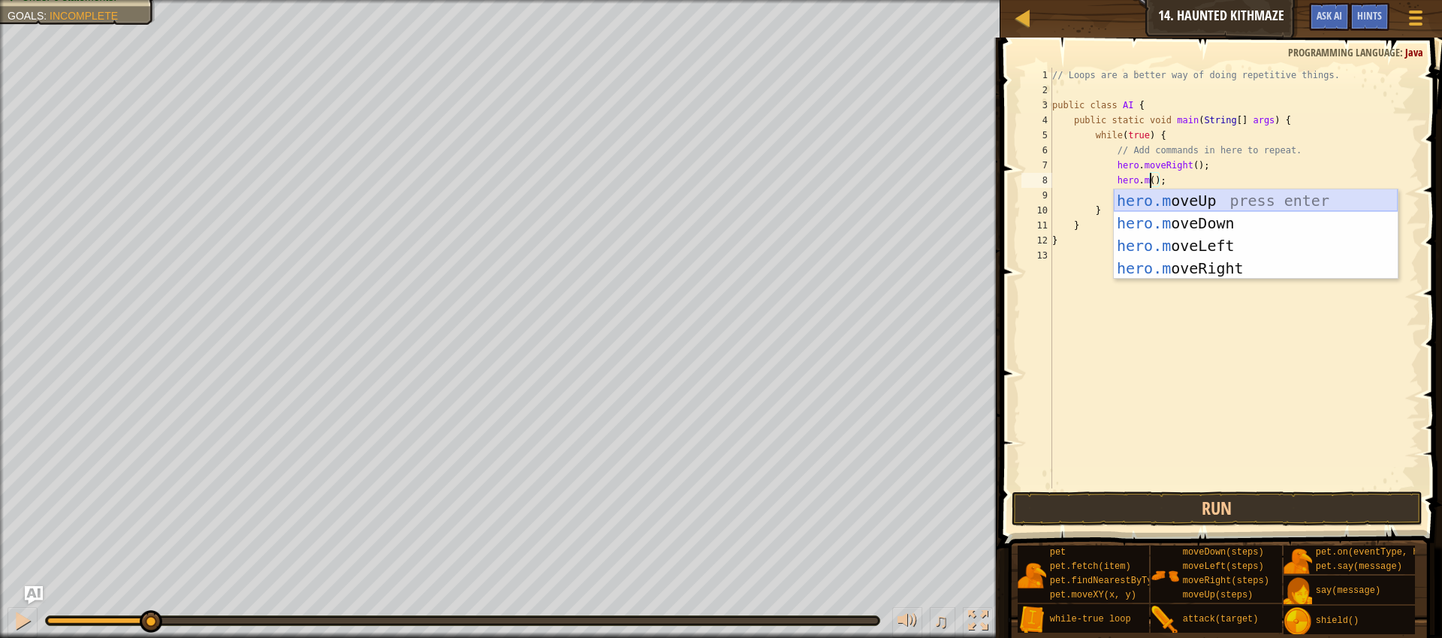
scroll to position [7, 8]
click at [1170, 204] on div "hero.m oveUp press enter hero.m oveDown press enter hero.m oveLeft press enter …" at bounding box center [1256, 256] width 284 height 135
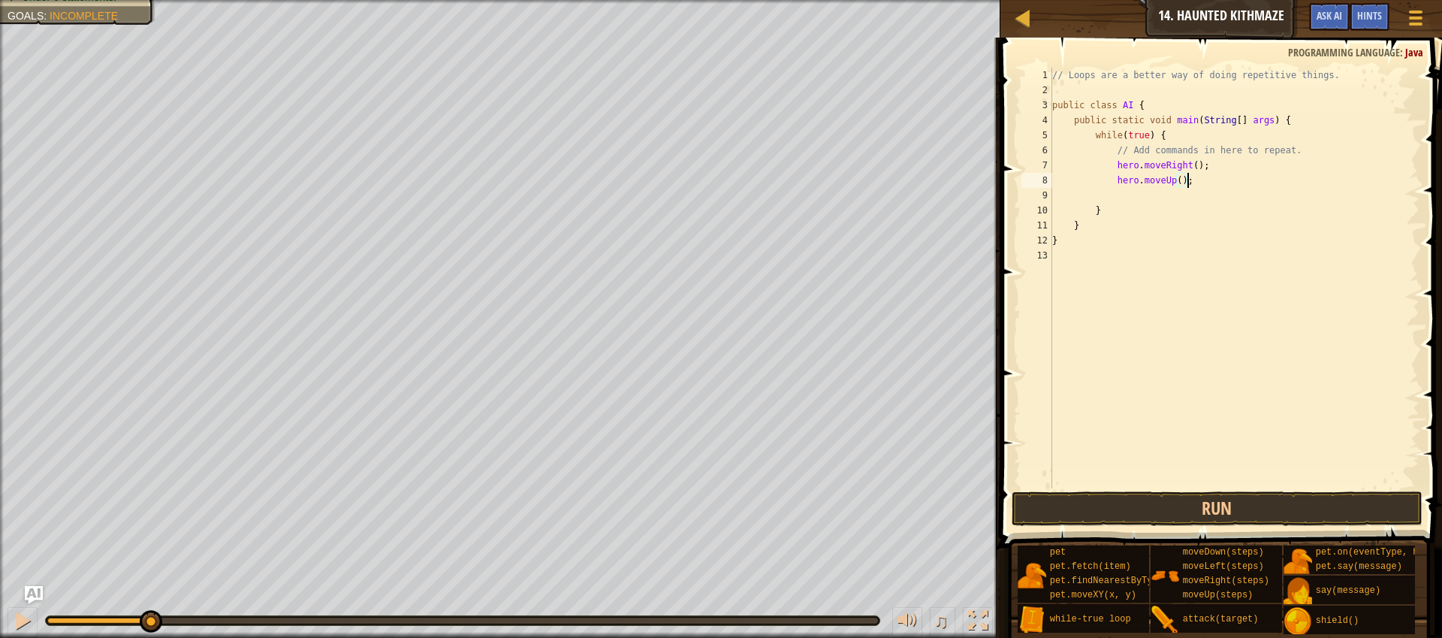
click at [1183, 186] on div "// Loops are a better way of doing repetitive things. public class AI { public …" at bounding box center [1234, 293] width 370 height 451
click at [1186, 204] on div "// Loops are a better way of doing repetitive things. public class AI { public …" at bounding box center [1234, 293] width 370 height 451
click at [1201, 158] on div "// Loops are a better way of doing repetitive things. public class AI { public …" at bounding box center [1234, 293] width 370 height 451
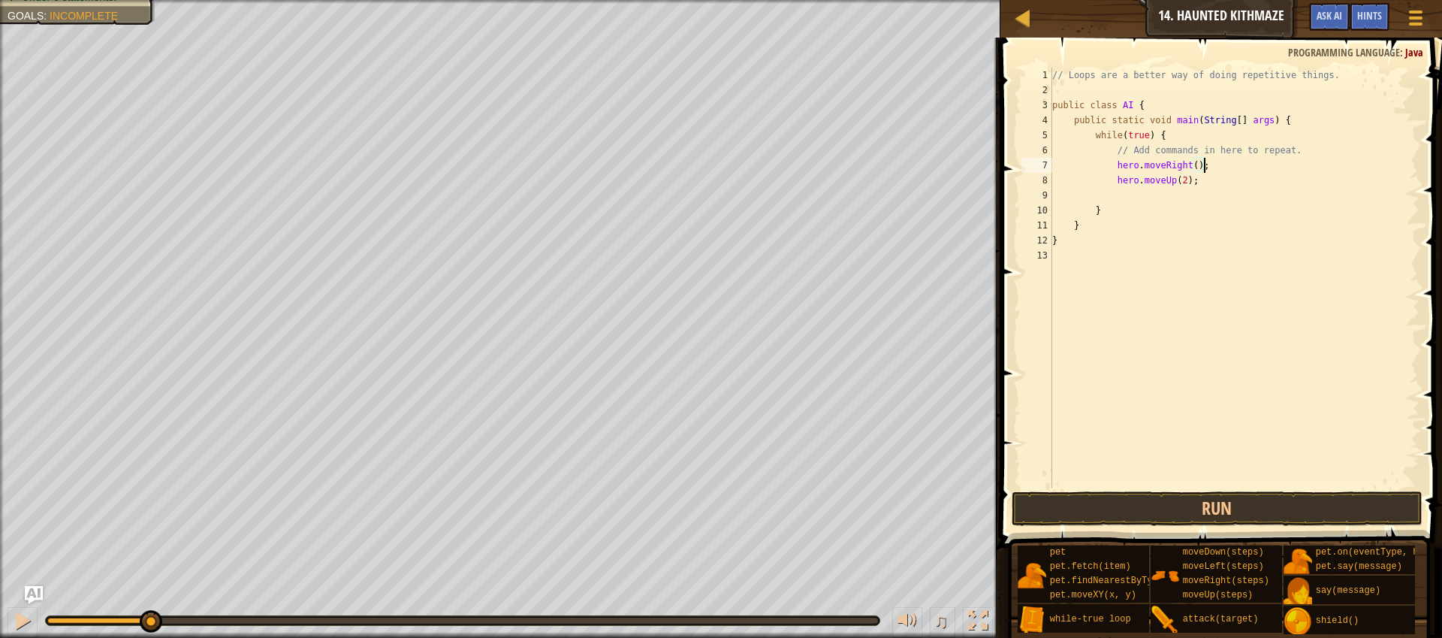
click at [1201, 167] on div "// Loops are a better way of doing repetitive things. public class AI { public …" at bounding box center [1234, 293] width 370 height 451
click at [1198, 166] on div "// Loops are a better way of doing repetitive things. public class AI { public …" at bounding box center [1234, 293] width 370 height 451
type textarea "hero.moveRight(2);"
click at [1142, 198] on div "// Loops are a better way of doing repetitive things. public class AI { public …" at bounding box center [1234, 293] width 370 height 451
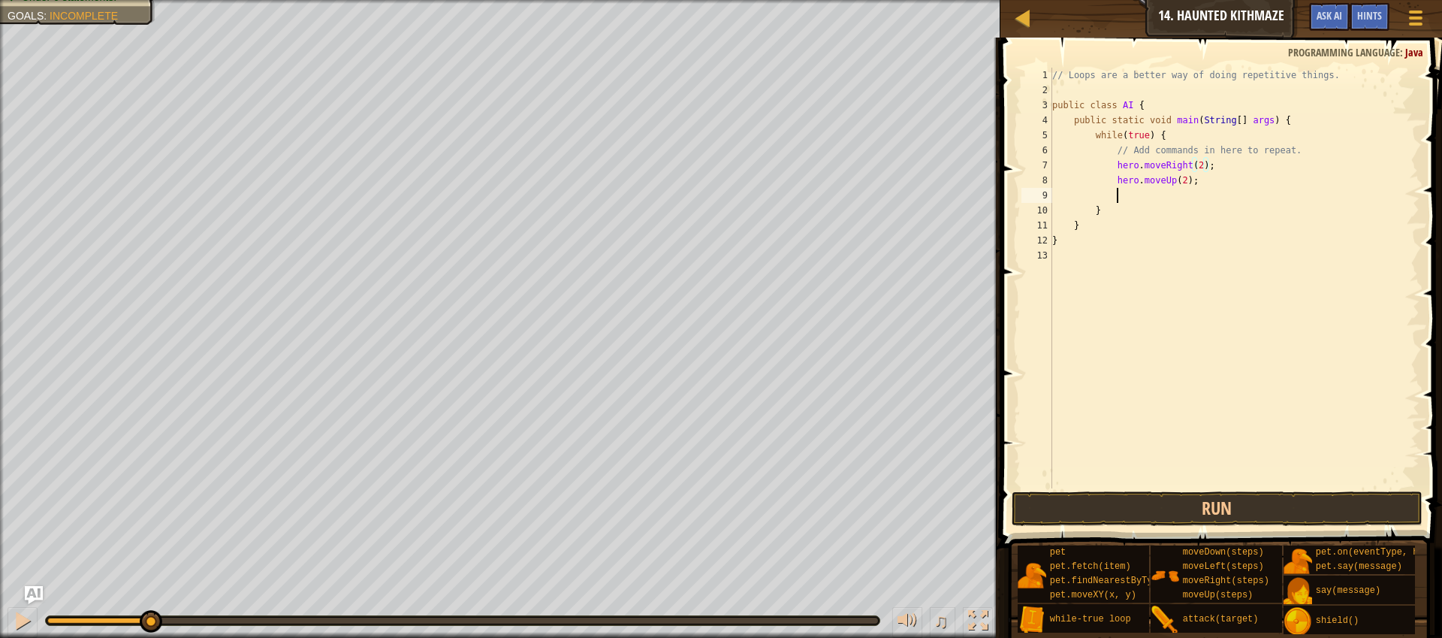
scroll to position [7, 5]
click at [1195, 502] on button "Run" at bounding box center [1217, 508] width 411 height 35
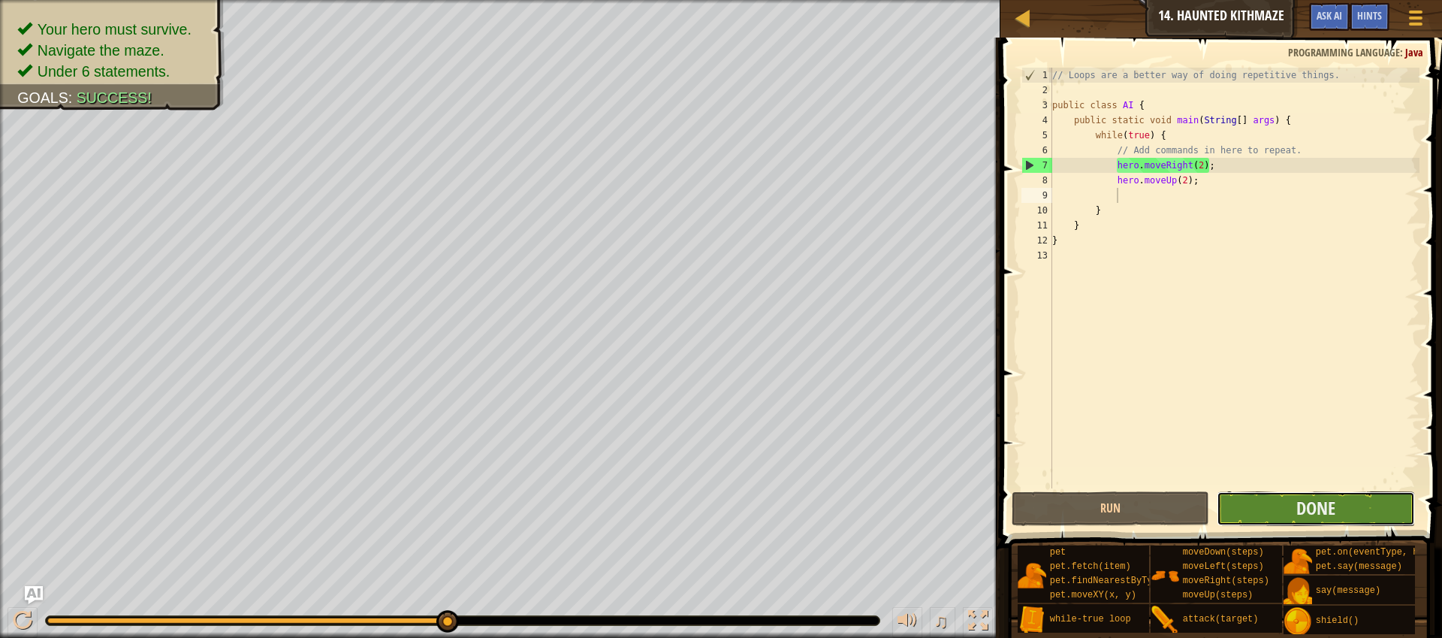
click at [1291, 506] on button "Done" at bounding box center [1316, 508] width 198 height 35
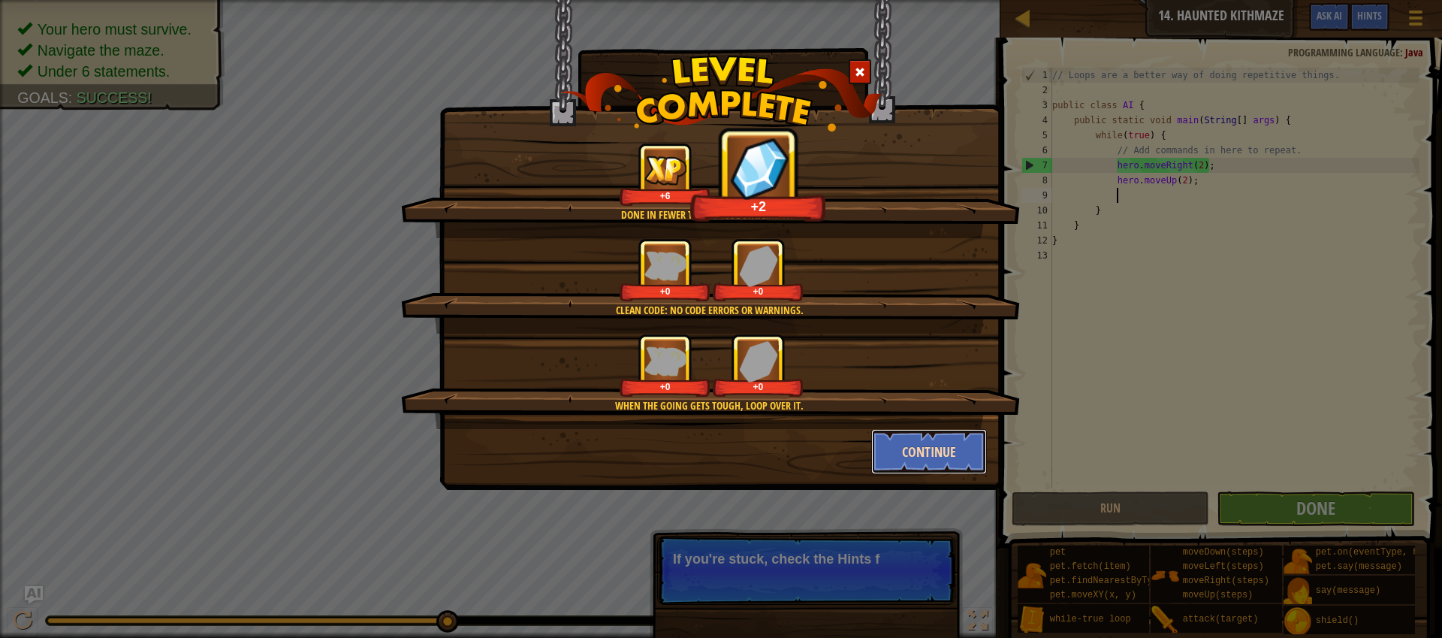
click at [958, 448] on button "Continue" at bounding box center [929, 451] width 116 height 45
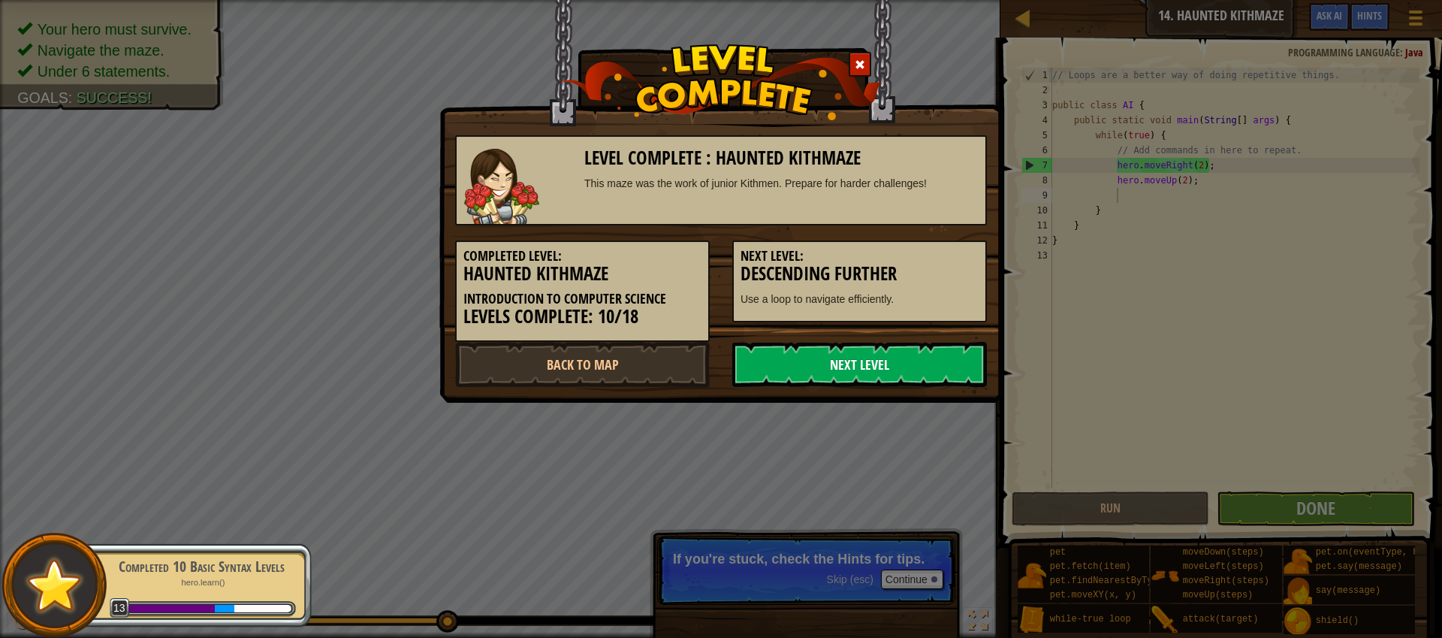
click at [859, 357] on link "Next Level" at bounding box center [859, 364] width 255 height 45
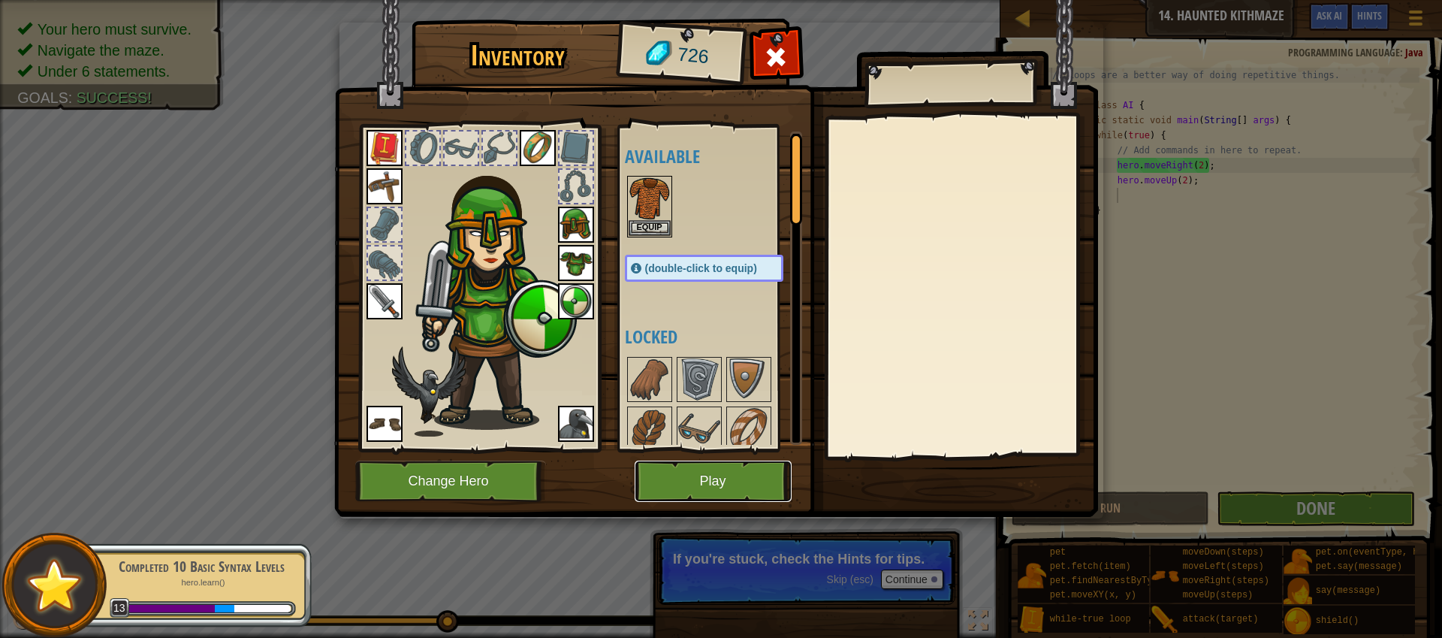
click at [723, 472] on button "Play" at bounding box center [713, 480] width 157 height 41
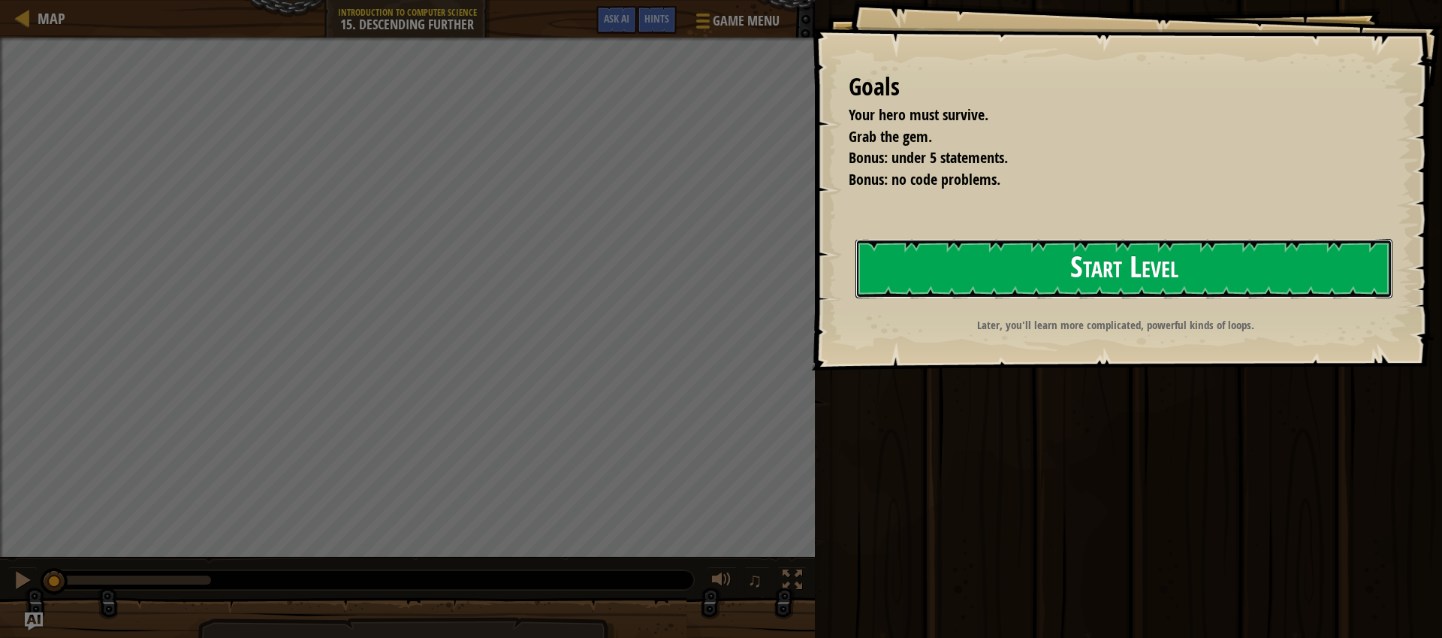
click at [1107, 270] on button "Start Level" at bounding box center [1124, 268] width 537 height 59
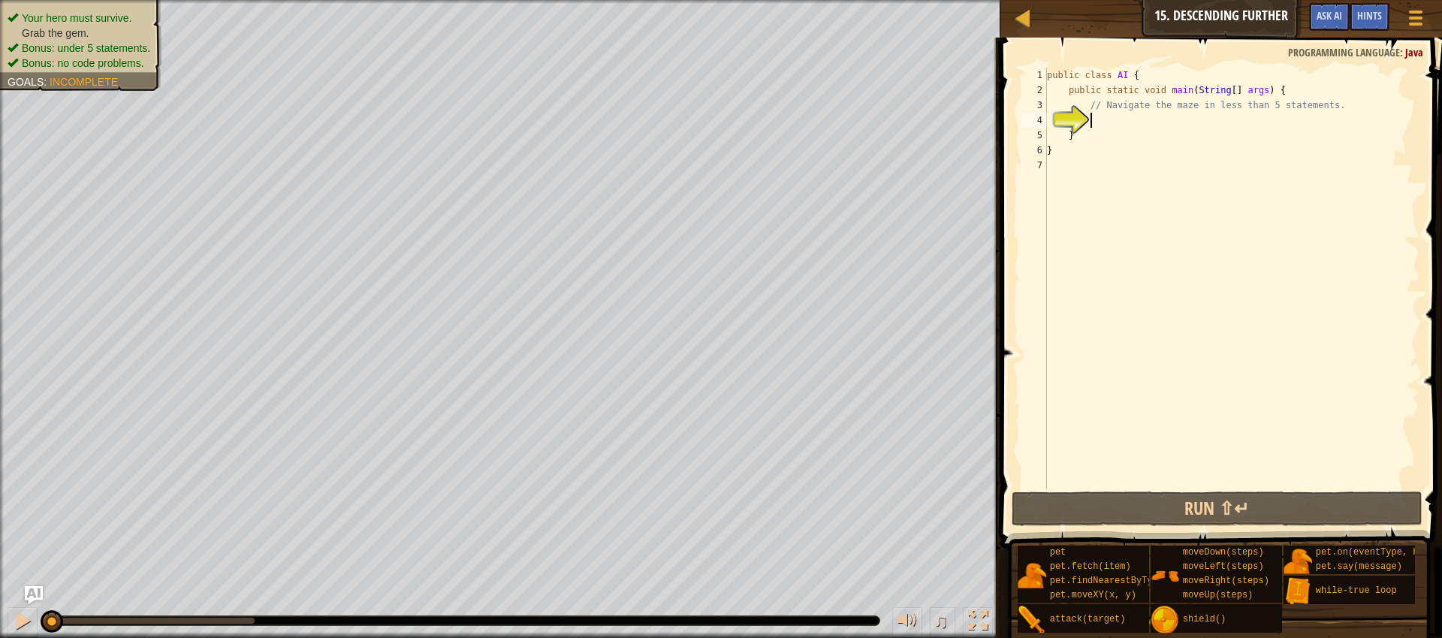
type textarea "h"
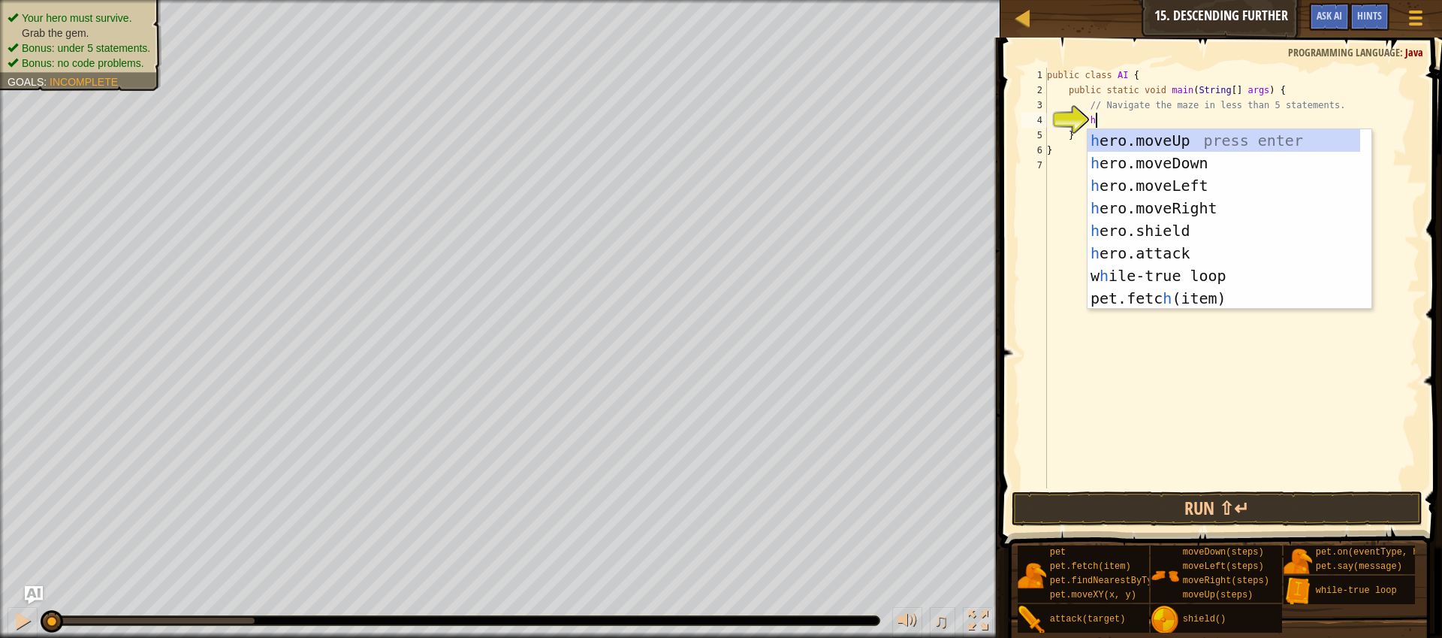
scroll to position [7, 3]
click at [1198, 206] on div "h ero.moveUp press enter h ero.moveDown press enter h ero.moveLeft press enter …" at bounding box center [1224, 241] width 273 height 225
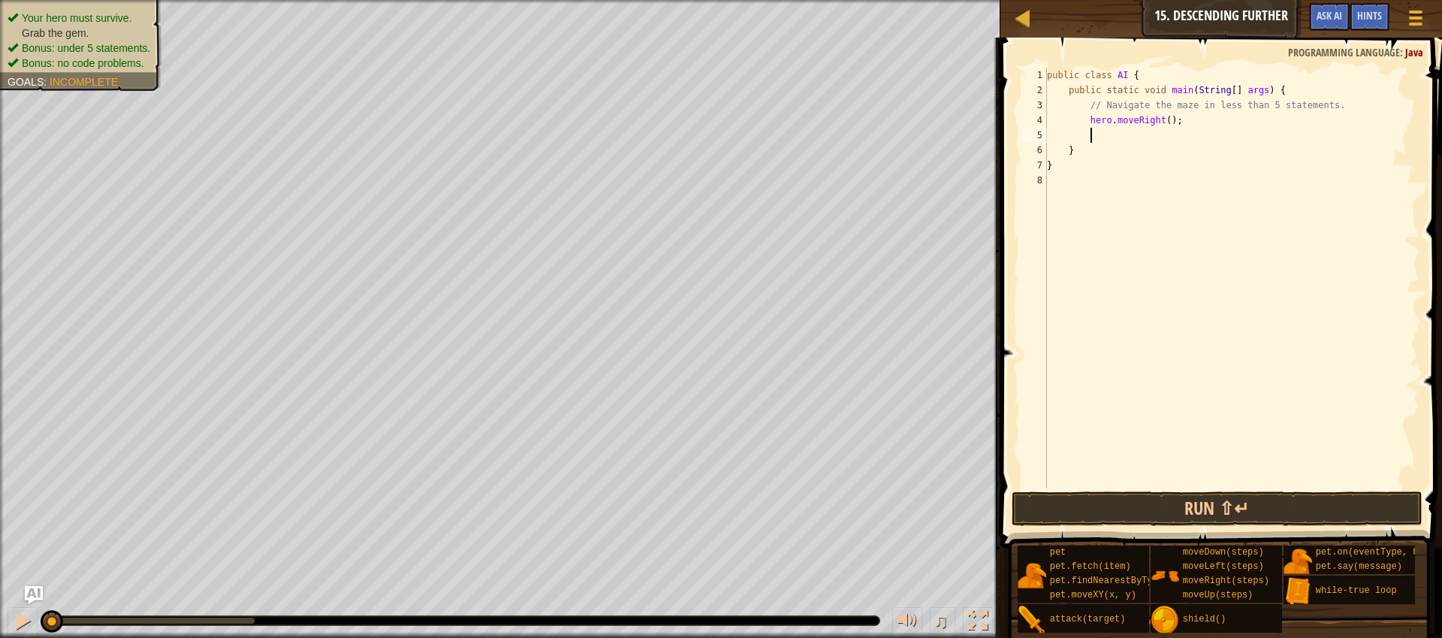
click at [1176, 121] on div "public class AI { public static void main ( String [ ] args ) { // Navigate the…" at bounding box center [1232, 293] width 376 height 451
click at [1173, 125] on div "public class AI { public static void main ( String [ ] args ) { // Navigate the…" at bounding box center [1232, 293] width 376 height 451
type textarea "hero.moveRight(2);"
click at [1114, 137] on div "public class AI { public static void main ( String [ ] args ) { // Navigate the…" at bounding box center [1232, 293] width 376 height 451
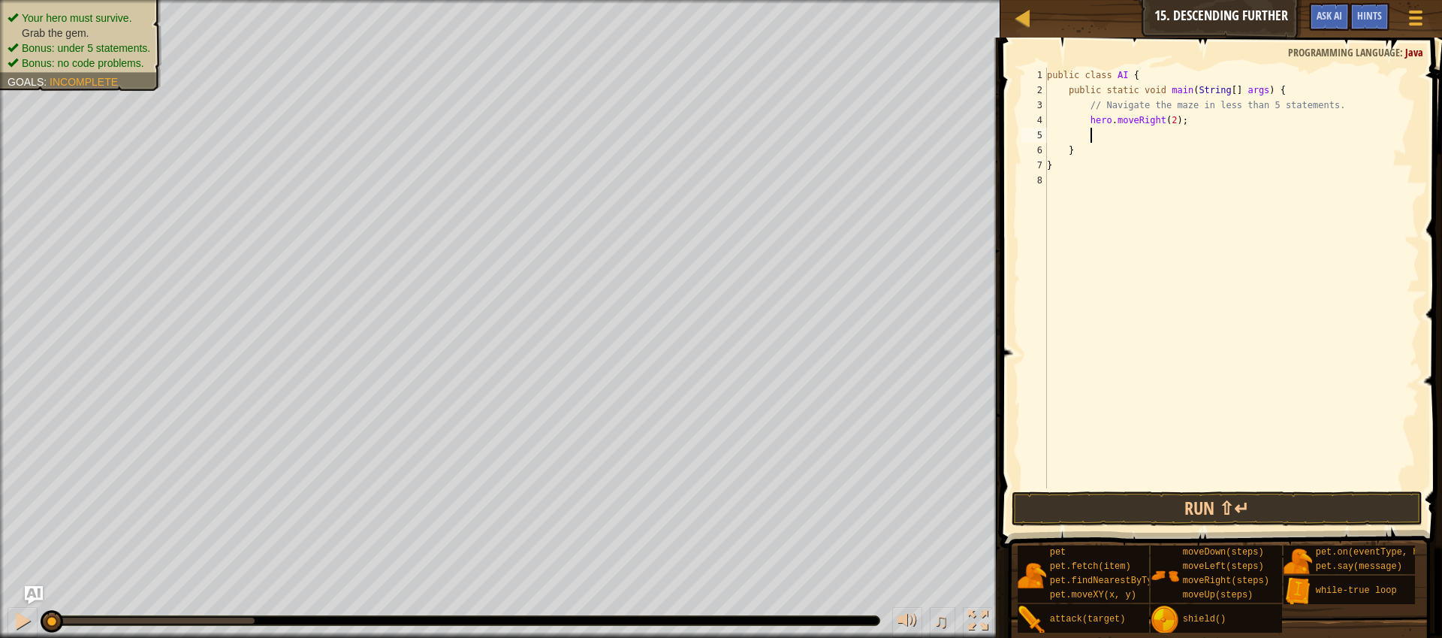
scroll to position [7, 3]
type textarea "h"
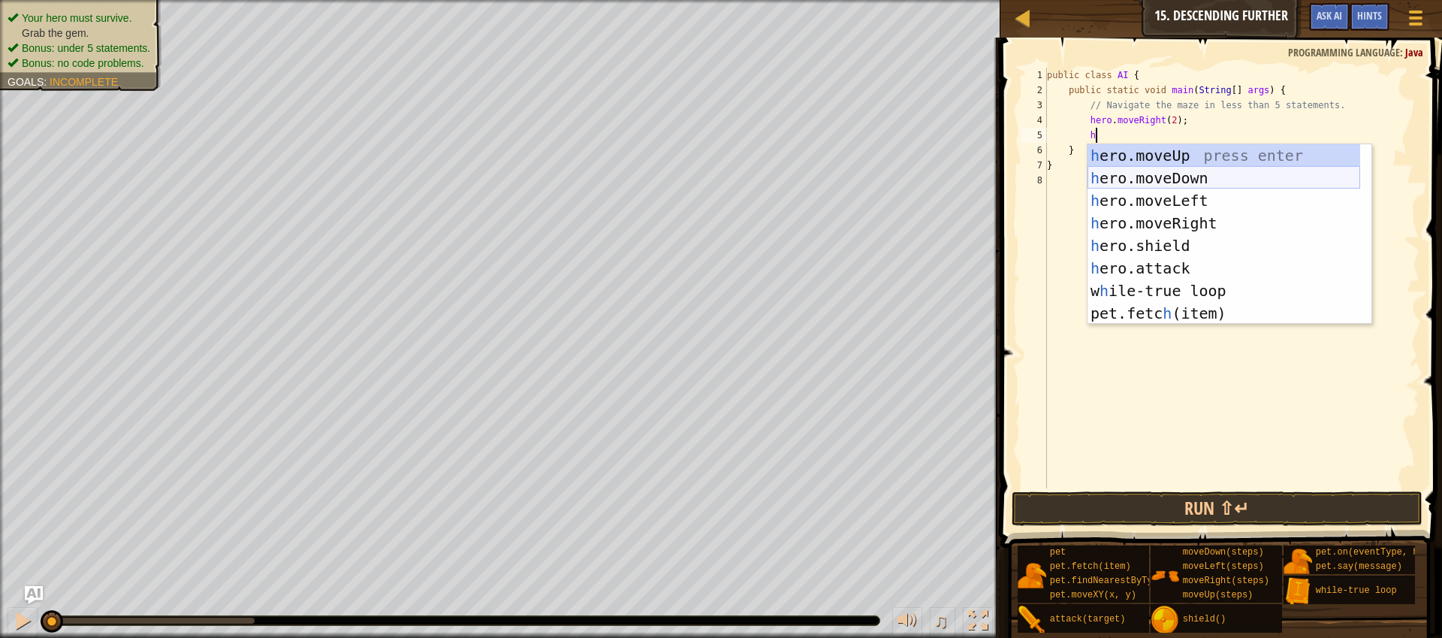
click at [1139, 183] on div "h ero.moveUp press enter h ero.moveDown press enter h ero.moveLeft press enter …" at bounding box center [1224, 256] width 273 height 225
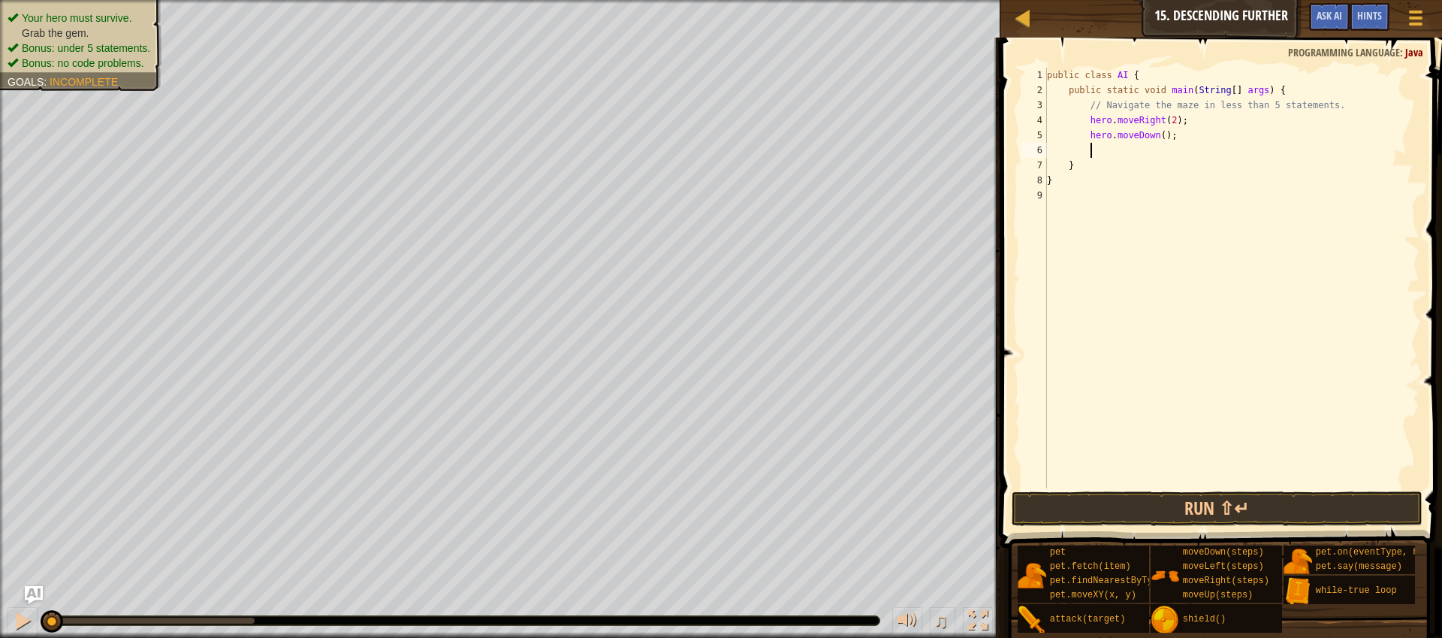
type textarea "h"
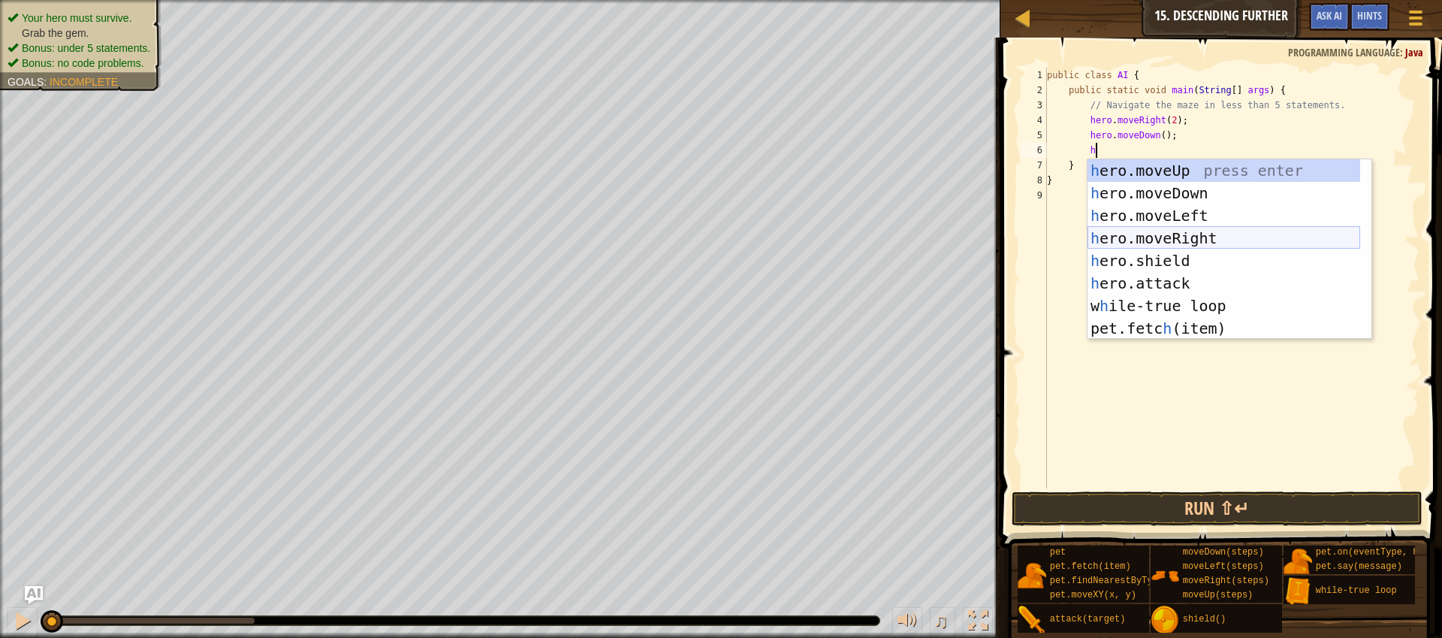
click at [1184, 234] on div "h ero.moveUp press enter h ero.moveDown press enter h ero.moveLeft press enter …" at bounding box center [1224, 271] width 273 height 225
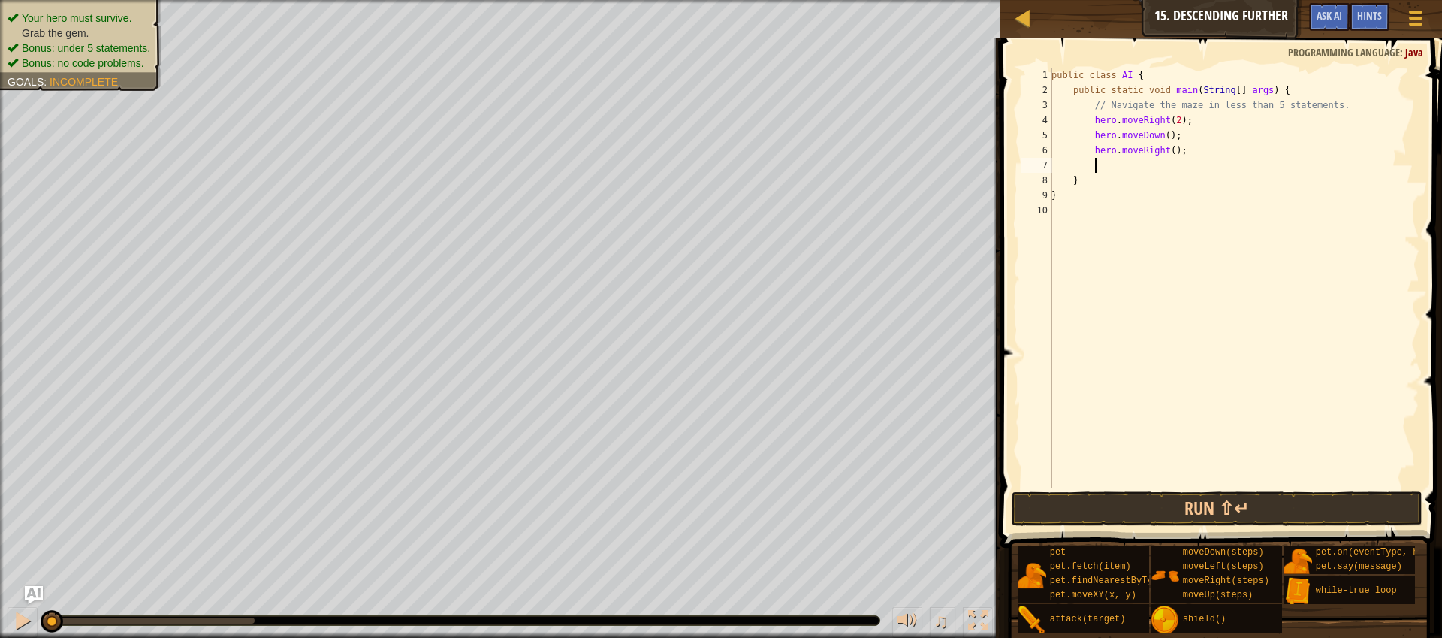
click at [1178, 152] on div "public class AI { public static void main ( String [ ] args ) { // Navigate the…" at bounding box center [1234, 293] width 371 height 451
type textarea "hero.moveRight(2);"
click at [1124, 167] on div "public class AI { public static void main ( String [ ] args ) { // Navigate the…" at bounding box center [1234, 293] width 371 height 451
type textarea "h"
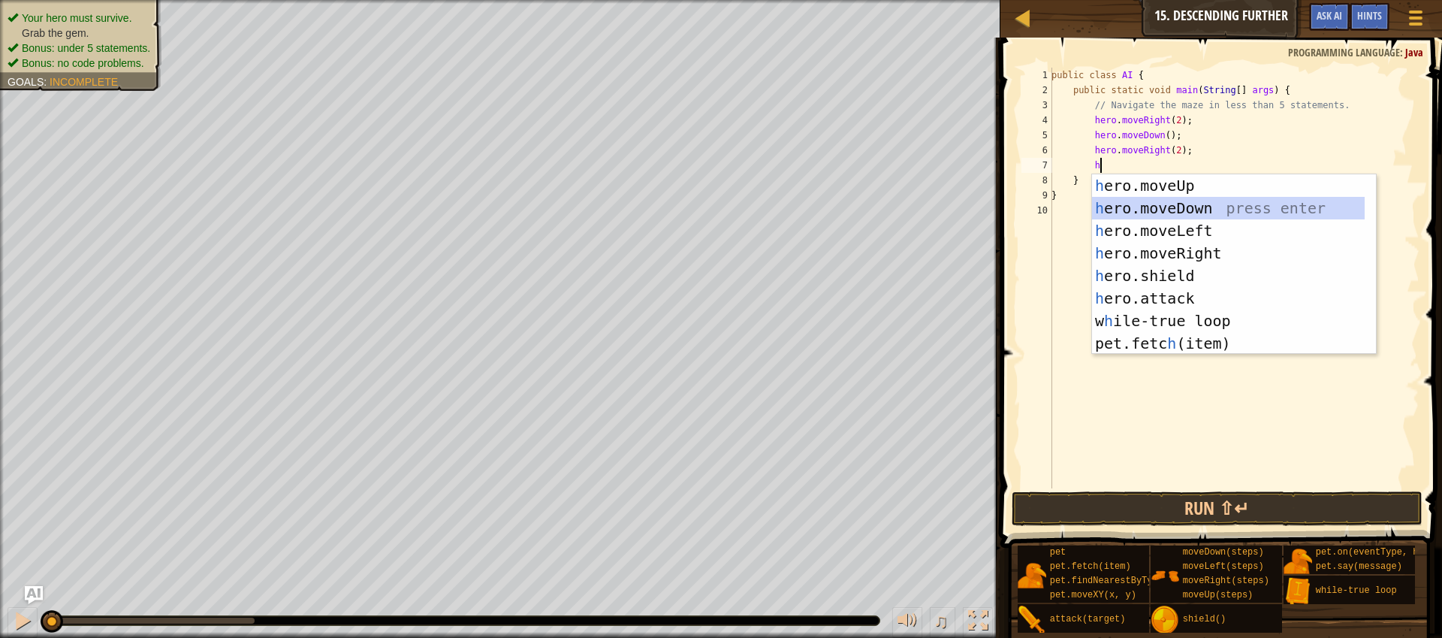
click at [1179, 214] on div "h ero.moveUp press enter h ero.moveDown press enter h ero.moveLeft press enter …" at bounding box center [1228, 286] width 273 height 225
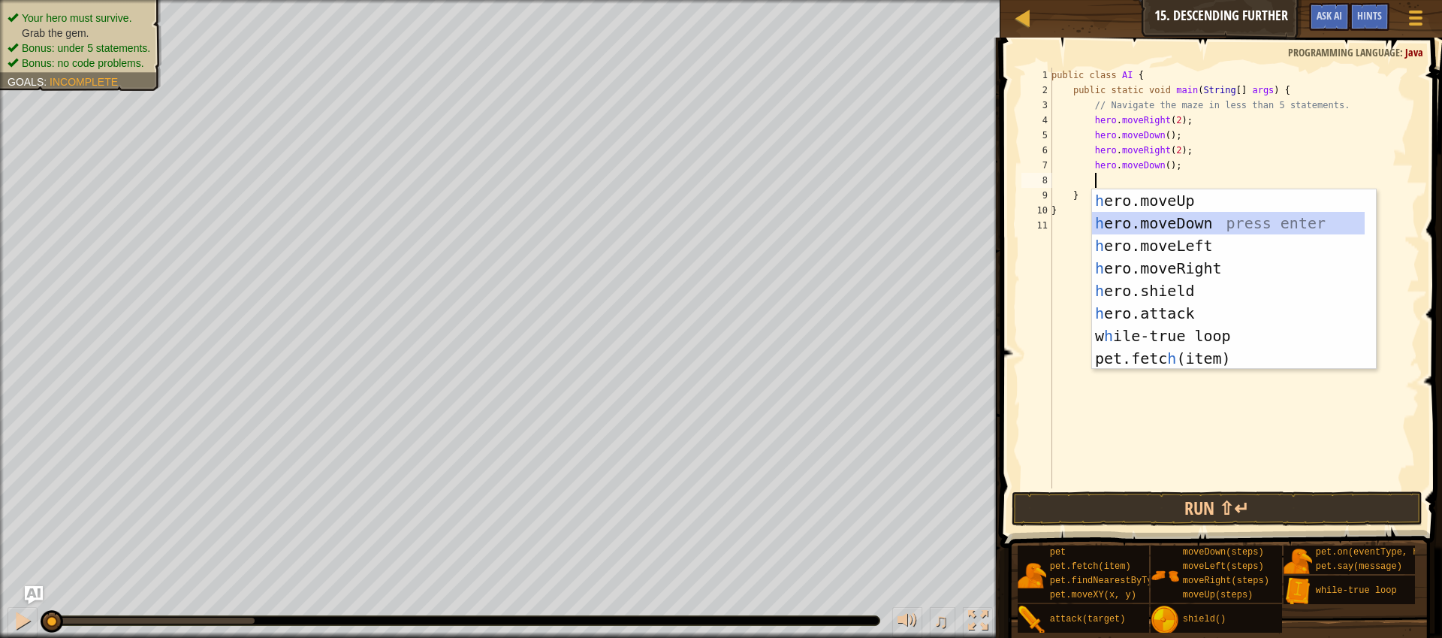
type textarea "h"
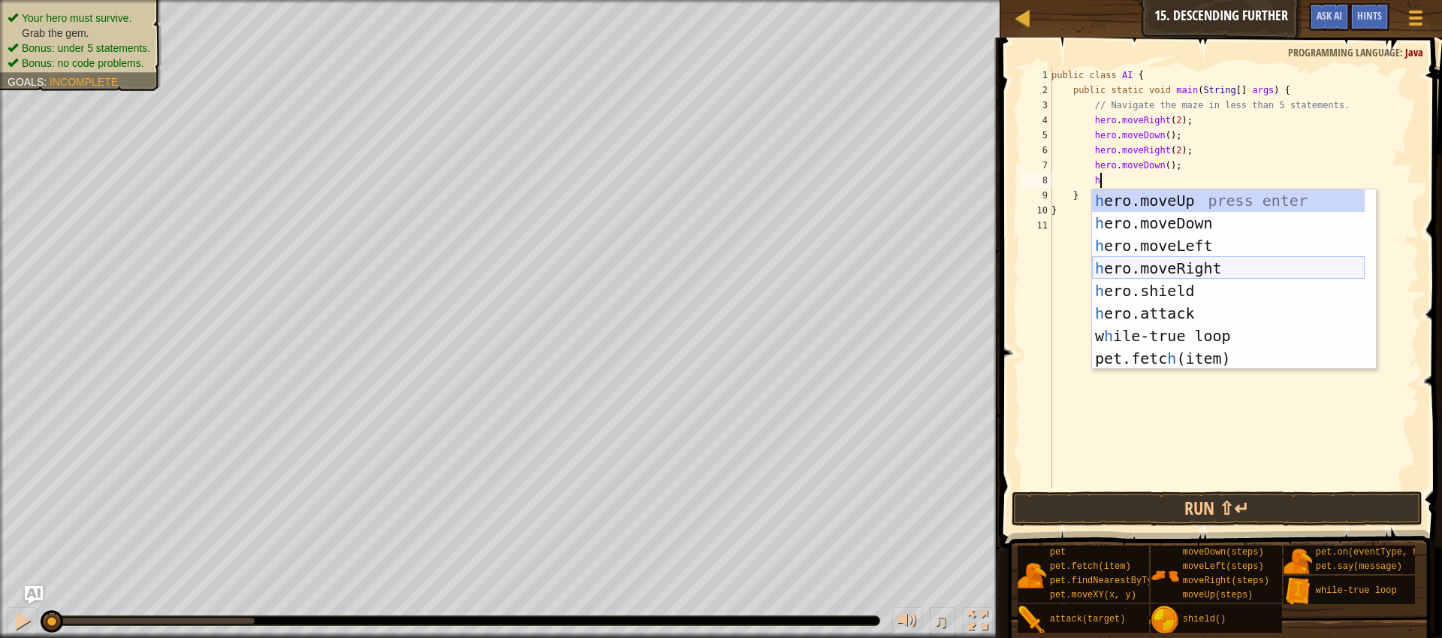
drag, startPoint x: 1219, startPoint y: 265, endPoint x: 1167, endPoint y: 206, distance: 79.3
click at [1213, 256] on div "h ero.moveUp press enter h ero.moveDown press enter h ero.moveLeft press enter …" at bounding box center [1228, 301] width 273 height 225
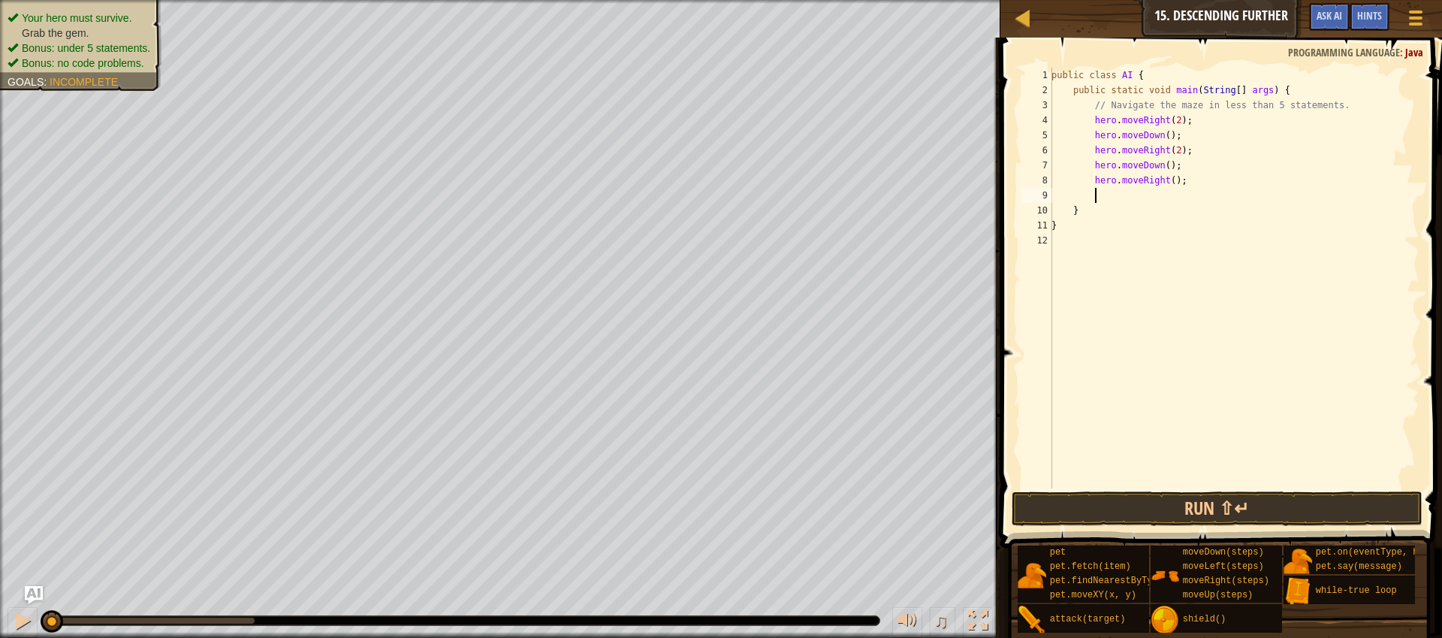
click at [1176, 183] on div "public class AI { public static void main ( String [ ] args ) { // Navigate the…" at bounding box center [1234, 293] width 371 height 451
click at [1133, 204] on div "public class AI { public static void main ( String [ ] args ) { // Navigate the…" at bounding box center [1234, 293] width 371 height 451
type textarea "}"
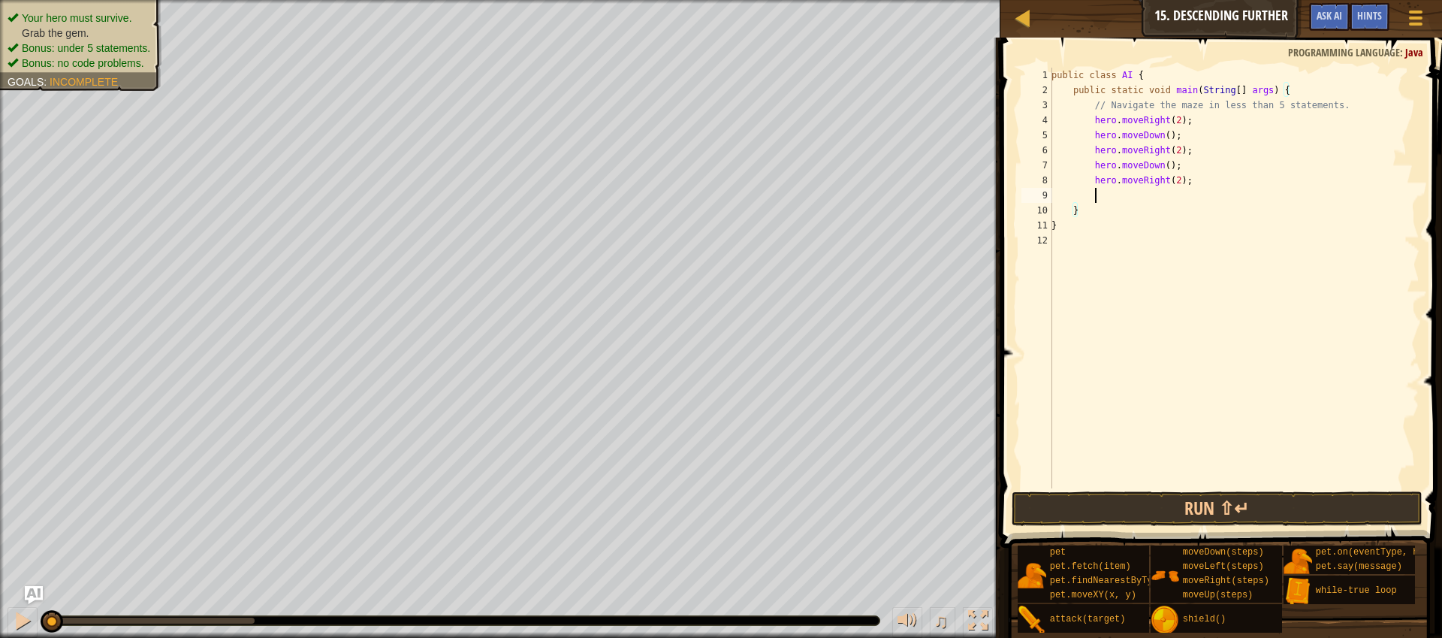
click at [1139, 188] on div "public class AI { public static void main ( String [ ] args ) { // Navigate the…" at bounding box center [1234, 293] width 371 height 451
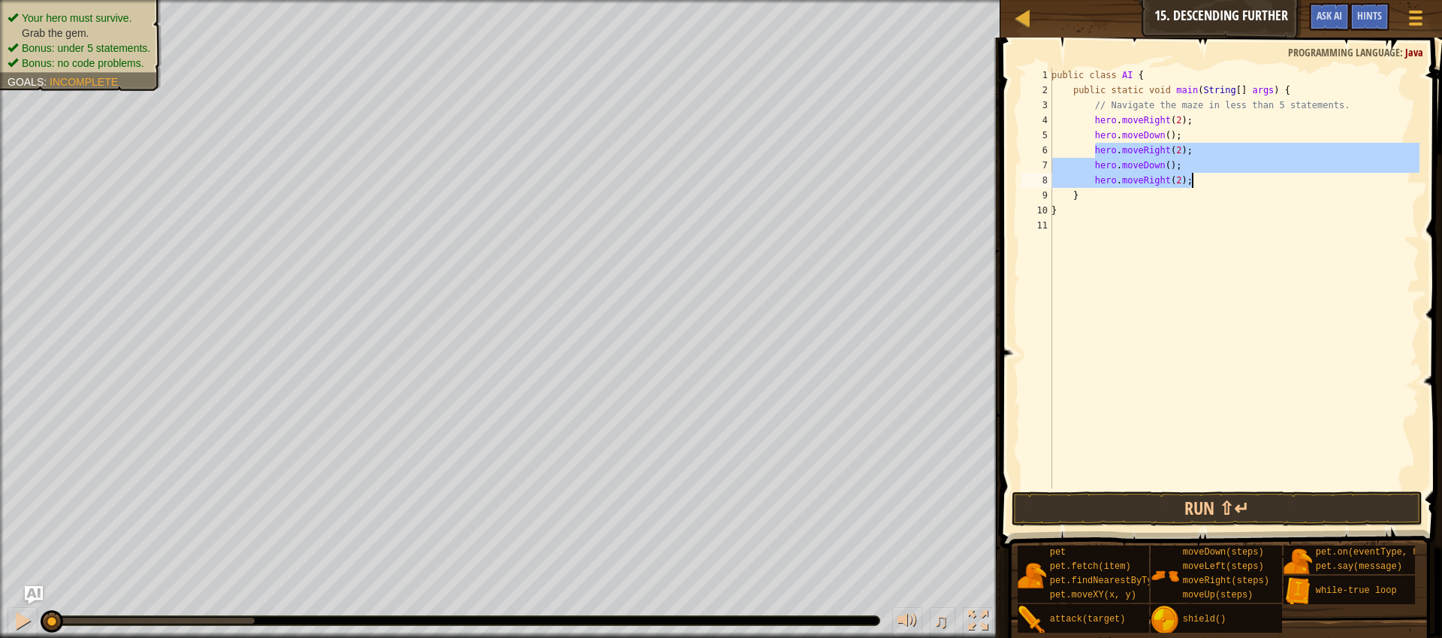
drag, startPoint x: 1096, startPoint y: 153, endPoint x: 1196, endPoint y: 180, distance: 103.5
click at [1196, 180] on div "public class AI { public static void main ( String [ ] args ) { // Navigate the…" at bounding box center [1234, 293] width 371 height 451
type textarea "hero.moveDown(); hero.moveRight(2);"
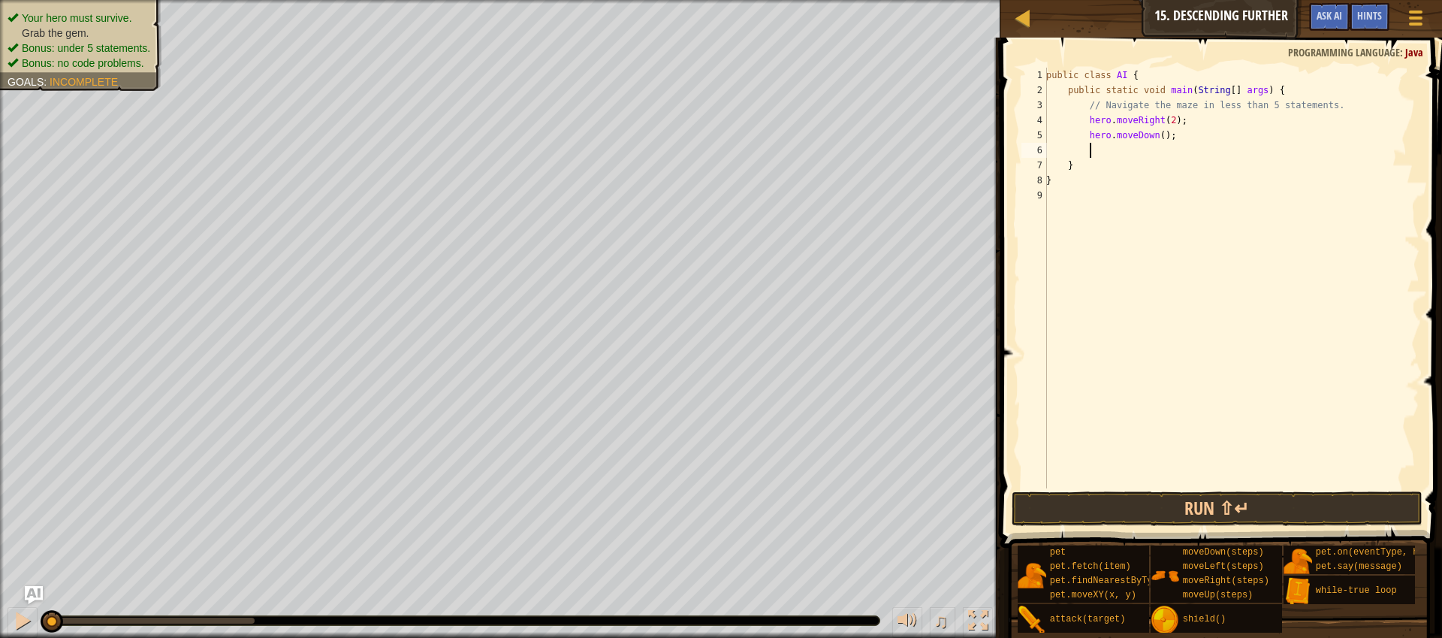
click at [1087, 121] on div "public class AI { public static void main ( String [ ] args ) { // Navigate the…" at bounding box center [1231, 293] width 376 height 451
type textarea "hero.moveRight(2);"
click at [1111, 122] on div "public class AI { public static void main ( String [ ] args ) { // Navigate the…" at bounding box center [1234, 293] width 371 height 451
type textarea "w"
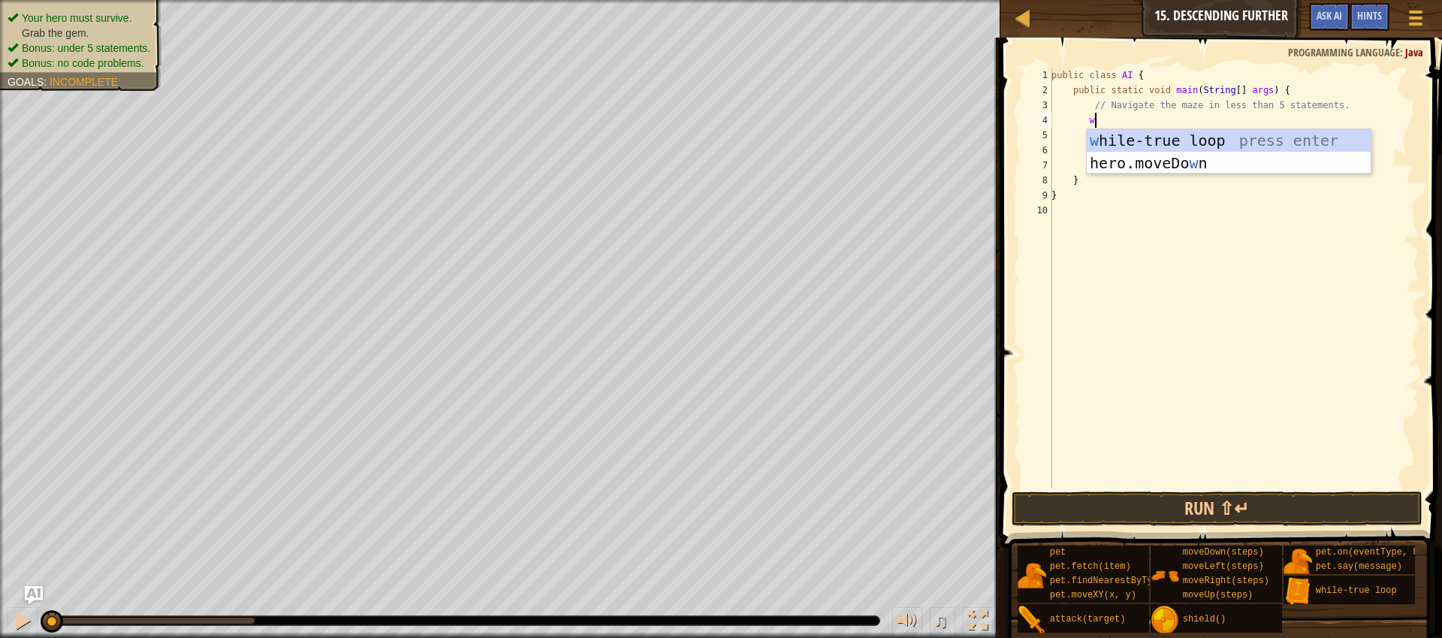
scroll to position [7, 2]
click at [1133, 149] on div "w [PERSON_NAME]-true loop press enter hero.moveDo w n press enter" at bounding box center [1229, 174] width 284 height 90
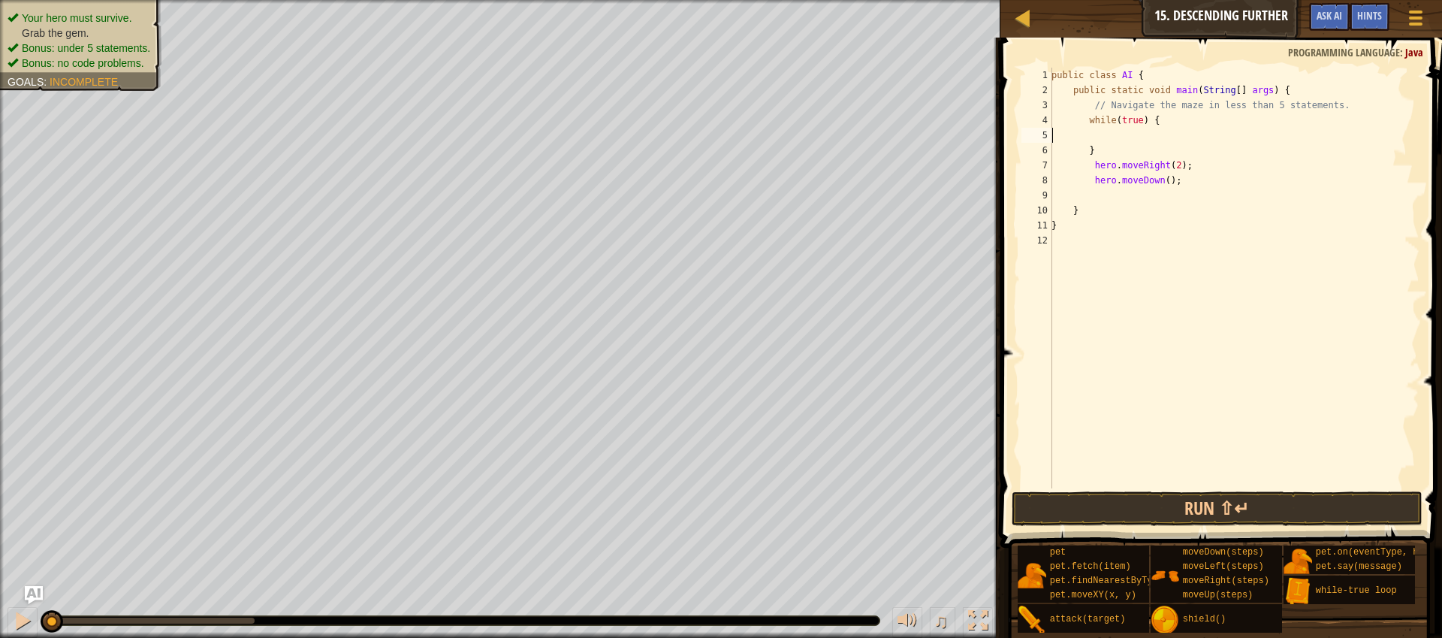
scroll to position [7, 0]
click at [1128, 137] on div "public class AI { public static void main ( String [ ] args ) { // Navigate the…" at bounding box center [1234, 293] width 371 height 451
click at [1191, 156] on div "public class AI { public static void main ( String [ ] args ) { // Navigate the…" at bounding box center [1234, 293] width 371 height 451
click at [1174, 122] on div "public class AI { public static void main ( String [ ] args ) { // Navigate the…" at bounding box center [1234, 293] width 371 height 451
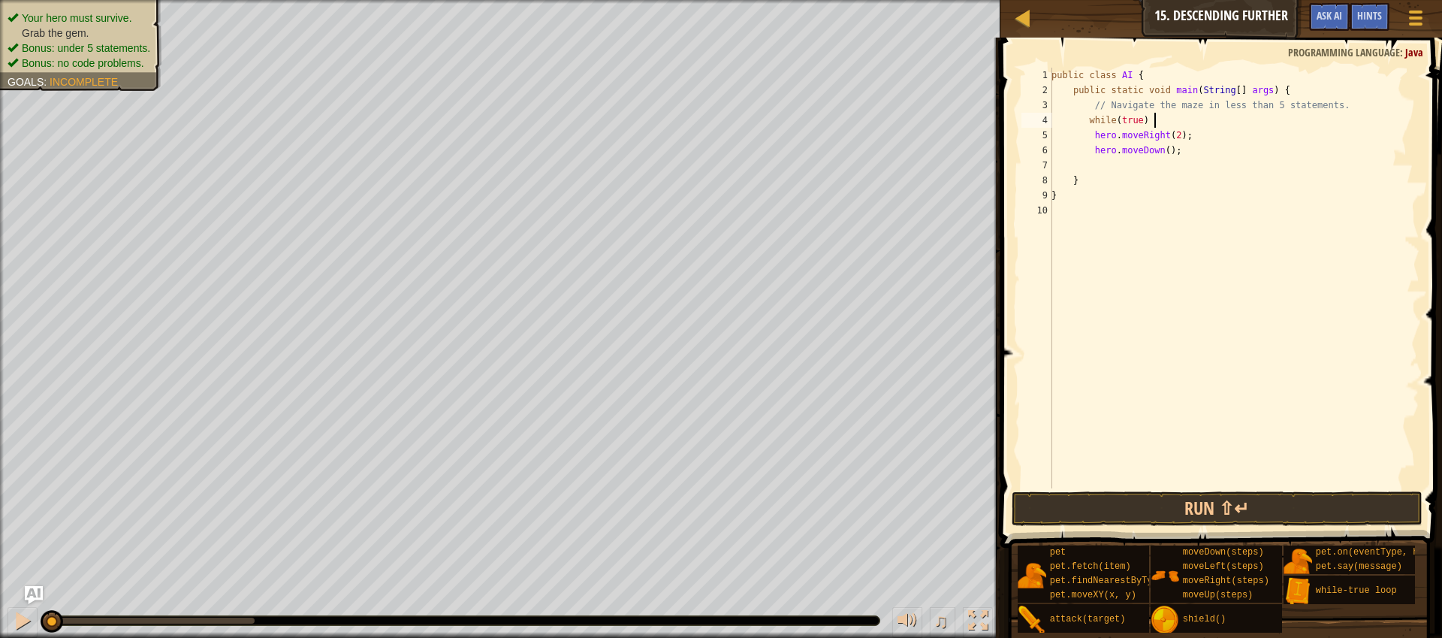
type textarea "while(true) {"
click at [1222, 159] on div "public class AI { public static void main ( String [ ] args ) { // Navigate the…" at bounding box center [1234, 293] width 371 height 451
click at [1182, 504] on button "Run ⇧↵" at bounding box center [1217, 508] width 411 height 35
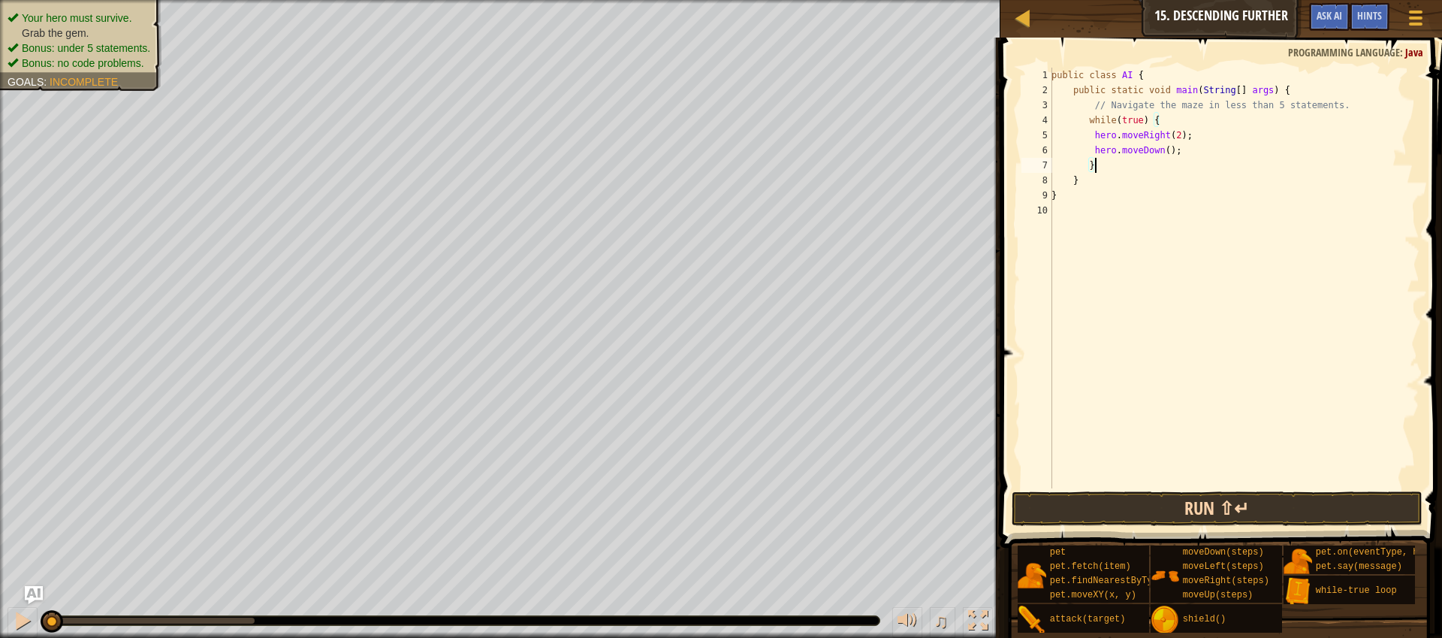
type textarea "}"
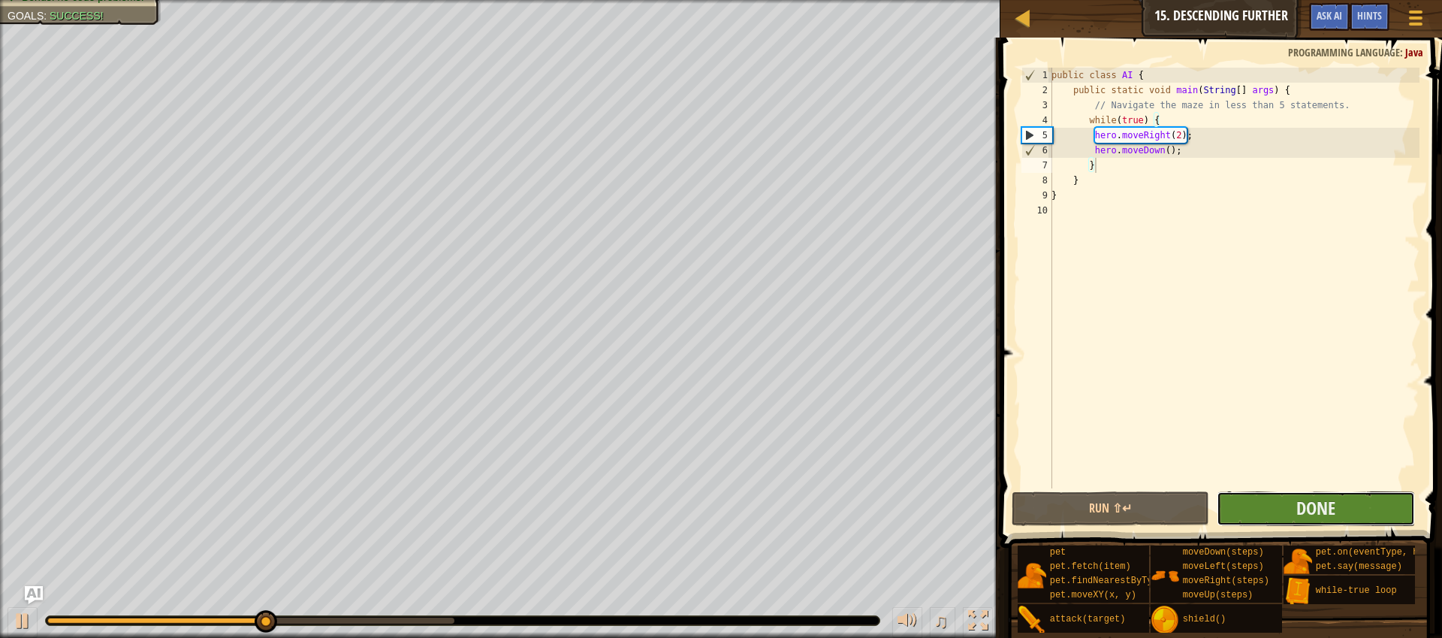
click at [1294, 497] on button "Done" at bounding box center [1316, 508] width 198 height 35
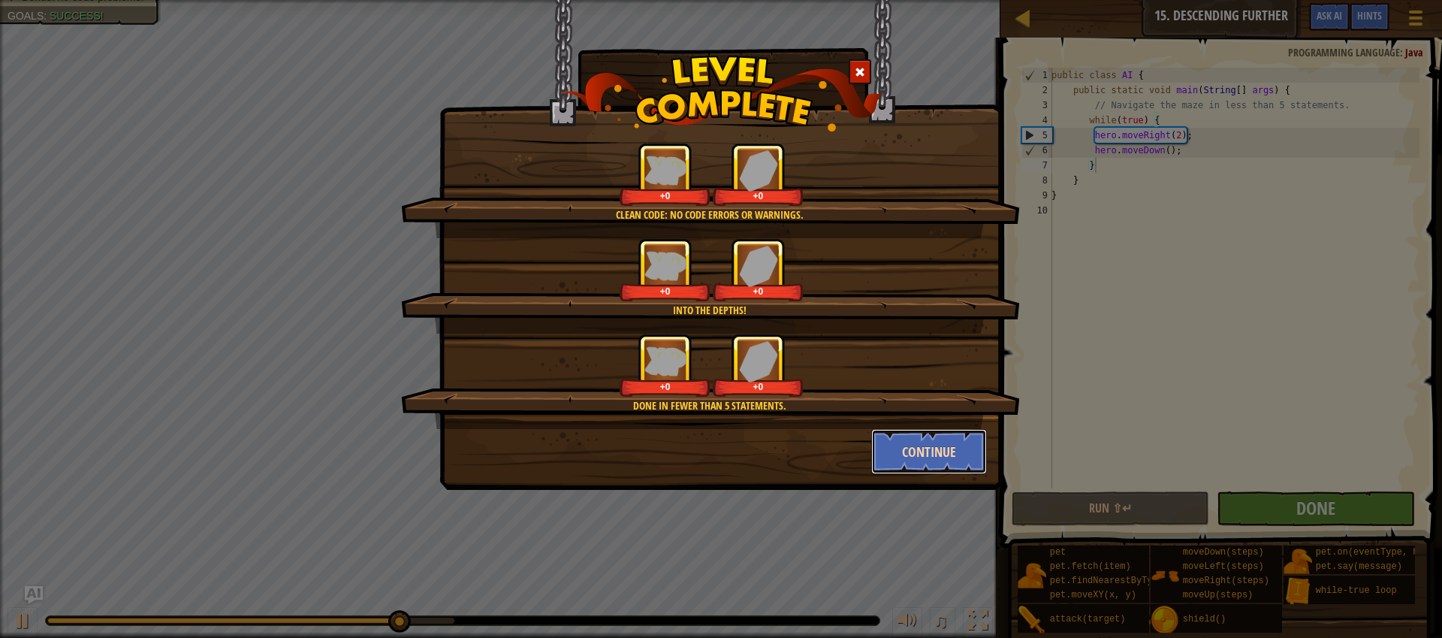
click at [949, 452] on button "Continue" at bounding box center [929, 451] width 116 height 45
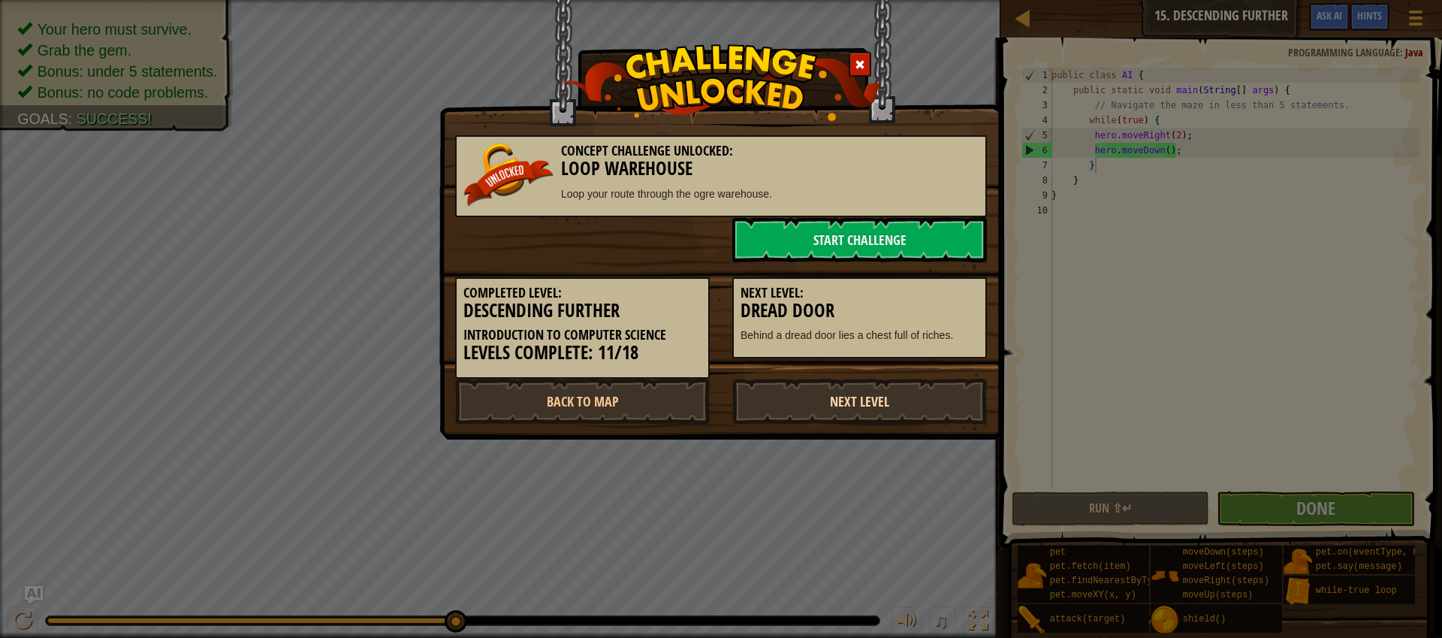
click at [898, 411] on link "Next Level" at bounding box center [859, 401] width 255 height 45
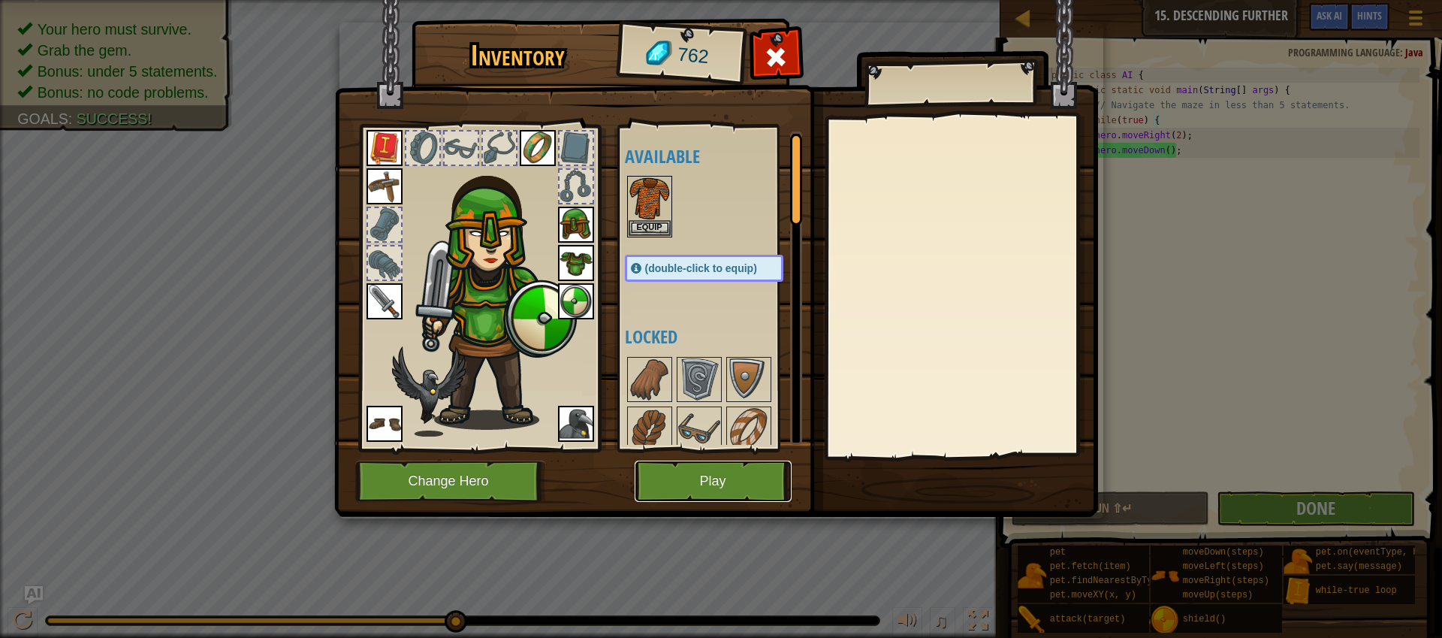
click at [702, 492] on button "Play" at bounding box center [713, 480] width 157 height 41
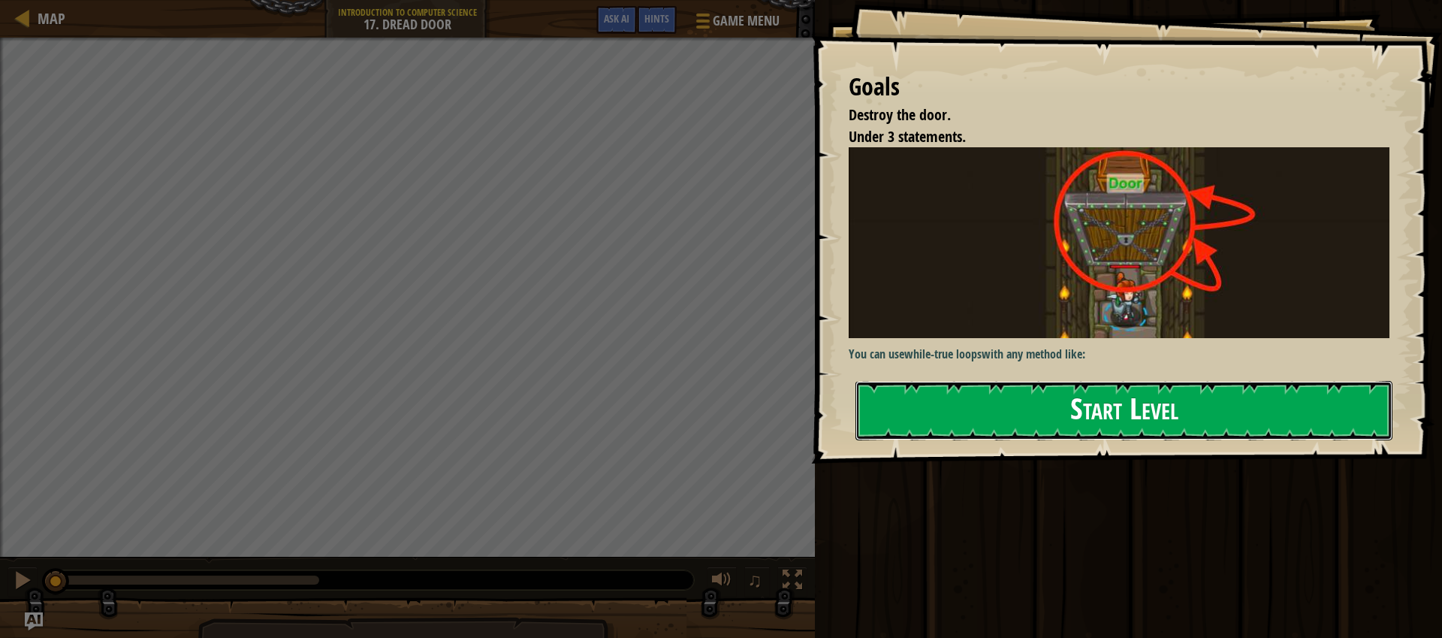
click at [982, 407] on button "Start Level" at bounding box center [1124, 410] width 537 height 59
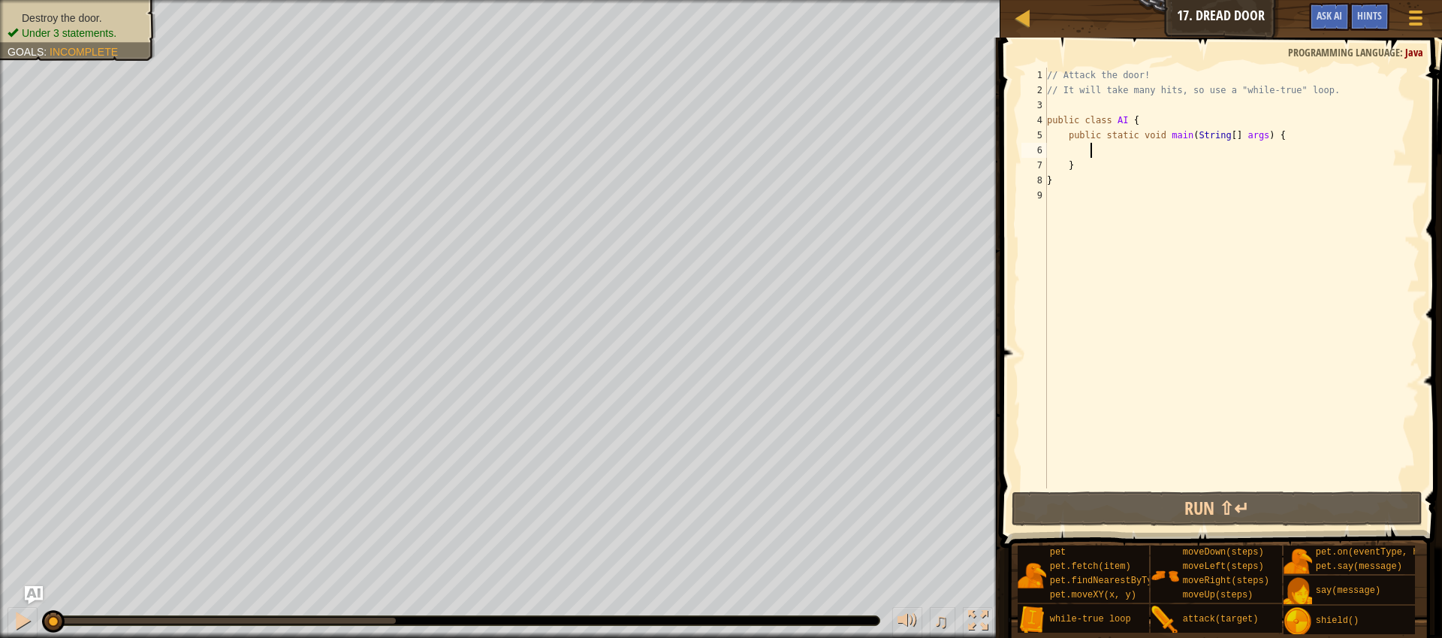
click at [1094, 150] on div "// Attack the door! // It will take many hits, so use a "while-true" loop. publ…" at bounding box center [1232, 293] width 376 height 451
type textarea "w"
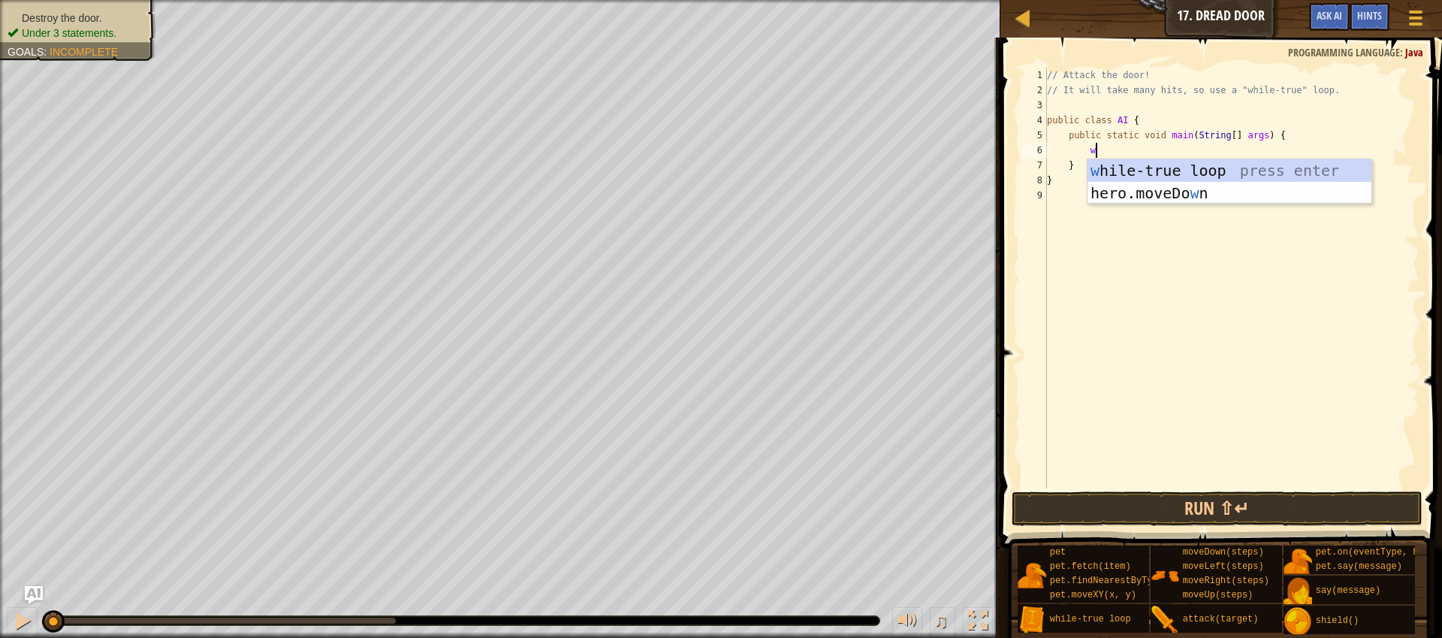
scroll to position [7, 3]
click at [1106, 175] on div "w [PERSON_NAME]-true loop press enter hero.moveDo w n press enter" at bounding box center [1230, 204] width 284 height 90
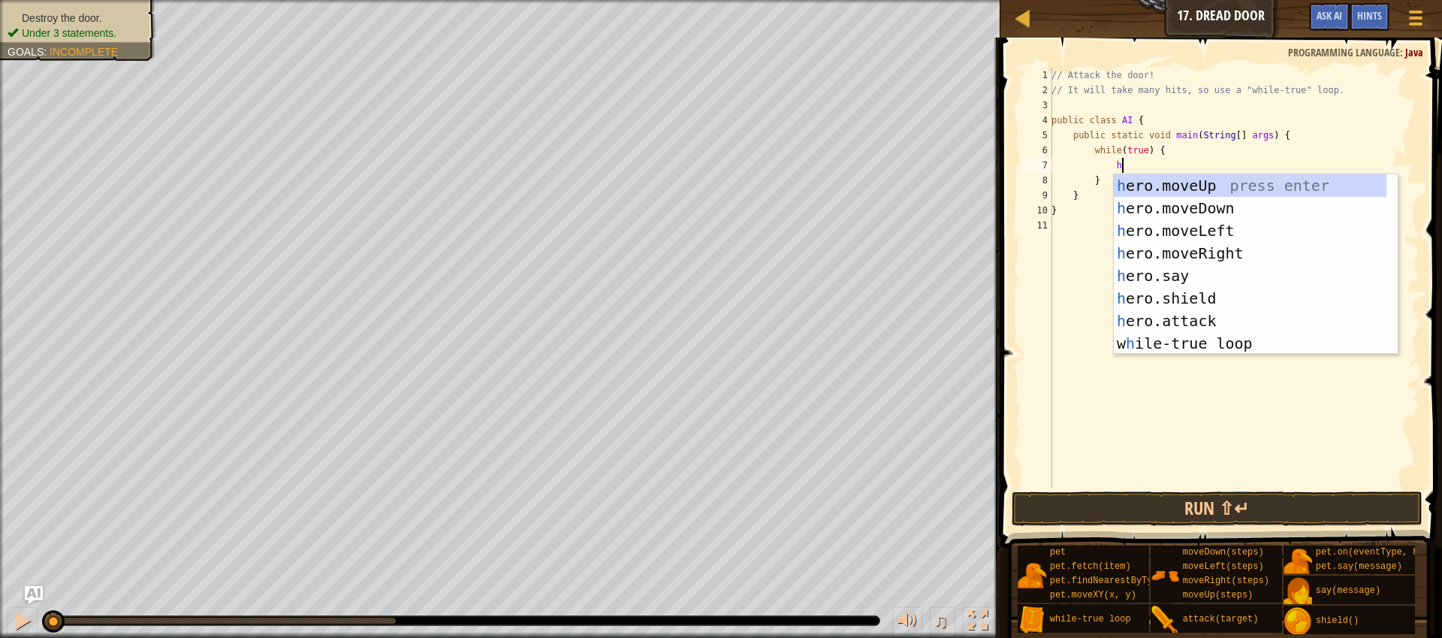
scroll to position [7, 5]
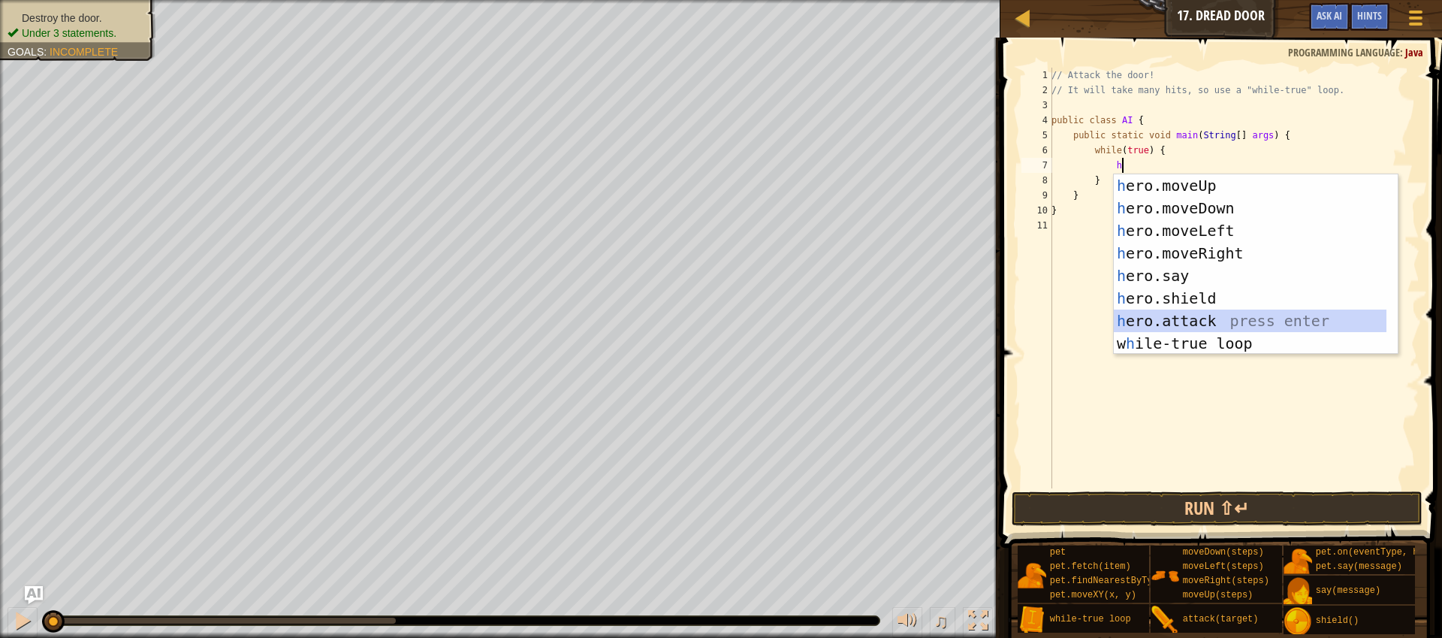
click at [1224, 321] on div "h ero.moveUp press enter h ero.moveDown press enter h ero.moveLeft press enter …" at bounding box center [1250, 286] width 273 height 225
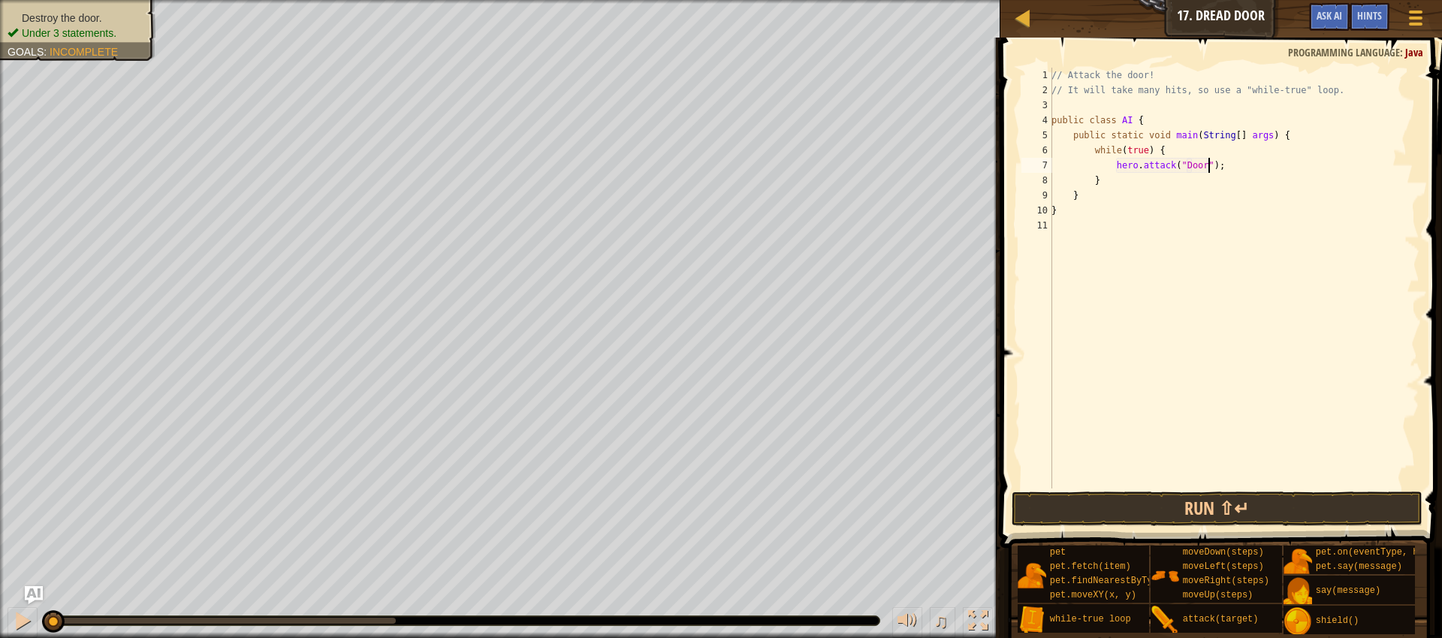
scroll to position [7, 13]
type textarea "hero.attack("Door");"
click at [1265, 511] on button "Run ⇧↵" at bounding box center [1217, 508] width 411 height 35
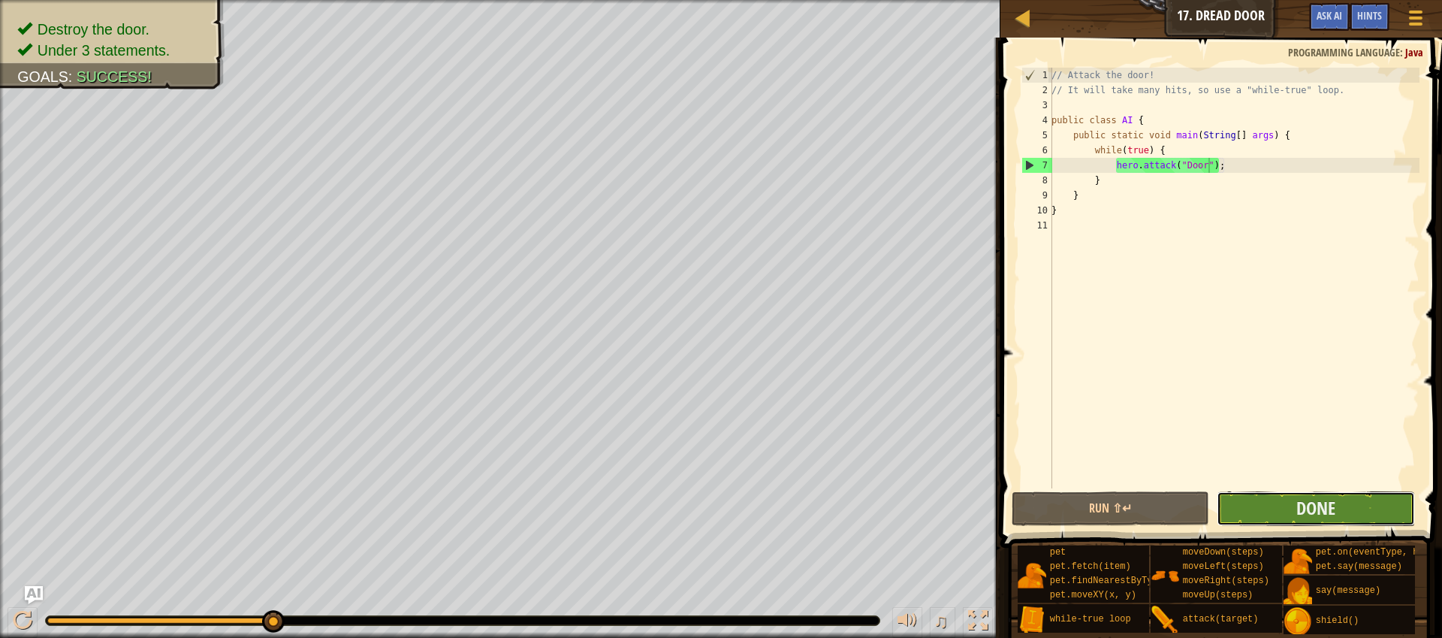
click at [1275, 504] on button "Done" at bounding box center [1316, 508] width 198 height 35
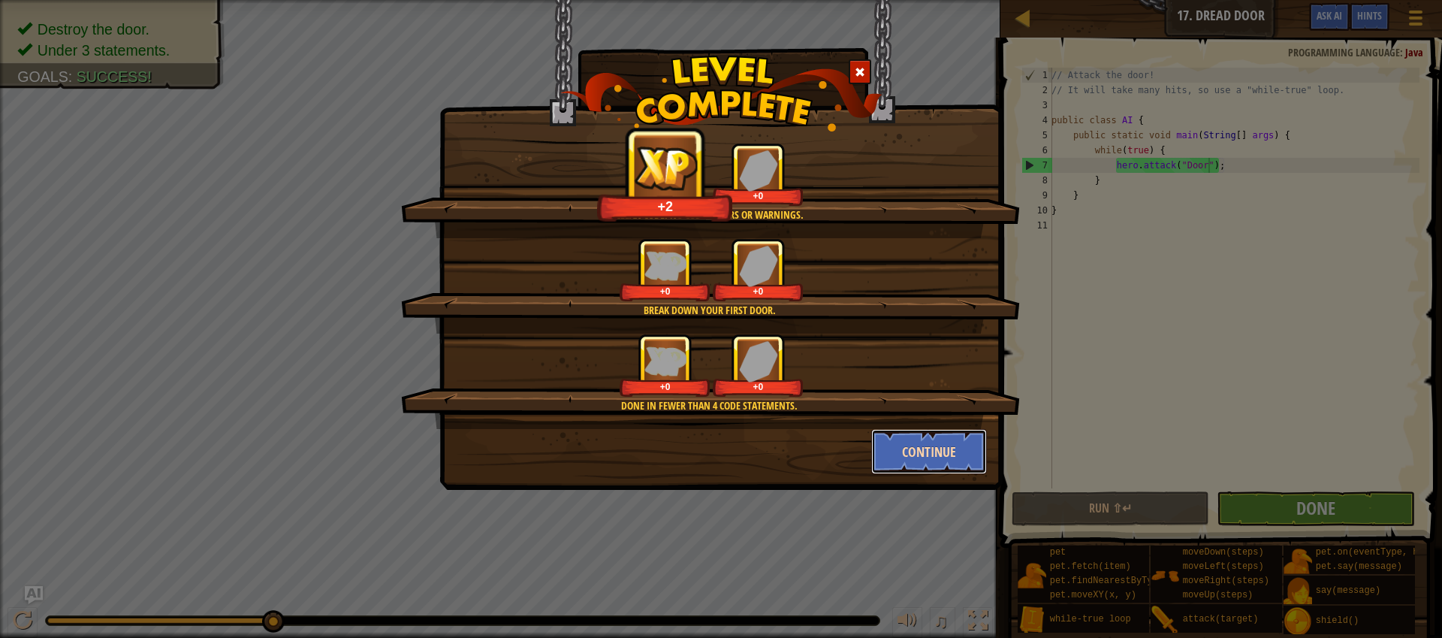
click at [967, 460] on button "Continue" at bounding box center [929, 451] width 116 height 45
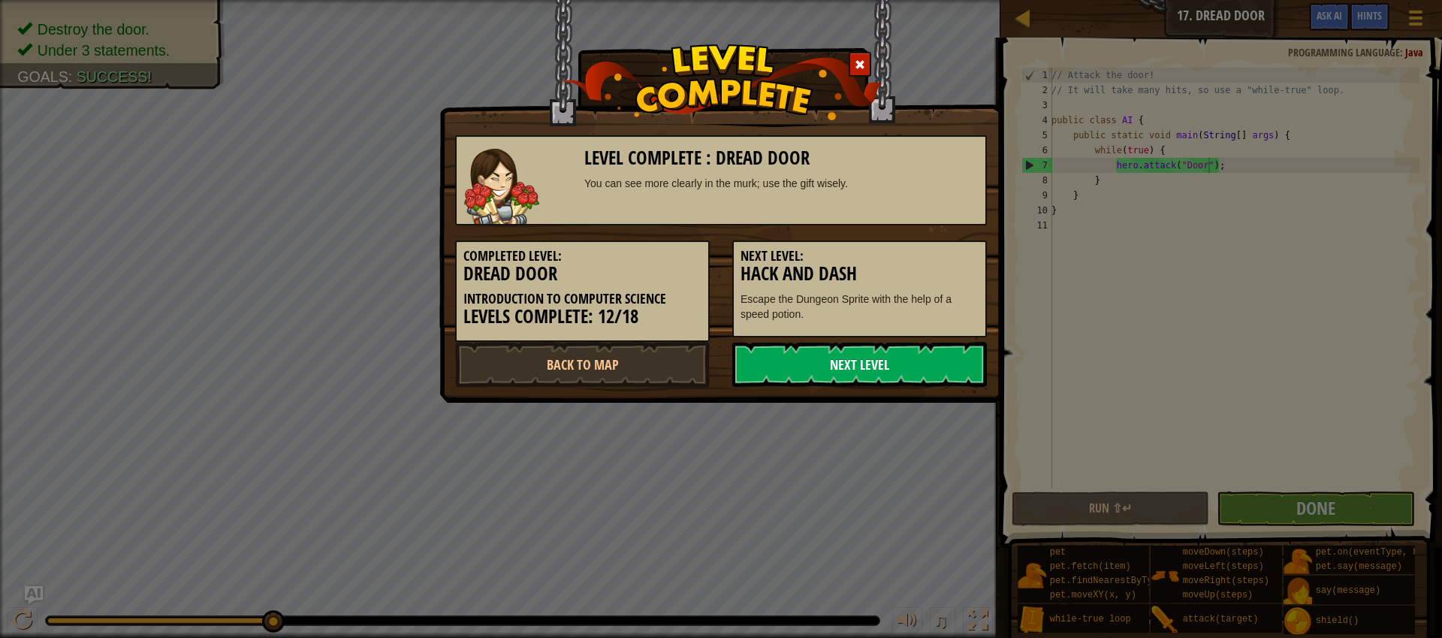
click at [922, 368] on link "Next Level" at bounding box center [859, 364] width 255 height 45
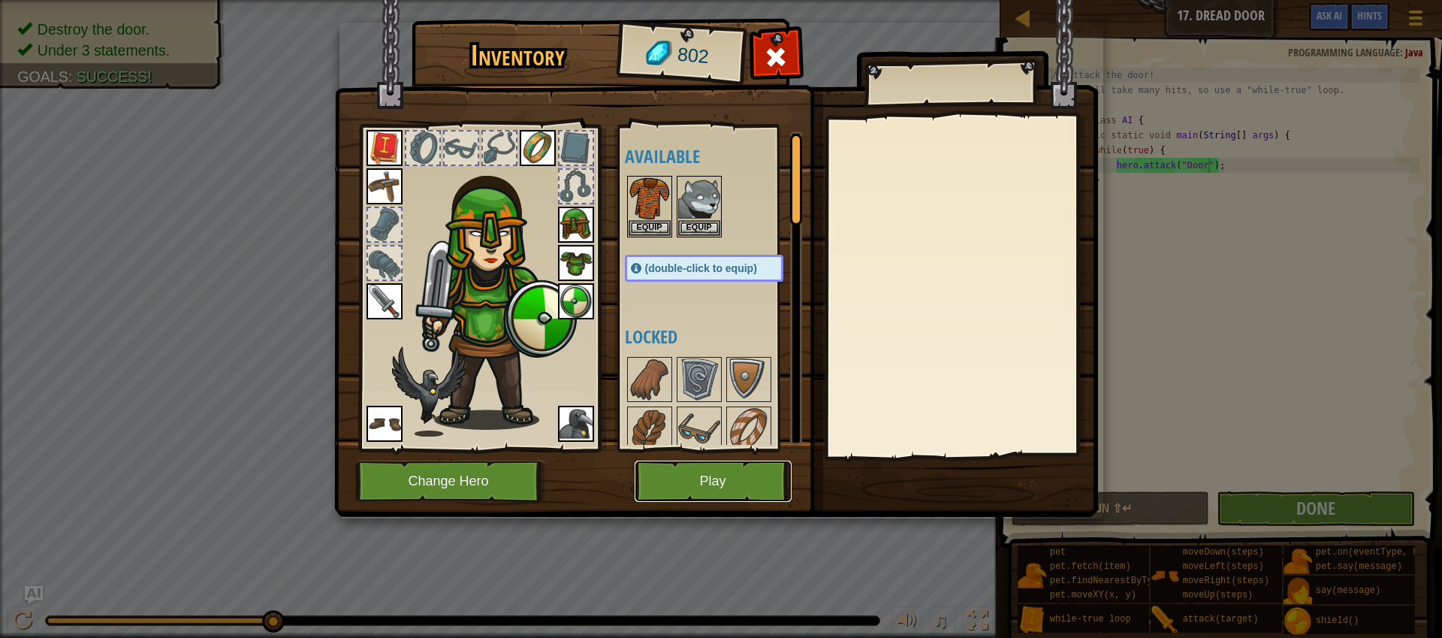
click at [744, 472] on button "Play" at bounding box center [713, 480] width 157 height 41
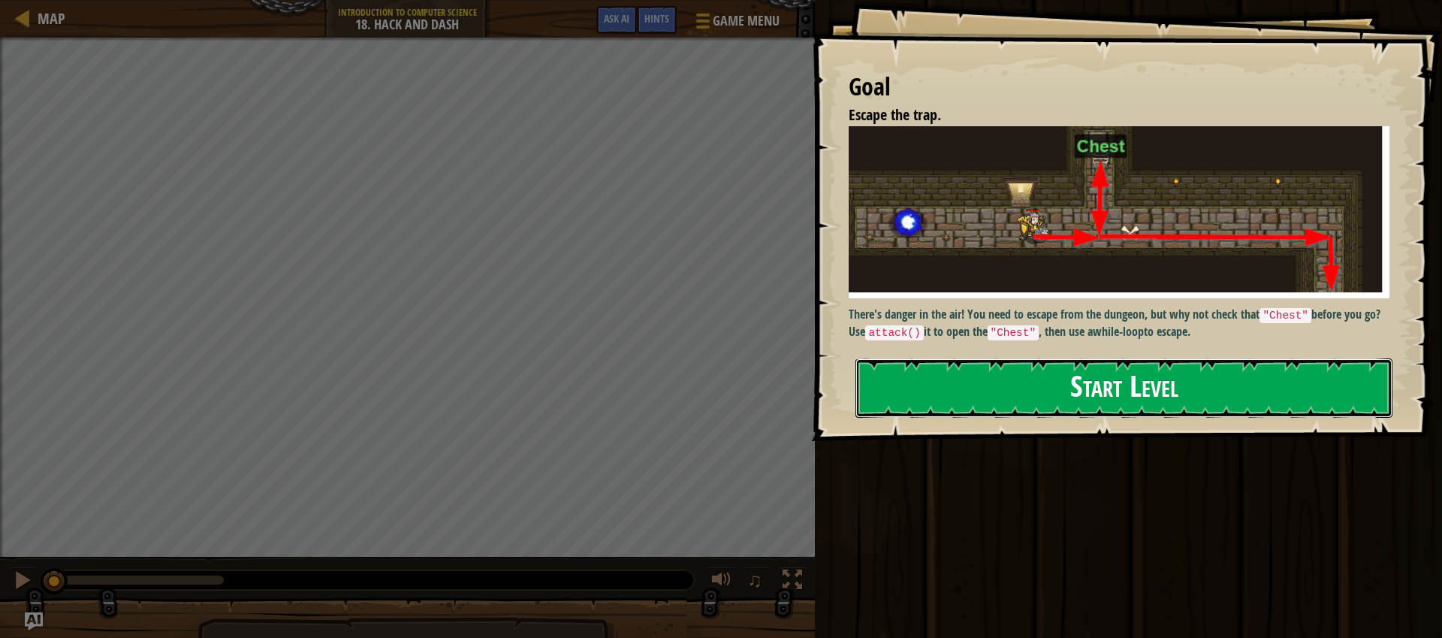
click at [1004, 396] on button "Start Level" at bounding box center [1124, 387] width 537 height 59
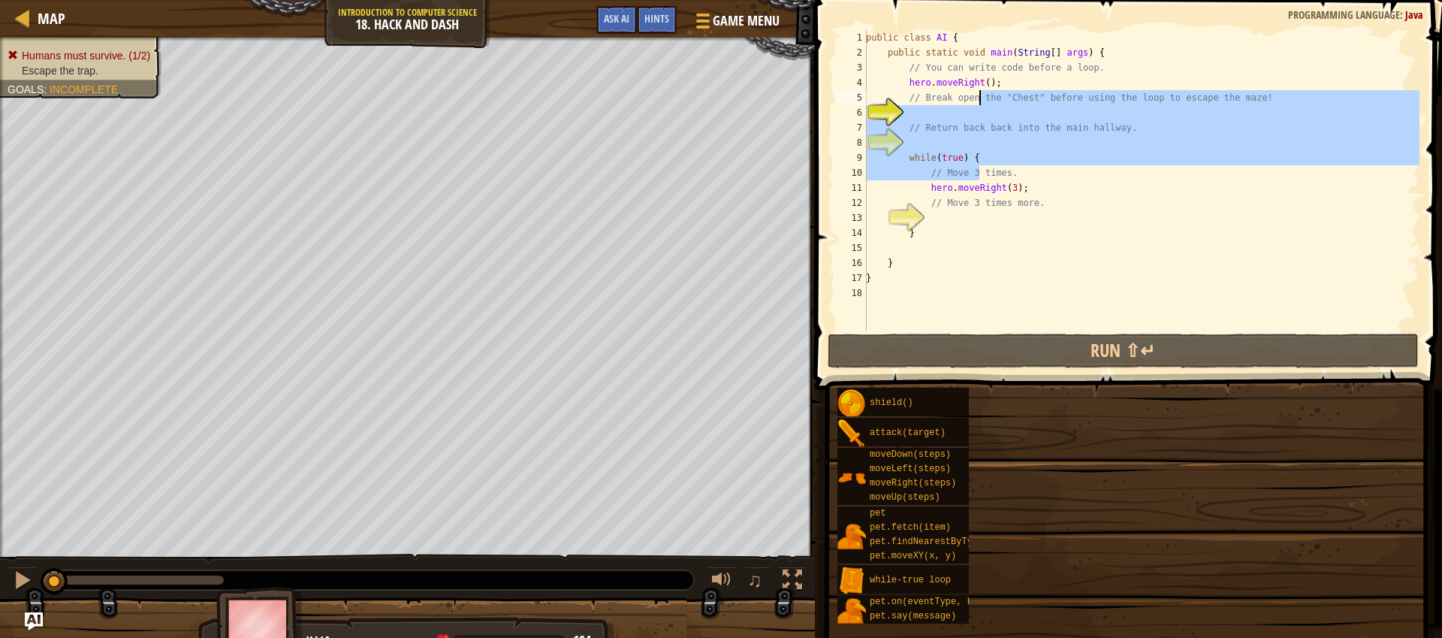
drag, startPoint x: 979, startPoint y: 168, endPoint x: 979, endPoint y: 92, distance: 75.9
click at [979, 92] on div "Map Introduction to Computer Science 18. Hack and Dash Game Menu Done Hints Ask…" at bounding box center [721, 319] width 1442 height 638
type textarea "public static void main(String[] args) { // You can write code before a loop."
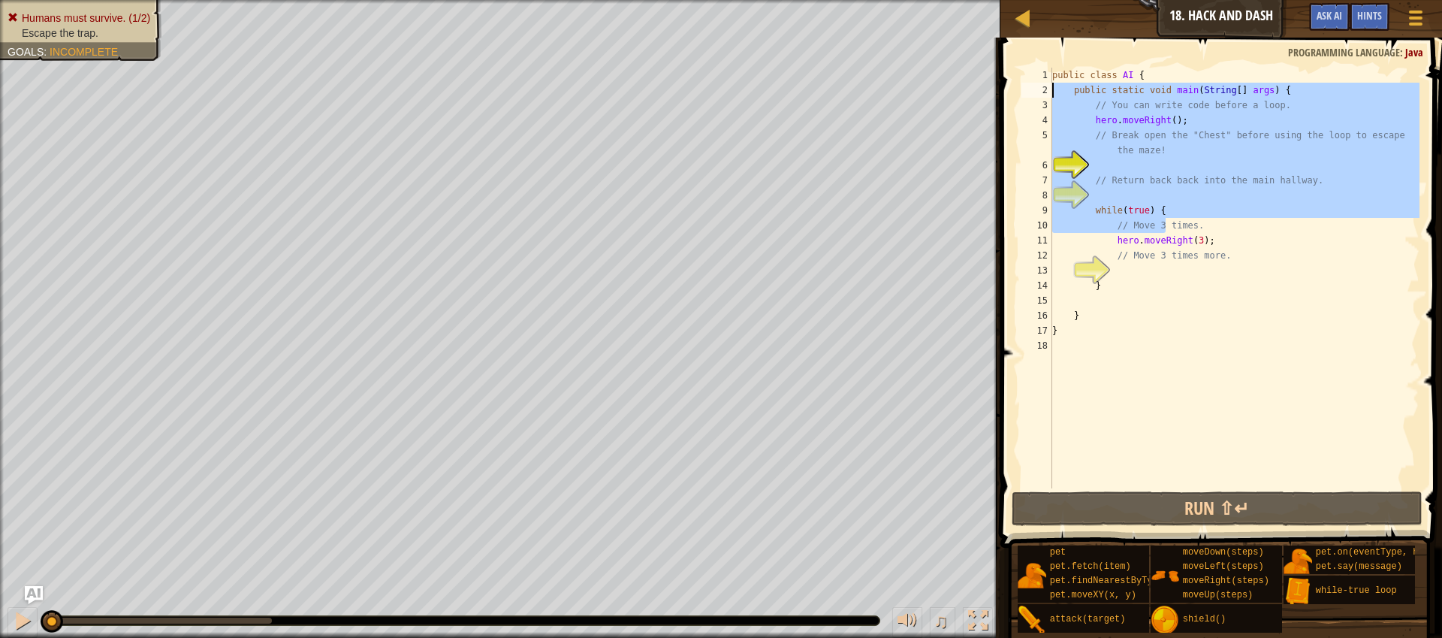
click at [1246, 199] on div "public class AI { public static void main ( String [ ] args ) { // You can writ…" at bounding box center [1234, 293] width 370 height 451
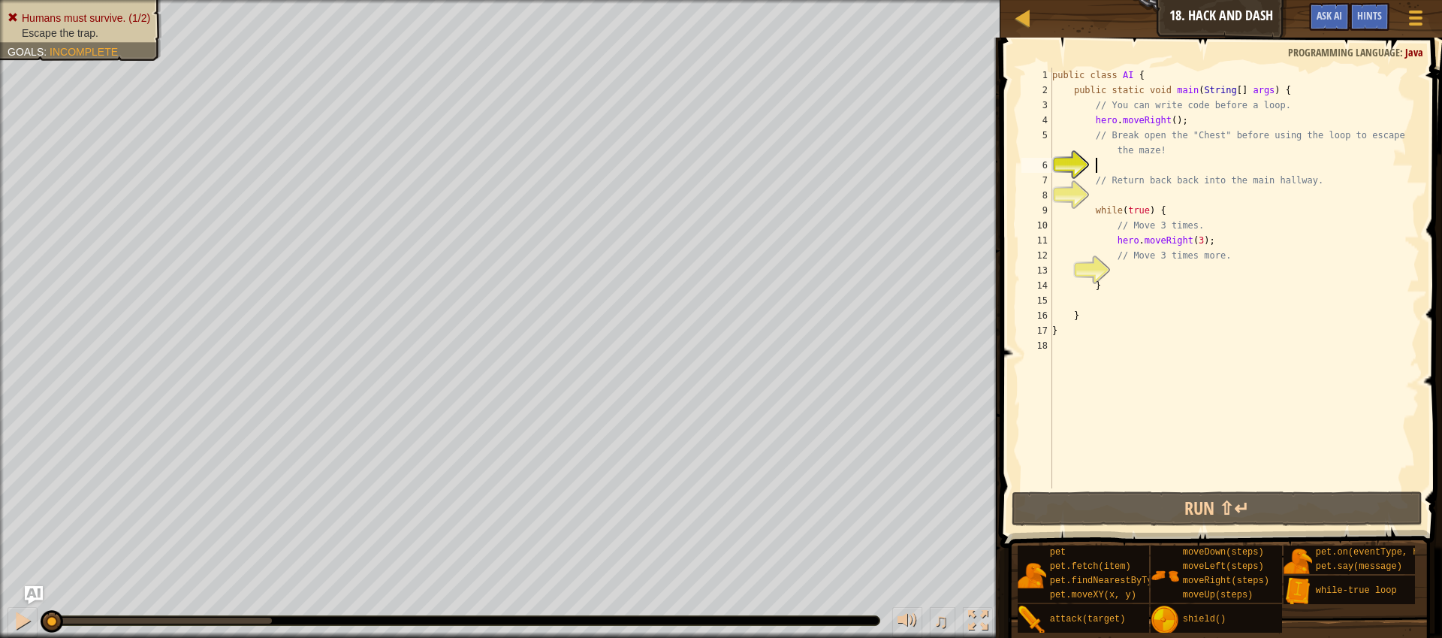
click at [1156, 169] on div "public class AI { public static void main ( String [ ] args ) { // You can writ…" at bounding box center [1234, 293] width 370 height 451
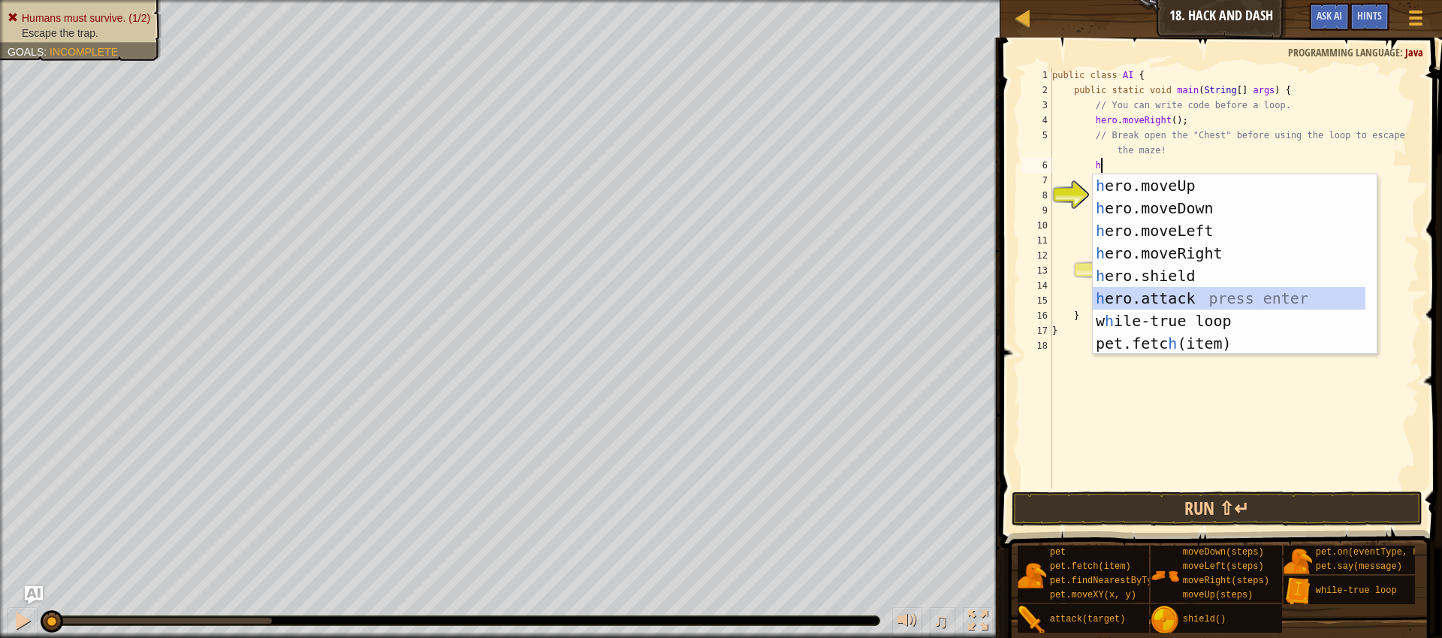
click at [1199, 297] on div "h ero.moveUp press enter h ero.moveDown press enter h ero.moveLeft press enter …" at bounding box center [1229, 286] width 273 height 225
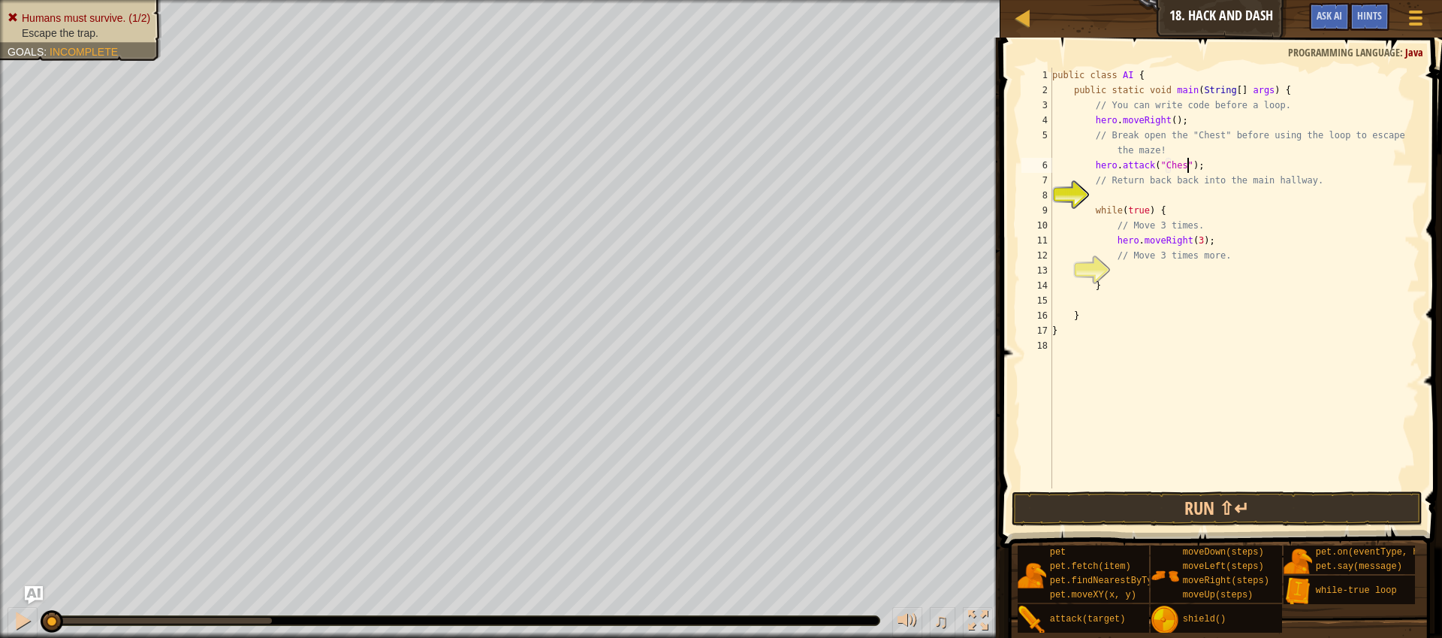
scroll to position [7, 11]
type textarea "hero.attack("Chest");"
click at [1239, 164] on div "public class AI { public static void main ( String [ ] args ) { // You can writ…" at bounding box center [1234, 293] width 370 height 451
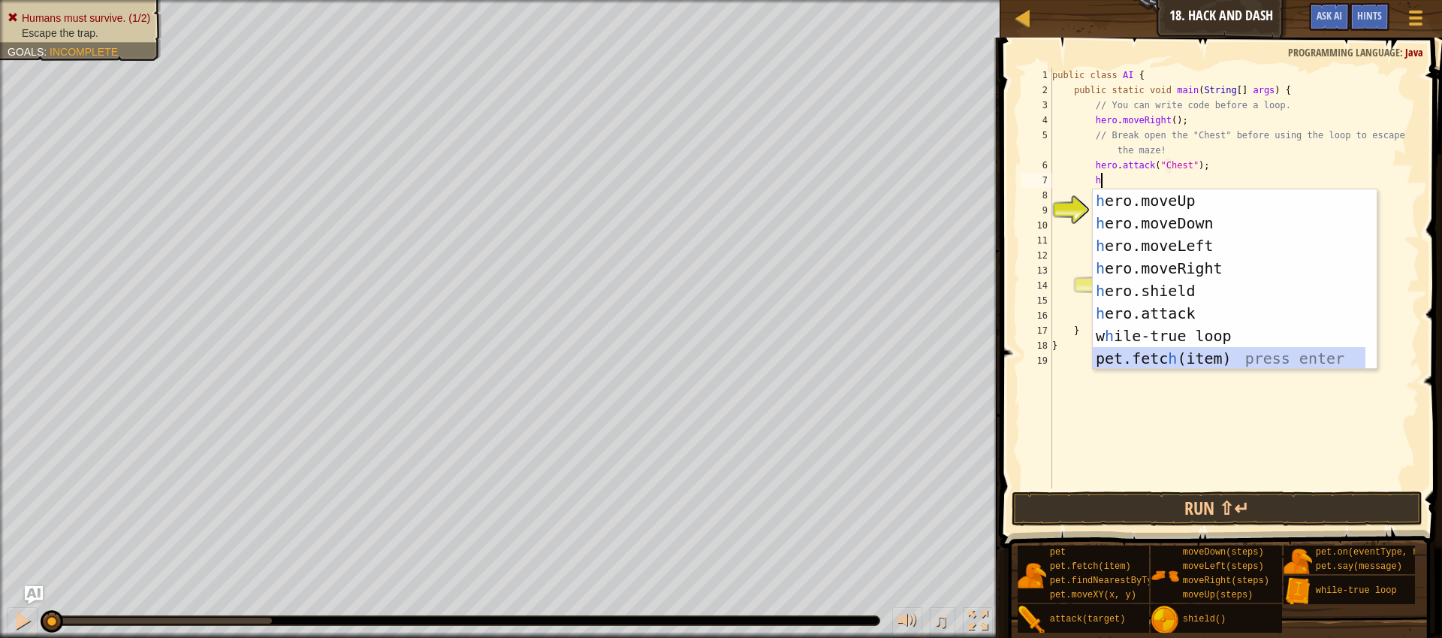
click at [1225, 361] on div "h ero.moveUp press enter h ero.moveDown press enter h ero.moveLeft press enter …" at bounding box center [1229, 301] width 273 height 225
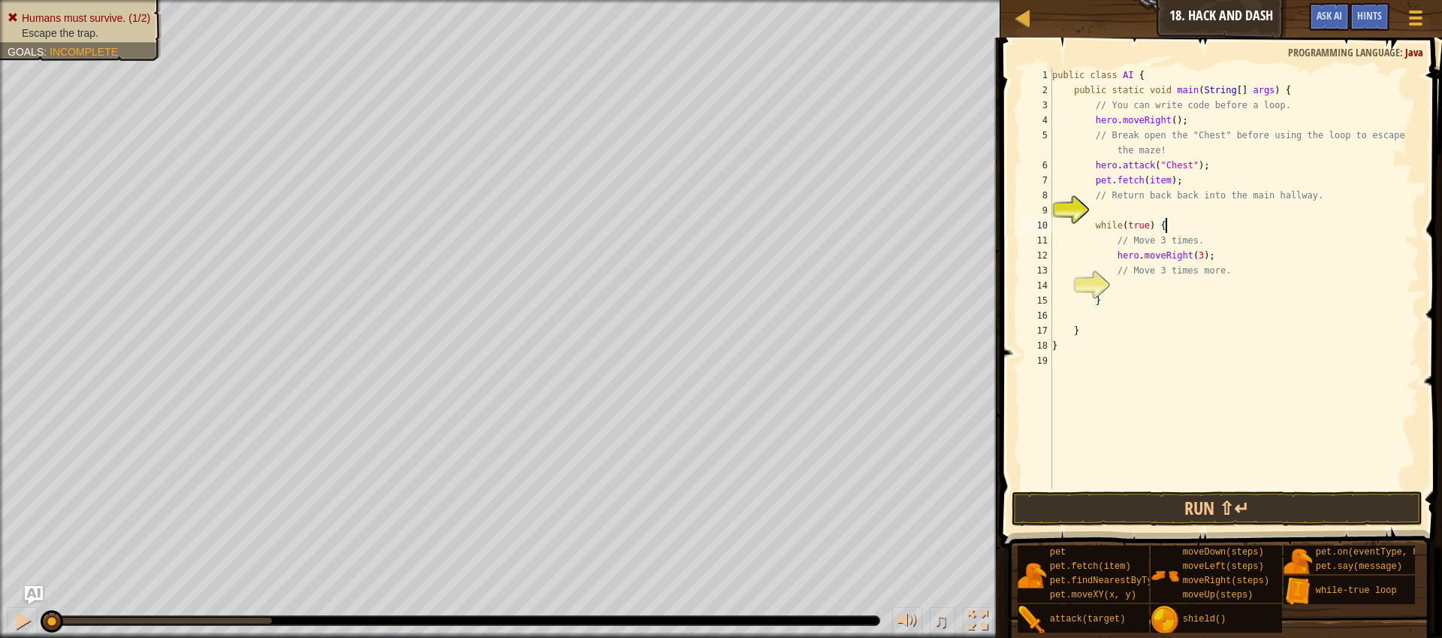
click at [1186, 218] on div "public class AI { public static void main ( String [ ] args ) { // You can writ…" at bounding box center [1234, 293] width 370 height 451
type textarea "while(true) {"
click at [1187, 207] on div "public class AI { public static void main ( String [ ] args ) { // You can writ…" at bounding box center [1234, 293] width 370 height 451
click at [1206, 500] on button "Run ⇧↵" at bounding box center [1217, 508] width 411 height 35
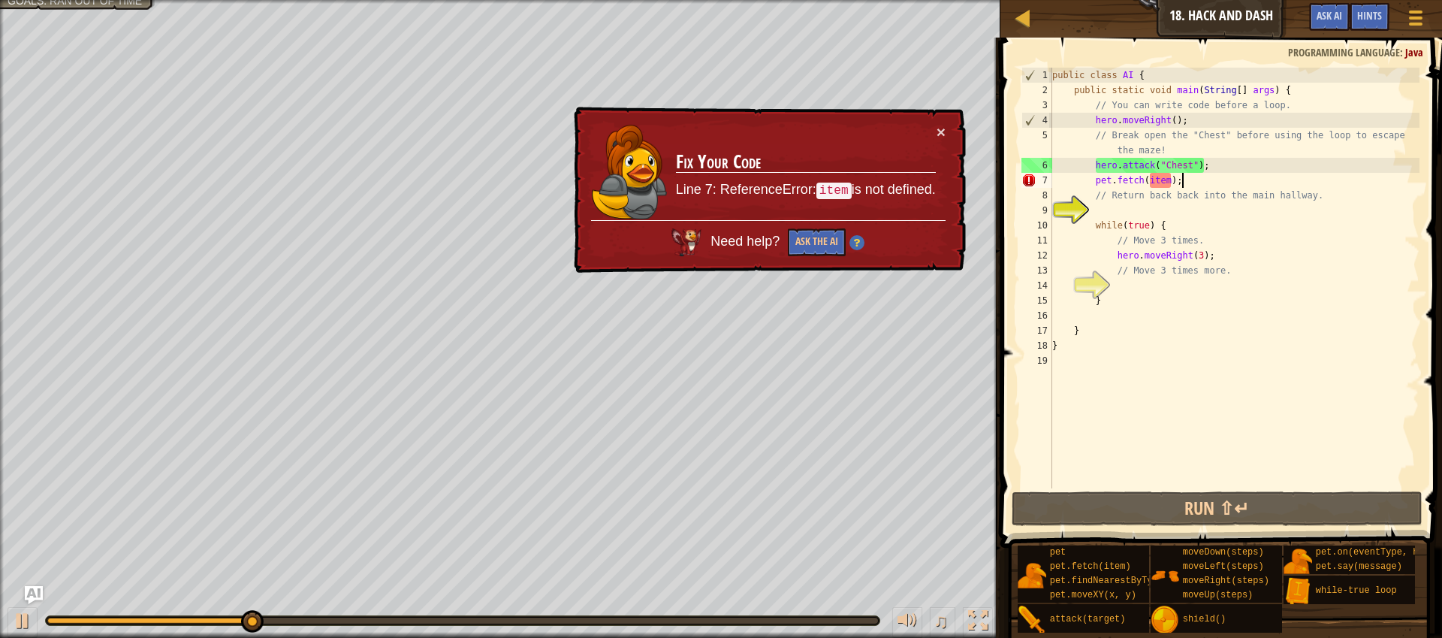
click at [1197, 183] on div "public class AI { public static void main ( String [ ] args ) { // You can writ…" at bounding box center [1234, 293] width 370 height 451
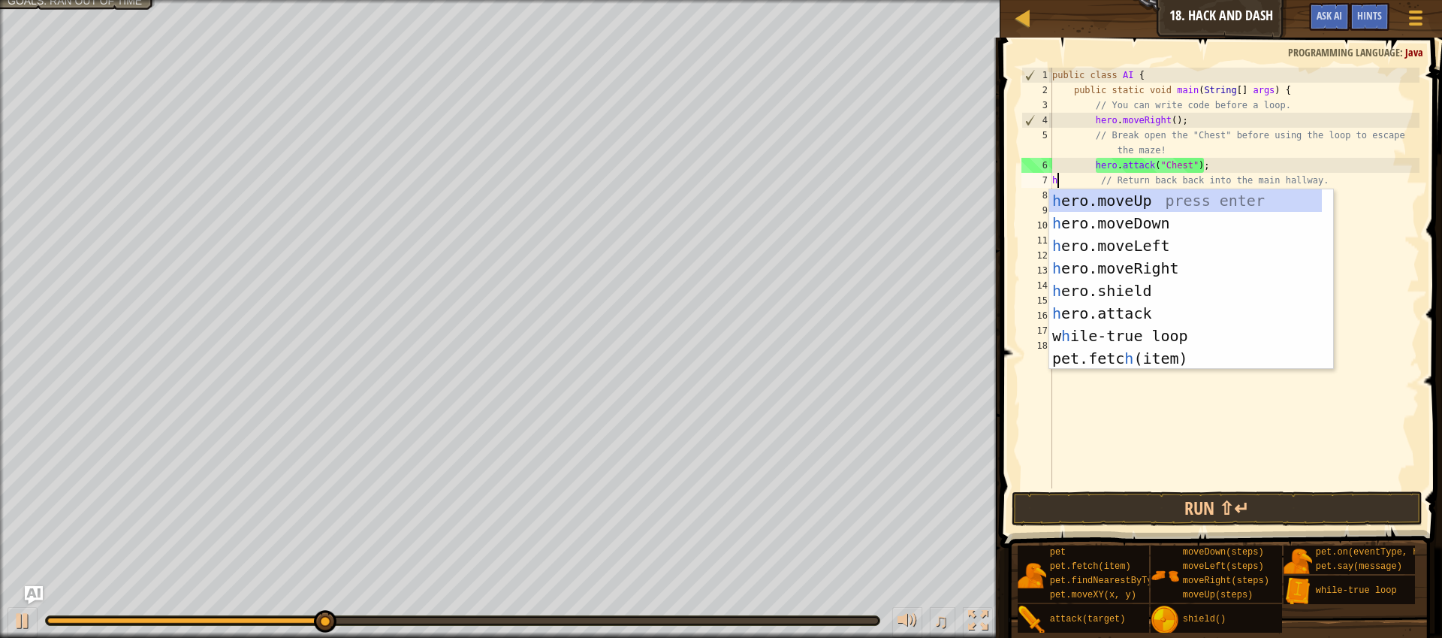
scroll to position [7, 0]
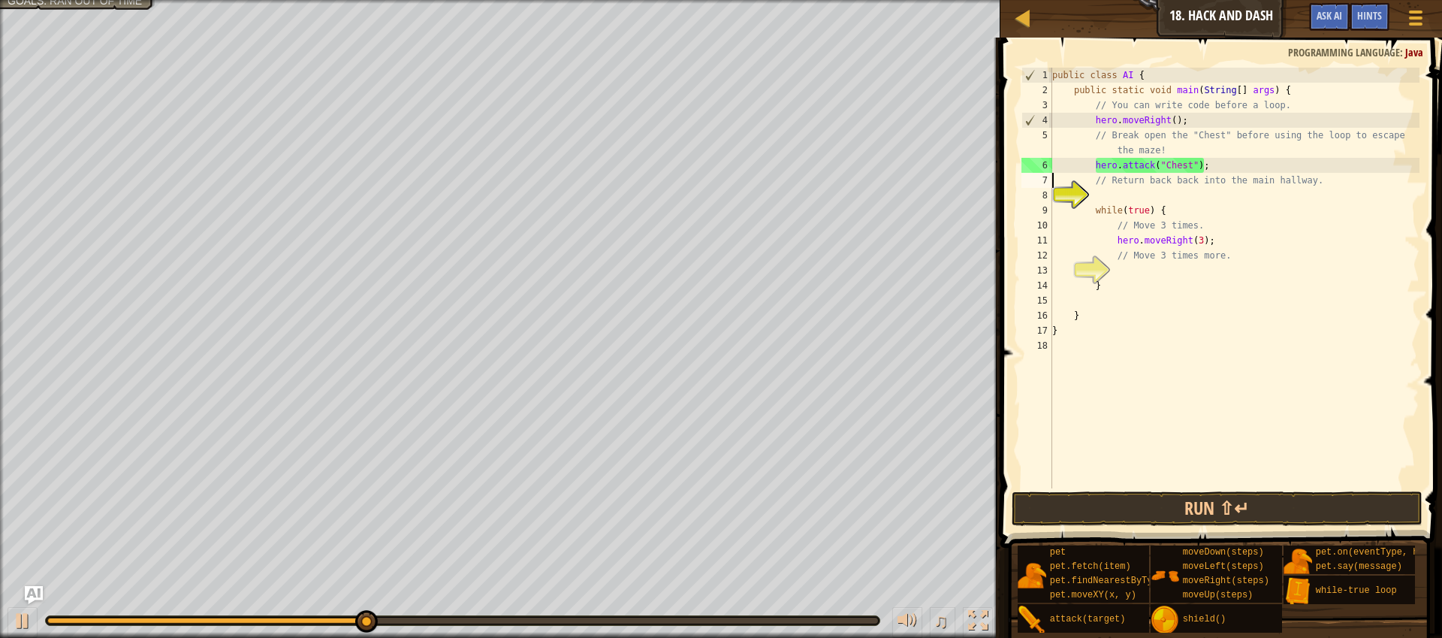
click at [1187, 166] on div "public class AI { public static void main ( String [ ] args ) { // You can writ…" at bounding box center [1234, 293] width 370 height 451
type textarea "hero.attack("Chest");"
click at [1187, 168] on div "public class AI { public static void main ( String [ ] args ) { // You can writ…" at bounding box center [1234, 293] width 370 height 451
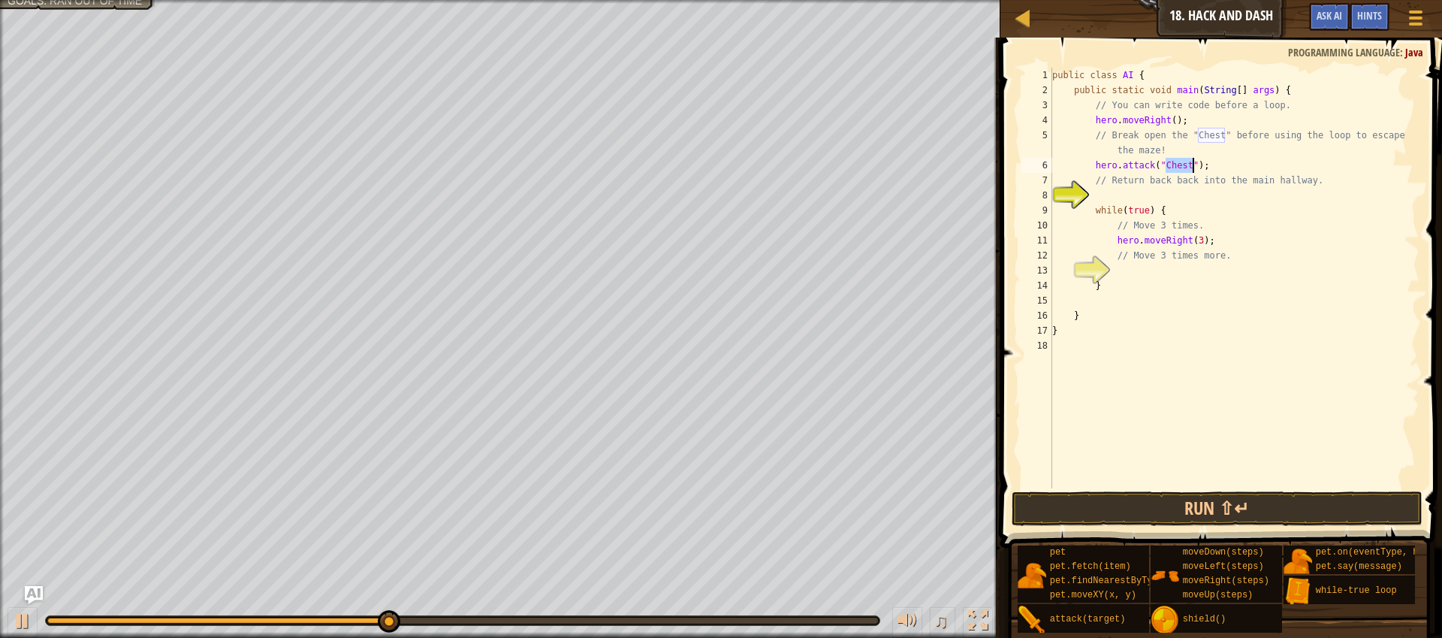
click at [1246, 169] on div "public class AI { public static void main ( String [ ] args ) { // You can writ…" at bounding box center [1234, 293] width 370 height 451
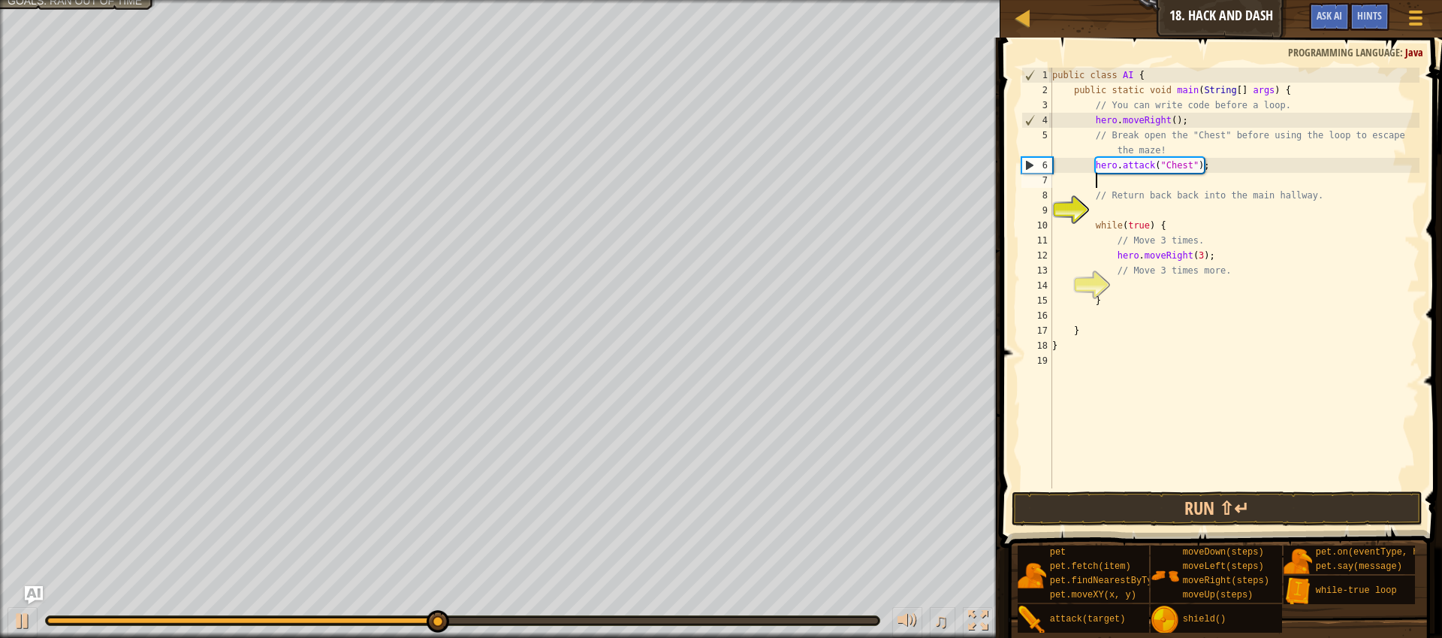
type textarea "h"
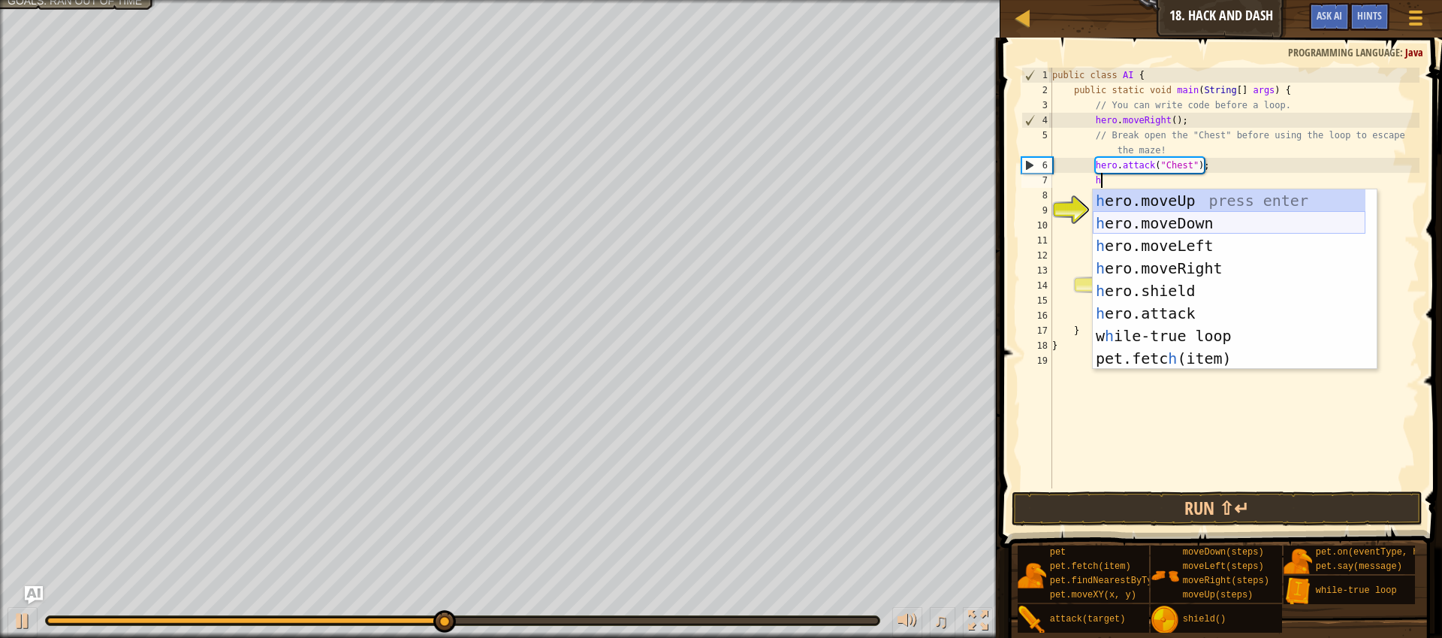
scroll to position [7, 3]
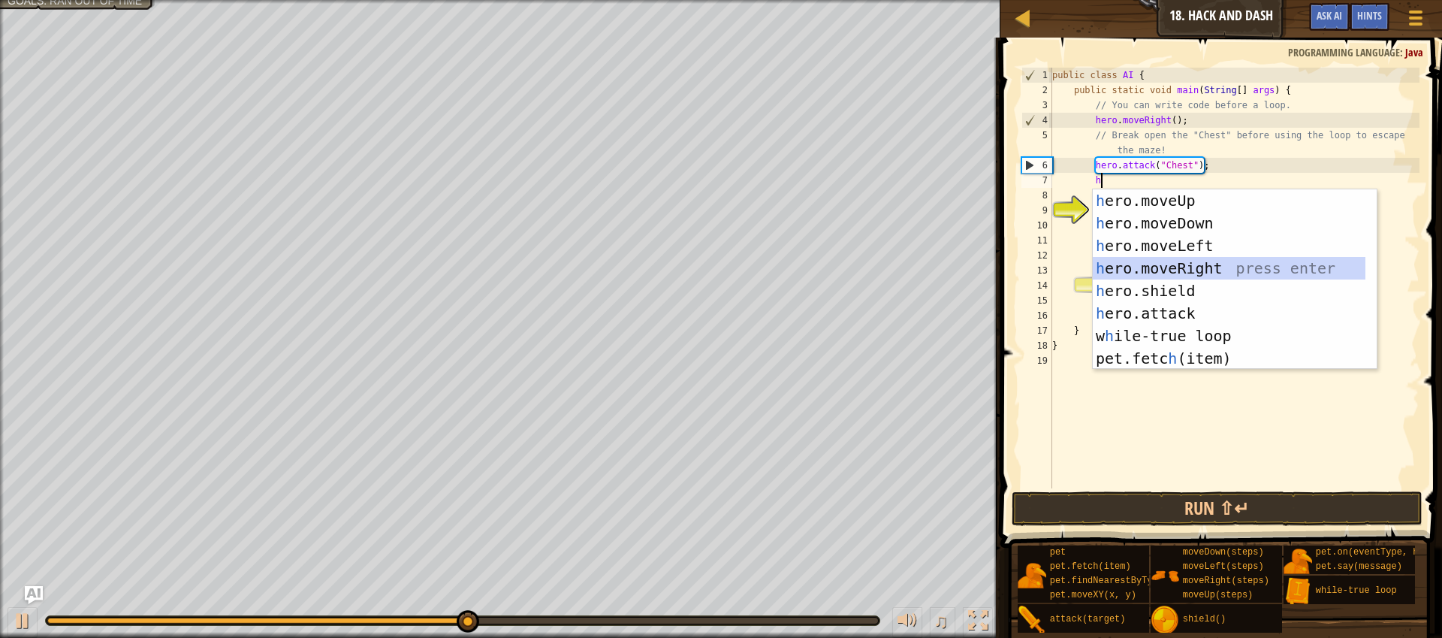
click at [1212, 271] on div "h ero.moveUp press enter h ero.moveDown press enter h ero.moveLeft press enter …" at bounding box center [1229, 301] width 273 height 225
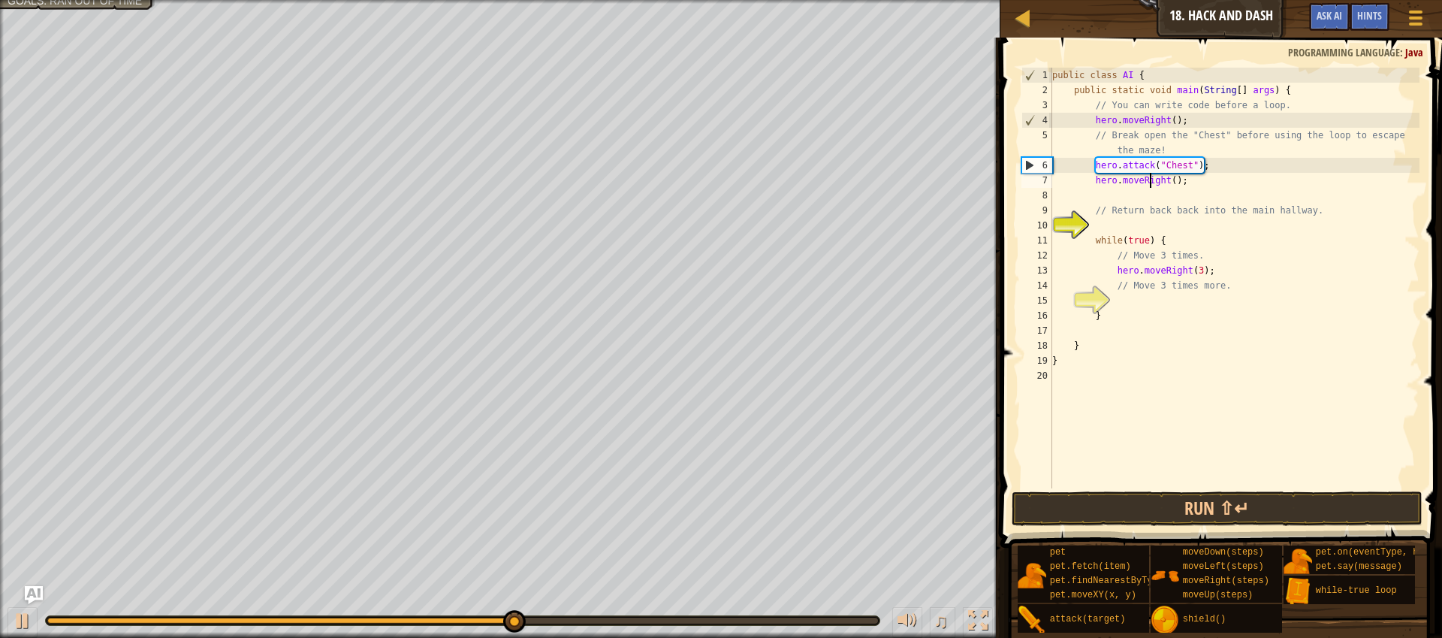
click at [1151, 180] on div "public class AI { public static void main ( String [ ] args ) { // You can writ…" at bounding box center [1234, 293] width 370 height 451
click at [1152, 176] on div "public class AI { public static void main ( String [ ] args ) { // You can writ…" at bounding box center [1234, 293] width 370 height 451
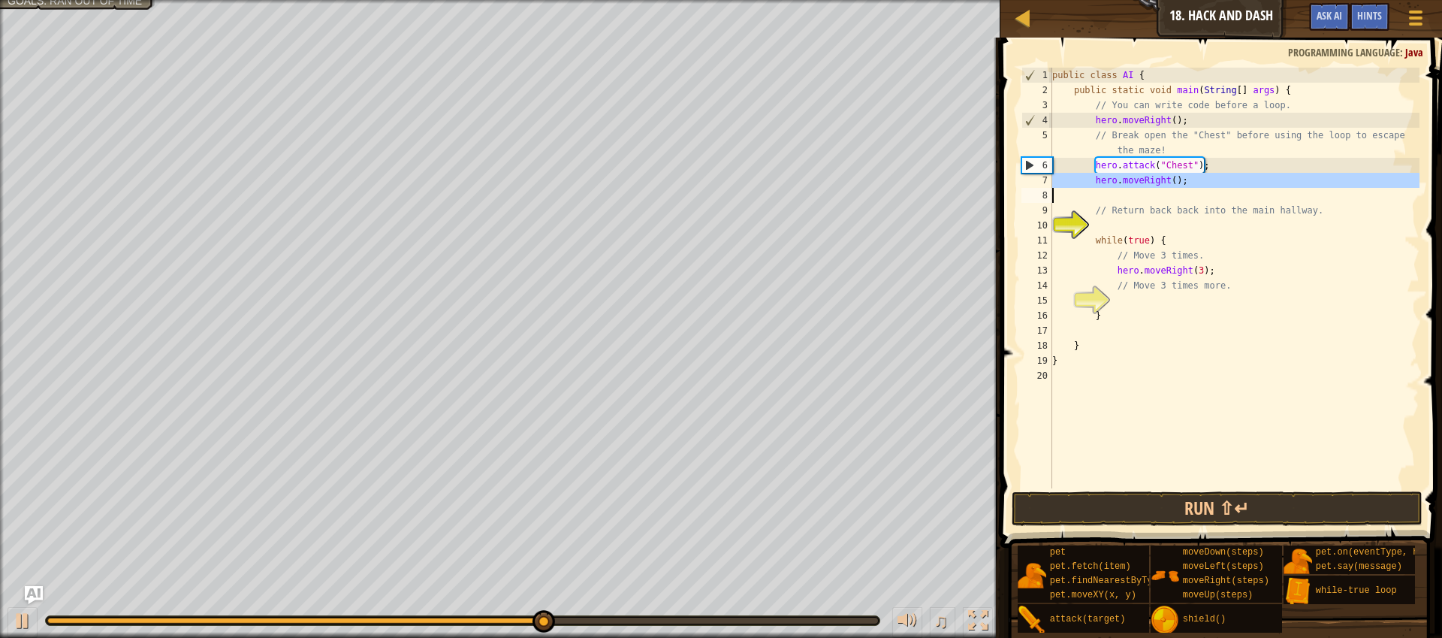
click at [1151, 180] on div "public class AI { public static void main ( String [ ] args ) { // You can writ…" at bounding box center [1234, 293] width 370 height 451
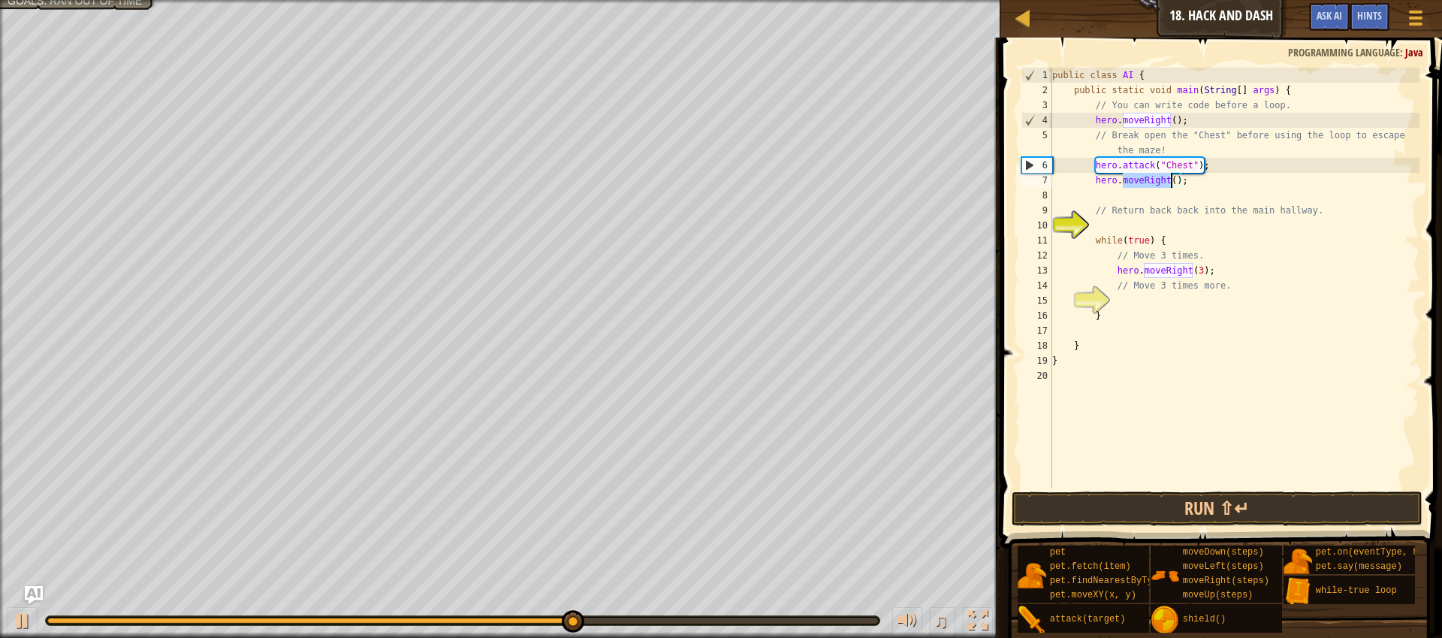
scroll to position [7, 6]
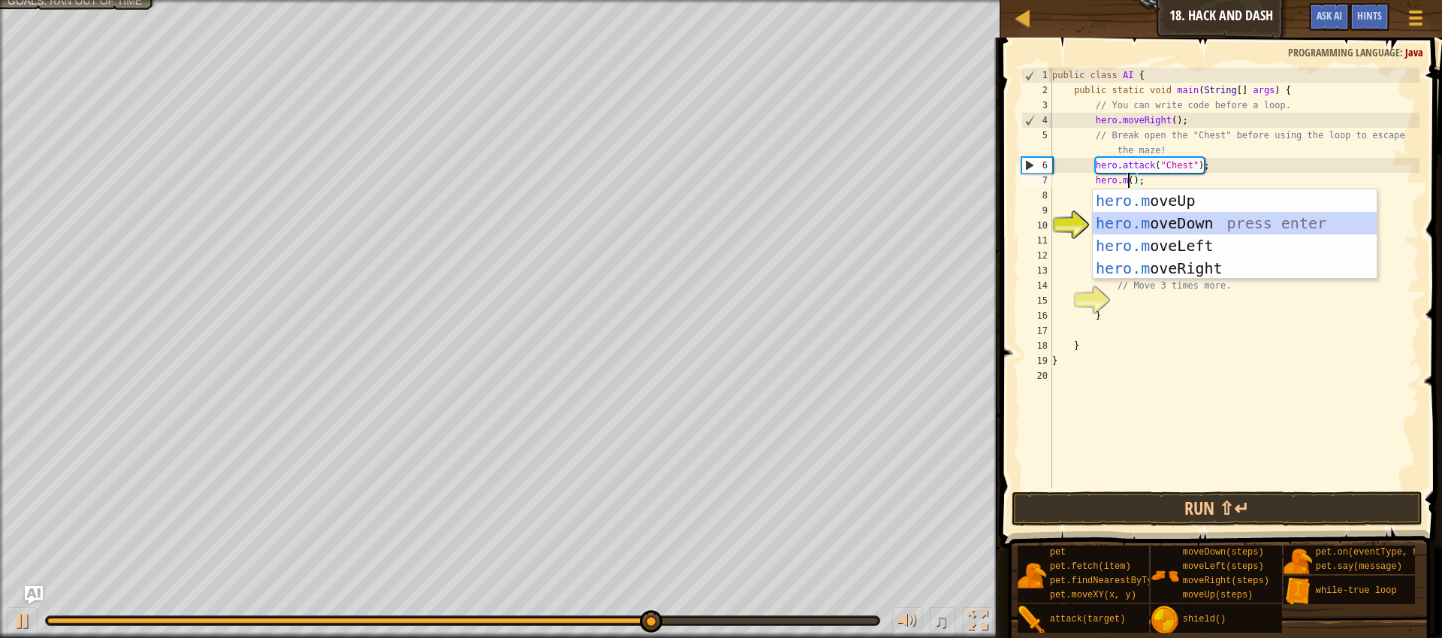
click at [1175, 227] on div "hero.m oveUp press enter hero.m oveDown press enter hero.m oveLeft press enter …" at bounding box center [1235, 256] width 284 height 135
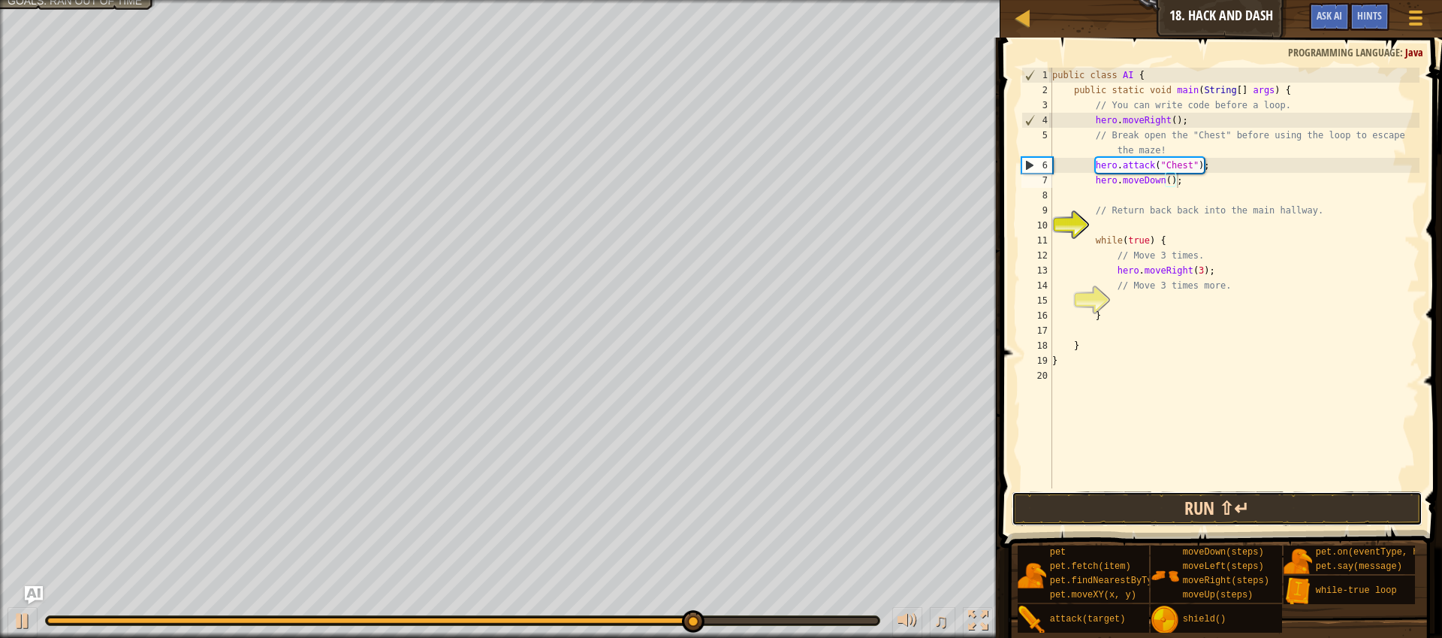
click at [1302, 511] on button "Run ⇧↵" at bounding box center [1217, 508] width 411 height 35
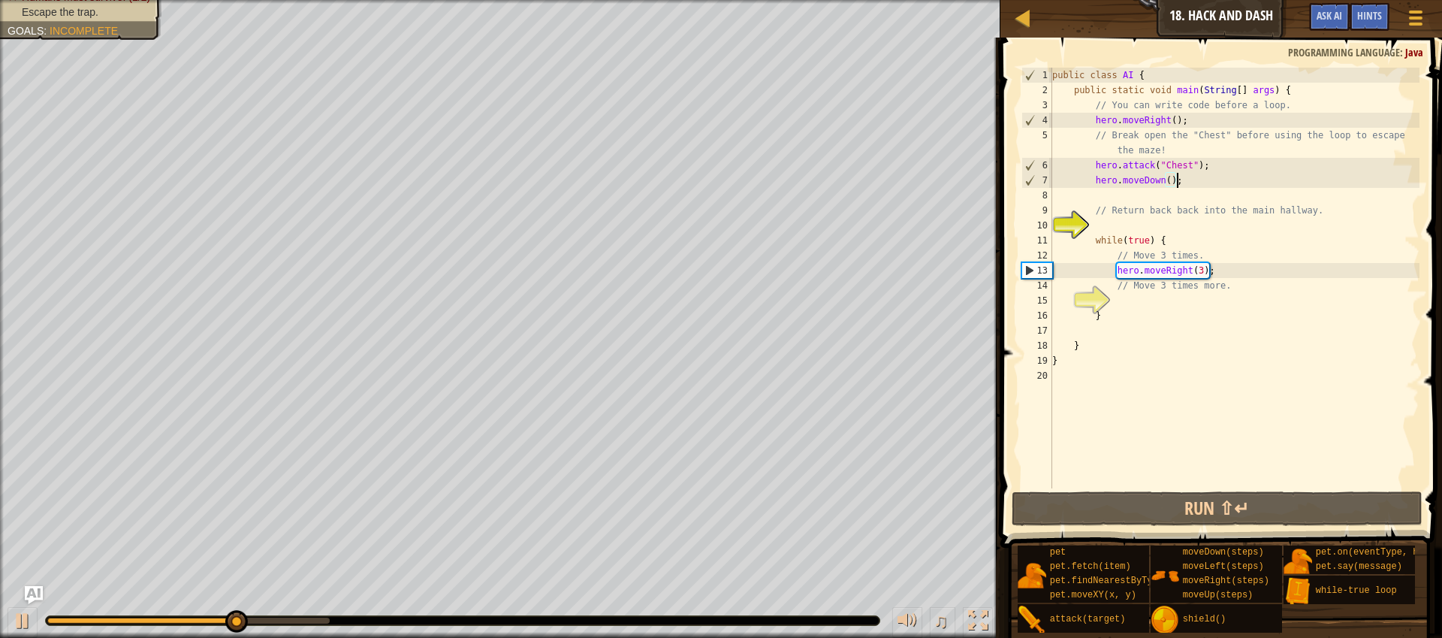
click at [1251, 269] on div "public class AI { public static void main ( String [ ] args ) { // You can writ…" at bounding box center [1234, 293] width 370 height 451
type textarea "hero.moveRight(3);"
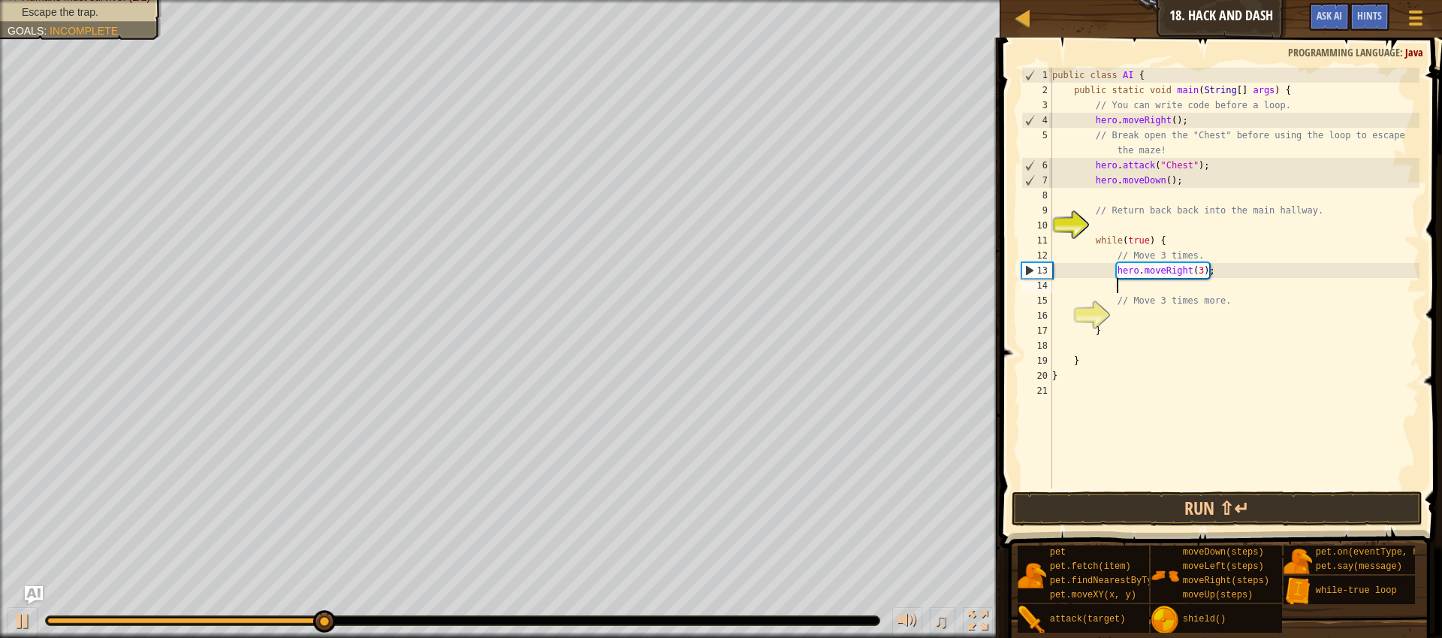
scroll to position [7, 5]
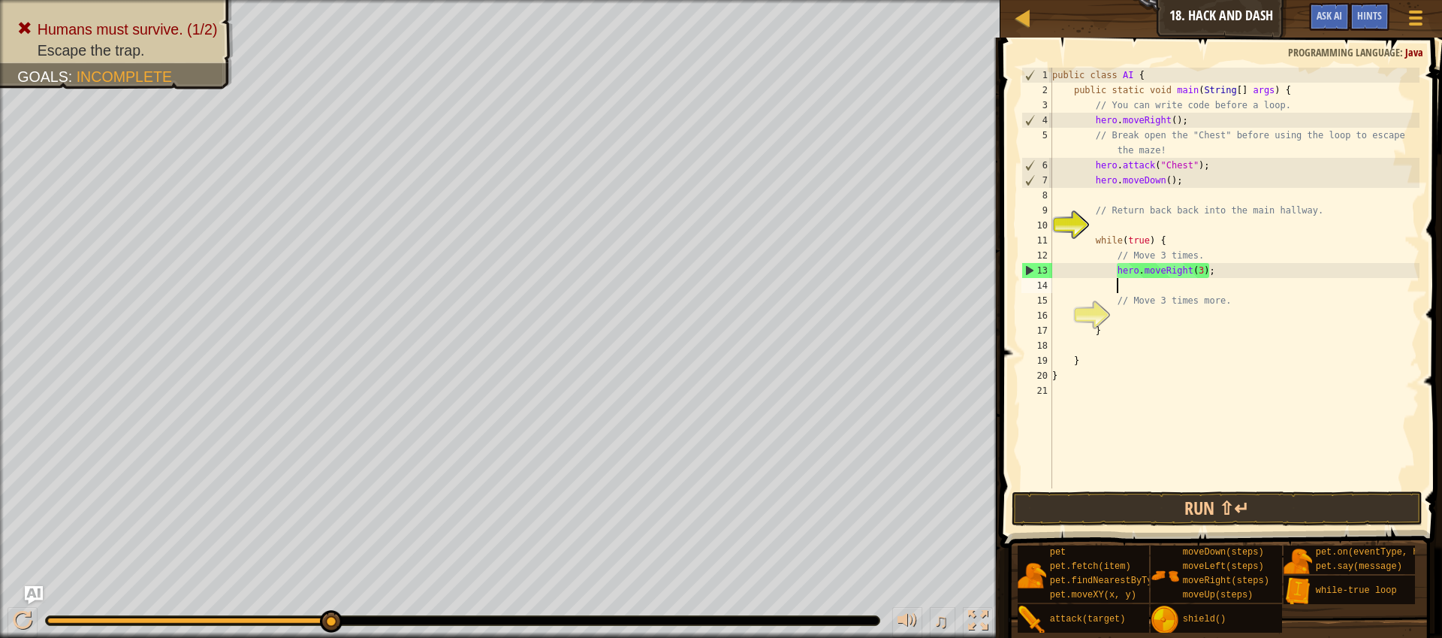
type textarea "h"
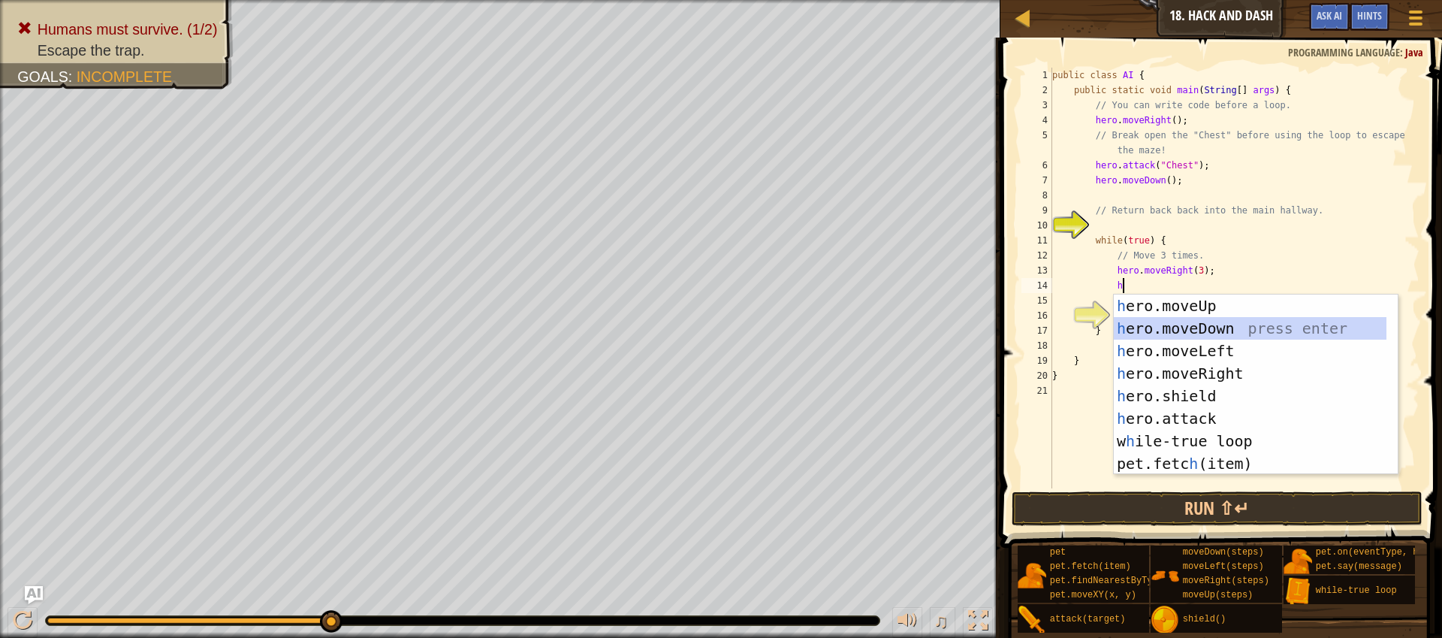
click at [1224, 334] on div "h ero.moveUp press enter h ero.moveDown press enter h ero.moveLeft press enter …" at bounding box center [1250, 406] width 273 height 225
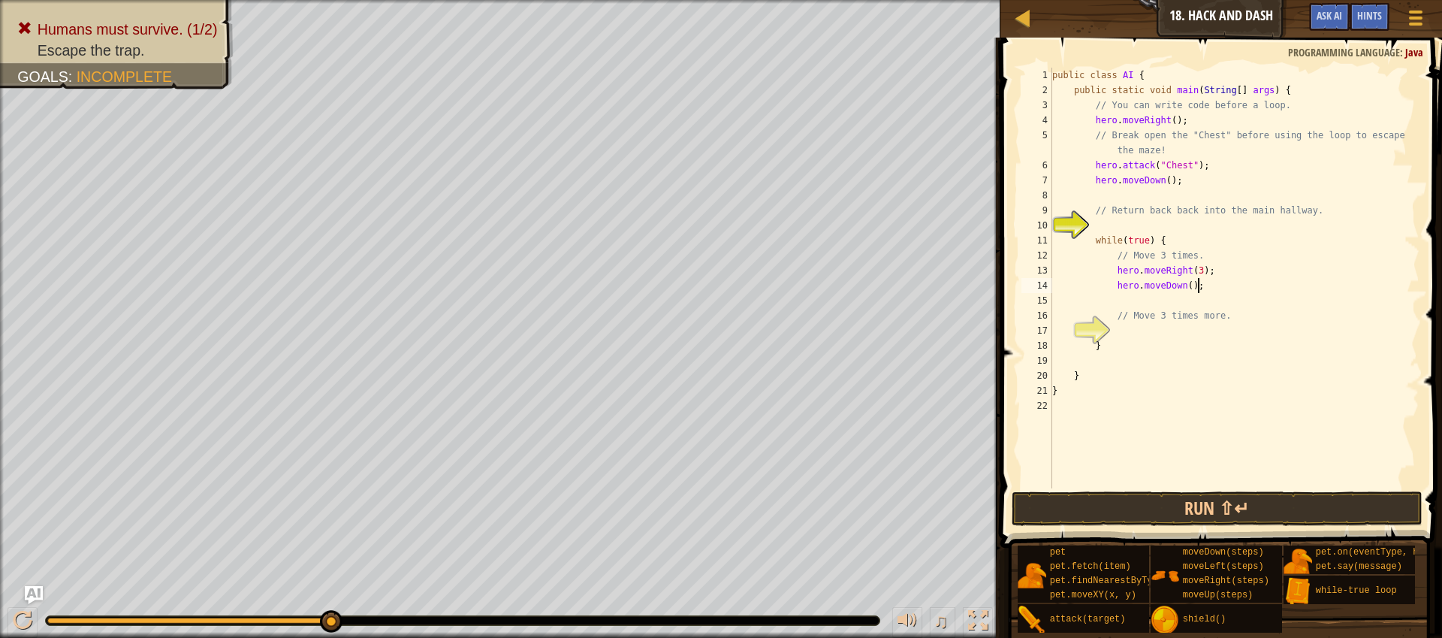
click at [1197, 287] on div "public class AI { public static void main ( String [ ] args ) { // You can writ…" at bounding box center [1234, 293] width 370 height 451
click at [1196, 285] on div "public class AI { public static void main ( String [ ] args ) { // You can writ…" at bounding box center [1234, 293] width 370 height 451
click at [1193, 288] on div "public class AI { public static void main ( String [ ] args ) { // You can writ…" at bounding box center [1234, 293] width 370 height 451
type textarea "hero.moveDown(3);"
click at [1201, 302] on div "public class AI { public static void main ( String [ ] args ) { // You can writ…" at bounding box center [1234, 293] width 370 height 451
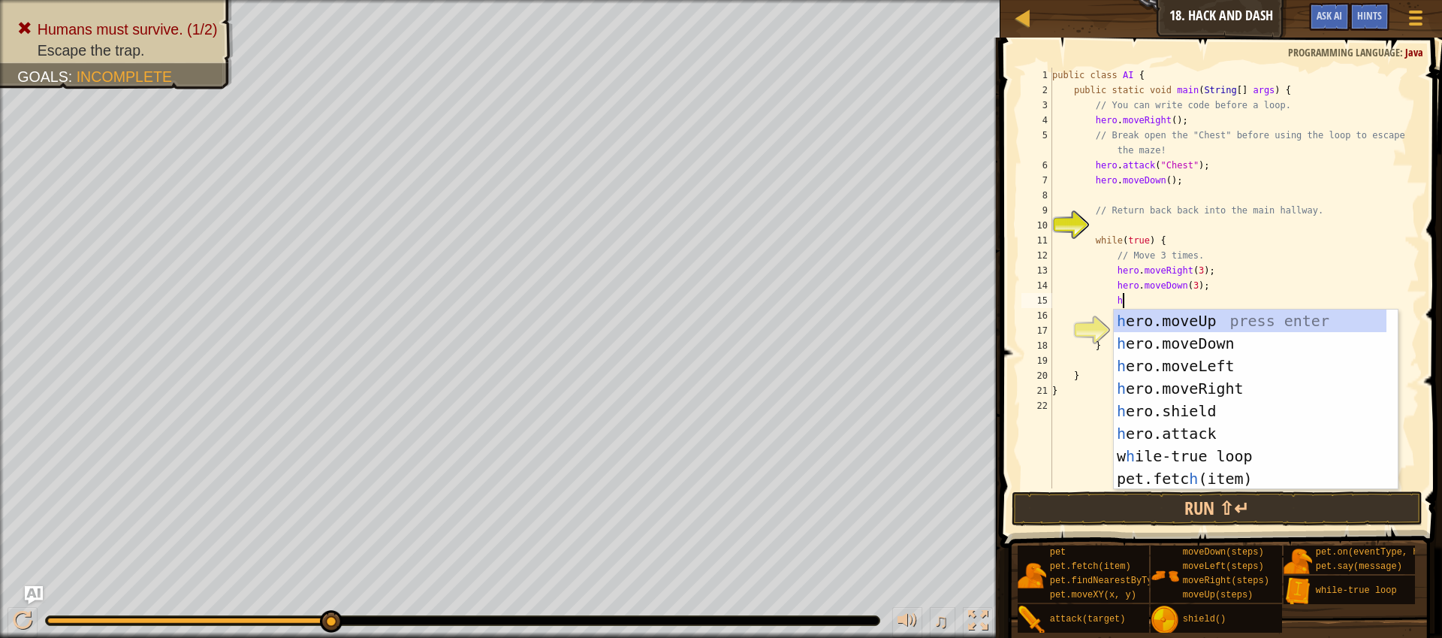
click at [1228, 290] on div "public class AI { public static void main ( String [ ] args ) { // You can writ…" at bounding box center [1234, 293] width 370 height 451
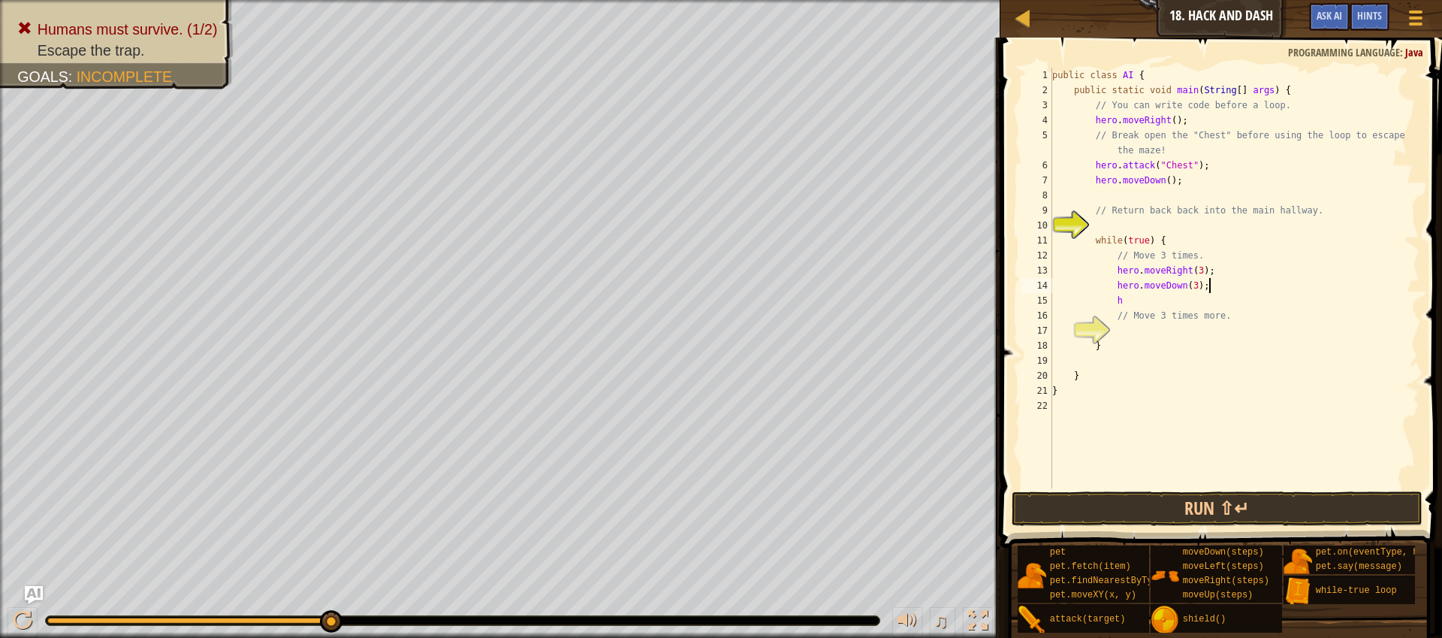
click at [1192, 295] on div "public class AI { public static void main ( String [ ] args ) { // You can writ…" at bounding box center [1234, 293] width 370 height 451
type textarea "h"
click at [1095, 502] on button "Run ⇧↵" at bounding box center [1217, 508] width 411 height 35
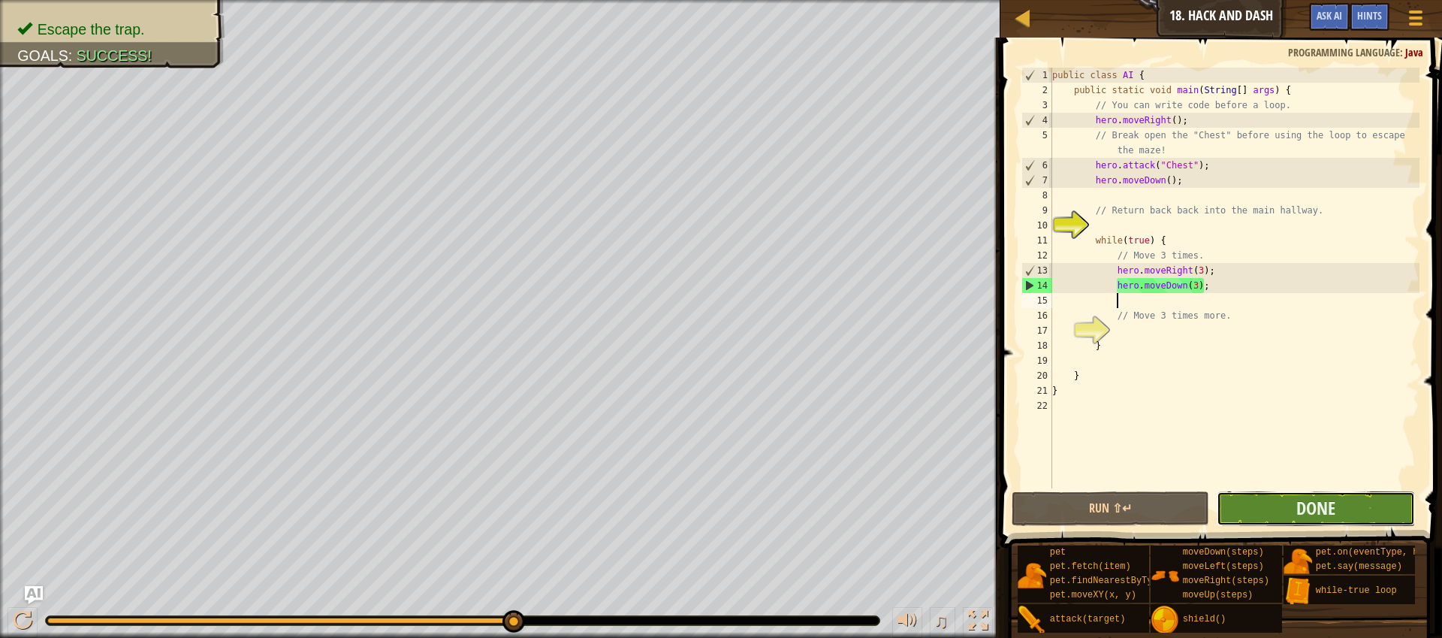
click at [1368, 512] on button "Done" at bounding box center [1316, 508] width 198 height 35
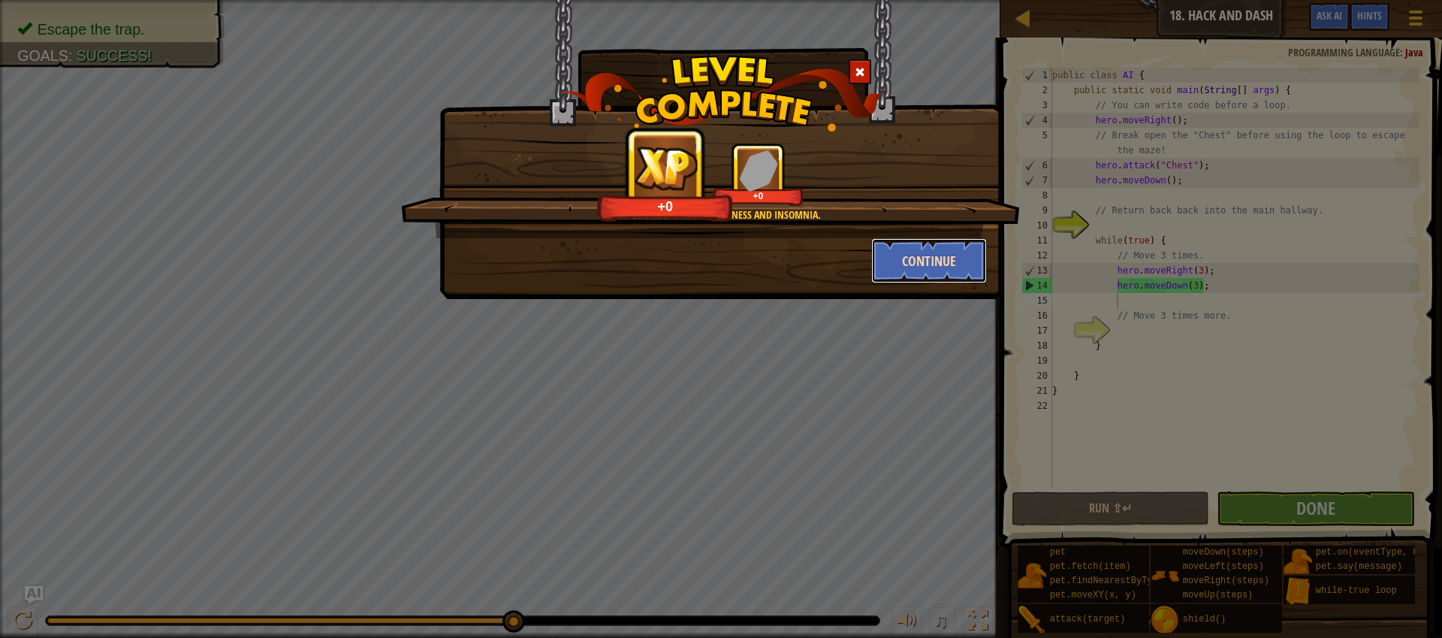
click at [964, 270] on button "Continue" at bounding box center [929, 260] width 116 height 45
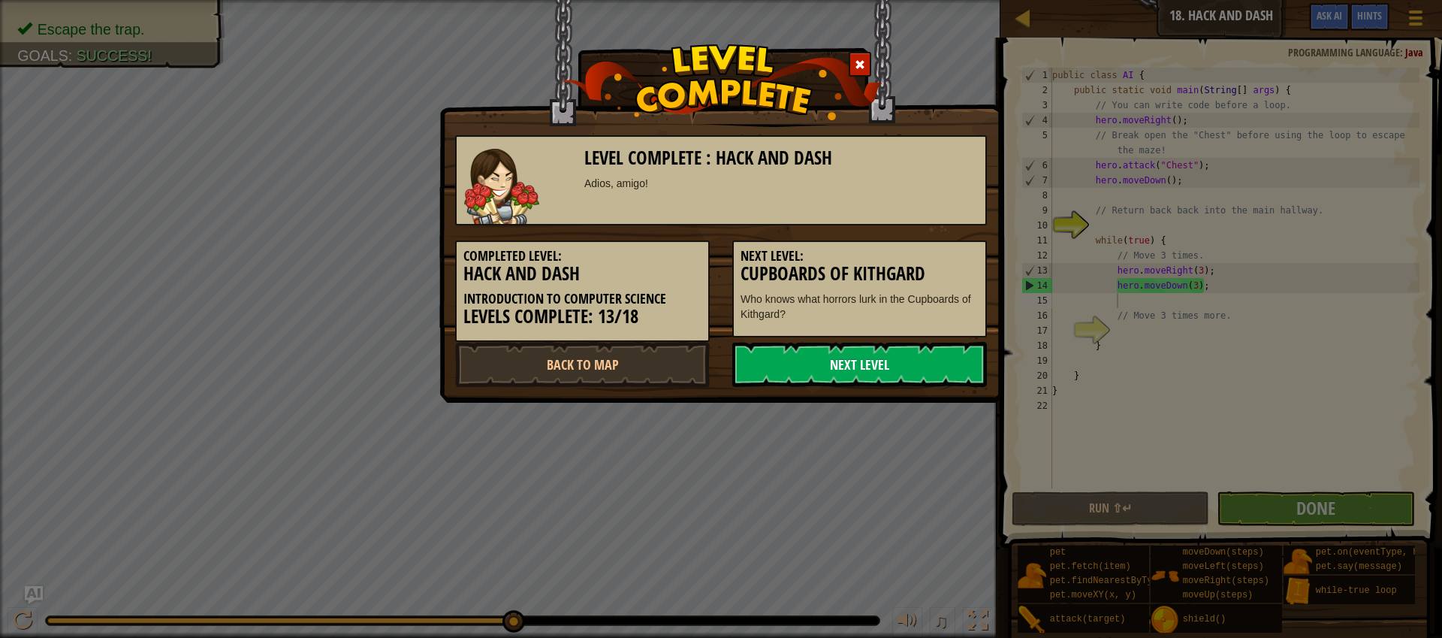
click at [919, 385] on div "Level Complete : Hack and [PERSON_NAME], amigo! Completed Level: Hack and Dash …" at bounding box center [720, 201] width 563 height 403
click at [928, 379] on link "Next Level" at bounding box center [859, 364] width 255 height 45
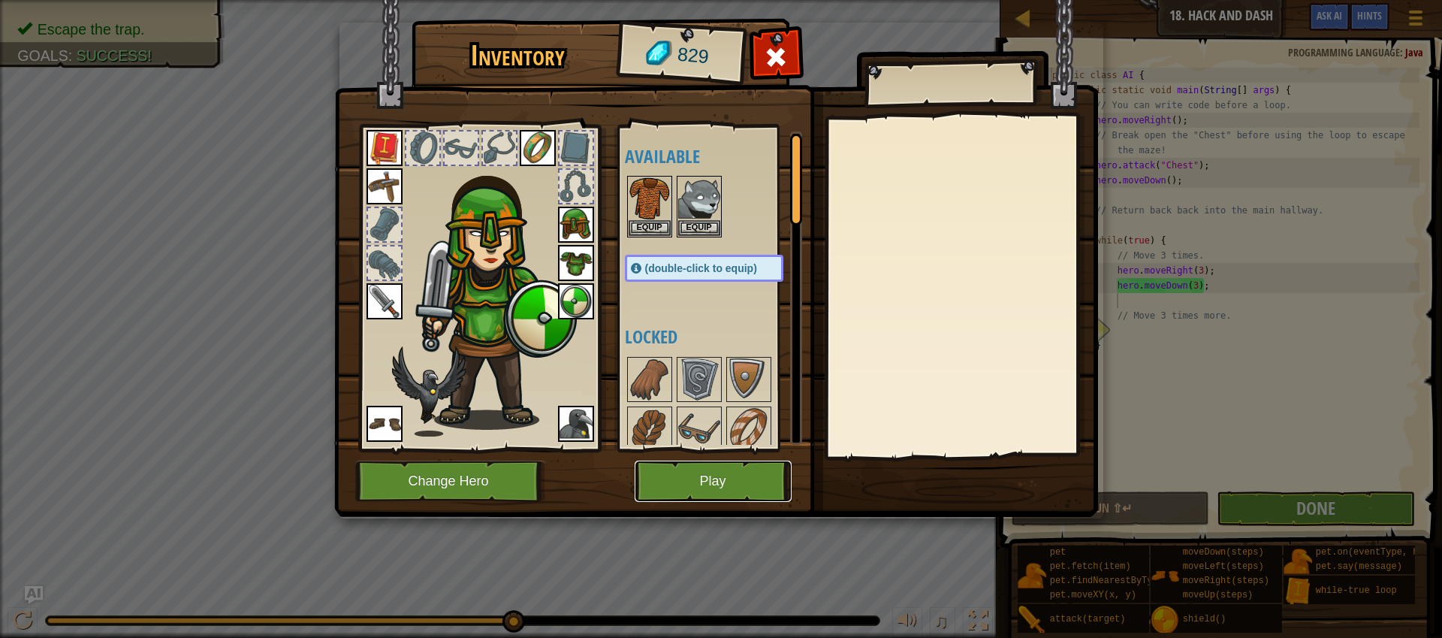
click at [711, 498] on button "Play" at bounding box center [713, 480] width 157 height 41
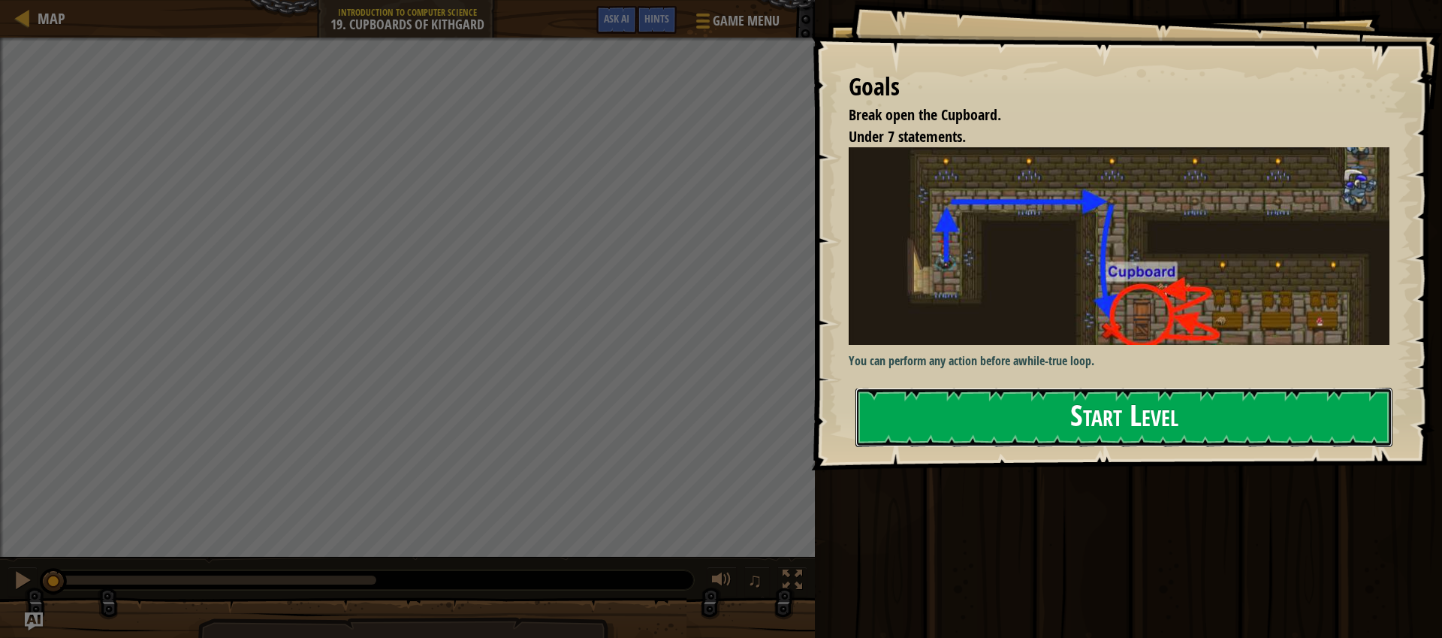
click at [972, 417] on button "Start Level" at bounding box center [1124, 417] width 537 height 59
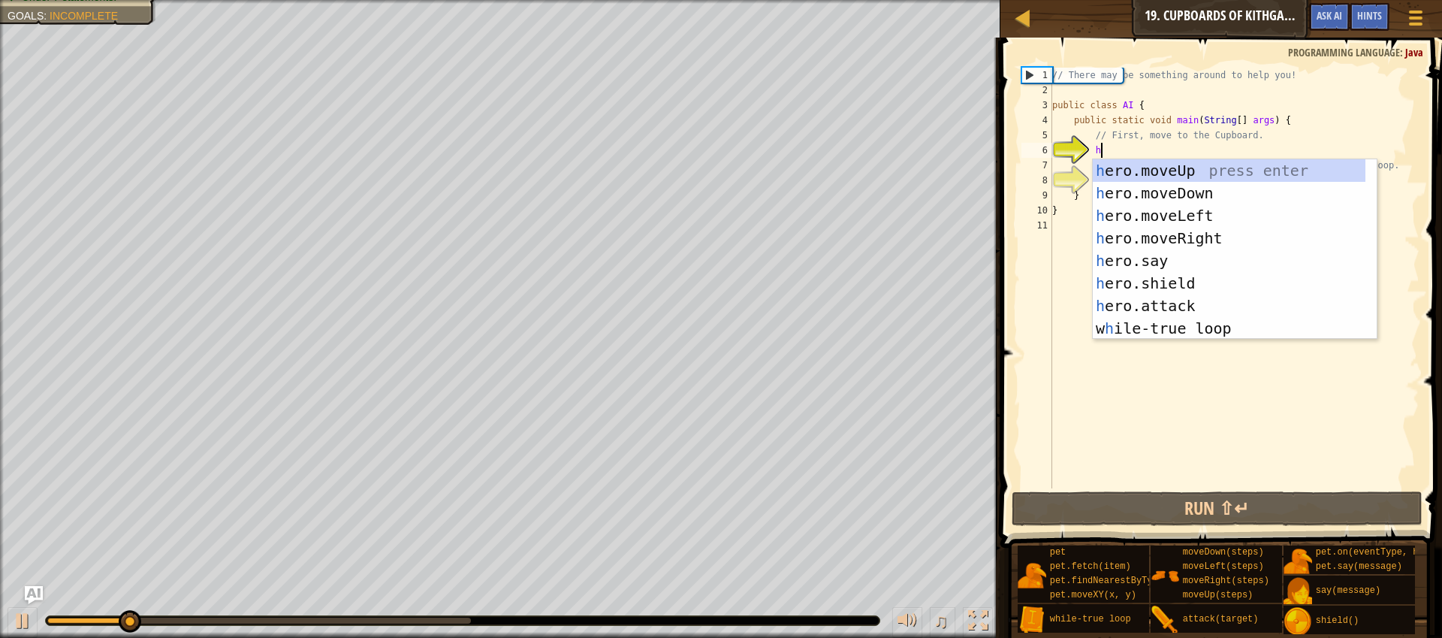
type textarea "h"
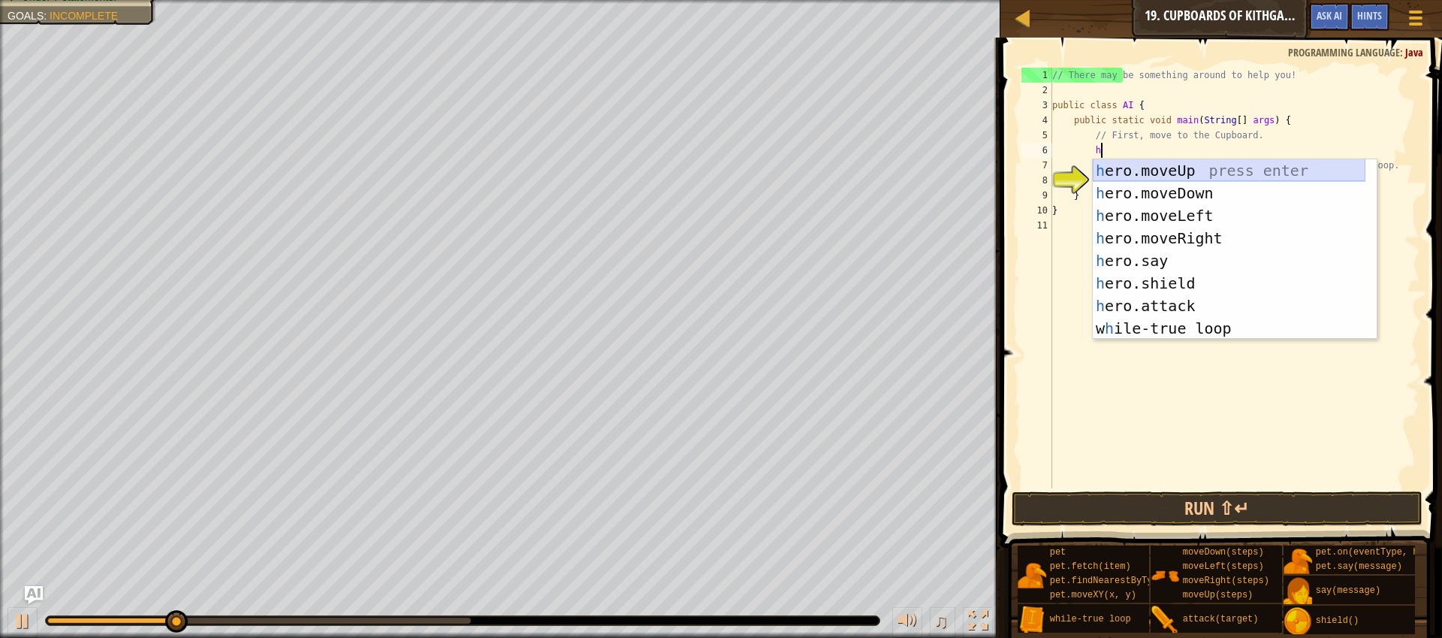
click at [1172, 174] on div "h ero.moveUp press enter h ero.moveDown press enter h ero.moveLeft press enter …" at bounding box center [1229, 271] width 273 height 225
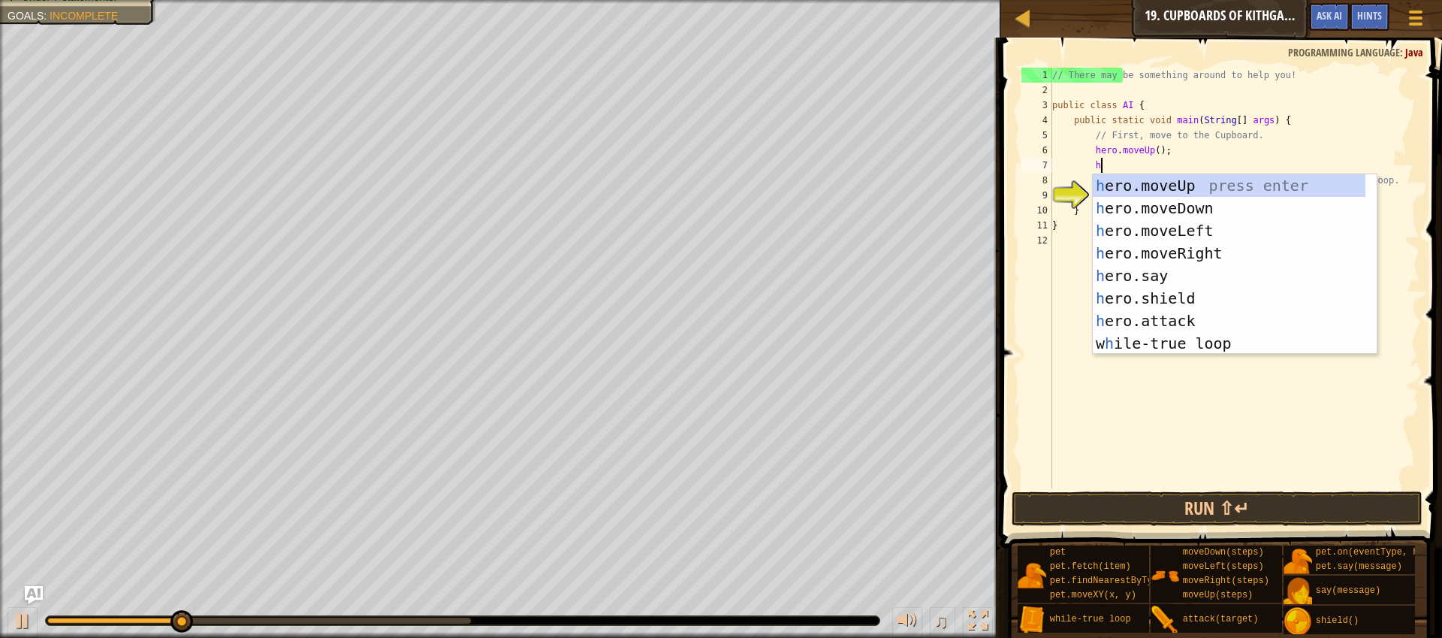
type textarea "h"
click at [1182, 258] on div "h ero.moveUp press enter h ero.moveDown press enter h ero.moveLeft press enter …" at bounding box center [1229, 286] width 273 height 225
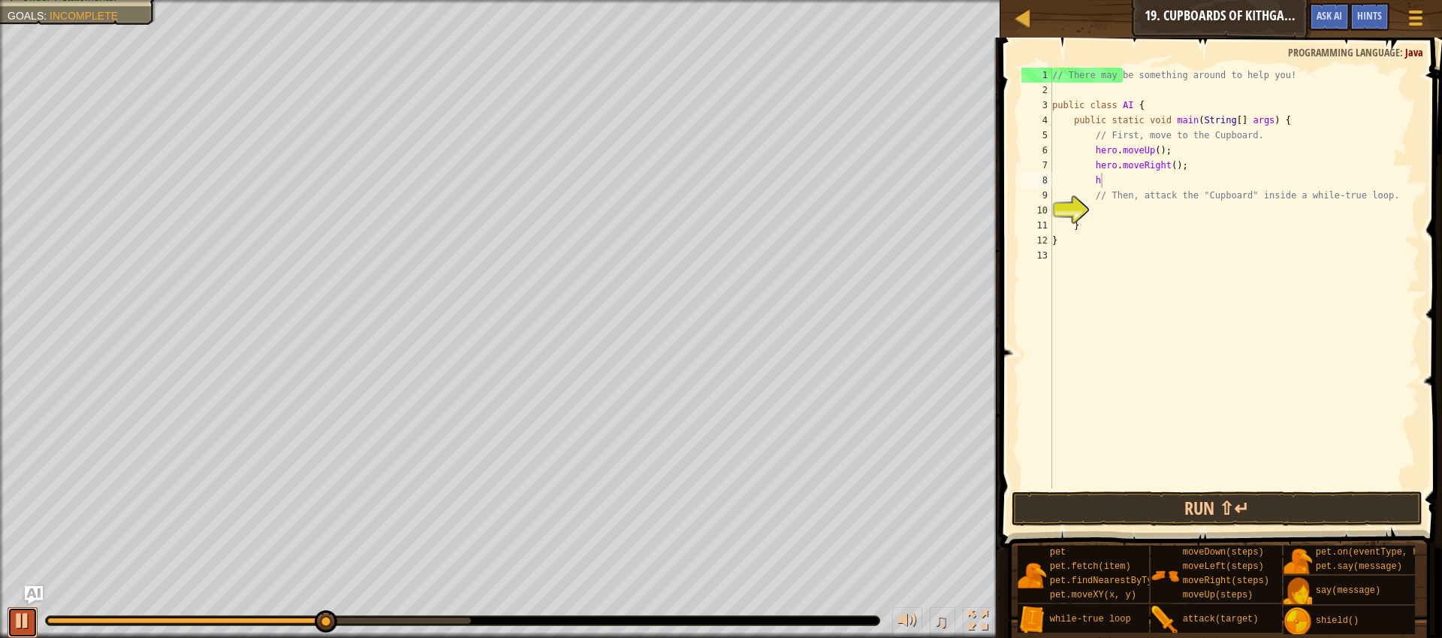
click at [28, 630] on div at bounding box center [23, 621] width 20 height 20
drag, startPoint x: 319, startPoint y: 618, endPoint x: 19, endPoint y: 624, distance: 300.5
click at [19, 624] on div "♫" at bounding box center [500, 616] width 1001 height 45
click at [1177, 164] on div "// There may be something around to help you! public class AI { public static v…" at bounding box center [1234, 293] width 370 height 451
click at [1188, 184] on div "// There may be something around to help you! public class AI { public static v…" at bounding box center [1234, 293] width 370 height 451
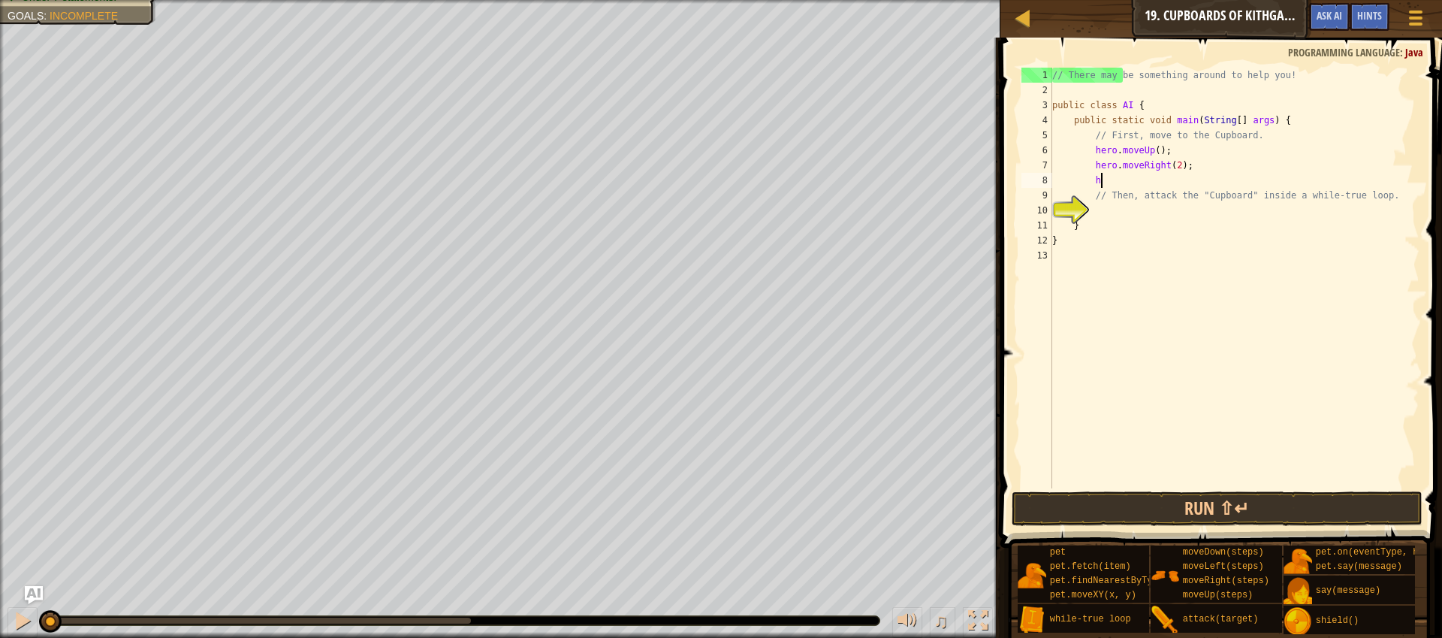
type textarea "he"
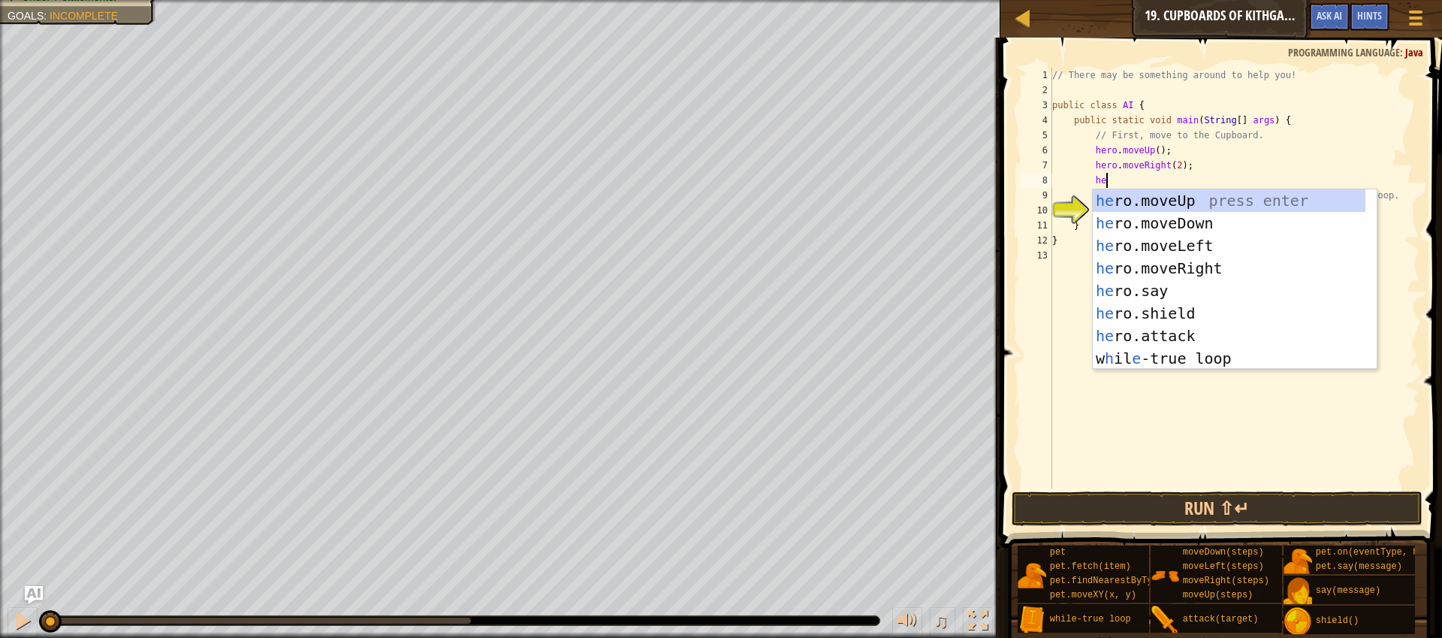
scroll to position [7, 4]
click at [1227, 228] on div "he ro.moveUp press enter he ro.moveDown press enter he ro.moveLeft press enter …" at bounding box center [1229, 301] width 273 height 225
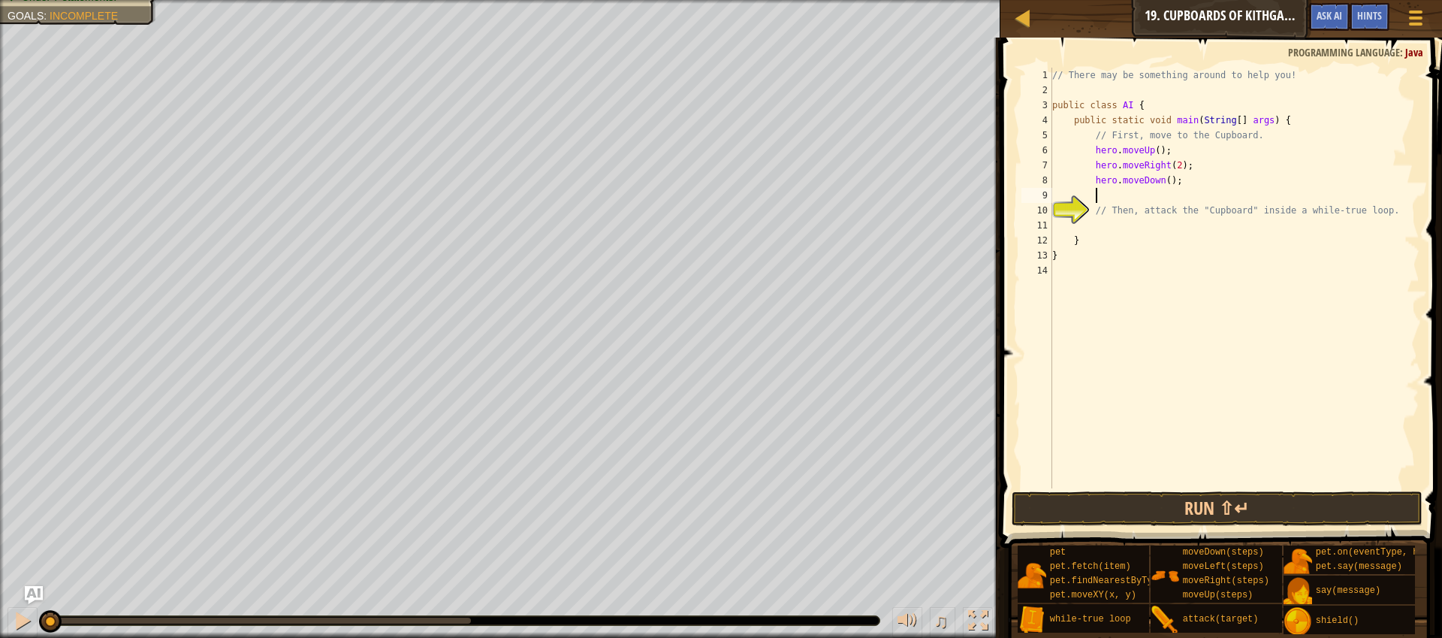
scroll to position [7, 3]
click at [1176, 183] on div "// There may be something around to help you! public class AI { public static v…" at bounding box center [1234, 293] width 370 height 451
click at [1170, 180] on div "// There may be something around to help you! public class AI { public static v…" at bounding box center [1234, 293] width 370 height 451
type textarea "hero.moveDown(2);"
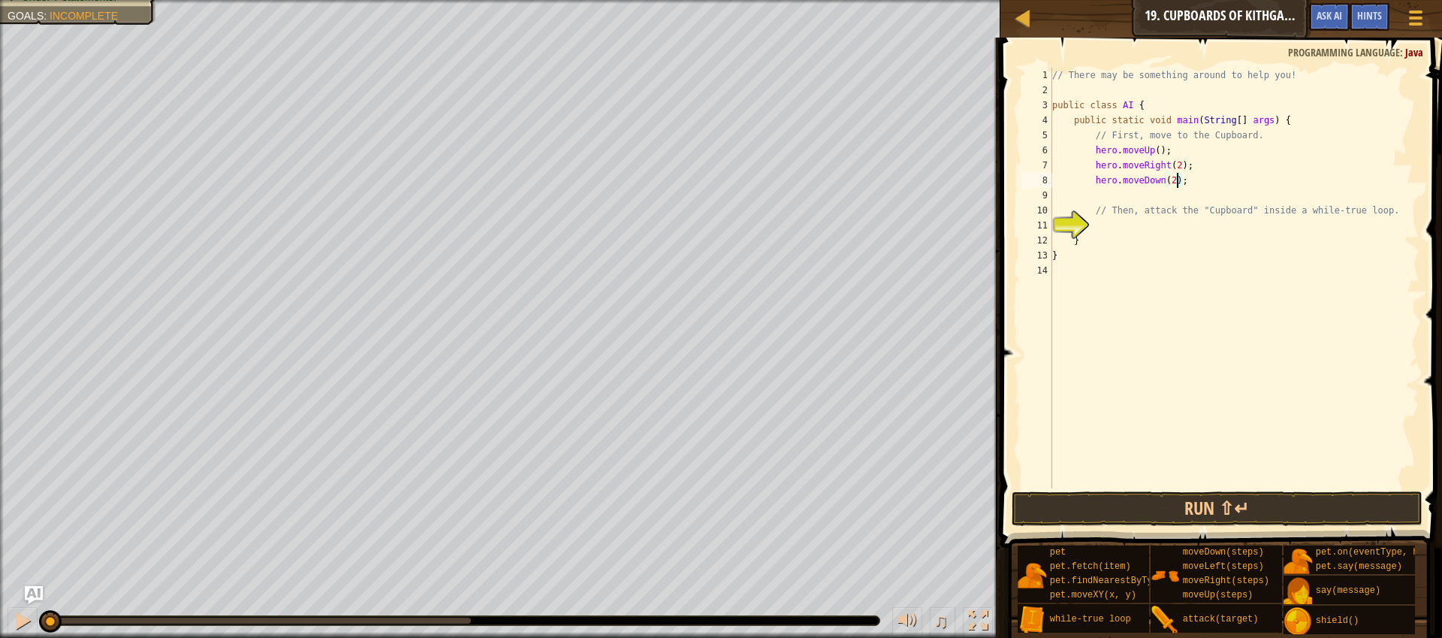
click at [1195, 195] on div "// There may be something around to help you! public class AI { public static v…" at bounding box center [1234, 293] width 370 height 451
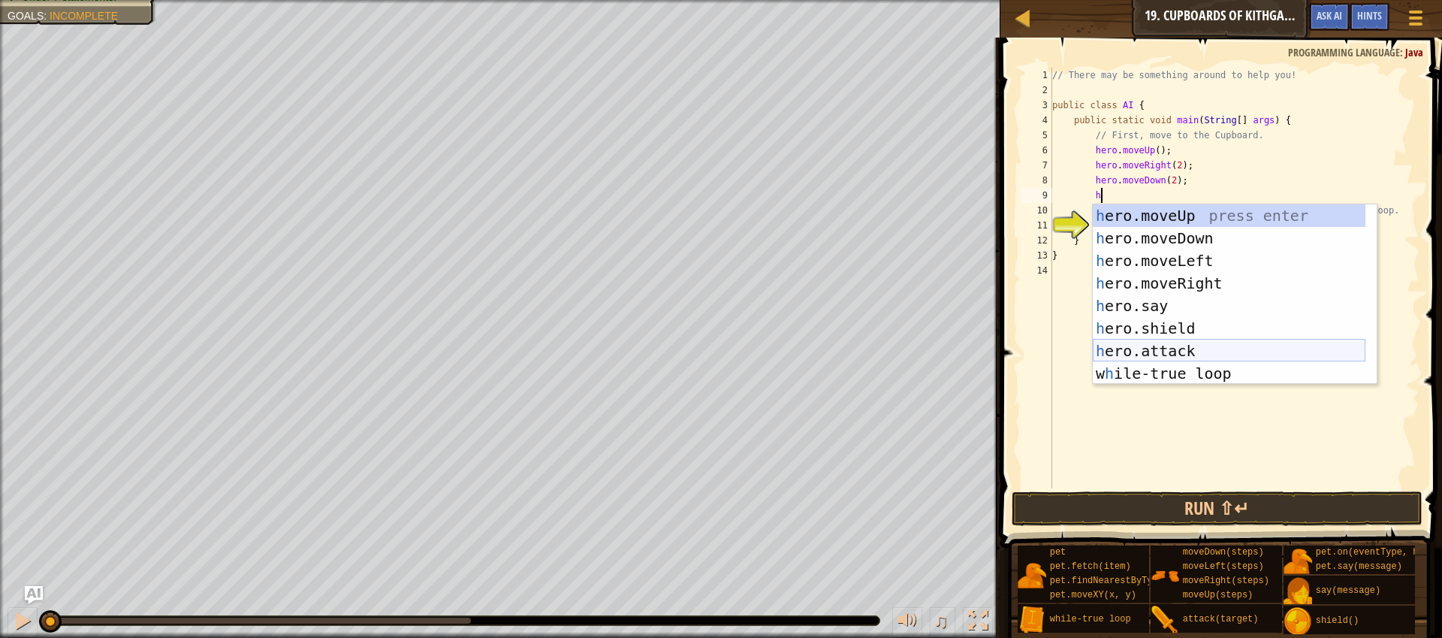
click at [1222, 348] on div "h ero.moveUp press enter h ero.moveDown press enter h ero.moveLeft press enter …" at bounding box center [1229, 316] width 273 height 225
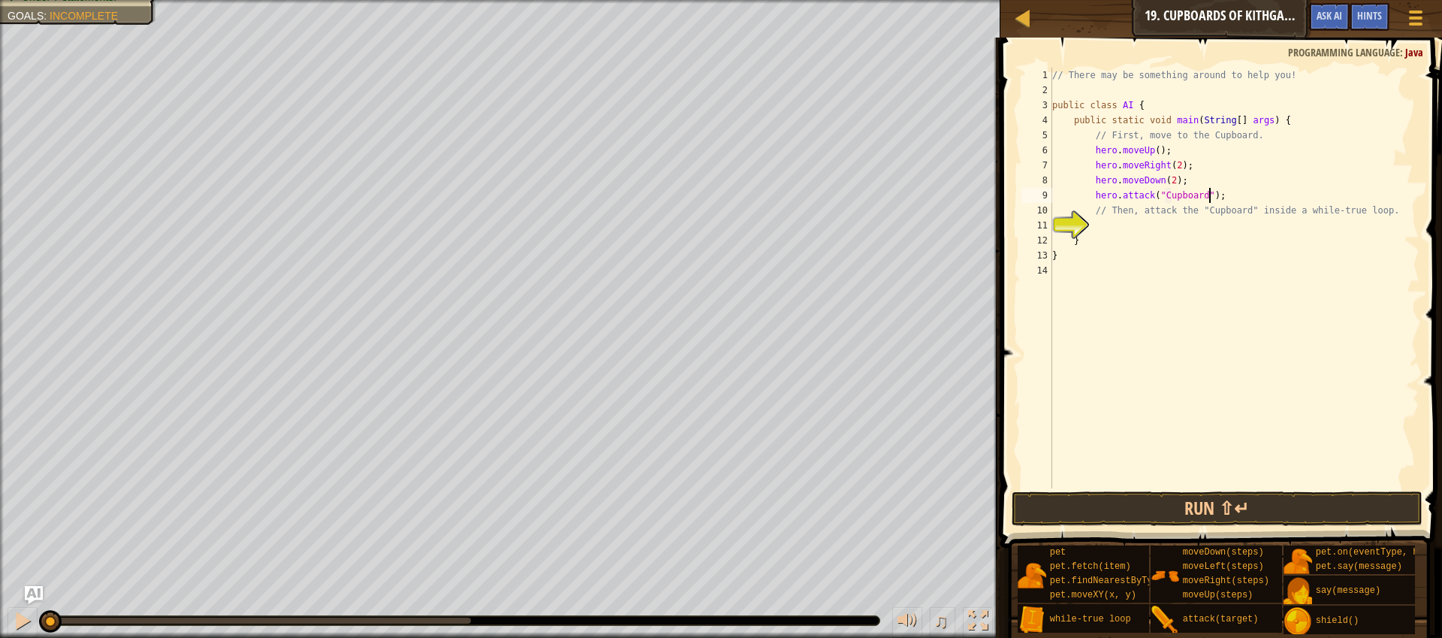
scroll to position [7, 13]
click at [1268, 192] on div "// There may be something around to help you! public class AI { public static v…" at bounding box center [1234, 293] width 370 height 451
click at [1190, 180] on div "// There may be something around to help you! public class AI { public static v…" at bounding box center [1234, 293] width 370 height 451
type textarea "hero.moveDown(2);"
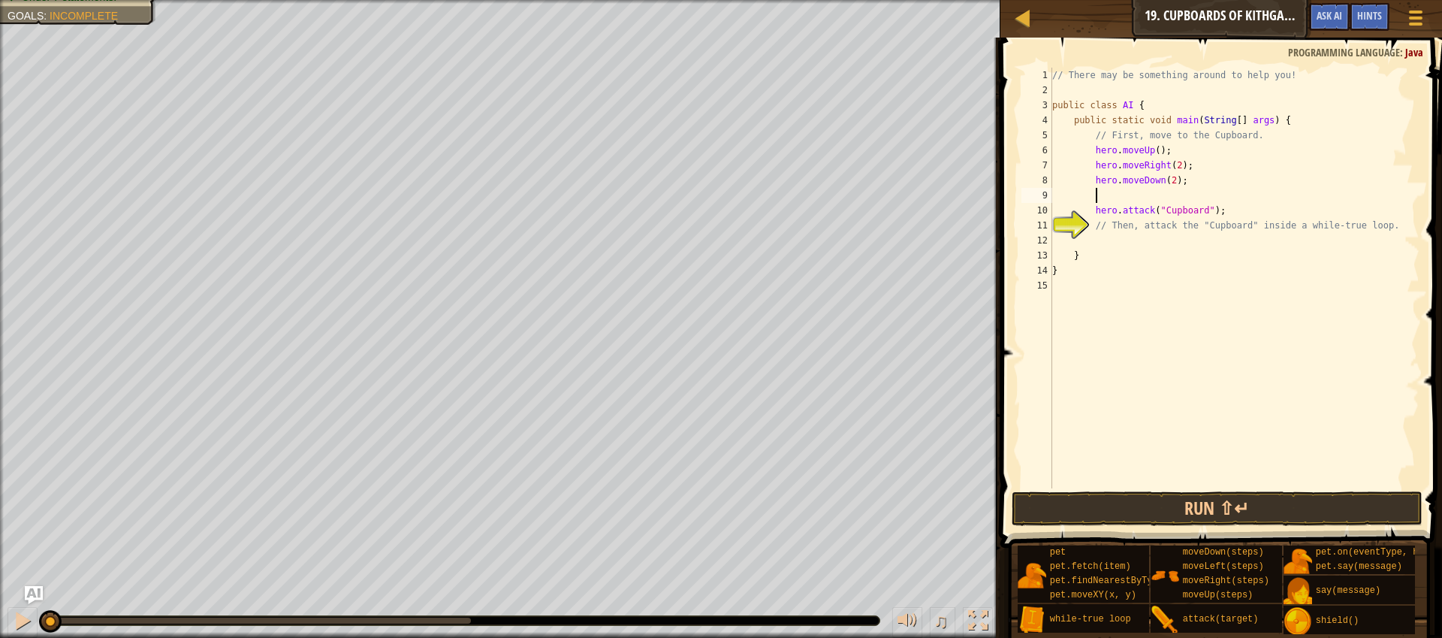
type textarea "w"
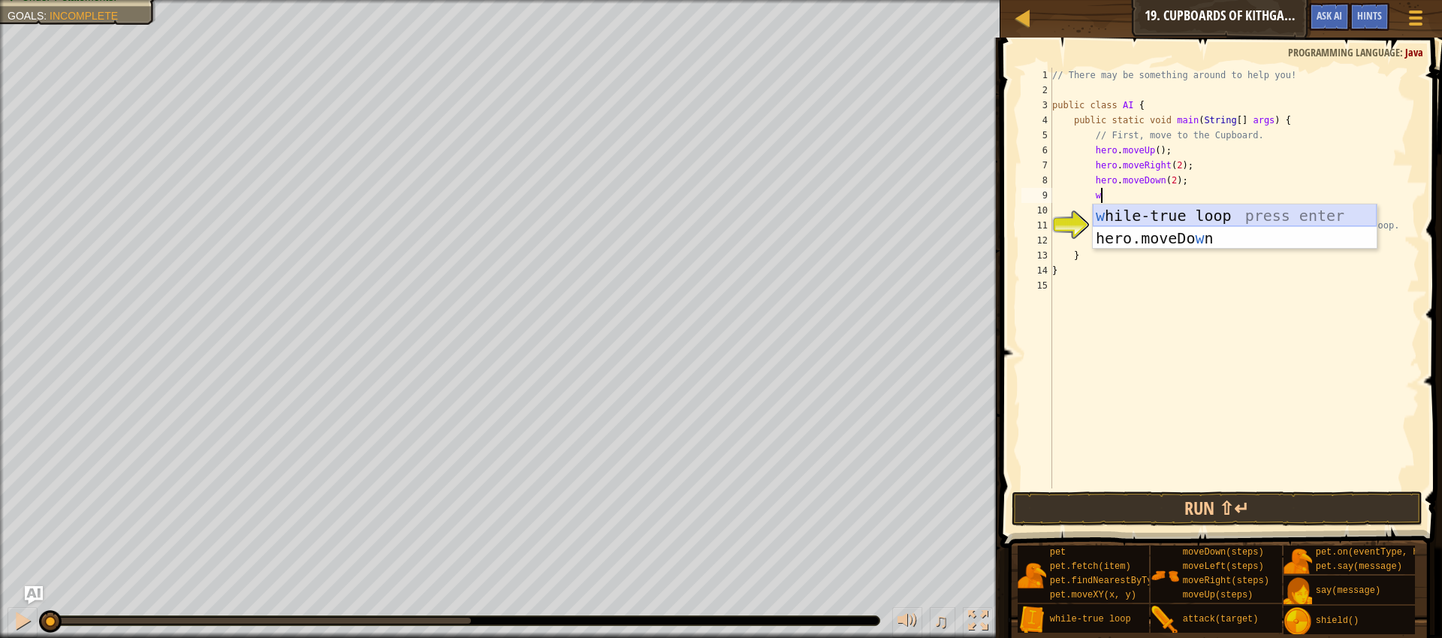
click at [1200, 213] on div "w [PERSON_NAME]-true loop press enter hero.moveDo w n press enter" at bounding box center [1235, 249] width 284 height 90
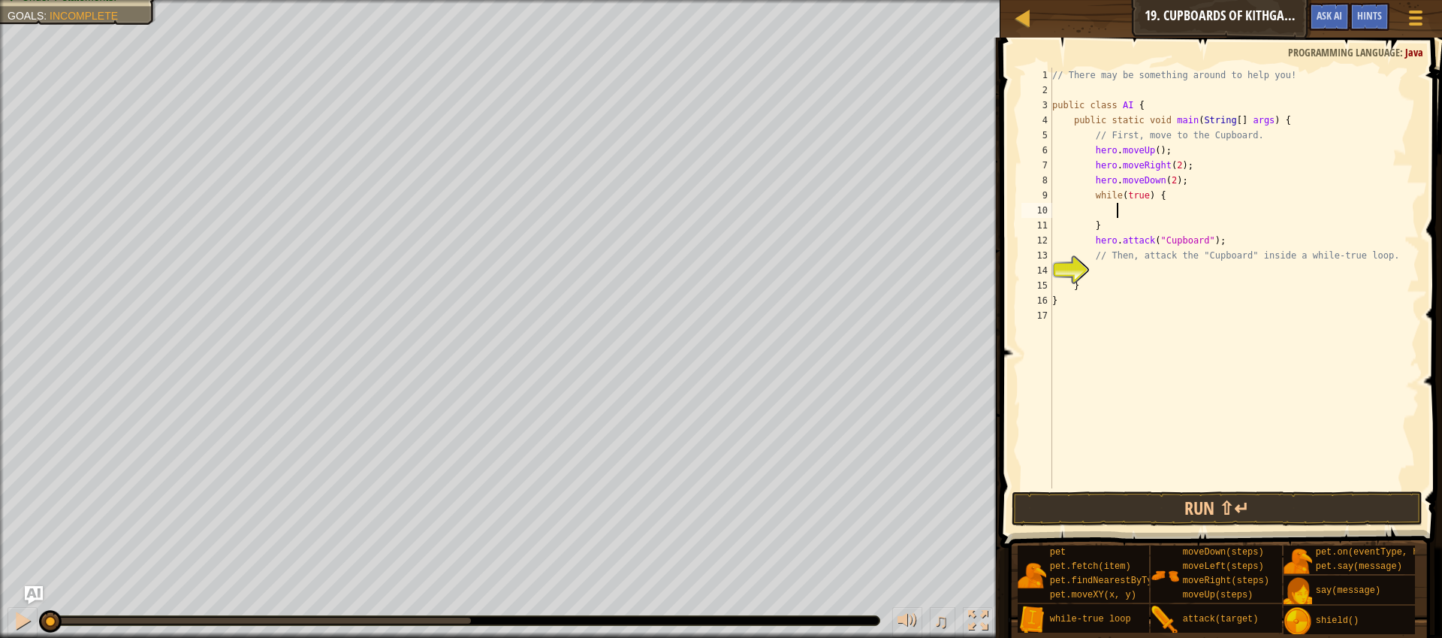
click at [1114, 225] on div "// There may be something around to help you! public class AI { public static v…" at bounding box center [1234, 293] width 370 height 451
type textarea "}"
click at [1236, 215] on div "// There may be something around to help you! public class AI { public static v…" at bounding box center [1234, 293] width 370 height 451
type textarea "hero.attack("Cupboard");"
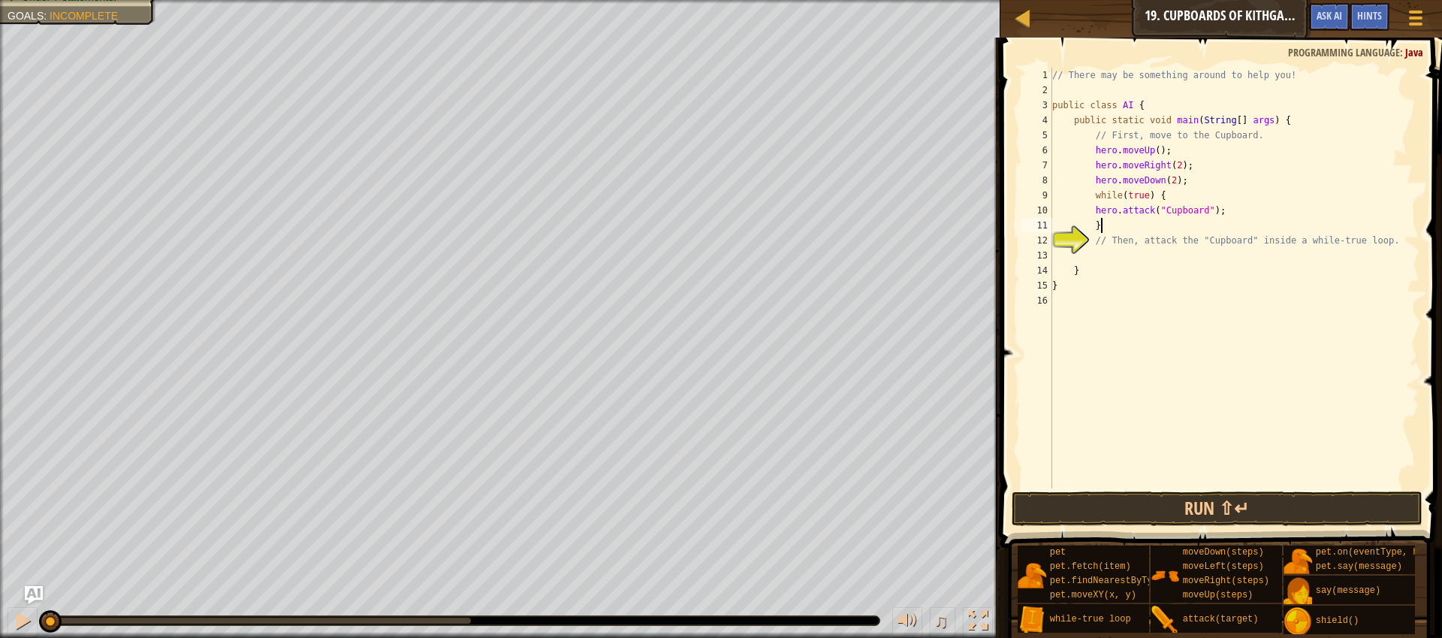
scroll to position [7, 3]
type textarea "}"
click at [1296, 517] on button "Run ⇧↵" at bounding box center [1217, 508] width 411 height 35
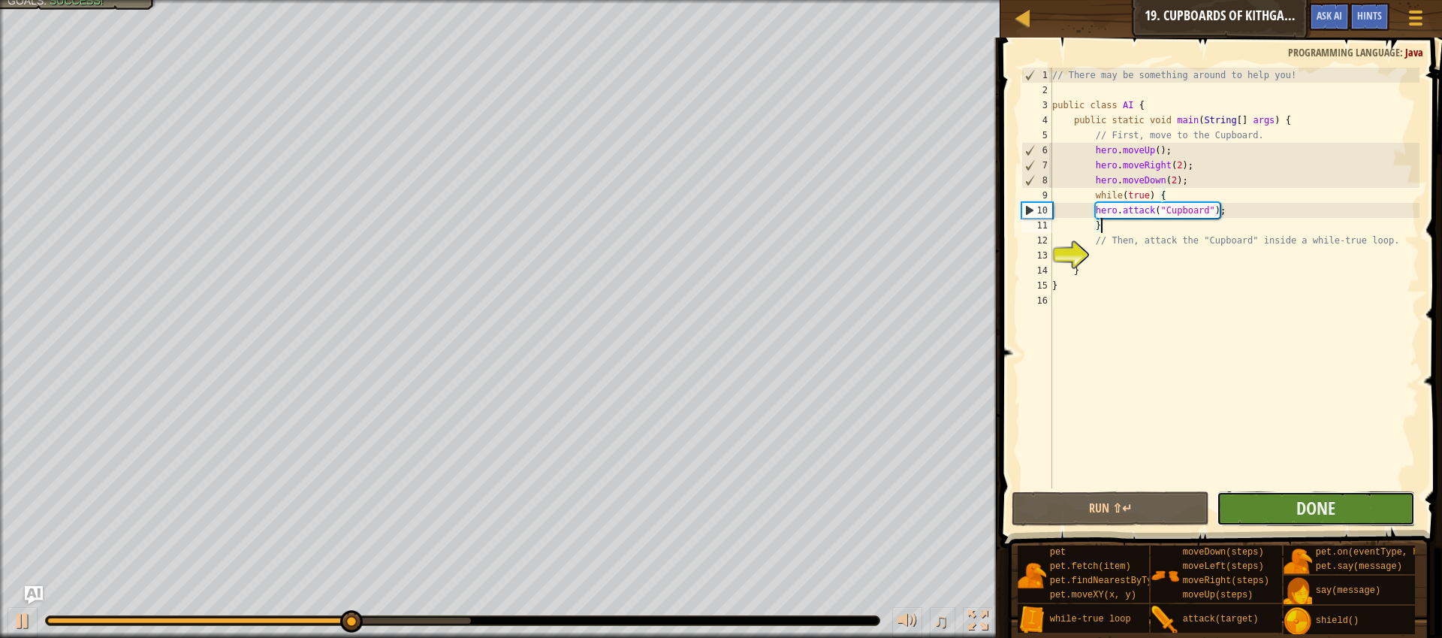
click at [1258, 509] on button "Done" at bounding box center [1316, 508] width 198 height 35
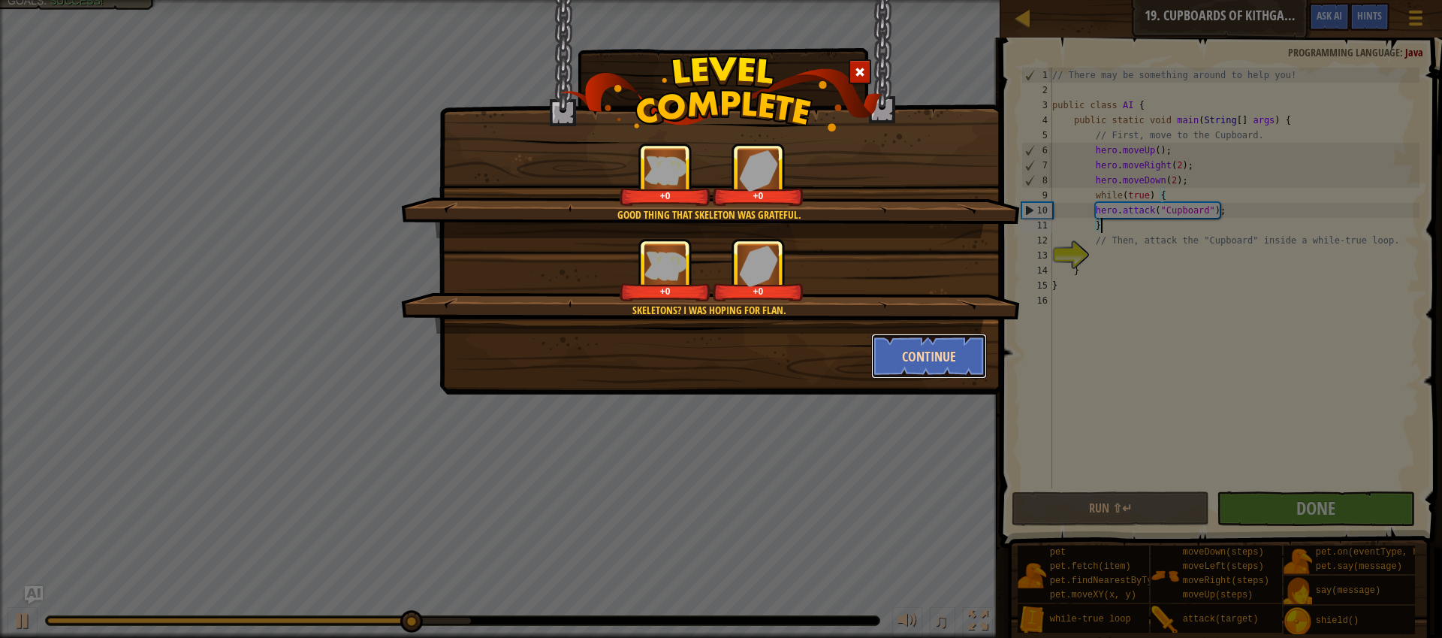
click at [925, 361] on button "Continue" at bounding box center [929, 356] width 116 height 45
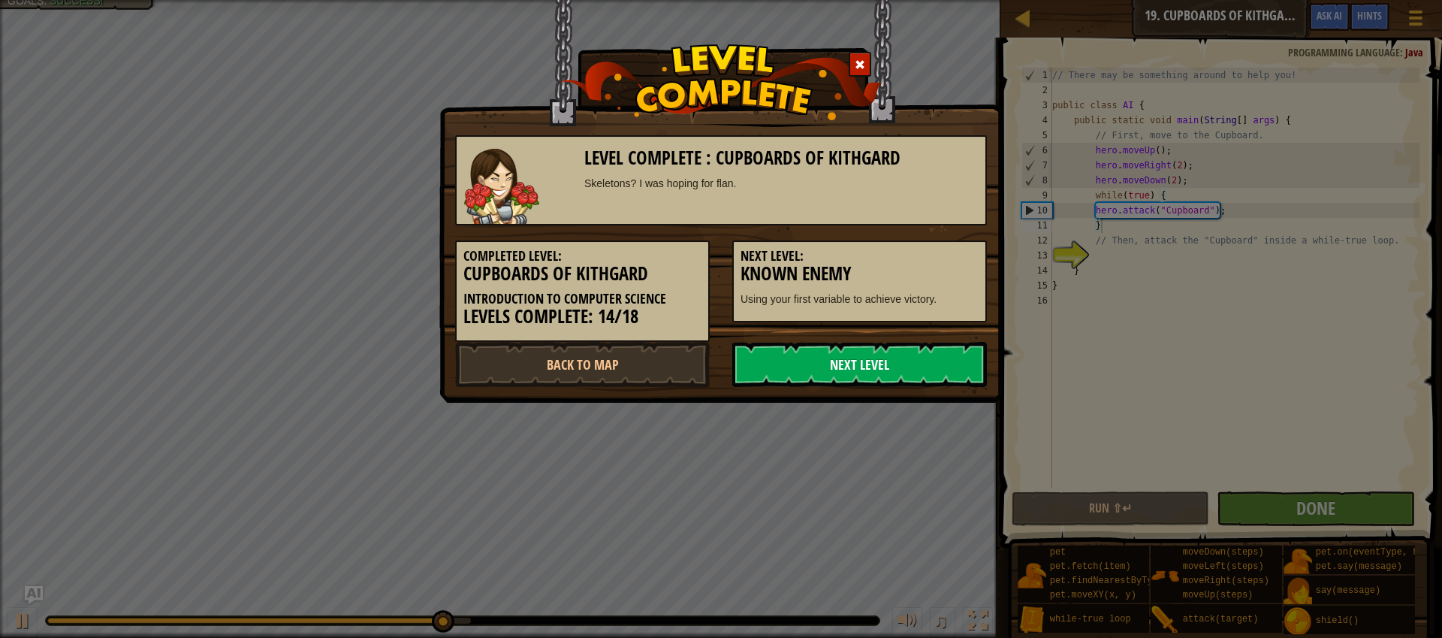
click at [928, 367] on link "Next Level" at bounding box center [859, 364] width 255 height 45
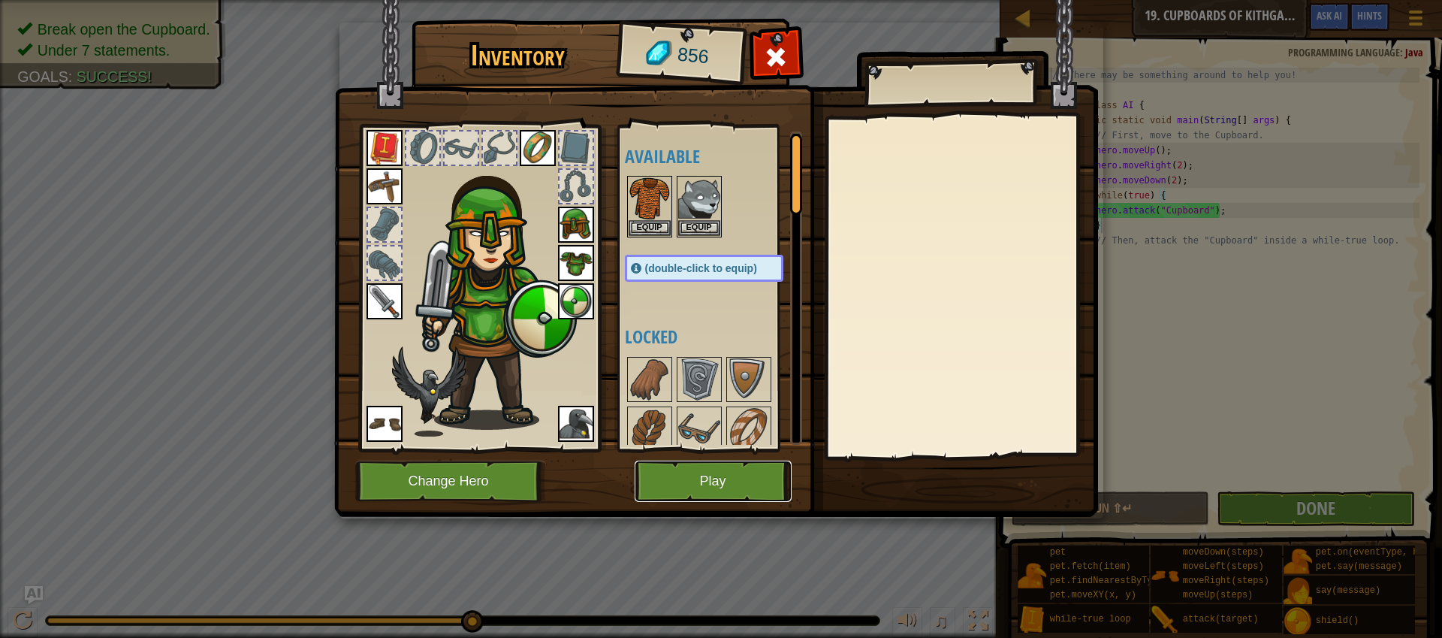
click at [776, 488] on button "Play" at bounding box center [713, 480] width 157 height 41
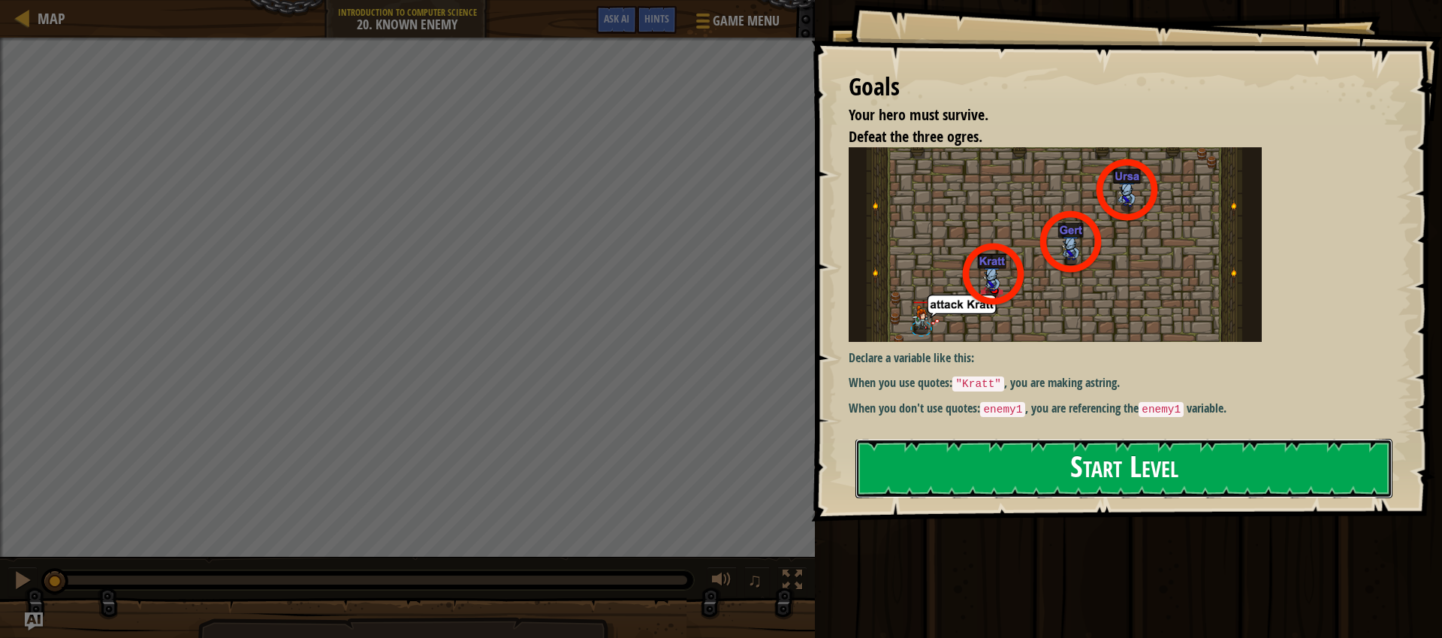
click at [1153, 469] on button "Start Level" at bounding box center [1124, 468] width 537 height 59
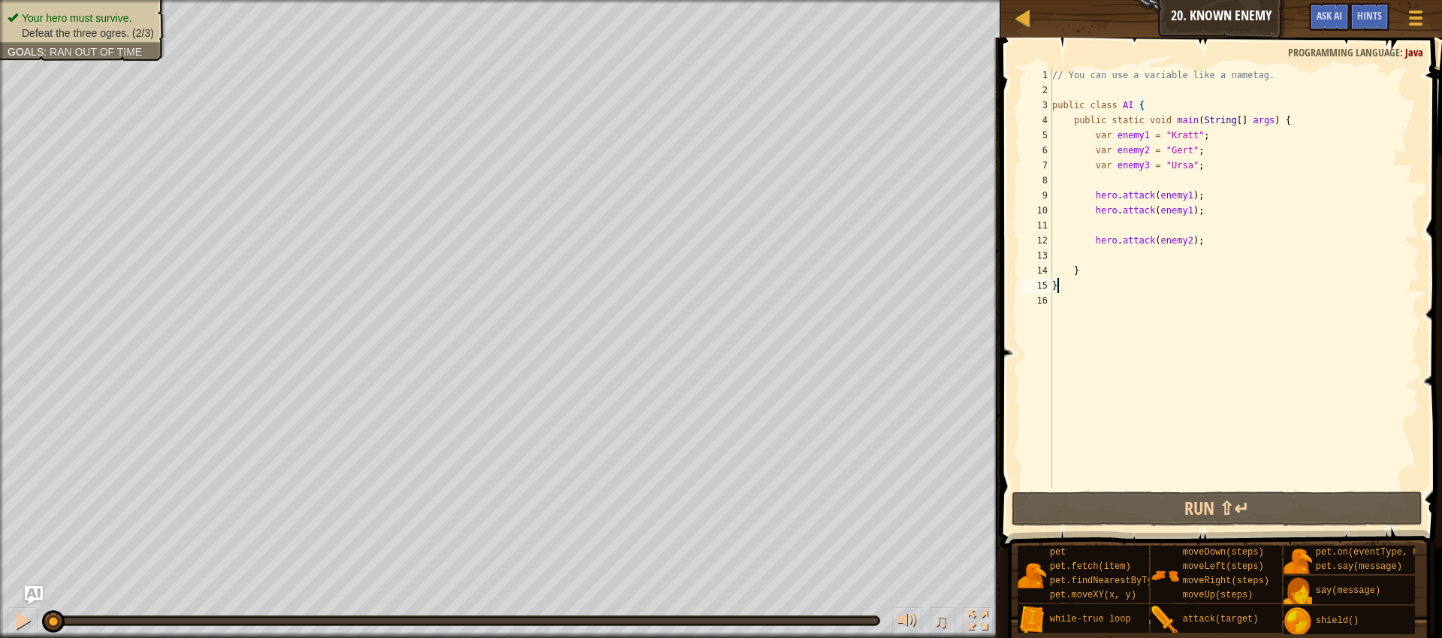
click at [1185, 192] on div "// You can use a variable like a nametag. public class AI { public static void …" at bounding box center [1234, 293] width 370 height 451
click at [1185, 193] on div "// You can use a variable like a nametag. public class AI { public static void …" at bounding box center [1234, 293] width 370 height 451
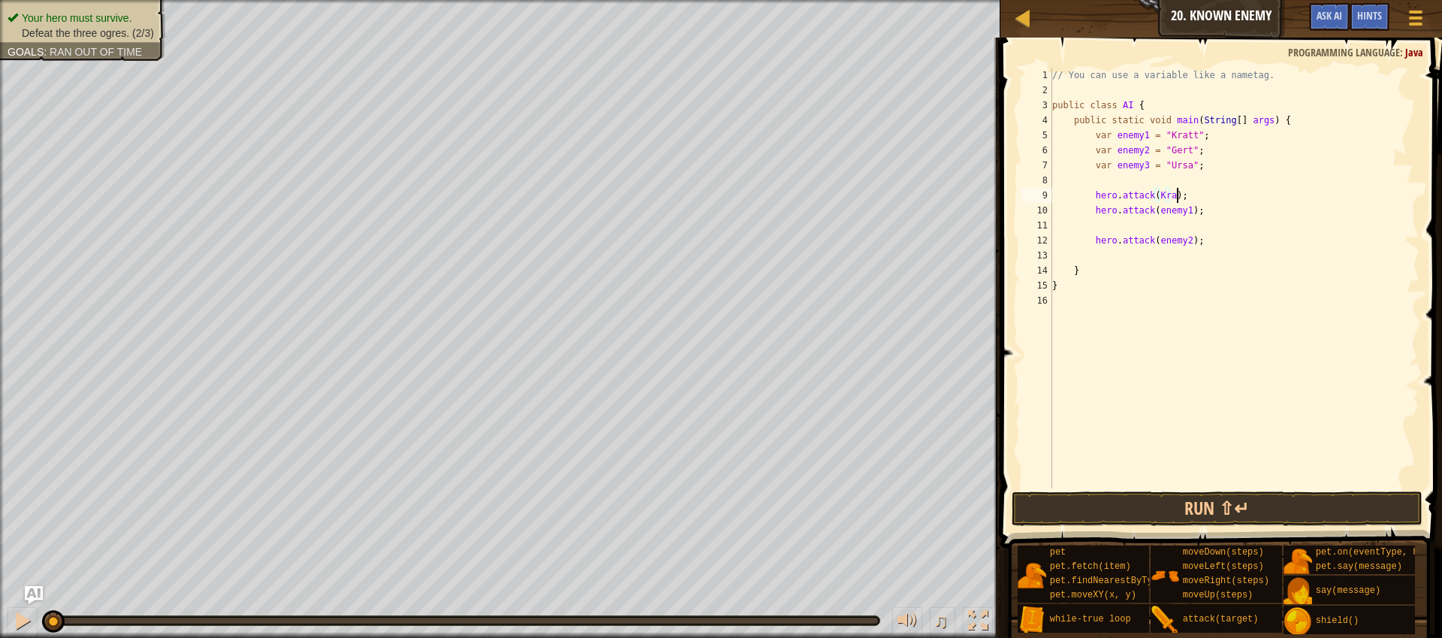
scroll to position [7, 11]
click at [1180, 212] on div "// You can use a variable like a nametag. public class AI { public static void …" at bounding box center [1234, 293] width 370 height 451
click at [1179, 246] on div "// You can use a variable like a nametag. public class AI { public static void …" at bounding box center [1234, 293] width 370 height 451
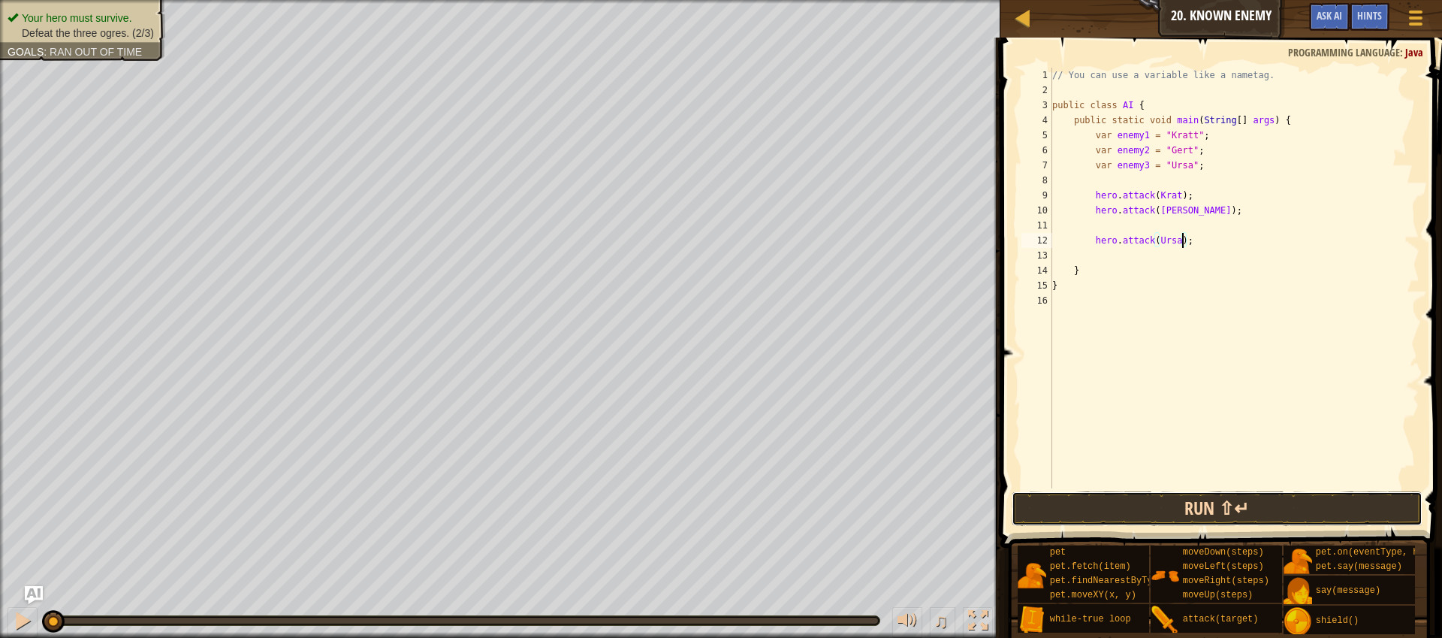
click at [1195, 516] on button "Run ⇧↵" at bounding box center [1217, 508] width 411 height 35
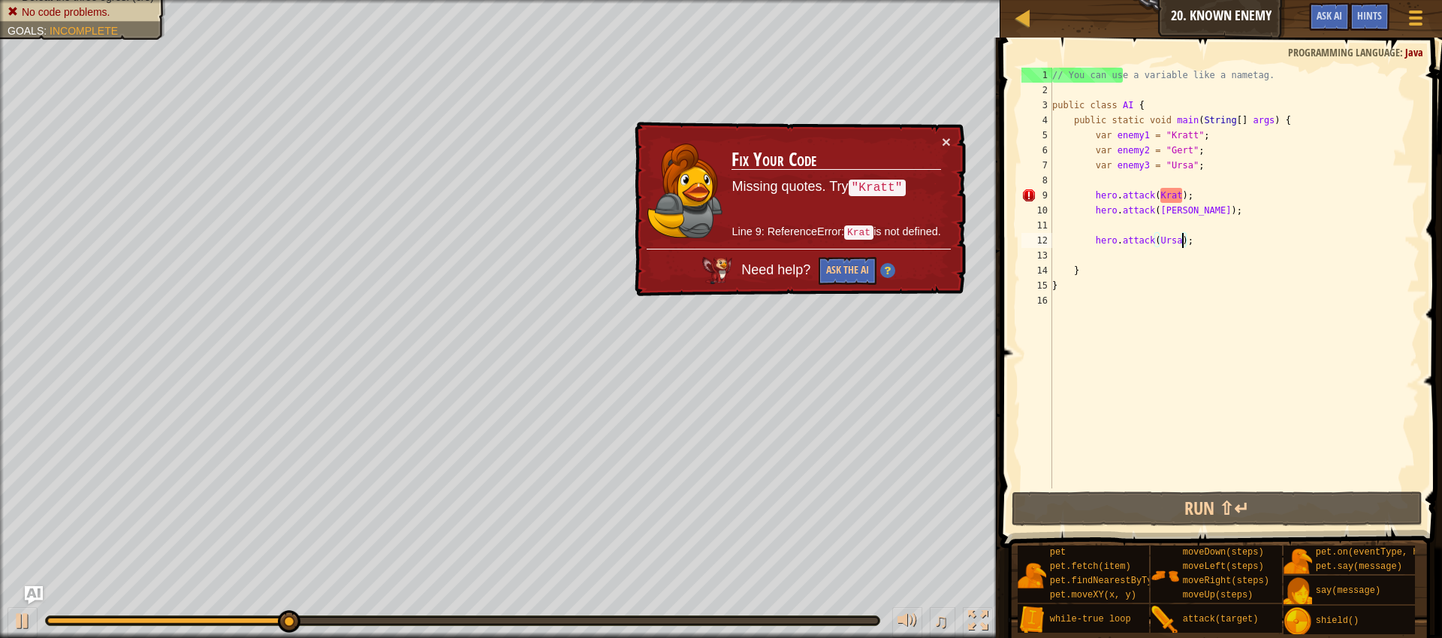
click at [1182, 192] on div "// You can use a variable like a nametag. public class AI { public static void …" at bounding box center [1234, 293] width 370 height 451
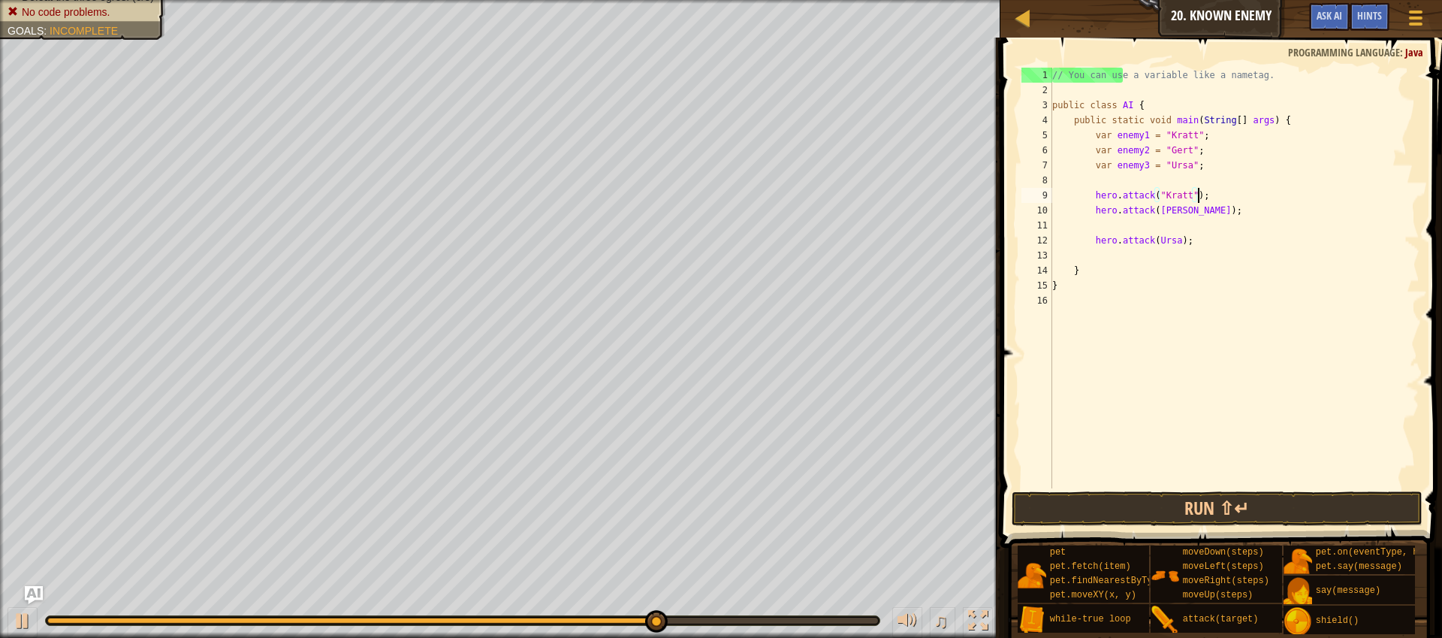
scroll to position [7, 12]
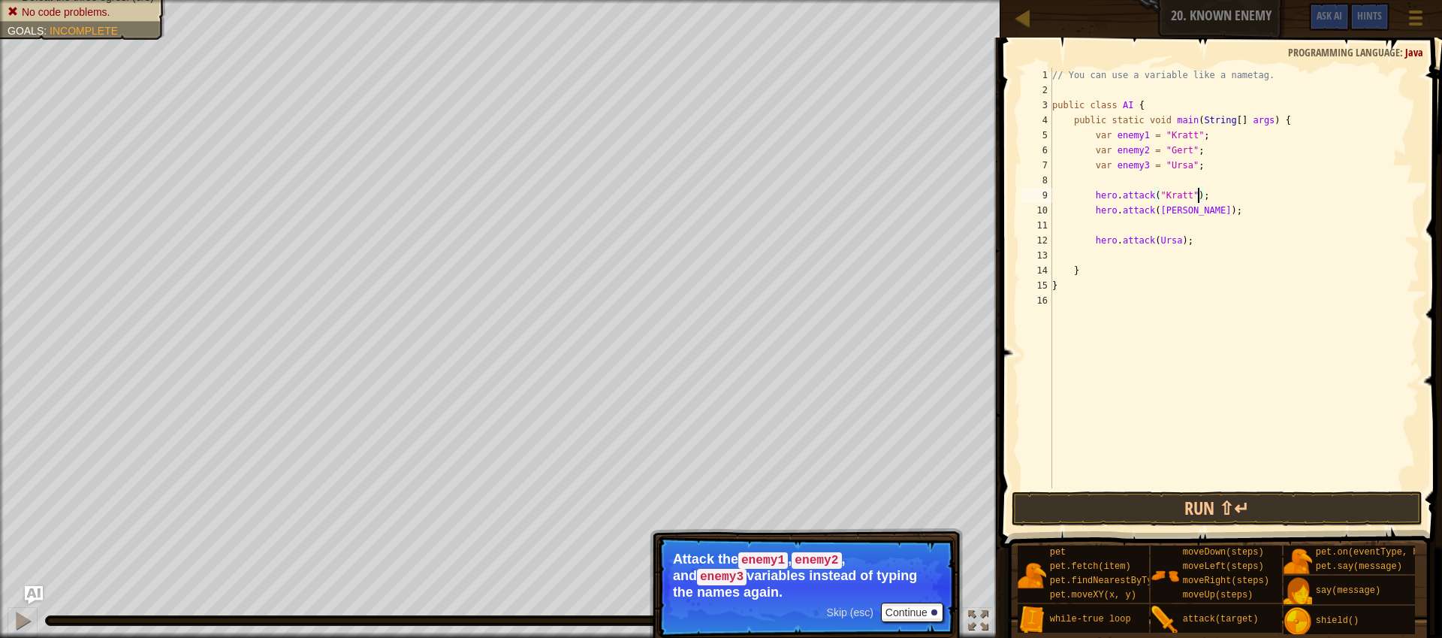
click at [1163, 214] on div "// You can use a variable like a nametag. public class AI { public static void …" at bounding box center [1234, 293] width 370 height 451
type textarea "hero.attack("Gert");"
type textarea "hero.attack("Ursa");"
click at [1157, 507] on button "Run ⇧↵" at bounding box center [1217, 508] width 411 height 35
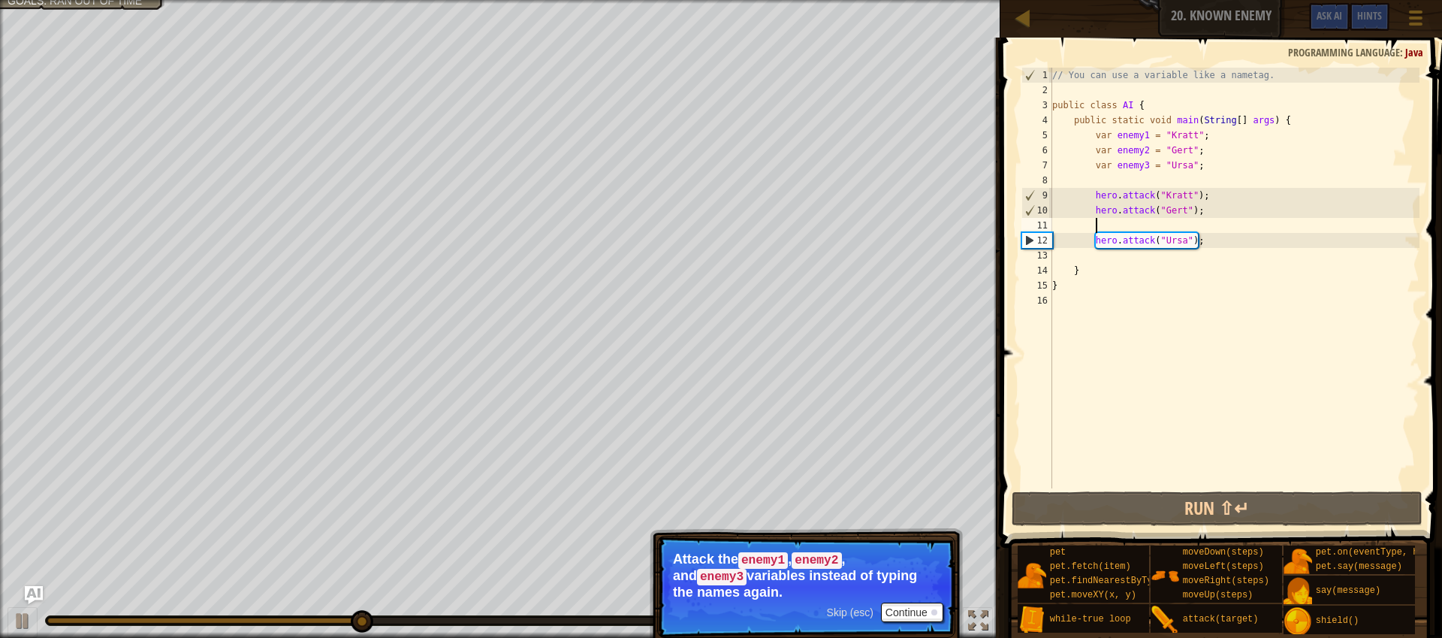
click at [1112, 225] on div "// You can use a variable like a nametag. public class AI { public static void …" at bounding box center [1234, 293] width 370 height 451
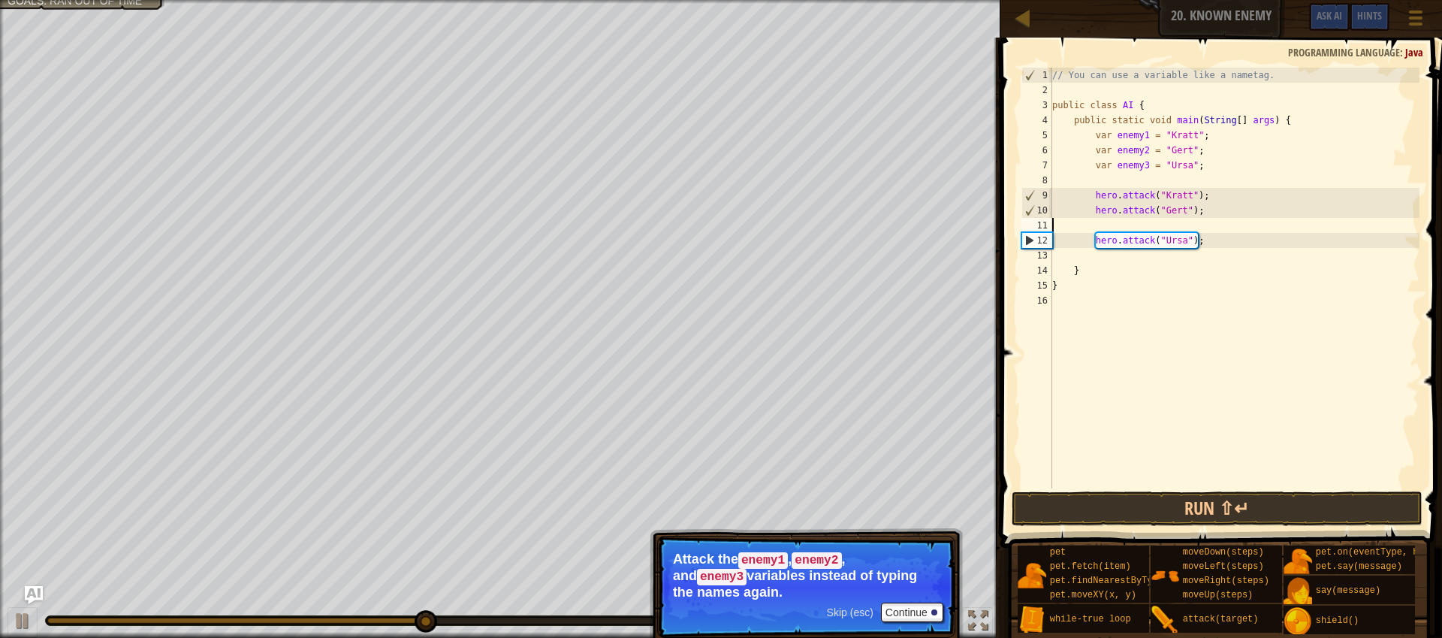
scroll to position [7, 0]
type textarea "hero.attack("Gert");"
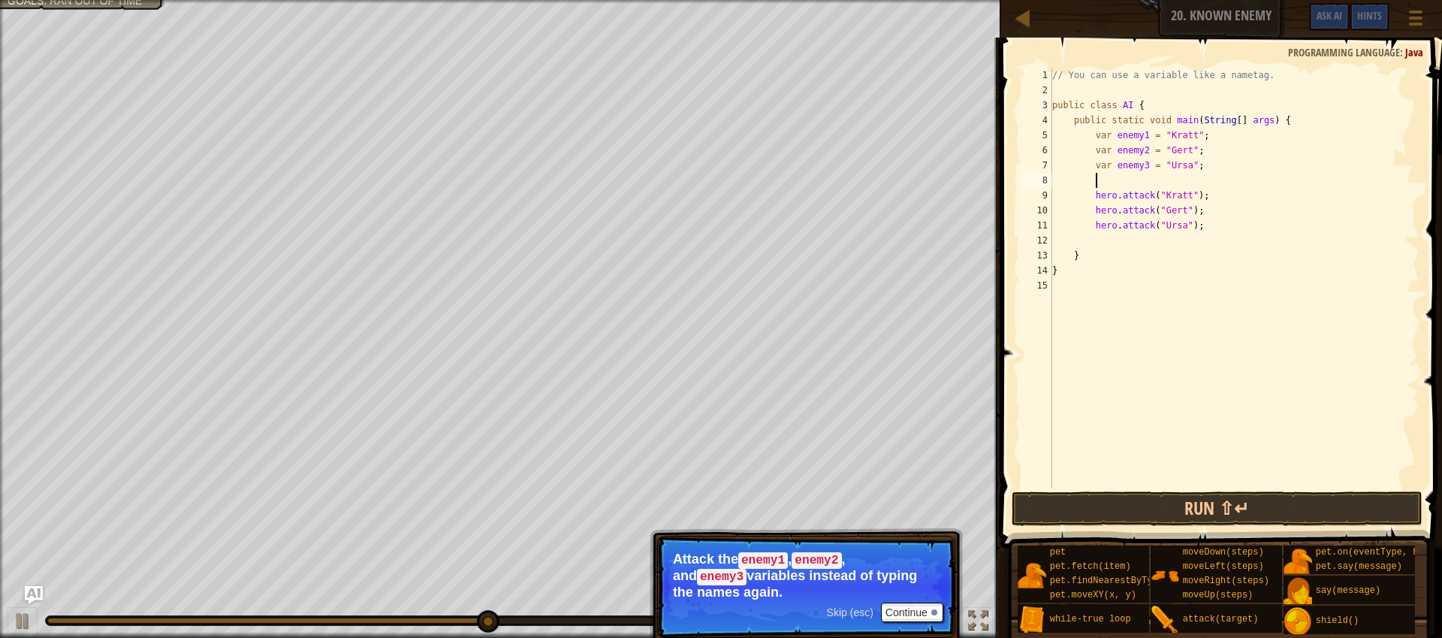
click at [1115, 179] on div "// You can use a variable like a nametag. public class AI { public static void …" at bounding box center [1234, 293] width 370 height 451
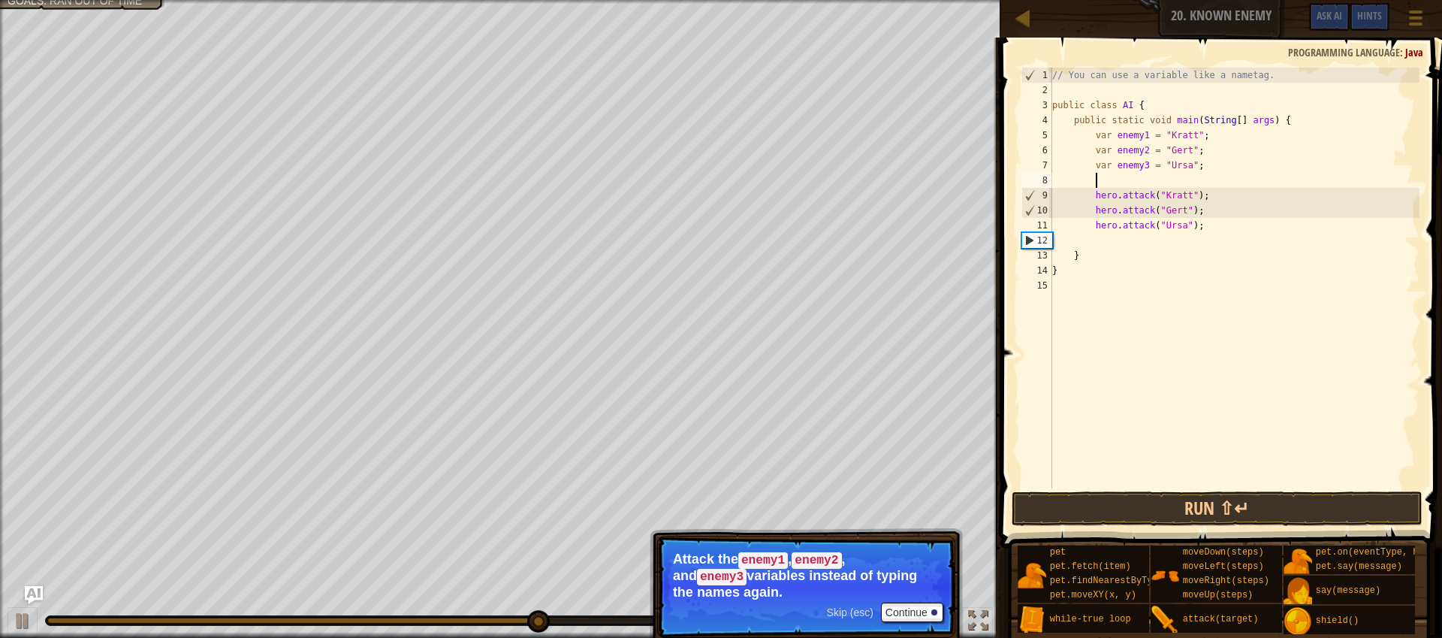
type textarea "w"
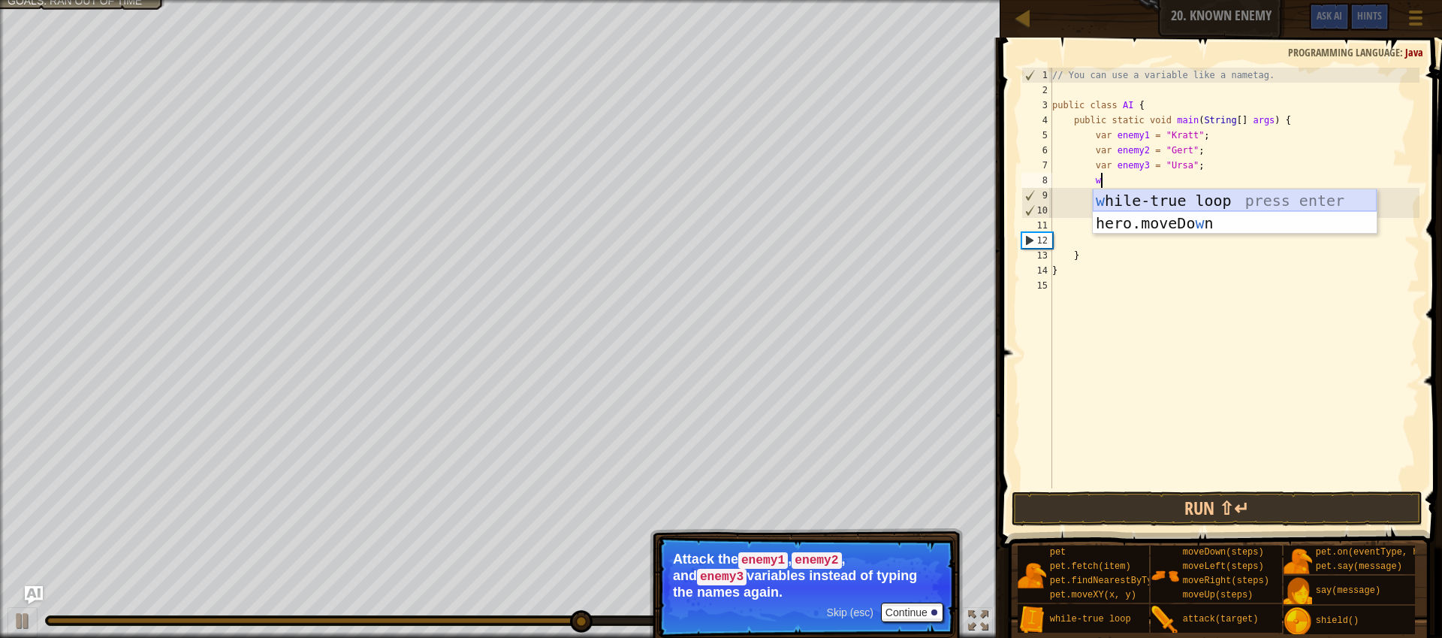
click at [1169, 204] on div "w [PERSON_NAME]-true loop press enter hero.moveDo w n press enter" at bounding box center [1235, 234] width 284 height 90
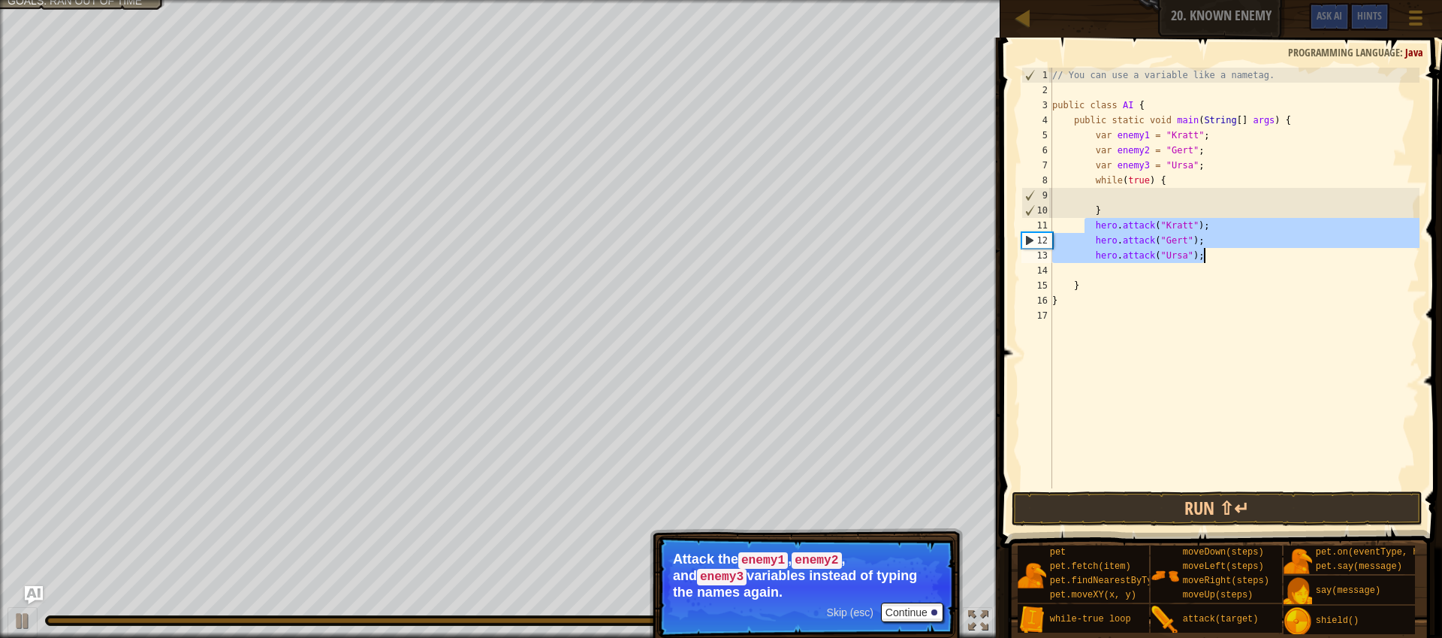
drag, startPoint x: 1086, startPoint y: 223, endPoint x: 1218, endPoint y: 255, distance: 136.1
click at [1218, 255] on div "// You can use a variable like a nametag. public class AI { public static void …" at bounding box center [1234, 293] width 370 height 451
type textarea "hero.attack("[PERSON_NAME]"); hero.attack("Ursa");"
click at [1188, 197] on div "// You can use a variable like a nametag. public class AI { public static void …" at bounding box center [1234, 293] width 370 height 451
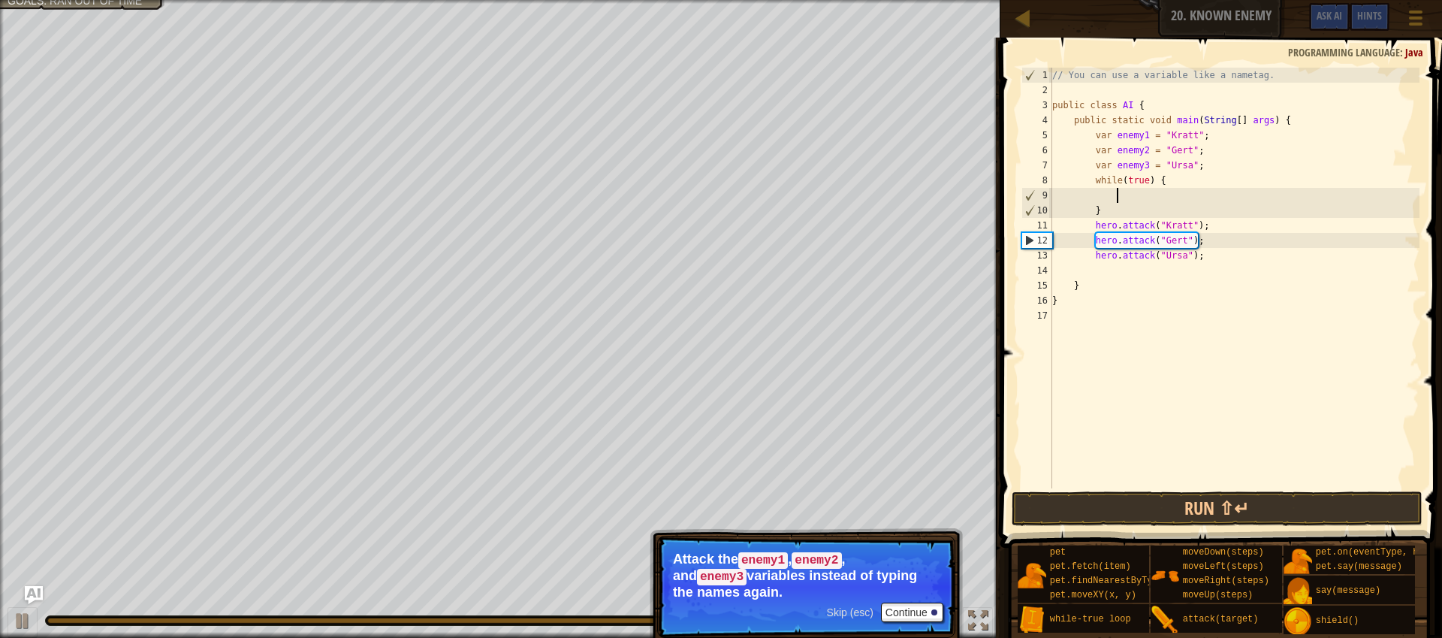
scroll to position [7, 0]
click at [1172, 201] on div "// You can use a variable like a nametag. public class AI { public static void …" at bounding box center [1234, 293] width 370 height 451
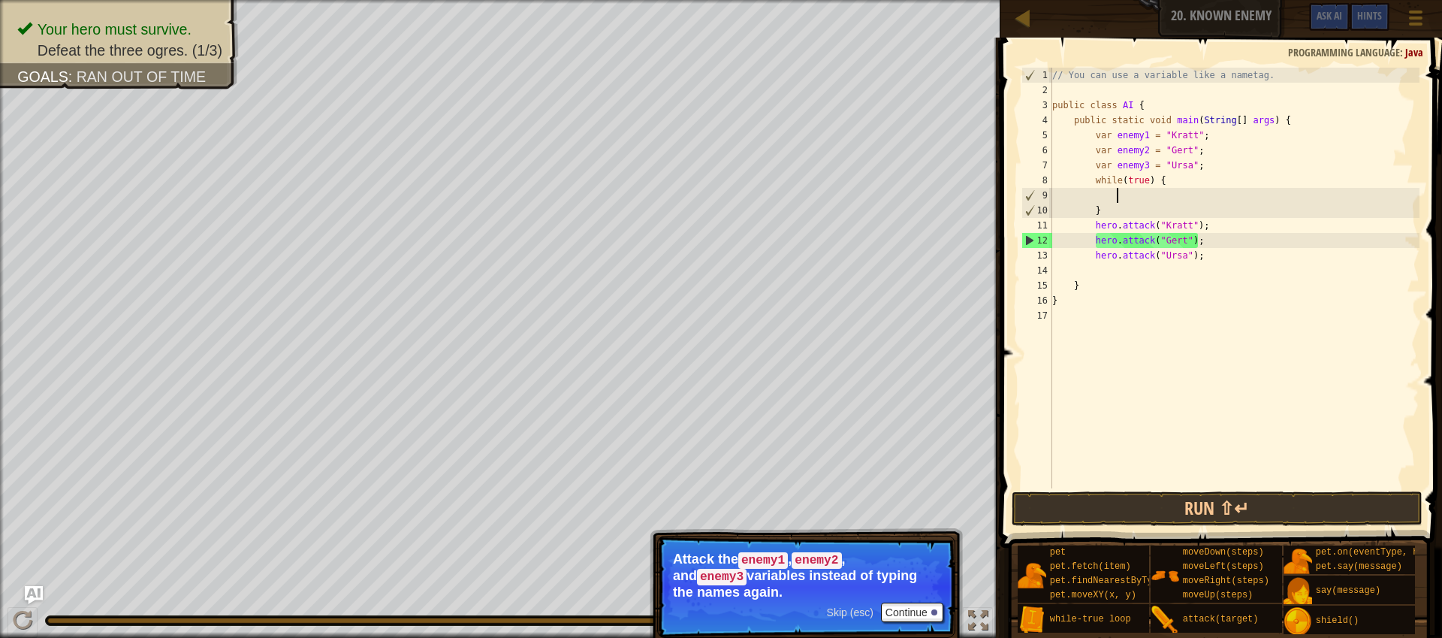
click at [1163, 195] on div "// You can use a variable like a nametag. public class AI { public static void …" at bounding box center [1234, 293] width 370 height 451
click at [1096, 227] on div "// You can use a variable like a nametag. public class AI { public static void …" at bounding box center [1234, 293] width 370 height 451
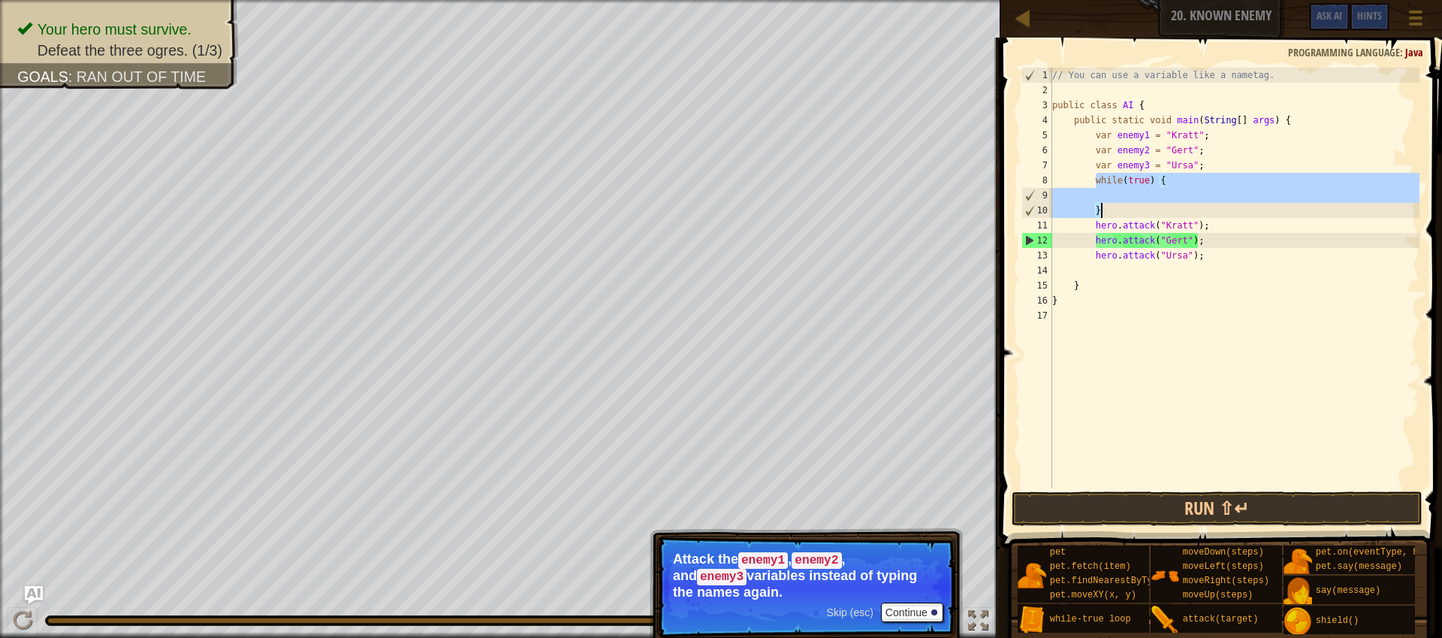
drag, startPoint x: 1095, startPoint y: 182, endPoint x: 1131, endPoint y: 211, distance: 46.5
click at [1131, 211] on div "// You can use a variable like a nametag. public class AI { public static void …" at bounding box center [1234, 293] width 370 height 451
click at [1121, 210] on div "// You can use a variable like a nametag. public class AI { public static void …" at bounding box center [1234, 278] width 370 height 421
type textarea "}"
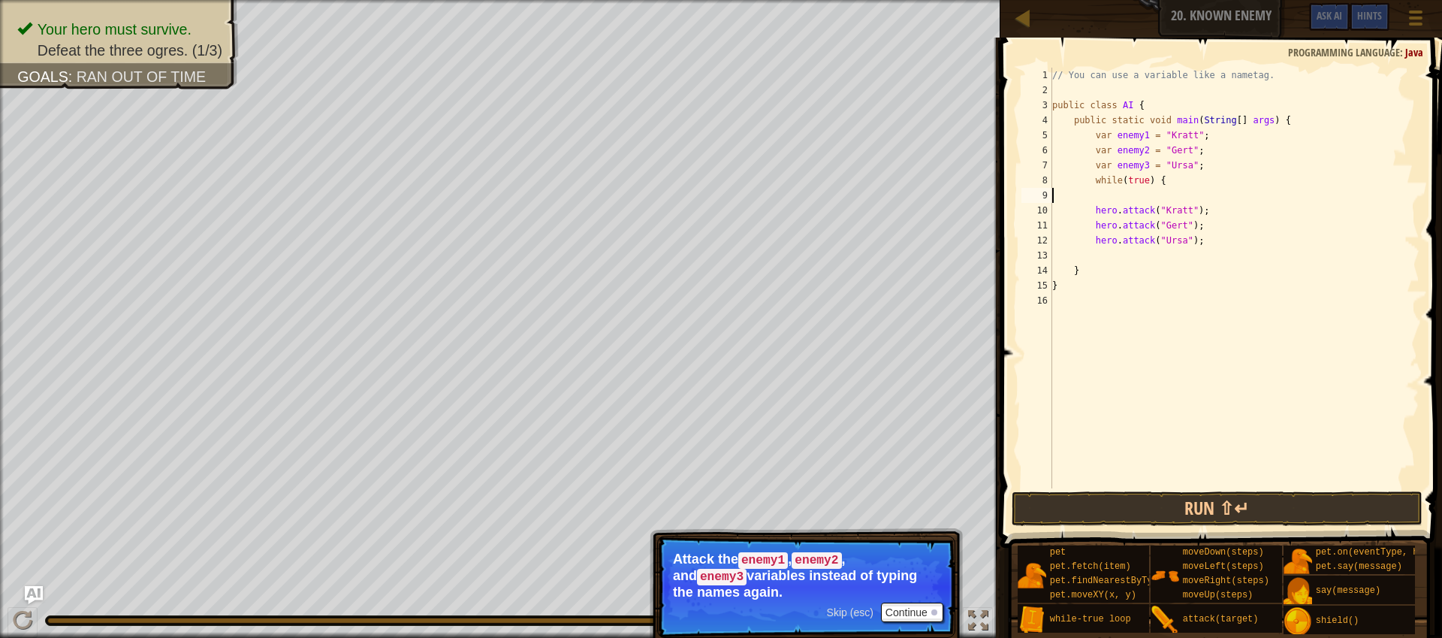
type textarea "while(true) {"
click at [1112, 243] on div "// You can use a variable like a nametag. public class AI { public static void …" at bounding box center [1234, 293] width 370 height 451
type textarea "}"
click at [1218, 521] on button "Run ⇧↵" at bounding box center [1217, 508] width 411 height 35
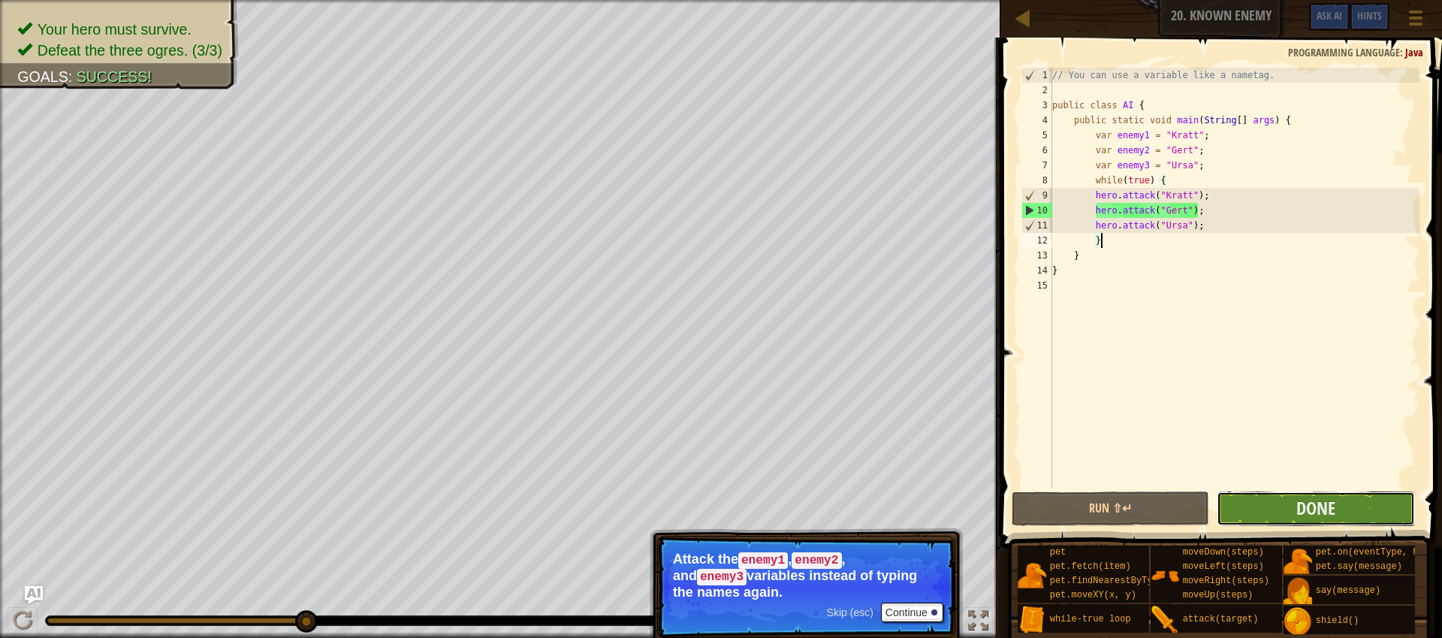
click at [1269, 504] on button "Done" at bounding box center [1316, 508] width 198 height 35
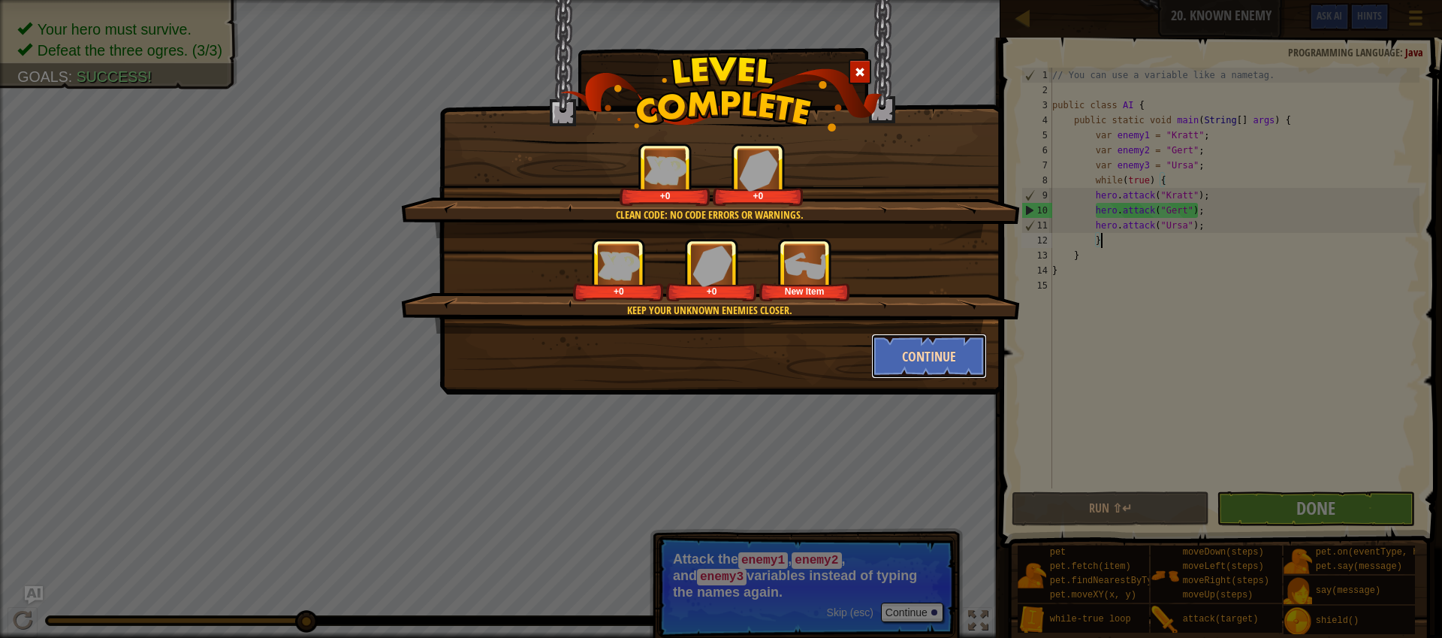
click at [909, 366] on button "Continue" at bounding box center [929, 356] width 116 height 45
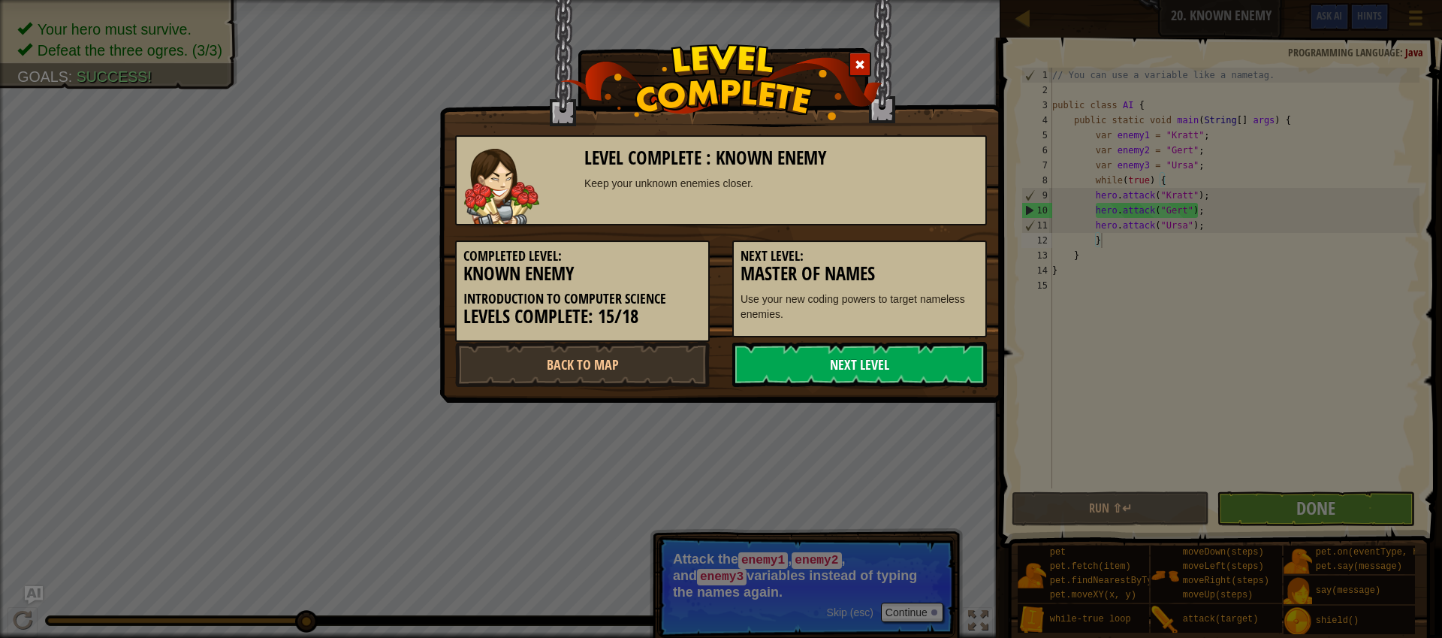
click at [915, 364] on link "Next Level" at bounding box center [859, 364] width 255 height 45
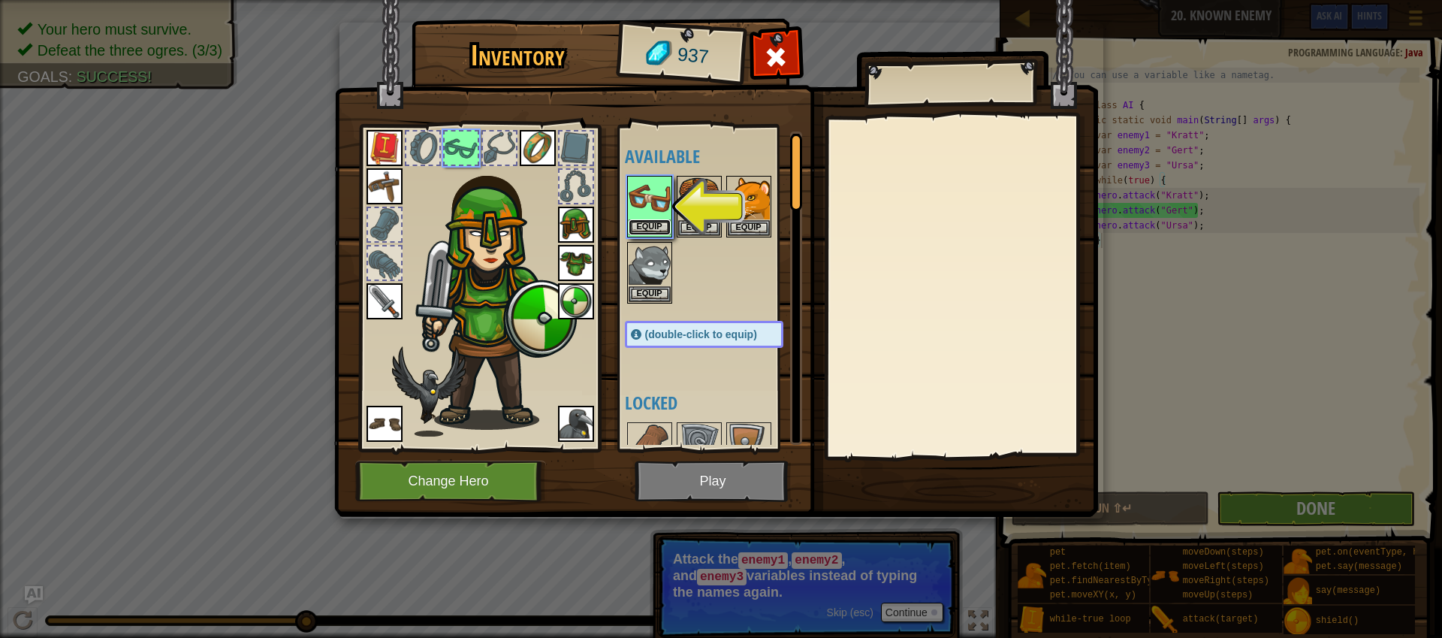
click at [645, 231] on button "Equip" at bounding box center [650, 227] width 42 height 16
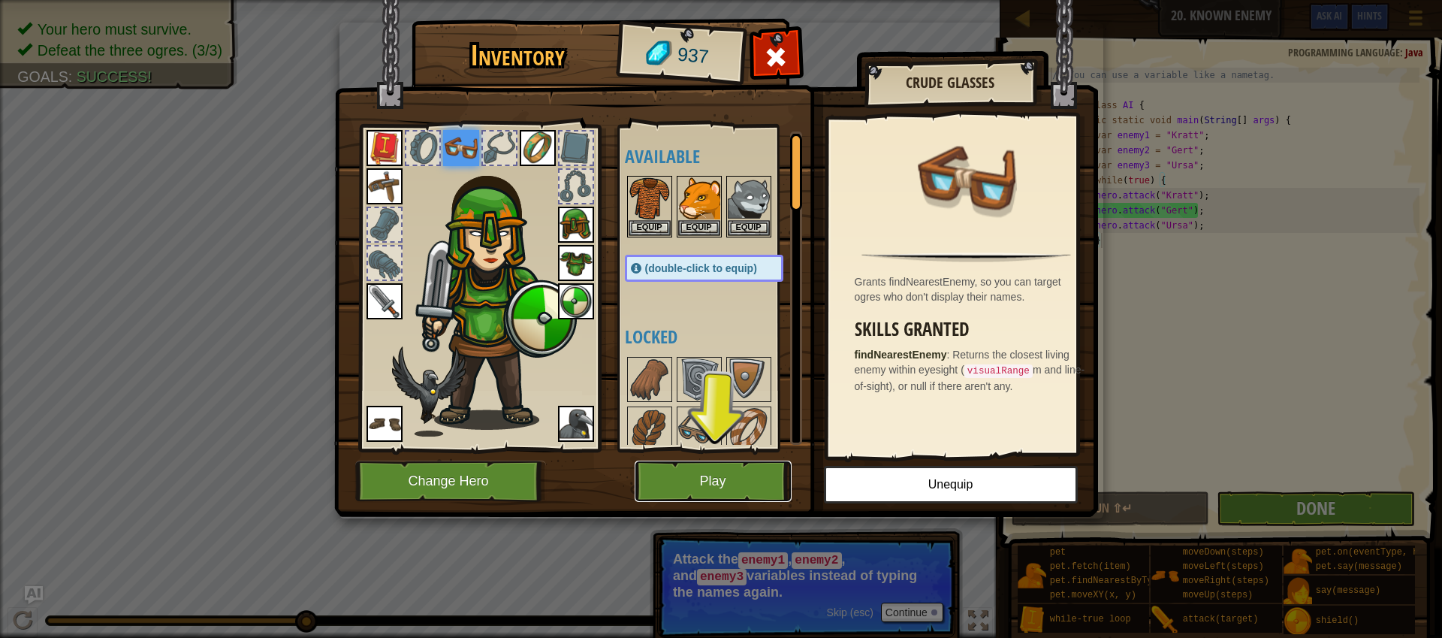
click at [730, 472] on button "Play" at bounding box center [713, 480] width 157 height 41
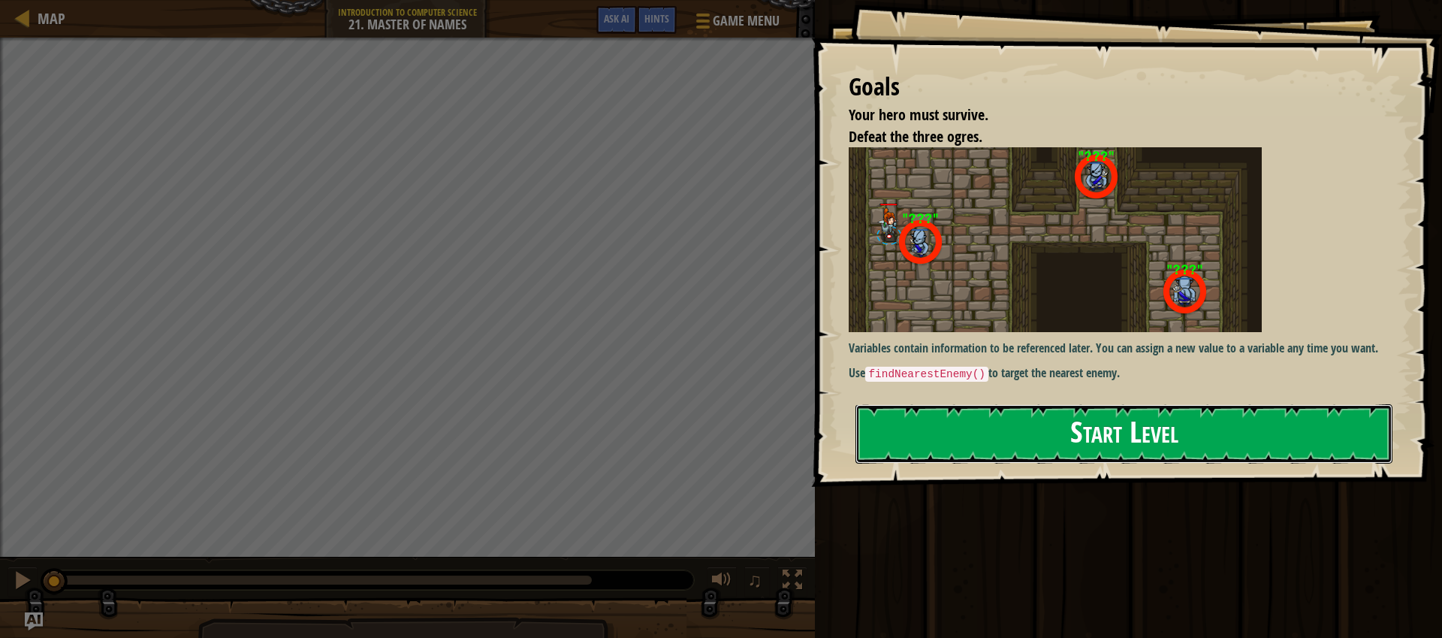
click at [1123, 445] on button "Start Level" at bounding box center [1124, 433] width 537 height 59
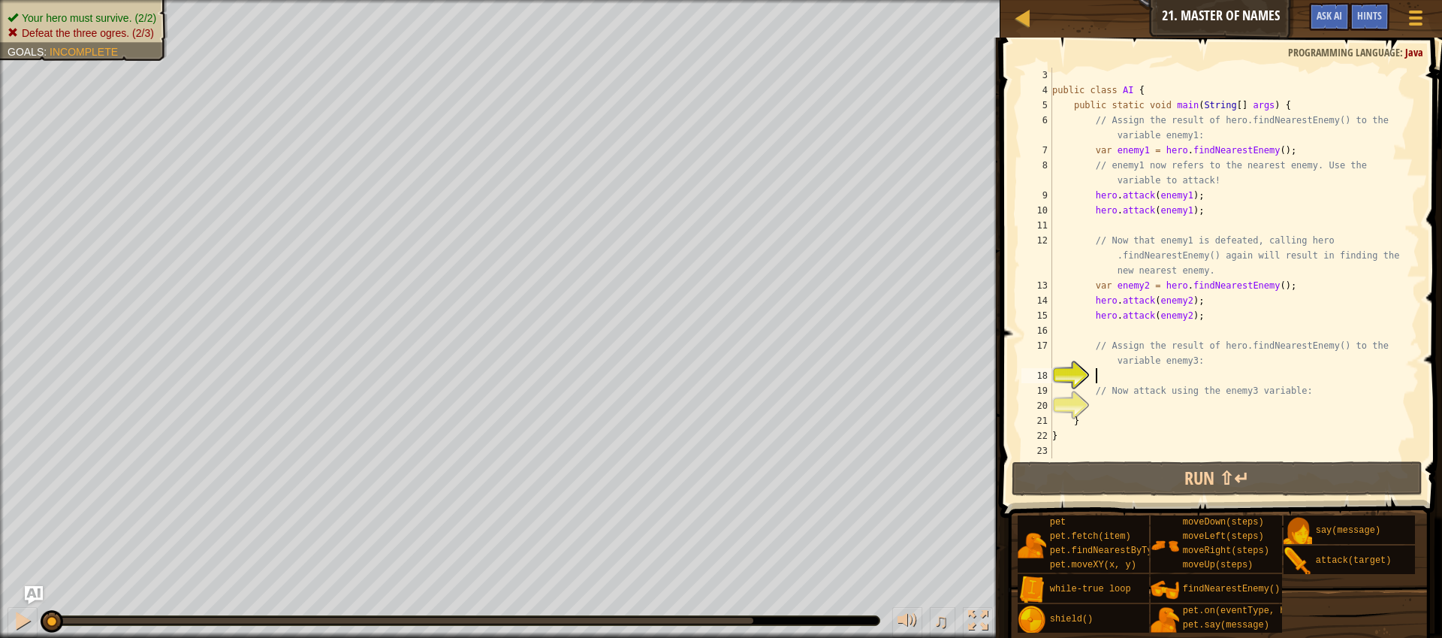
scroll to position [30, 0]
click at [1183, 195] on div "public class AI { public static void main ( String [ ] args ) { // Assign the r…" at bounding box center [1228, 278] width 359 height 421
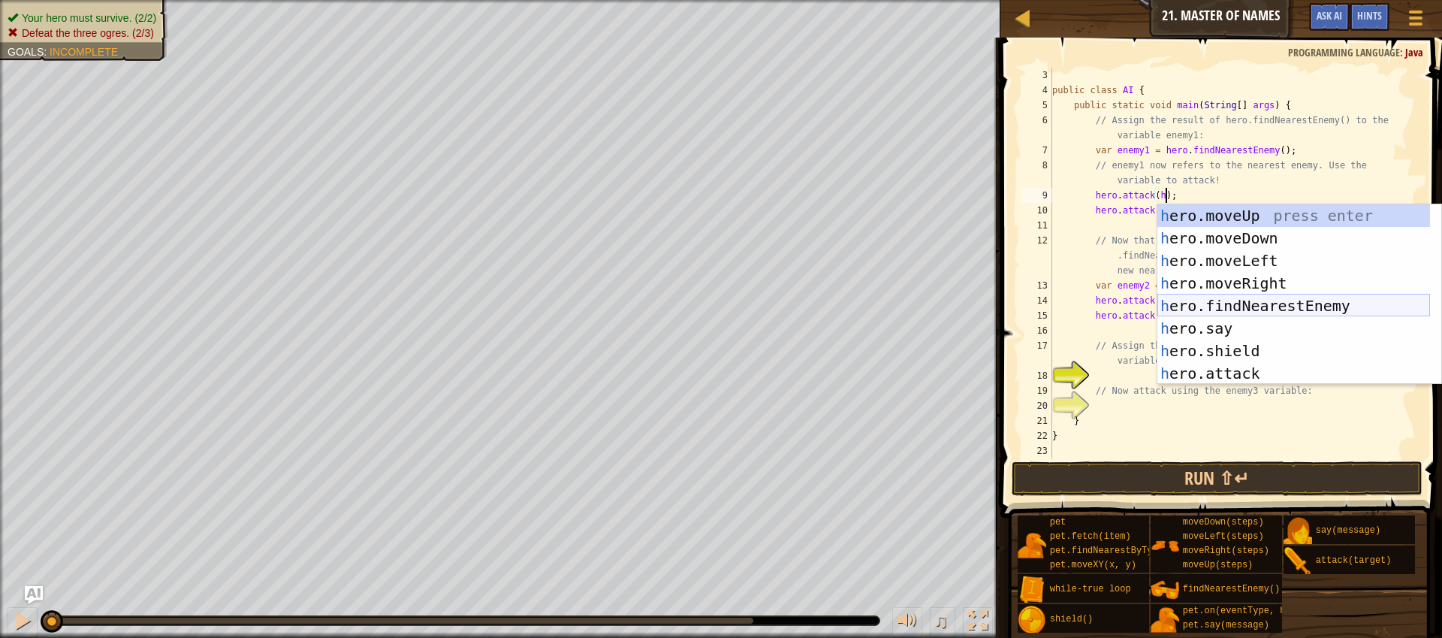
click at [1269, 304] on div "h ero.moveUp press enter h ero.moveDown press enter h ero.moveLeft press enter …" at bounding box center [1293, 316] width 273 height 225
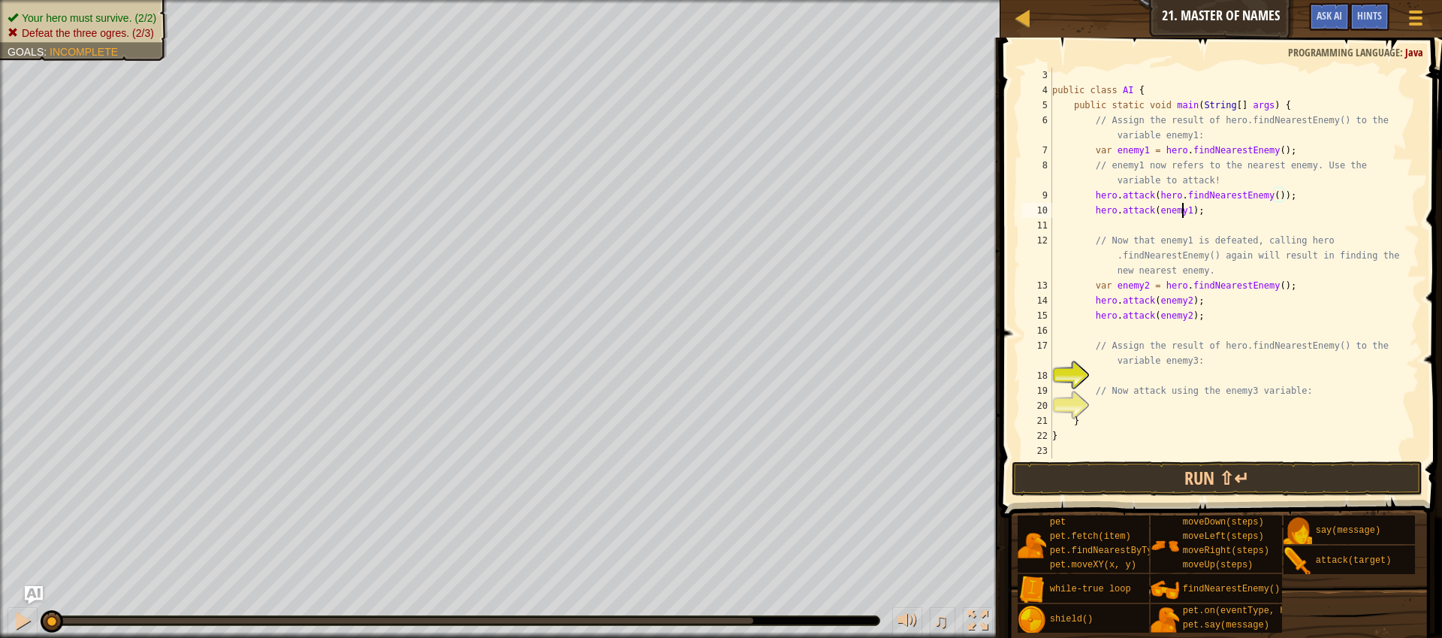
click at [1182, 213] on div "public class AI { public static void main ( String [ ] args ) { // Assign the r…" at bounding box center [1228, 278] width 359 height 421
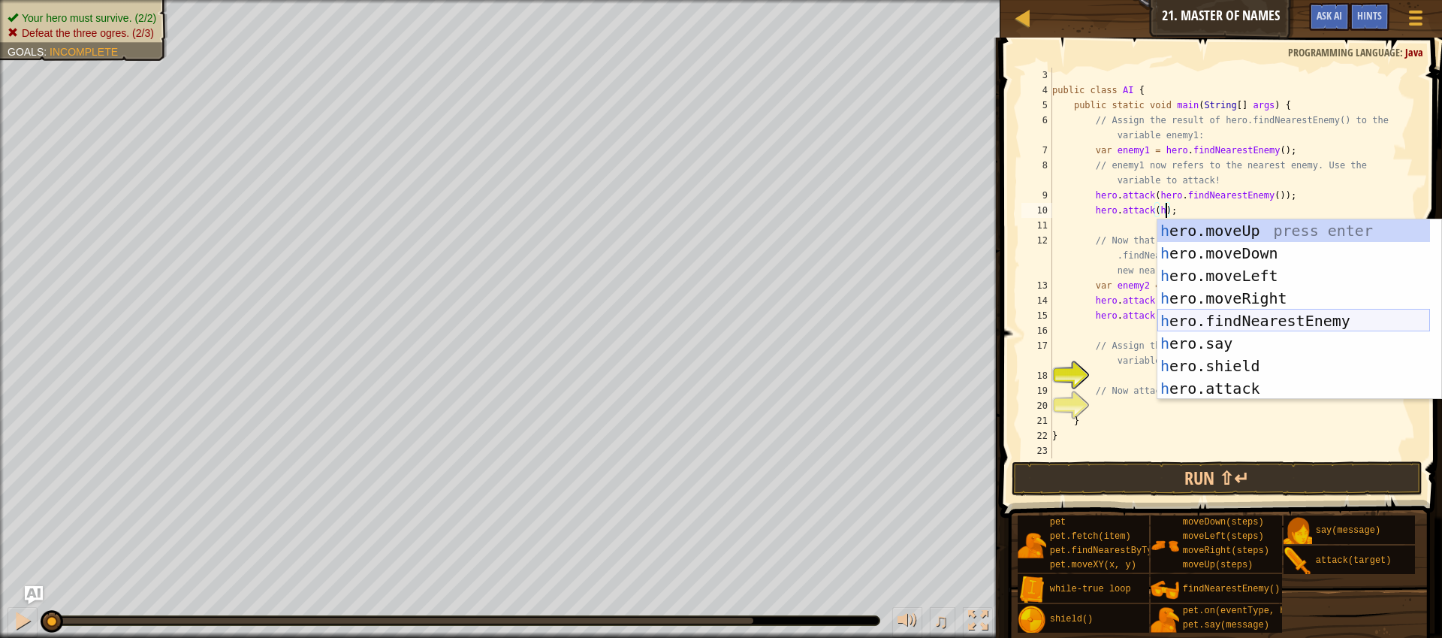
click at [1249, 315] on div "h ero.moveUp press enter h ero.moveDown press enter h ero.moveLeft press enter …" at bounding box center [1293, 331] width 273 height 225
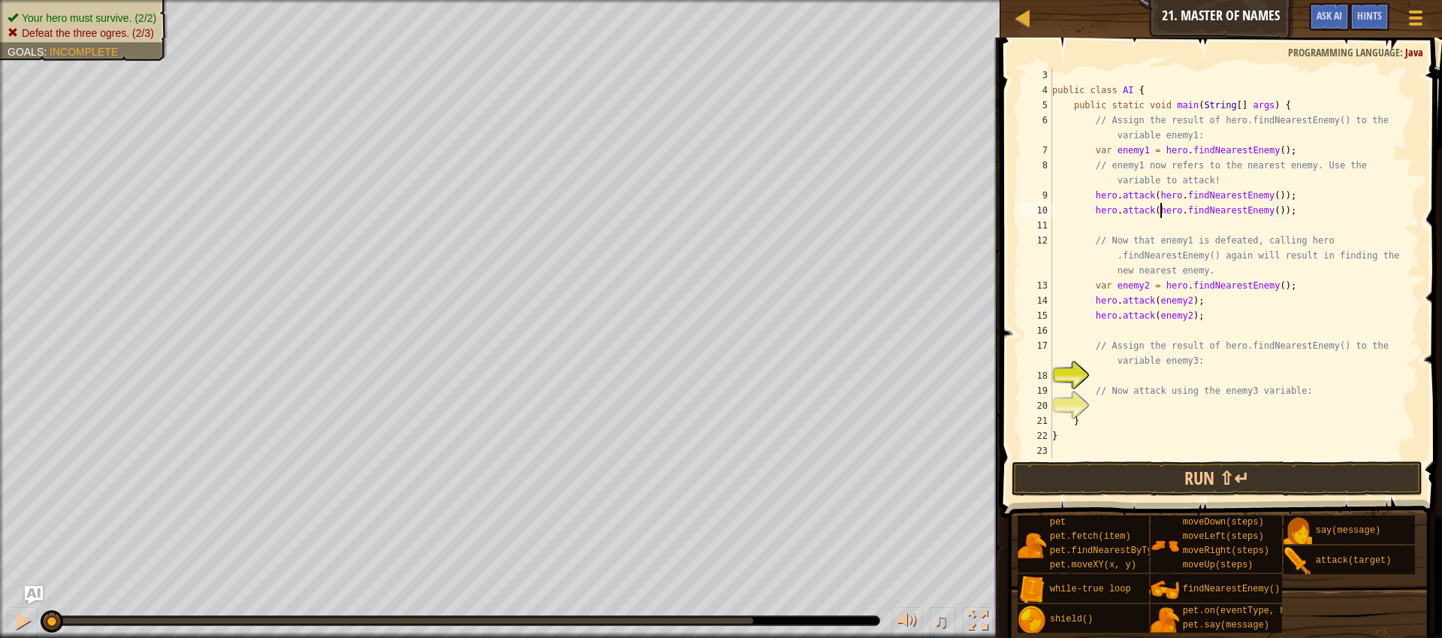
click at [1161, 212] on div "public class AI { public static void main ( String [ ] args ) { // Assign the r…" at bounding box center [1228, 278] width 359 height 421
click at [1160, 194] on div "public class AI { public static void main ( String [ ] args ) { // Assign the r…" at bounding box center [1228, 278] width 359 height 421
click at [1280, 198] on div "public class AI { public static void main ( String [ ] args ) { // Assign the r…" at bounding box center [1228, 278] width 359 height 421
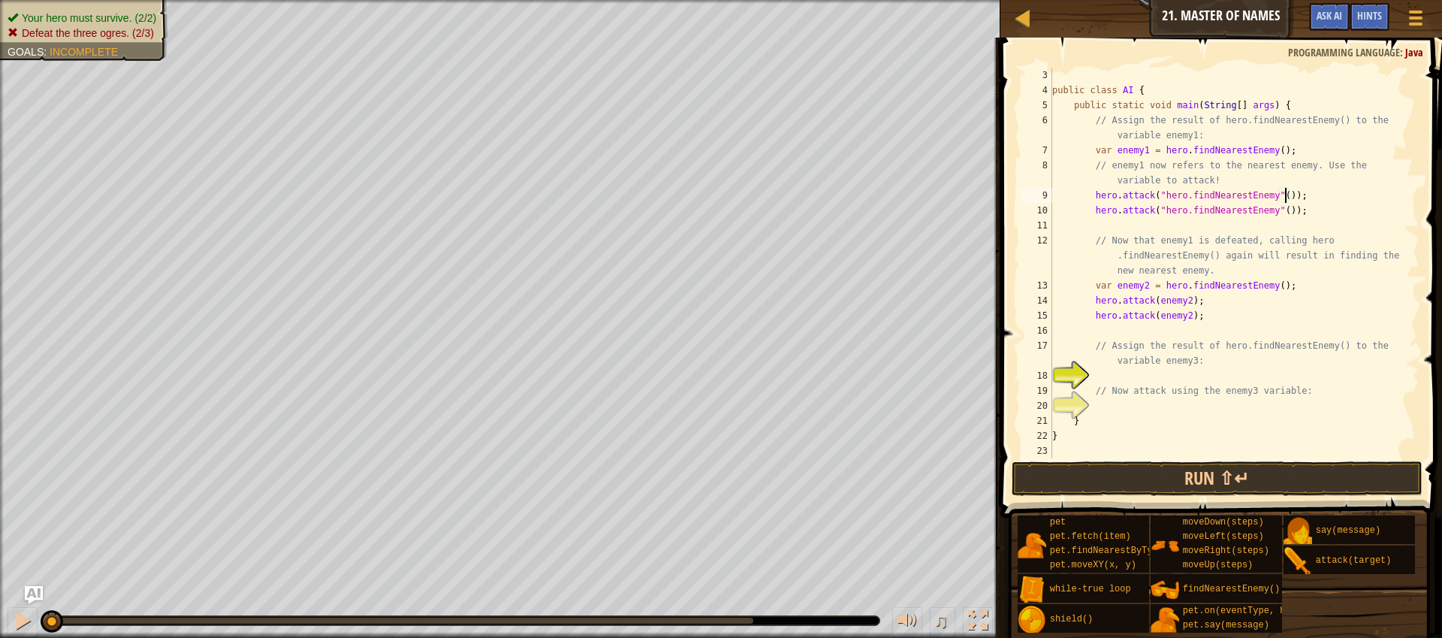
scroll to position [7, 19]
click at [1177, 302] on div "public class AI { public static void main ( String [ ] args ) { // Assign the r…" at bounding box center [1228, 278] width 359 height 421
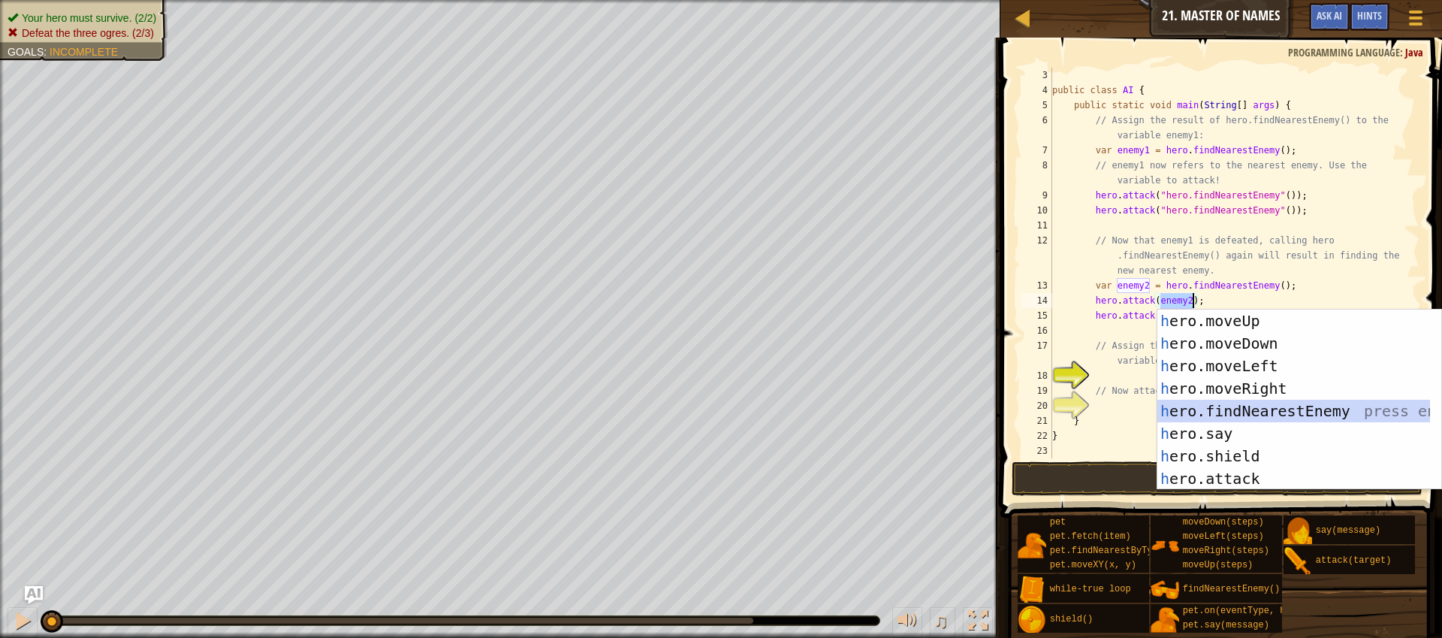
scroll to position [7, 9]
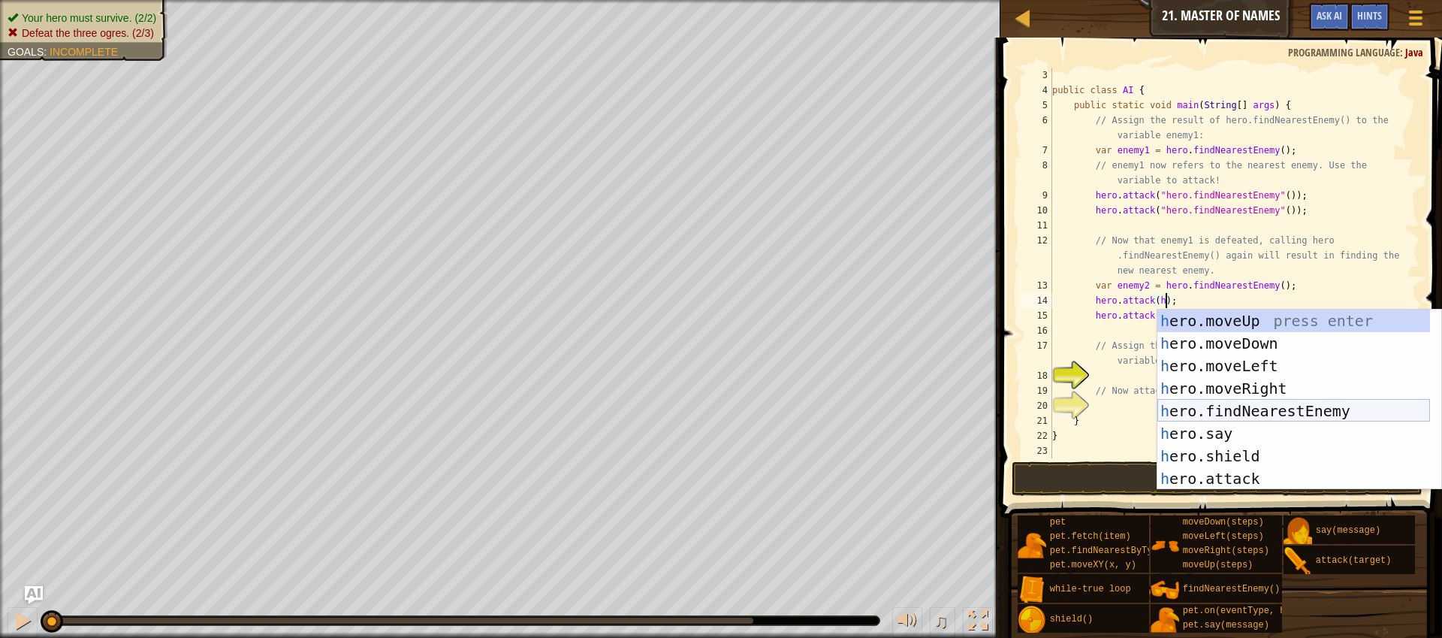
click at [1233, 409] on div "h ero.moveUp press enter h ero.moveDown press enter h ero.moveLeft press enter …" at bounding box center [1293, 421] width 273 height 225
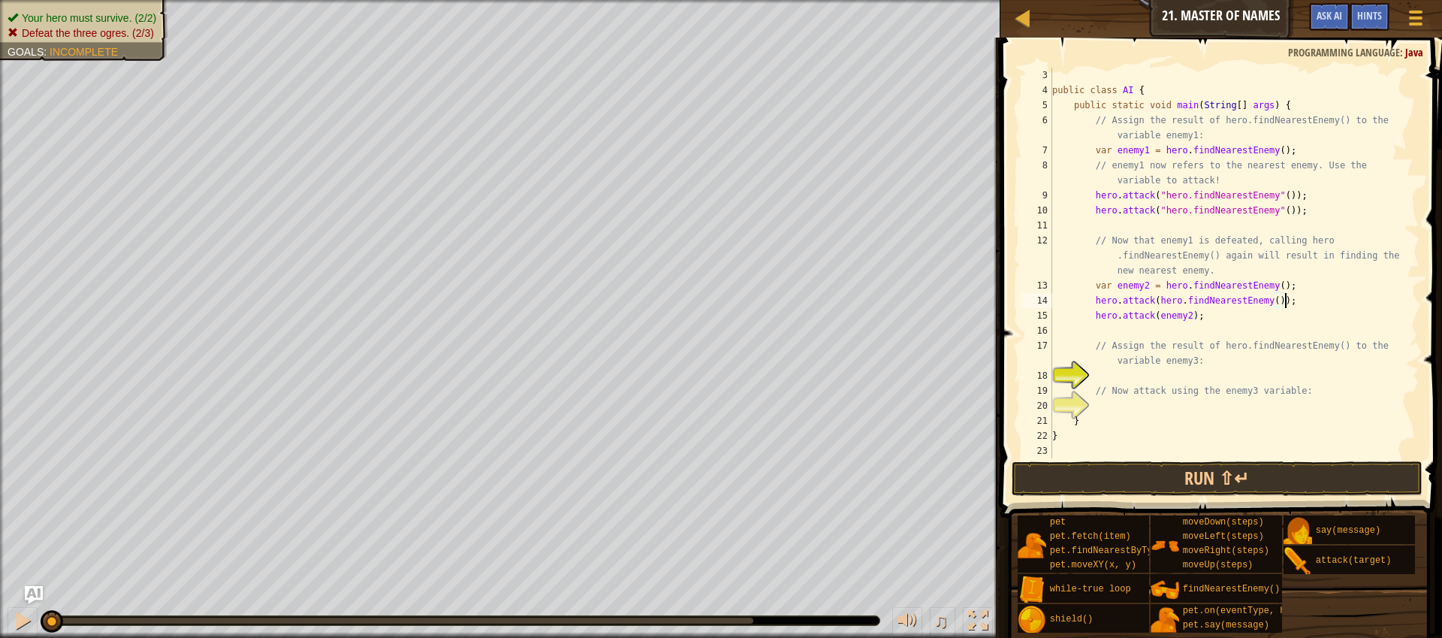
click at [1163, 300] on div "public class AI { public static void main ( String [ ] args ) { // Assign the r…" at bounding box center [1228, 278] width 359 height 421
click at [1278, 300] on div "public class AI { public static void main ( String [ ] args ) { // Assign the r…" at bounding box center [1228, 278] width 359 height 421
click at [1188, 318] on div "public class AI { public static void main ( String [ ] args ) { // Assign the r…" at bounding box center [1228, 278] width 359 height 421
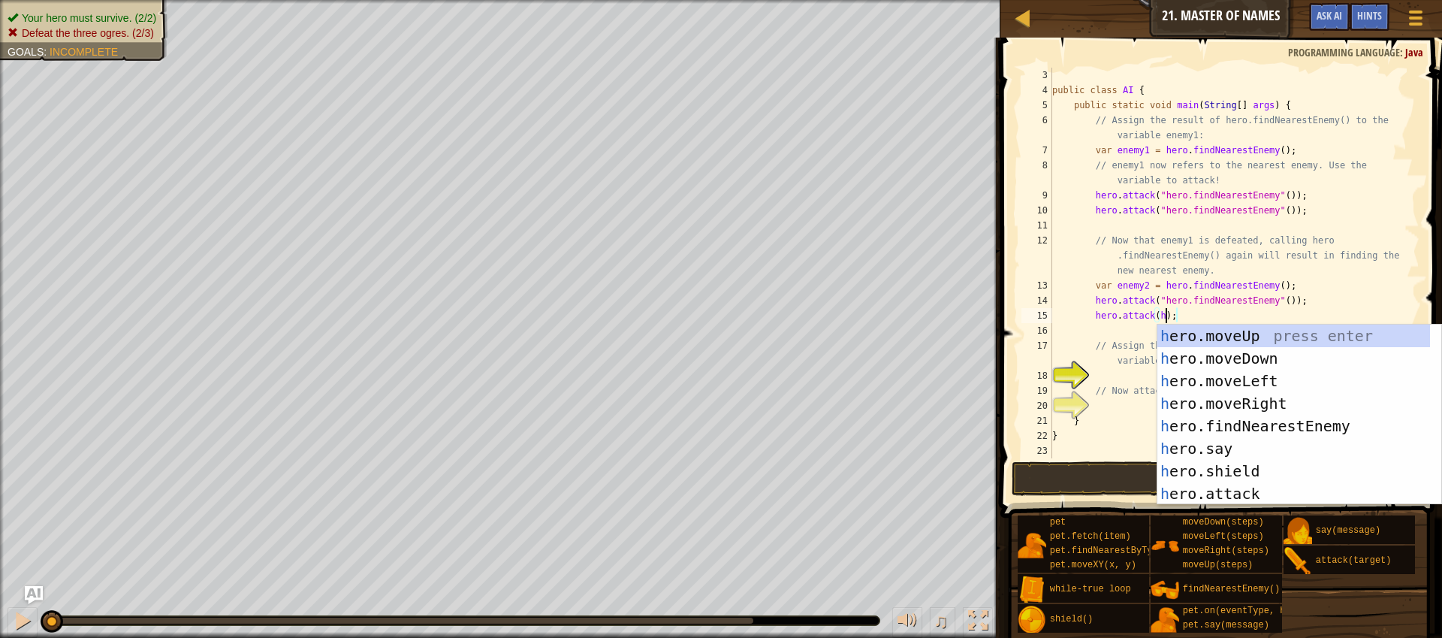
scroll to position [7, 9]
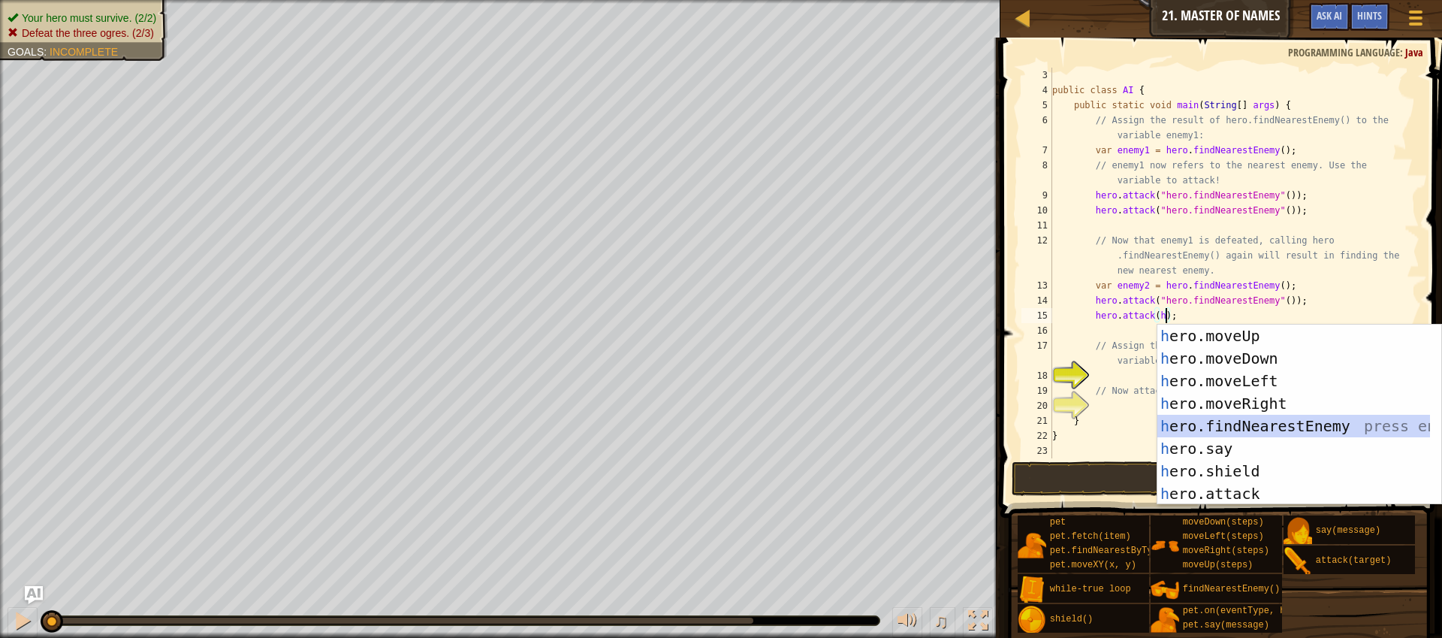
click at [1258, 424] on div "h ero.moveUp press enter h ero.moveDown press enter h ero.moveLeft press enter …" at bounding box center [1293, 436] width 273 height 225
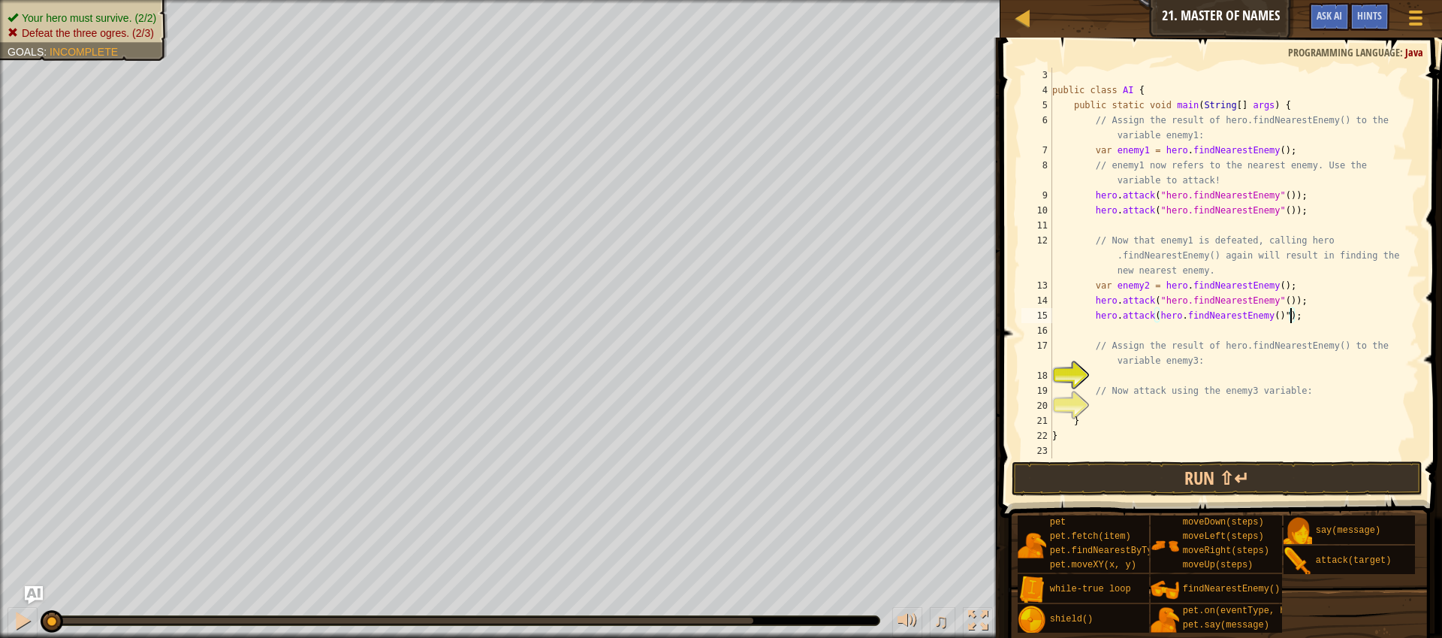
scroll to position [7, 20]
type textarea "hero.attack(hero.findNearestEnemy());"
click at [1162, 315] on div "public class AI { public static void main ( String [ ] args ) { // Assign the r…" at bounding box center [1228, 278] width 359 height 421
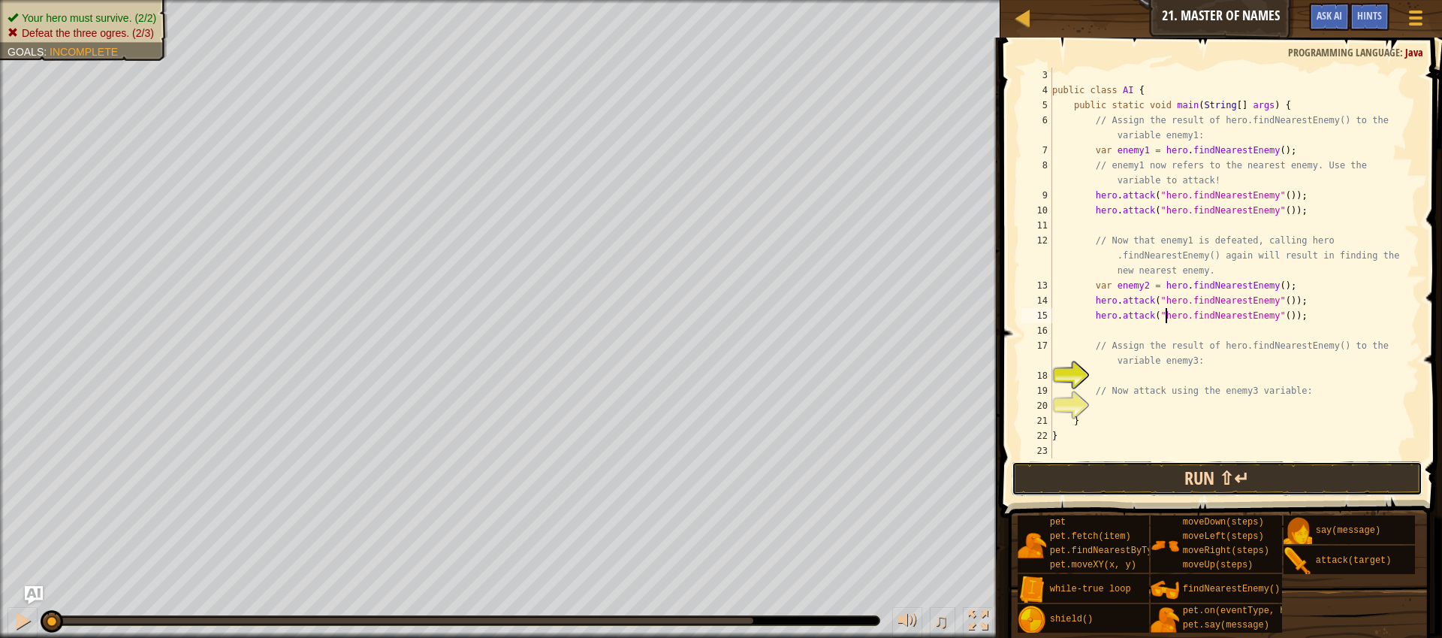
click at [1196, 484] on button "Run ⇧↵" at bounding box center [1217, 478] width 411 height 35
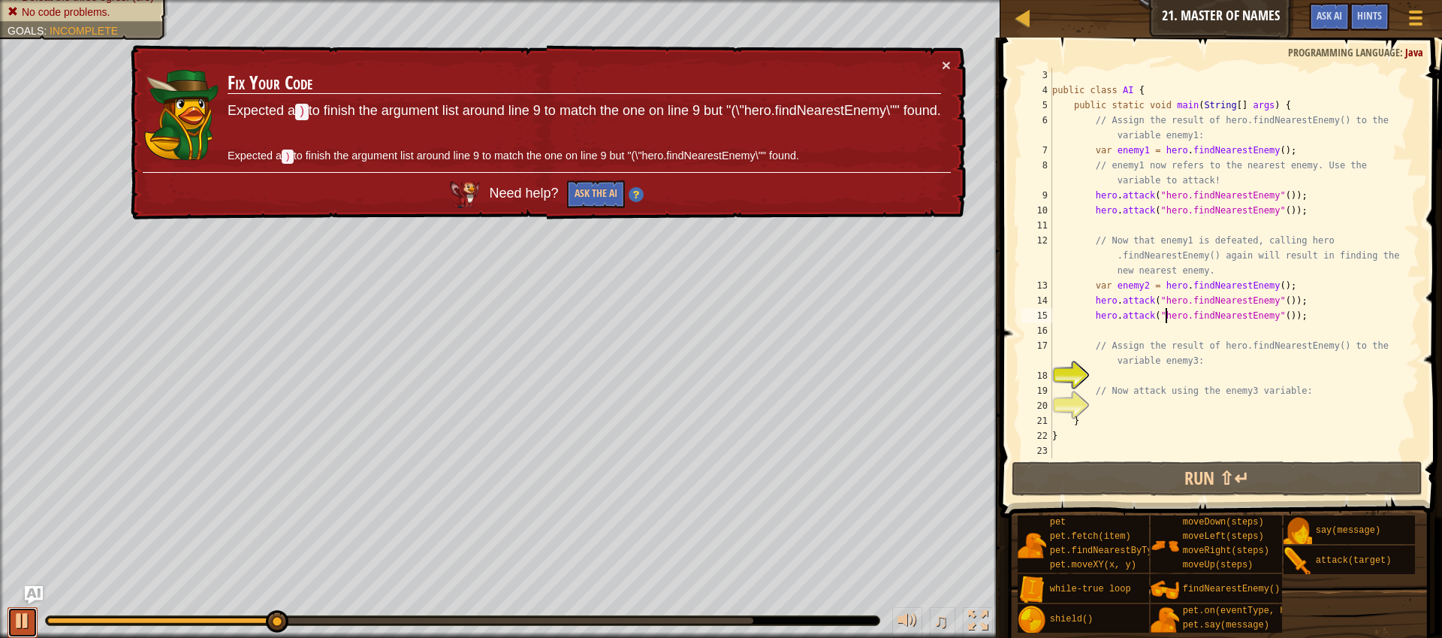
click at [19, 620] on div at bounding box center [23, 621] width 20 height 20
click at [1283, 199] on div "public class AI { public static void main ( String [ ] args ) { // Assign the r…" at bounding box center [1228, 278] width 359 height 421
click at [1295, 198] on div "public class AI { public static void main ( String [ ] args ) { // Assign the r…" at bounding box center [1228, 278] width 359 height 421
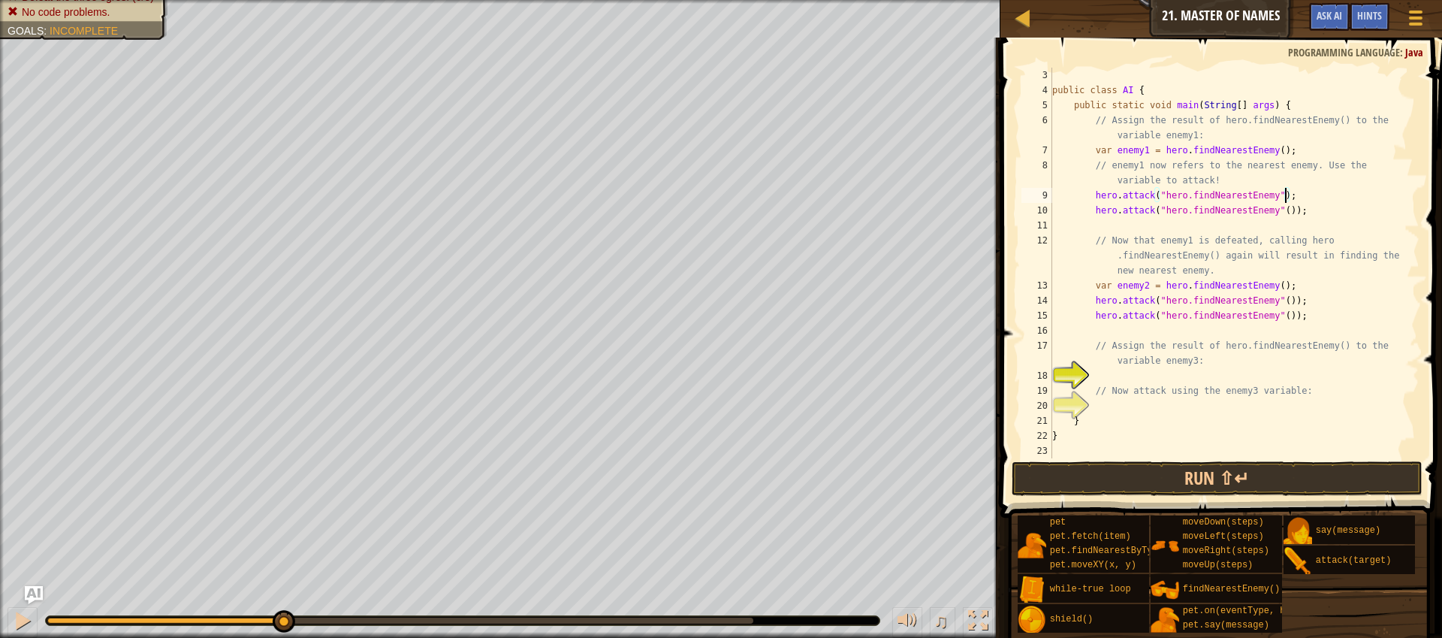
click at [1298, 209] on div "public class AI { public static void main ( String [ ] args ) { // Assign the r…" at bounding box center [1228, 278] width 359 height 421
click at [1300, 301] on div "public class AI { public static void main ( String [ ] args ) { // Assign the r…" at bounding box center [1228, 278] width 359 height 421
click at [1296, 301] on div "public class AI { public static void main ( String [ ] args ) { // Assign the r…" at bounding box center [1228, 278] width 359 height 421
click at [1298, 317] on div "public class AI { public static void main ( String [ ] args ) { // Assign the r…" at bounding box center [1228, 278] width 359 height 421
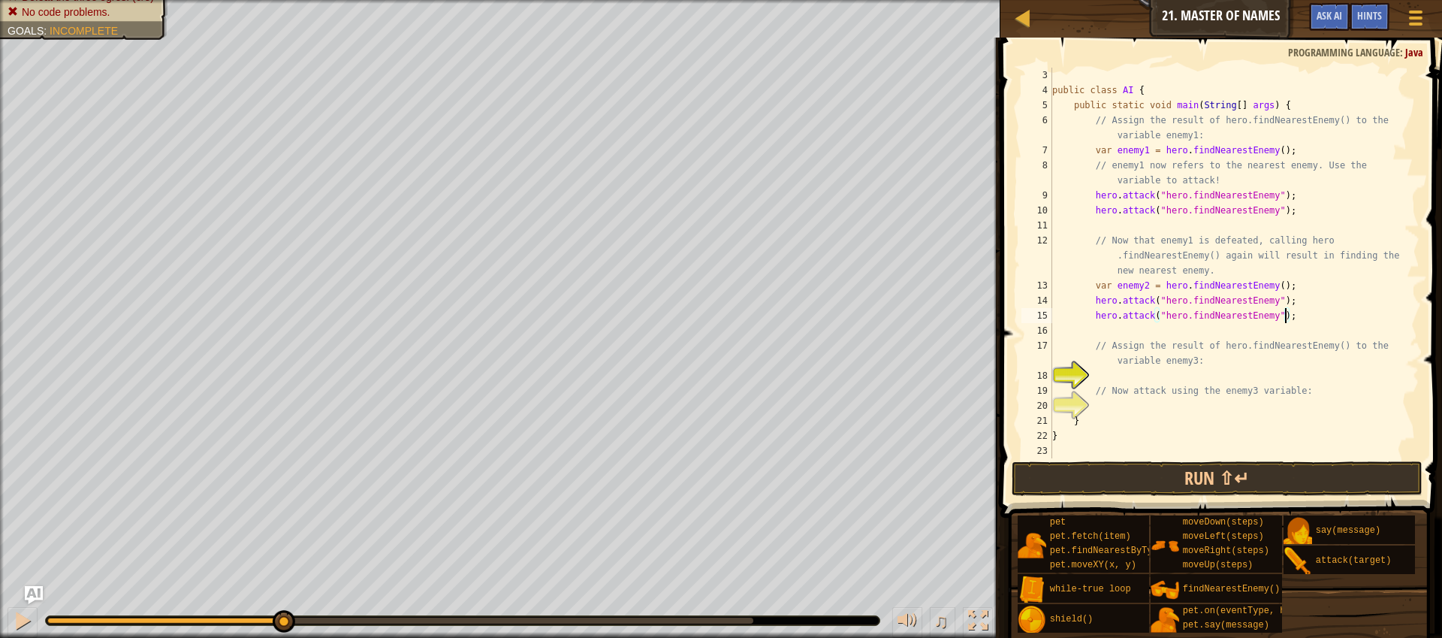
scroll to position [30, 0]
click at [1176, 415] on div "public class AI { public static void main ( String [ ] args ) { // Assign the r…" at bounding box center [1228, 278] width 359 height 421
type textarea "}"
click at [1180, 406] on div "public class AI { public static void main ( String [ ] args ) { // Assign the r…" at bounding box center [1228, 278] width 359 height 421
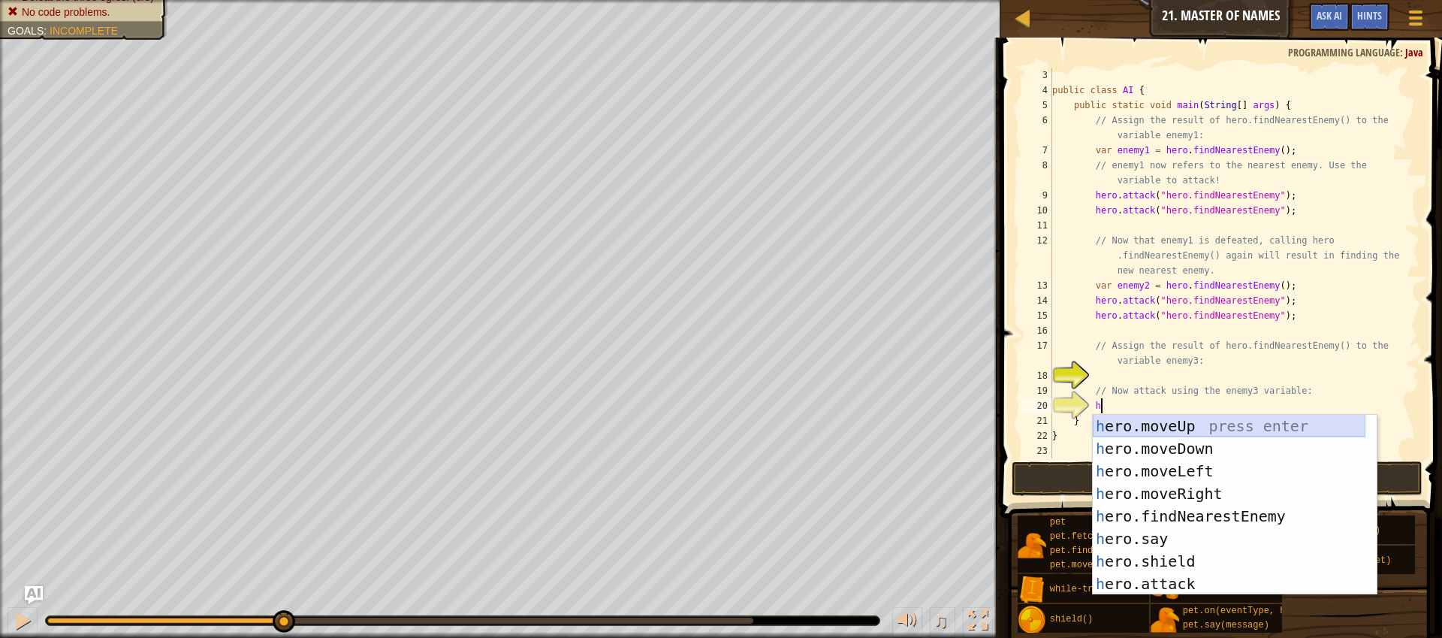
scroll to position [7, 3]
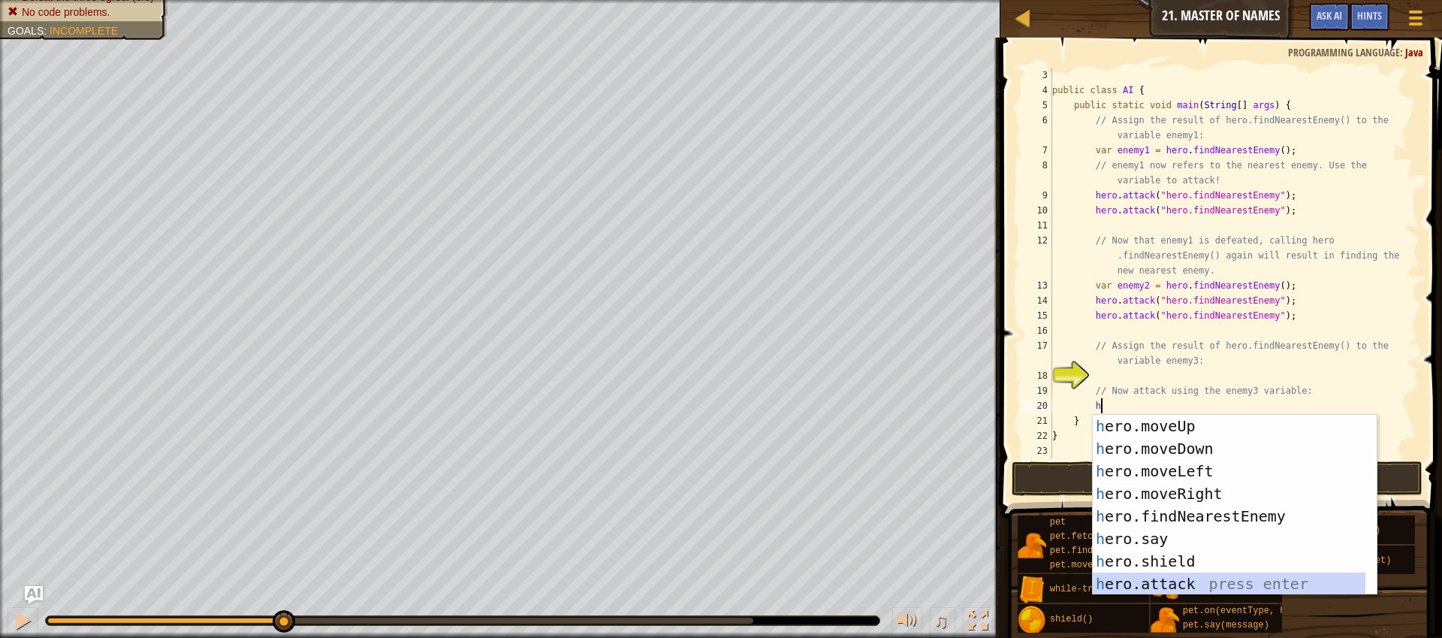
click at [1218, 580] on div "h ero.moveUp press enter h ero.moveDown press enter h ero.moveLeft press enter …" at bounding box center [1229, 527] width 273 height 225
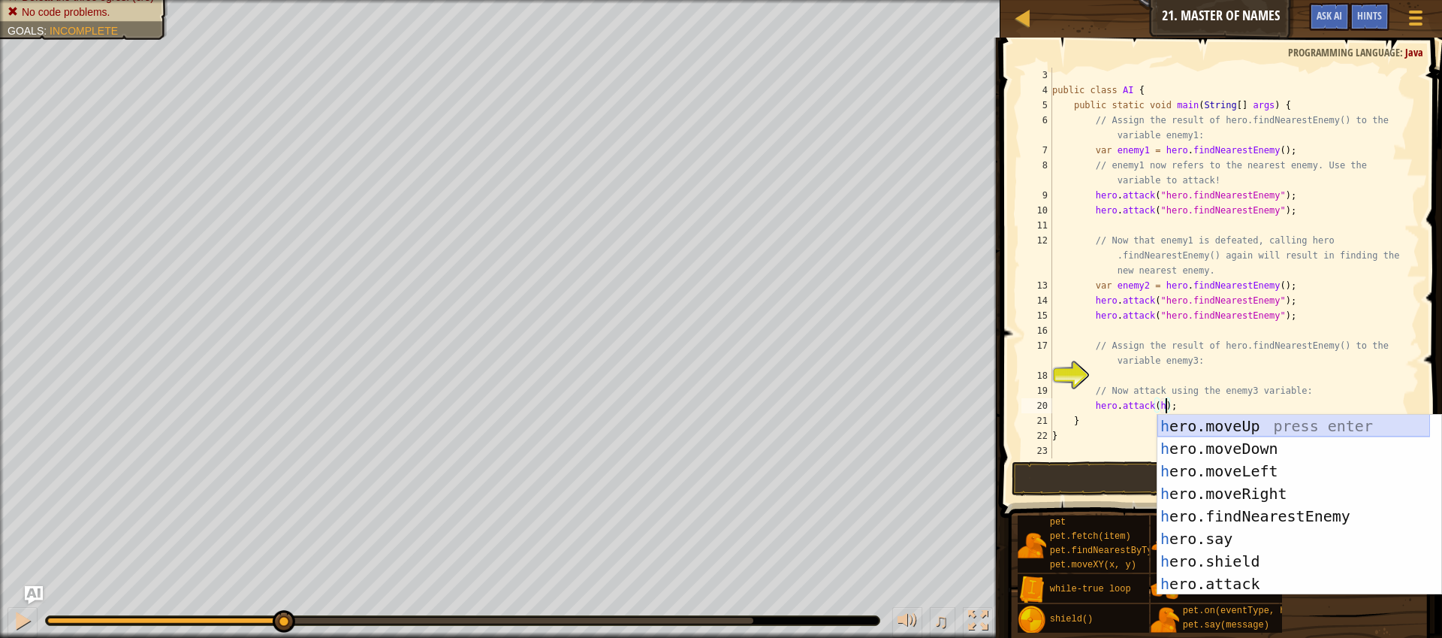
scroll to position [7, 9]
click at [1284, 523] on div "h ero.moveUp press enter h ero.moveDown press enter h ero.moveLeft press enter …" at bounding box center [1293, 527] width 273 height 225
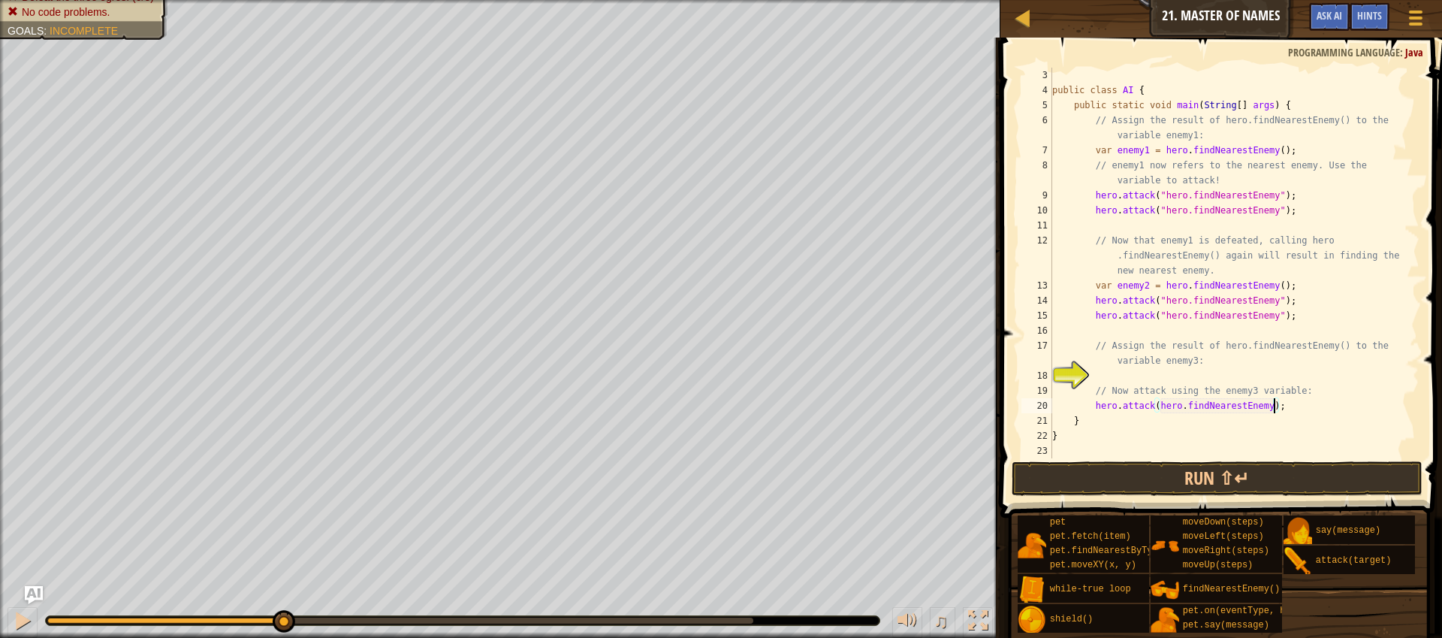
scroll to position [7, 19]
click at [1160, 406] on div "public class AI { public static void main ( String [ ] args ) { // Assign the r…" at bounding box center [1228, 278] width 359 height 421
type textarea "hero.attack("hero.findNearestEnemy");"
click at [1329, 409] on div "public class AI { public static void main ( String [ ] args ) { // Assign the r…" at bounding box center [1228, 278] width 359 height 421
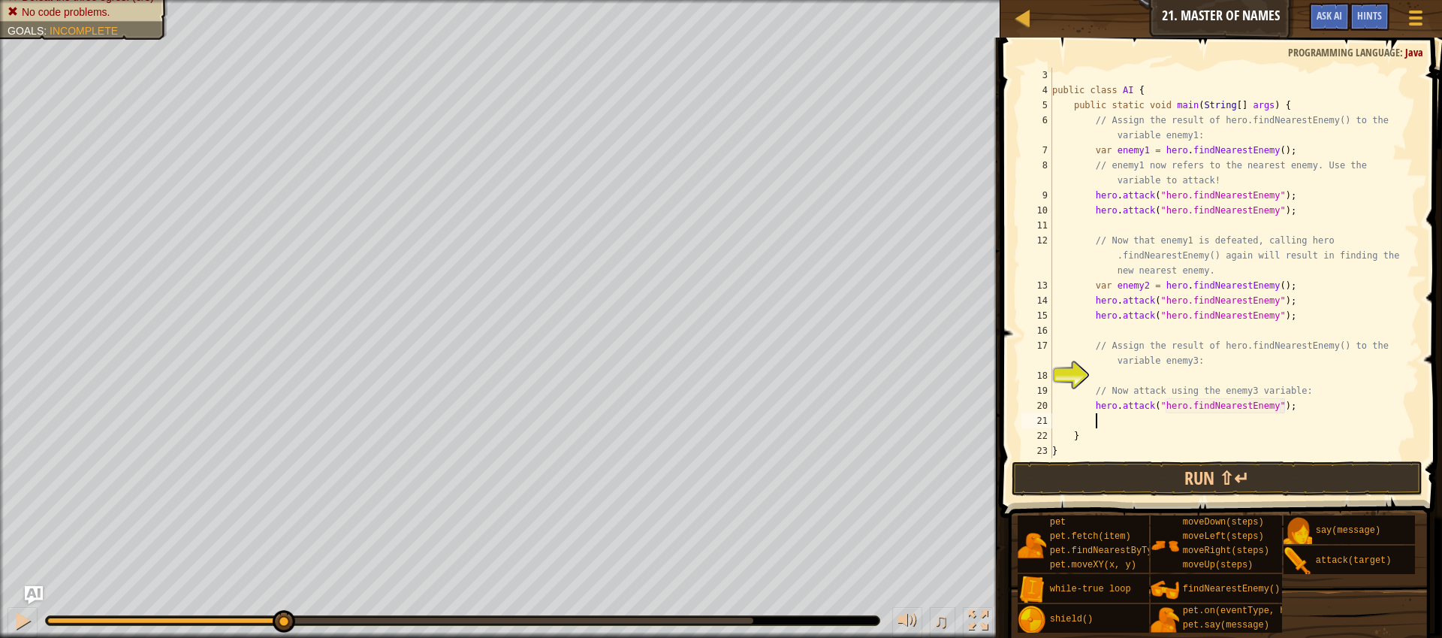
scroll to position [7, 3]
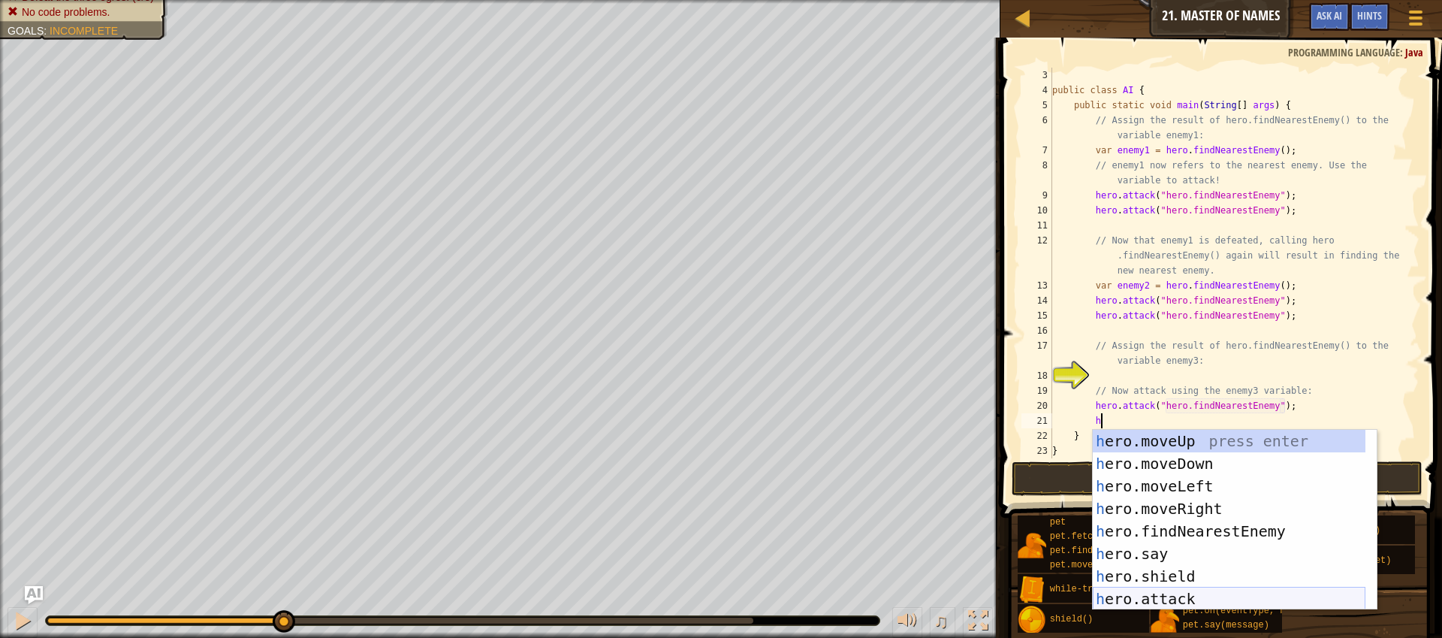
click at [1246, 600] on div "h ero.moveUp press enter h ero.moveDown press enter h ero.moveLeft press enter …" at bounding box center [1229, 542] width 273 height 225
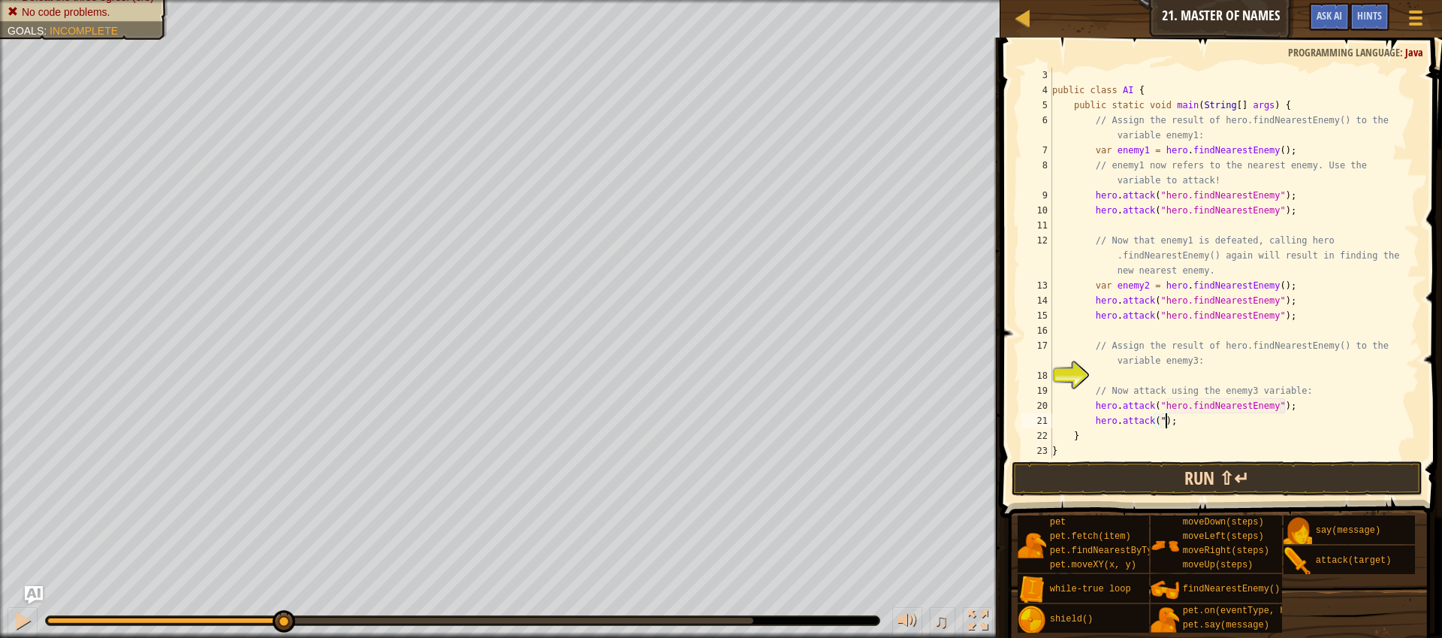
scroll to position [7, 9]
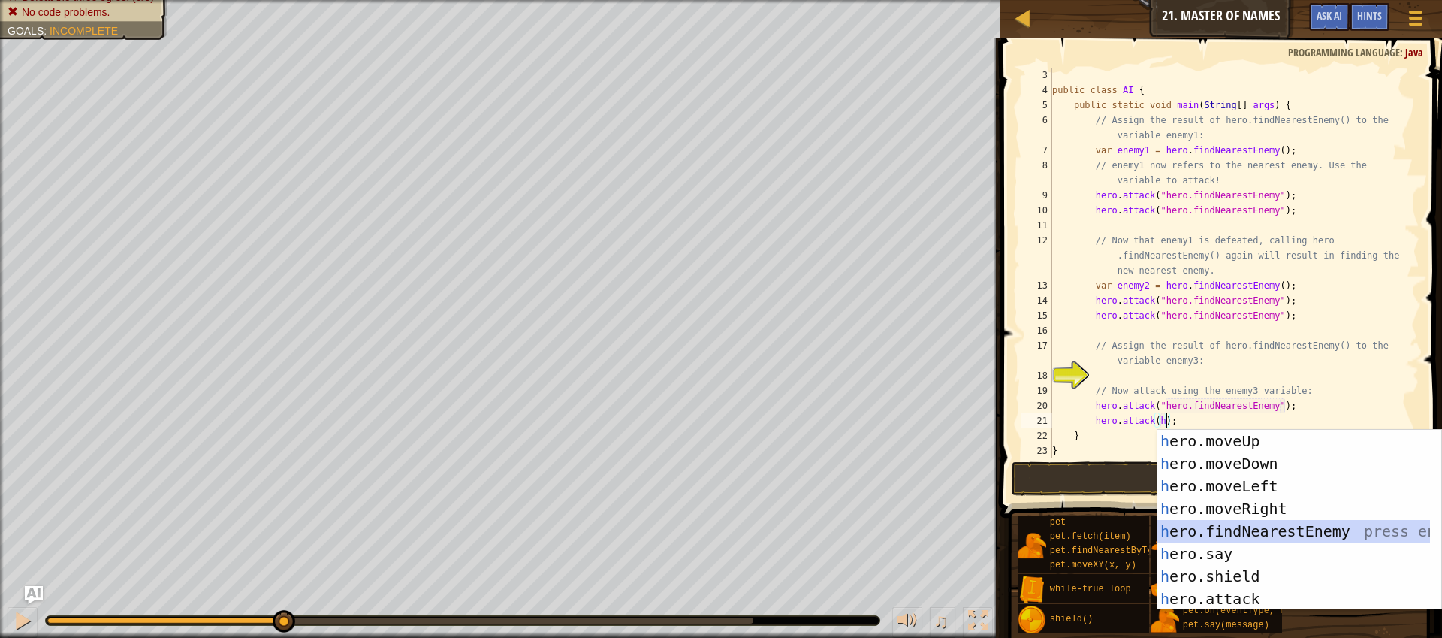
click at [1277, 533] on div "h ero.moveUp press enter h ero.moveDown press enter h ero.moveLeft press enter …" at bounding box center [1293, 542] width 273 height 225
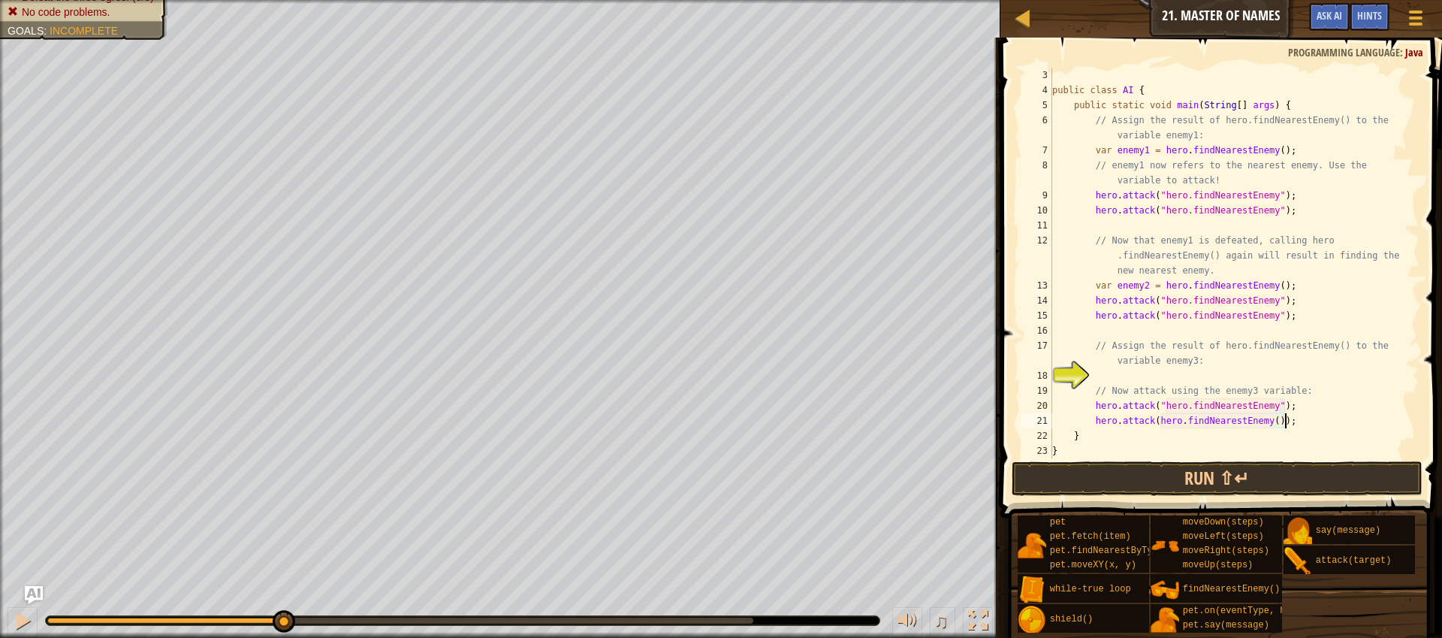
scroll to position [7, 19]
click at [1160, 420] on div "public class AI { public static void main ( String [ ] args ) { // Assign the r…" at bounding box center [1228, 278] width 359 height 421
type textarea "hero.attack("hero.findNearestEnemy");"
click at [1287, 479] on button "Run ⇧↵" at bounding box center [1217, 478] width 411 height 35
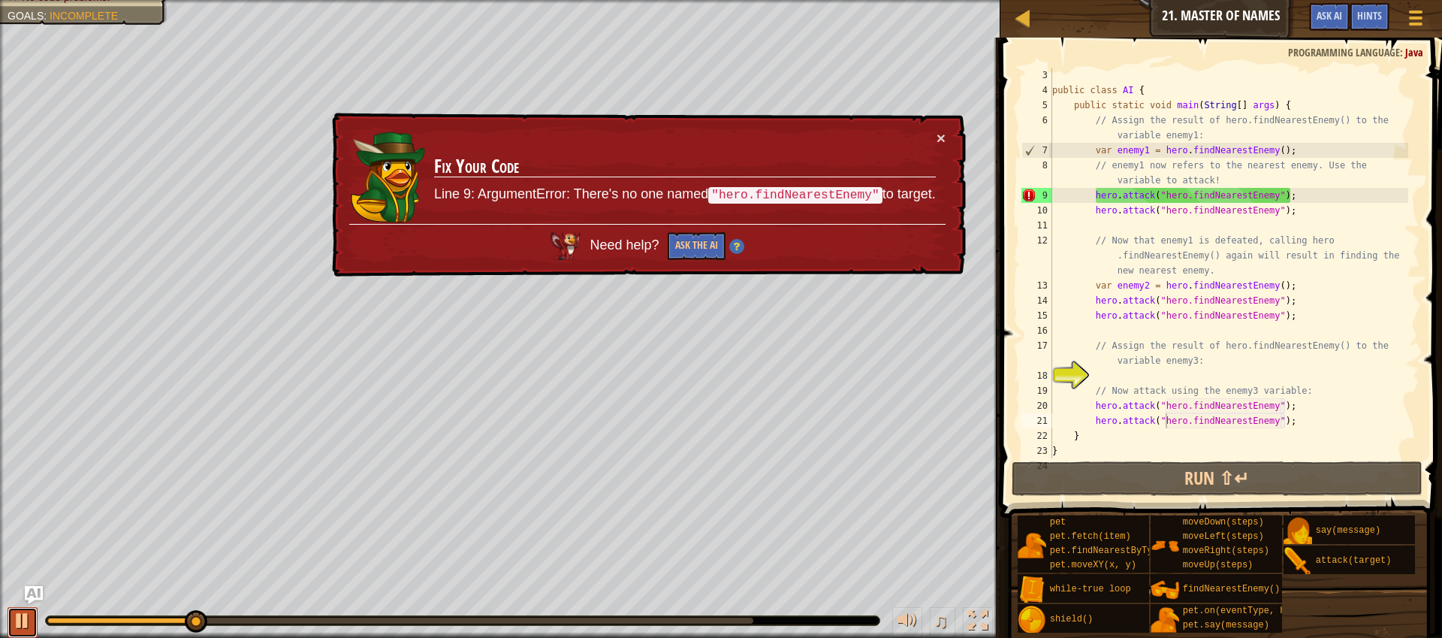
click at [29, 621] on div at bounding box center [23, 621] width 20 height 20
click at [1167, 195] on div "public class AI { public static void main ( String [ ] args ) { // Assign the r…" at bounding box center [1228, 278] width 359 height 421
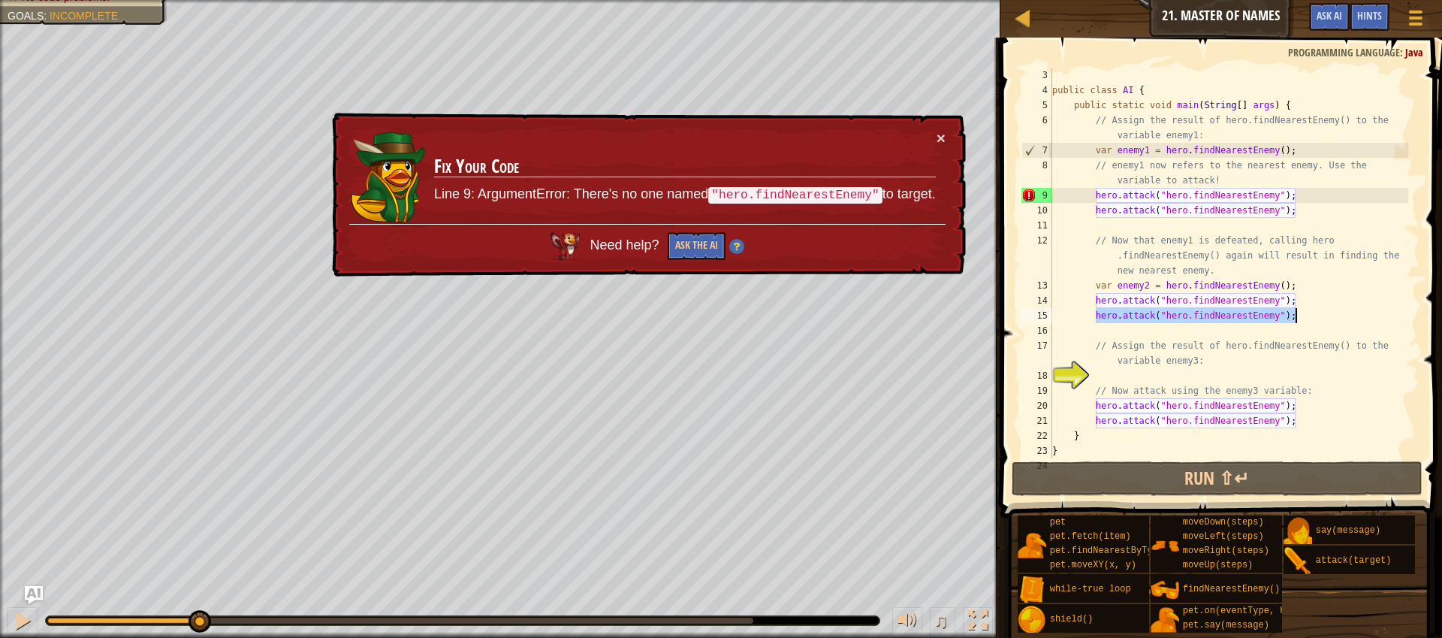
drag, startPoint x: 1094, startPoint y: 313, endPoint x: 1320, endPoint y: 310, distance: 225.4
click at [1320, 310] on div "public class AI { public static void main ( String [ ] args ) { // Assign the r…" at bounding box center [1228, 278] width 359 height 421
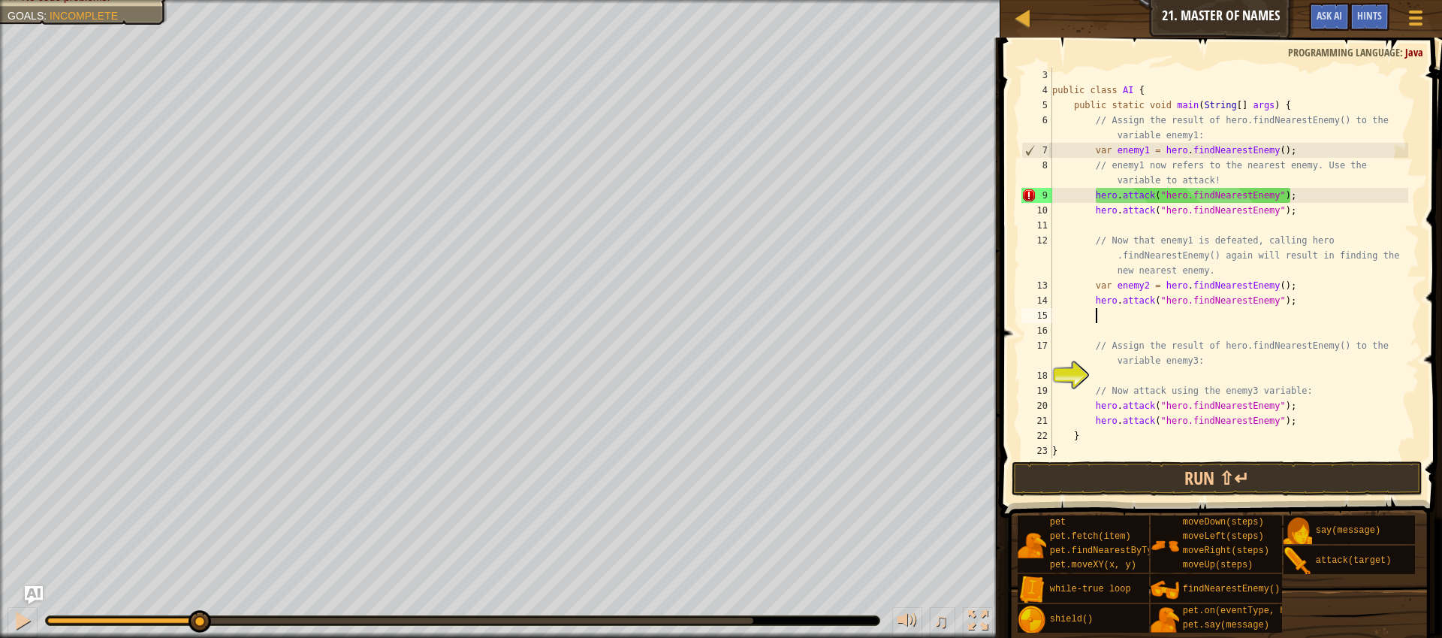
scroll to position [7, 3]
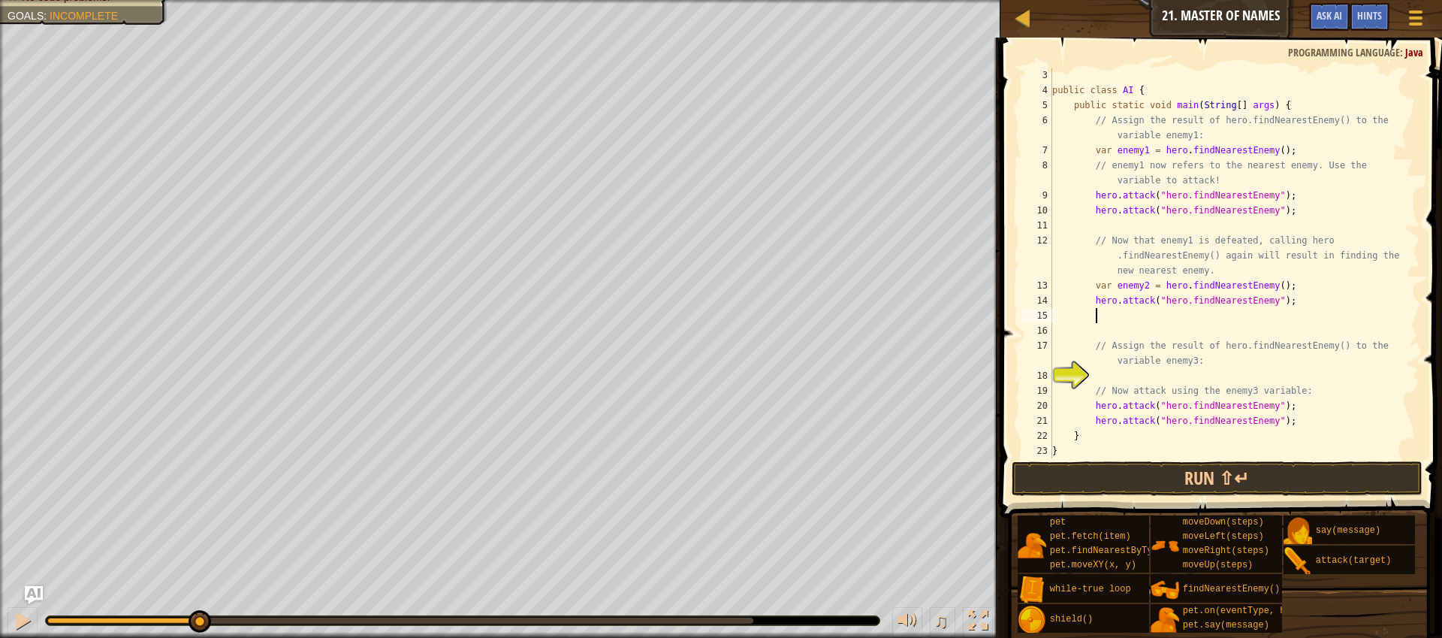
click at [1287, 303] on div "public class AI { public static void main ( String [ ] args ) { // Assign the r…" at bounding box center [1228, 278] width 359 height 421
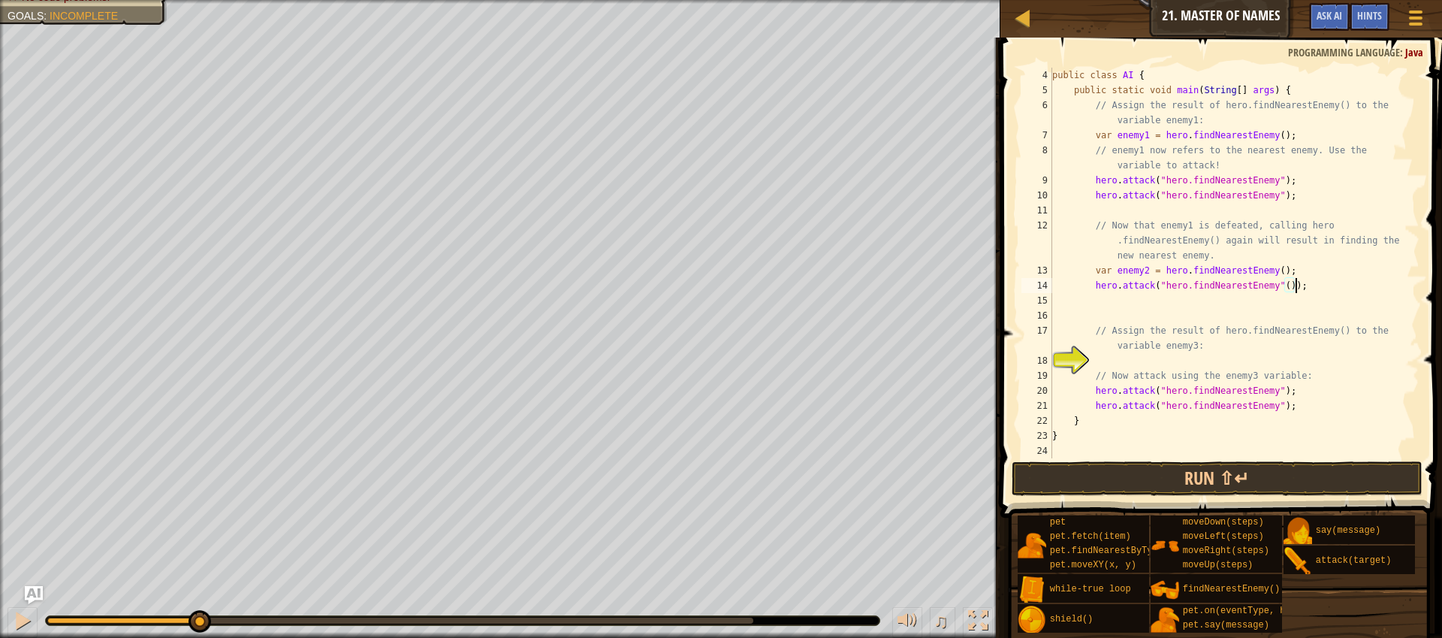
scroll to position [45, 0]
click at [1282, 388] on div "public class AI { public static void main ( String [ ] args ) { // Assign the r…" at bounding box center [1228, 278] width 359 height 421
click at [1289, 390] on div "public class AI { public static void main ( String [ ] args ) { // Assign the r…" at bounding box center [1228, 278] width 359 height 421
click at [1286, 390] on div "public class AI { public static void main ( String [ ] args ) { // Assign the r…" at bounding box center [1228, 278] width 359 height 421
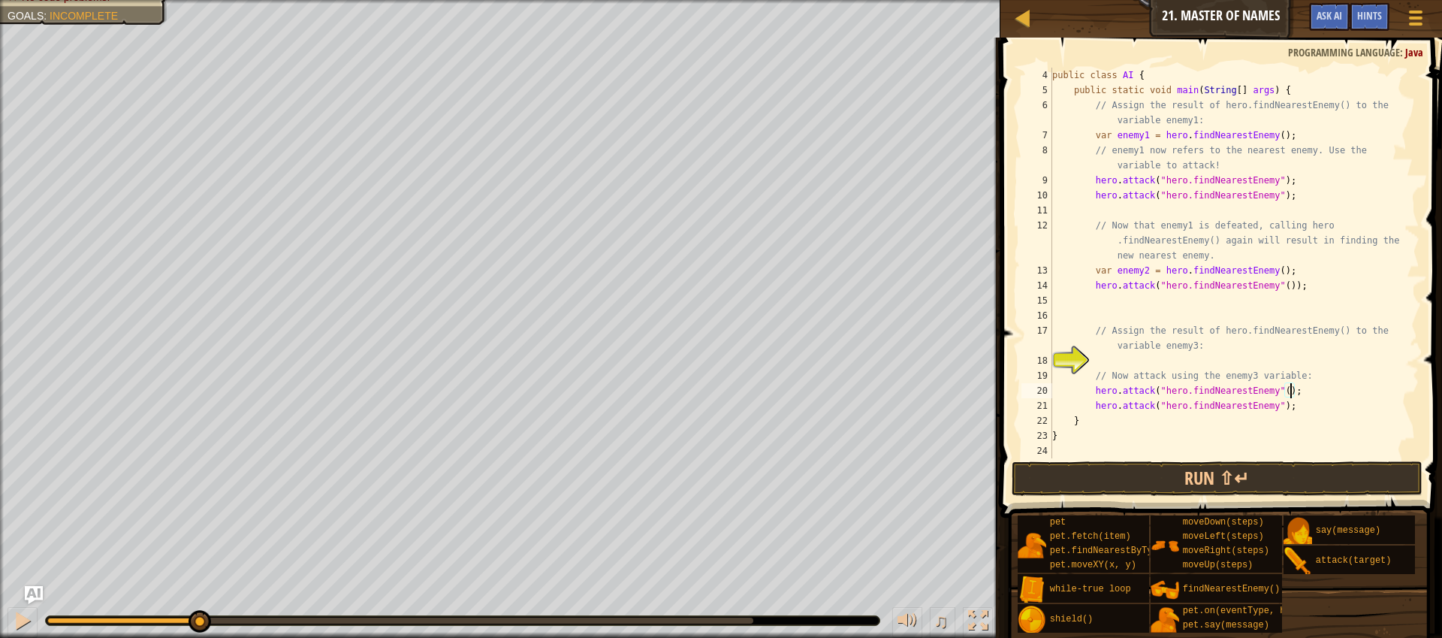
scroll to position [7, 20]
click at [1287, 408] on div "public class AI { public static void main ( String [ ] args ) { // Assign the r…" at bounding box center [1228, 278] width 359 height 421
type textarea "hero.attack("hero.findNearestEnemy"());"
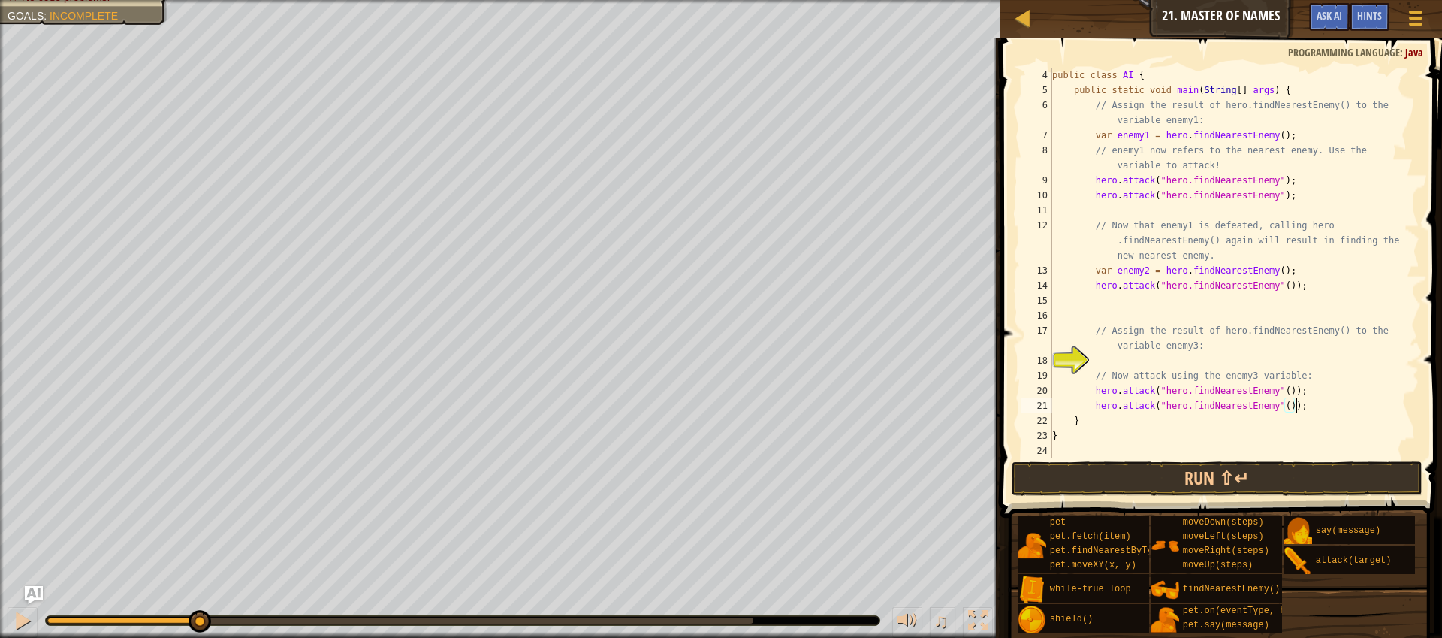
click at [1302, 457] on div "public class AI { public static void main ( String [ ] args ) { // Assign the r…" at bounding box center [1228, 278] width 359 height 421
click at [1302, 475] on button "Run ⇧↵" at bounding box center [1217, 478] width 411 height 35
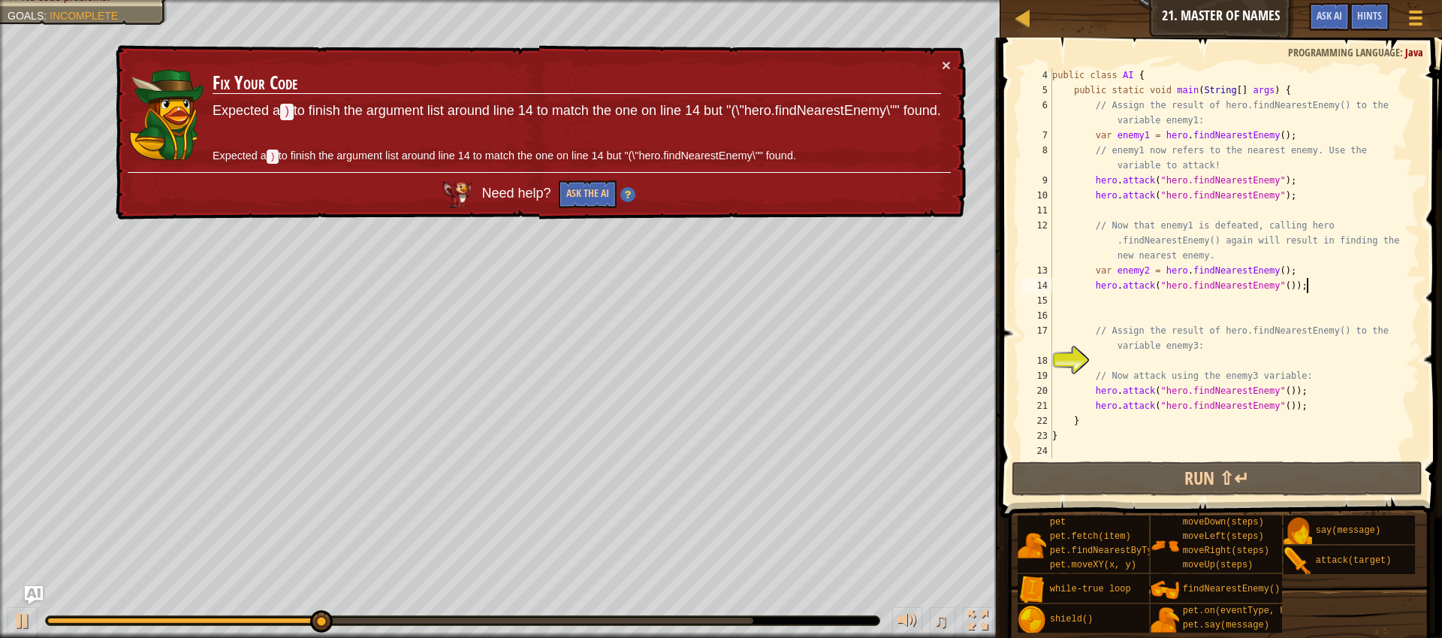
click at [1333, 288] on div "public class AI { public static void main ( String [ ] args ) { // Assign the r…" at bounding box center [1228, 278] width 359 height 421
click at [1164, 271] on div "public class AI { public static void main ( String [ ] args ) { // Assign the r…" at bounding box center [1228, 278] width 359 height 421
type textarea "var enemy2 = hero.findNearestEnemy();"
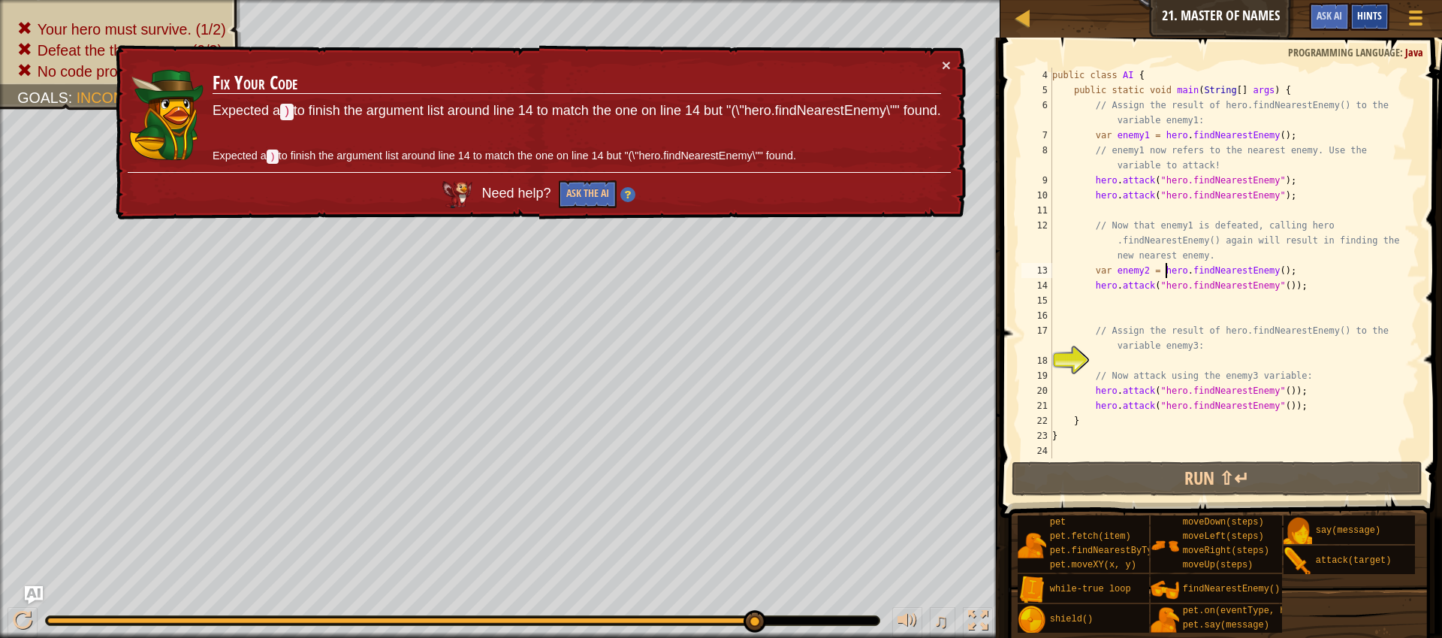
click at [1359, 17] on span "Hints" at bounding box center [1369, 15] width 25 height 14
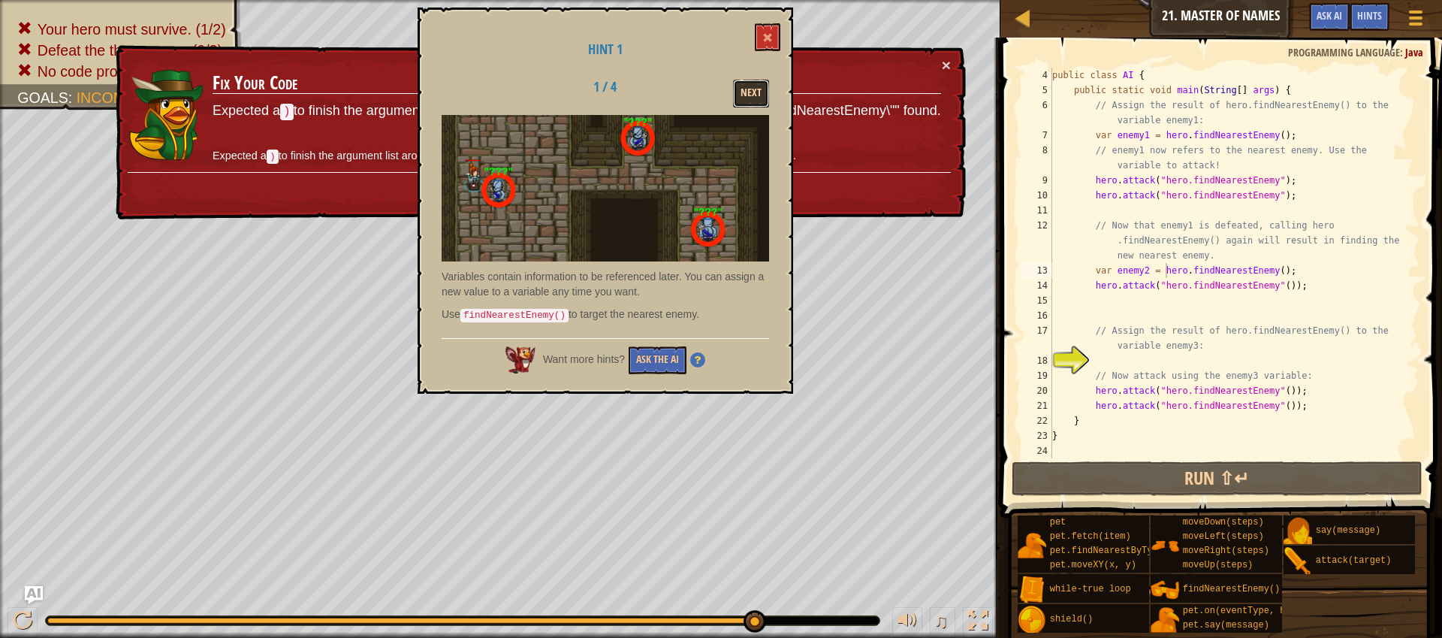
click at [744, 96] on button "Next" at bounding box center [751, 94] width 36 height 28
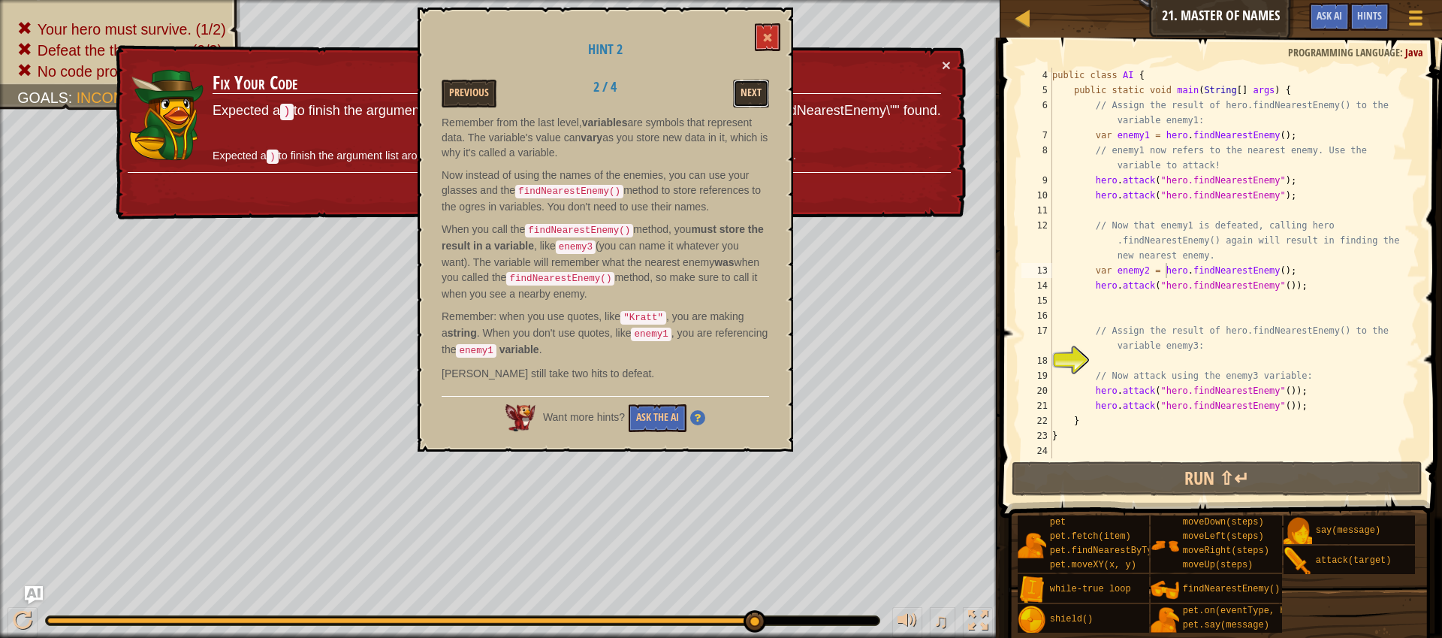
click at [744, 92] on button "Next" at bounding box center [751, 94] width 36 height 28
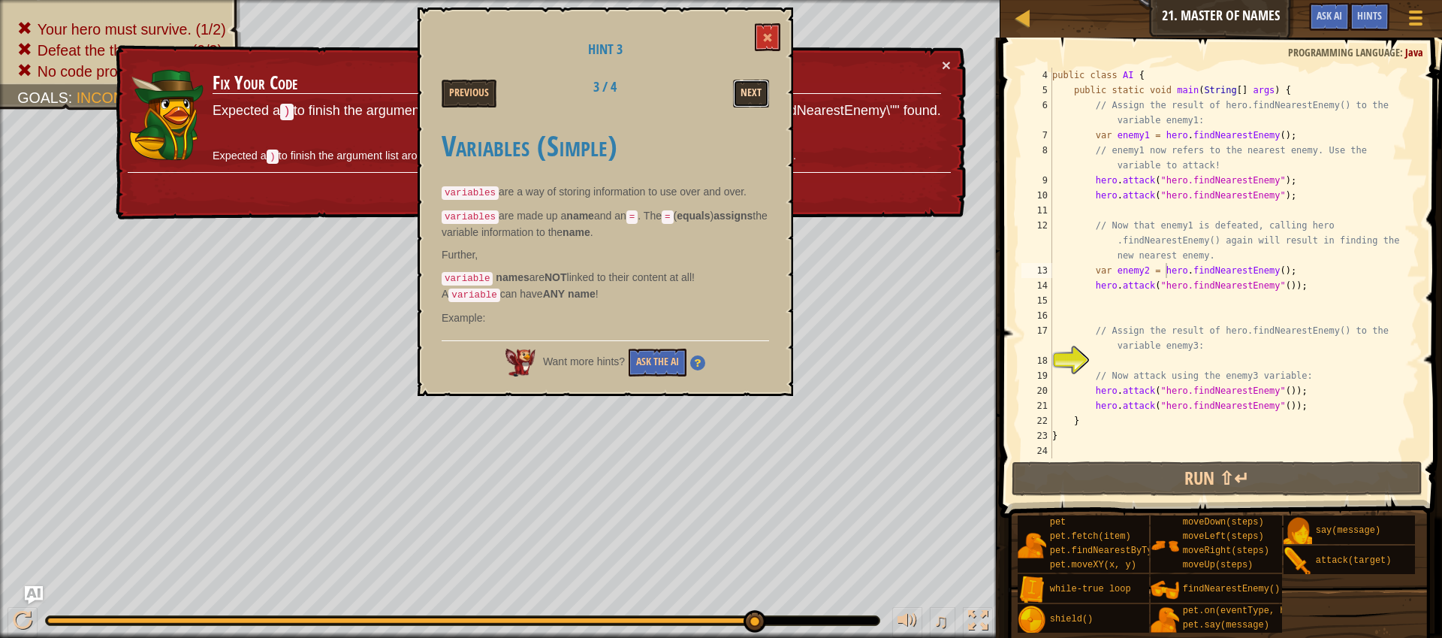
click at [744, 92] on button "Next" at bounding box center [751, 94] width 36 height 28
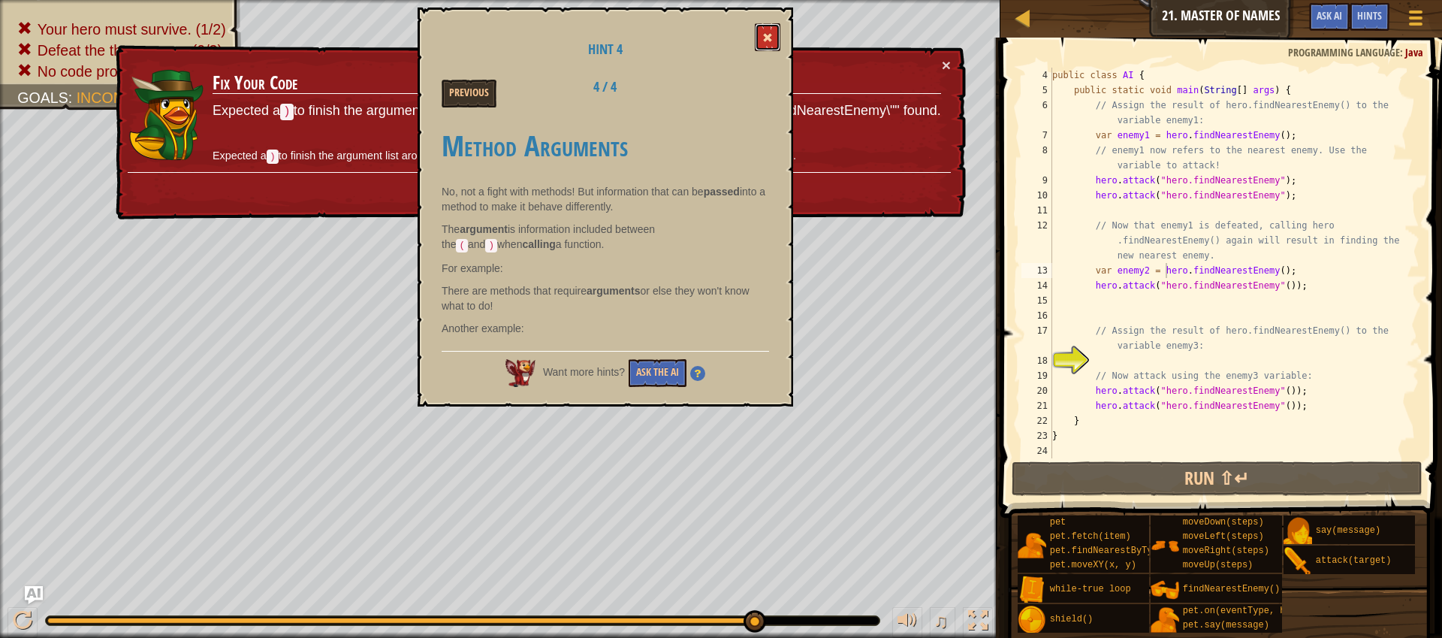
click at [765, 37] on span at bounding box center [767, 37] width 11 height 11
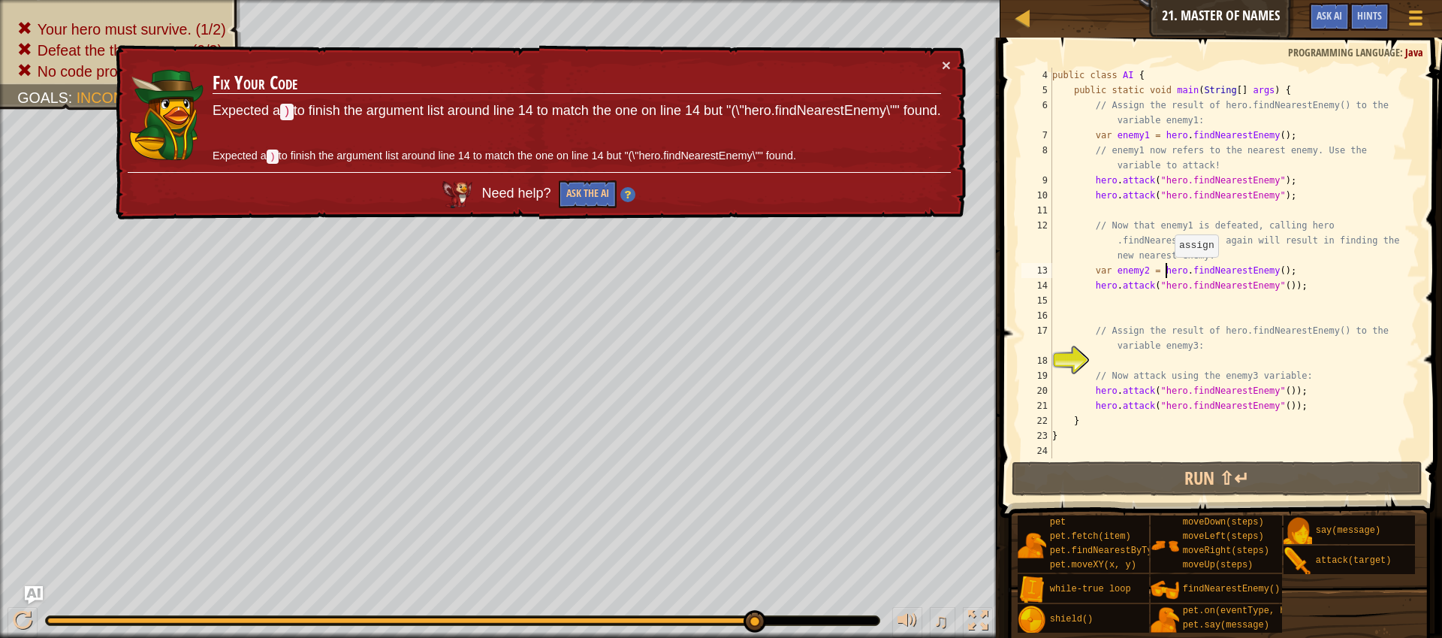
click at [1167, 272] on div "public class AI { public static void main ( String [ ] args ) { // Assign the r…" at bounding box center [1228, 278] width 359 height 421
click at [1194, 270] on div "public class AI { public static void main ( String [ ] args ) { // Assign the r…" at bounding box center [1228, 278] width 359 height 421
click at [1204, 294] on div "public class AI { public static void main ( String [ ] args ) { // Assign the r…" at bounding box center [1228, 278] width 359 height 421
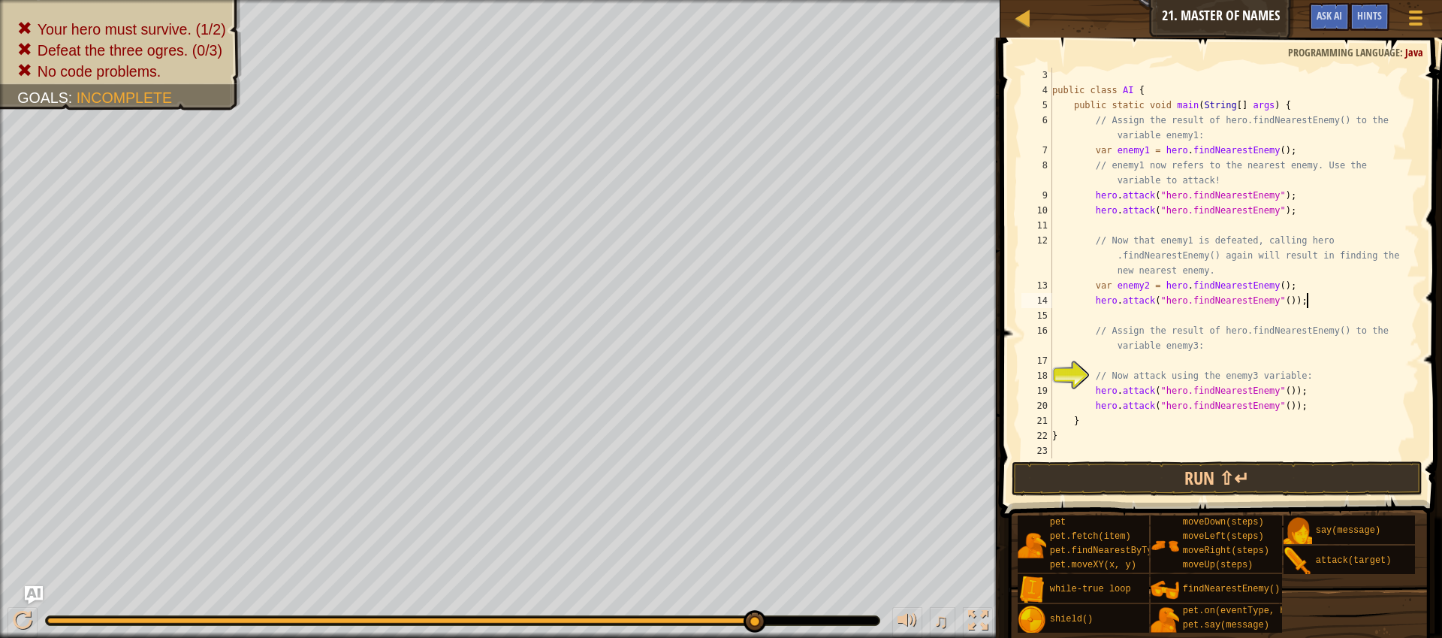
scroll to position [30, 0]
click at [1242, 482] on button "Run ⇧↵" at bounding box center [1217, 478] width 411 height 35
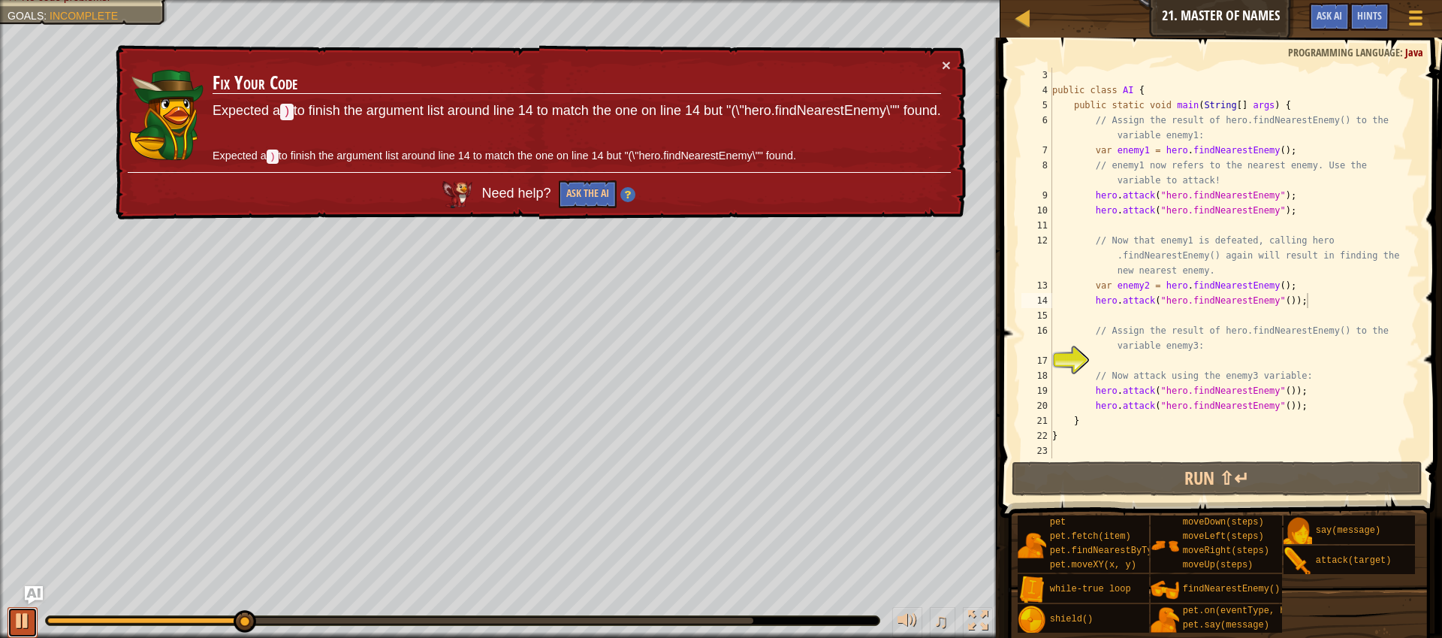
click at [20, 619] on div at bounding box center [23, 621] width 20 height 20
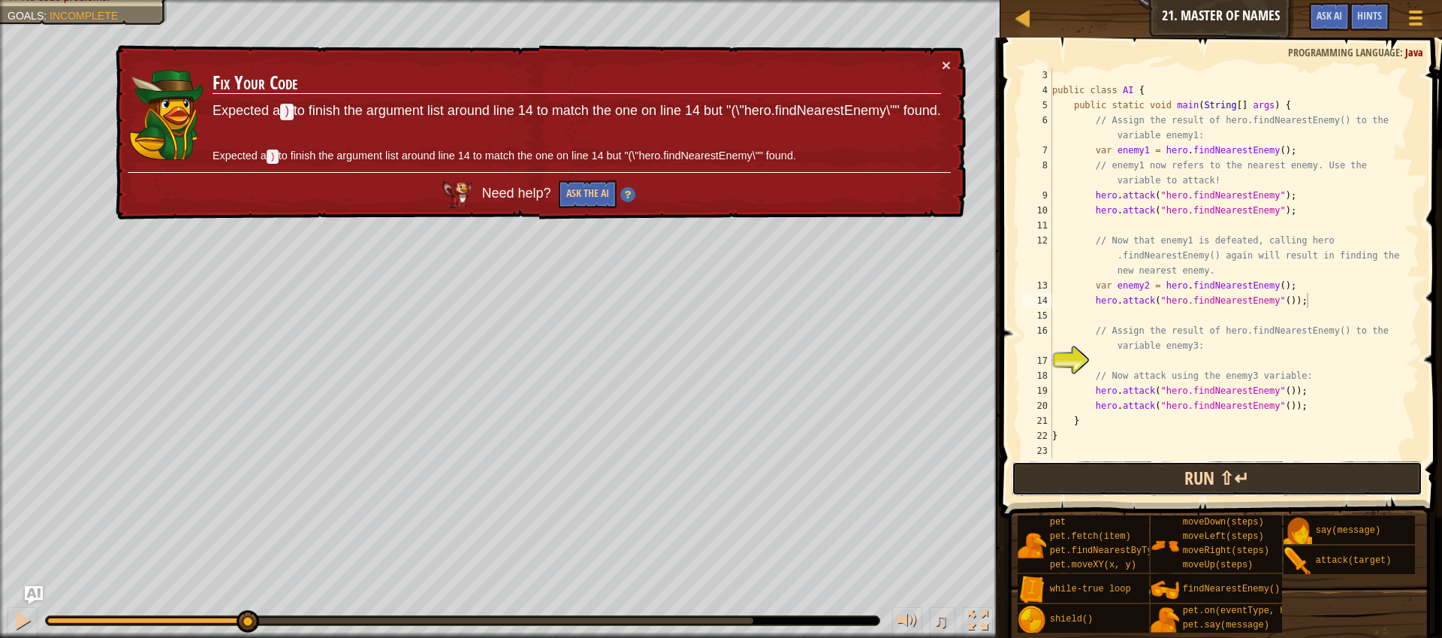
click at [1239, 486] on button "Run ⇧↵" at bounding box center [1217, 478] width 411 height 35
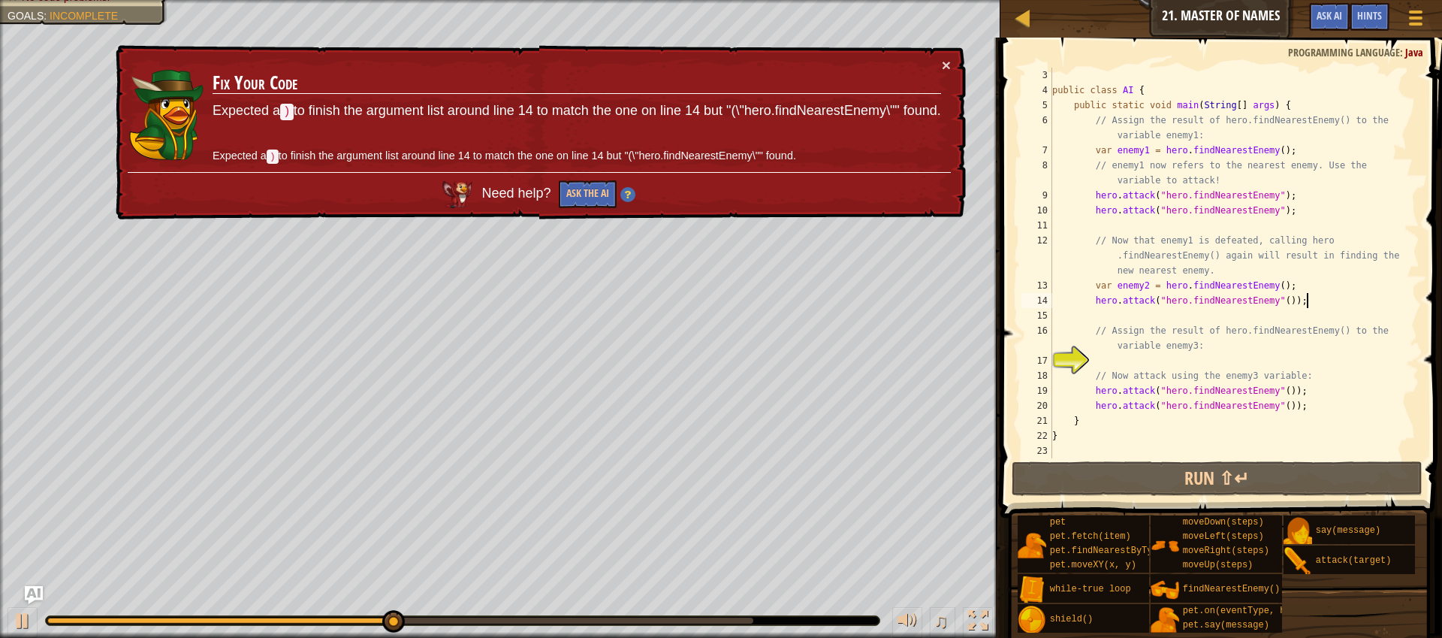
click at [1346, 288] on div "public class AI { public static void main ( String [ ] args ) { // Assign the r…" at bounding box center [1228, 278] width 359 height 421
type textarea "var enemy2 = hero.findNearestEnemy();"
click at [515, 154] on p "Expected a ) to finish the argument list around line 14 to match the one on lin…" at bounding box center [576, 157] width 729 height 28
